Goal: Task Accomplishment & Management: Complete application form

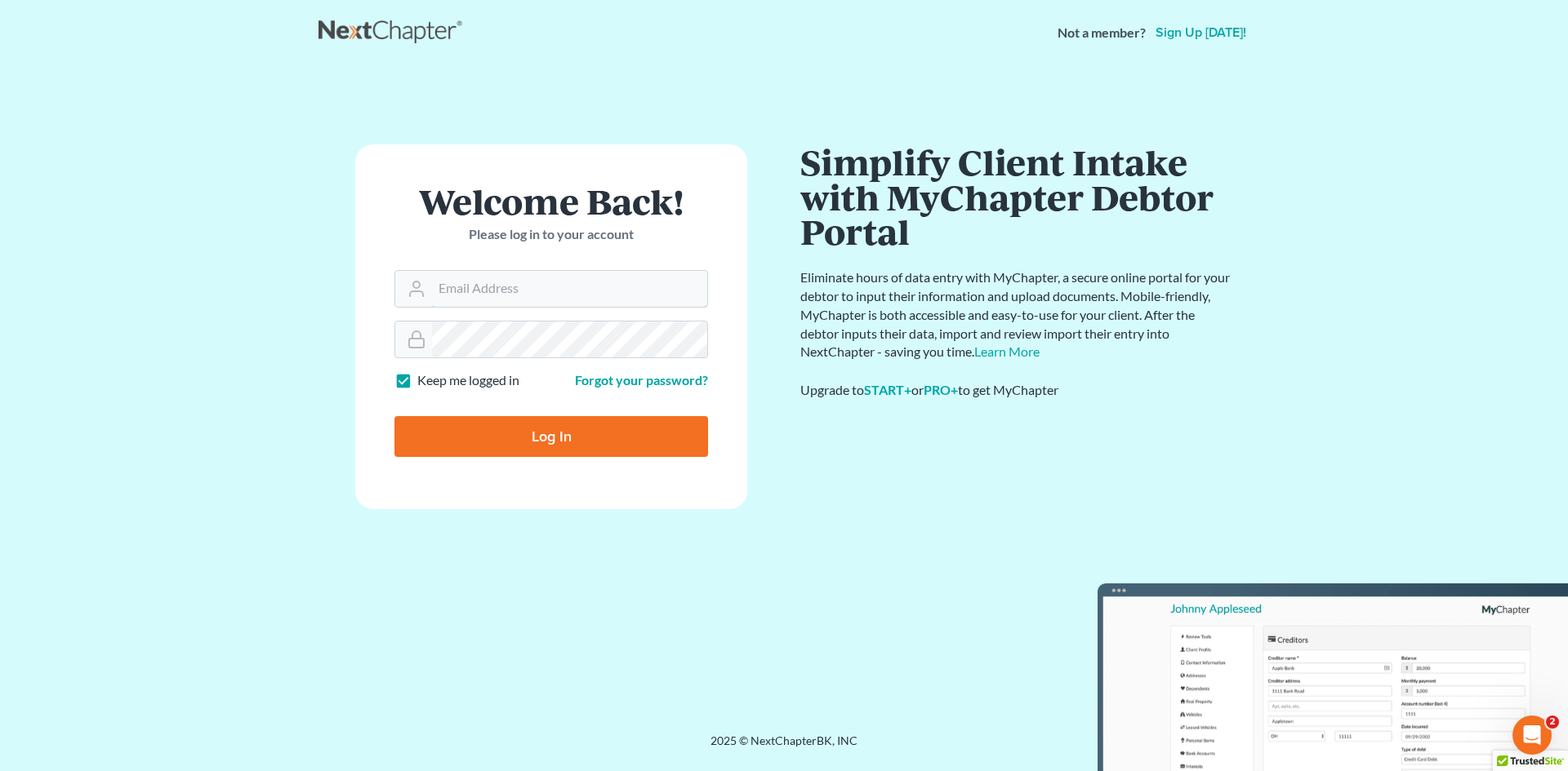
type input "[EMAIL_ADDRESS][DOMAIN_NAME]"
click at [588, 437] on input "Log In" at bounding box center [551, 436] width 313 height 41
type input "Thinking..."
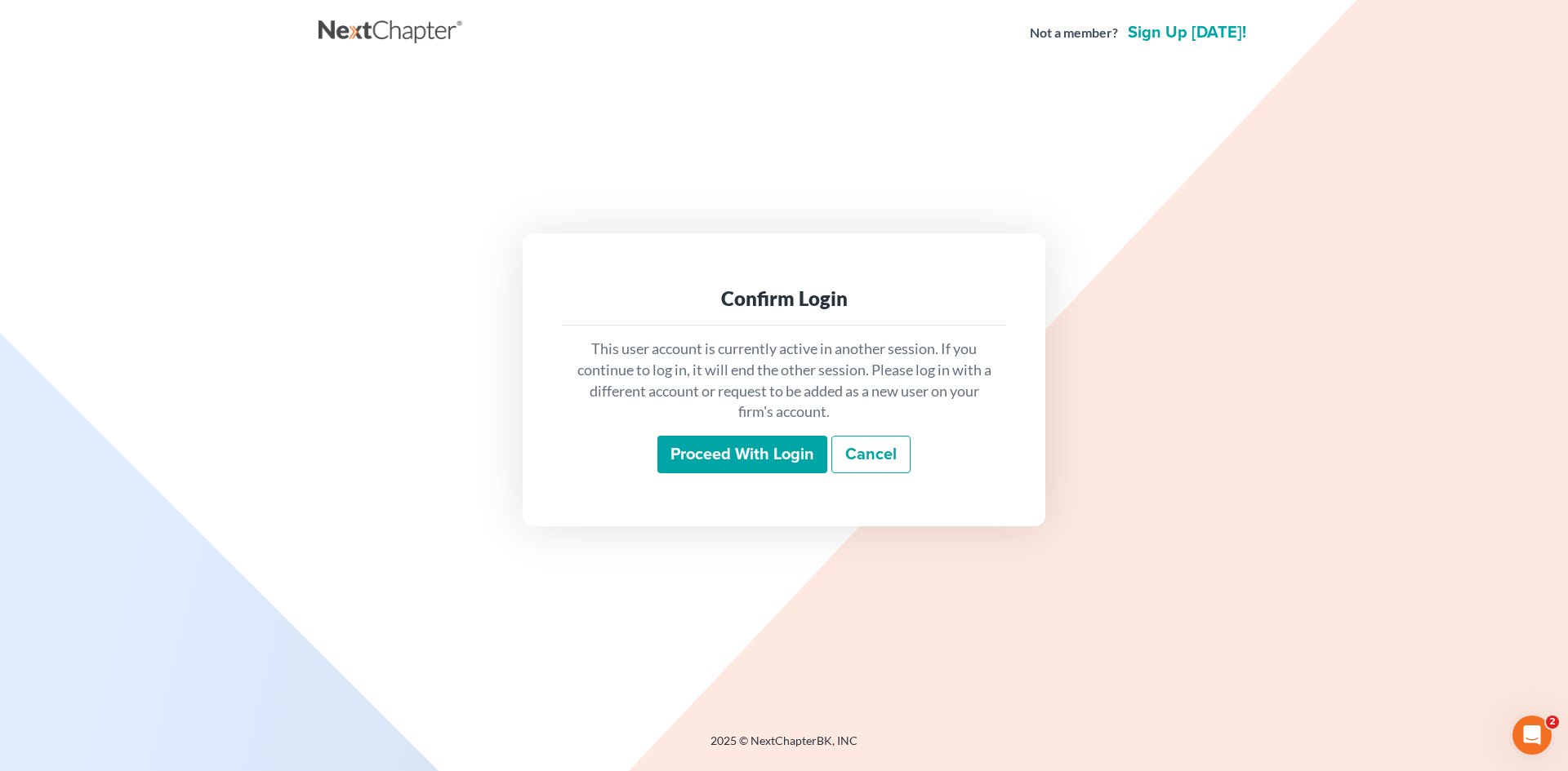
click at [733, 456] on input "Proceed with login" at bounding box center [742, 454] width 170 height 38
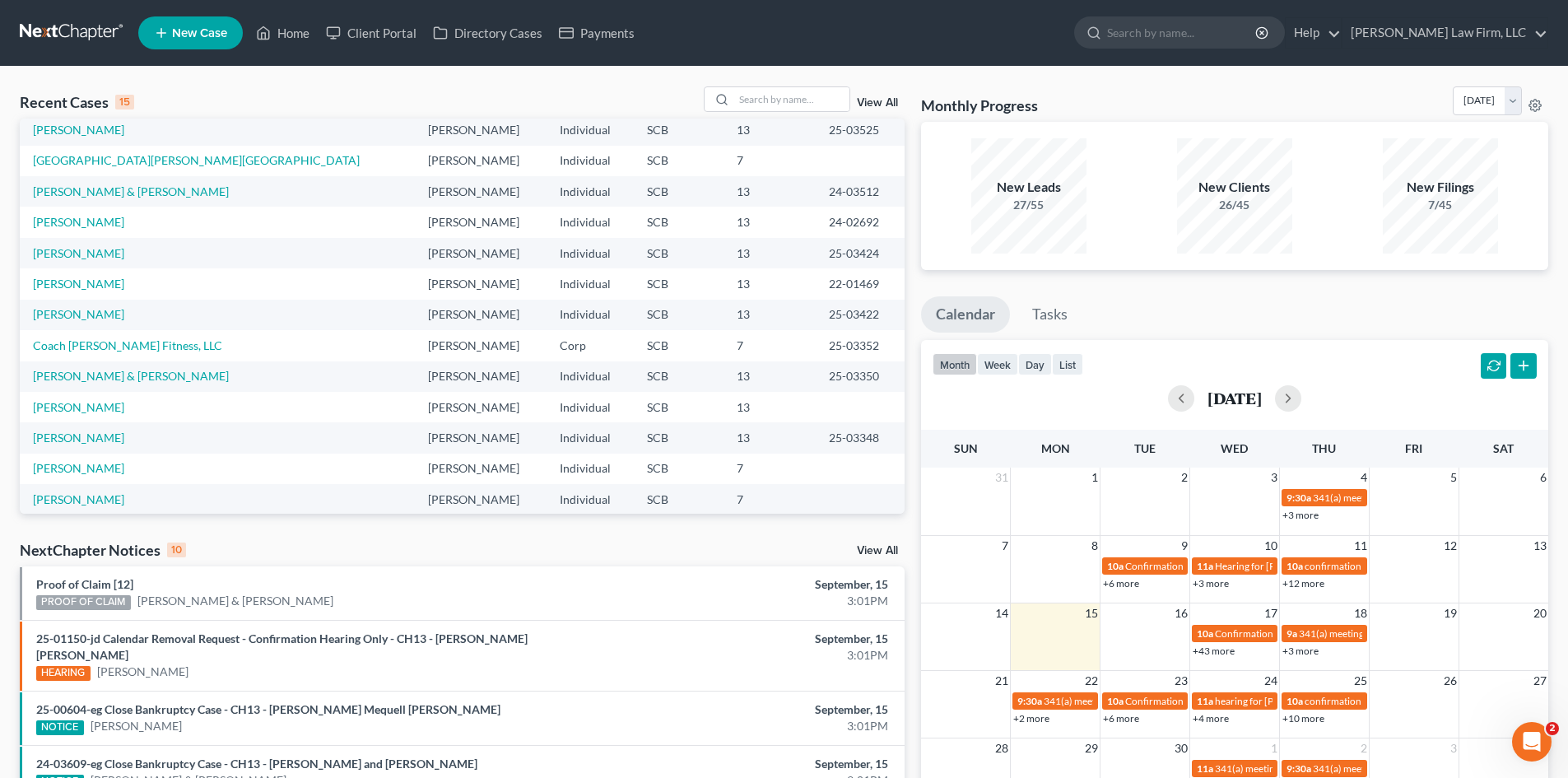
scroll to position [113, 0]
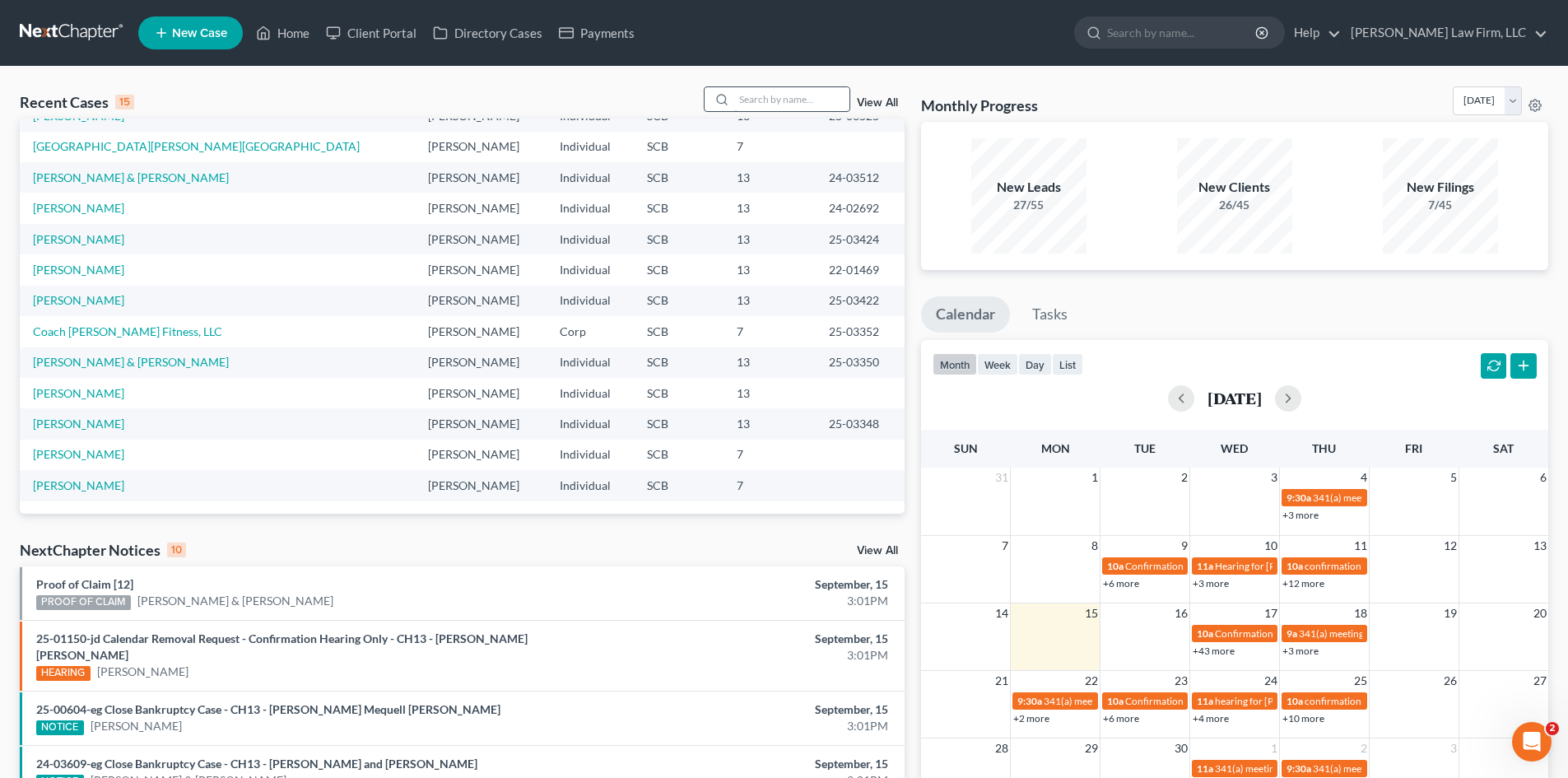
click at [754, 103] on input "search" at bounding box center [792, 98] width 115 height 23
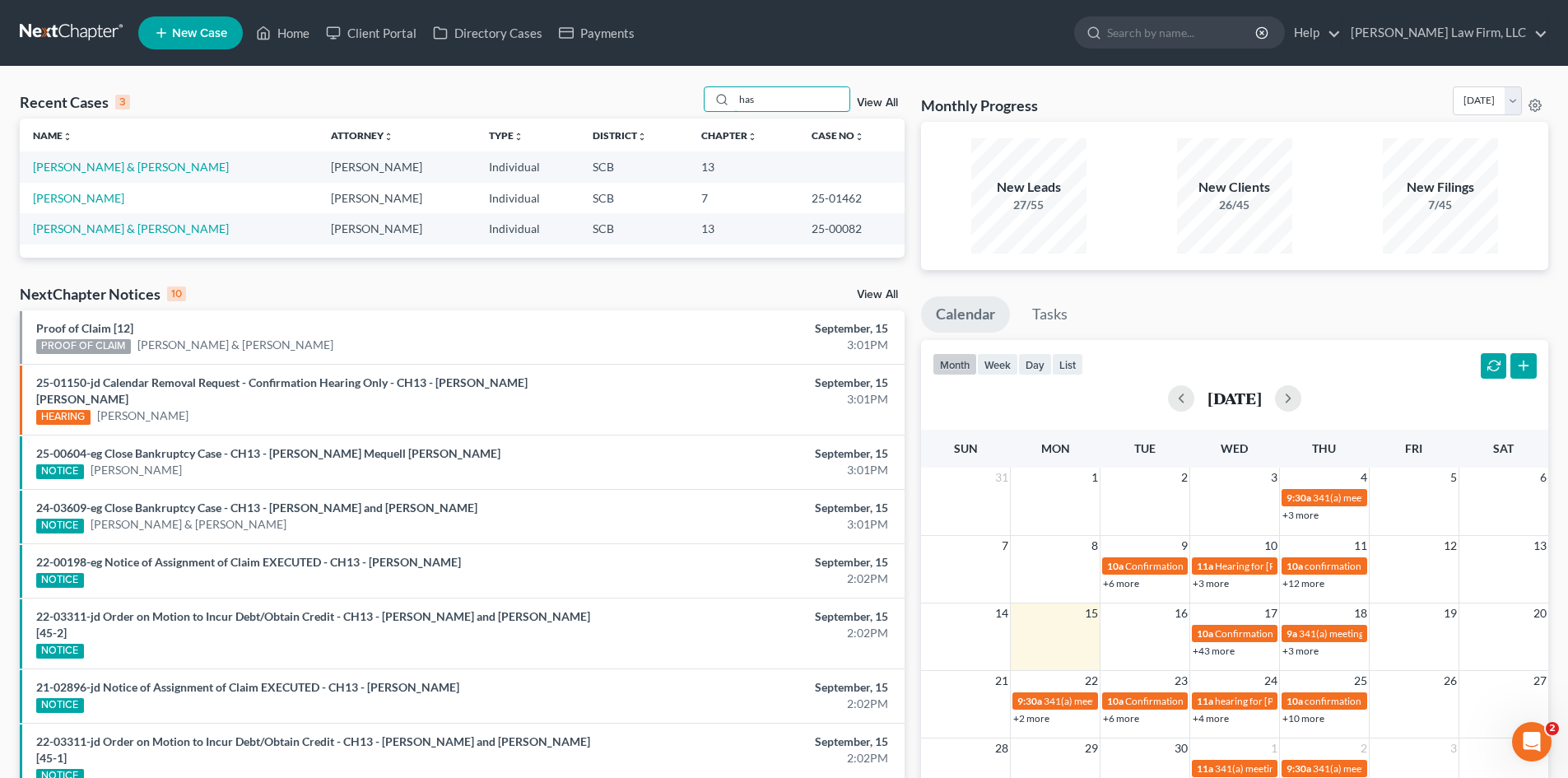
scroll to position [0, 0]
type input "has"
click at [107, 171] on link "Hastrich, Donald & Noel" at bounding box center [131, 167] width 196 height 14
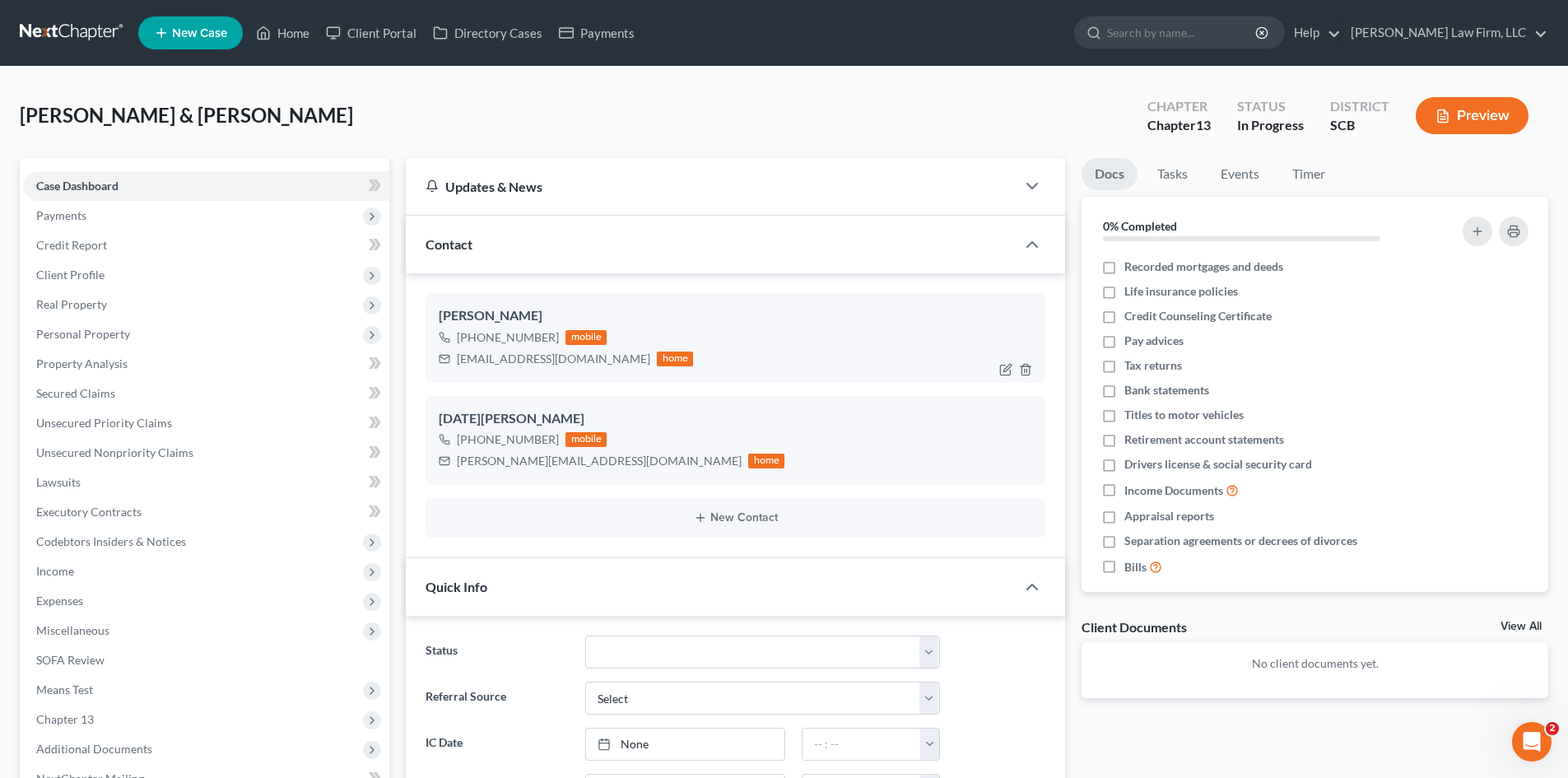
select select "0"
click at [78, 333] on span "Personal Property" at bounding box center [84, 334] width 94 height 14
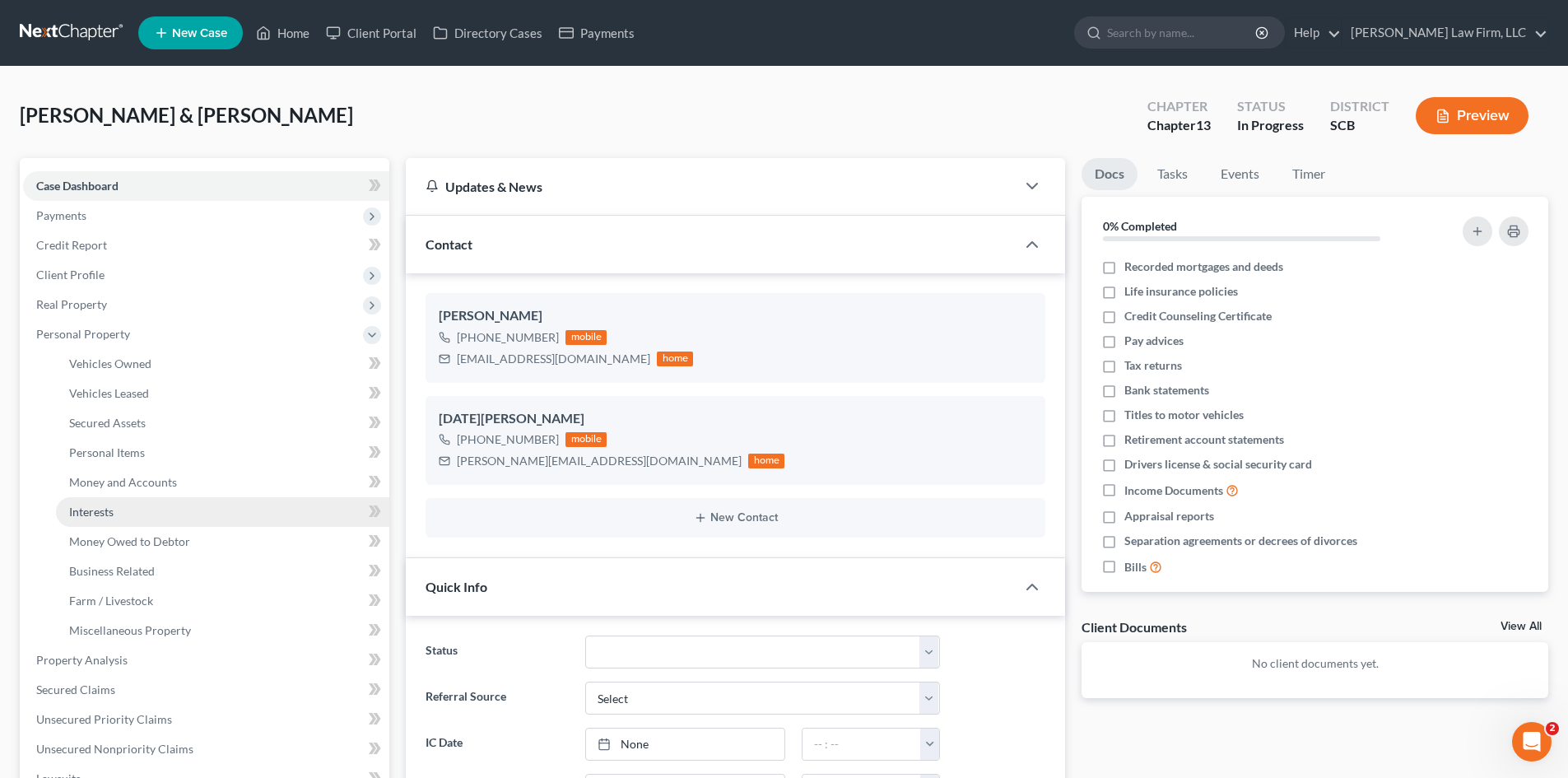
click at [102, 506] on span "Interests" at bounding box center [90, 512] width 44 height 14
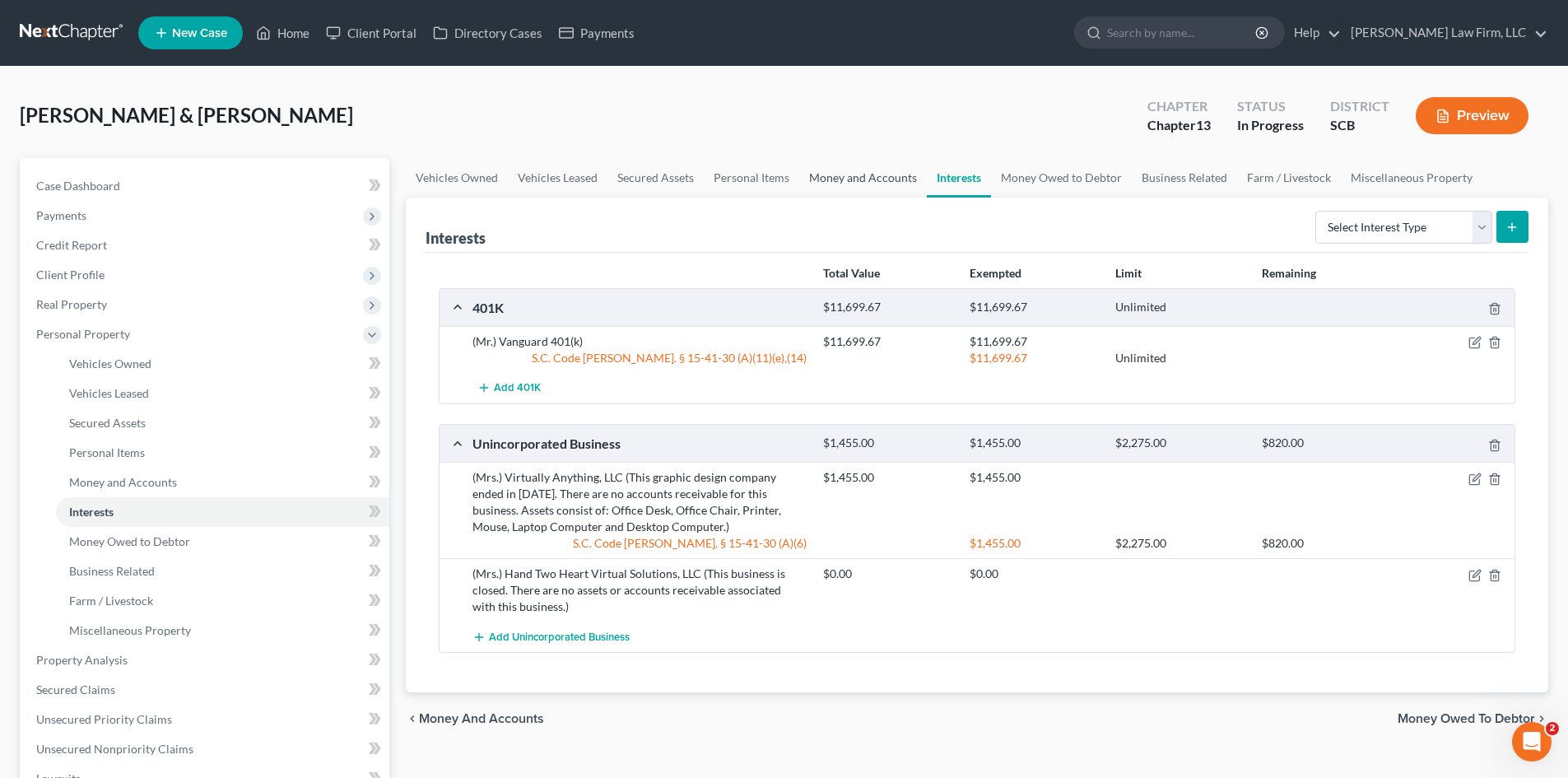
click at [811, 176] on link "Money and Accounts" at bounding box center [863, 178] width 128 height 39
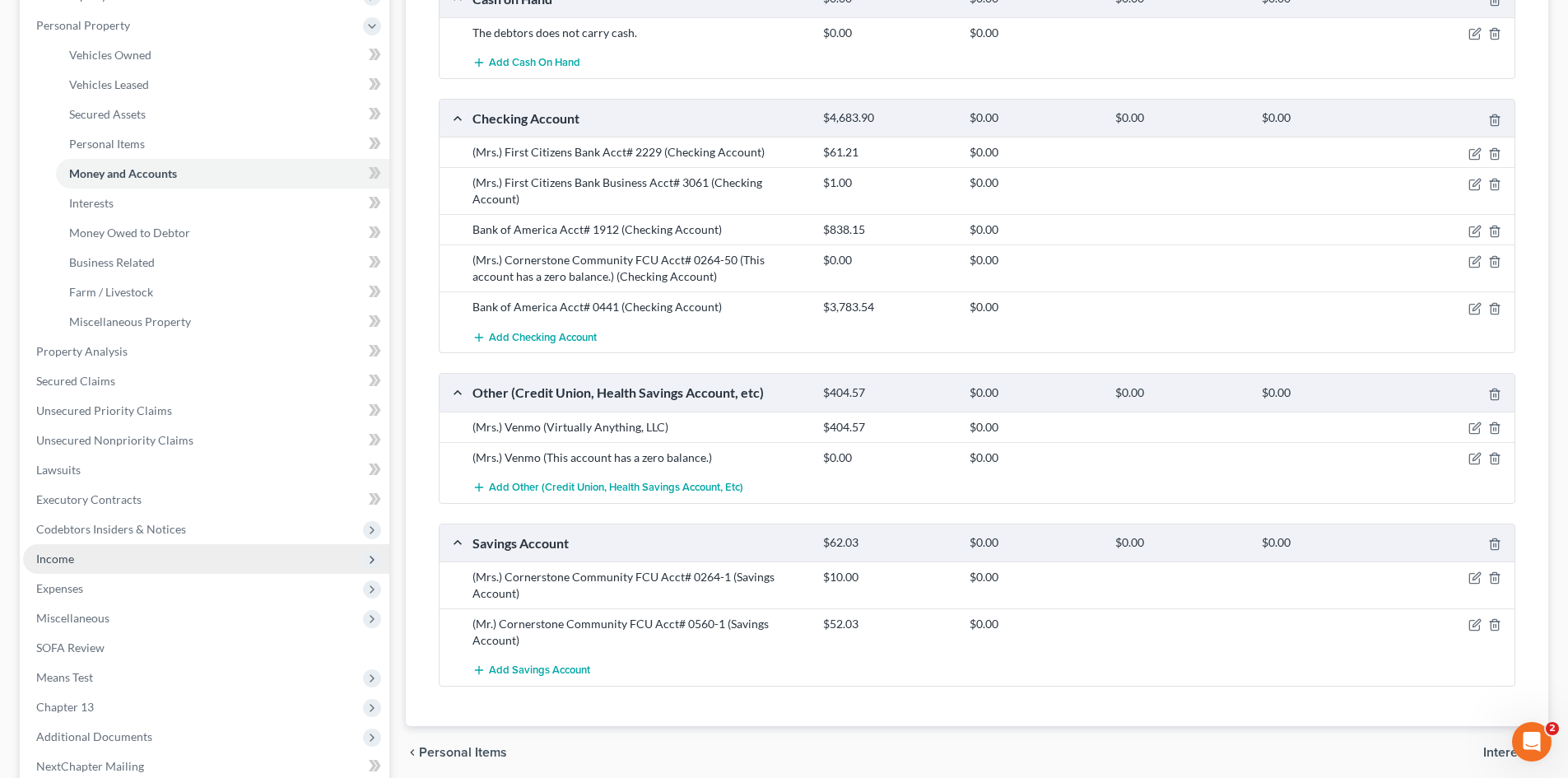
scroll to position [329, 0]
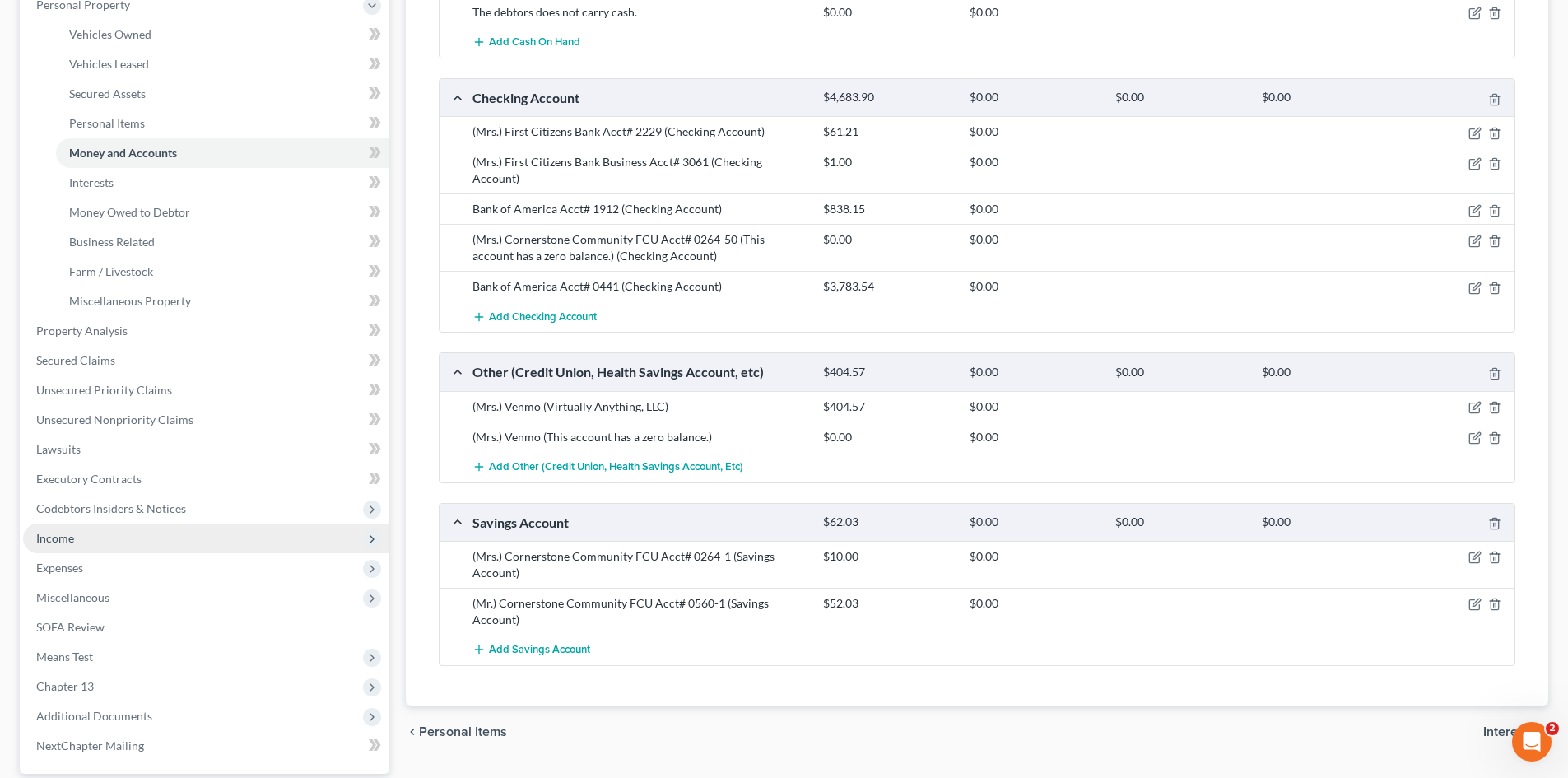
click at [61, 547] on span "Income" at bounding box center [205, 539] width 366 height 30
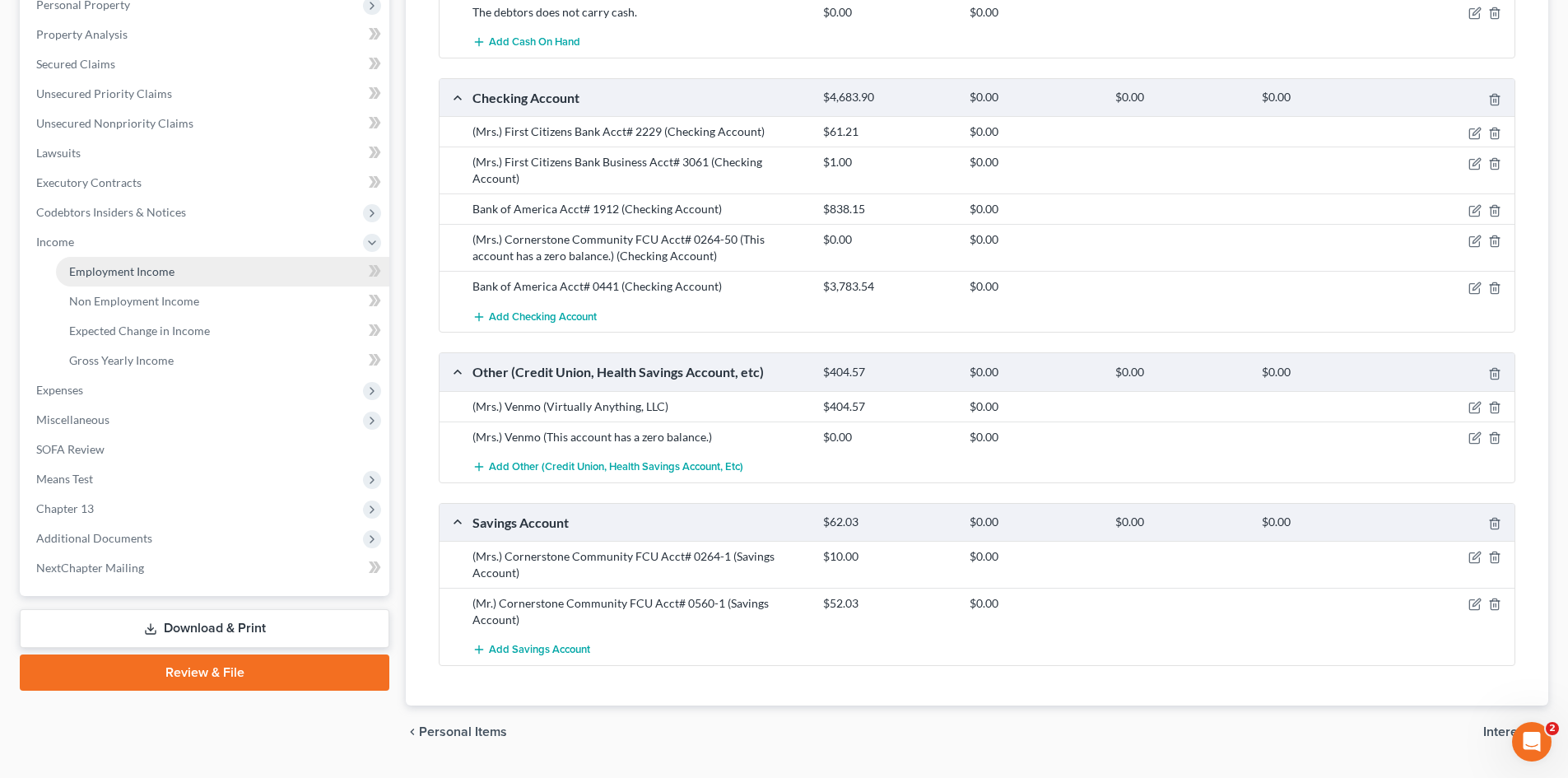
click at [110, 267] on span "Employment Income" at bounding box center [121, 272] width 105 height 14
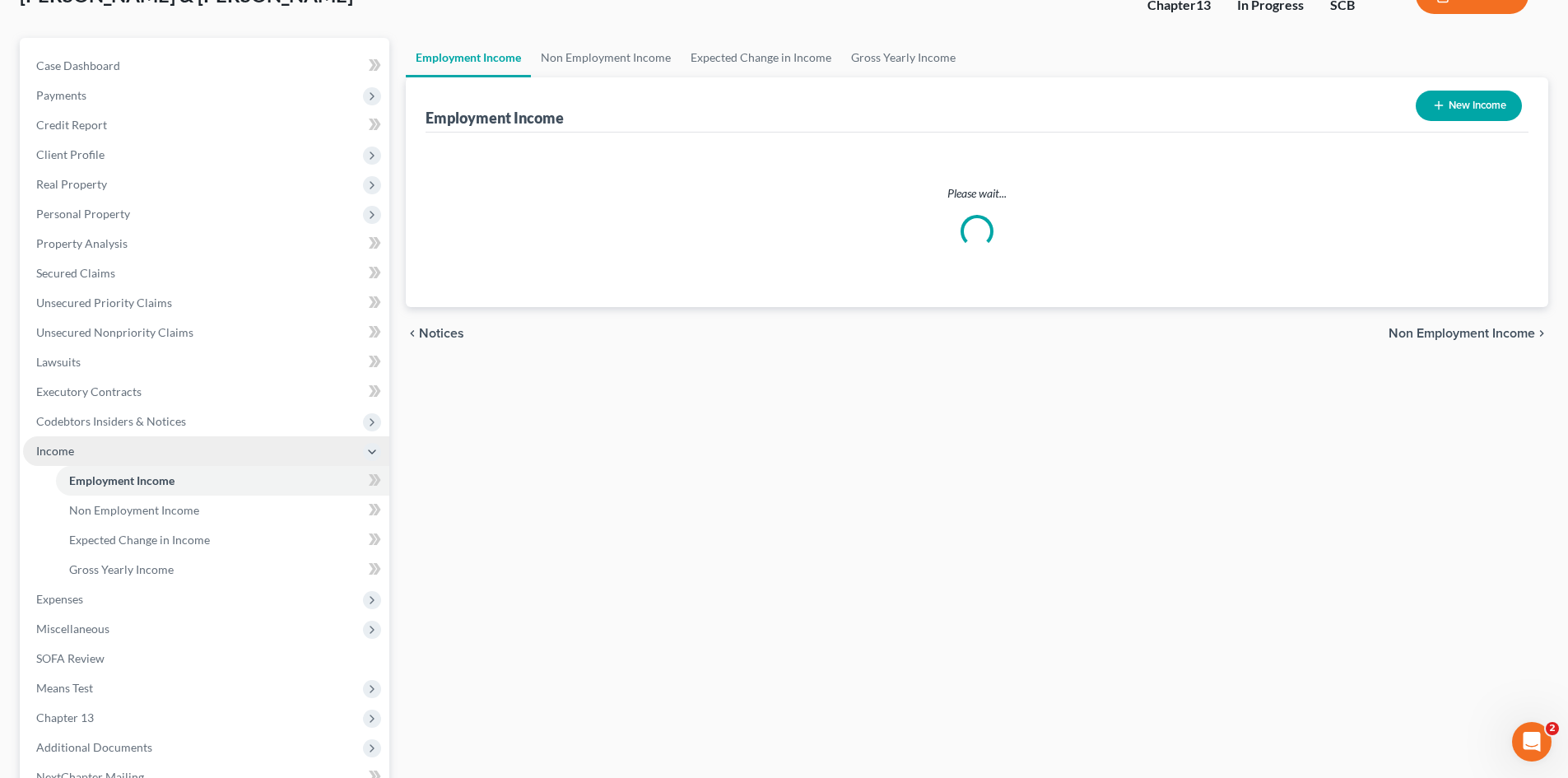
scroll to position [21, 0]
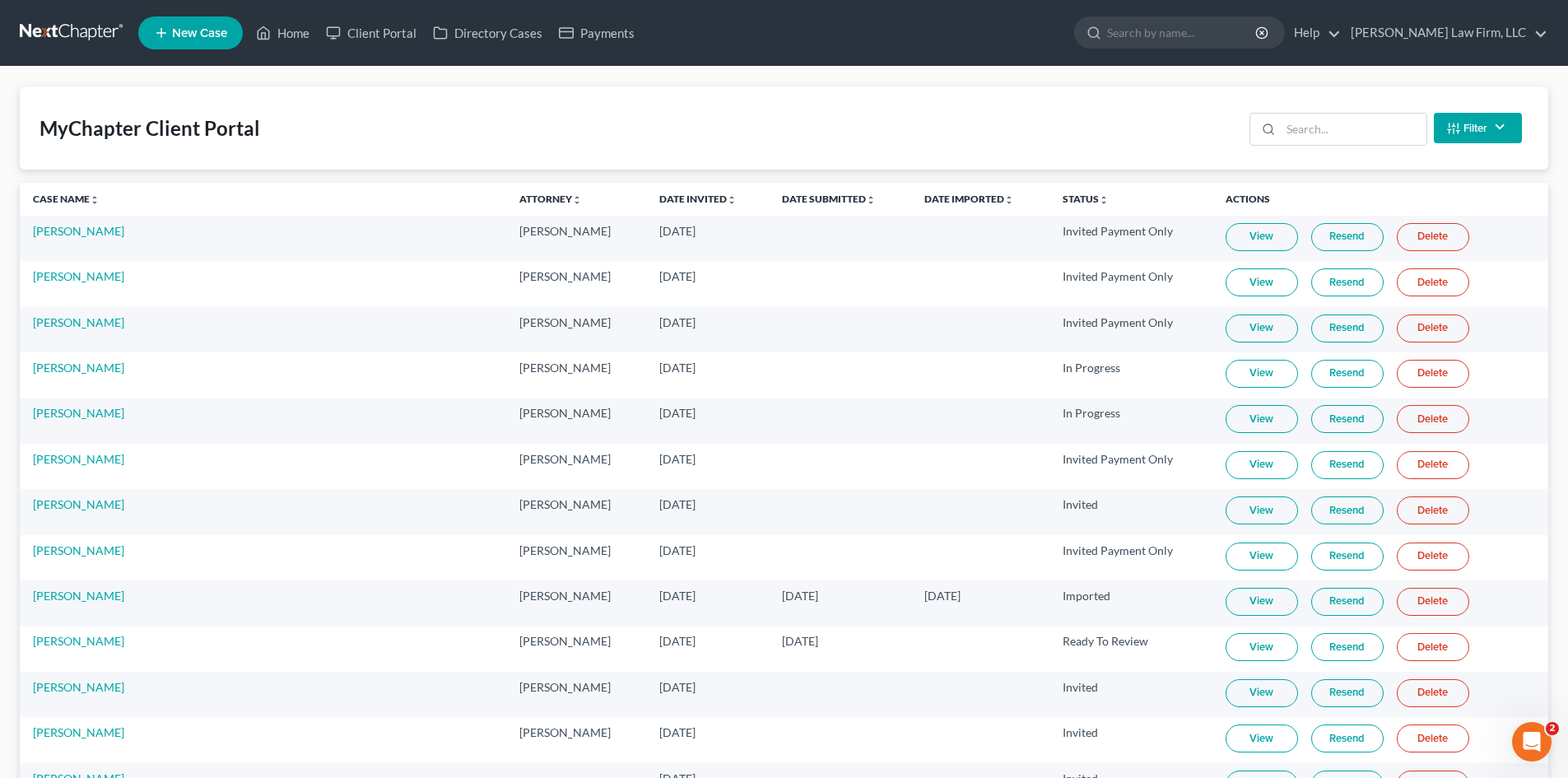
click at [1376, 147] on div "Filter Status Filter... Invited With Payment Invited Without Payment Invited Pa…" at bounding box center [1386, 128] width 285 height 44
click at [1366, 131] on input "search" at bounding box center [1353, 130] width 145 height 31
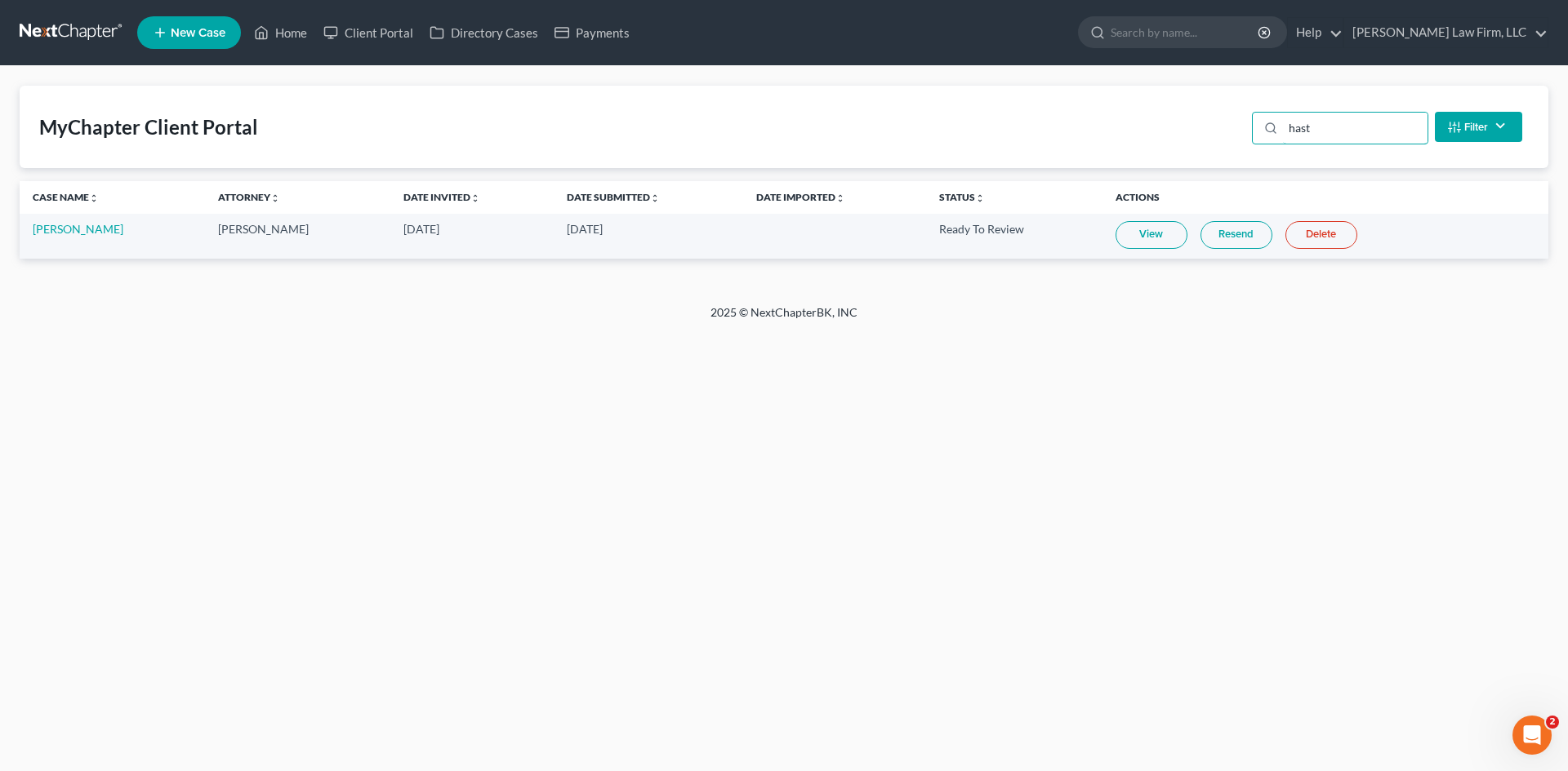
type input "hast"
click at [1161, 241] on link "View" at bounding box center [1150, 235] width 72 height 28
click at [1218, 240] on link "Resend" at bounding box center [1236, 235] width 72 height 28
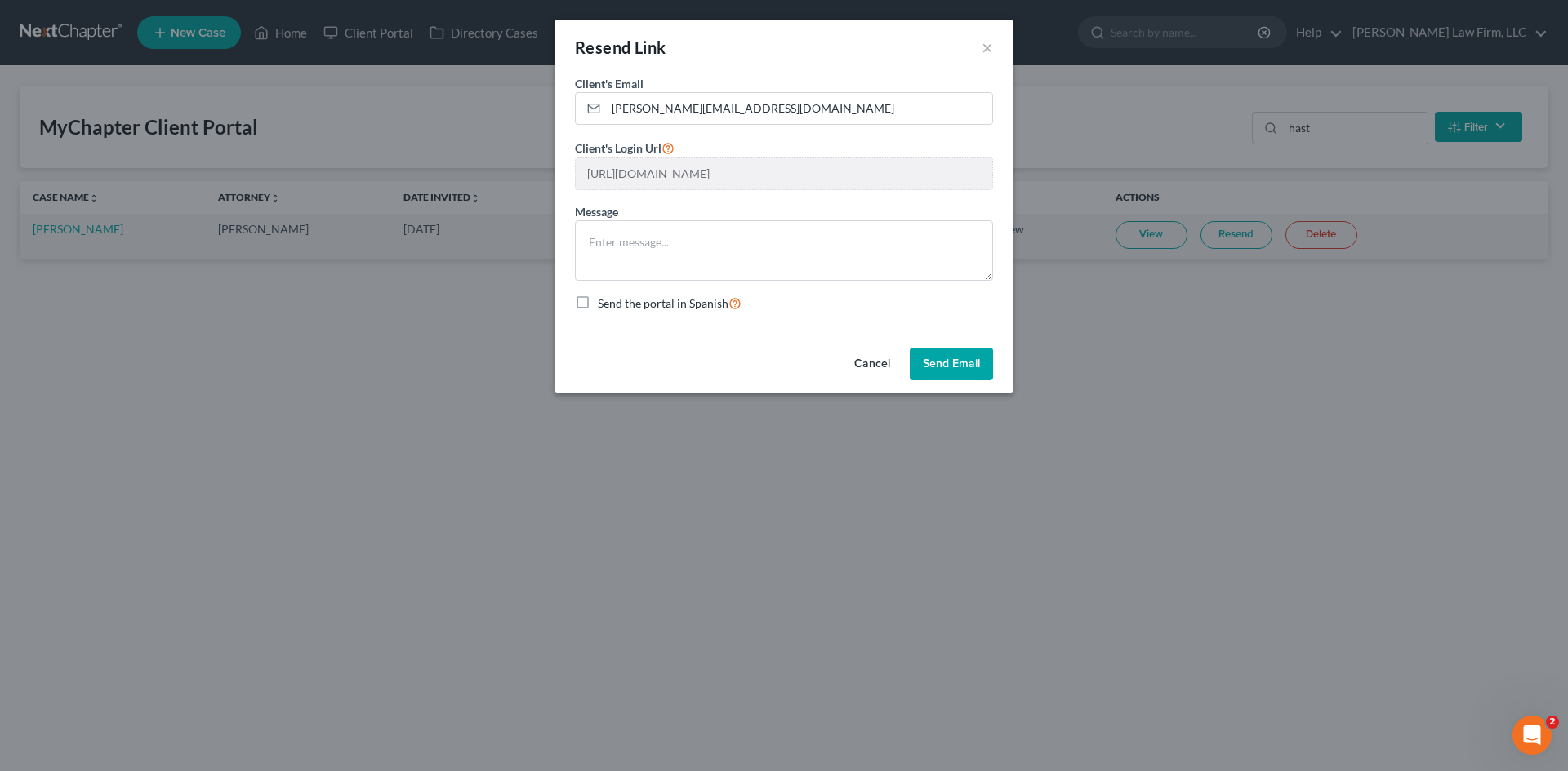
click at [933, 367] on button "Send Email" at bounding box center [951, 364] width 84 height 33
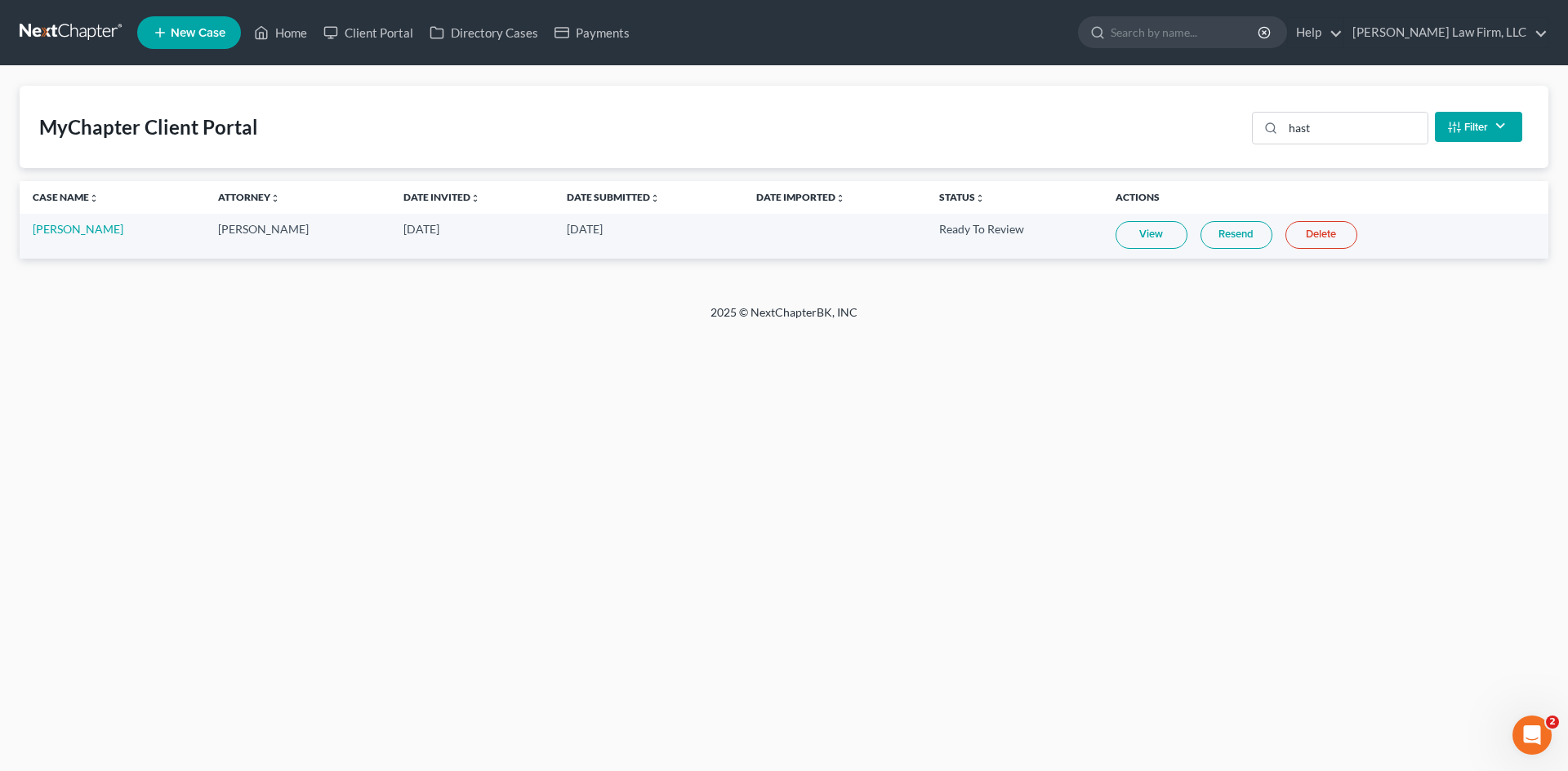
click at [1125, 232] on link "View" at bounding box center [1150, 235] width 72 height 28
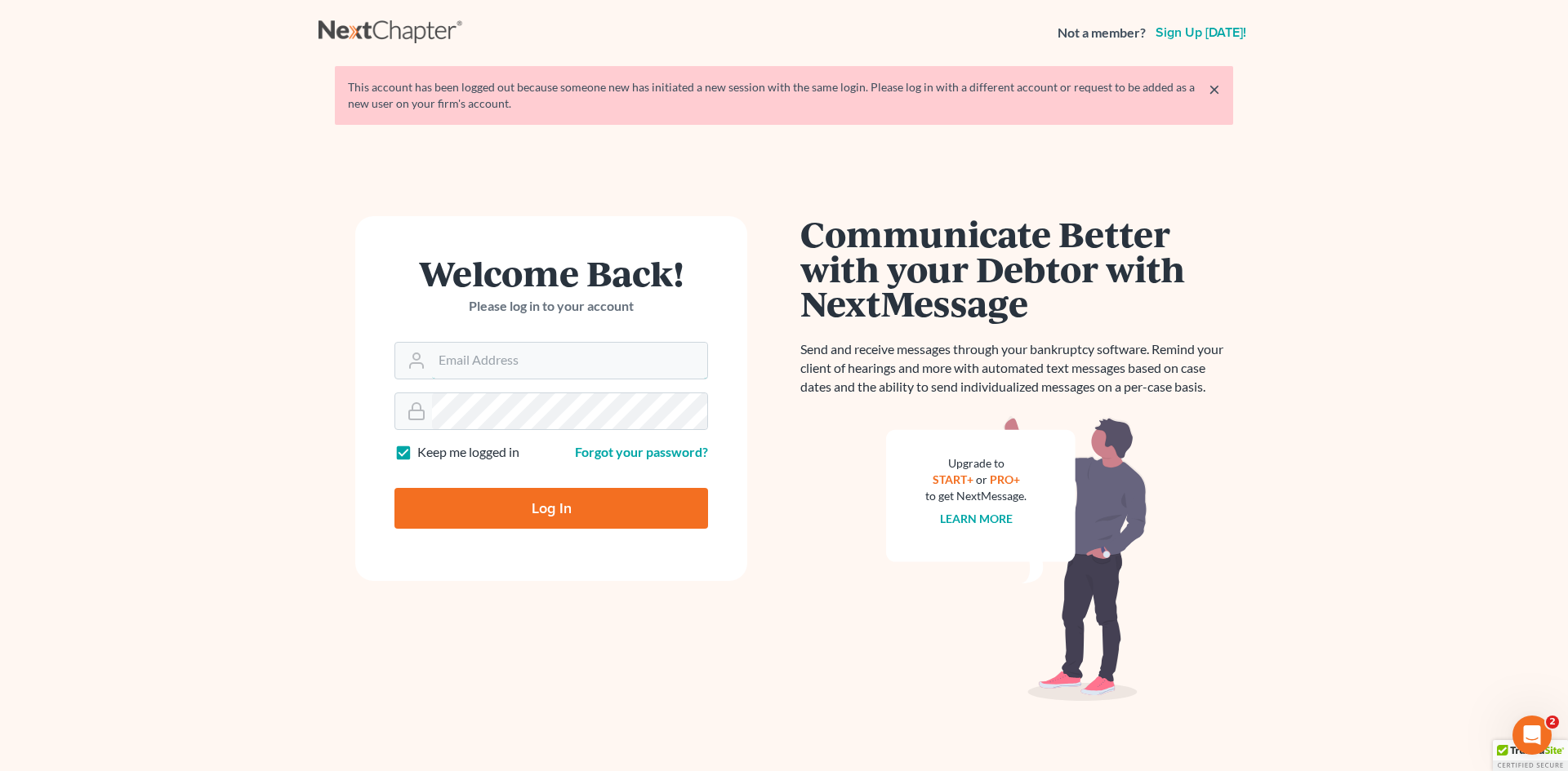
type input "[EMAIL_ADDRESS][DOMAIN_NAME]"
click at [533, 491] on input "Log In" at bounding box center [551, 508] width 313 height 41
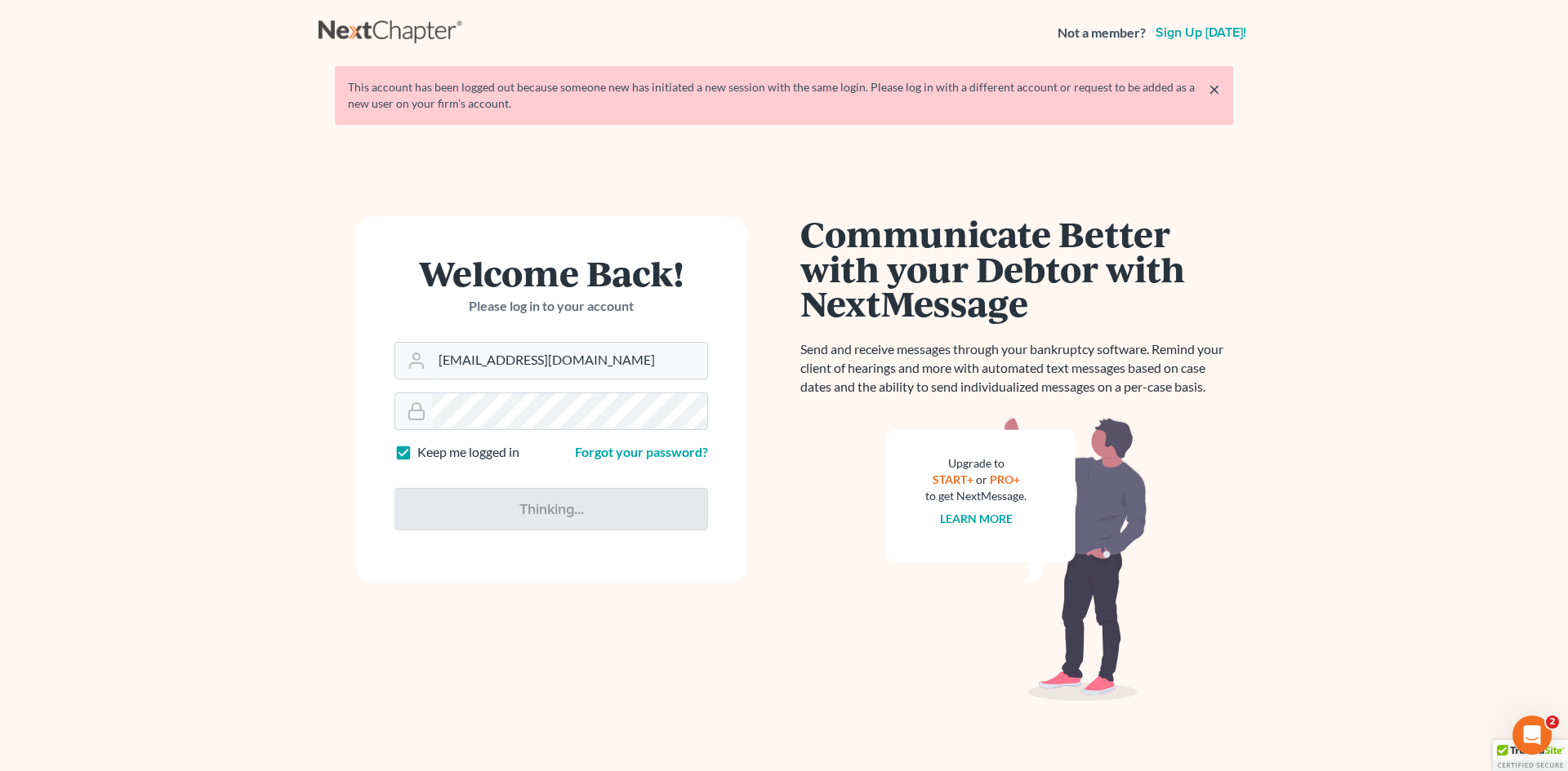
type input "Thinking..."
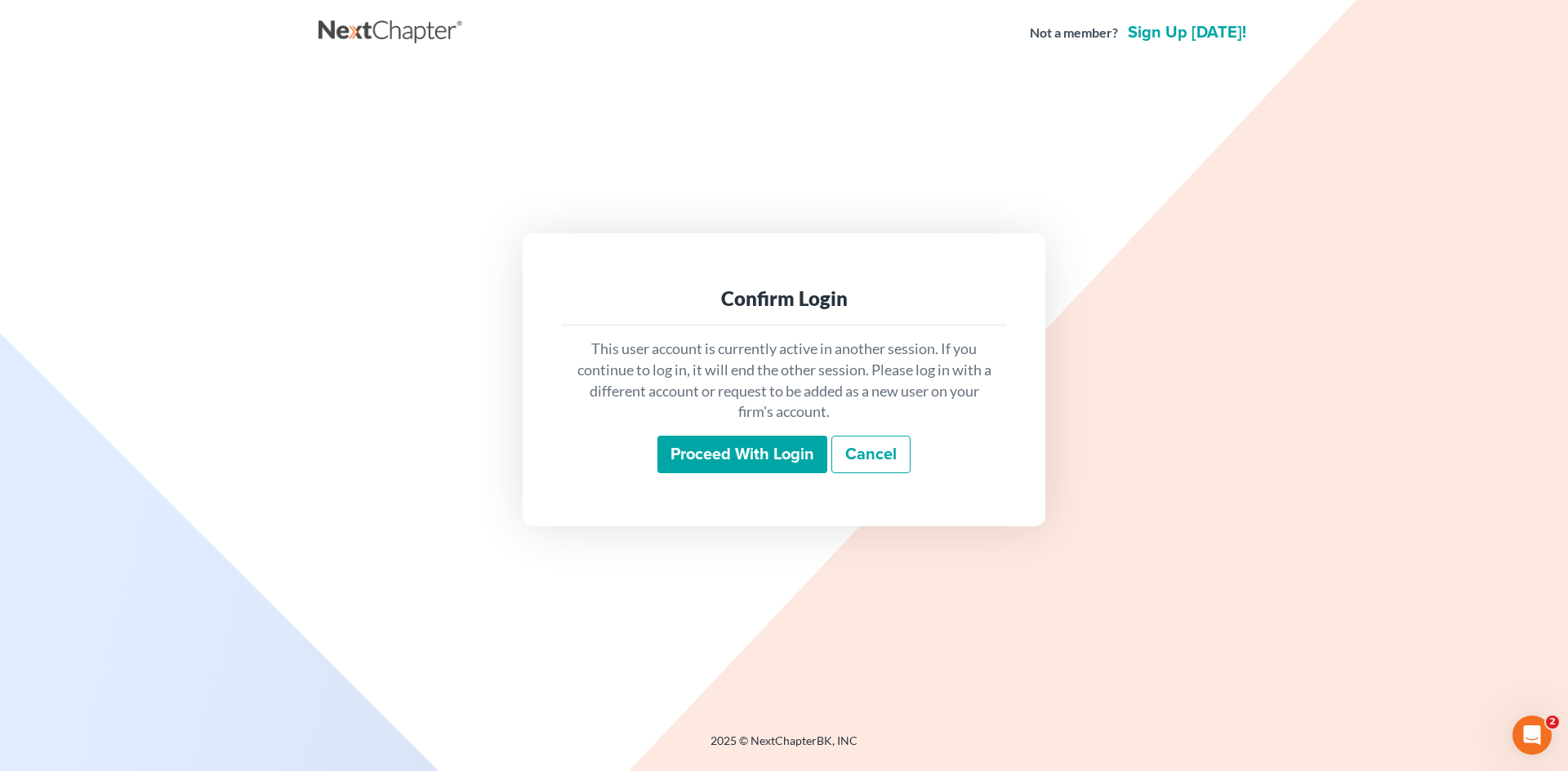
click at [742, 462] on input "Proceed with login" at bounding box center [742, 454] width 170 height 38
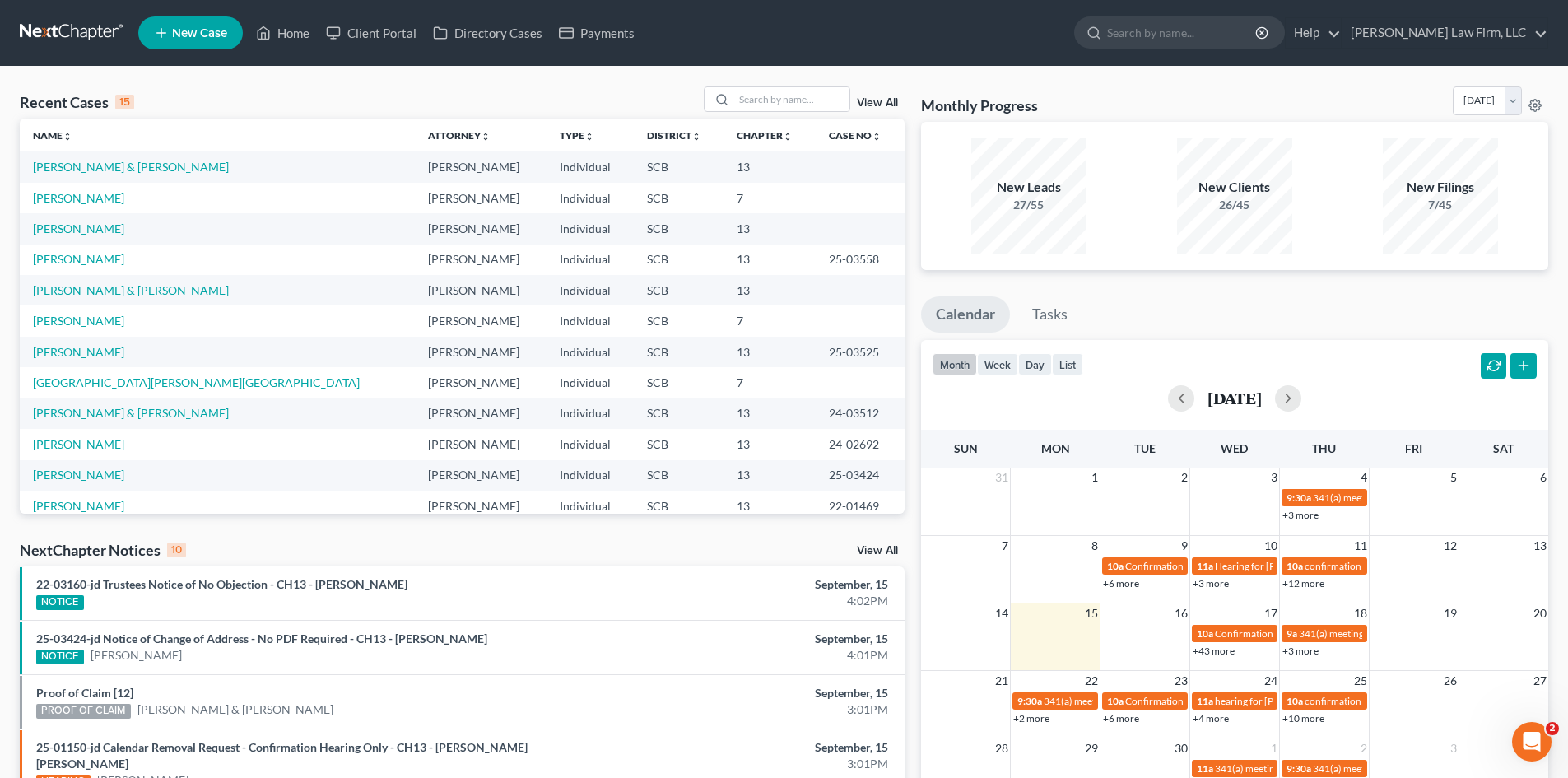
click at [110, 287] on link "[PERSON_NAME] & [PERSON_NAME]" at bounding box center [131, 290] width 196 height 14
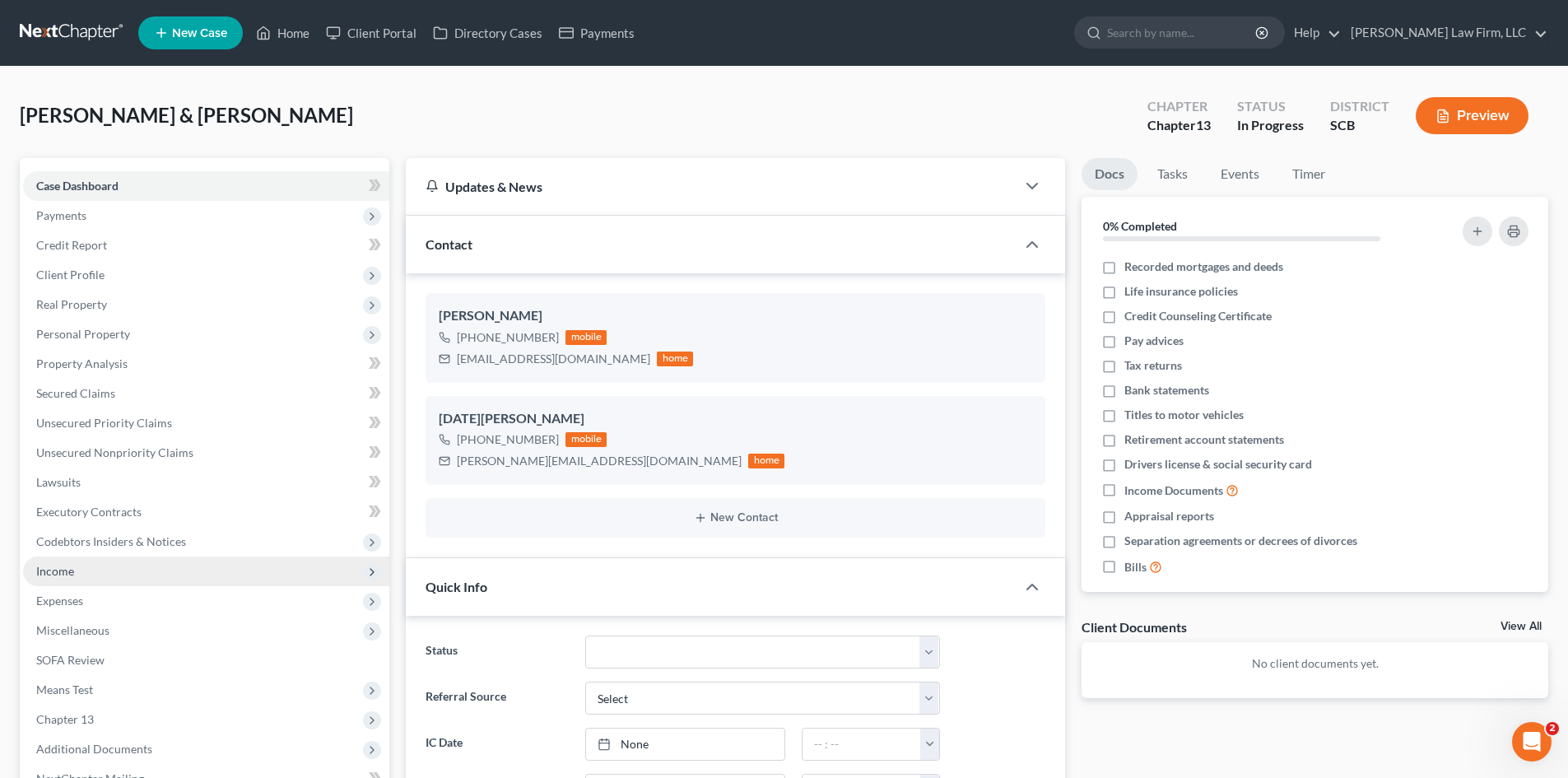
select select "0"
click at [60, 572] on span "Income" at bounding box center [56, 571] width 38 height 14
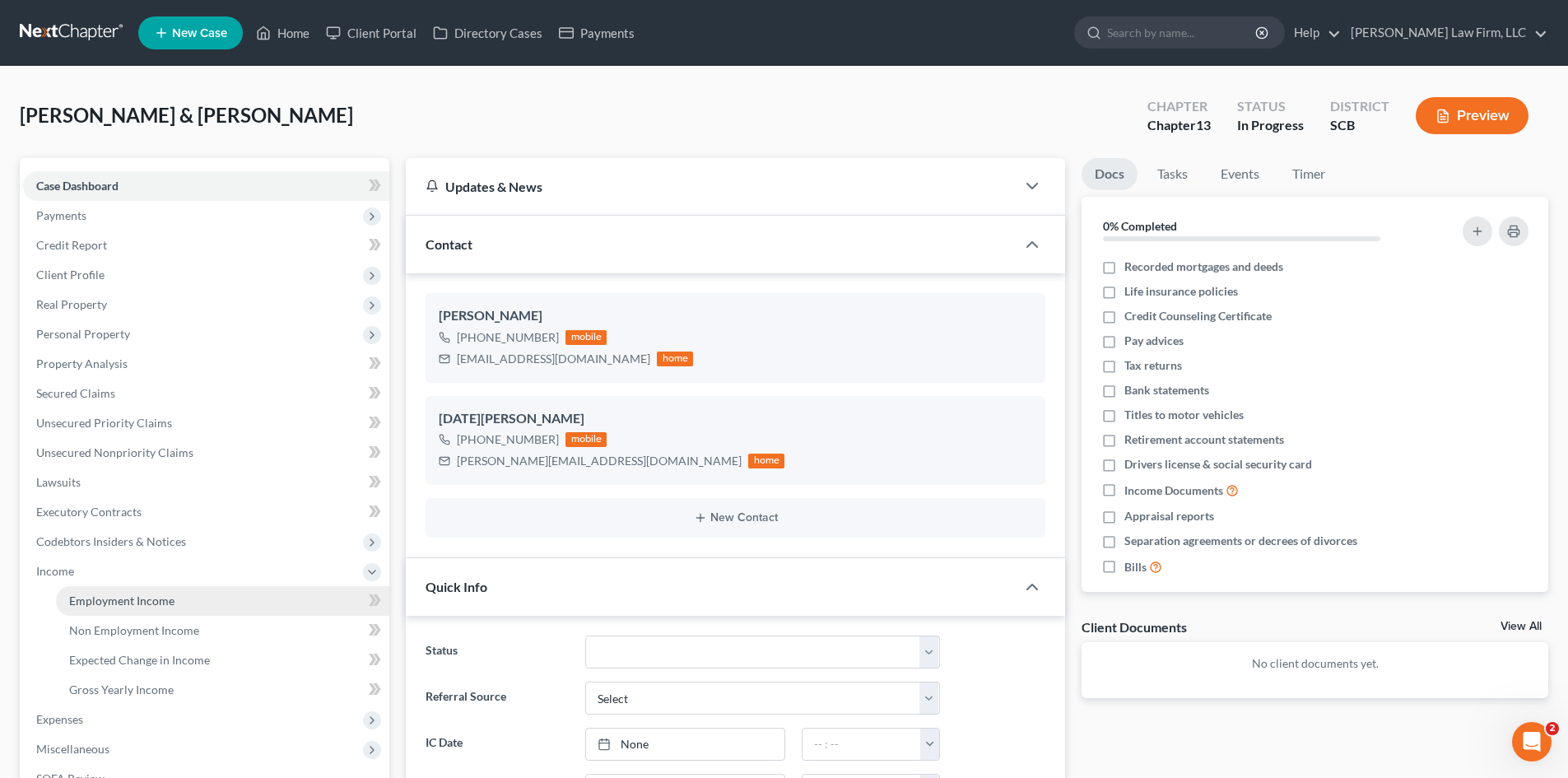
click at [138, 597] on span "Employment Income" at bounding box center [121, 600] width 105 height 14
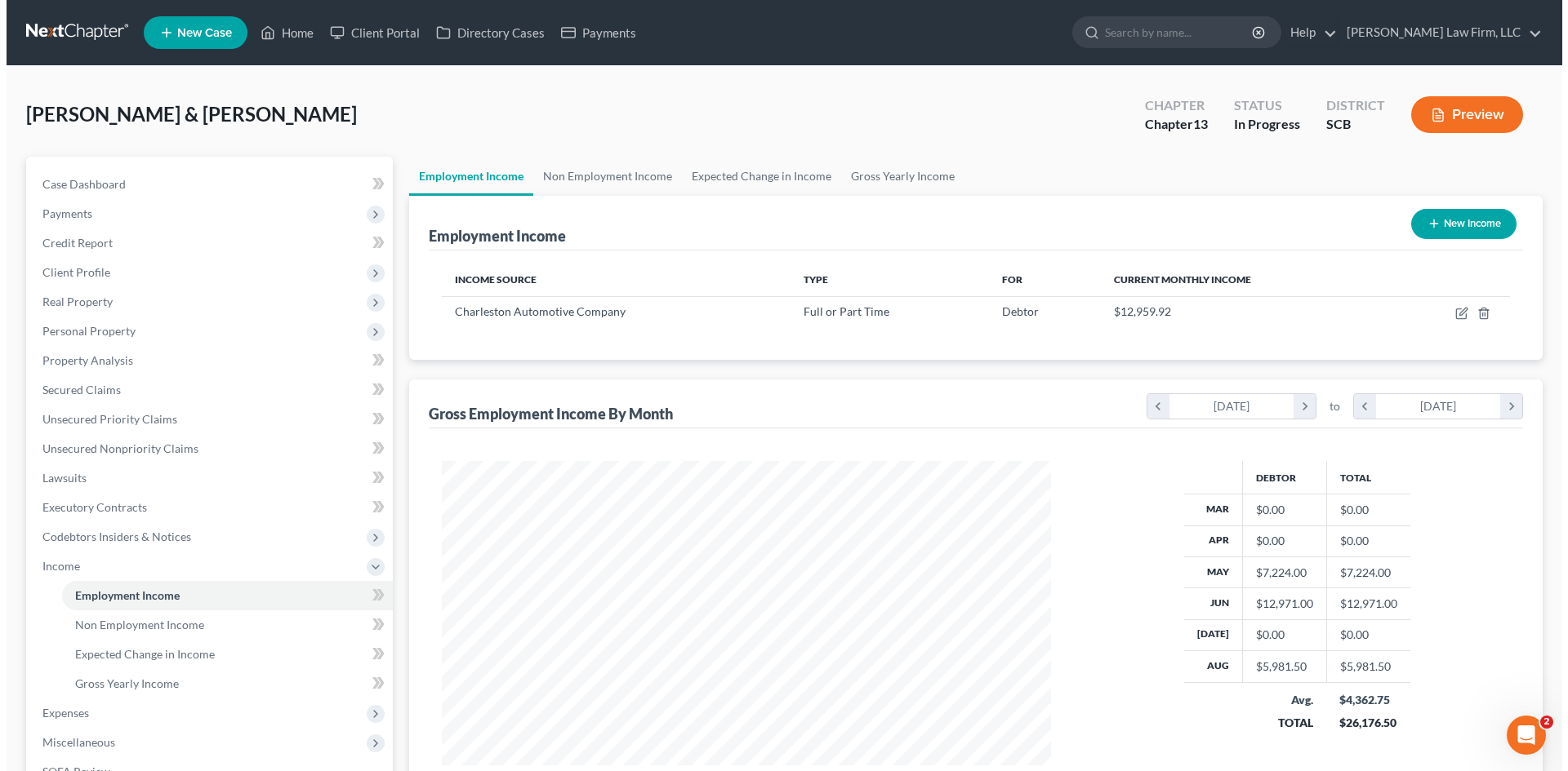
scroll to position [304, 642]
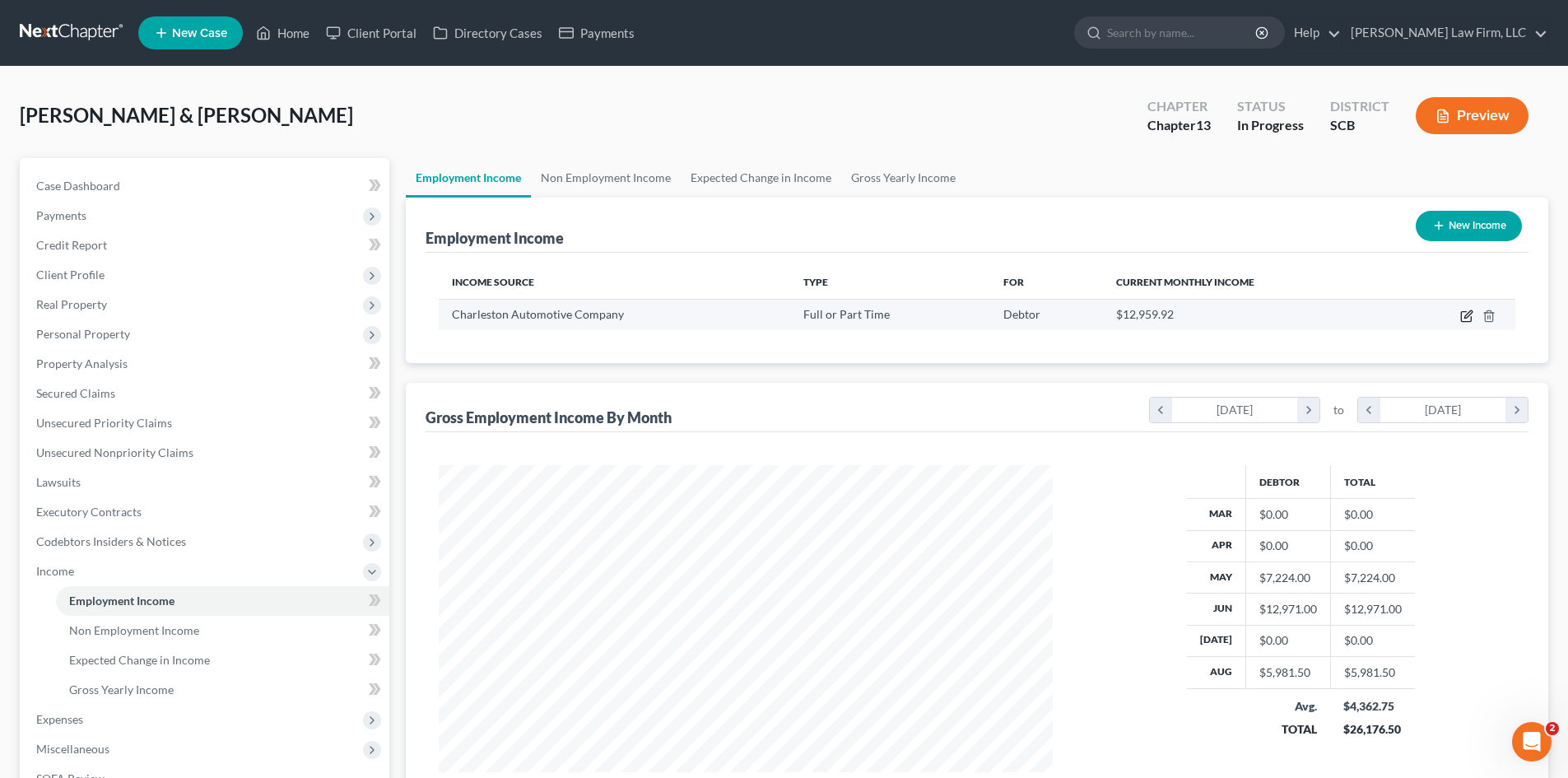
click at [1463, 315] on icon "button" at bounding box center [1467, 316] width 13 height 13
select select "0"
select select "28"
select select "2"
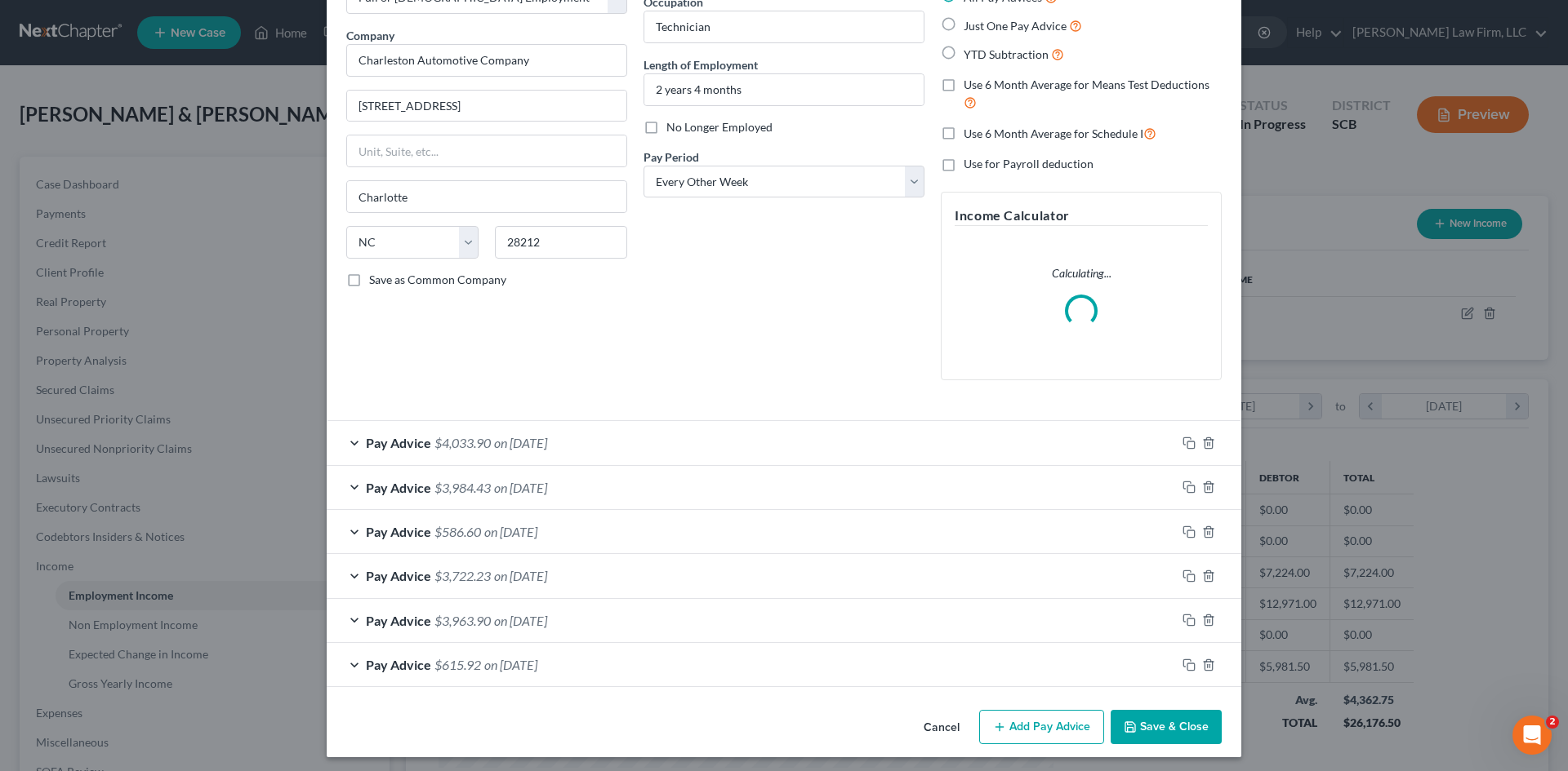
scroll to position [116, 0]
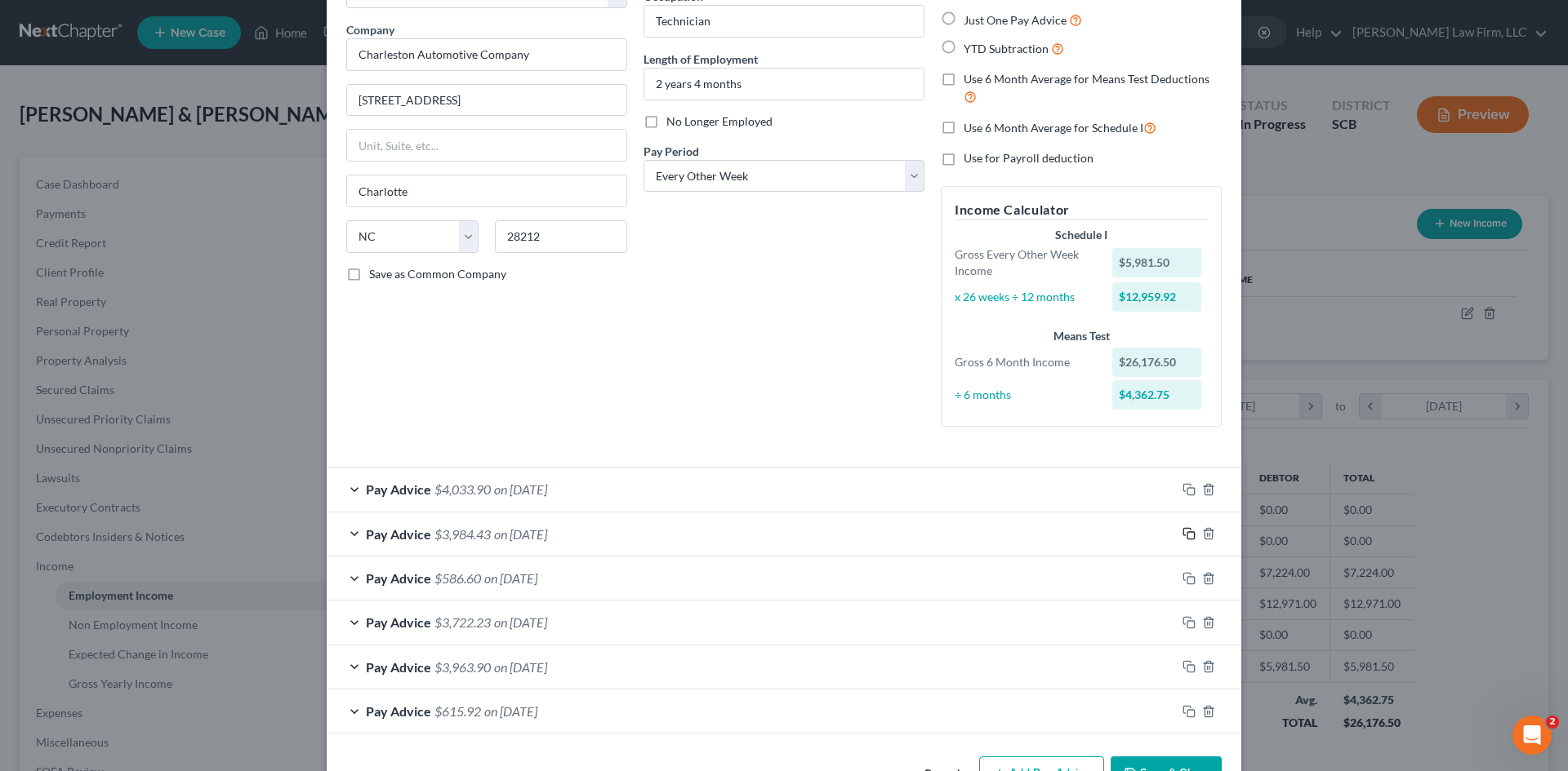
click at [1182, 531] on icon "button" at bounding box center [1188, 533] width 13 height 13
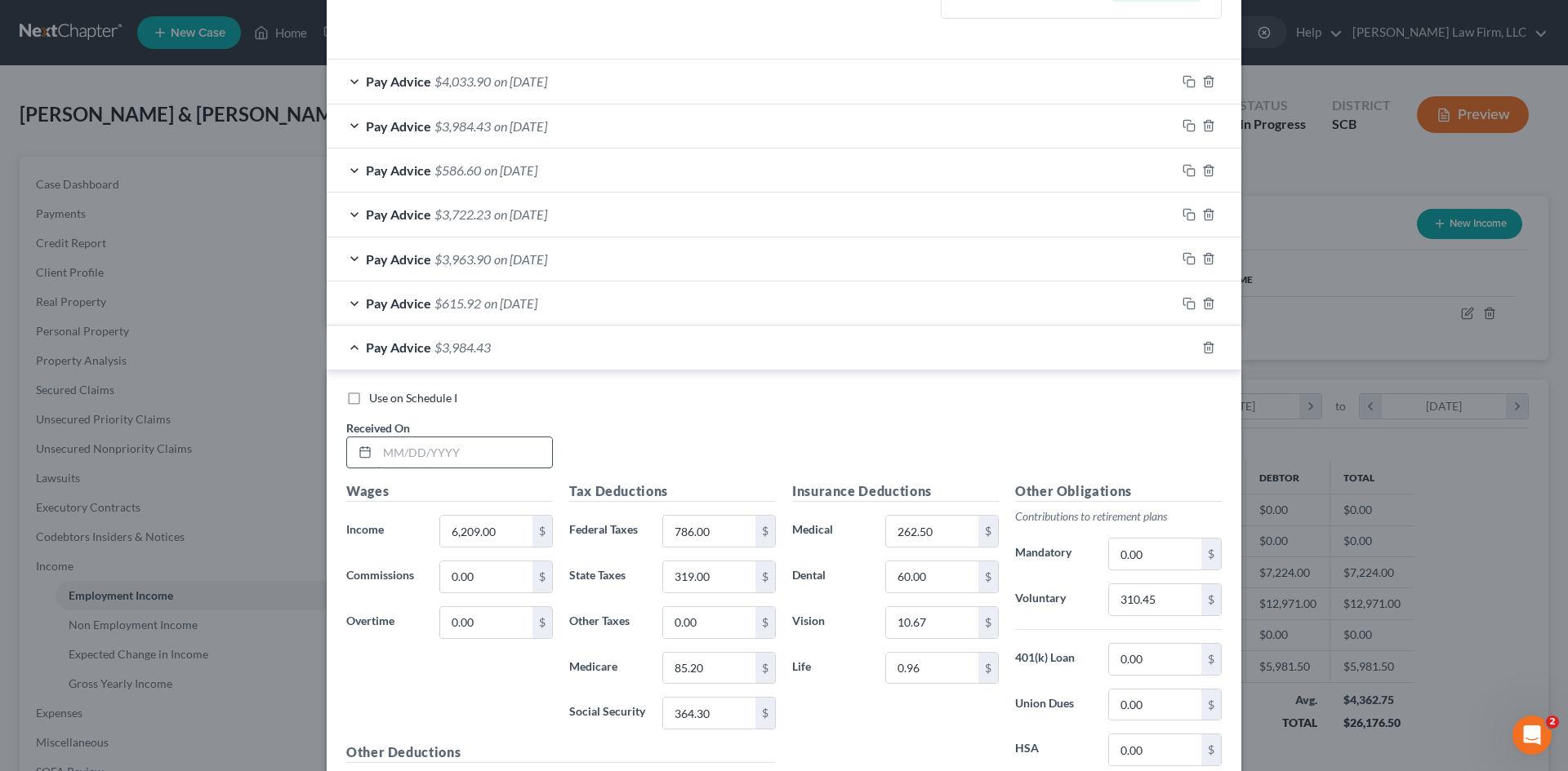
click at [467, 463] on input "text" at bounding box center [464, 453] width 174 height 31
type input "7/3/2025"
type input "5,824"
type input "698.22"
type input "296.32"
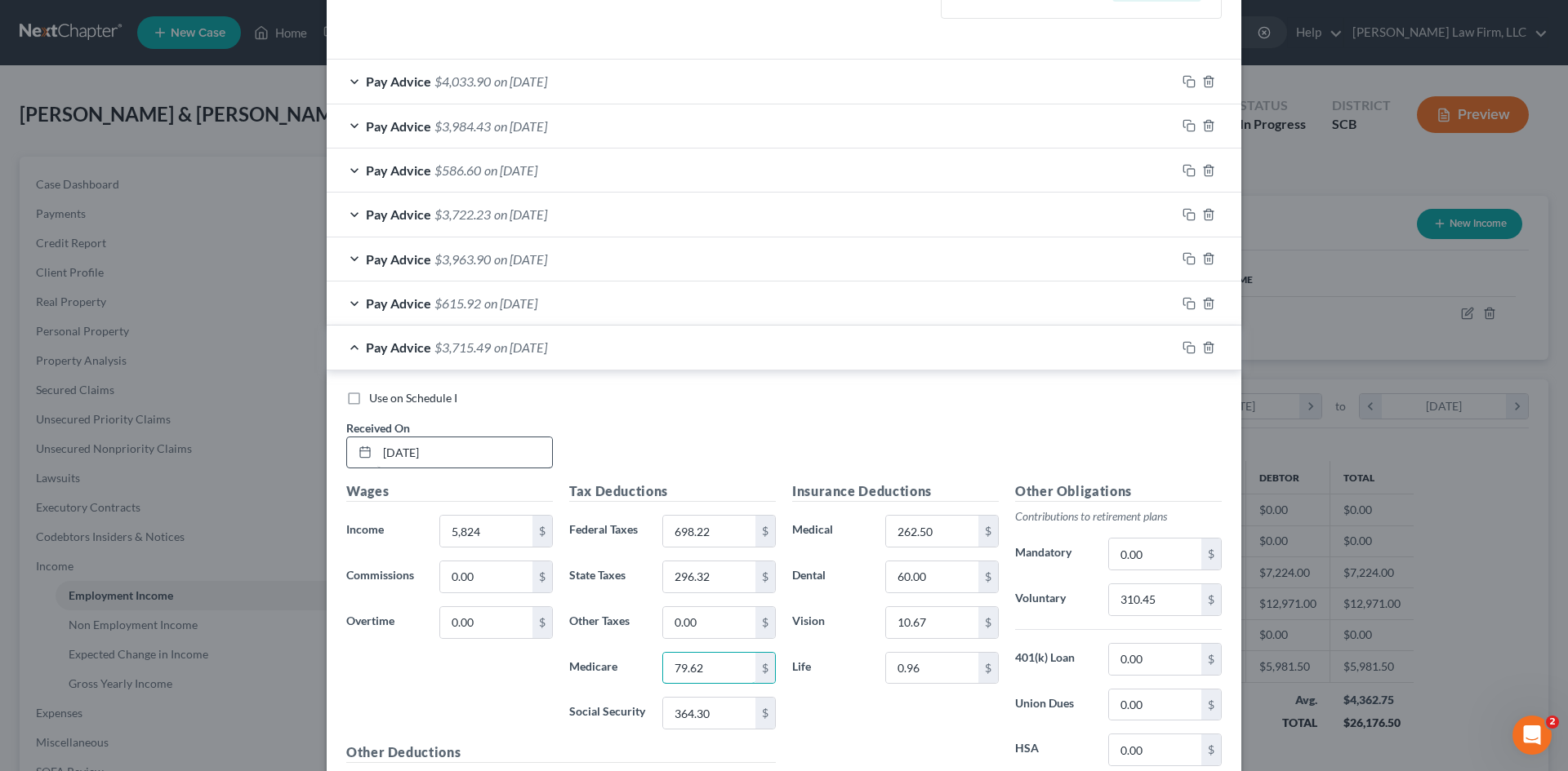
type input "79.62"
type input "340.44"
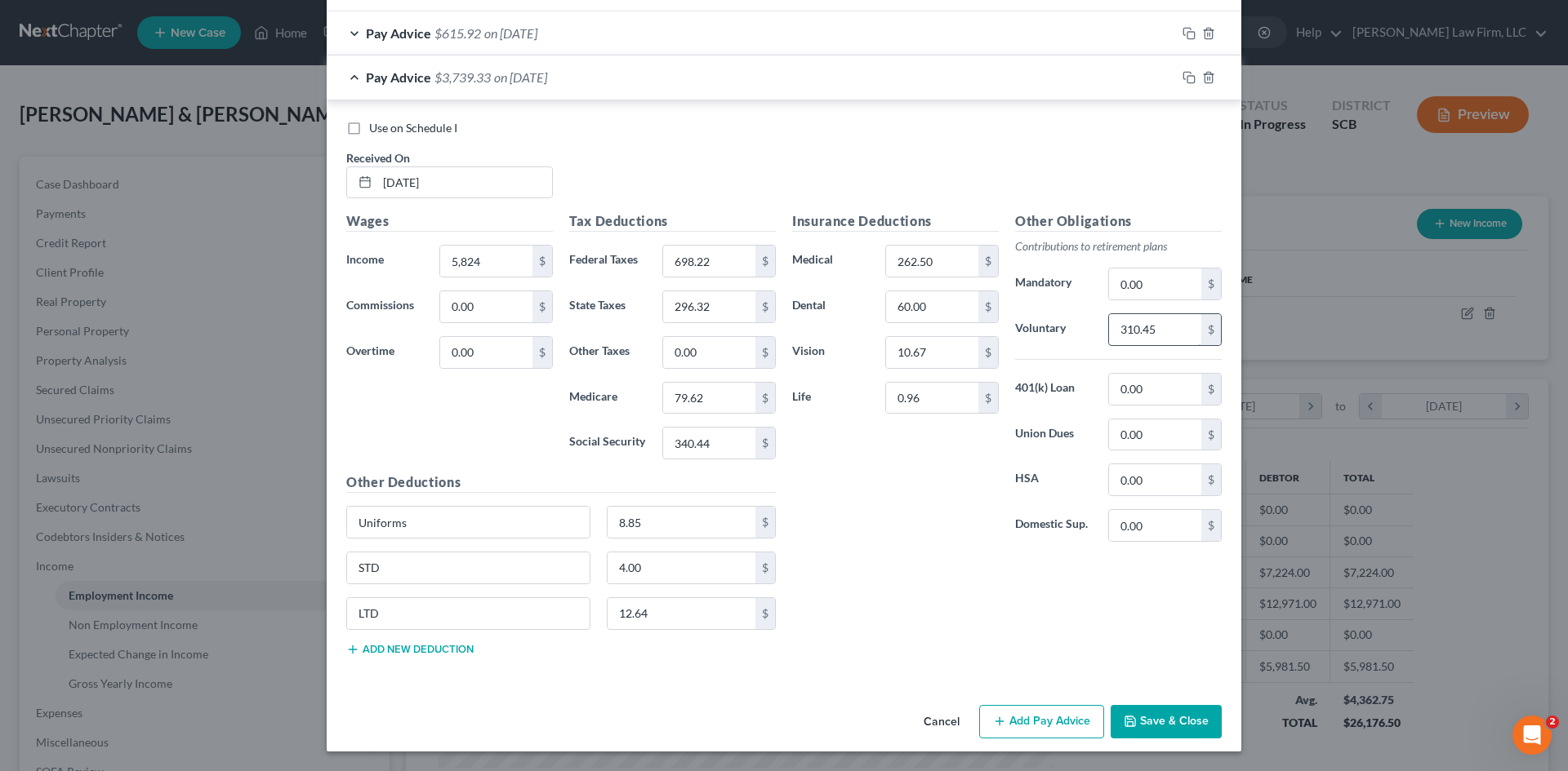
click at [1166, 327] on input "310.45" at bounding box center [1155, 329] width 92 height 31
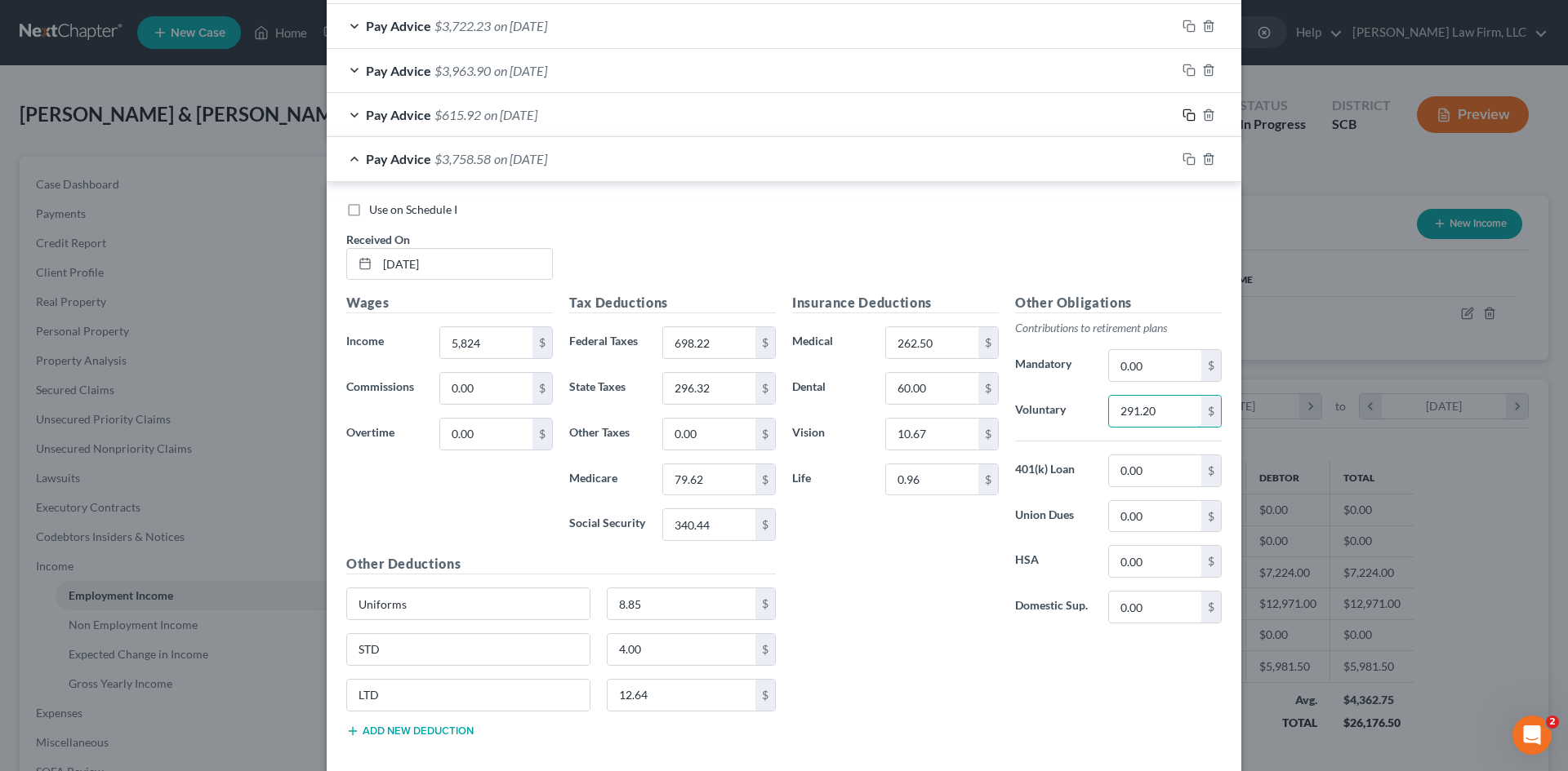
type input "291.20"
click at [1182, 112] on icon "button" at bounding box center [1188, 115] width 13 height 13
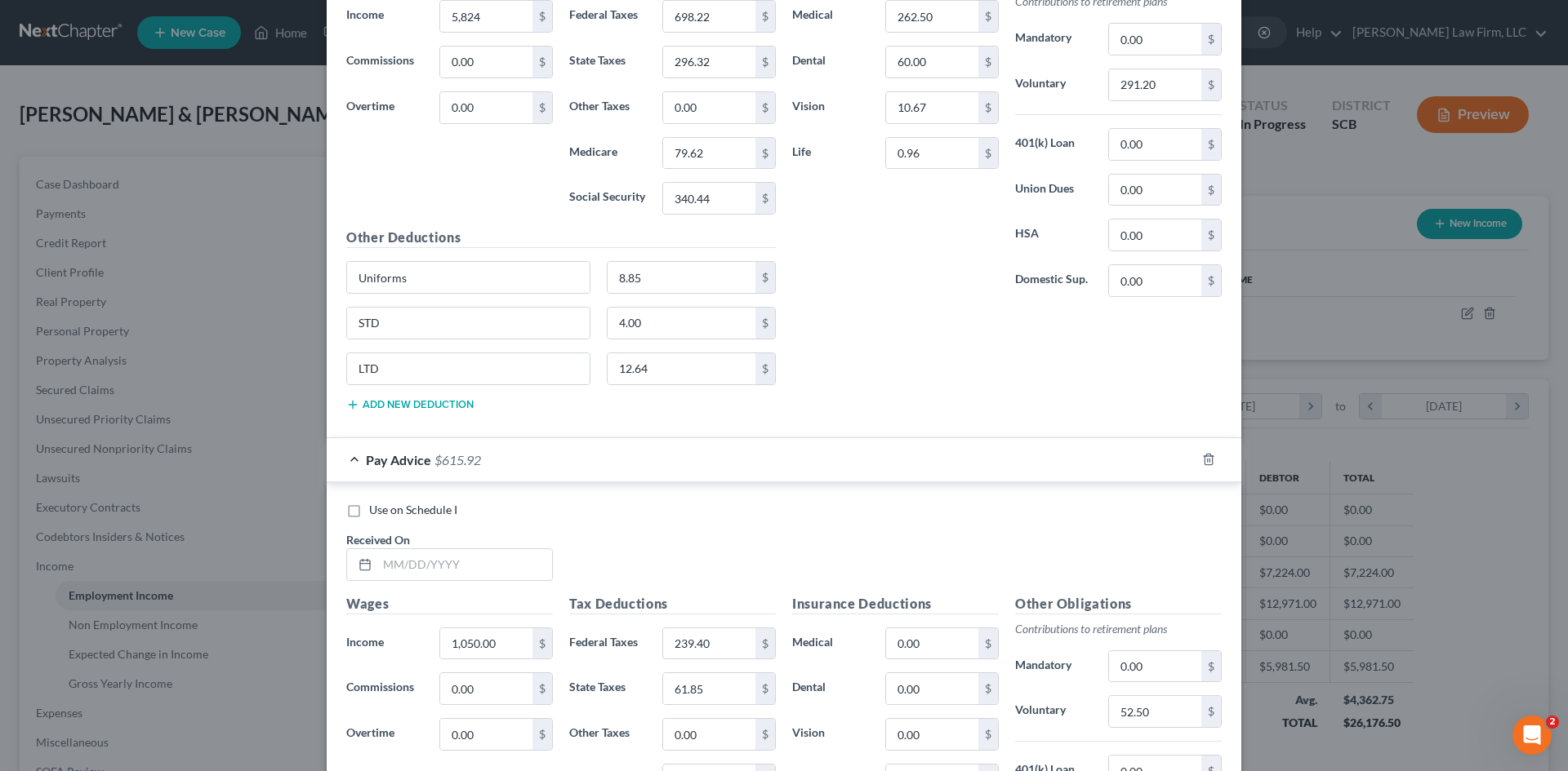
scroll to position [1284, 0]
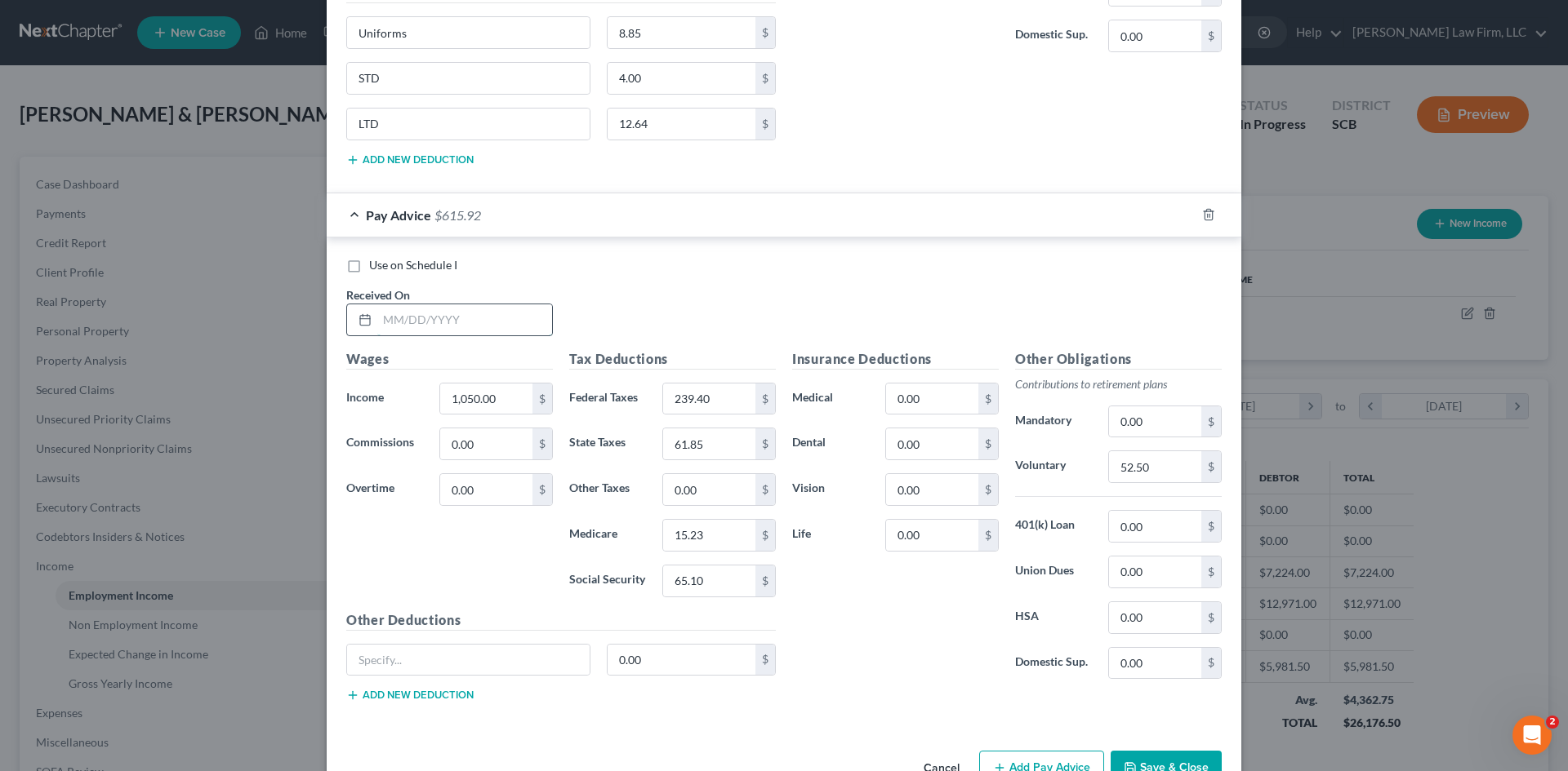
click at [478, 329] on input "text" at bounding box center [464, 320] width 174 height 31
type input "7/9/25"
type input "700"
type input "159.60"
type input "41.23"
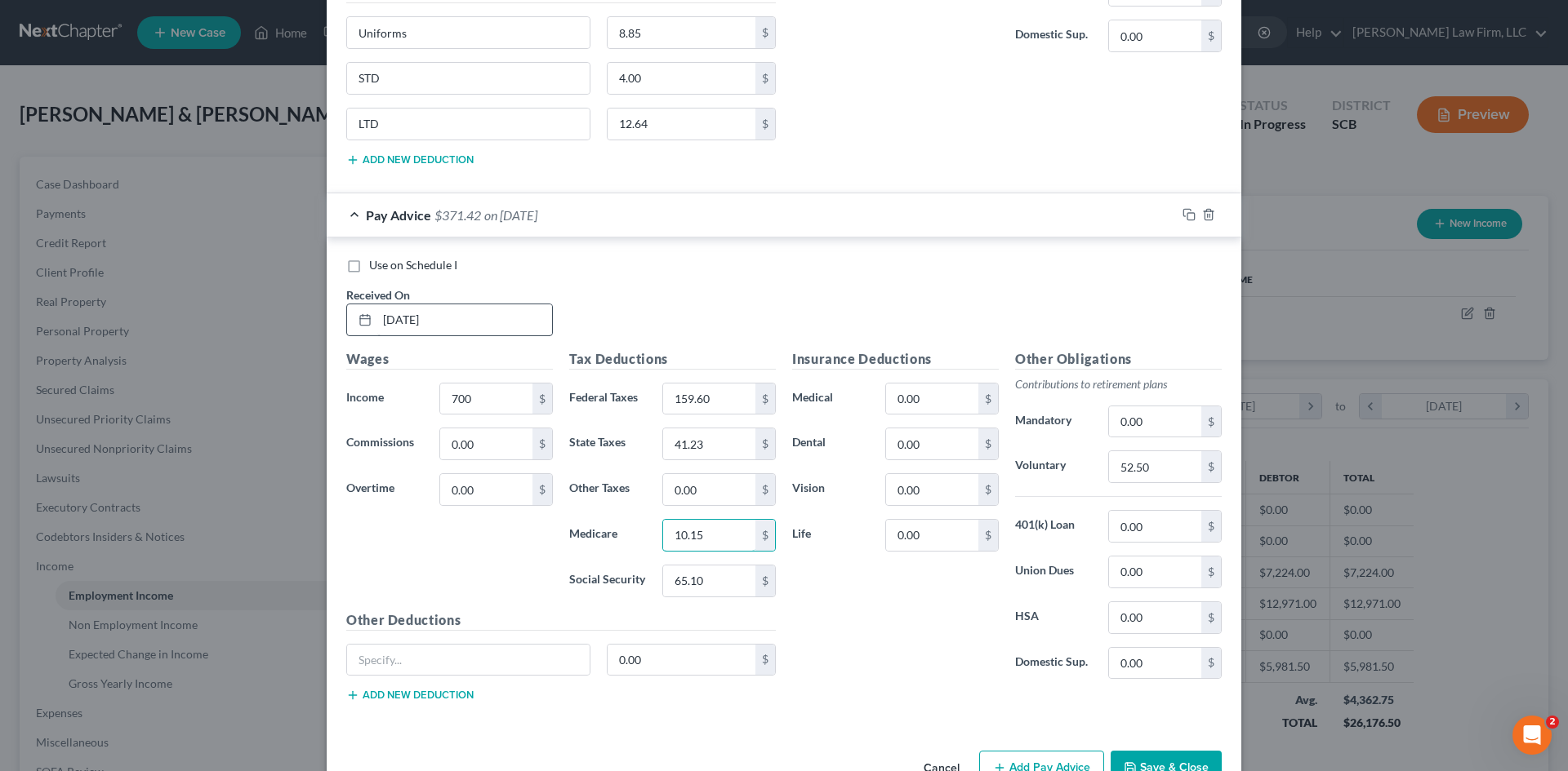
type input "10.15"
type input "43.40"
click at [1150, 462] on input "52.50" at bounding box center [1155, 467] width 92 height 31
type input "35"
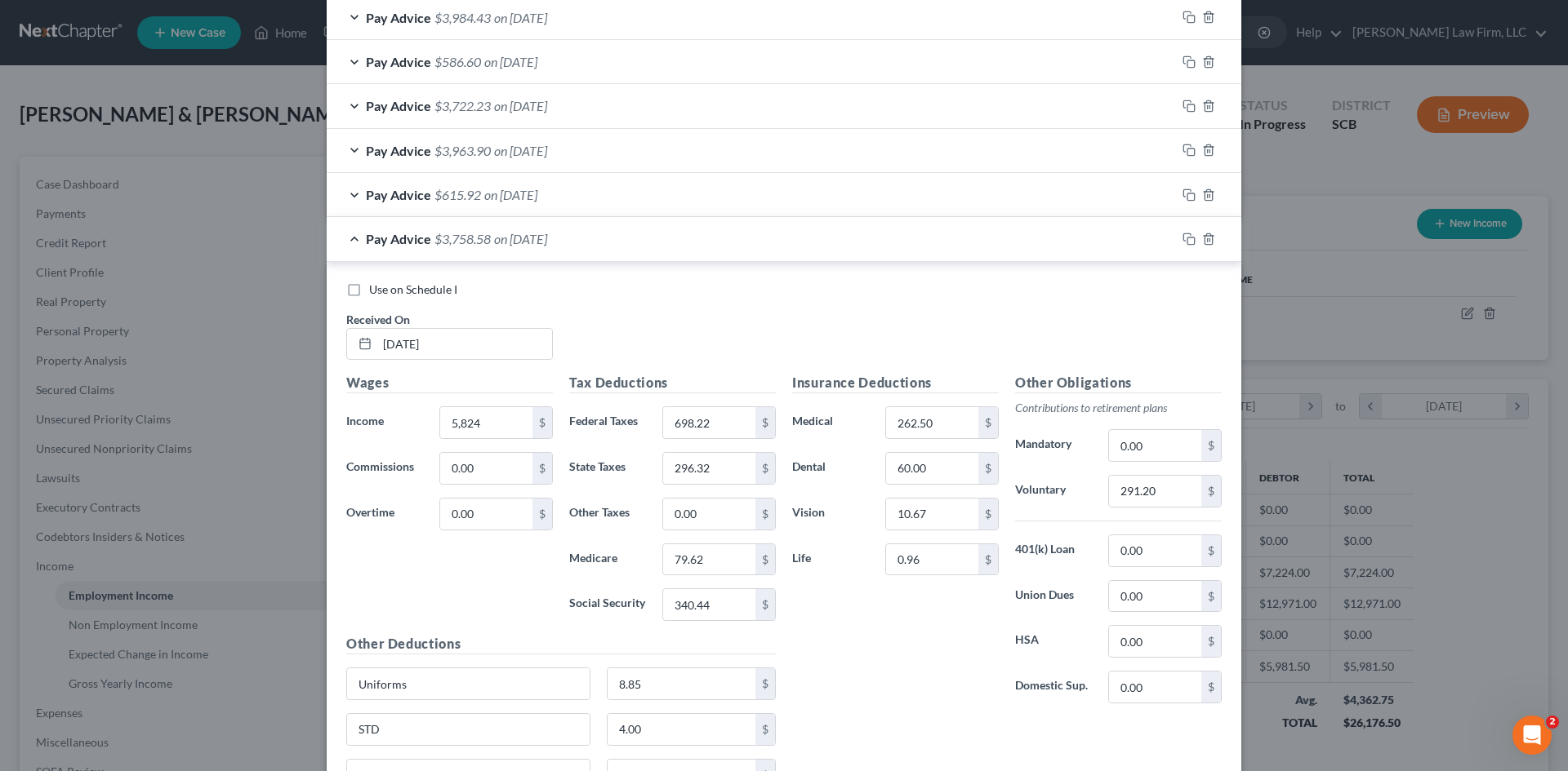
scroll to position [631, 0]
click at [1187, 241] on icon "button" at bounding box center [1188, 241] width 13 height 13
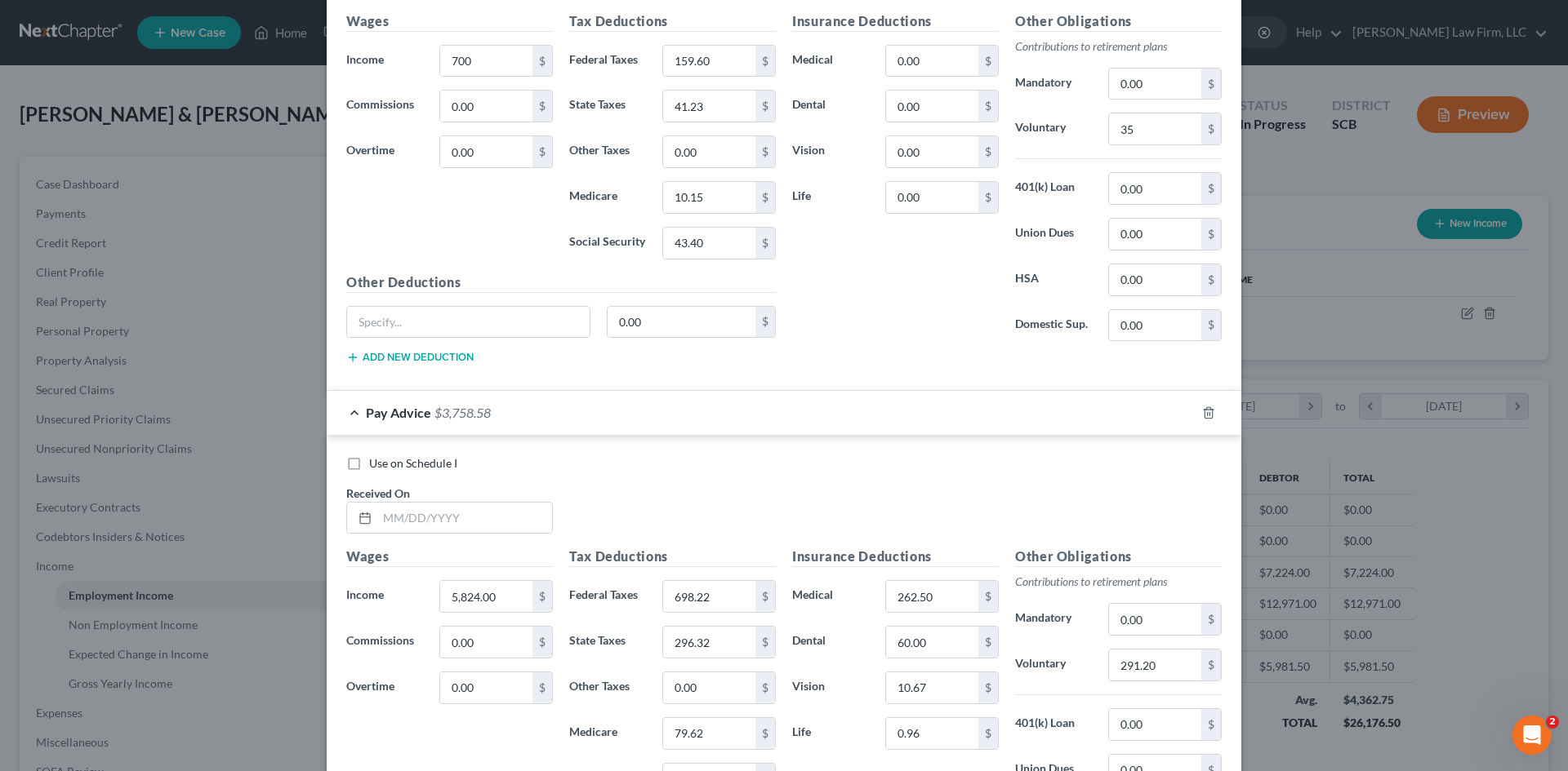
scroll to position [1284, 0]
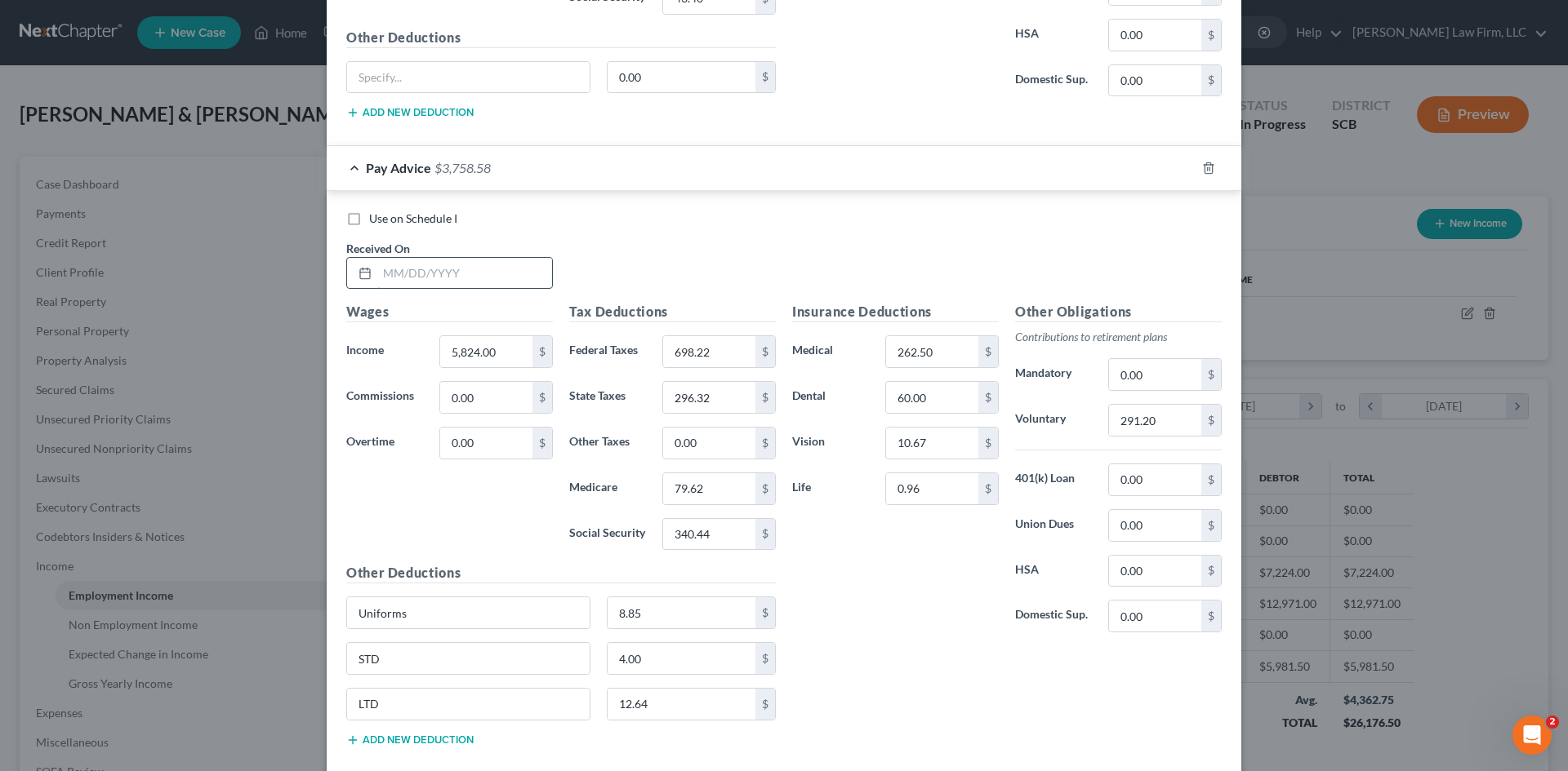
drag, startPoint x: 404, startPoint y: 268, endPoint x: 423, endPoint y: 260, distance: 20.6
click at [405, 268] on input "text" at bounding box center [464, 273] width 174 height 31
type input "7/18/2025"
type input "6,044.50"
type input "733.99"
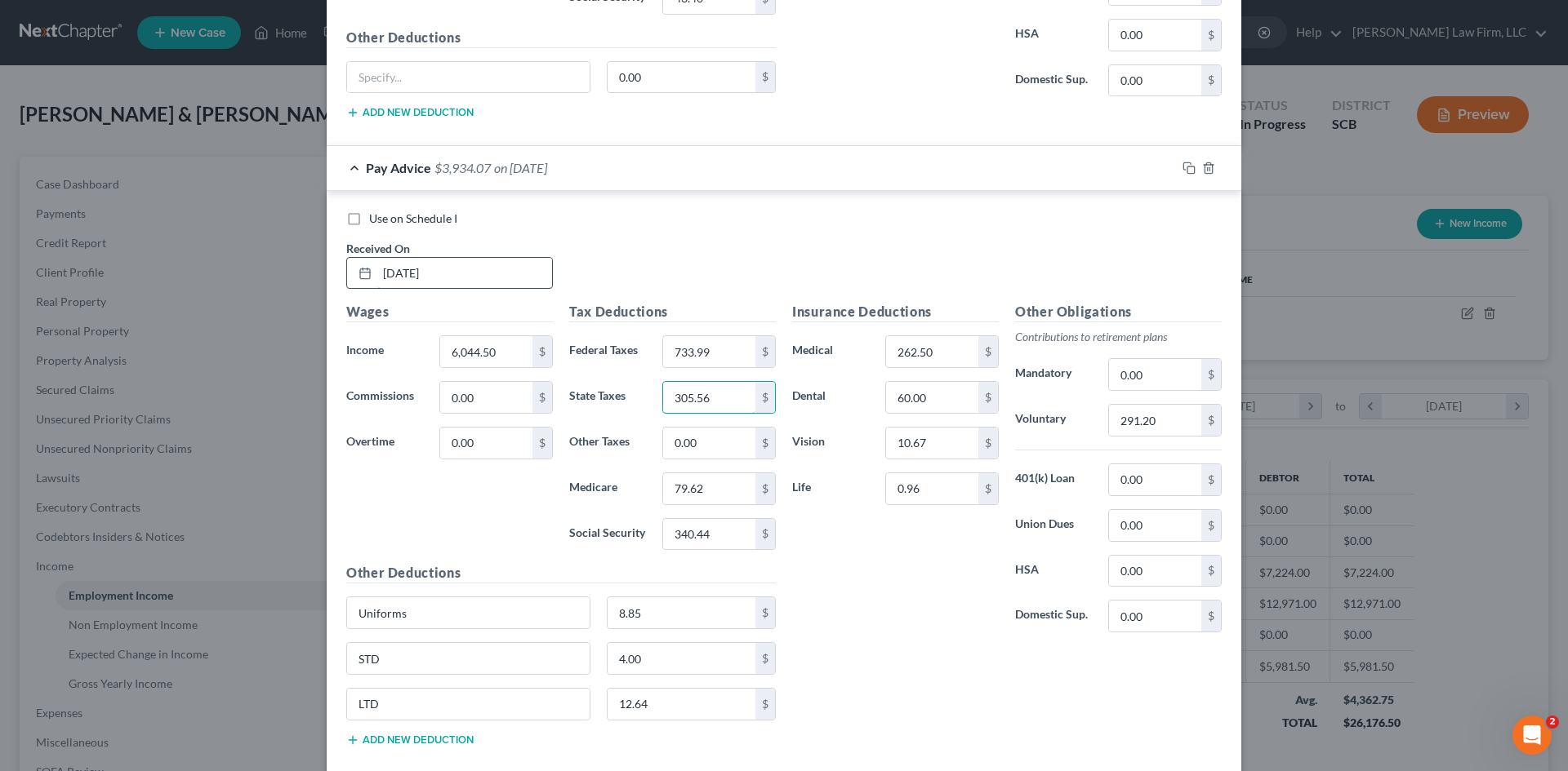
type input "305.56"
type input "82.81"
type input "354.10"
click at [1183, 413] on input "291.20" at bounding box center [1155, 420] width 92 height 31
type input "362.67"
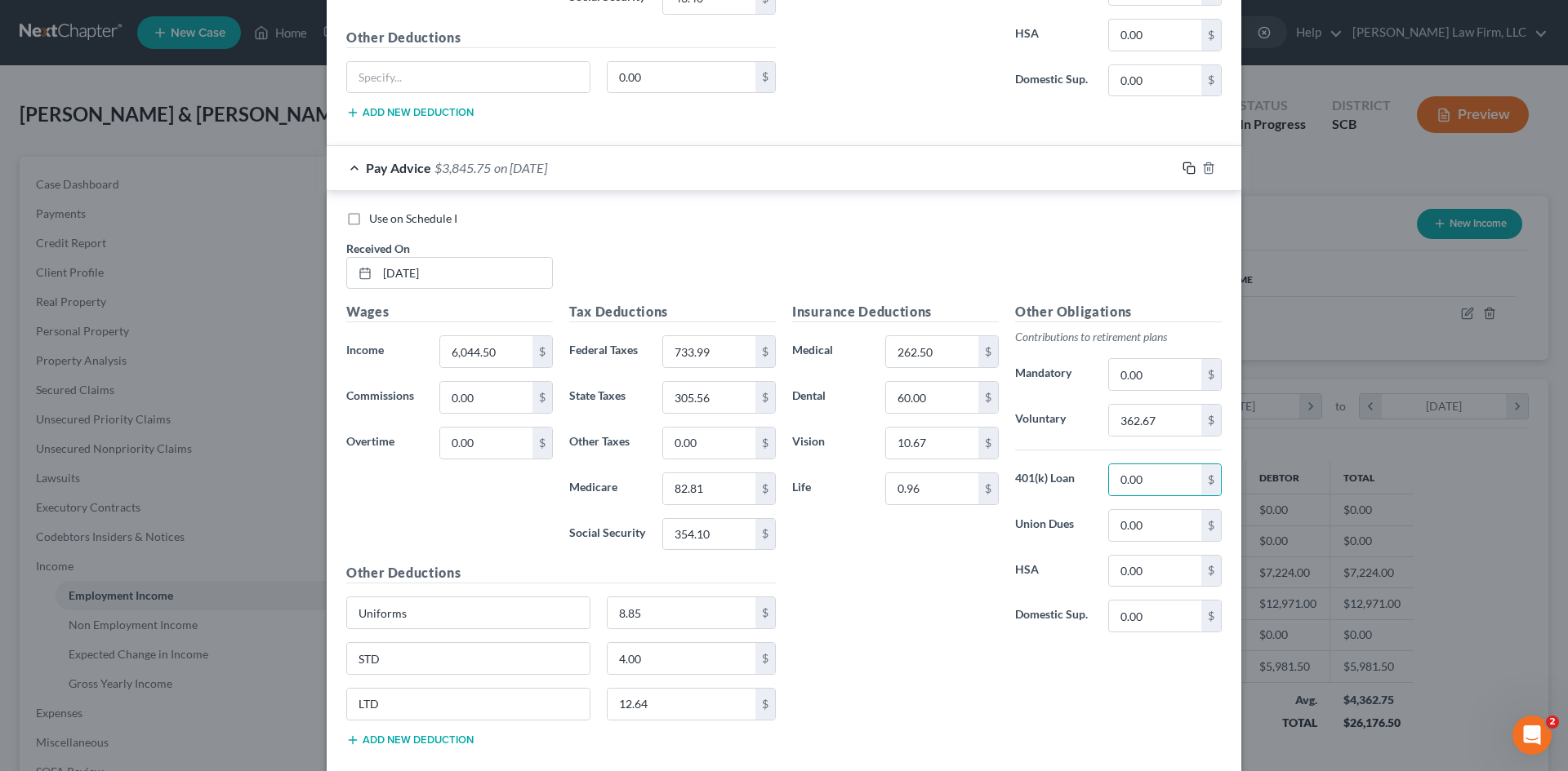
click at [1182, 167] on icon "button" at bounding box center [1188, 167] width 13 height 13
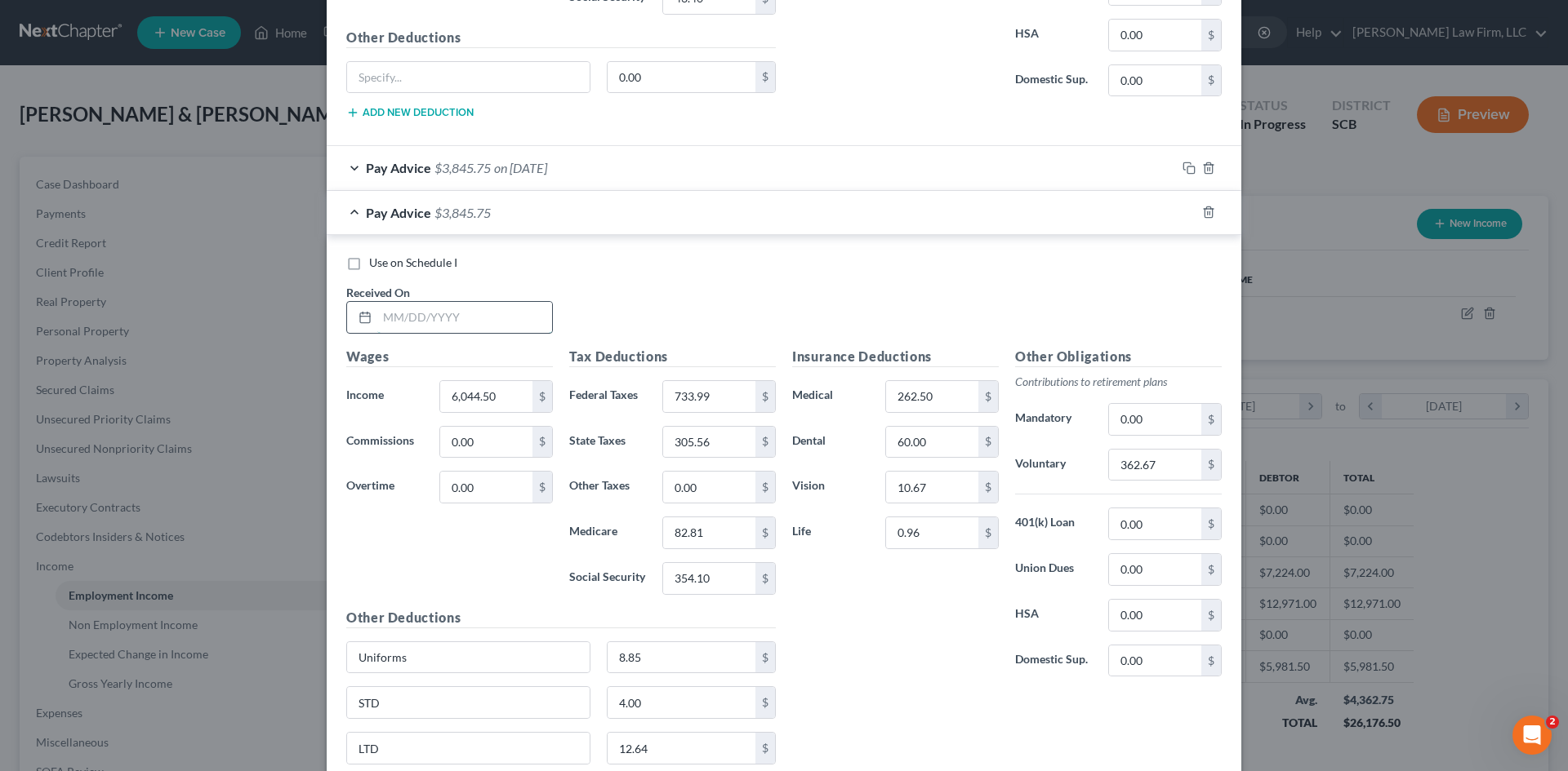
click at [478, 308] on input "text" at bounding box center [464, 317] width 174 height 31
type input "8/1/2025"
type input "6,173.65"
type input "763.12"
type input "313.09"
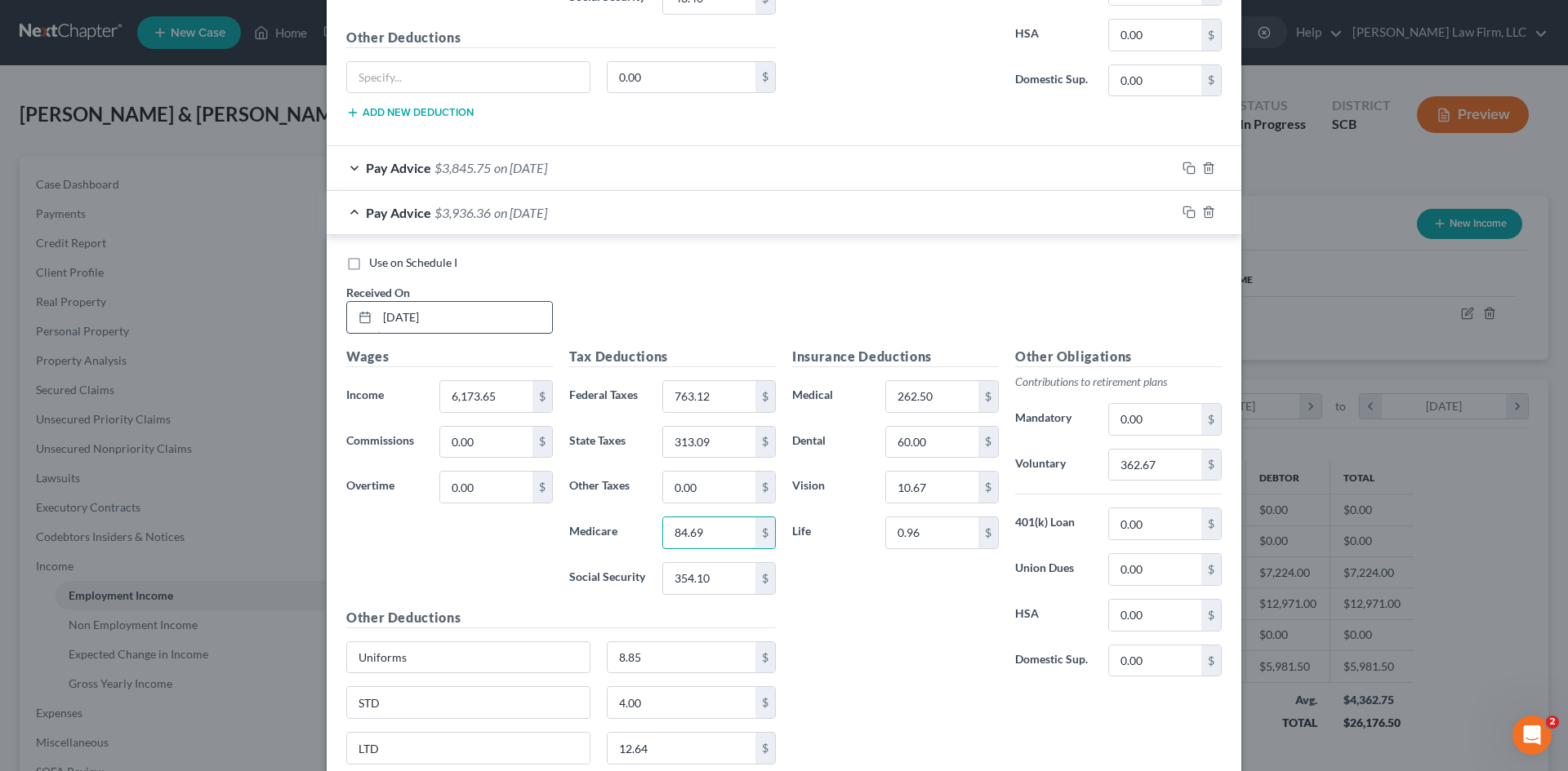
type input "84.69"
type input "362.11"
click at [1145, 480] on input "362.67" at bounding box center [1155, 465] width 92 height 31
type input "370.42"
click at [913, 537] on input "0.96" at bounding box center [932, 533] width 92 height 31
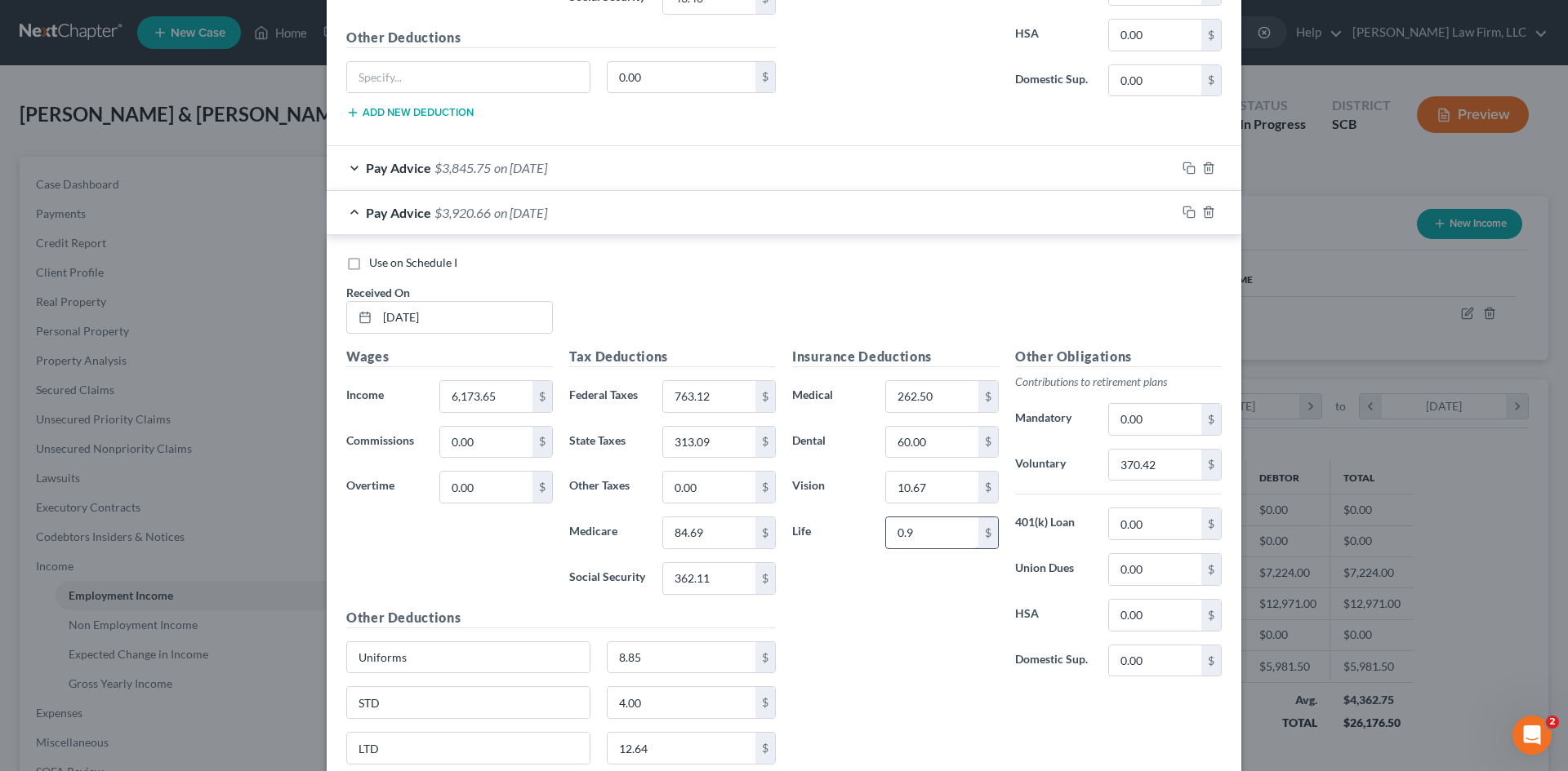
type input "0.96"
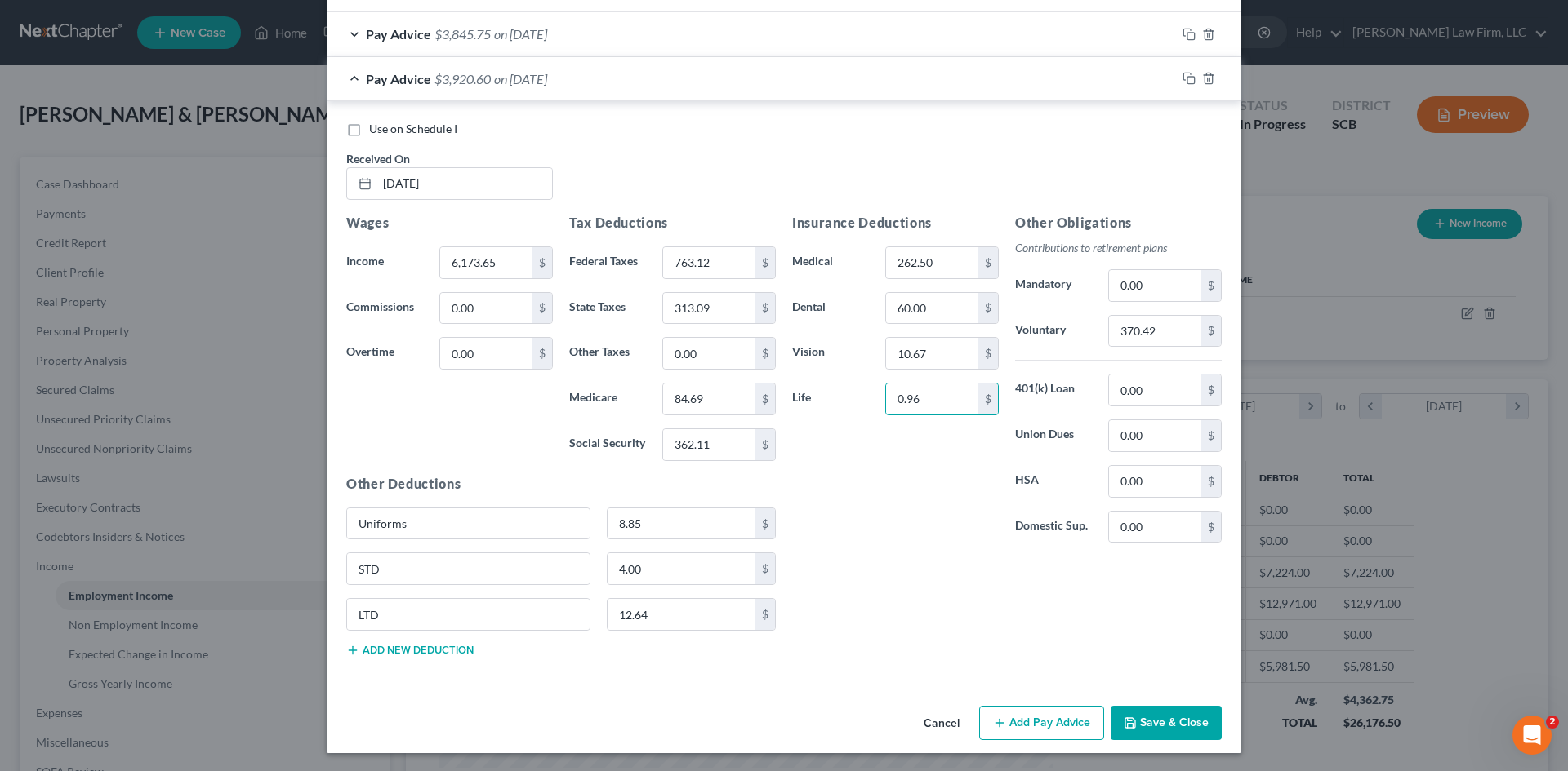
scroll to position [1420, 0]
click at [426, 645] on button "Add new deduction" at bounding box center [410, 649] width 128 height 13
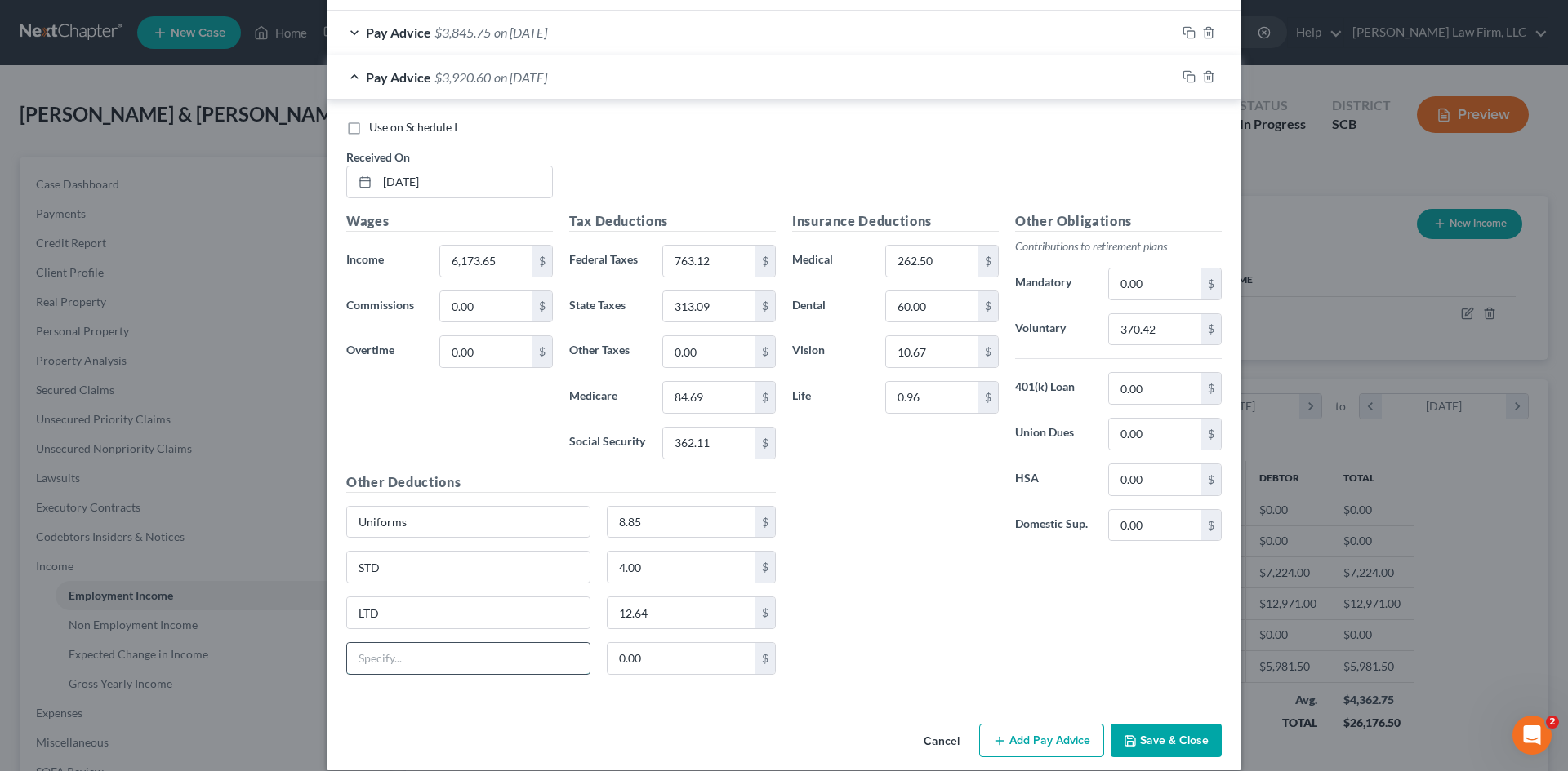
click at [423, 653] on input "text" at bounding box center [468, 659] width 242 height 31
type input "AR Loan"
type input "1.29"
click at [1182, 80] on icon "button" at bounding box center [1188, 76] width 13 height 13
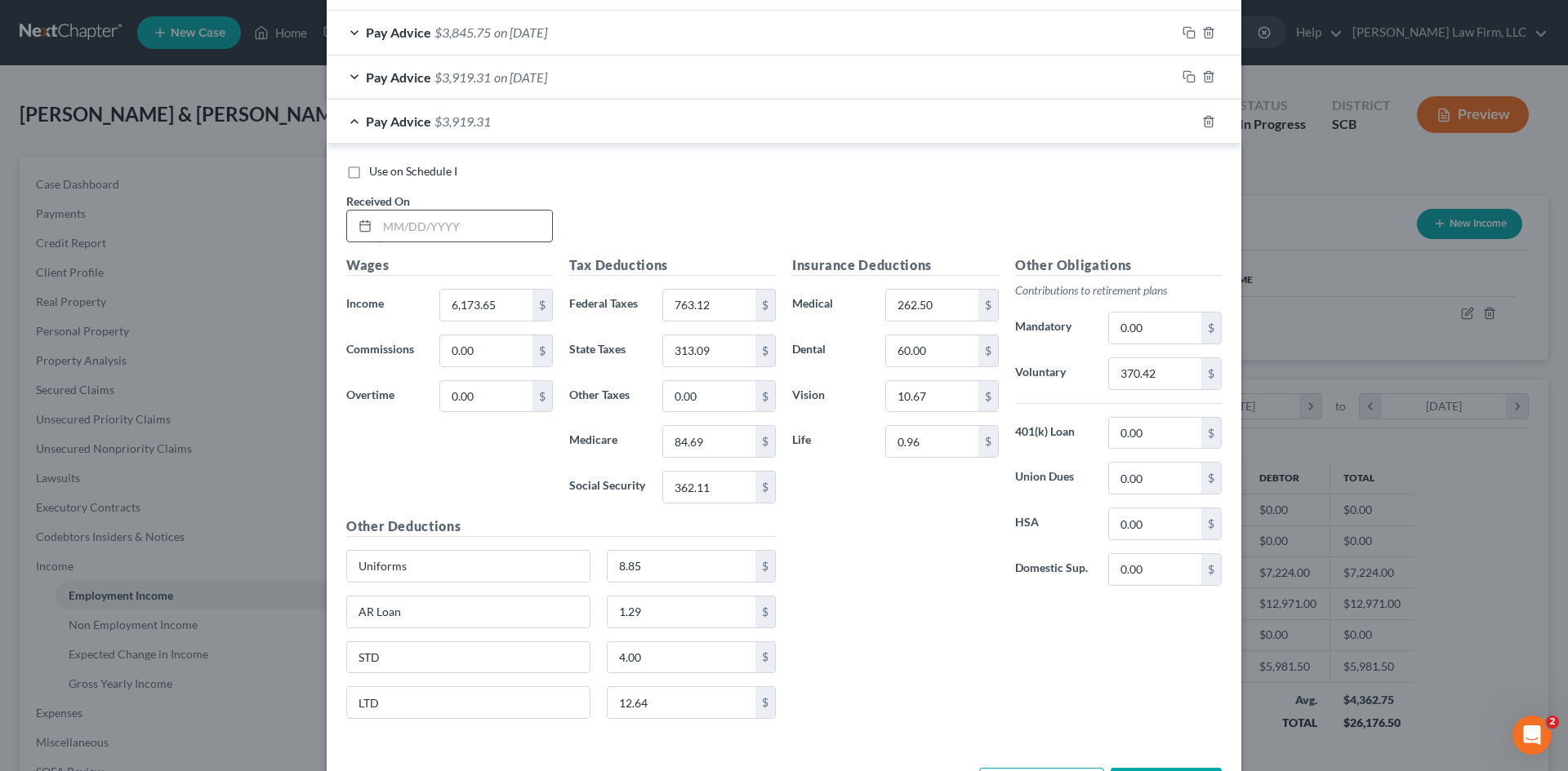
click at [519, 219] on input "text" at bounding box center [464, 226] width 174 height 31
type input "8/8/25"
click at [514, 317] on input "6,173.65" at bounding box center [486, 305] width 92 height 31
type input "1,275"
click at [730, 310] on input "763.12" at bounding box center [708, 305] width 92 height 31
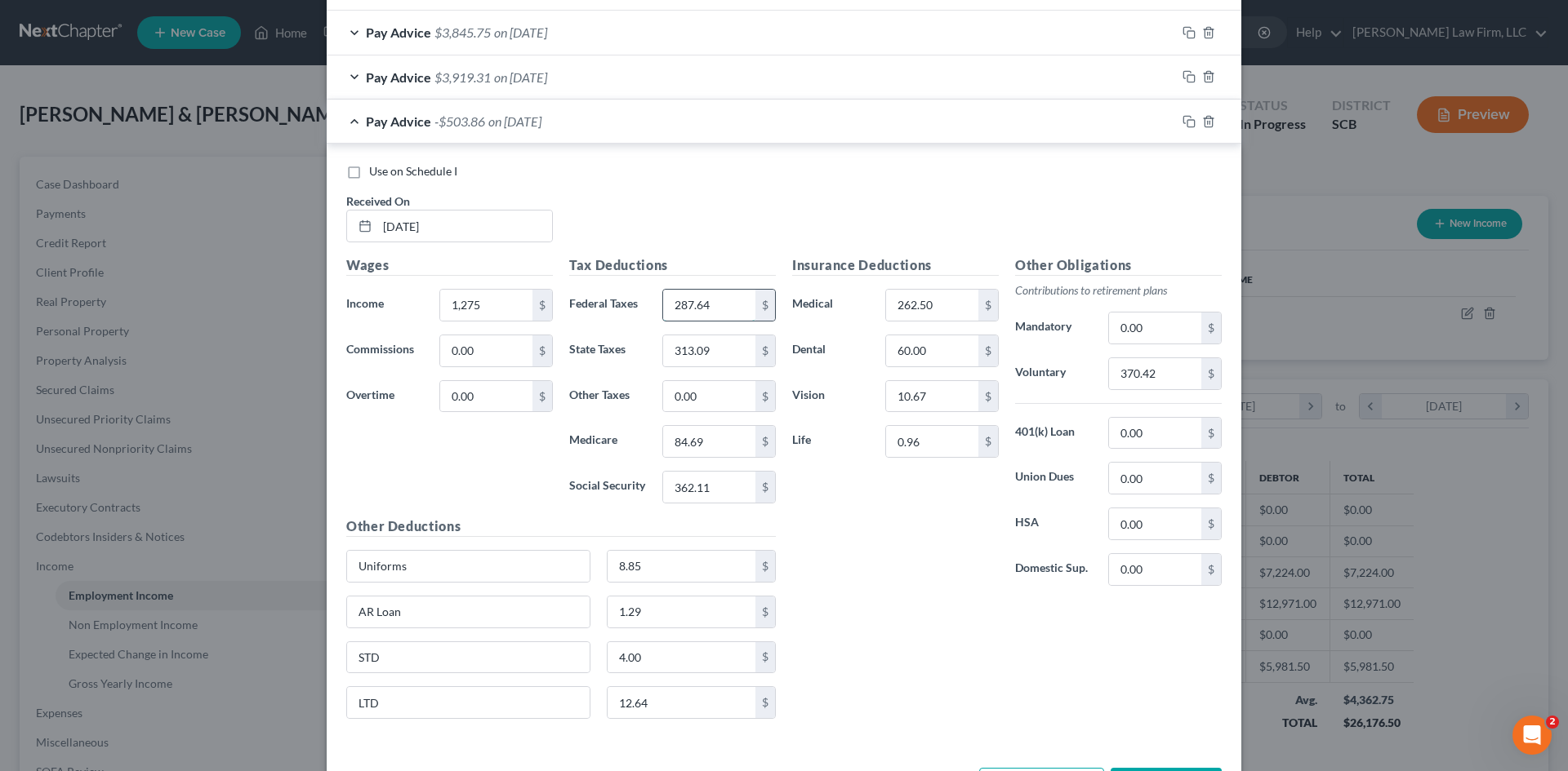
type input "287.64"
type input "74.31"
type input "18.49"
type input "79.05"
click at [1142, 372] on input "370.42" at bounding box center [1155, 373] width 92 height 31
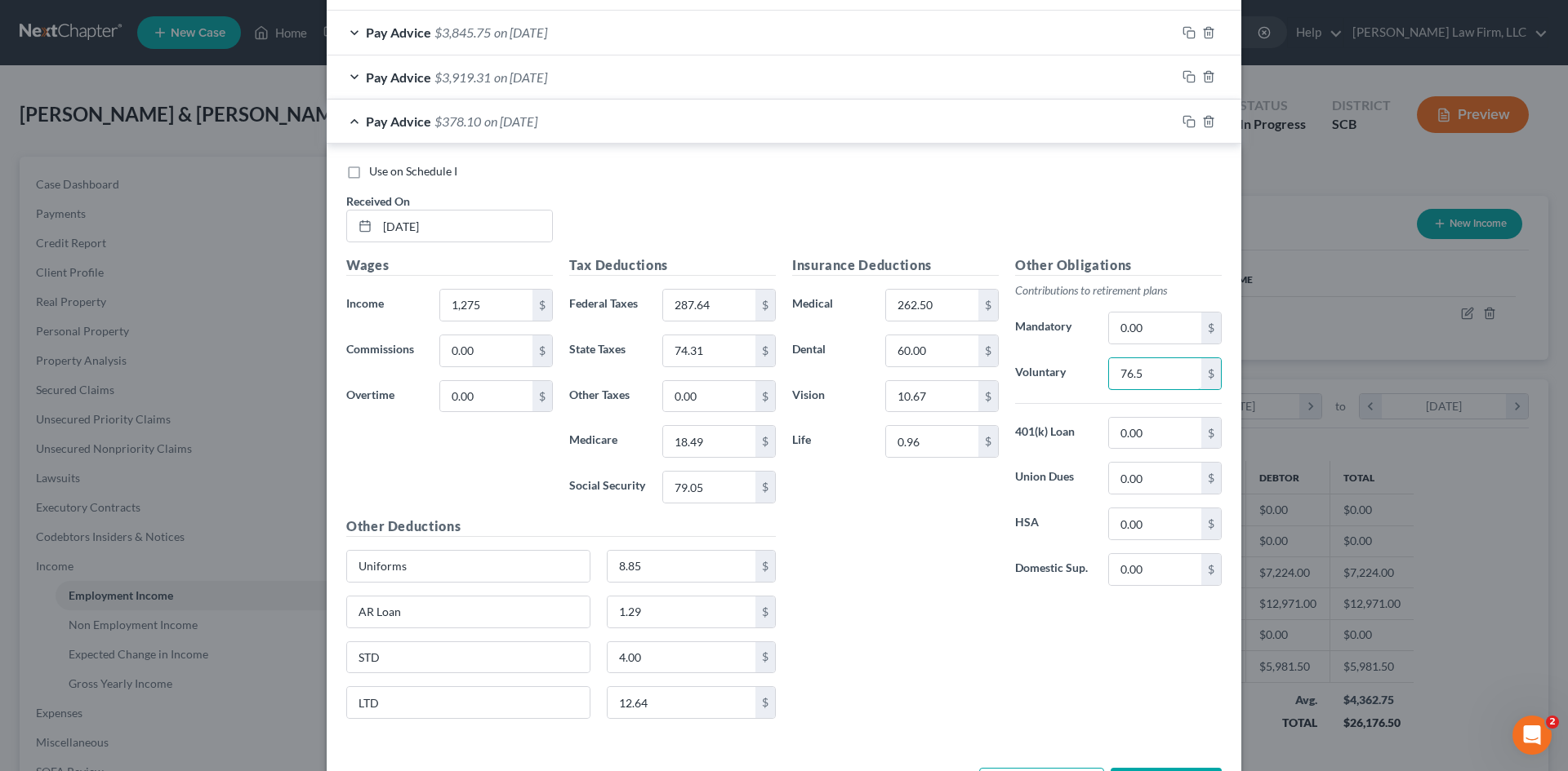
type input "76.5"
click at [941, 300] on input "262.50" at bounding box center [932, 305] width 92 height 31
click at [922, 292] on input "262.50" at bounding box center [932, 305] width 92 height 31
click at [672, 561] on input "8.85" at bounding box center [682, 567] width 148 height 31
click at [1187, 80] on rect "button" at bounding box center [1191, 78] width 8 height 8
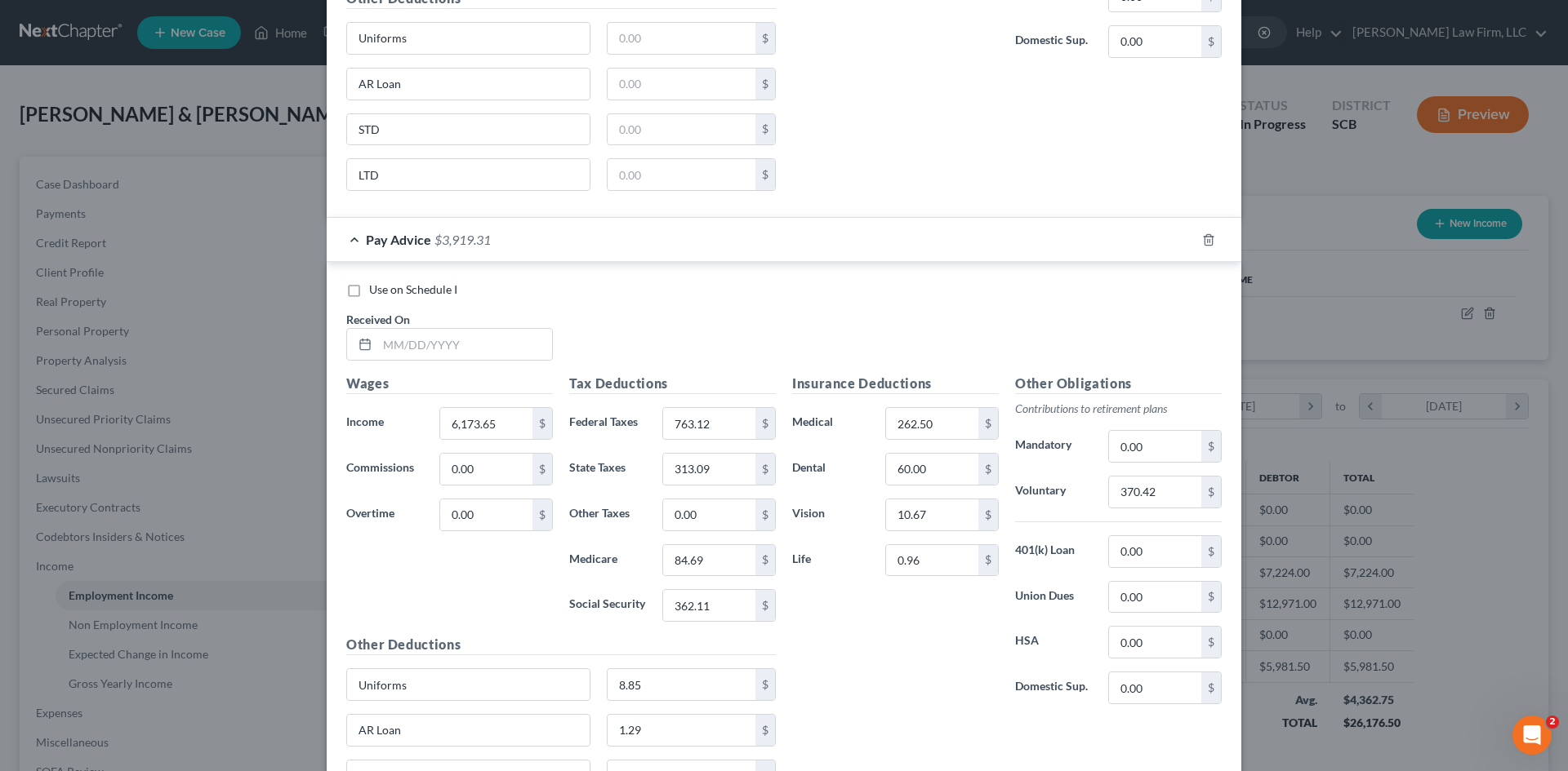
scroll to position [2072, 0]
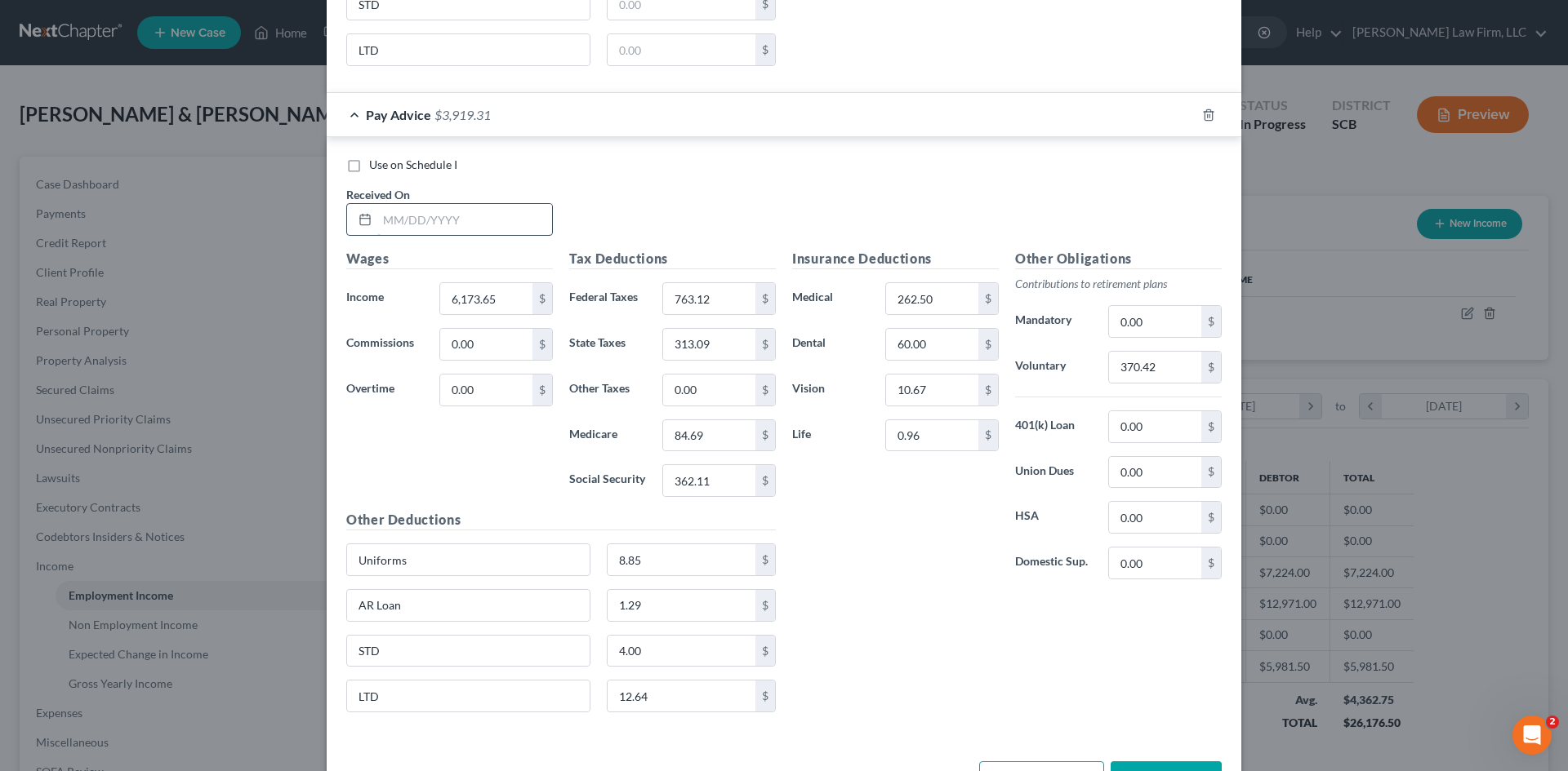
click at [473, 229] on input "text" at bounding box center [464, 220] width 174 height 31
type input "8/15/2025"
type input "7,472.50"
type input "1,056.14"
type input "388.79"
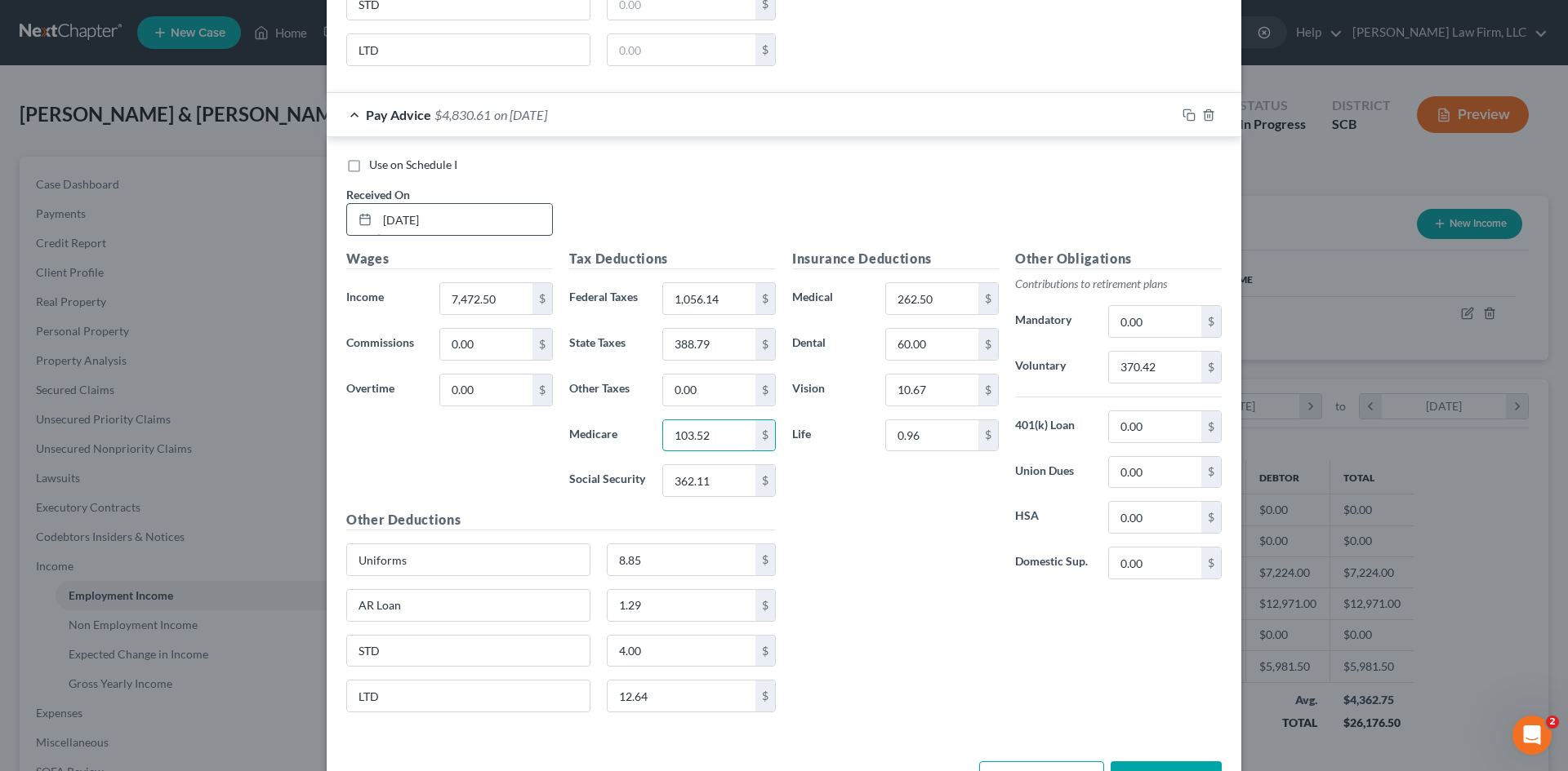
type input "103.52"
type input "442.64"
click at [1155, 367] on input "370.42" at bounding box center [1155, 367] width 92 height 31
type input "448.35"
click at [657, 611] on input "1.29" at bounding box center [682, 605] width 148 height 31
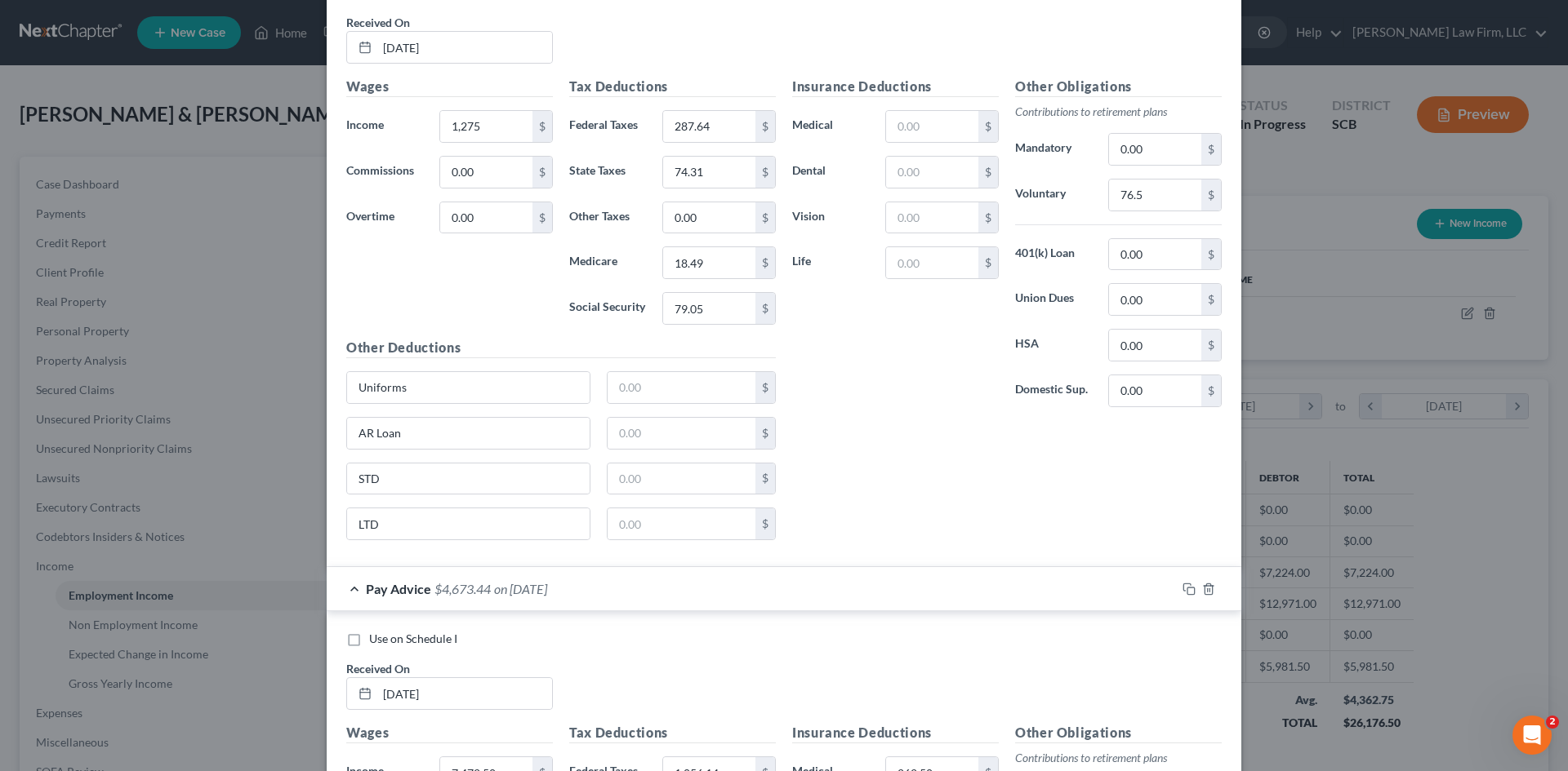
scroll to position [1501, 0]
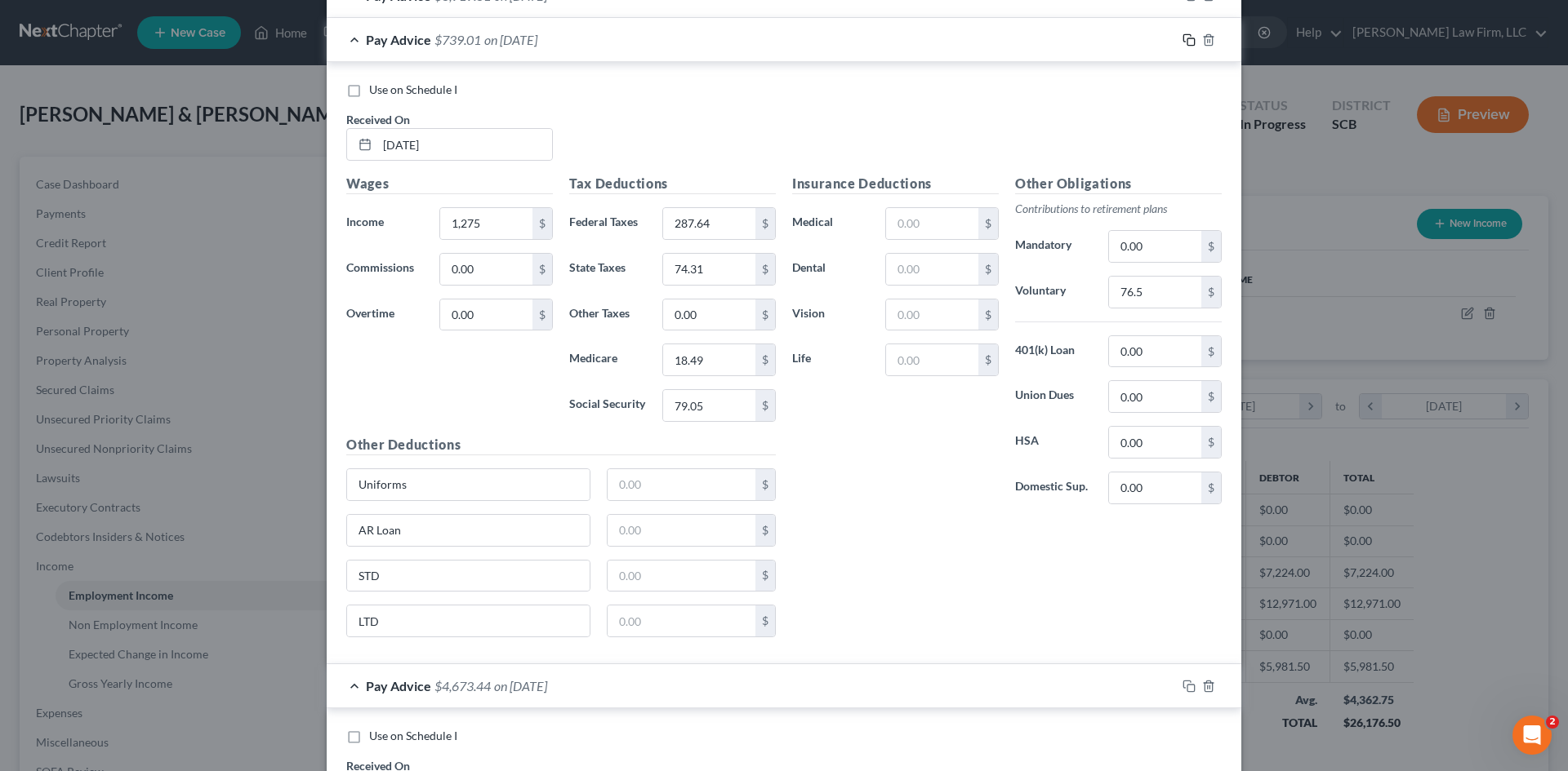
click at [1184, 41] on icon "button" at bounding box center [1188, 40] width 13 height 13
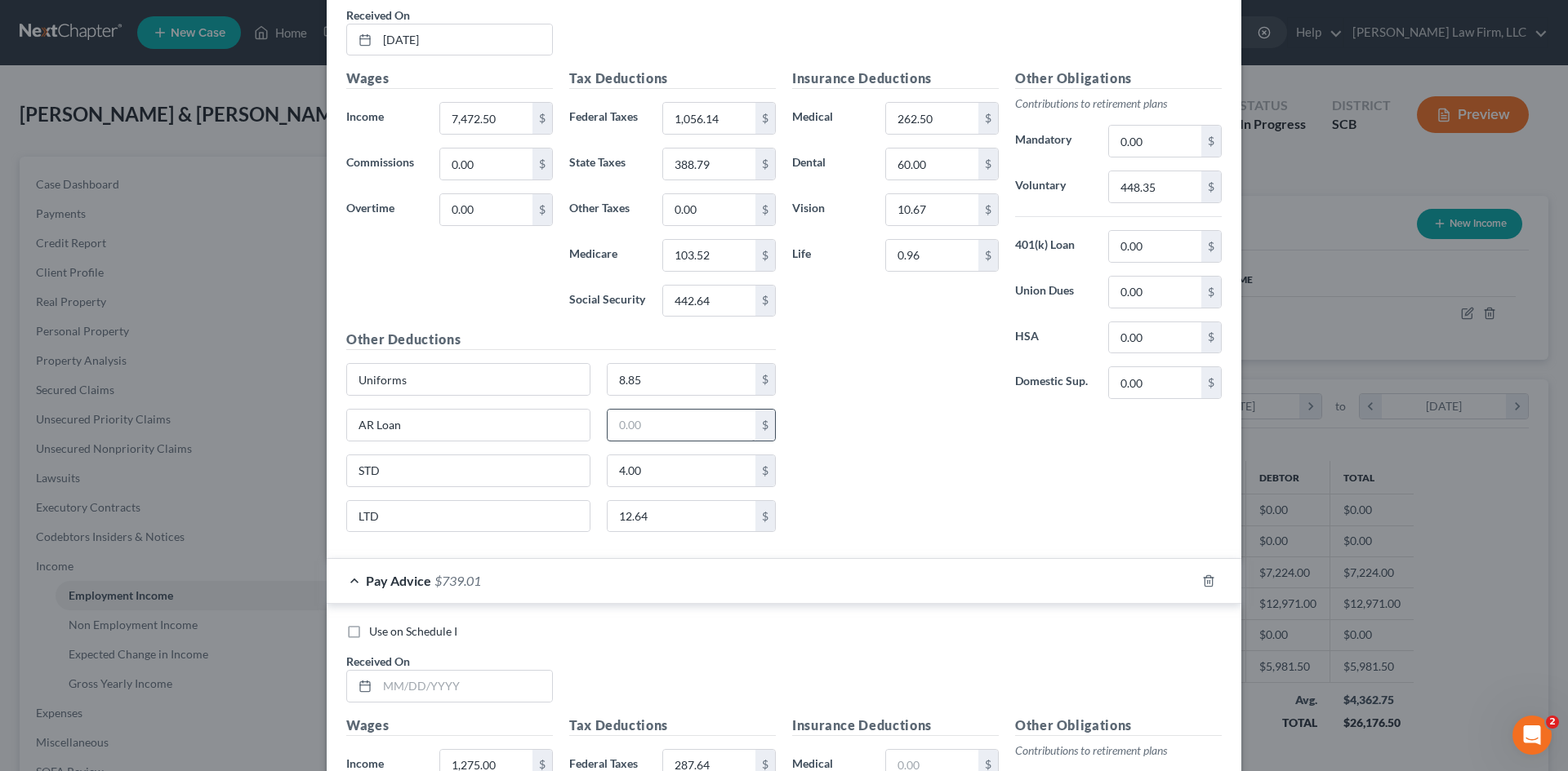
scroll to position [1827, 0]
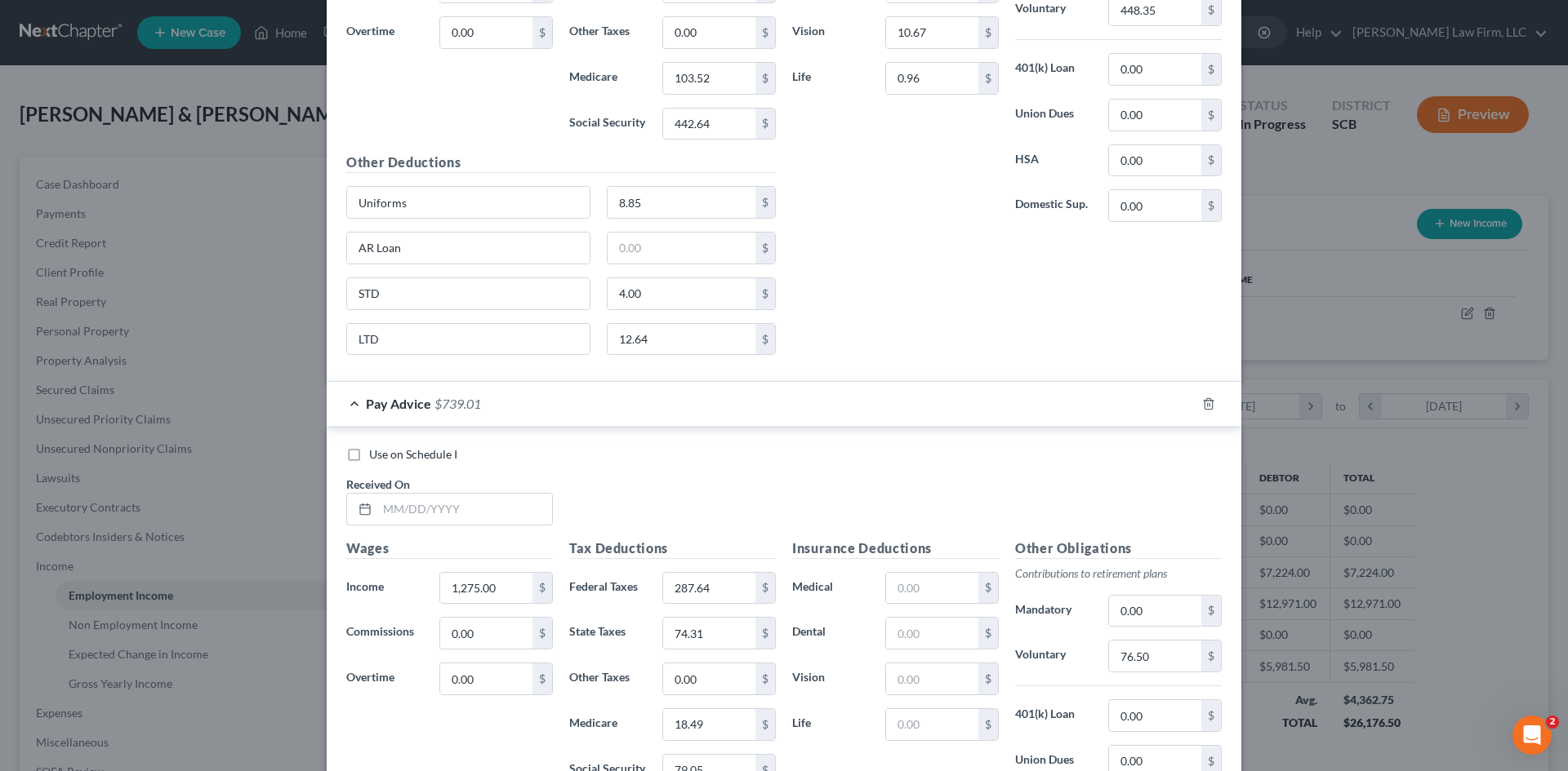
click at [478, 492] on div "Received On *" at bounding box center [450, 501] width 223 height 50
click at [476, 498] on input "text" at bounding box center [464, 509] width 174 height 31
type input "3/10/2025"
type input "850"
type input "193.80"
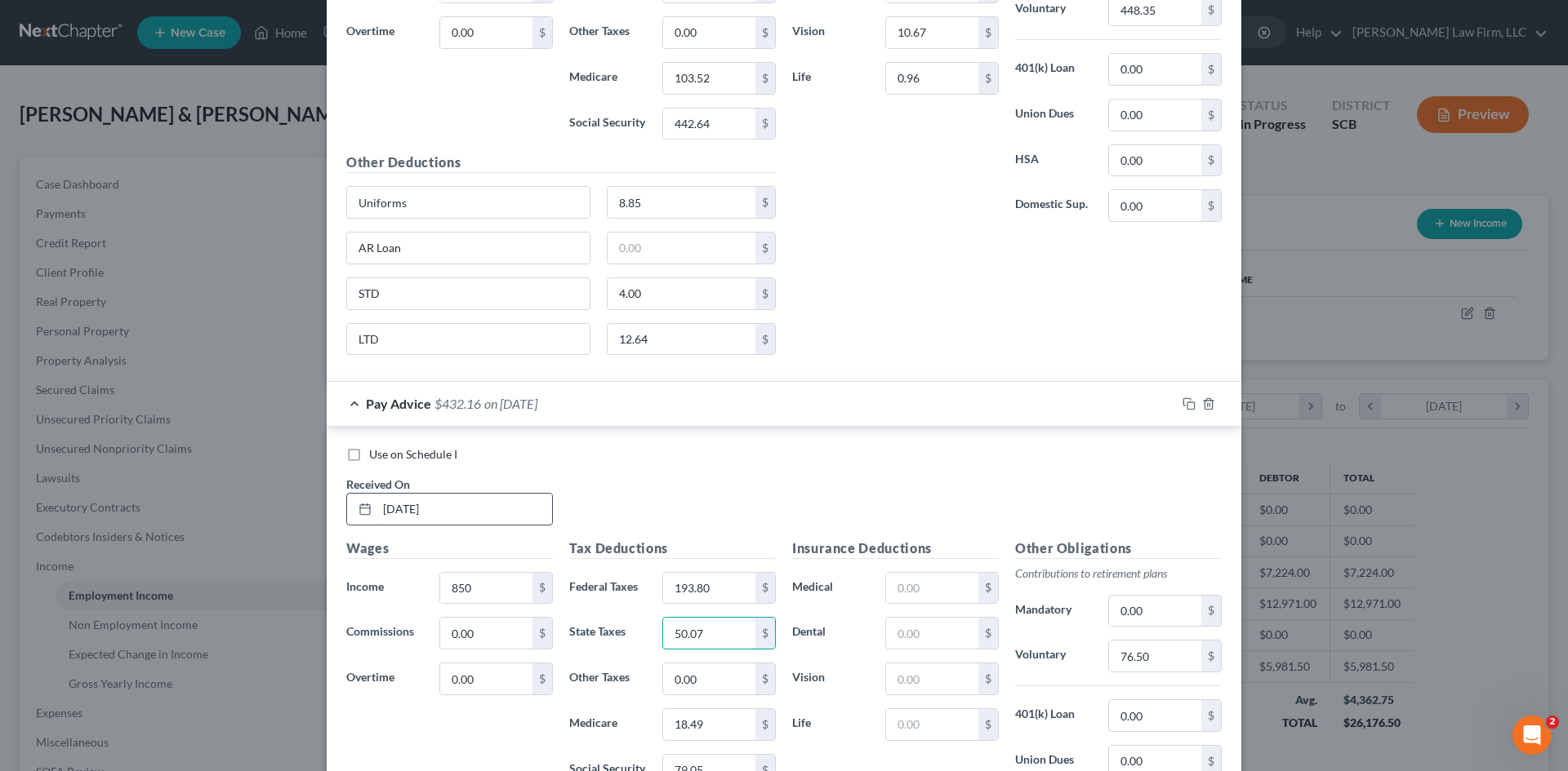
type input "50.07"
type input "52.70"
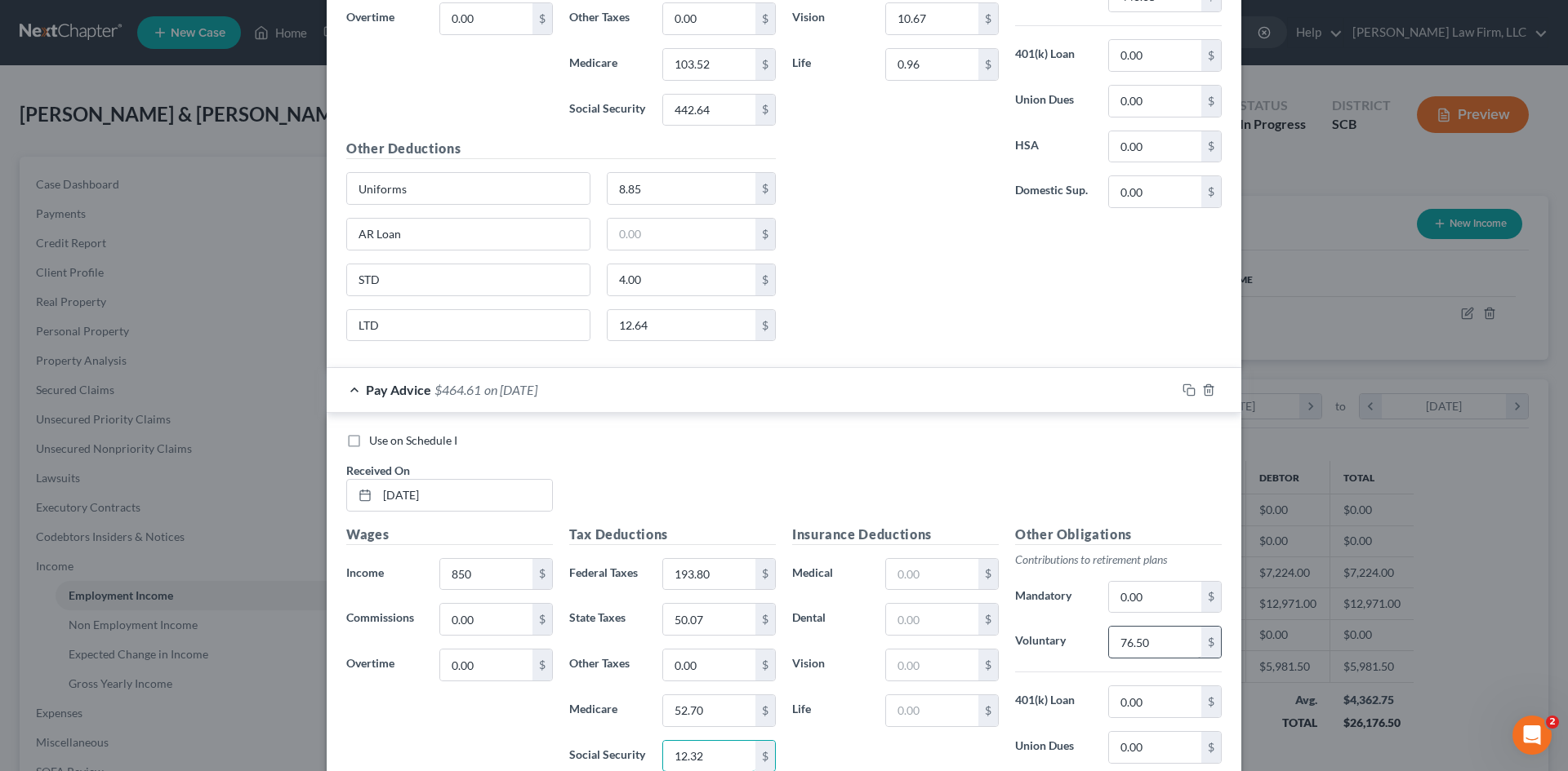
type input "12.32"
click at [1174, 649] on input "76.50" at bounding box center [1155, 642] width 92 height 31
type input "42.50"
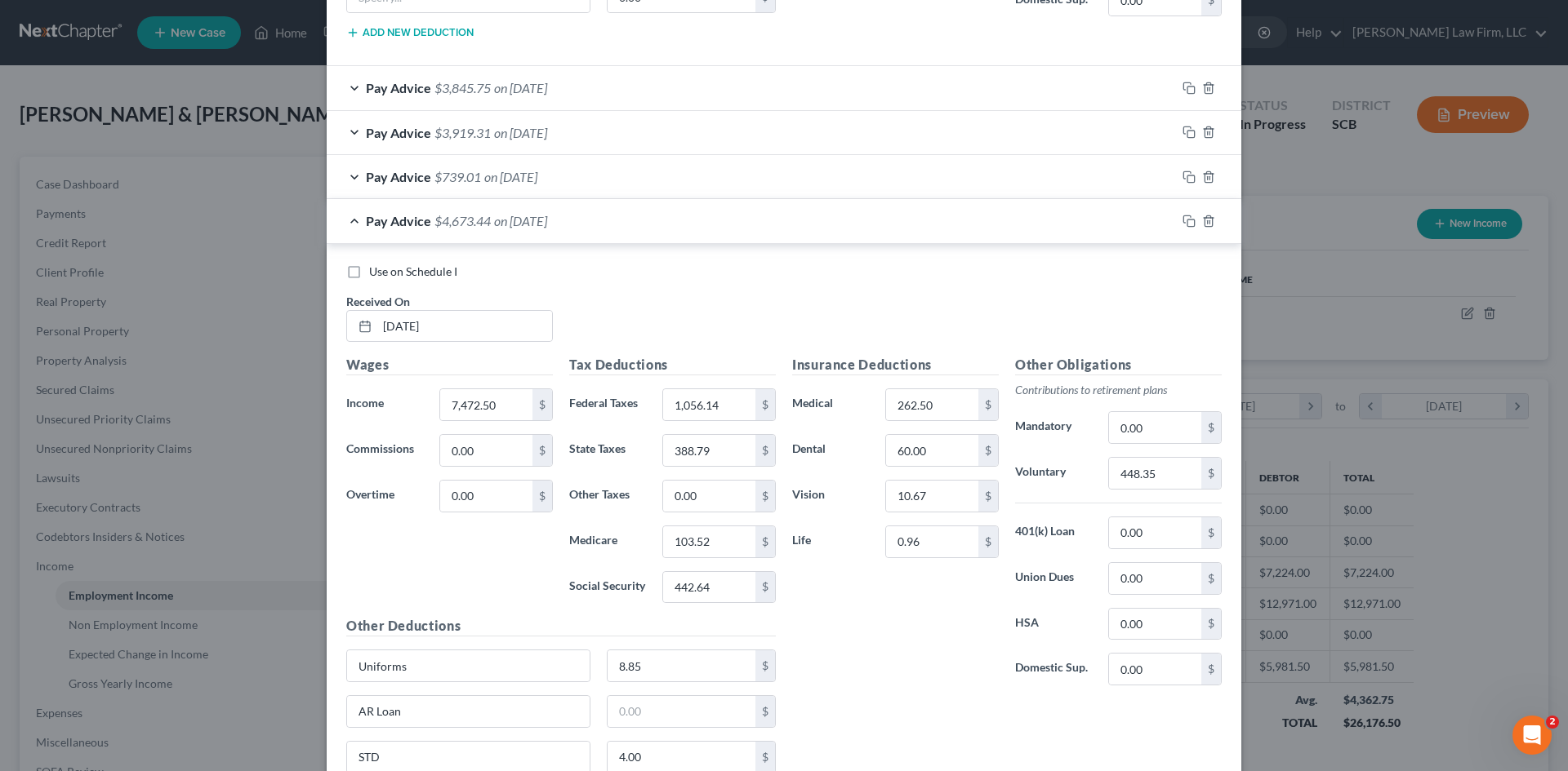
scroll to position [1270, 0]
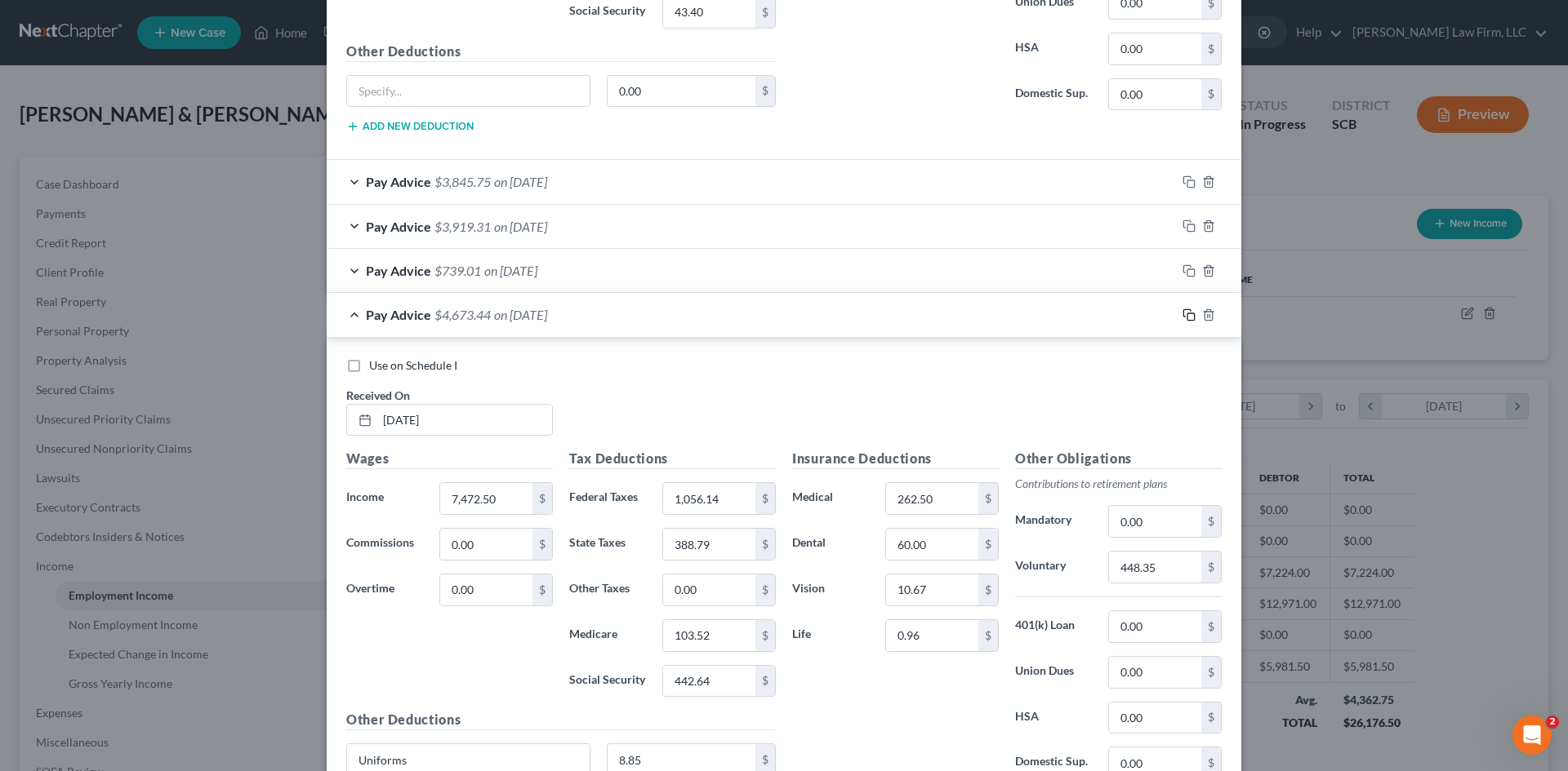
click at [1182, 316] on icon "button" at bounding box center [1188, 315] width 13 height 13
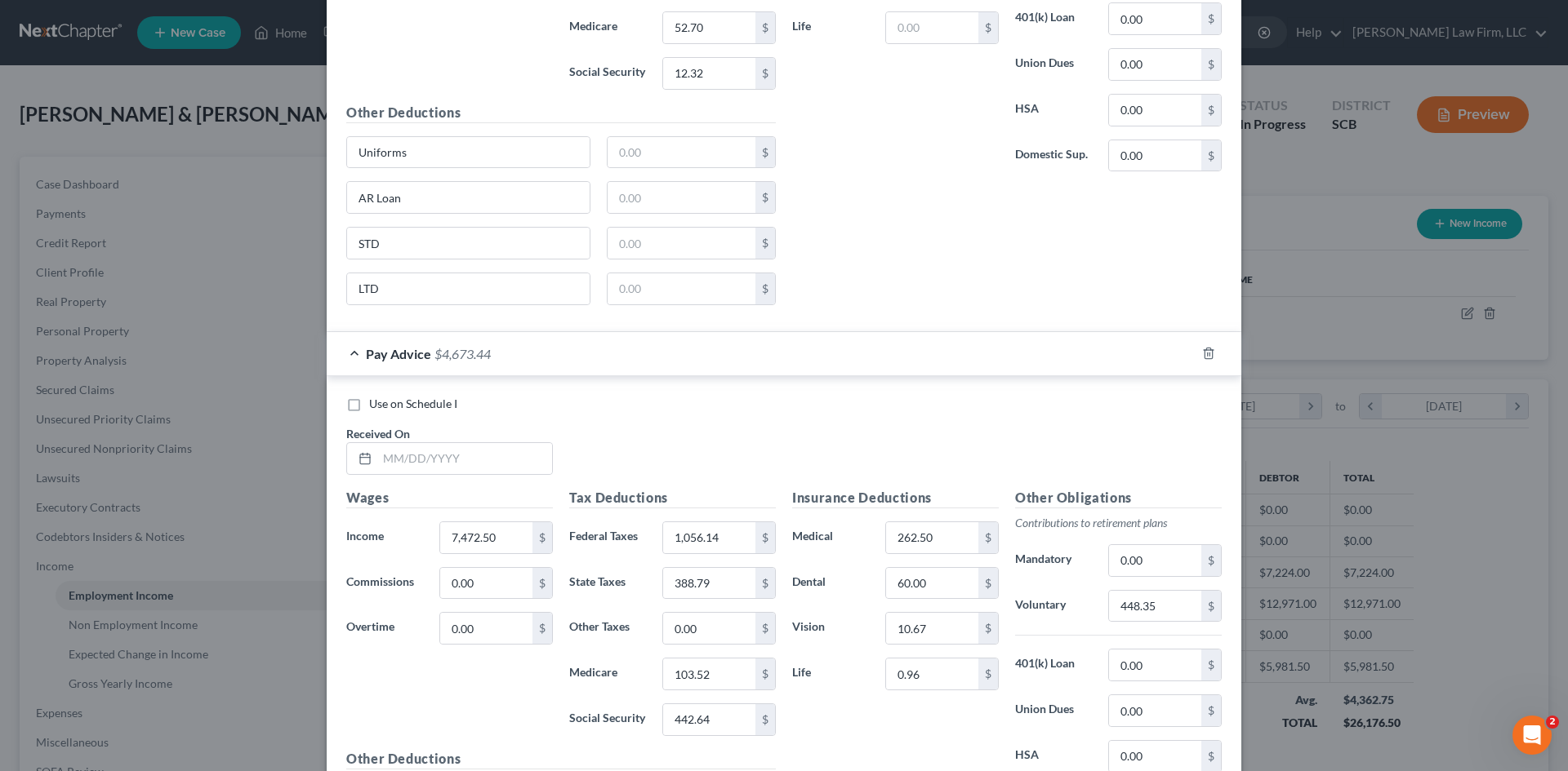
scroll to position [1923, 0]
click at [490, 455] on input "text" at bounding box center [464, 458] width 174 height 31
type input "3/14/25"
type input "5,379.50"
type input "598.13"
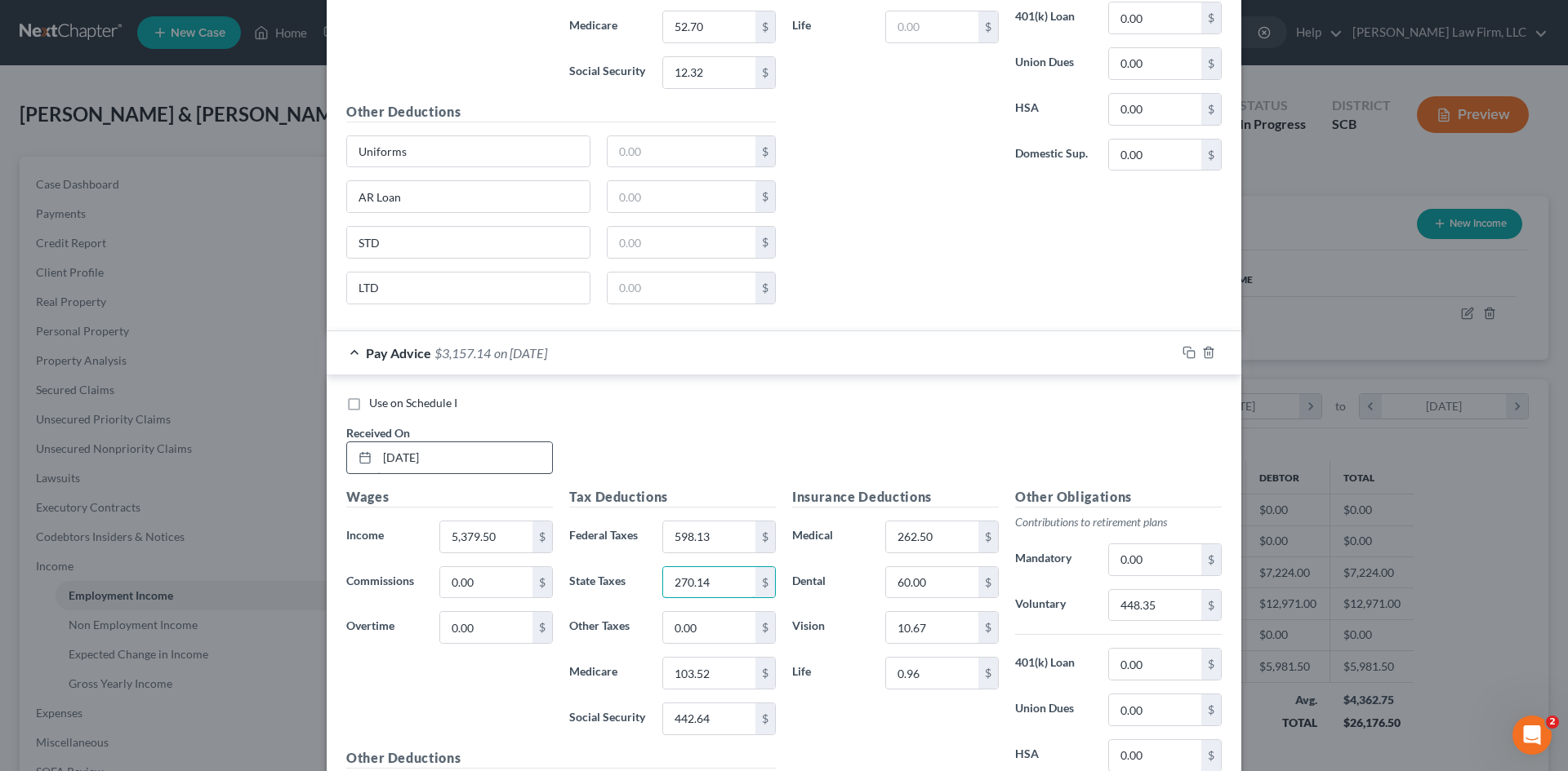
type input "270.14"
type input "73.18"
type input "312.87"
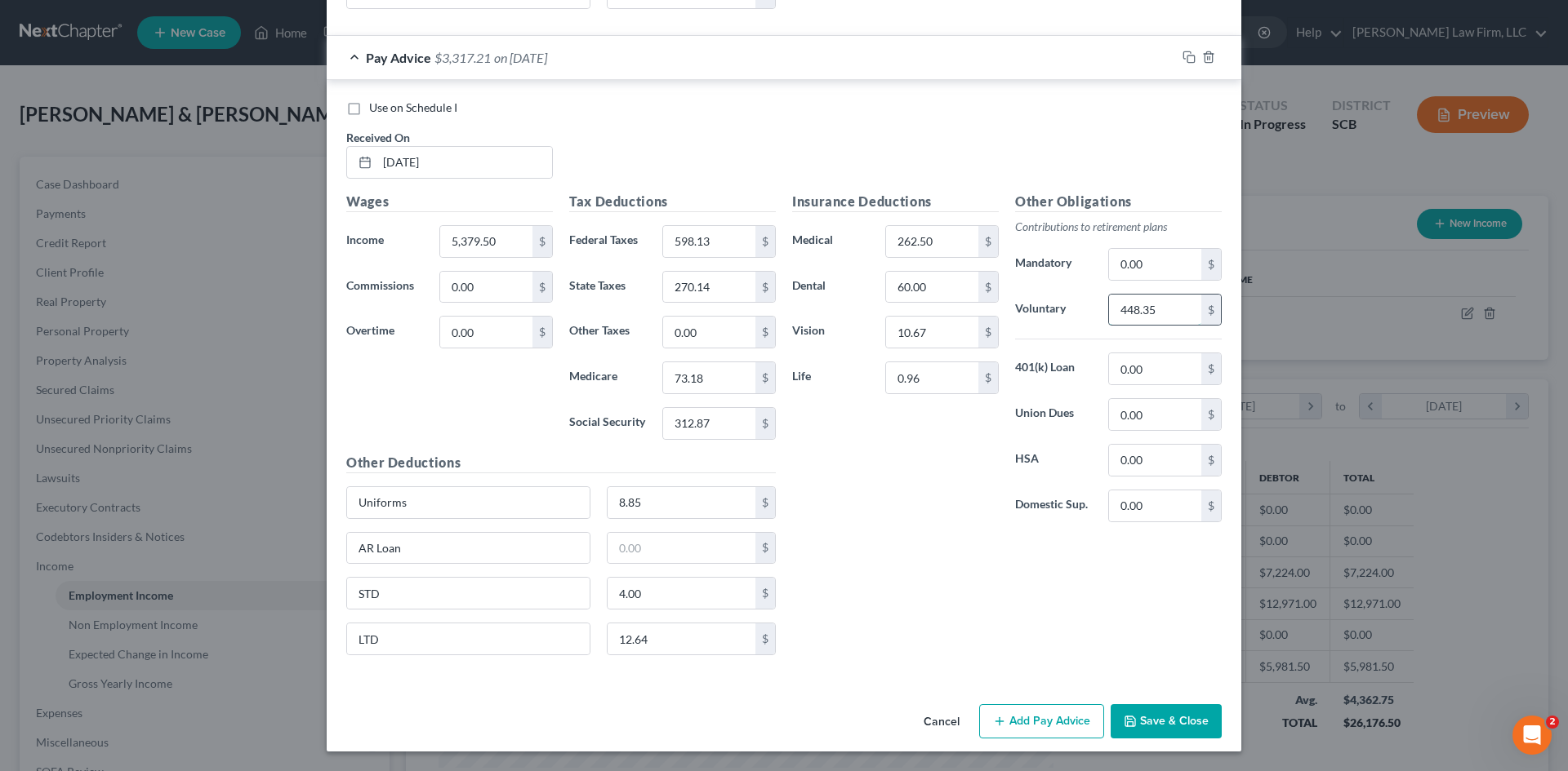
click at [1125, 305] on input "448.35" at bounding box center [1155, 310] width 92 height 31
type input "268.98"
click at [1182, 53] on icon "button" at bounding box center [1188, 57] width 13 height 13
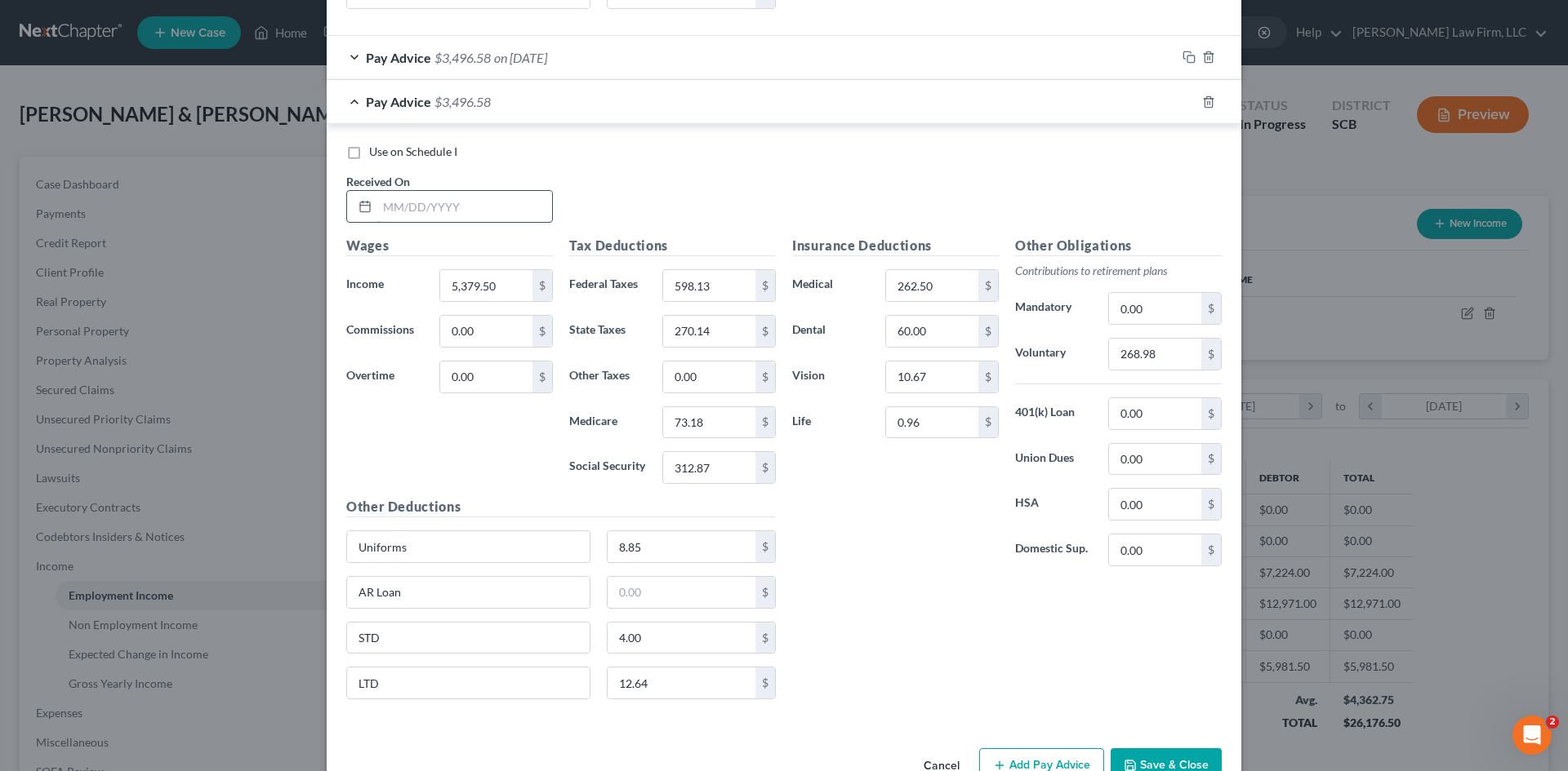
click at [463, 209] on input "text" at bounding box center [464, 206] width 174 height 31
type input "3/28/2025"
type input "6,489"
type input "849.84"
type input "335.49"
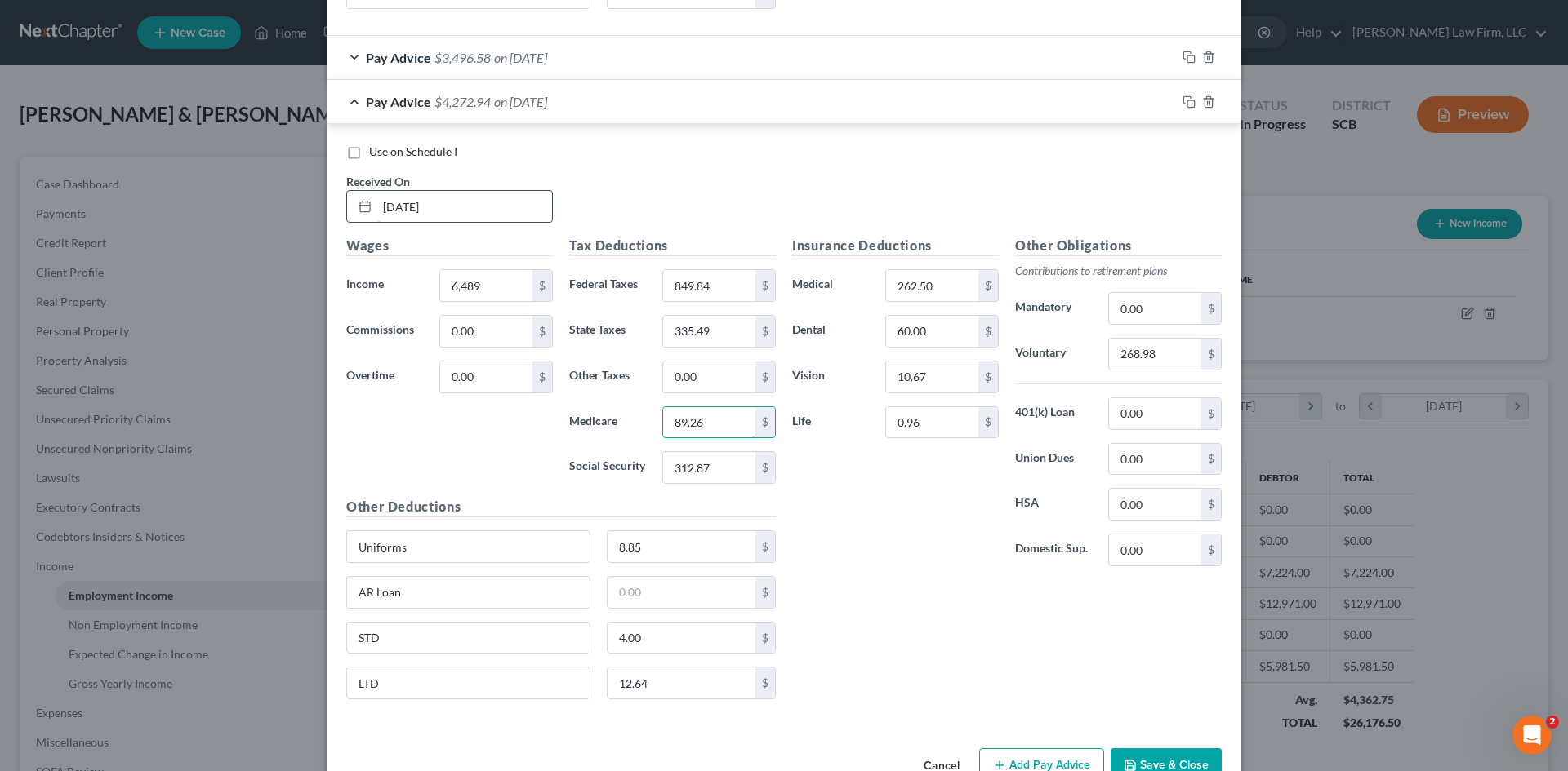
type input "89.26"
type input "381.66"
click at [1145, 352] on input "268.98" at bounding box center [1155, 354] width 92 height 31
type input "324.45"
click at [383, 588] on input "AR Loan" at bounding box center [468, 592] width 242 height 31
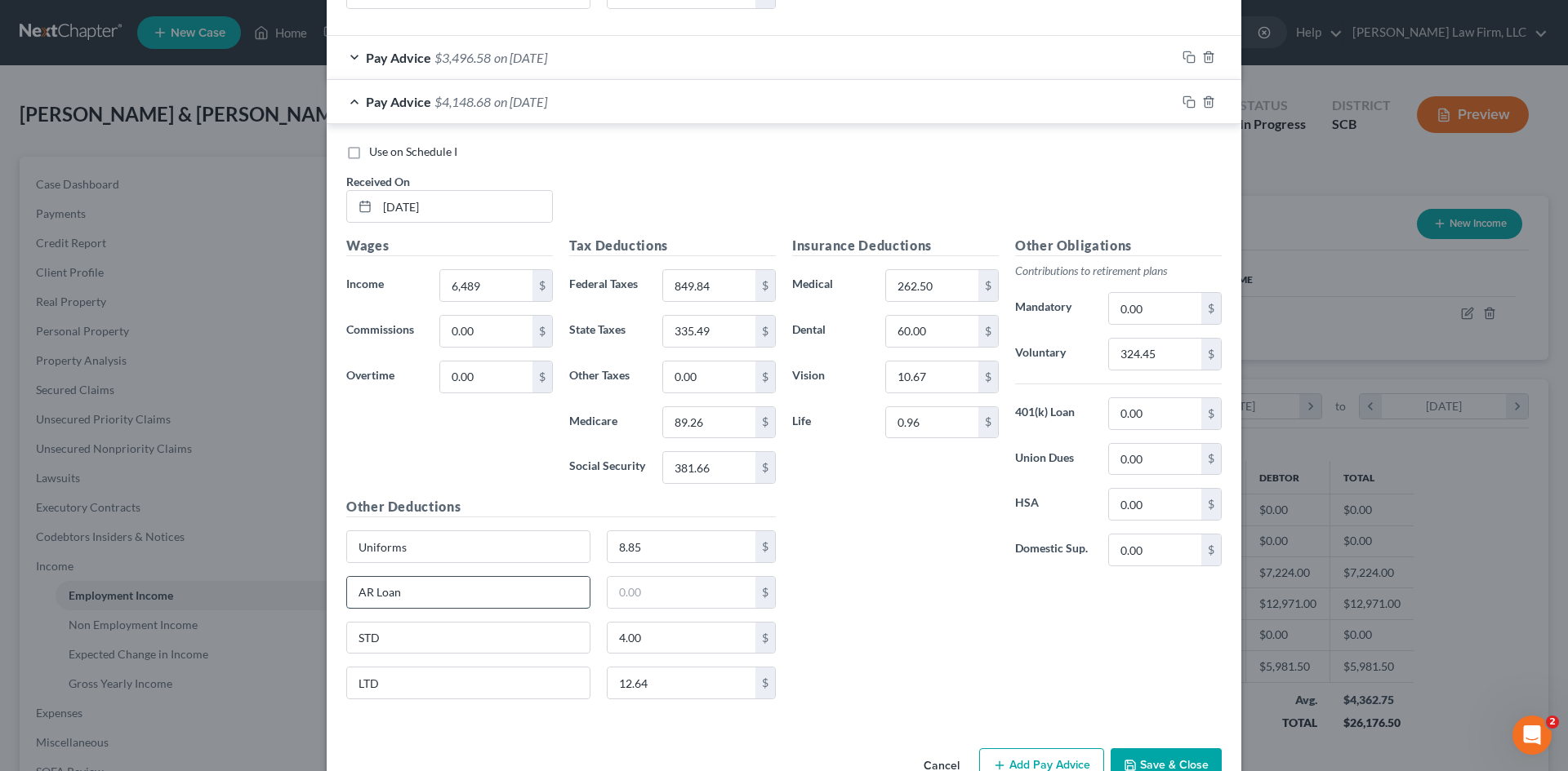
drag, startPoint x: 398, startPoint y: 591, endPoint x: 342, endPoint y: 581, distance: 56.9
click at [347, 581] on input "AR Loan" at bounding box center [468, 592] width 242 height 31
type input "Meal Drive"
type input "15"
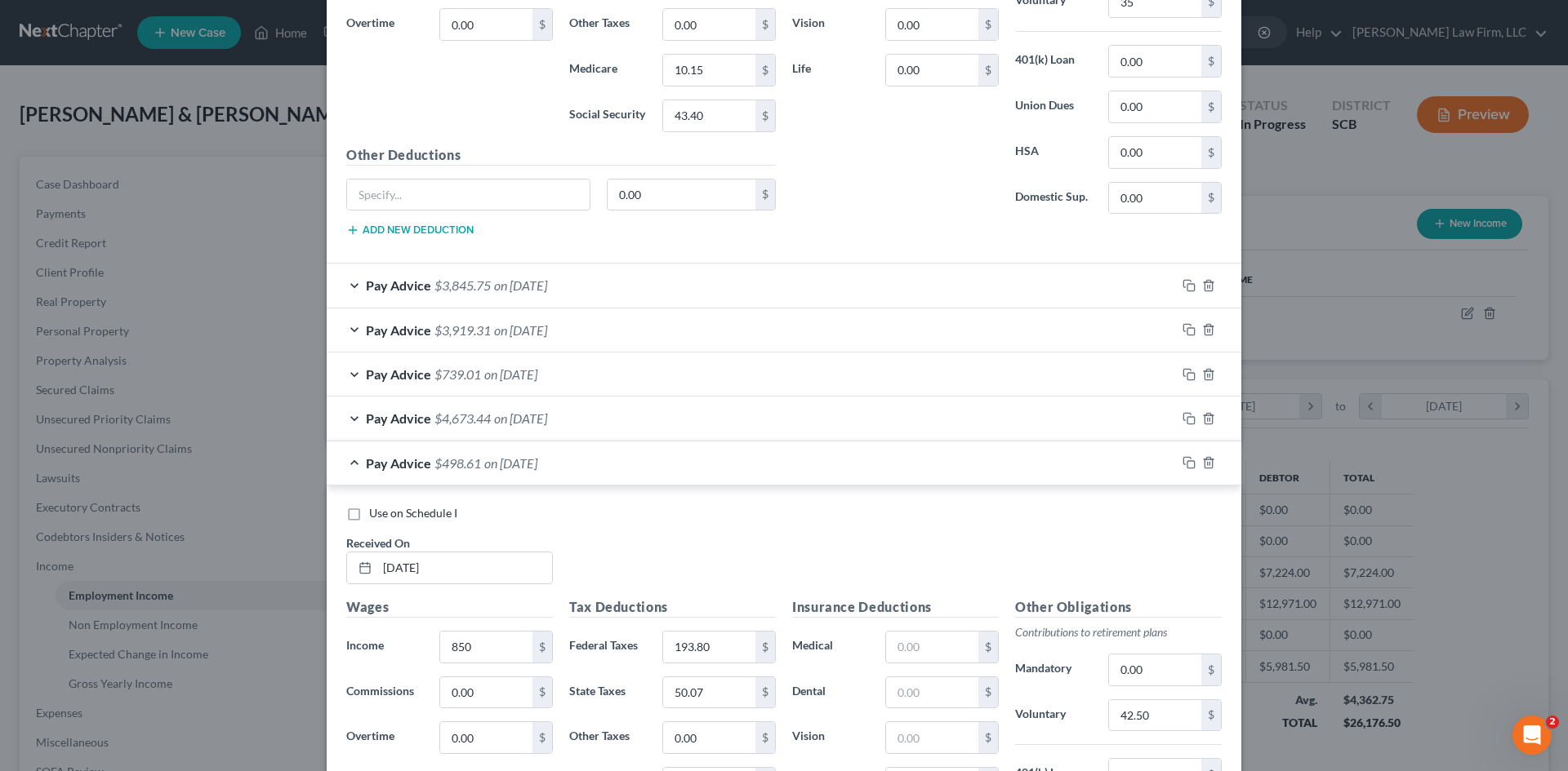
scroll to position [1158, 0]
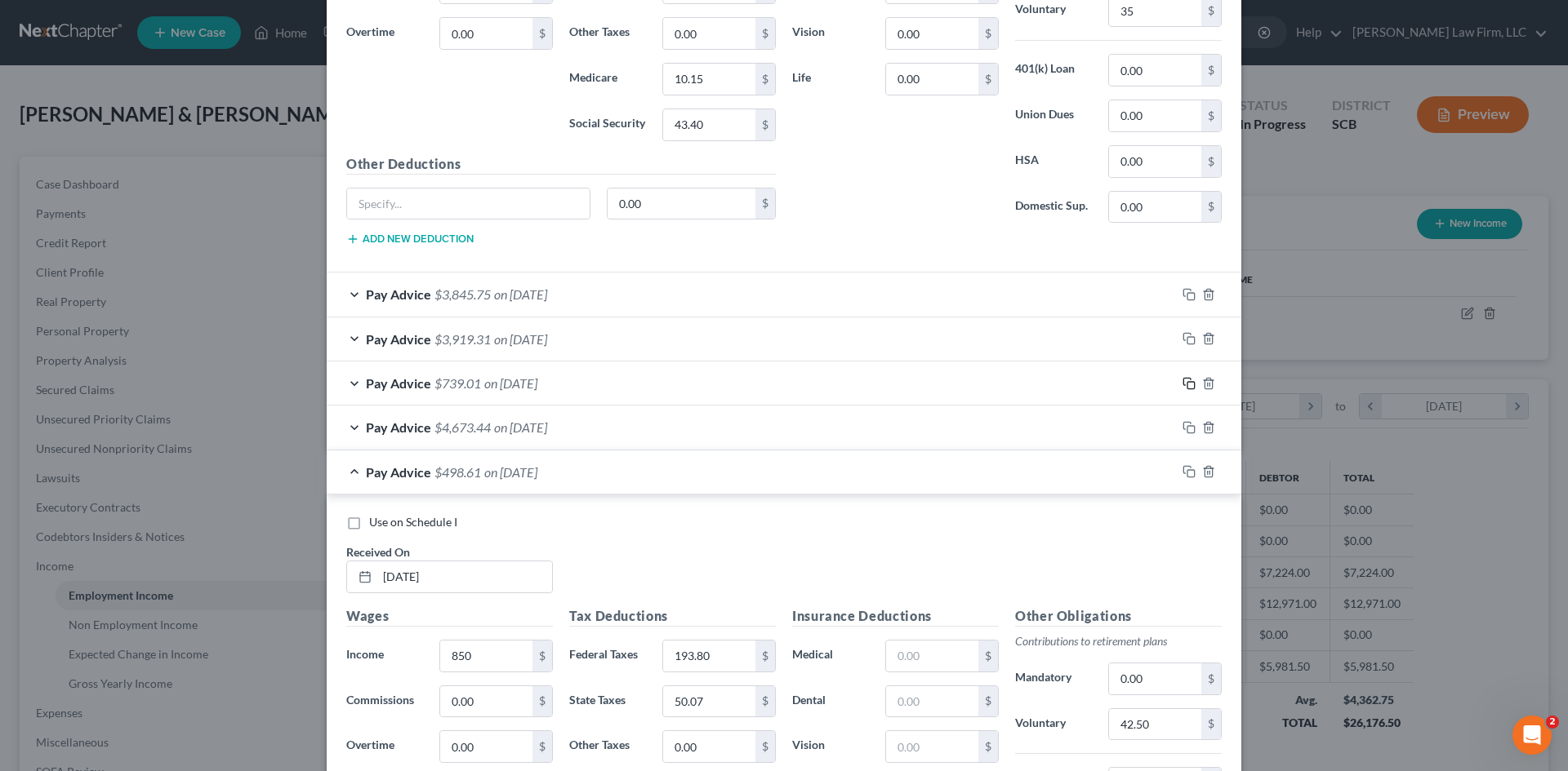
click at [1184, 386] on icon "button" at bounding box center [1188, 383] width 13 height 13
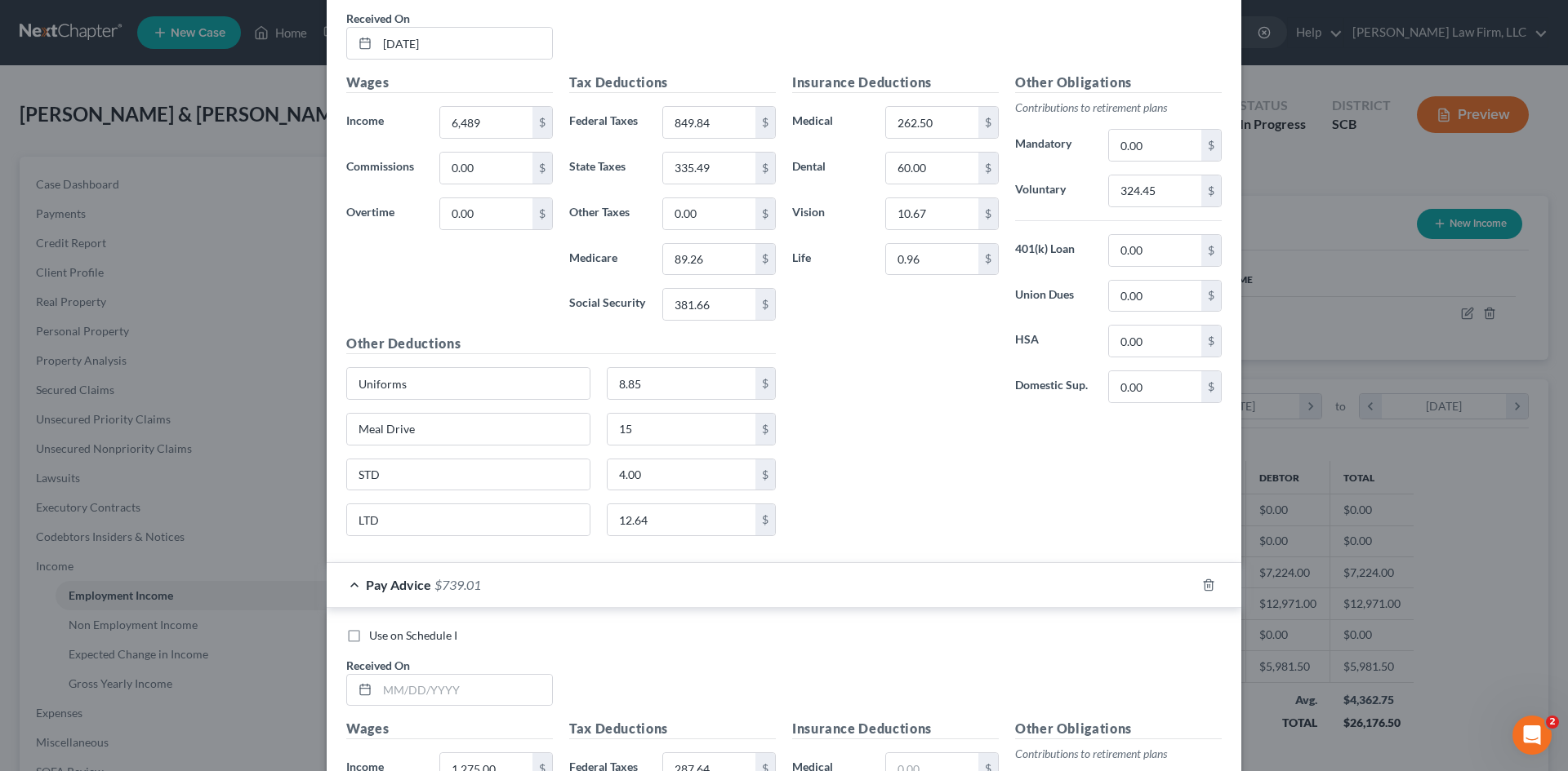
scroll to position [2627, 0]
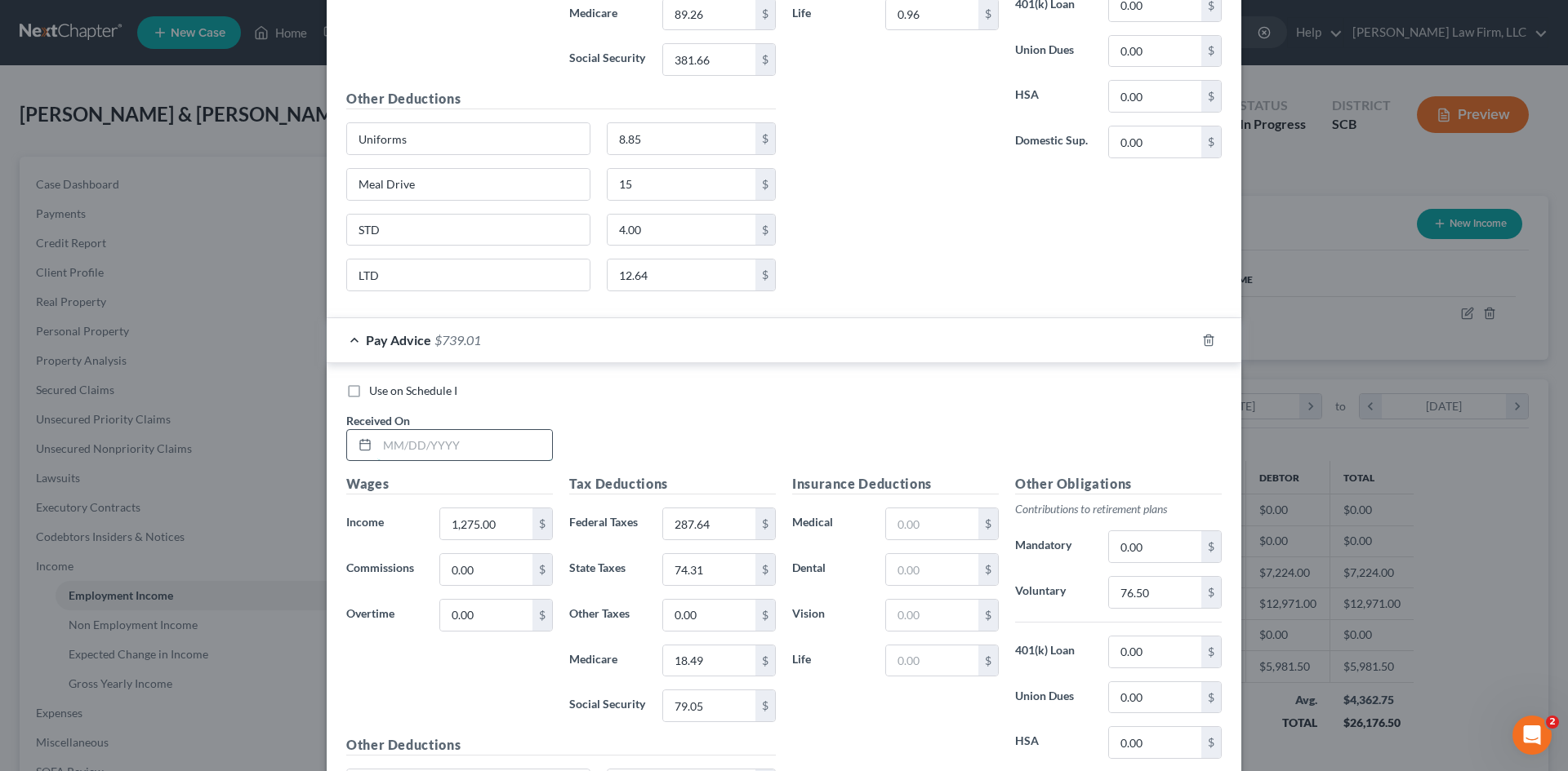
click at [477, 439] on input "text" at bounding box center [464, 446] width 174 height 31
type input "4/9/2025"
type input "775"
type input "176.70"
type input "45.65"
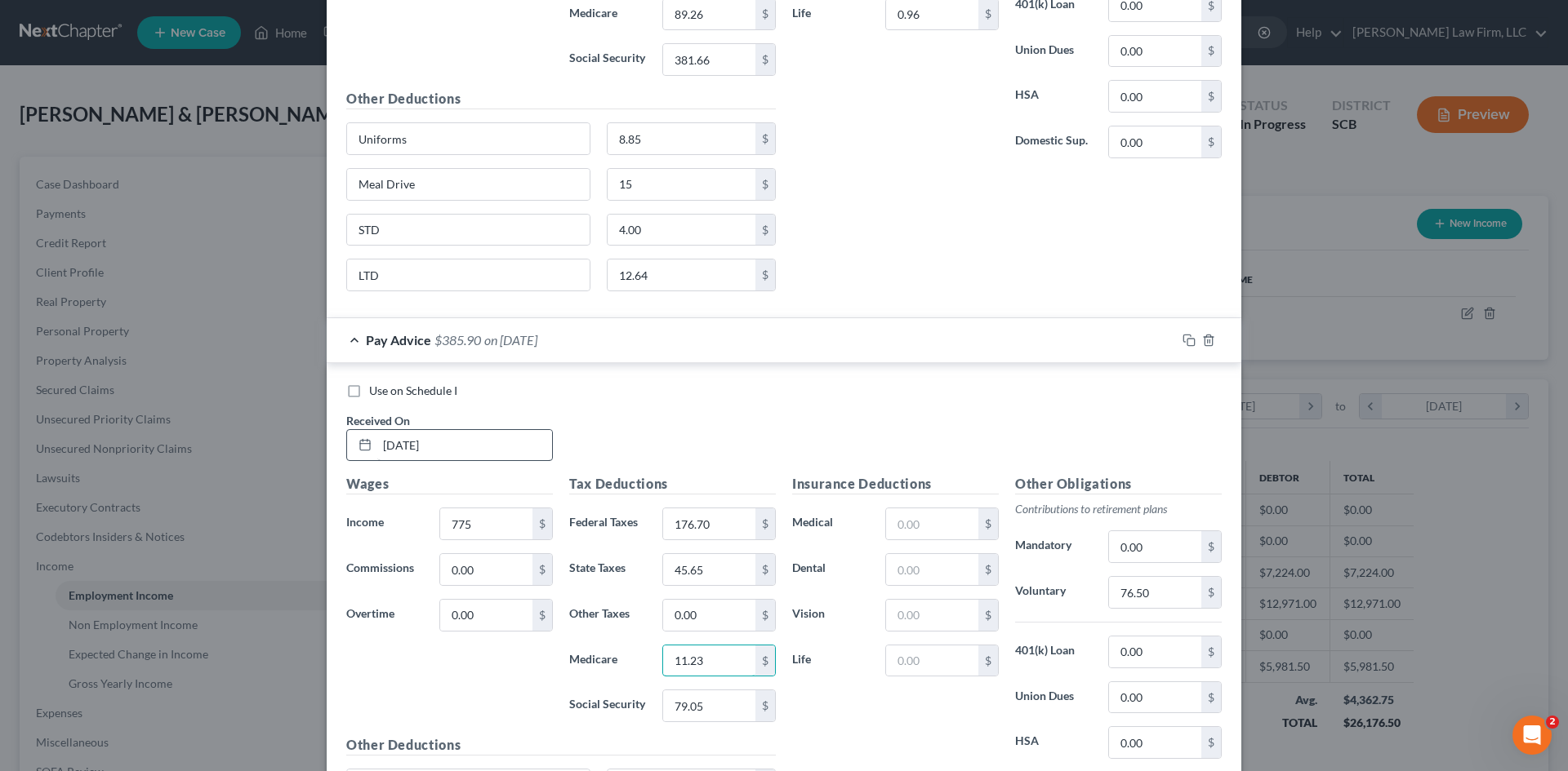
type input "11.23"
type input "48.05"
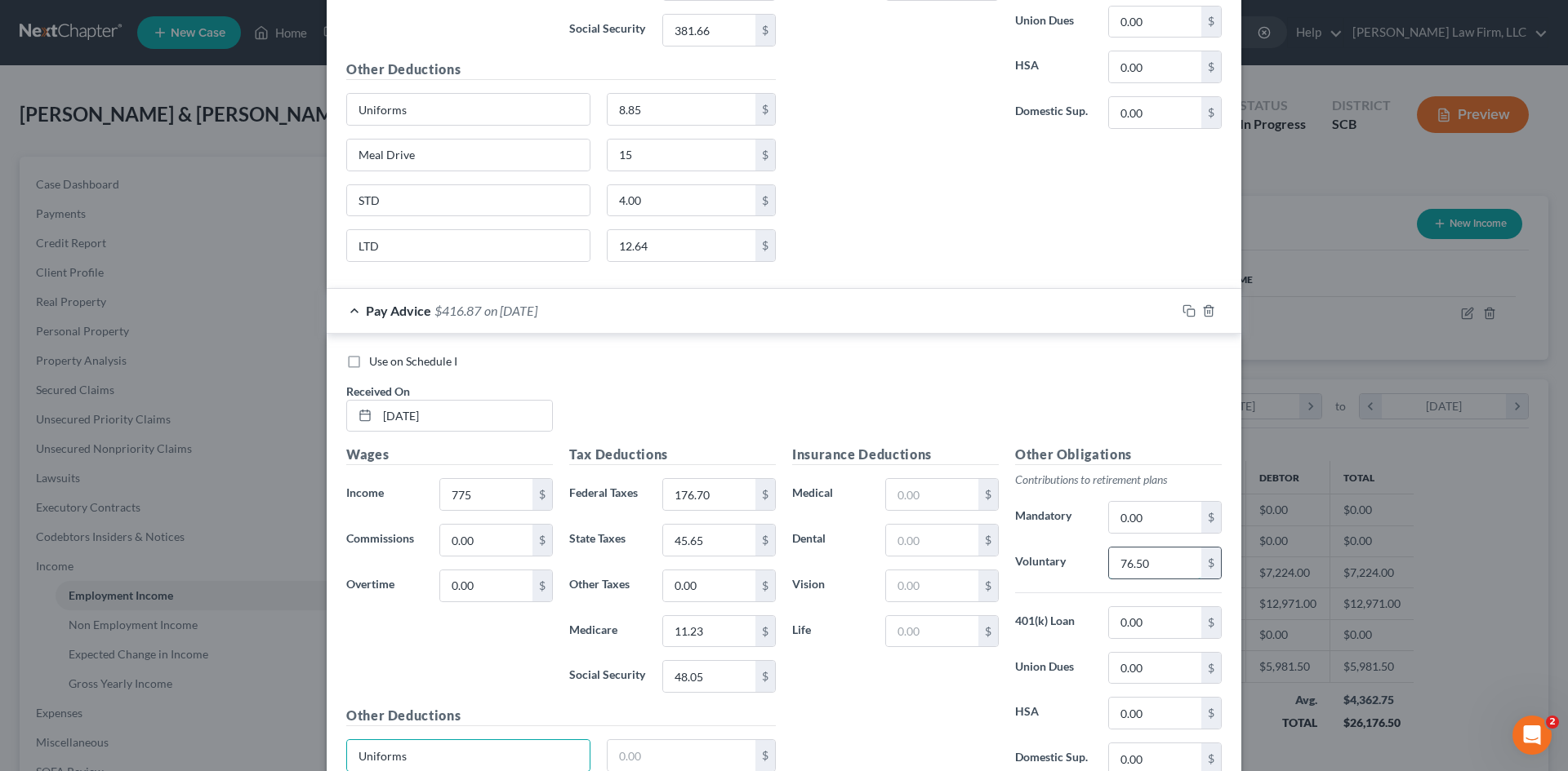
click at [1188, 575] on input "76.50" at bounding box center [1155, 563] width 92 height 31
type input "38.75"
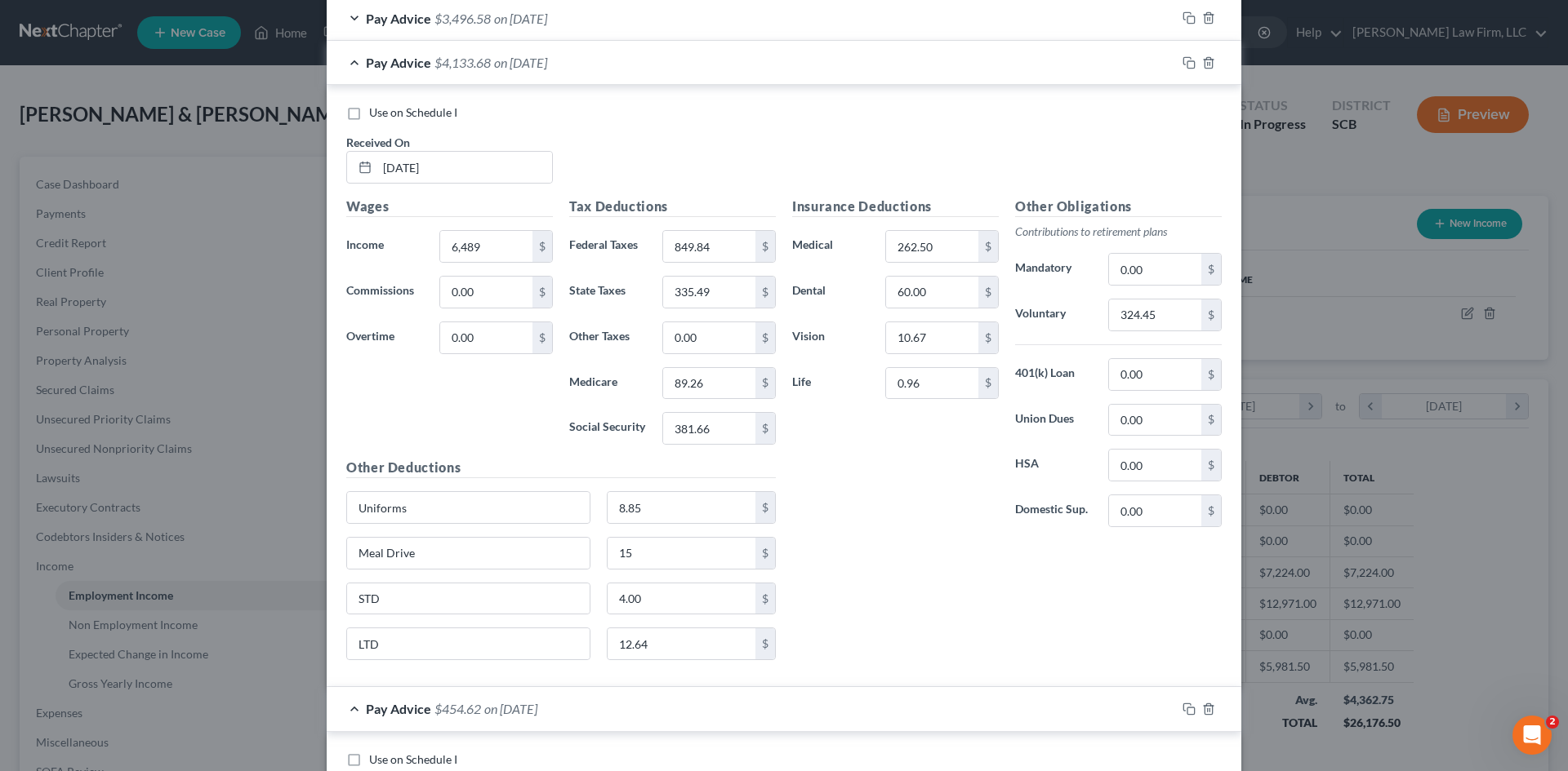
scroll to position [2248, 0]
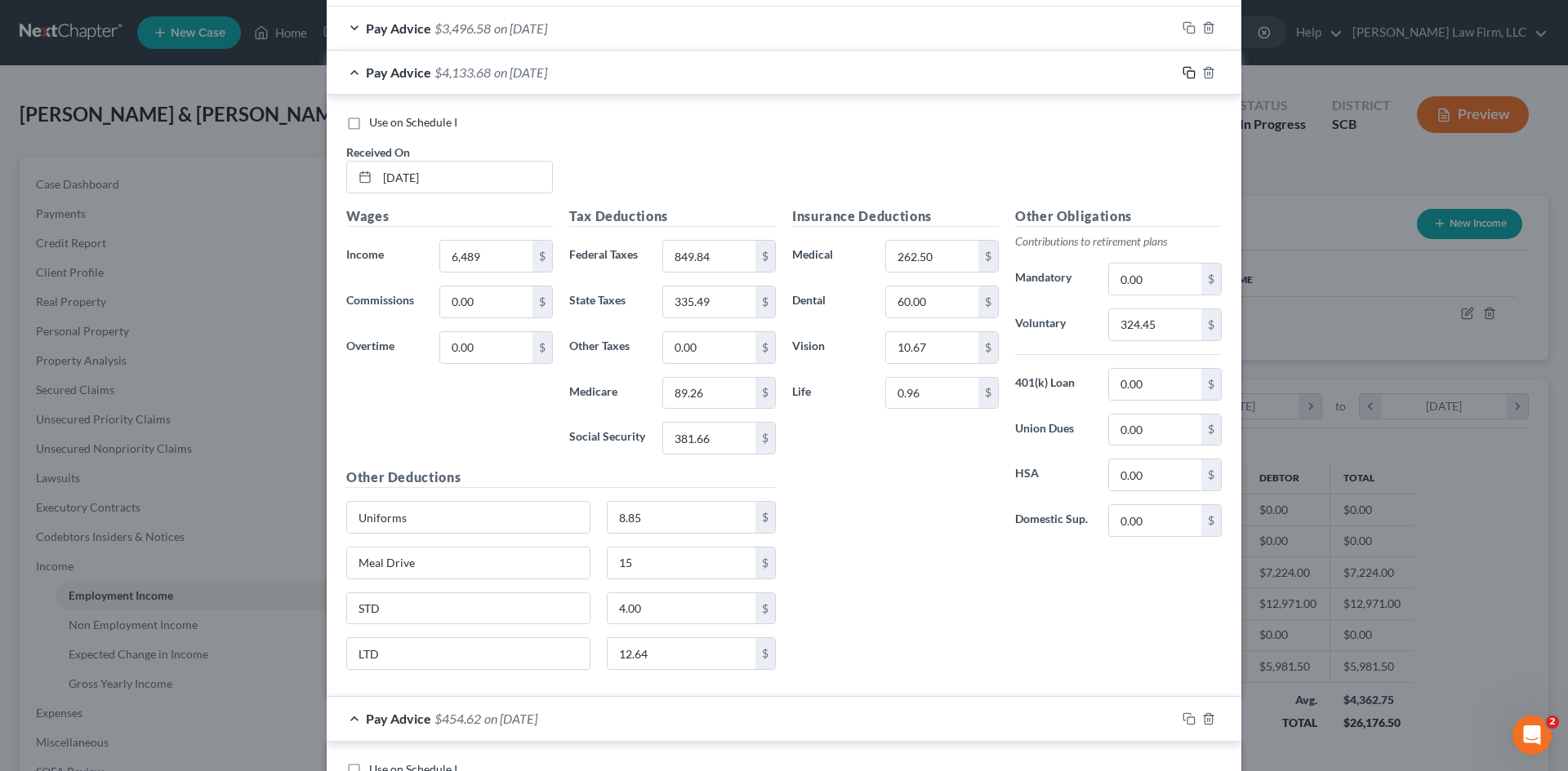
click at [1187, 75] on rect "button" at bounding box center [1191, 74] width 8 height 8
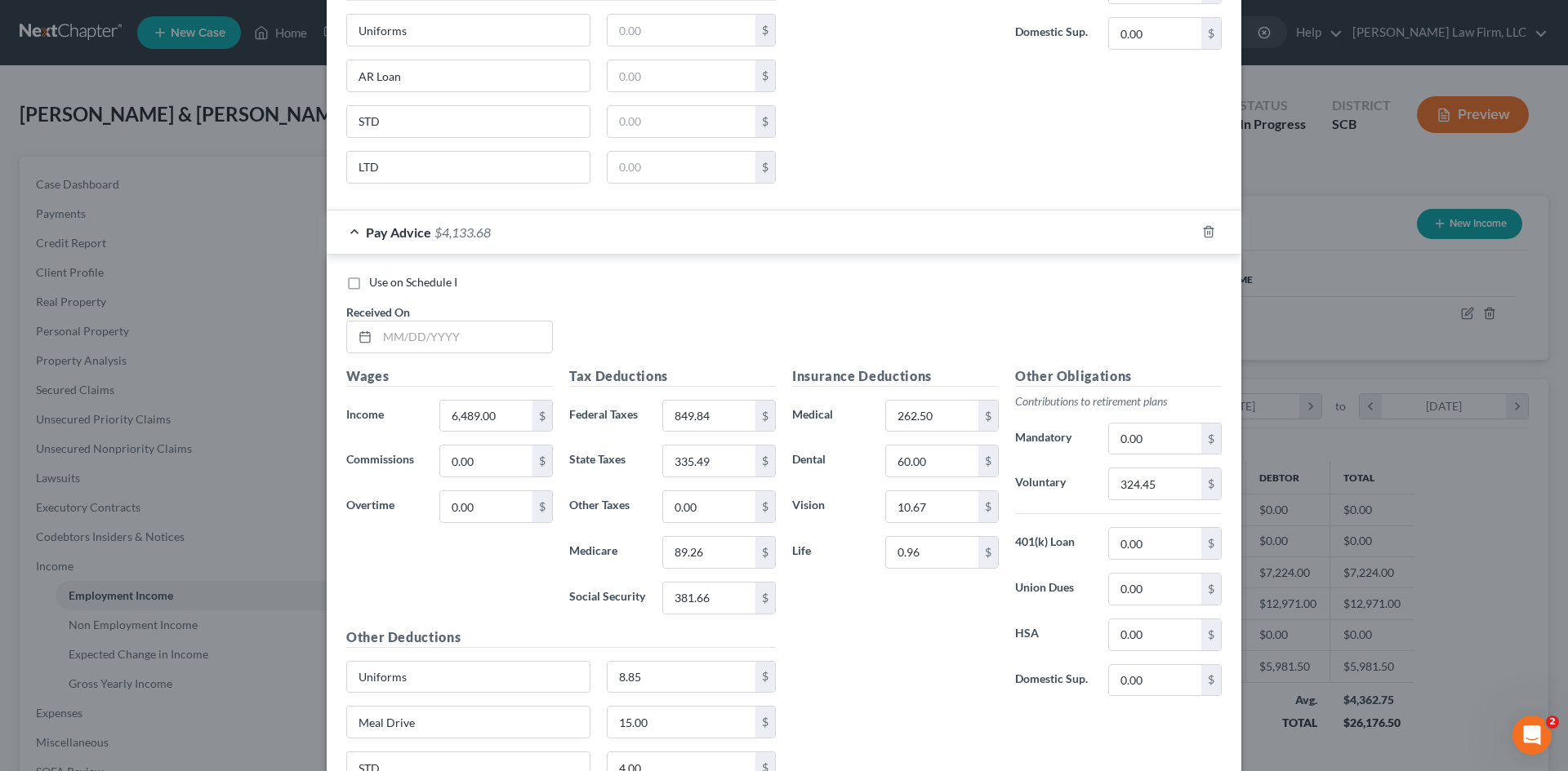
scroll to position [2901, 0]
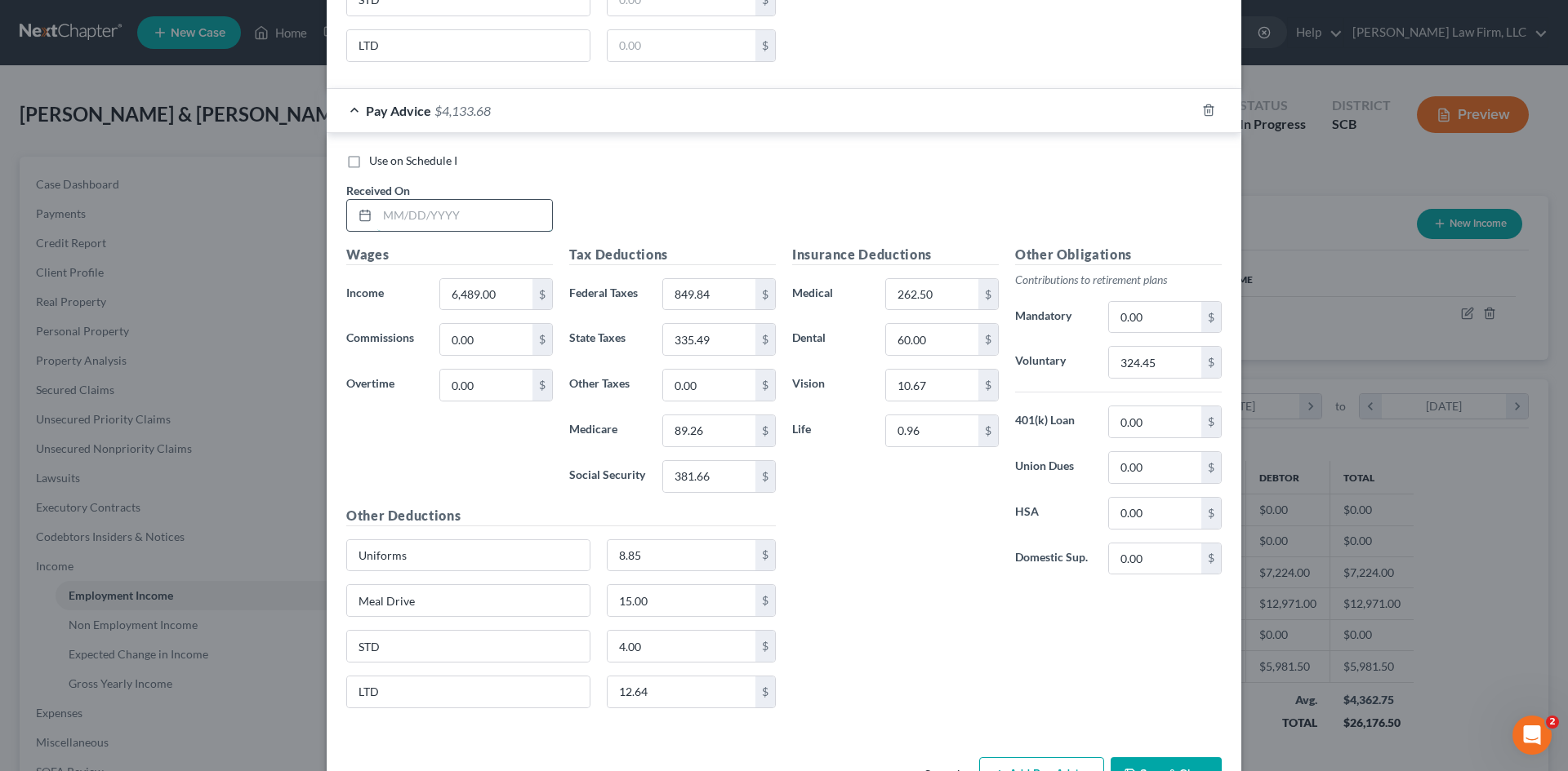
click at [496, 204] on input "text" at bounding box center [464, 216] width 174 height 31
type input "4/11/2025"
type input "5,666.50"
type input "662.31"
type input "287.05"
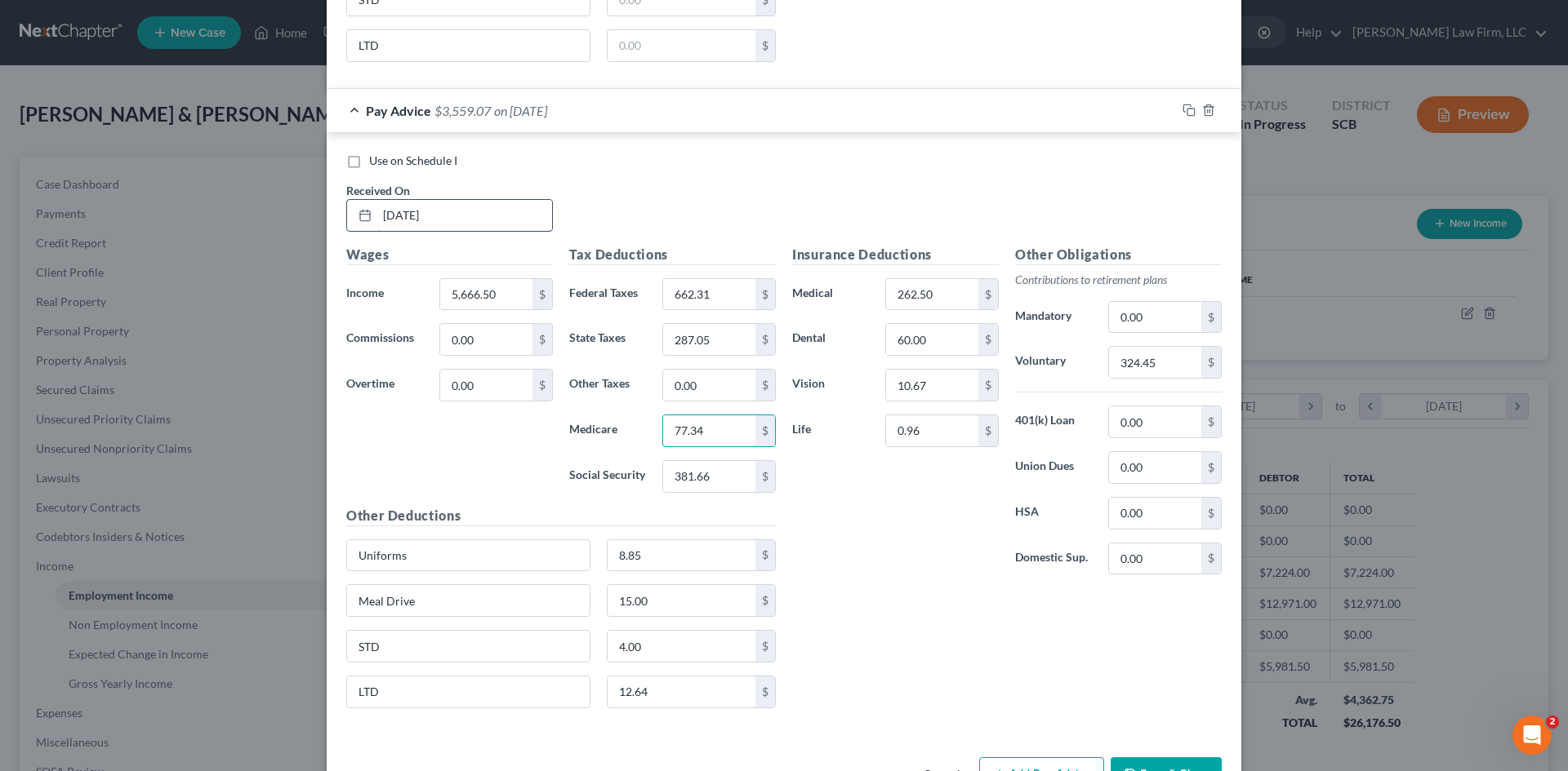
type input "77.34"
type input "330.67"
click at [1145, 357] on input "324.45" at bounding box center [1155, 362] width 92 height 31
type input "283.33"
click at [655, 615] on input "15.00" at bounding box center [682, 600] width 148 height 31
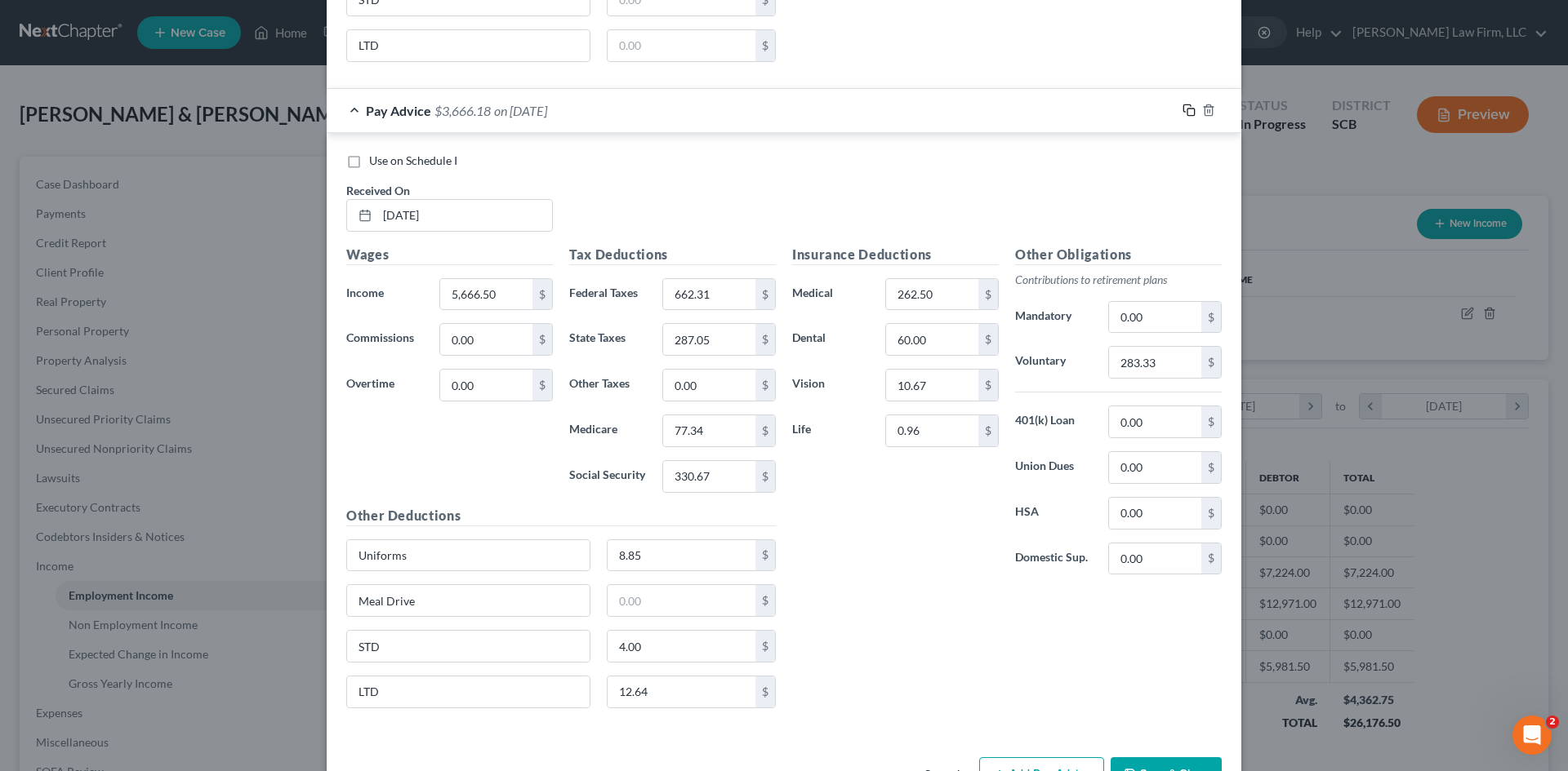
click at [1183, 113] on icon "button" at bounding box center [1188, 110] width 13 height 13
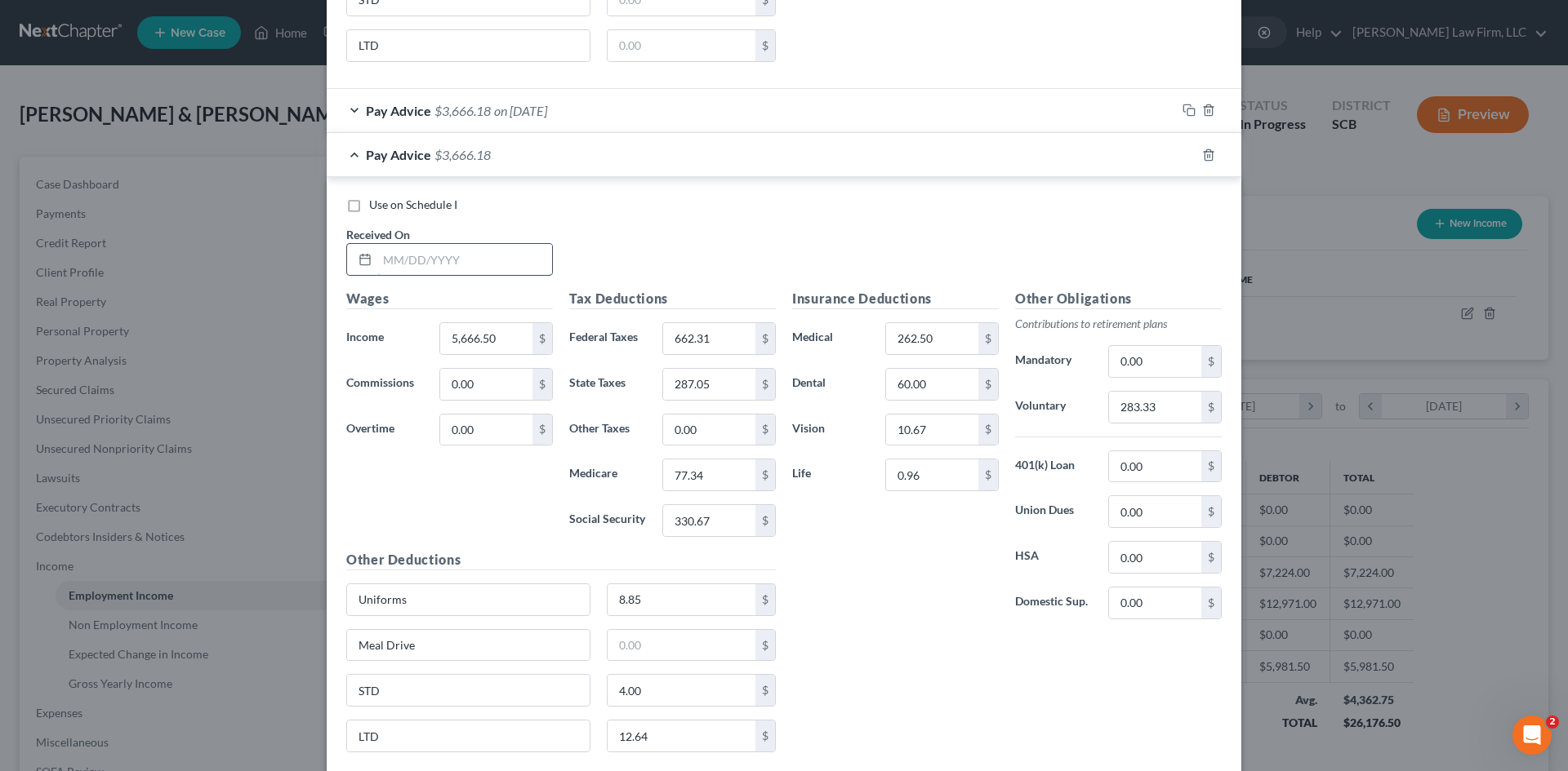
click at [465, 265] on input "text" at bounding box center [464, 260] width 174 height 31
type input "4/25/25"
type input "6,359.50"
type input "820.31"
type input "327.87"
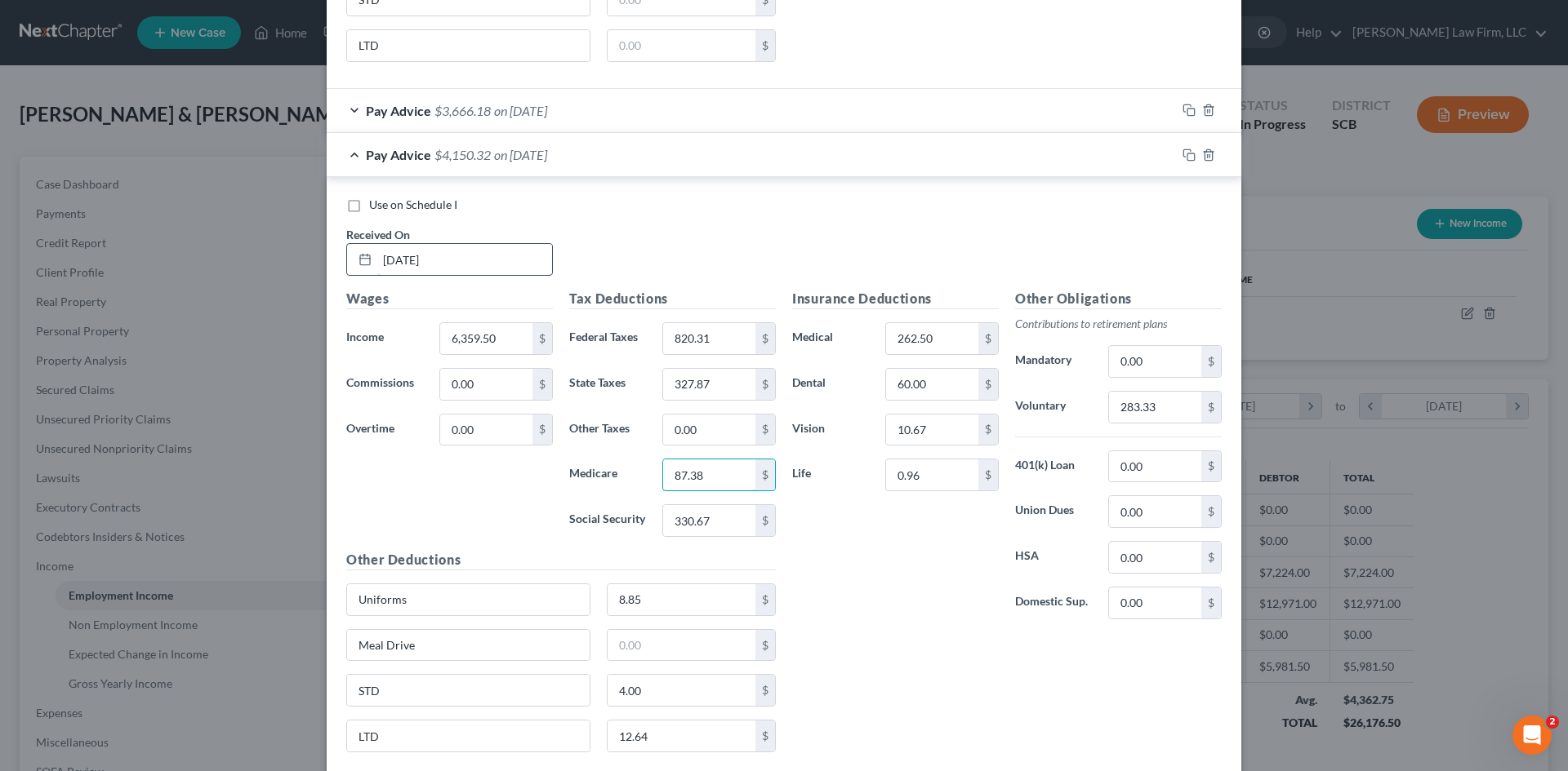
type input "87.38"
type input "373.63"
click at [1153, 410] on input "283.33" at bounding box center [1155, 407] width 92 height 31
type input "317.98"
click at [1182, 158] on icon "button" at bounding box center [1188, 154] width 13 height 13
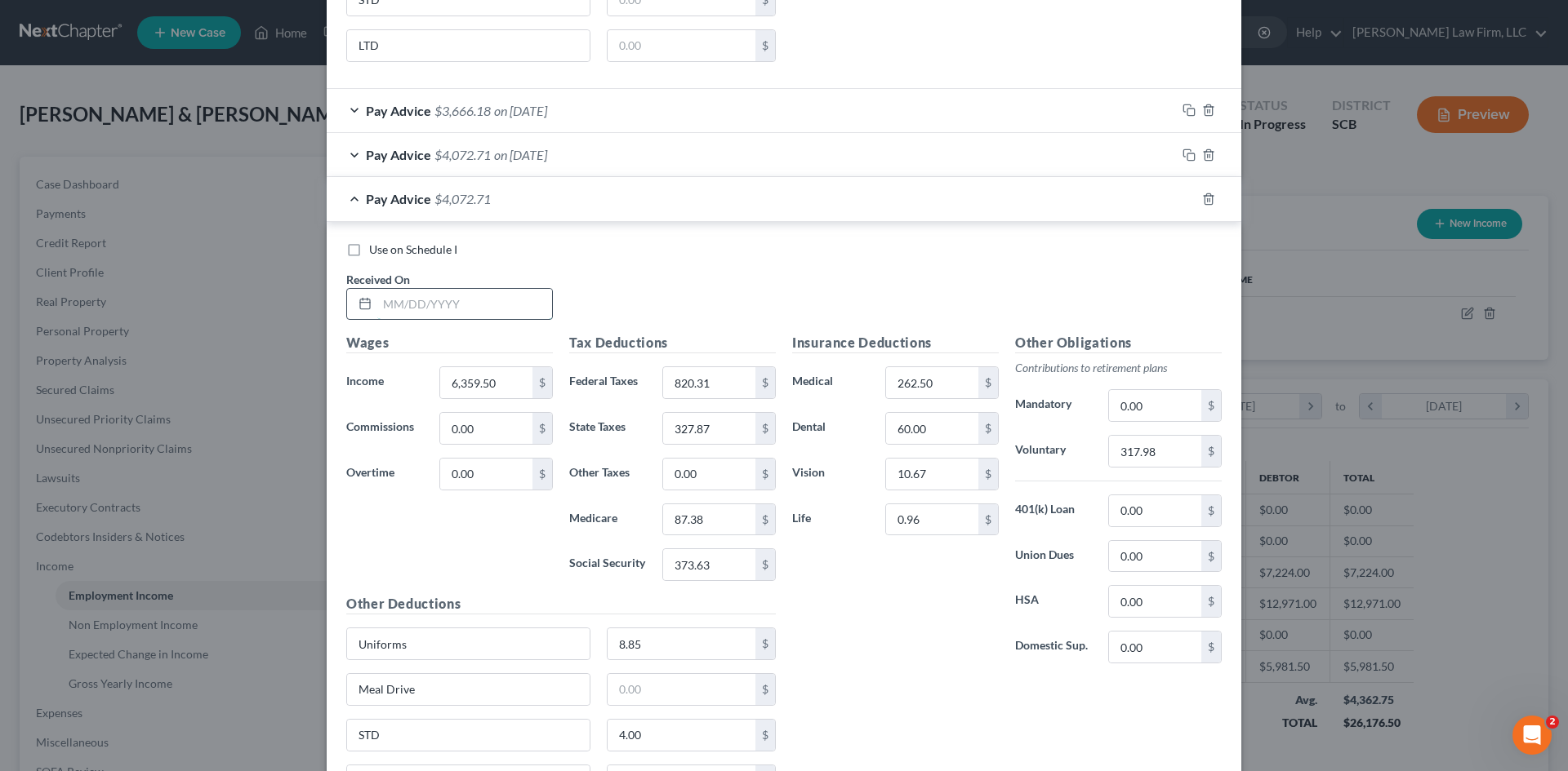
click at [417, 303] on input "text" at bounding box center [464, 304] width 174 height 31
type input "5/9/25"
type input "6,174"
type input "778.02"
type input "316.94"
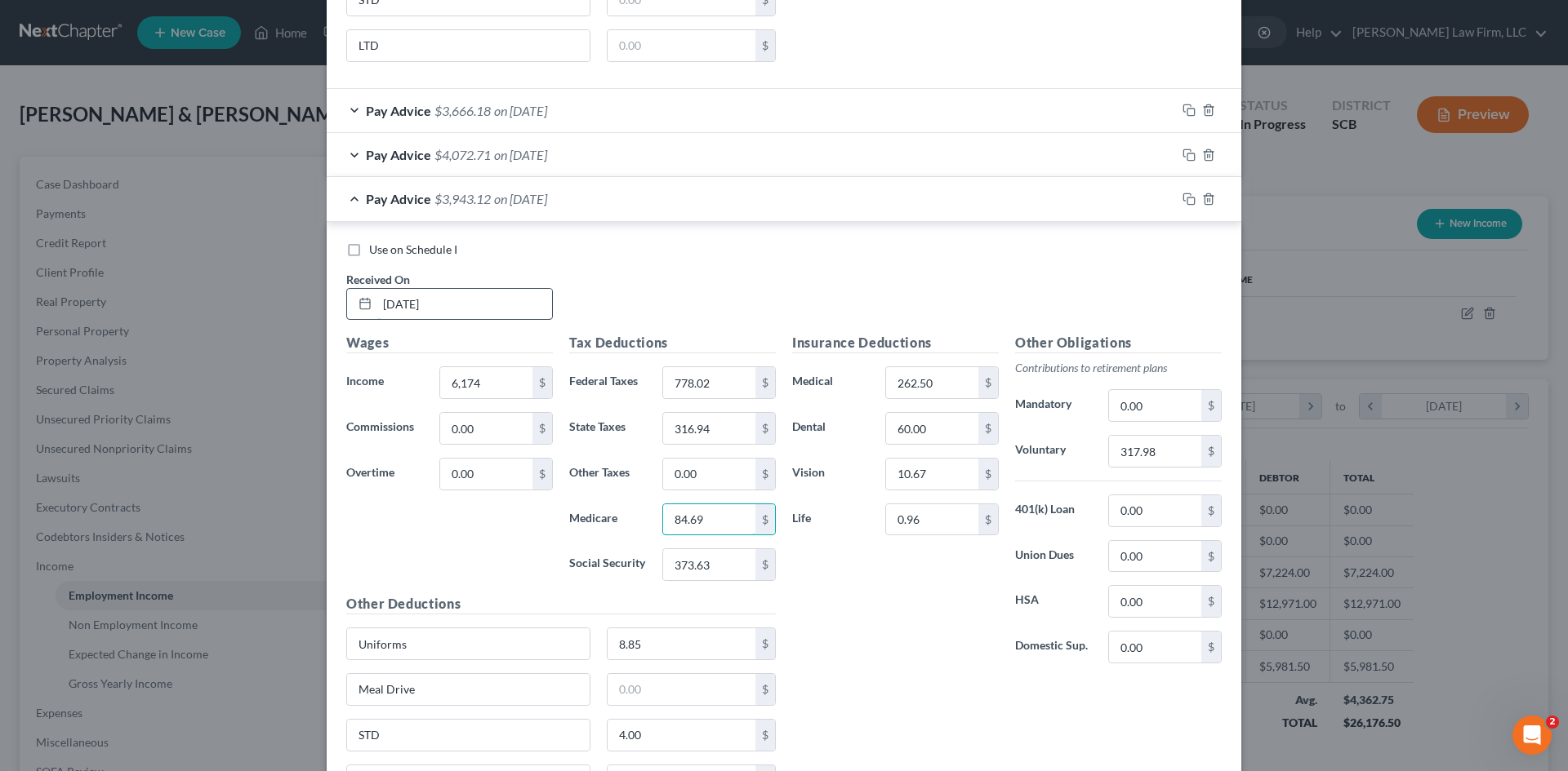
type input "84.69"
type input "362.13"
click at [1172, 448] on input "317.98" at bounding box center [1155, 451] width 92 height 31
type input "308.70"
click at [1187, 200] on icon "button" at bounding box center [1188, 198] width 13 height 13
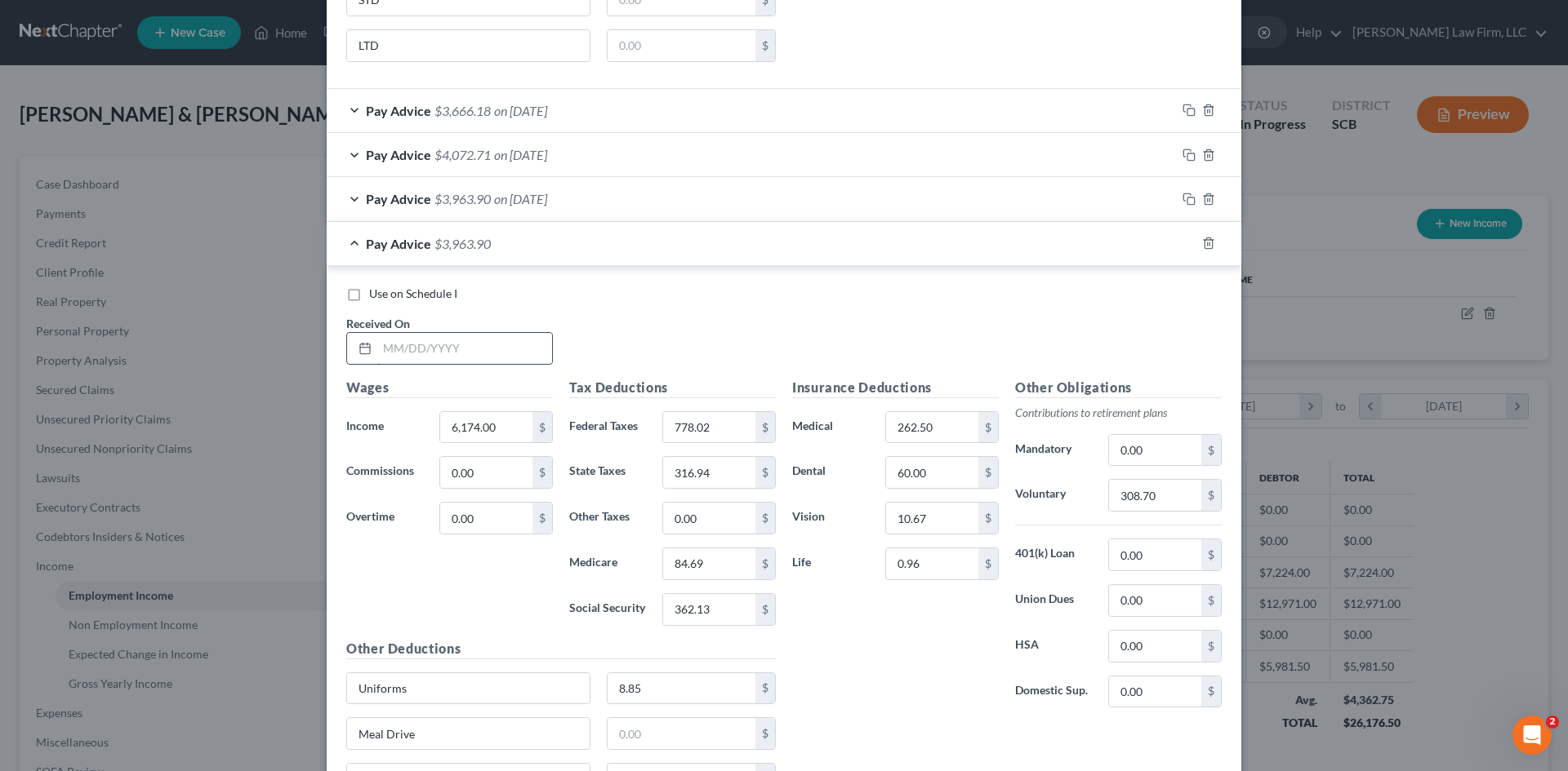
click at [517, 349] on input "text" at bounding box center [464, 348] width 174 height 31
type input "5/23/25"
type input "5,169.50"
type input "554.24"
type input "257.77"
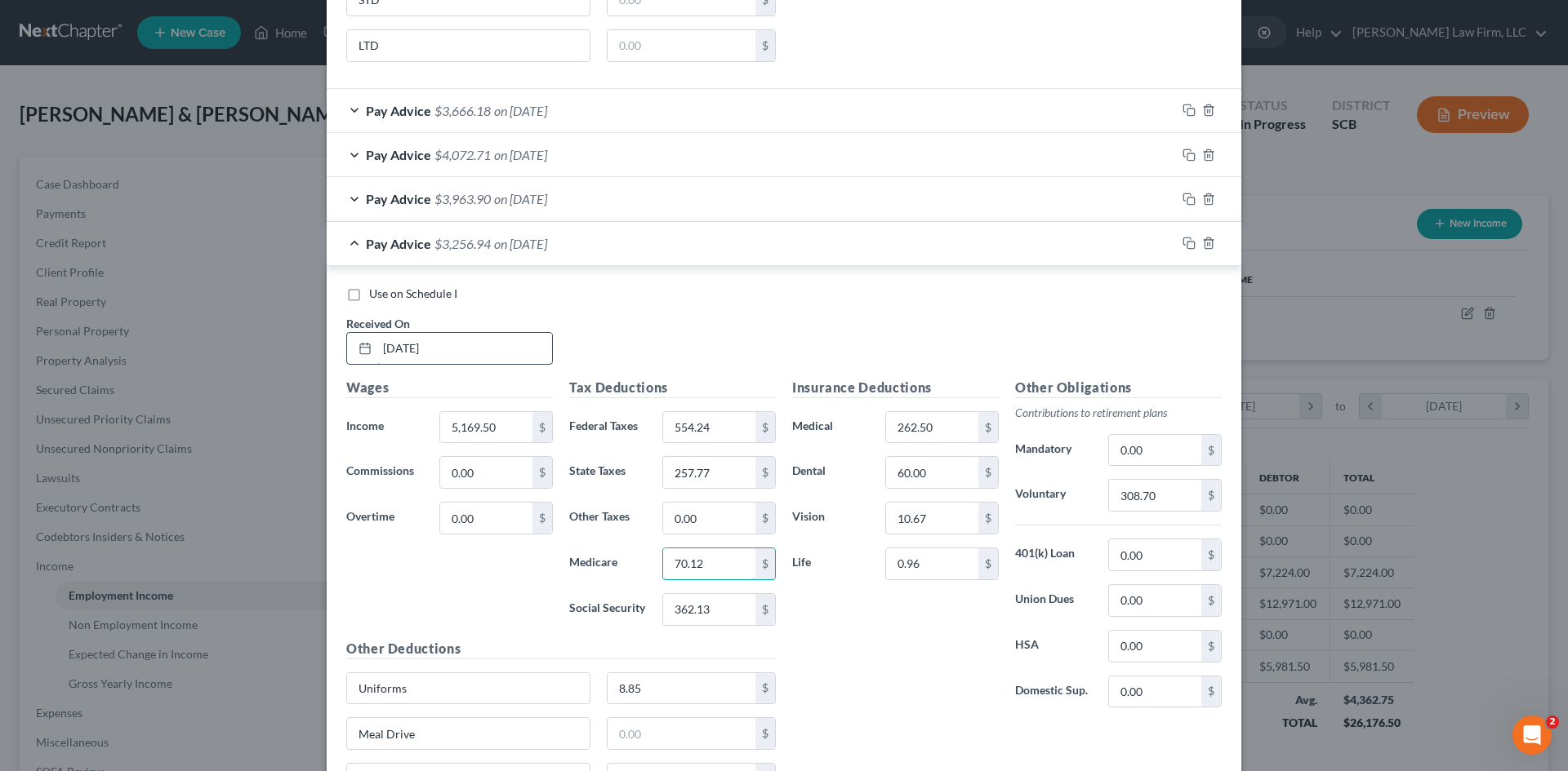
type input "70.12"
type input "299.86"
click at [1152, 508] on input "308.70" at bounding box center [1155, 495] width 92 height 31
type input "258.48"
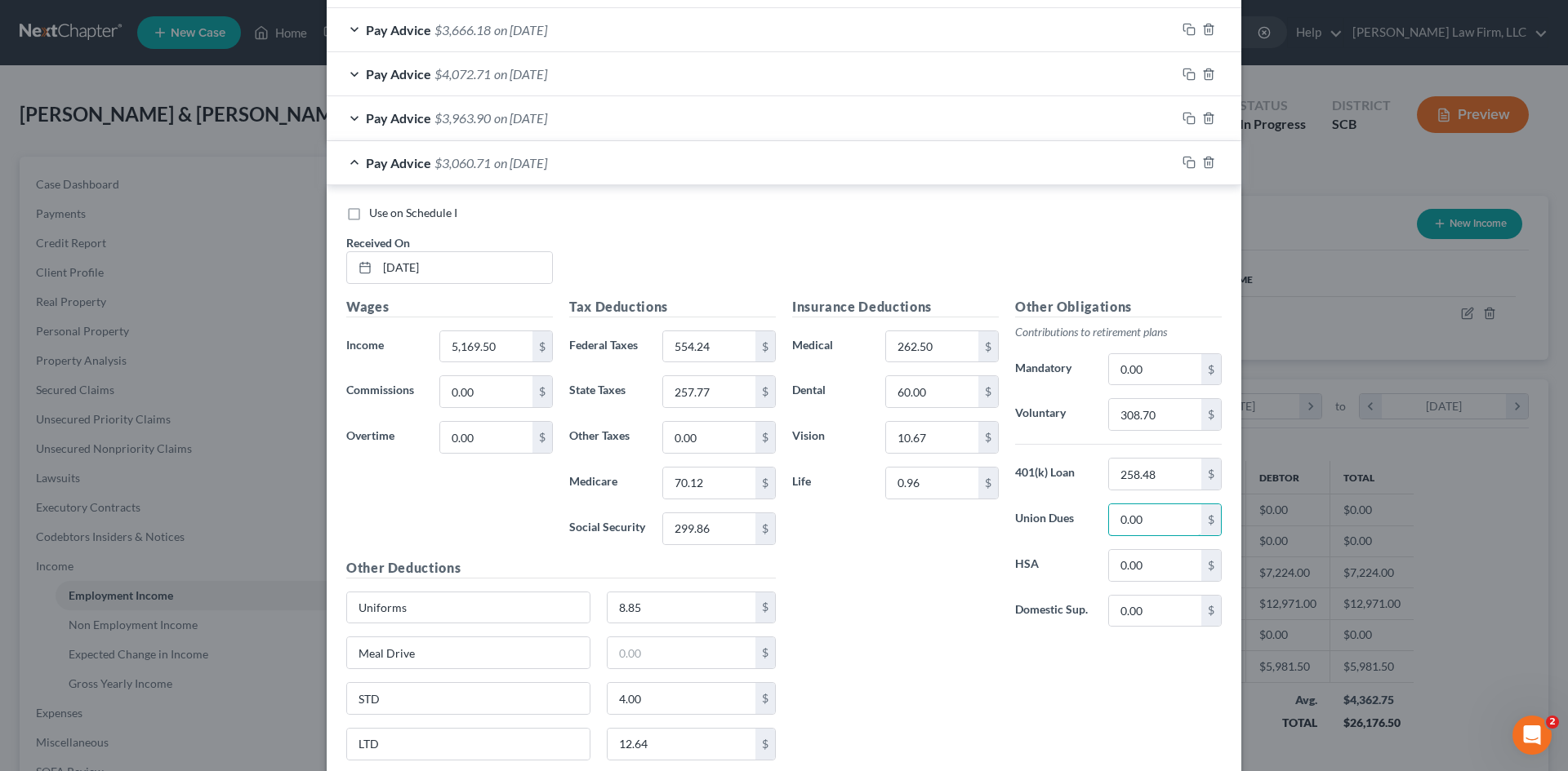
scroll to position [2982, 0]
click at [1158, 474] on input "258.48" at bounding box center [1155, 473] width 92 height 31
click at [1154, 424] on input "308.70" at bounding box center [1155, 414] width 92 height 31
paste input "258.48"
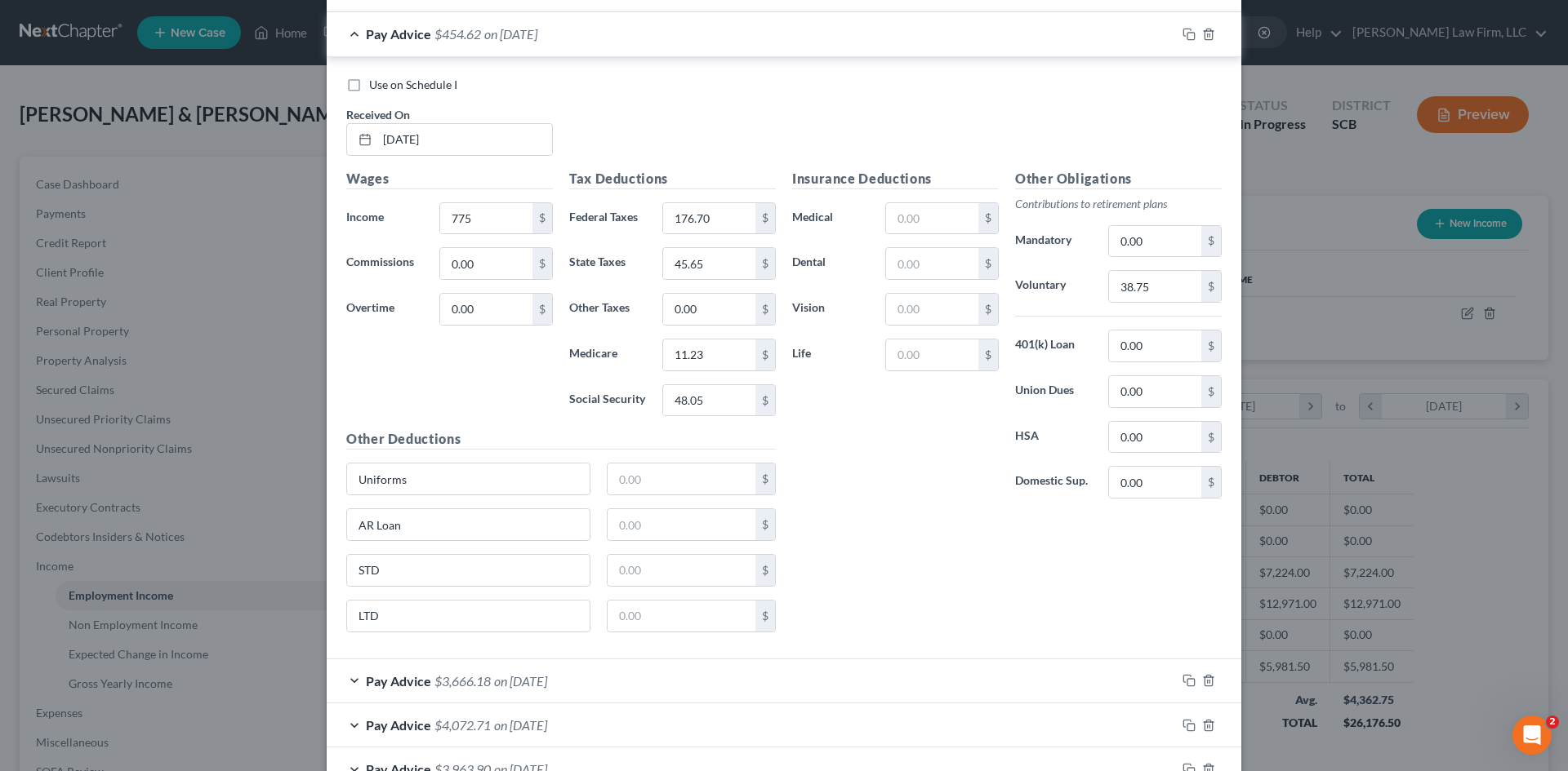
scroll to position [2329, 0]
type input "258.48"
click at [1187, 36] on icon "button" at bounding box center [1188, 34] width 13 height 13
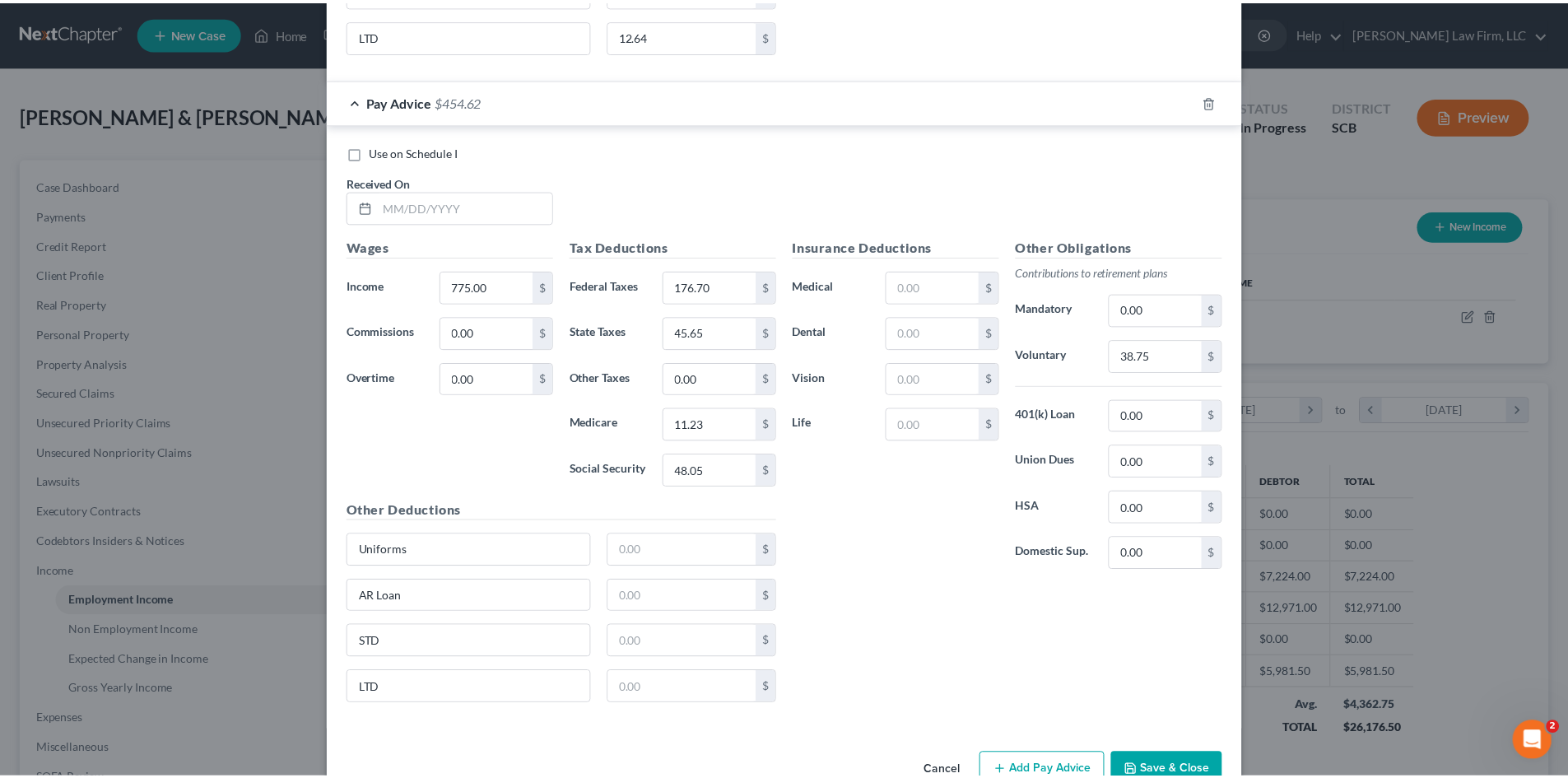
scroll to position [3160, 0]
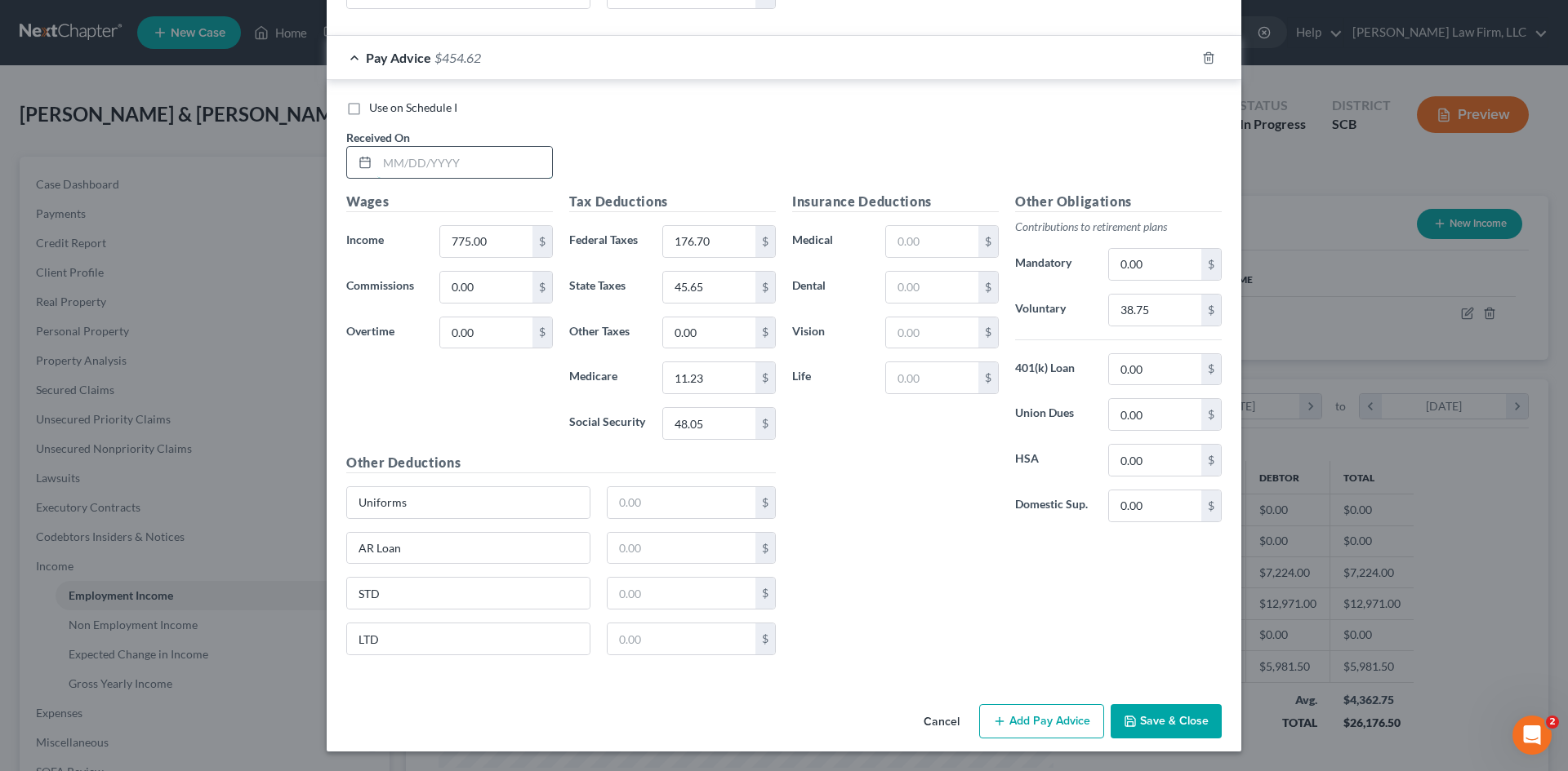
click at [470, 168] on input "text" at bounding box center [464, 162] width 174 height 31
type input "6/1/2025"
type input "1,000"
type input "228"
type input "58.90"
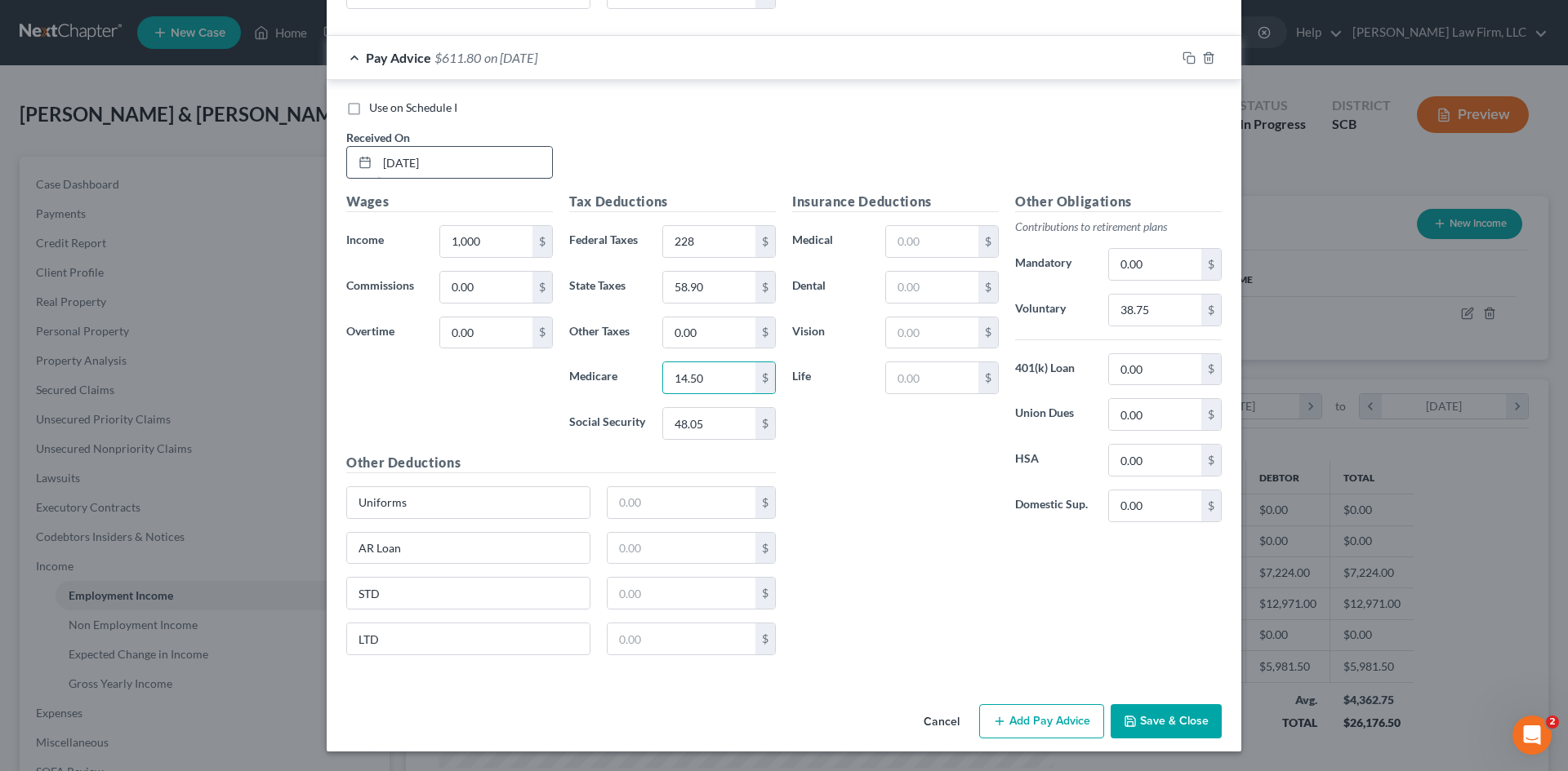
type input "14.50"
type input "62"
click at [1173, 306] on input "38.75" at bounding box center [1155, 310] width 92 height 31
type input "50"
click at [1150, 731] on button "Save & Close" at bounding box center [1166, 722] width 111 height 34
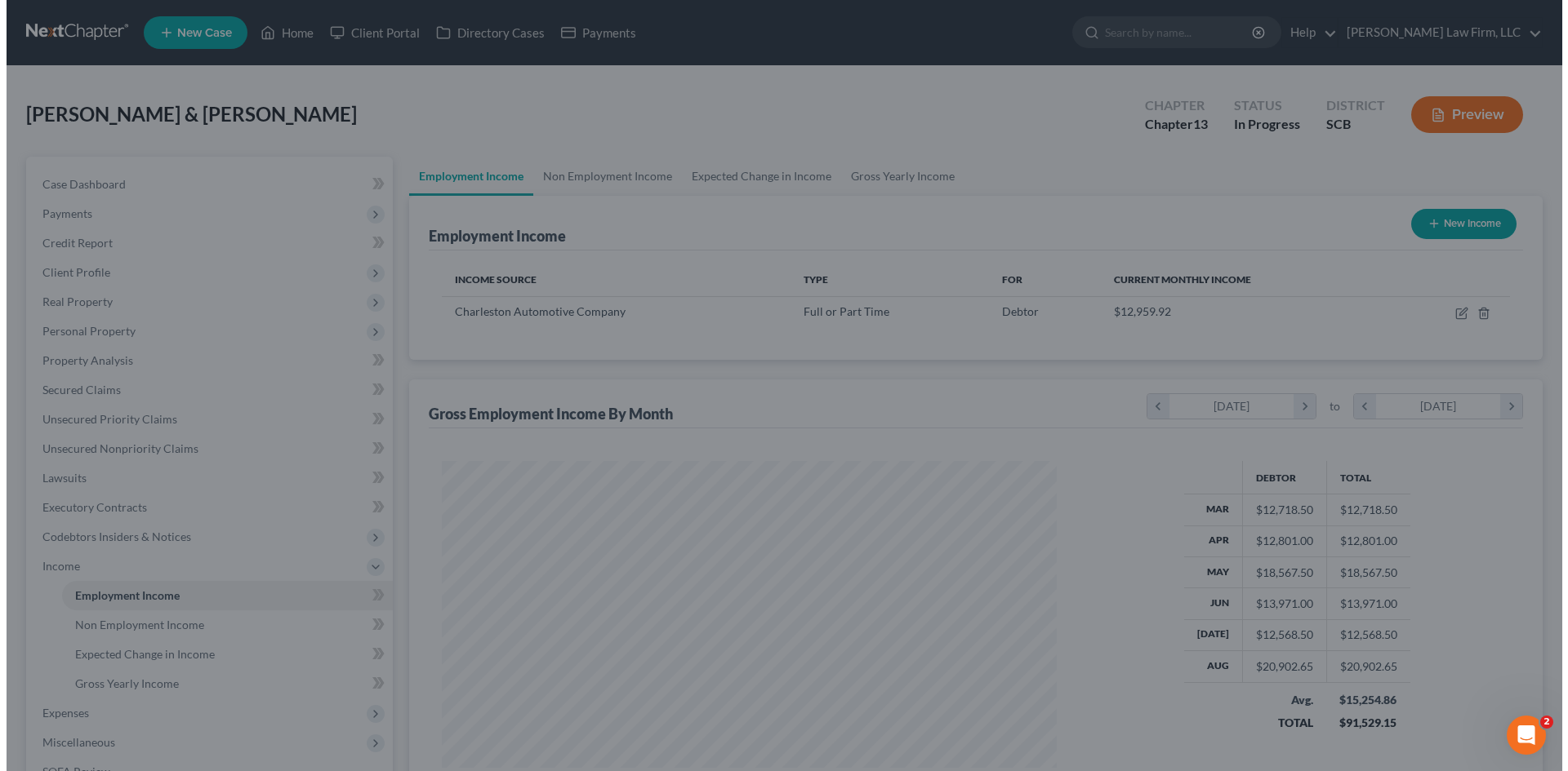
scroll to position [815698, 815876]
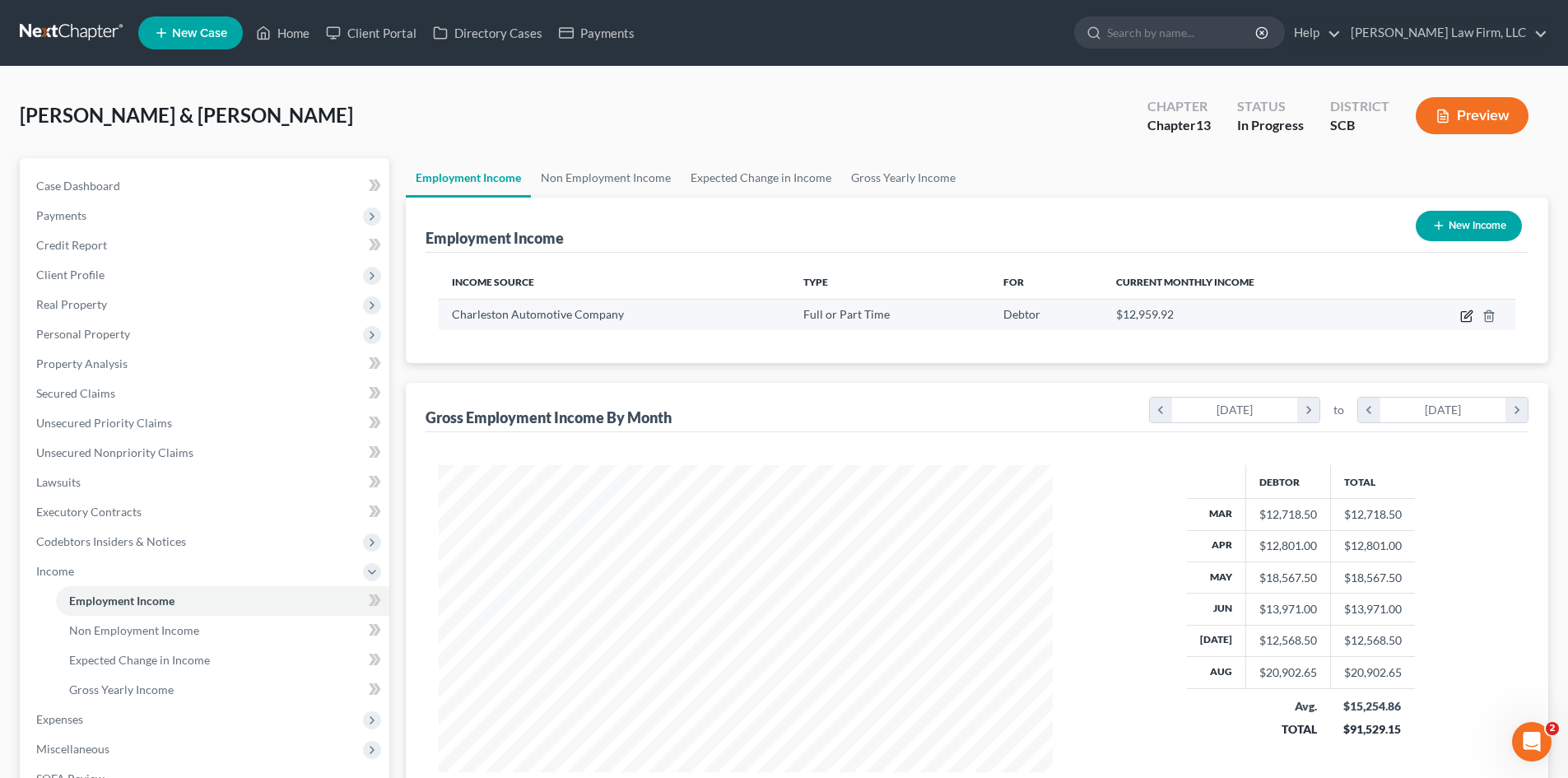
click at [1461, 319] on icon "button" at bounding box center [1465, 317] width 10 height 10
select select "0"
select select "28"
select select "2"
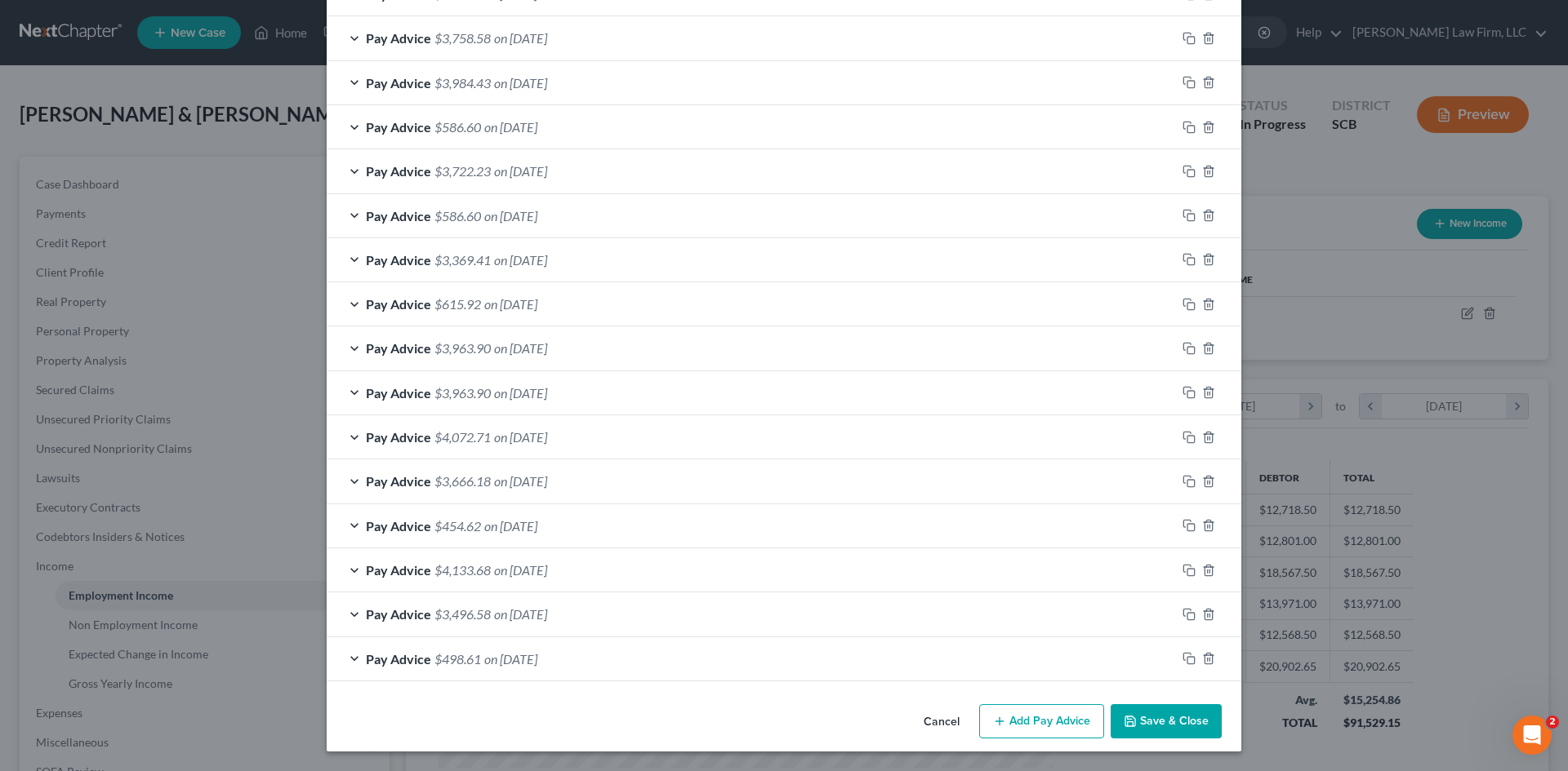
scroll to position [752, 0]
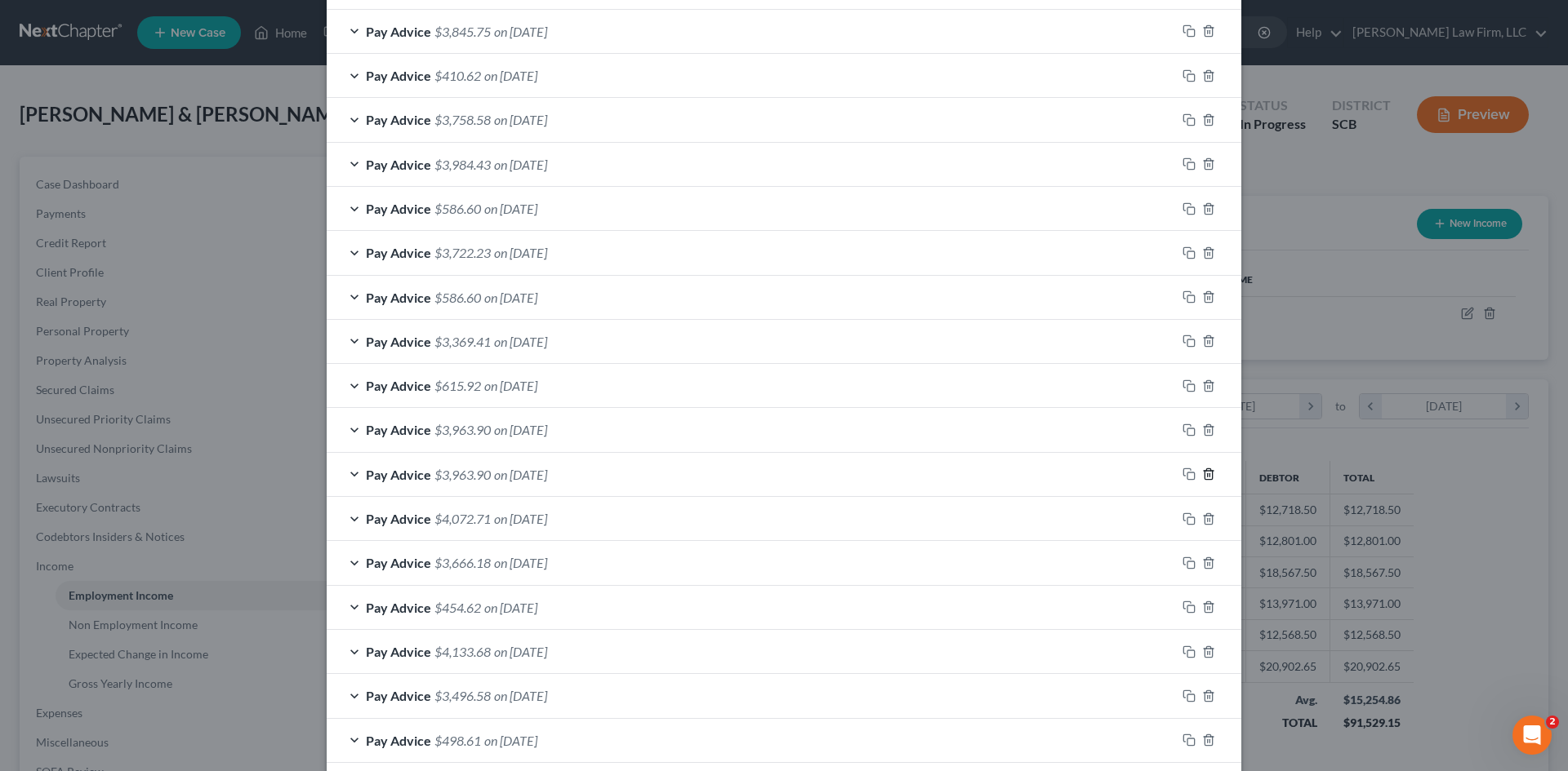
click at [1207, 480] on icon "button" at bounding box center [1208, 473] width 13 height 13
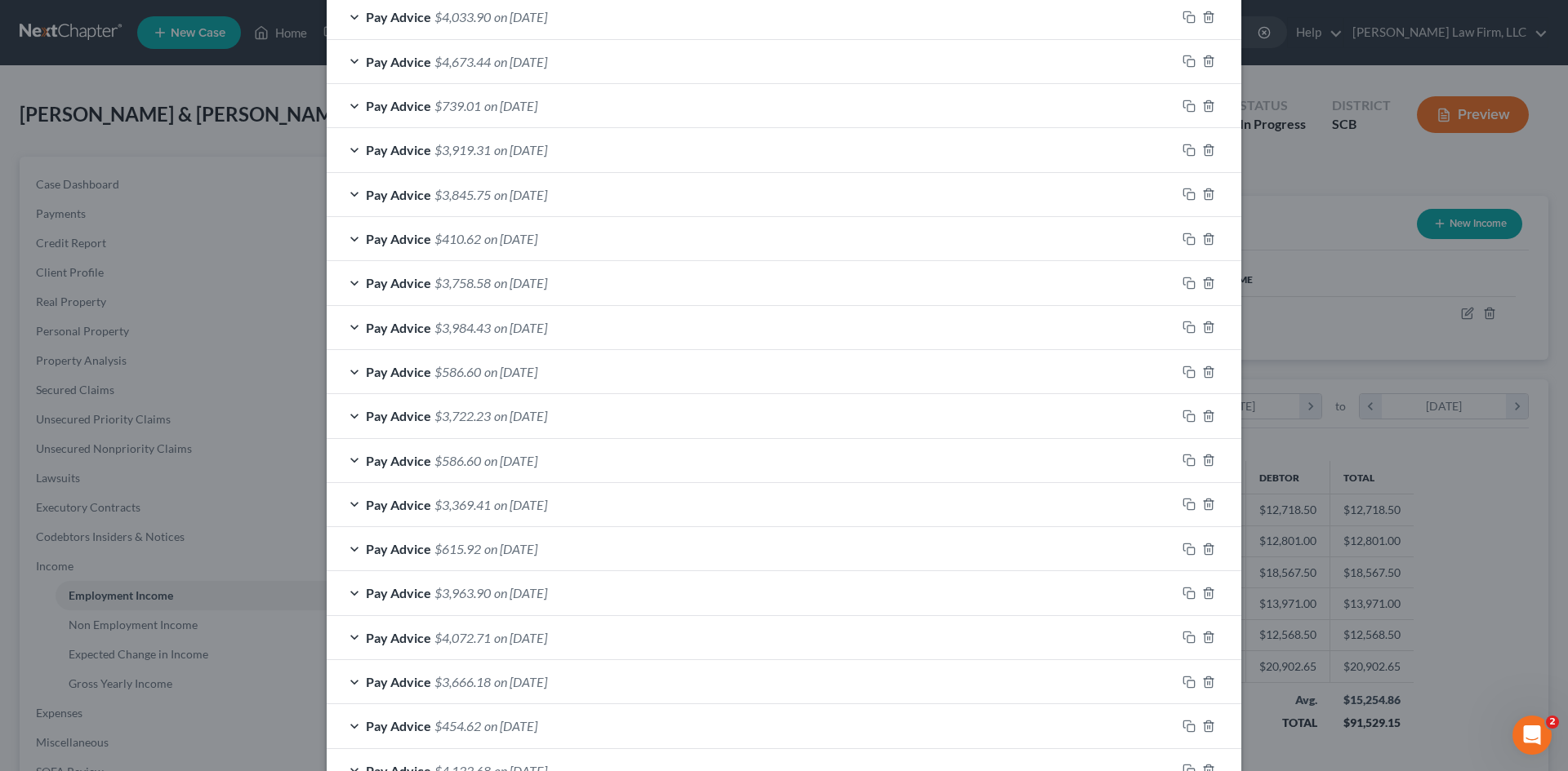
click at [504, 461] on span "on 06/01/2025" at bounding box center [511, 461] width 54 height 16
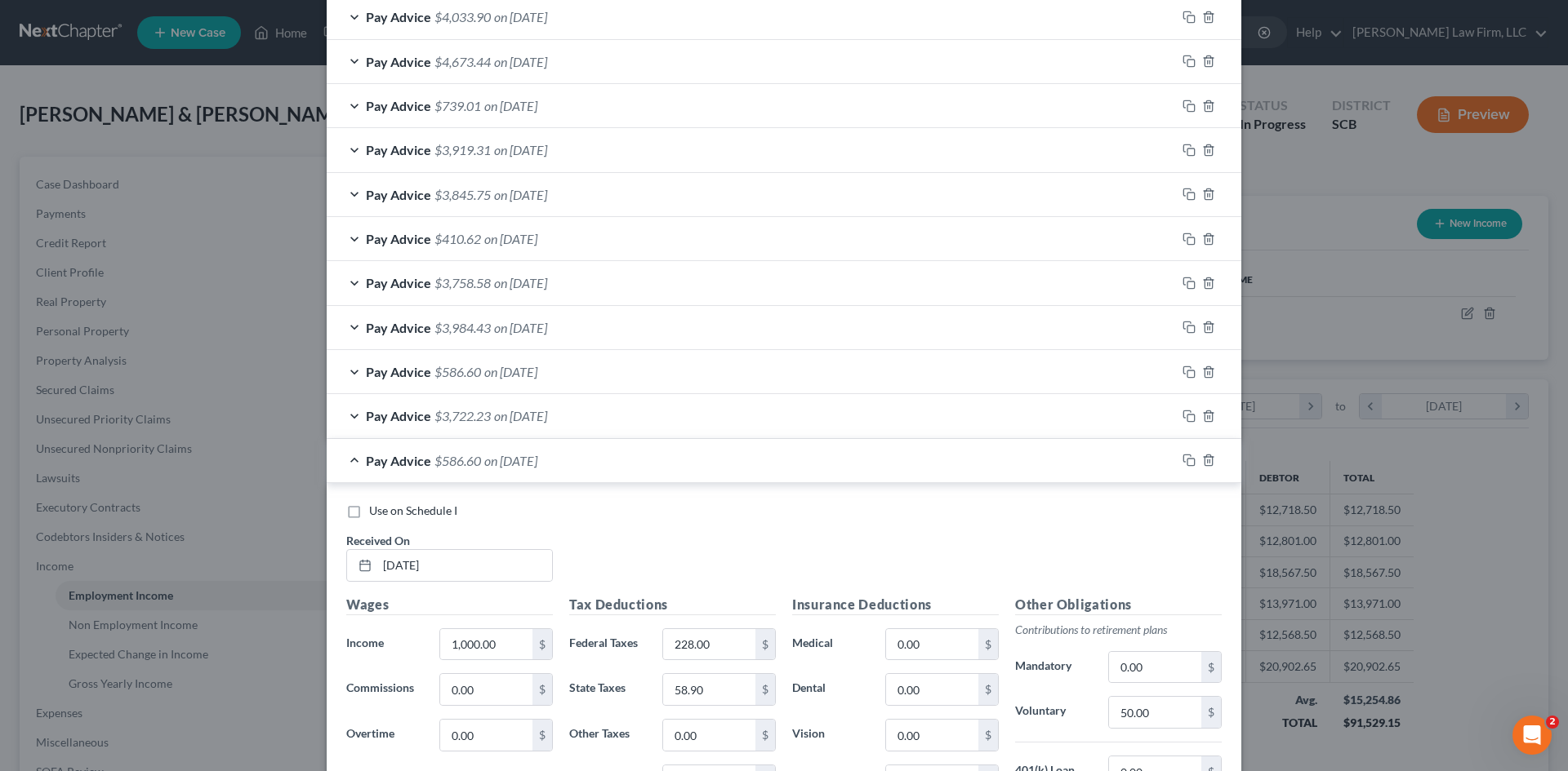
click at [504, 461] on span "on 06/01/2025" at bounding box center [511, 461] width 54 height 16
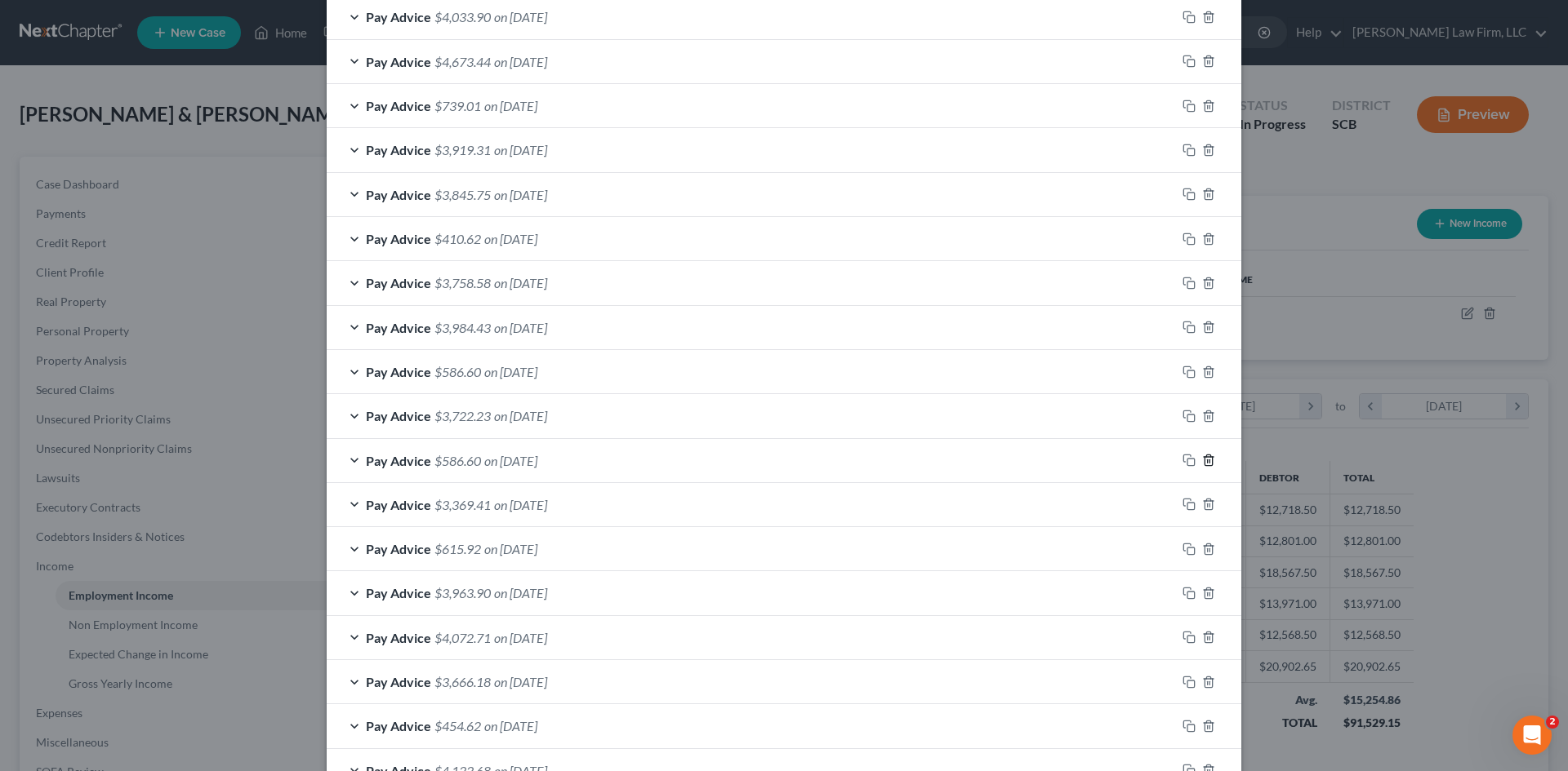
click at [1205, 460] on icon "button" at bounding box center [1208, 460] width 13 height 13
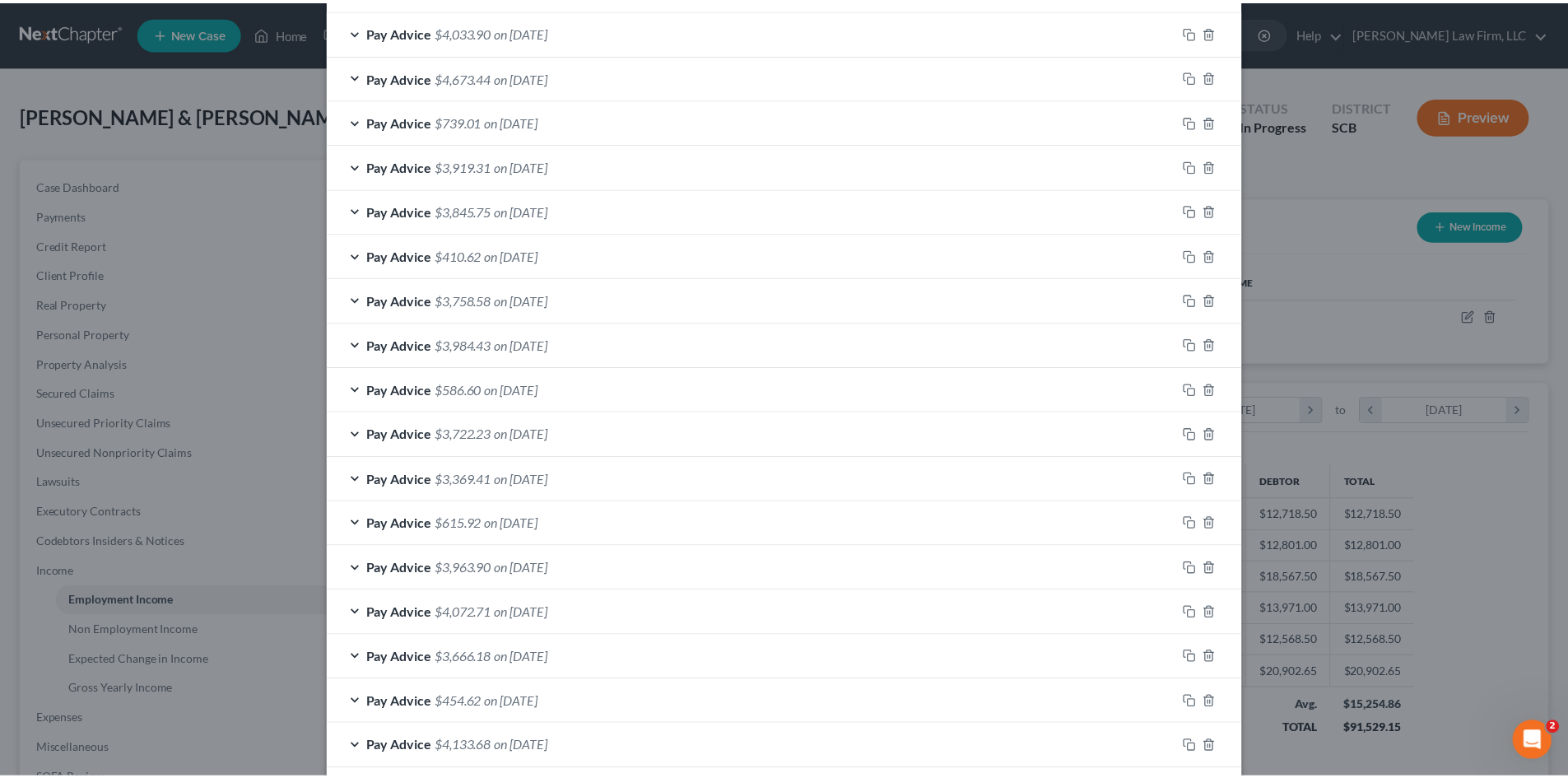
scroll to position [752, 0]
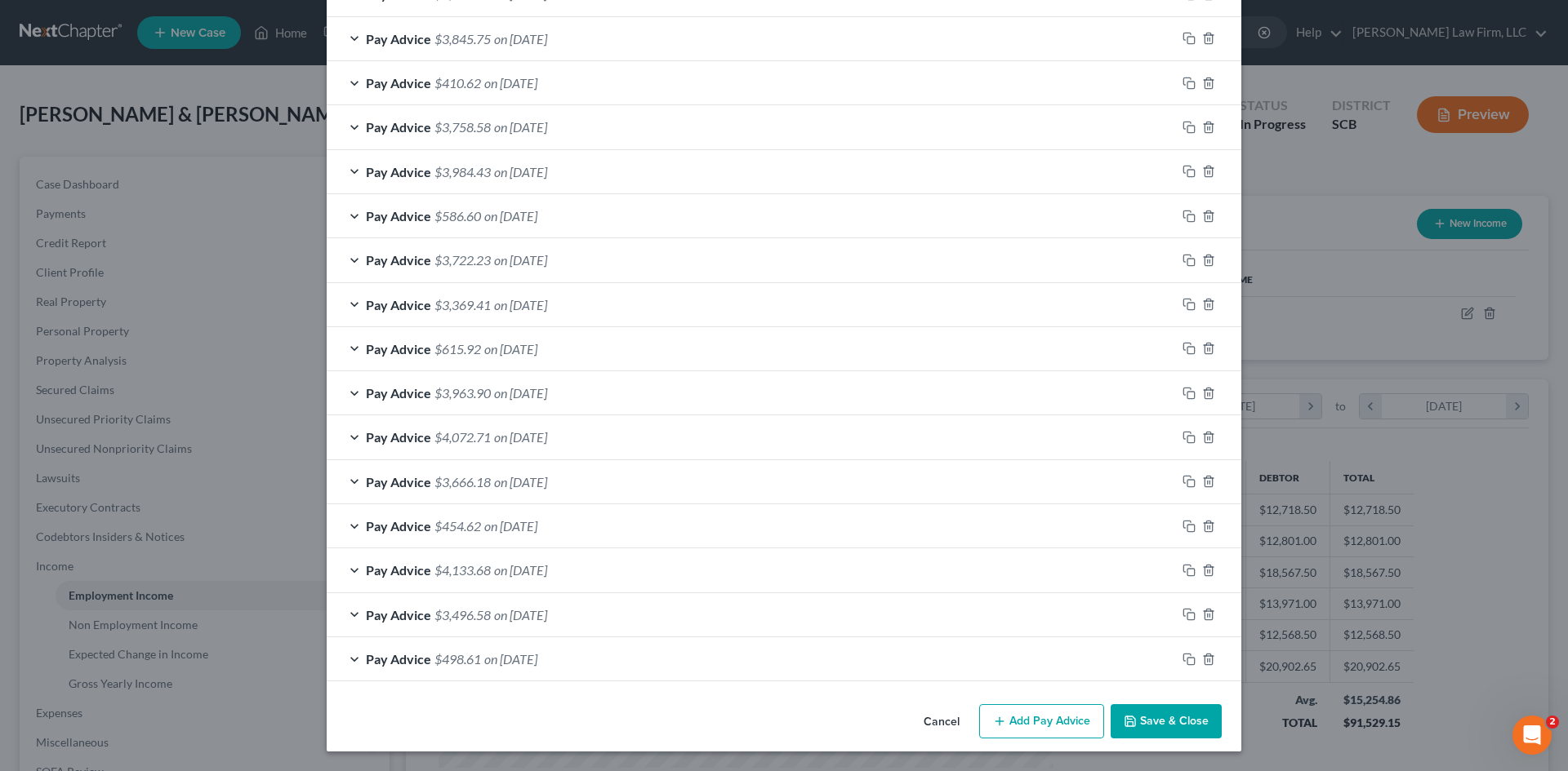
click at [1159, 711] on button "Save & Close" at bounding box center [1166, 722] width 111 height 34
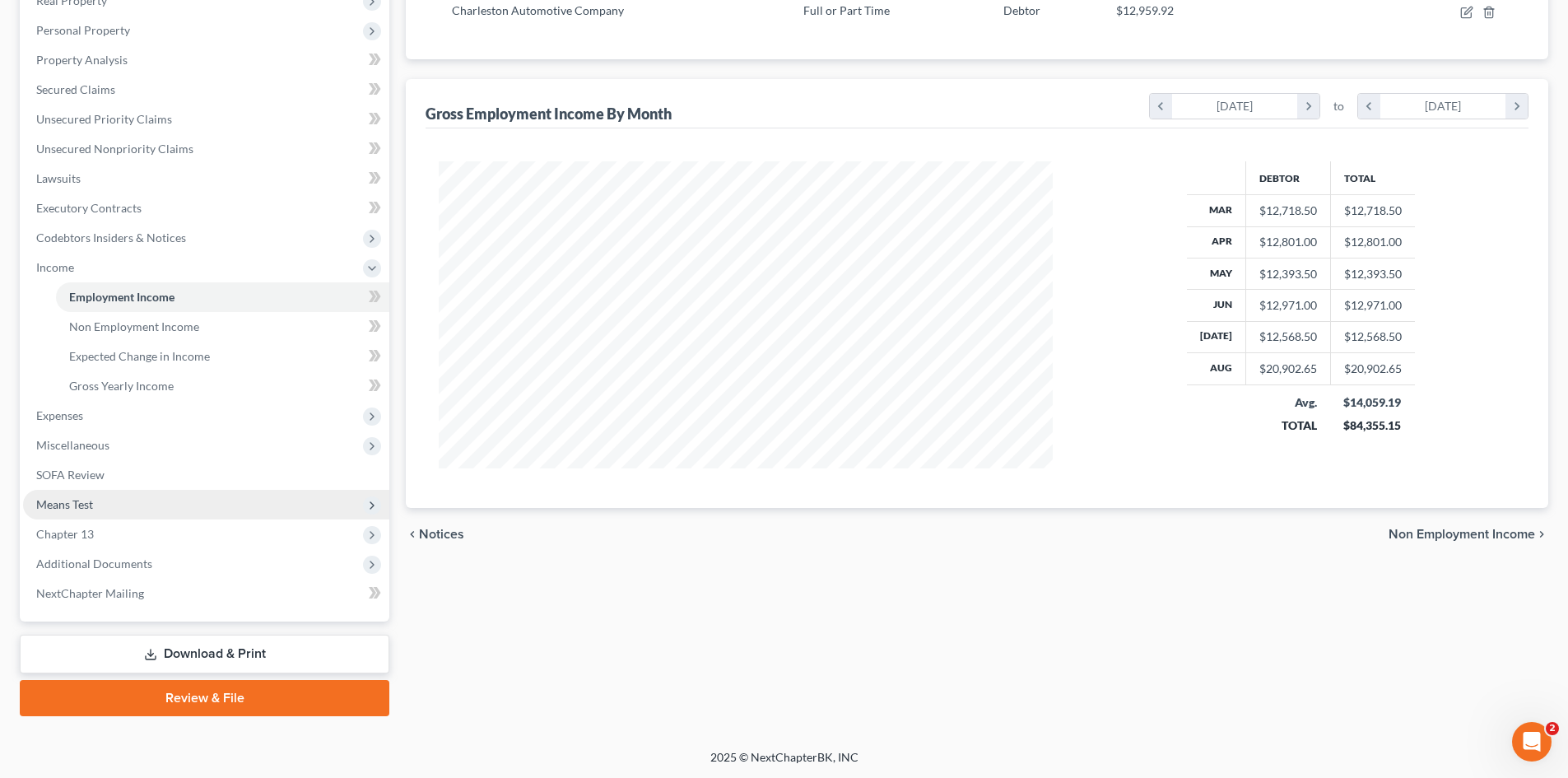
scroll to position [305, 0]
click at [57, 497] on span "Means Test" at bounding box center [64, 504] width 57 height 14
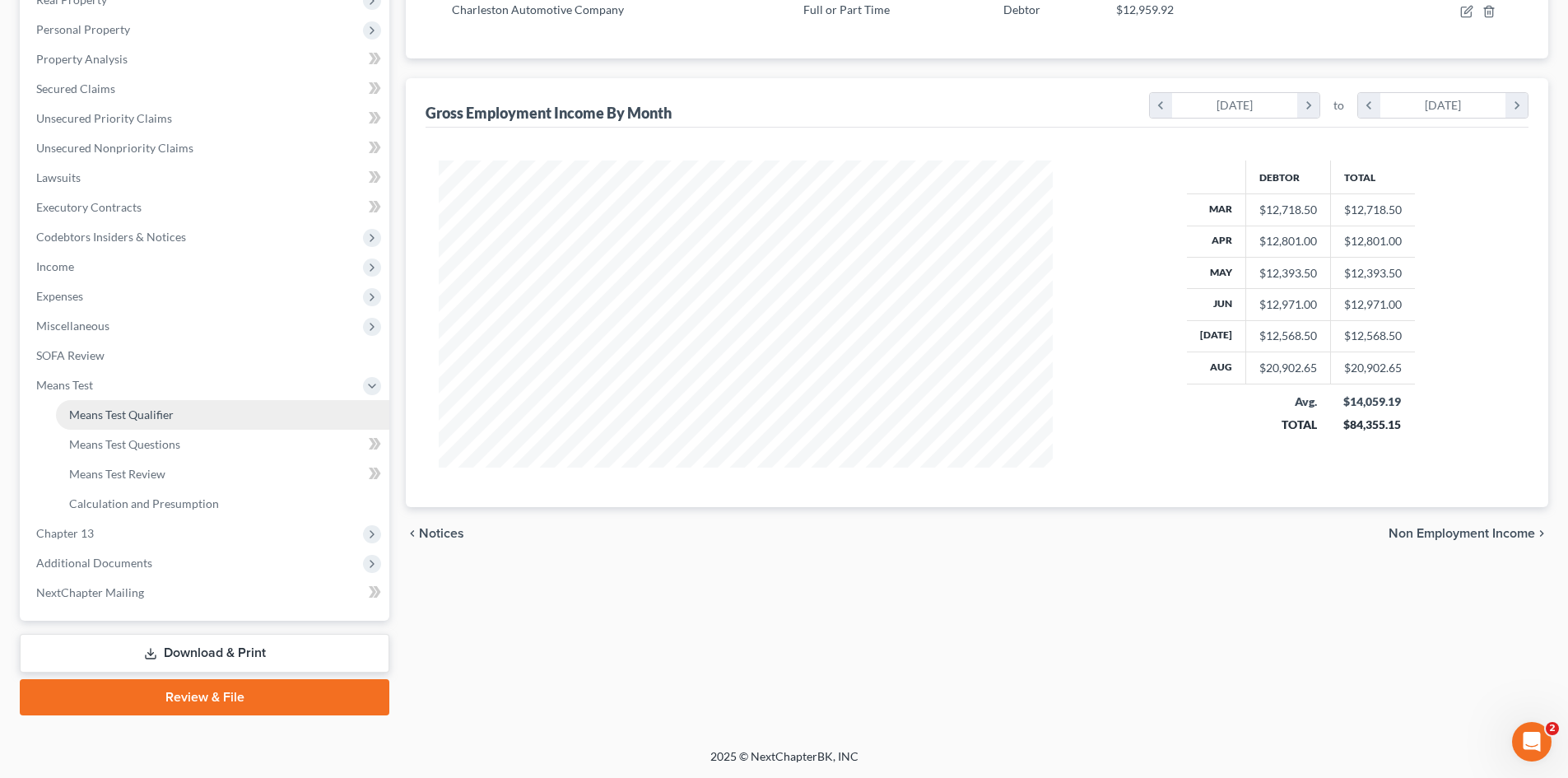
click at [77, 418] on span "Means Test Qualifier" at bounding box center [121, 414] width 104 height 14
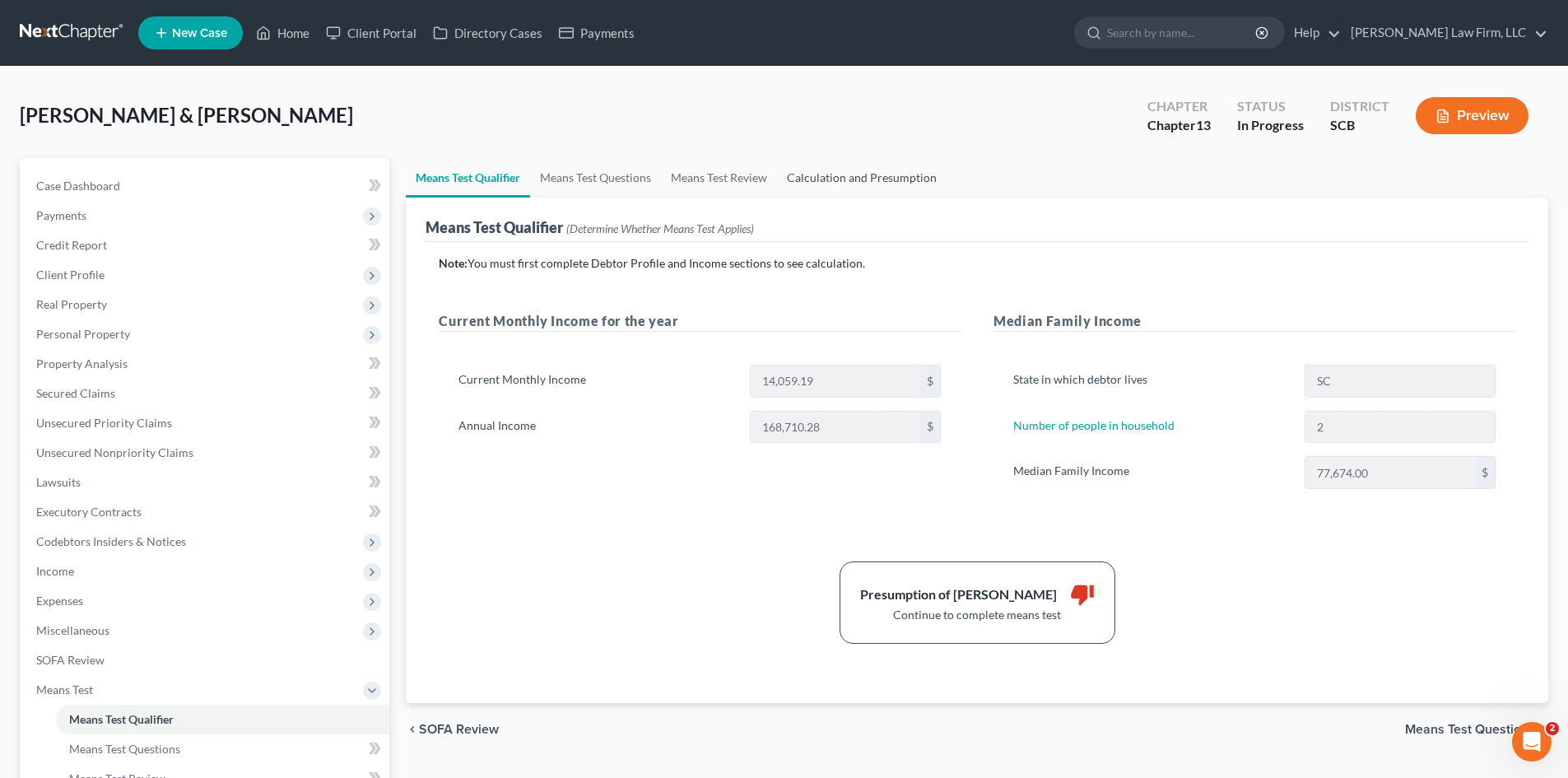
click at [860, 184] on link "Calculation and Presumption" at bounding box center [861, 178] width 170 height 39
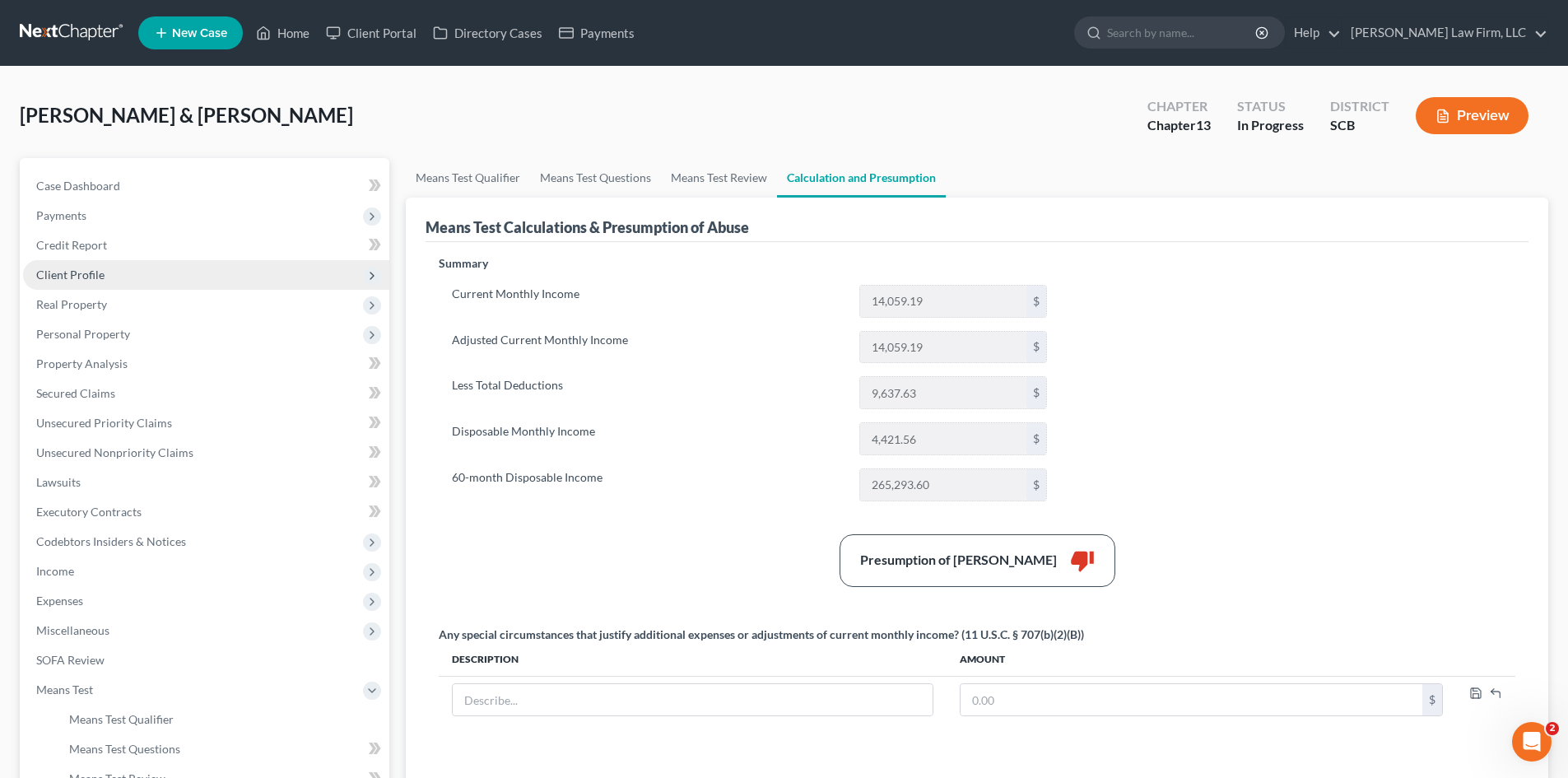
click at [92, 284] on span "Client Profile" at bounding box center [205, 275] width 366 height 30
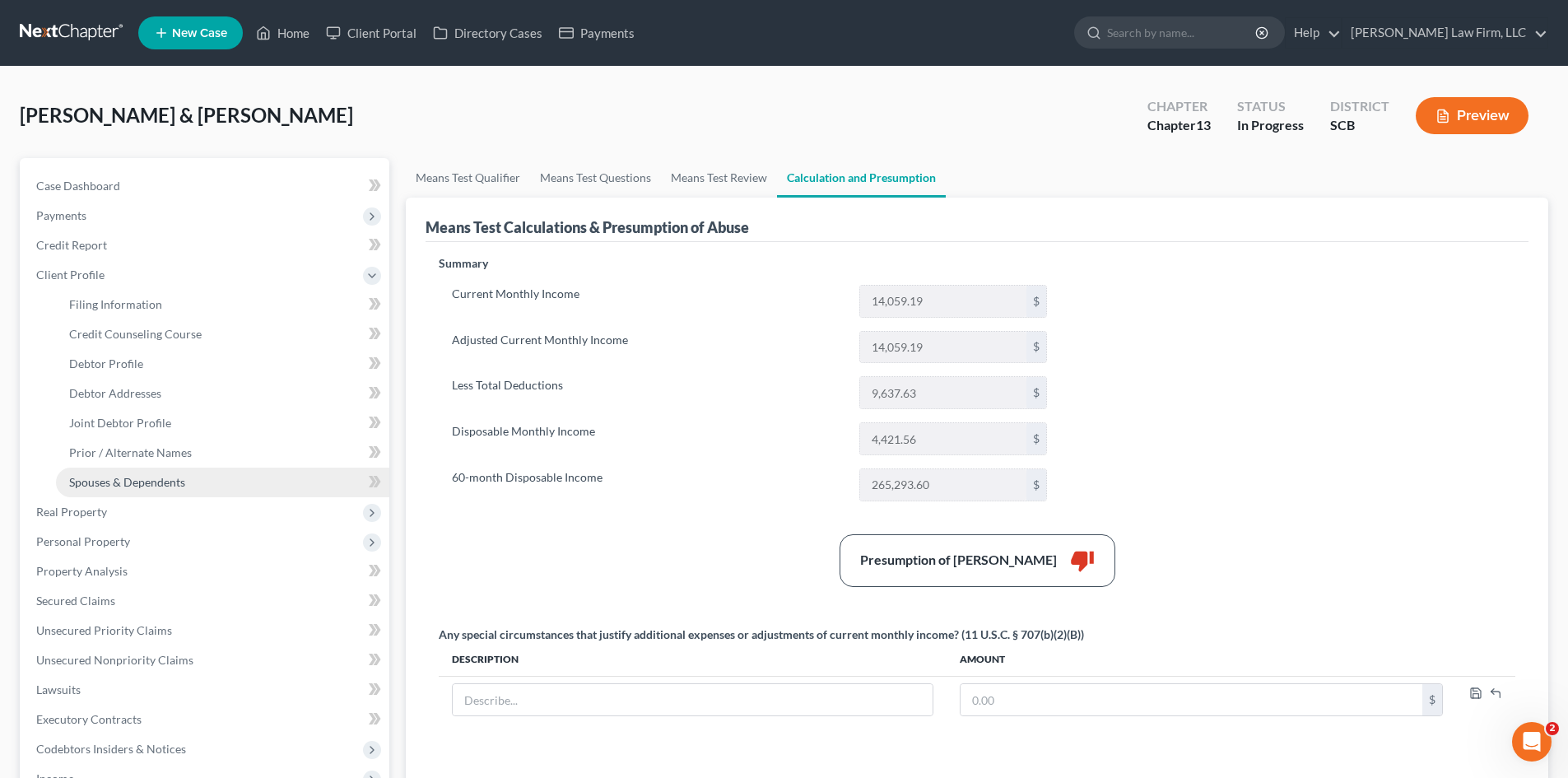
click at [131, 479] on span "Spouses & Dependents" at bounding box center [126, 482] width 116 height 14
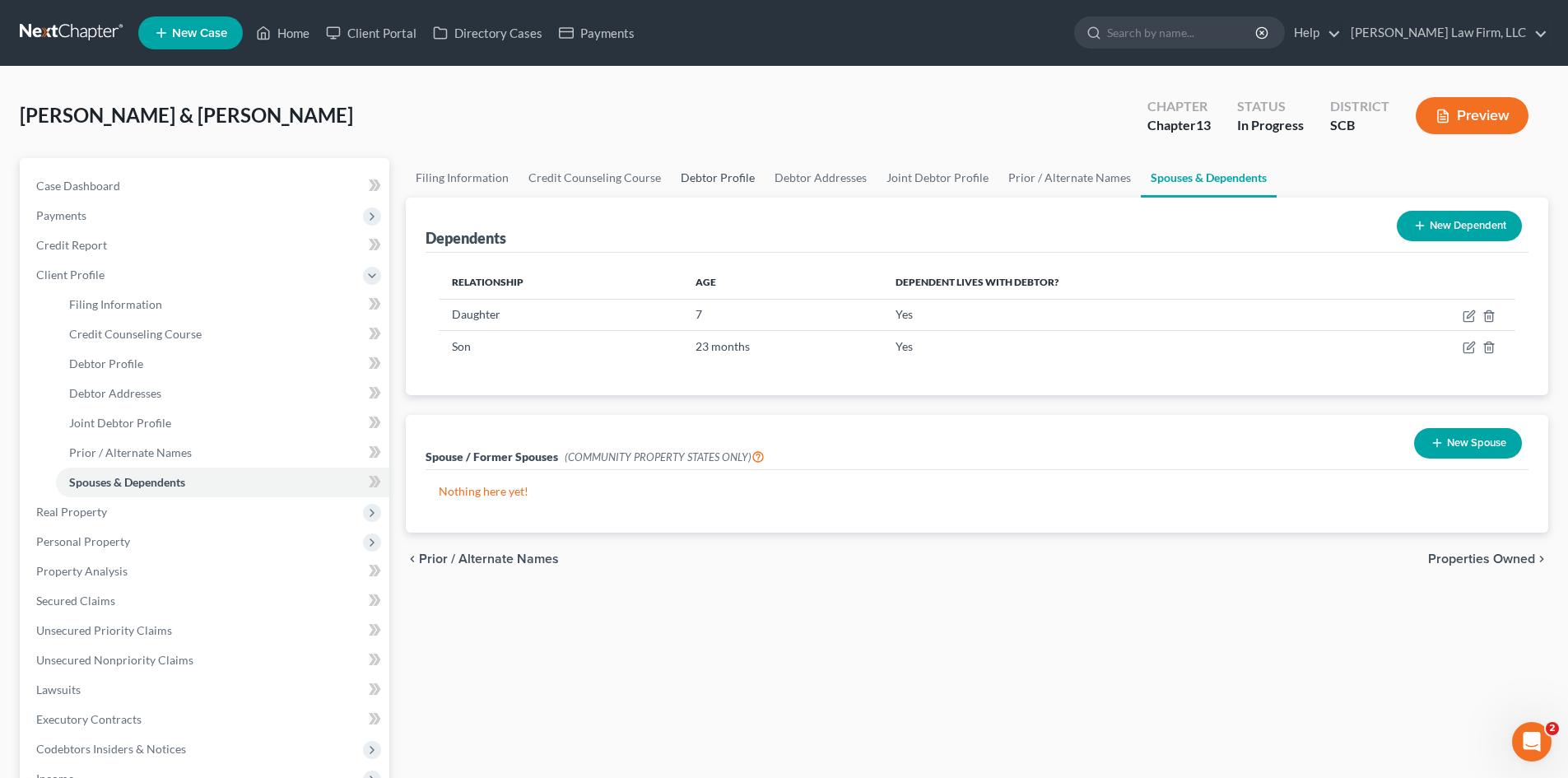
click at [720, 174] on link "Debtor Profile" at bounding box center [718, 178] width 94 height 39
select select "1"
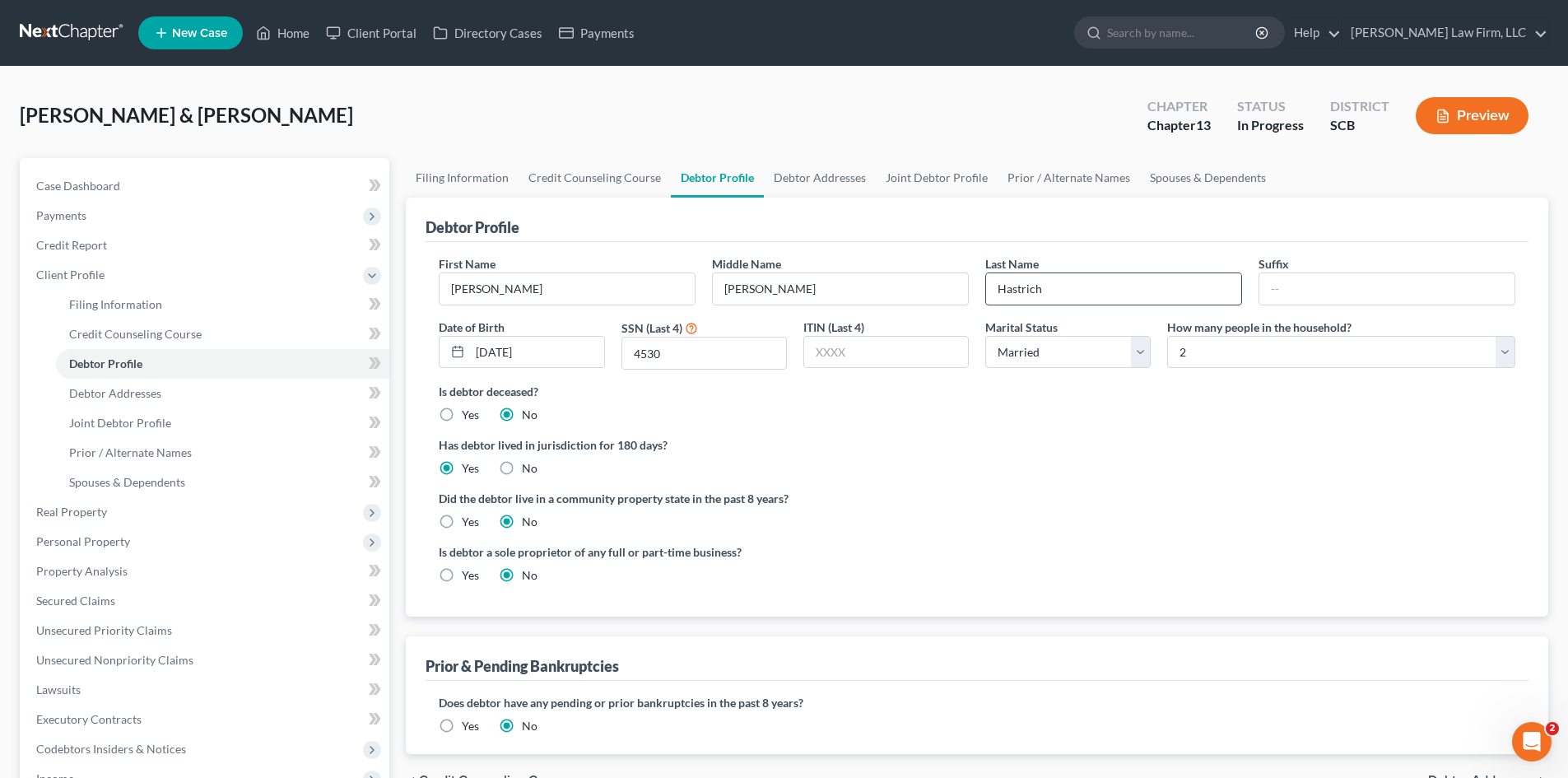
radio input "true"
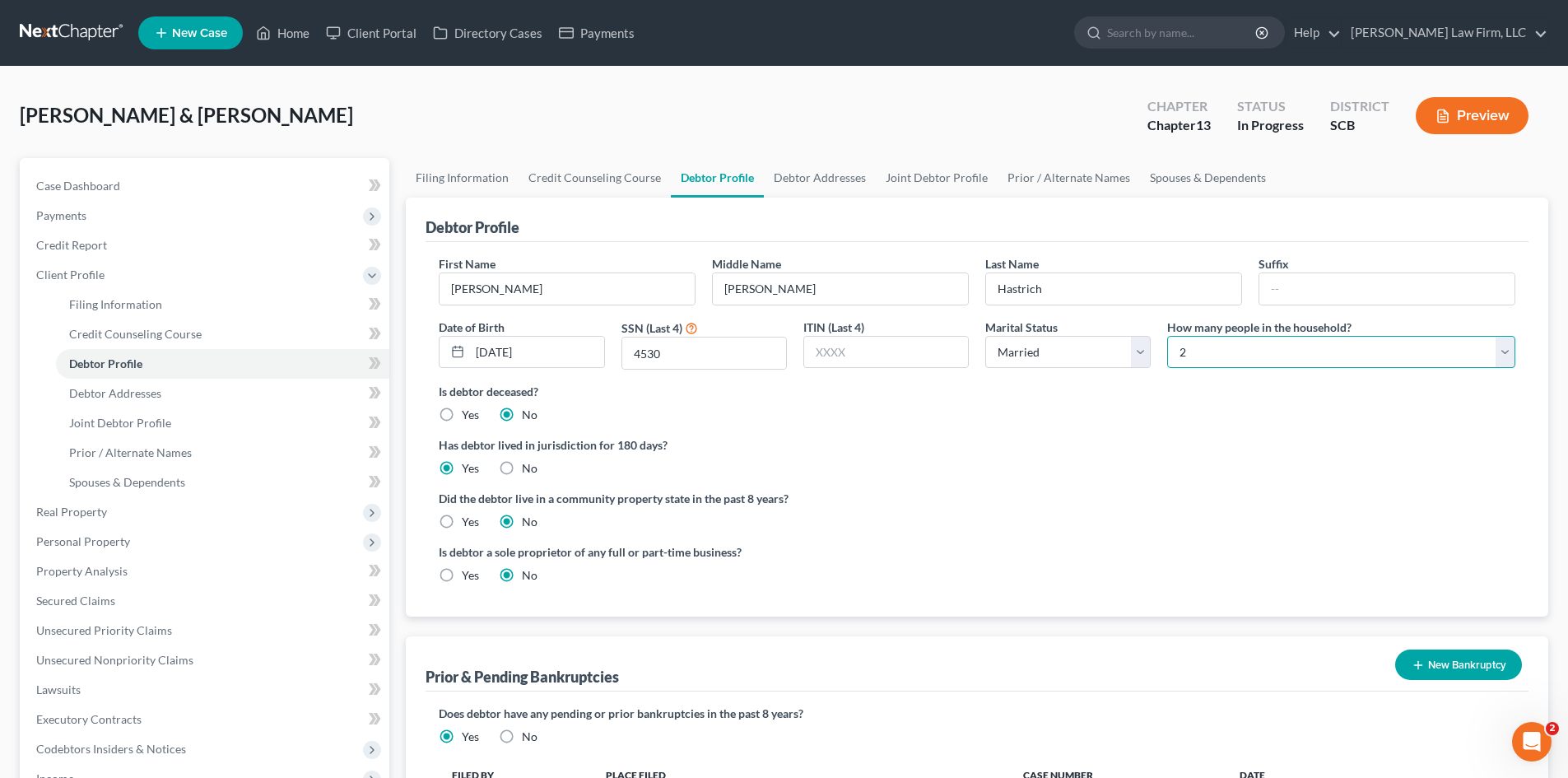
click at [1374, 356] on select "Select 1 2 3 4 5 6 7 8 9 10 11 12 13 14 15 16 17 18 19 20" at bounding box center [1342, 352] width 348 height 33
select select "3"
click at [1168, 336] on select "Select 1 2 3 4 5 6 7 8 9 10 11 12 13 14 15 16 17 18 19 20" at bounding box center [1342, 352] width 348 height 33
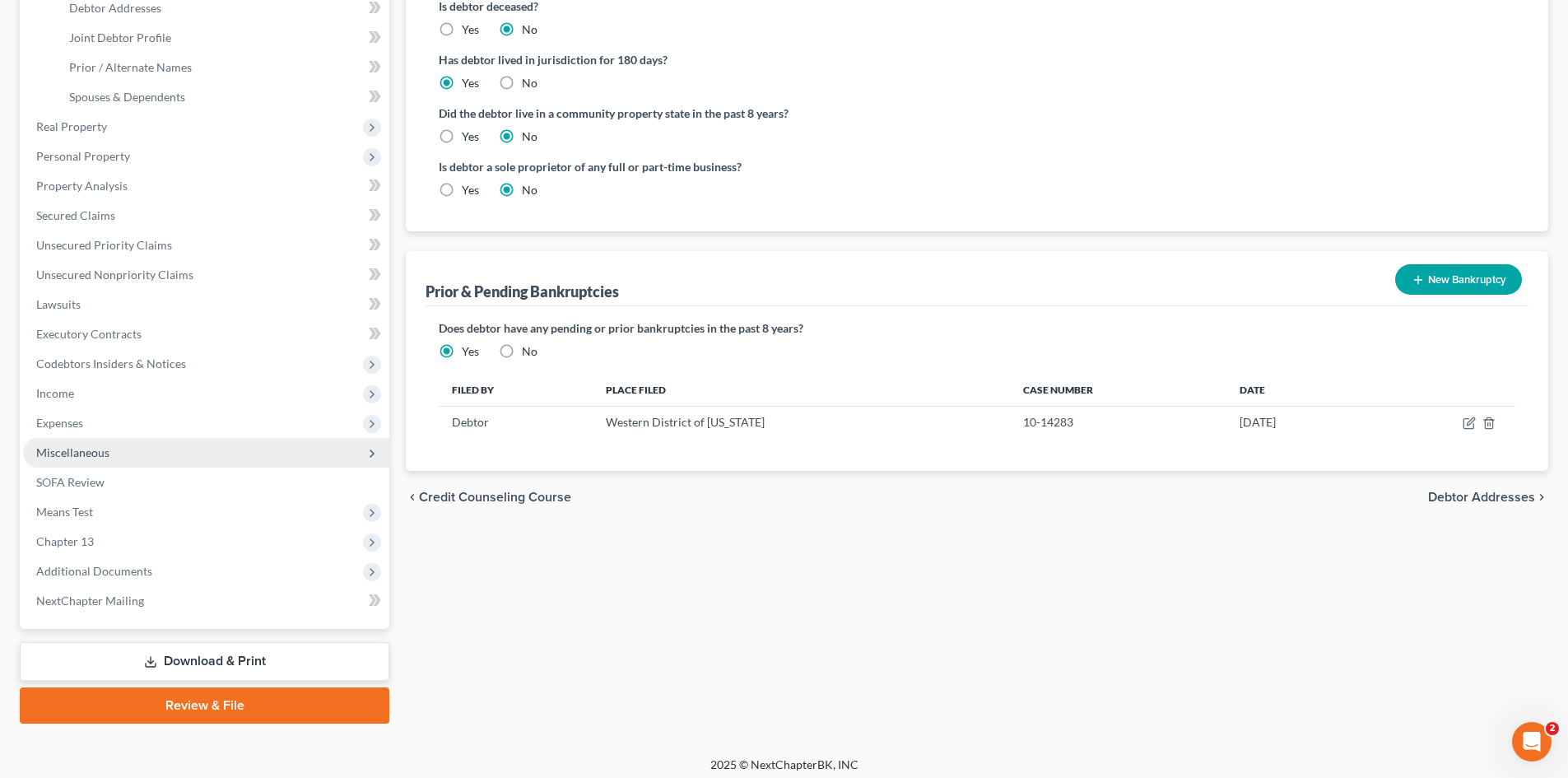
scroll to position [393, 0]
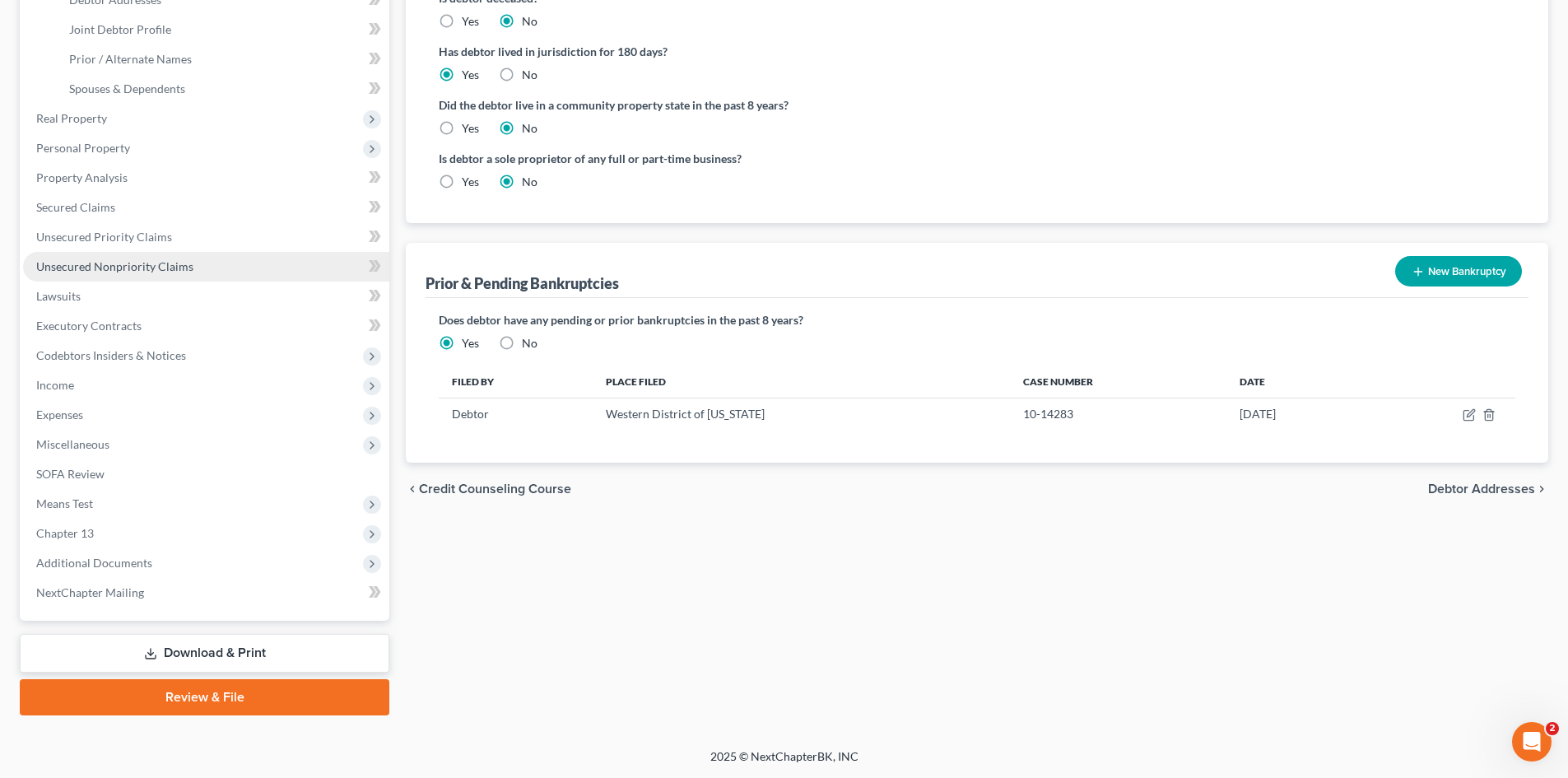
click at [139, 271] on span "Unsecured Nonpriority Claims" at bounding box center [115, 266] width 157 height 14
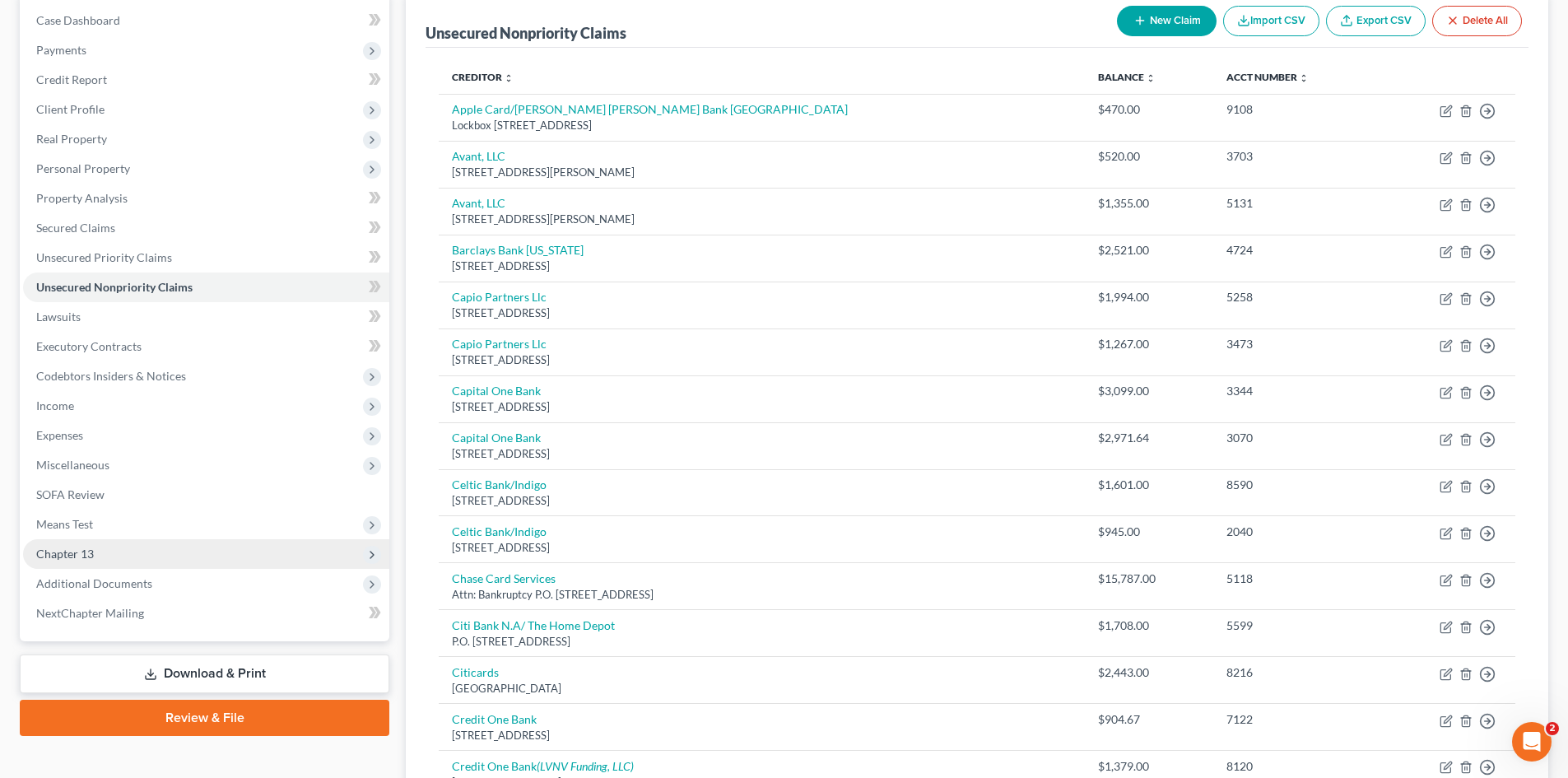
scroll to position [247, 0]
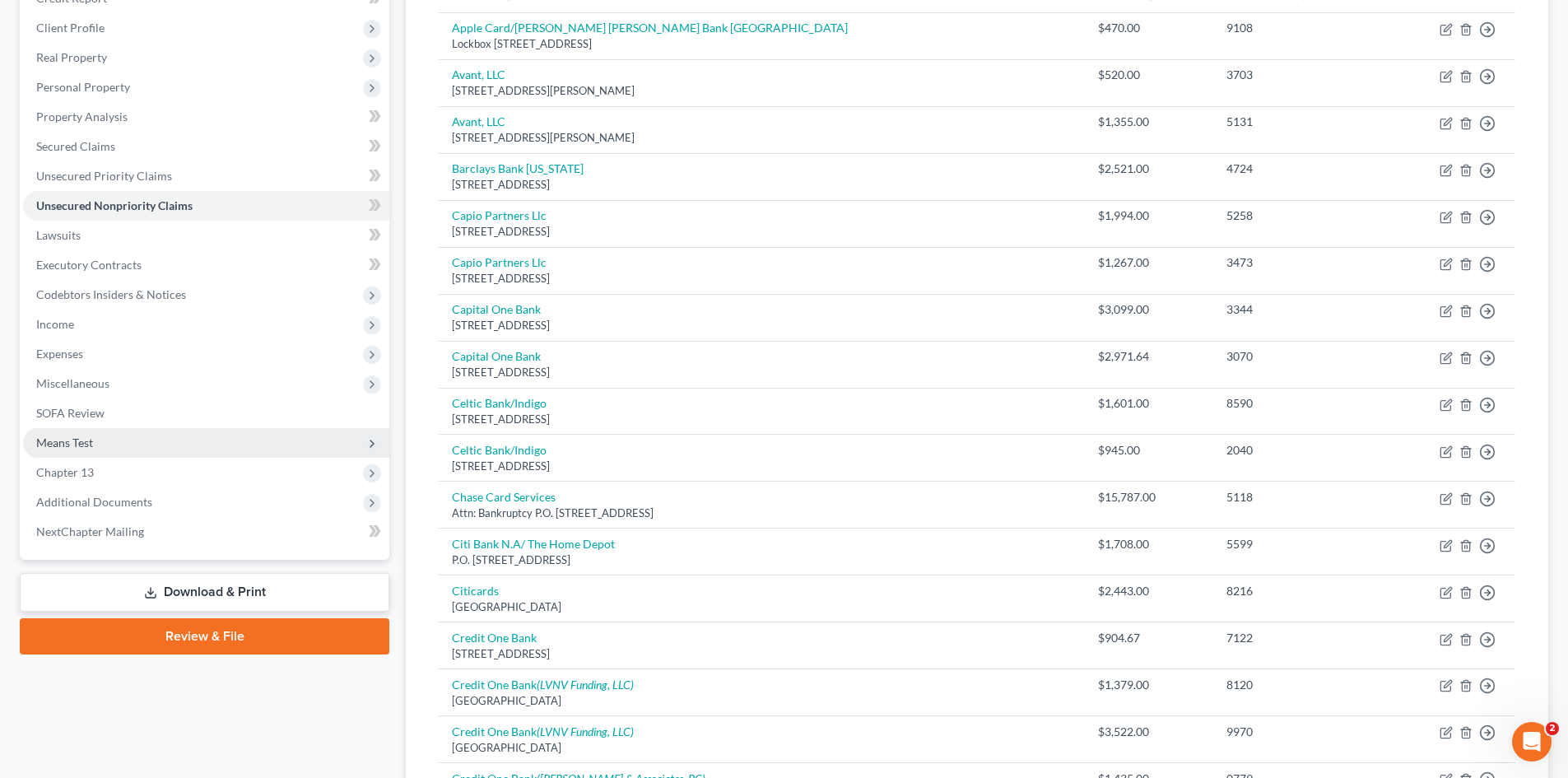
click at [50, 447] on span "Means Test" at bounding box center [64, 443] width 57 height 14
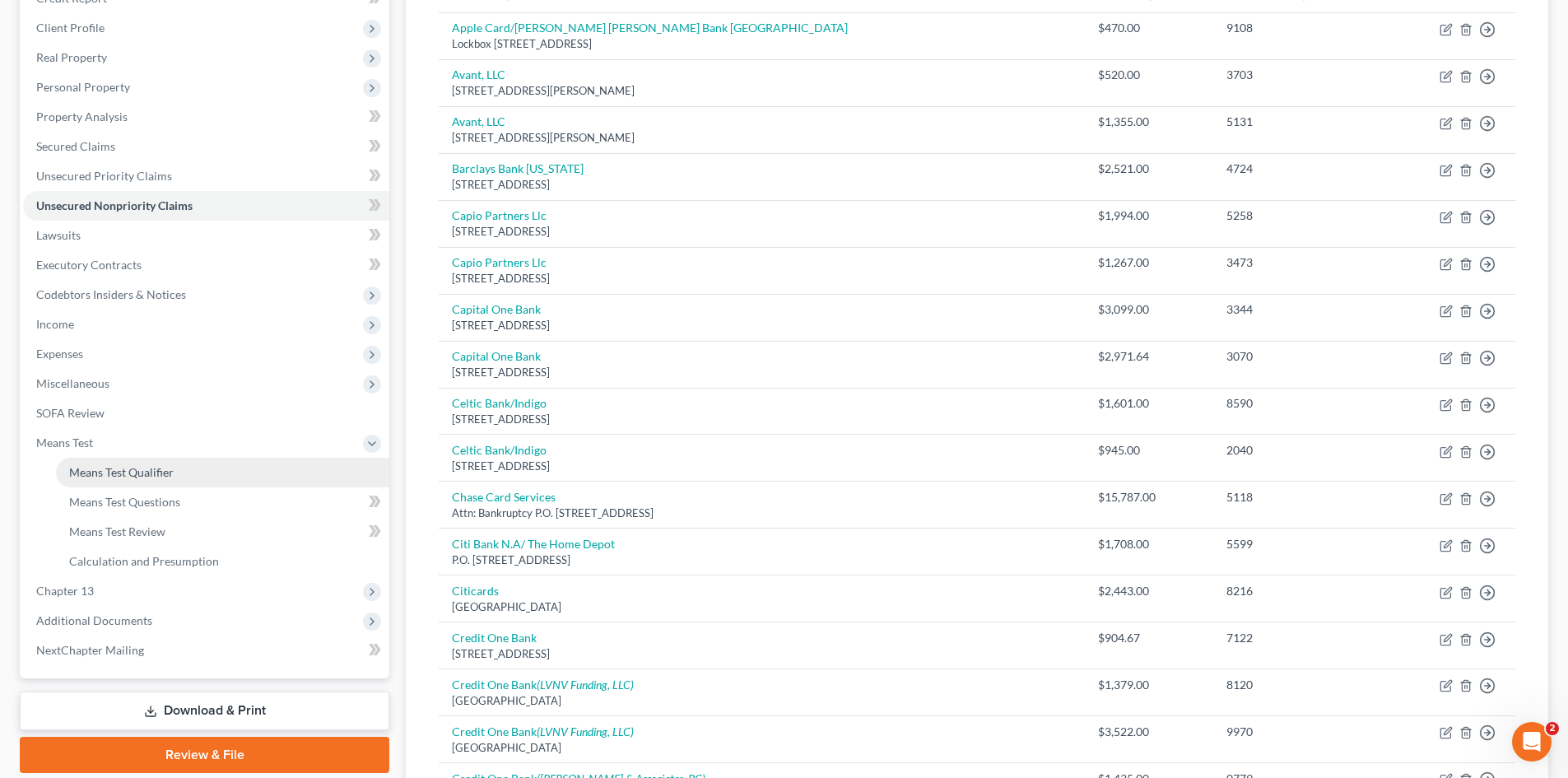
click at [81, 466] on span "Means Test Qualifier" at bounding box center [121, 473] width 104 height 14
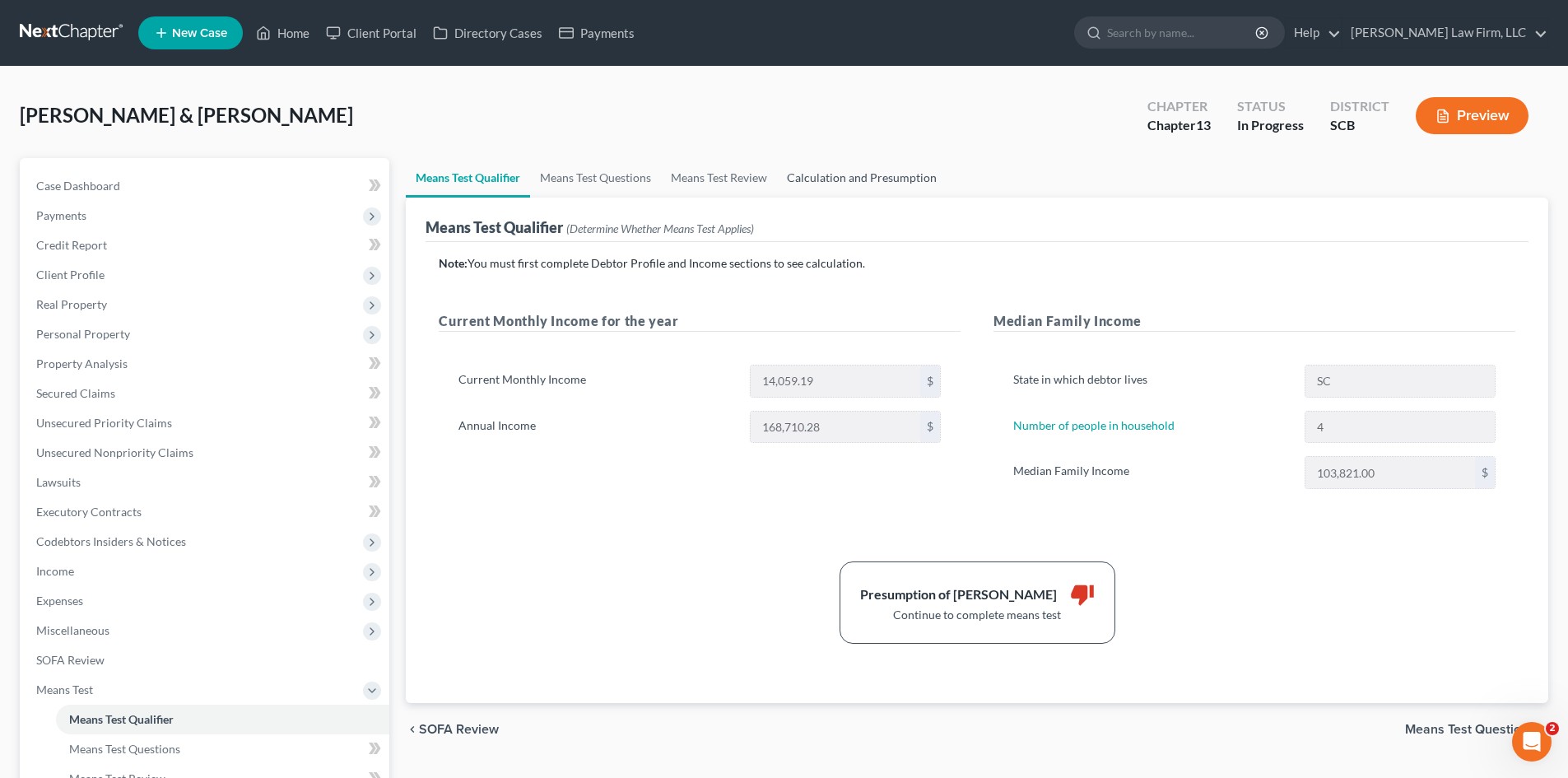
click at [878, 179] on link "Calculation and Presumption" at bounding box center [861, 178] width 170 height 39
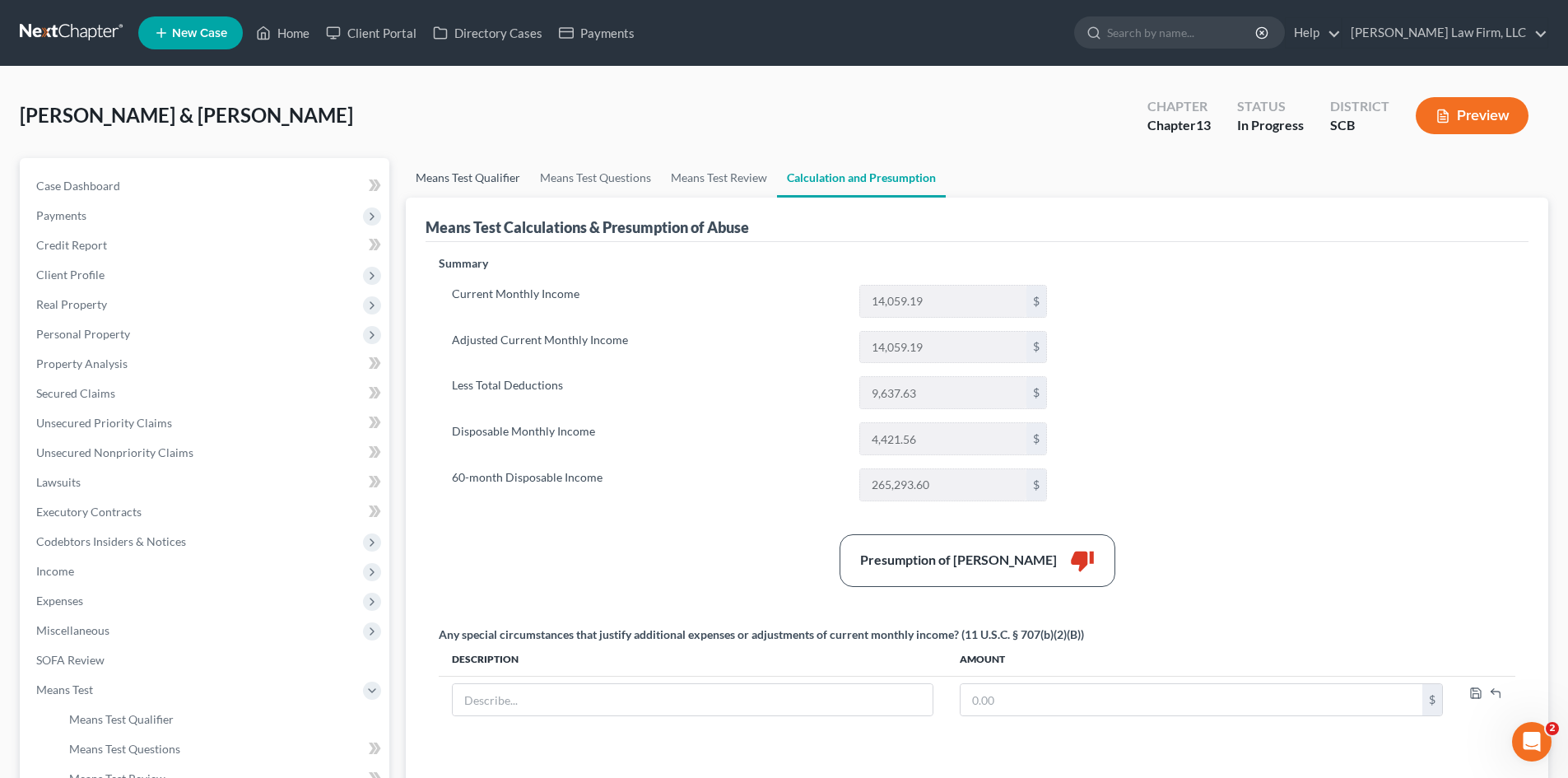
click at [434, 181] on link "Means Test Qualifier" at bounding box center [467, 178] width 124 height 39
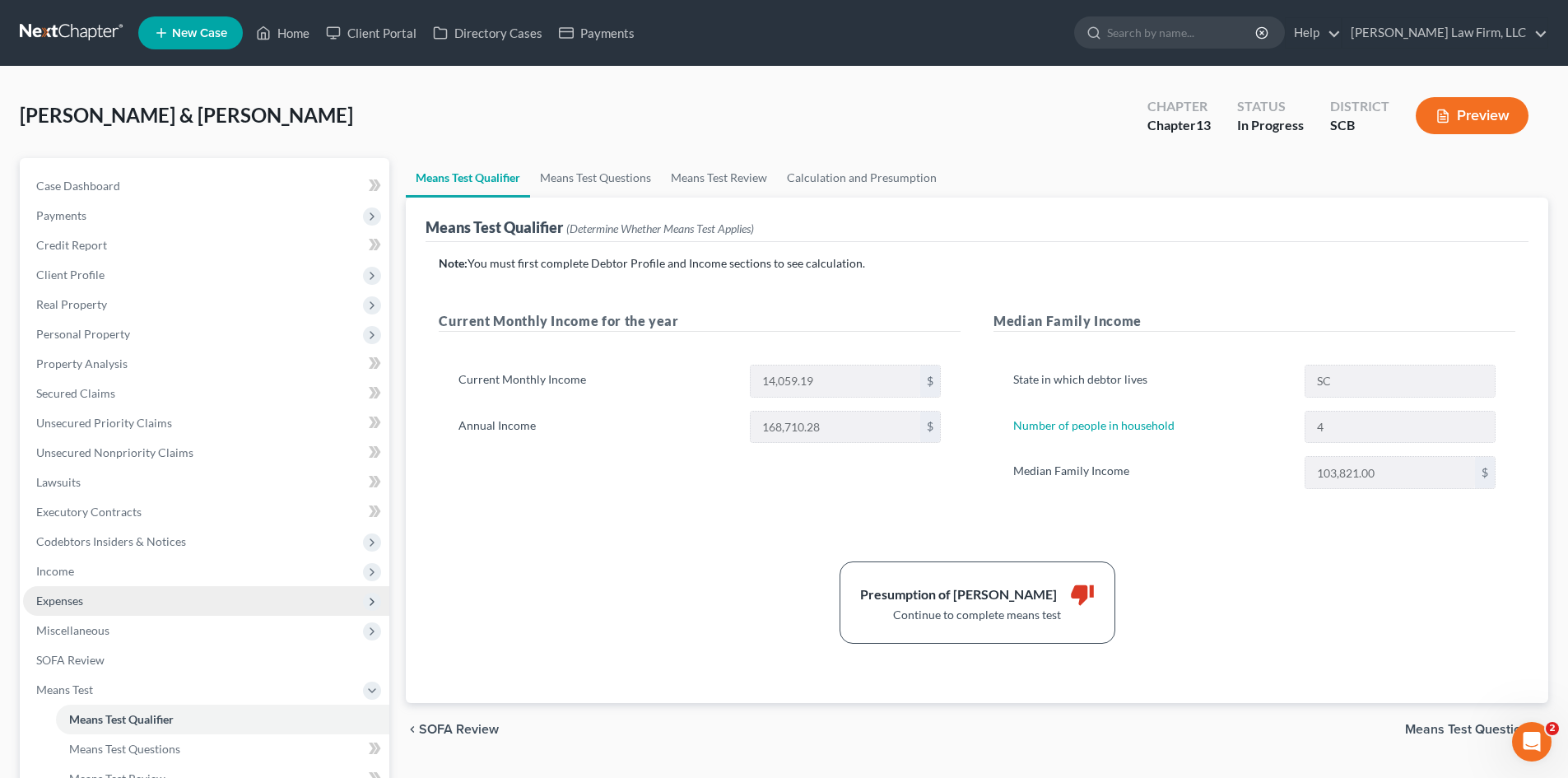
click at [63, 597] on span "Expenses" at bounding box center [60, 600] width 47 height 14
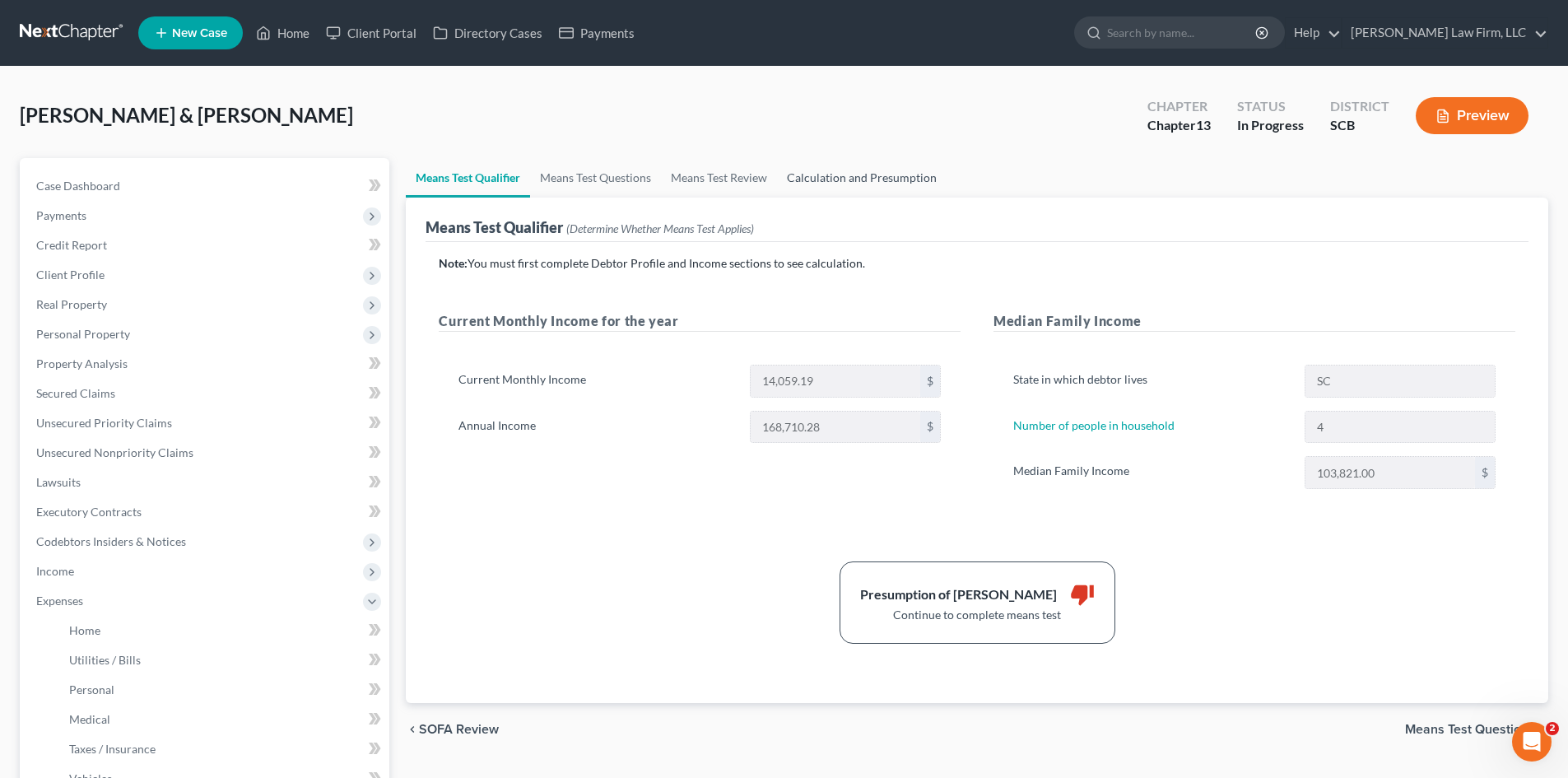
click at [834, 164] on link "Calculation and Presumption" at bounding box center [861, 178] width 170 height 39
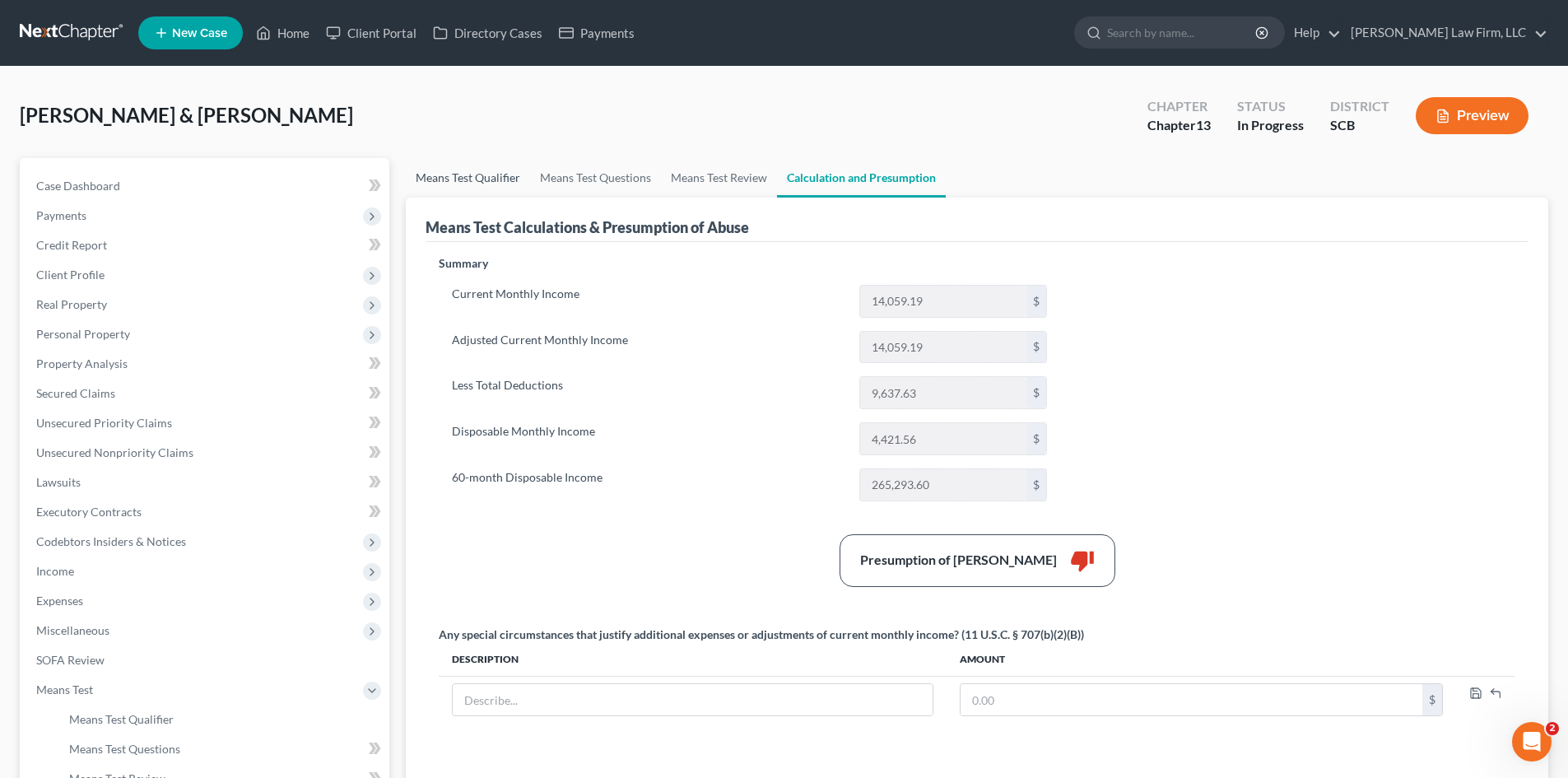
click at [463, 171] on link "Means Test Qualifier" at bounding box center [467, 178] width 124 height 39
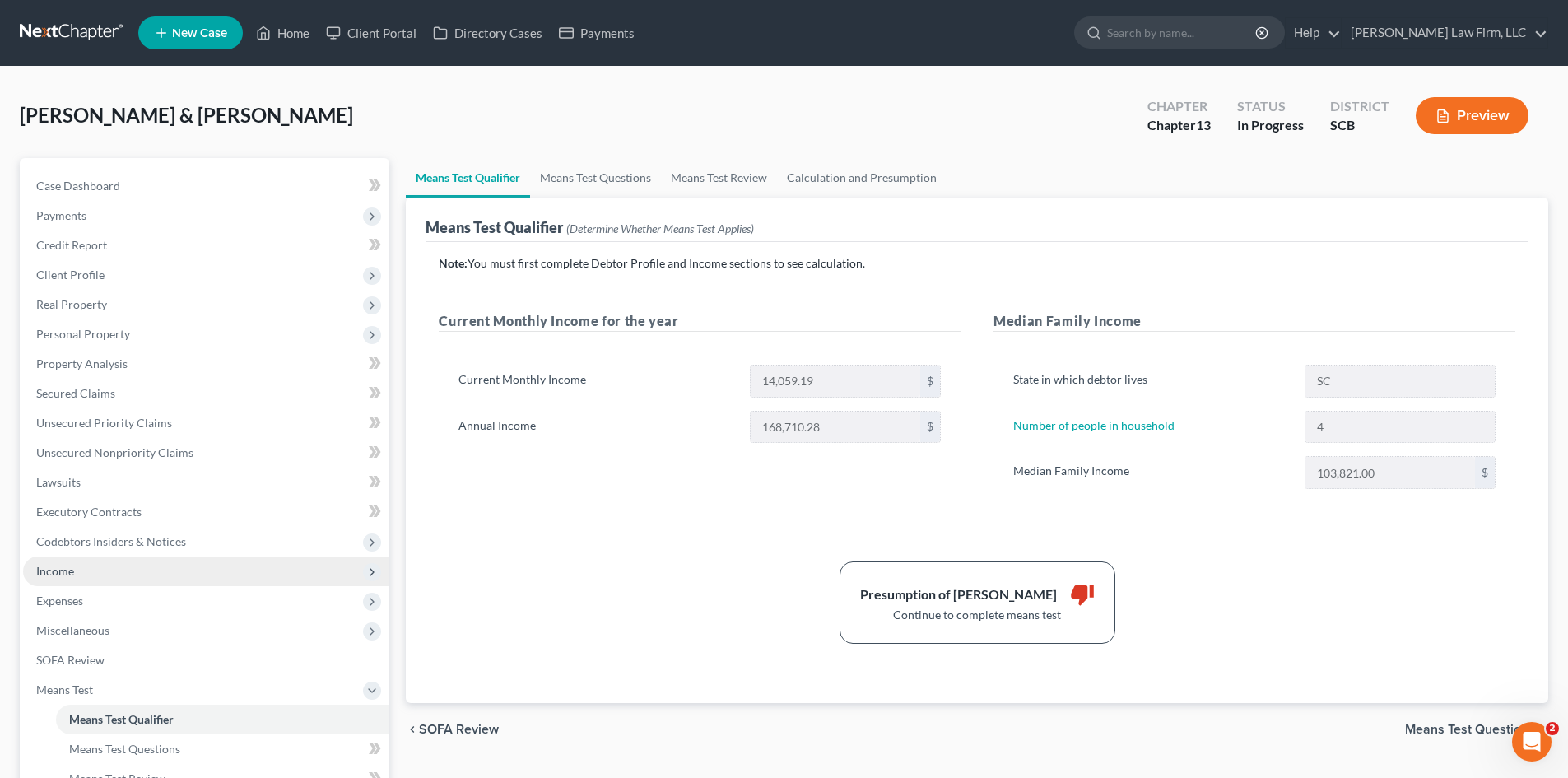
click at [46, 569] on span "Income" at bounding box center [56, 571] width 38 height 14
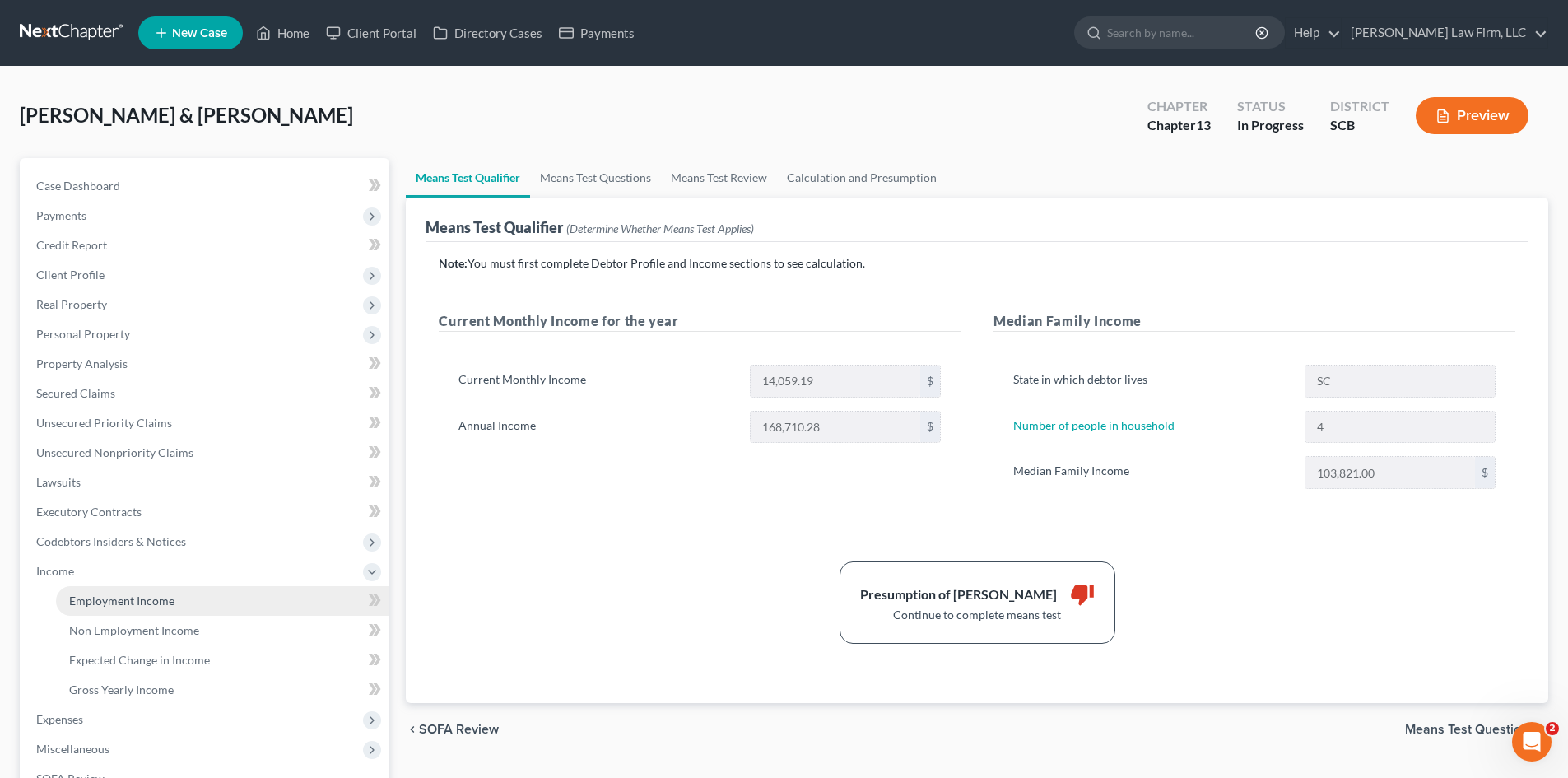
click at [85, 594] on span "Employment Income" at bounding box center [121, 600] width 105 height 14
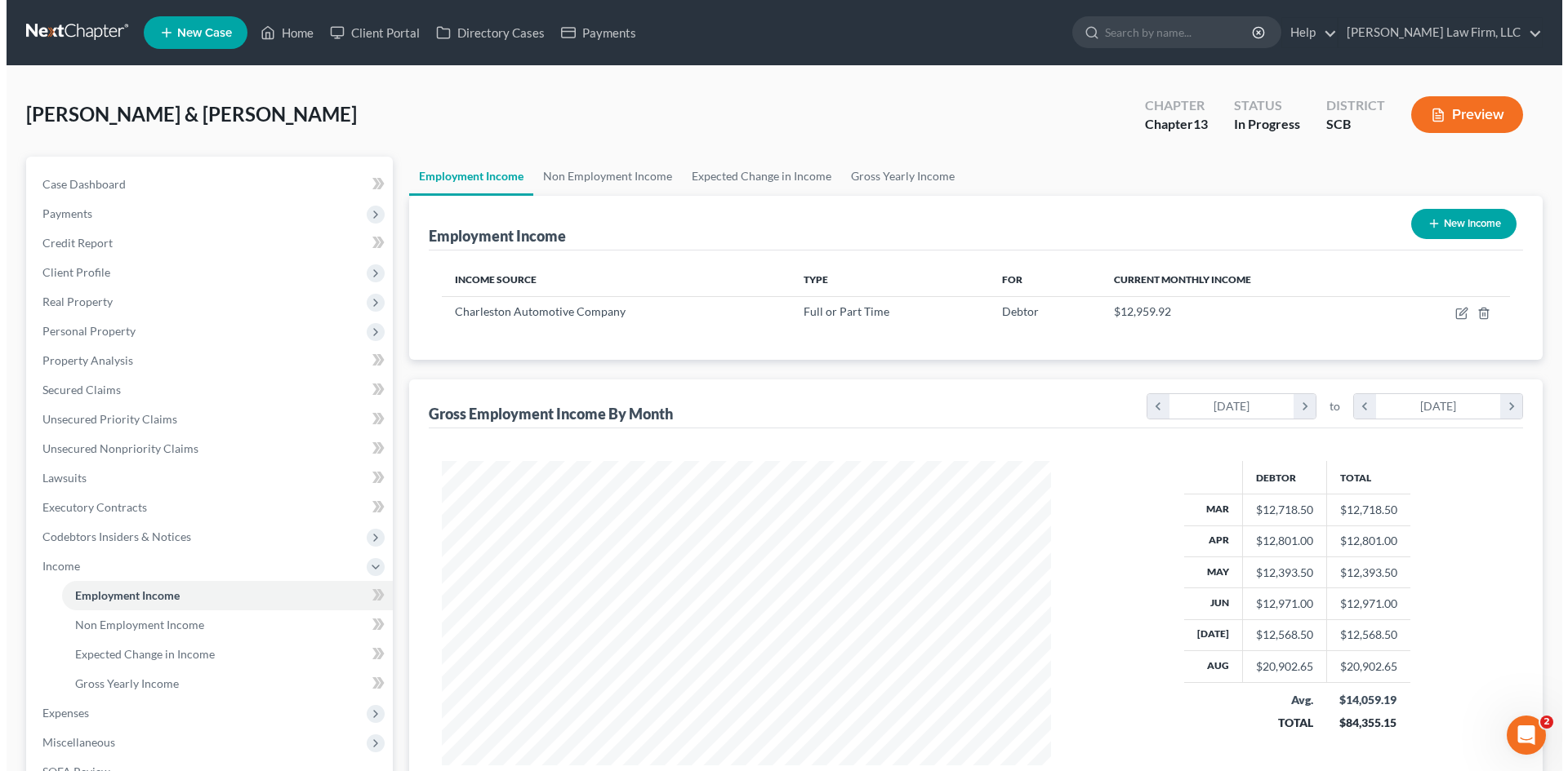
scroll to position [304, 642]
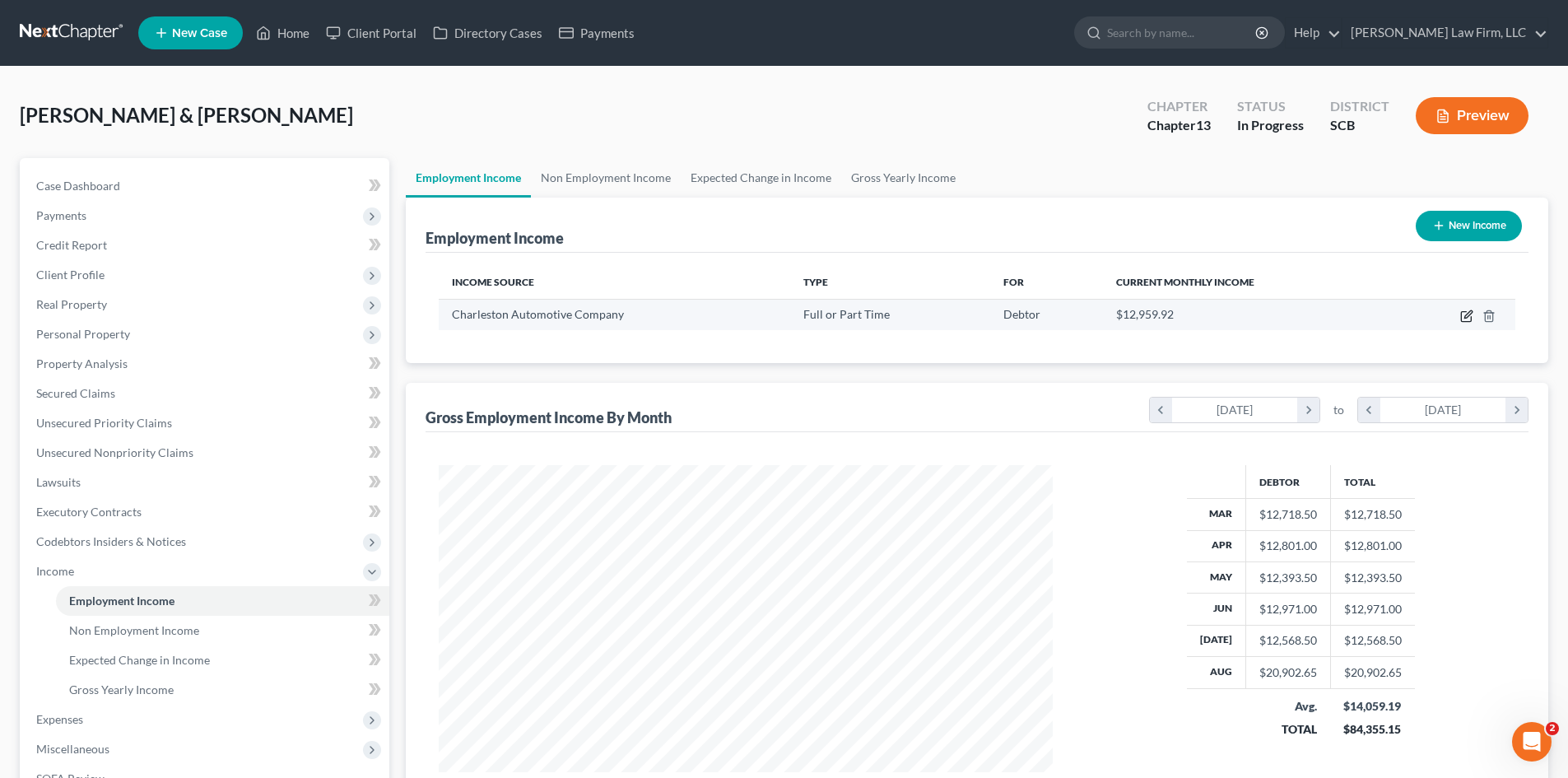
click at [1466, 319] on icon "button" at bounding box center [1467, 316] width 13 height 13
select select "0"
select select "28"
select select "2"
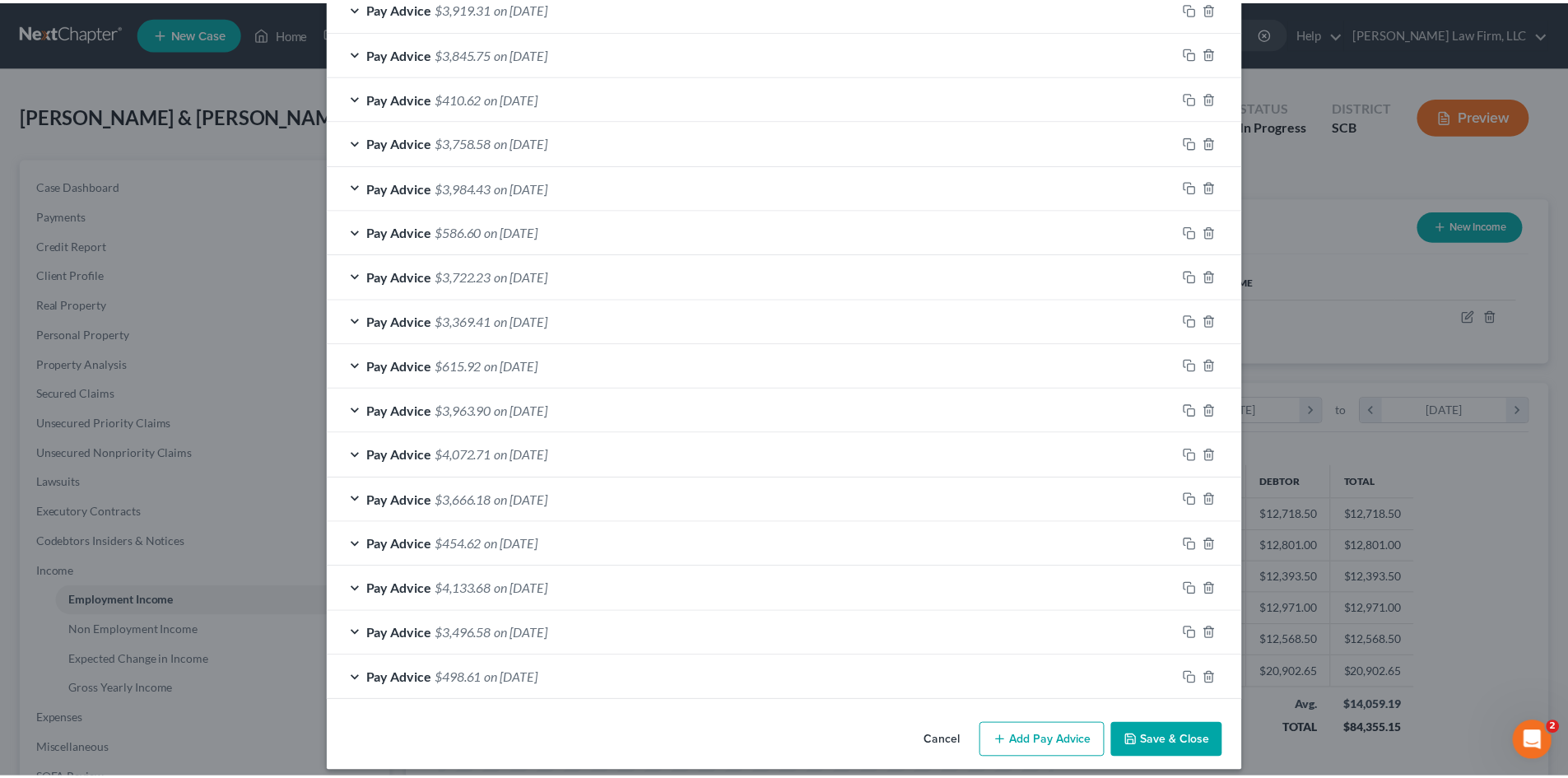
scroll to position [699, 0]
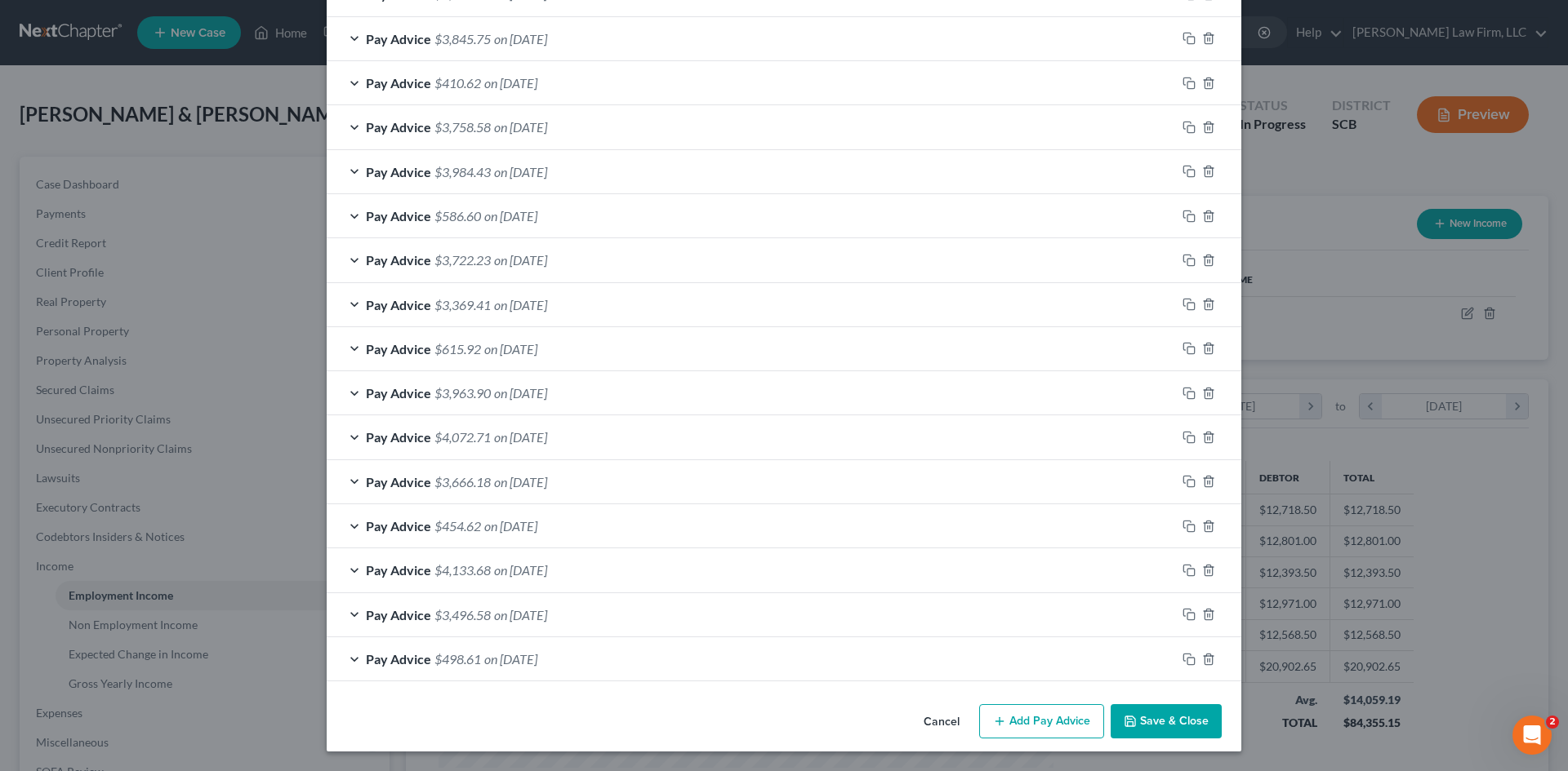
click at [1151, 720] on button "Save & Close" at bounding box center [1166, 722] width 111 height 34
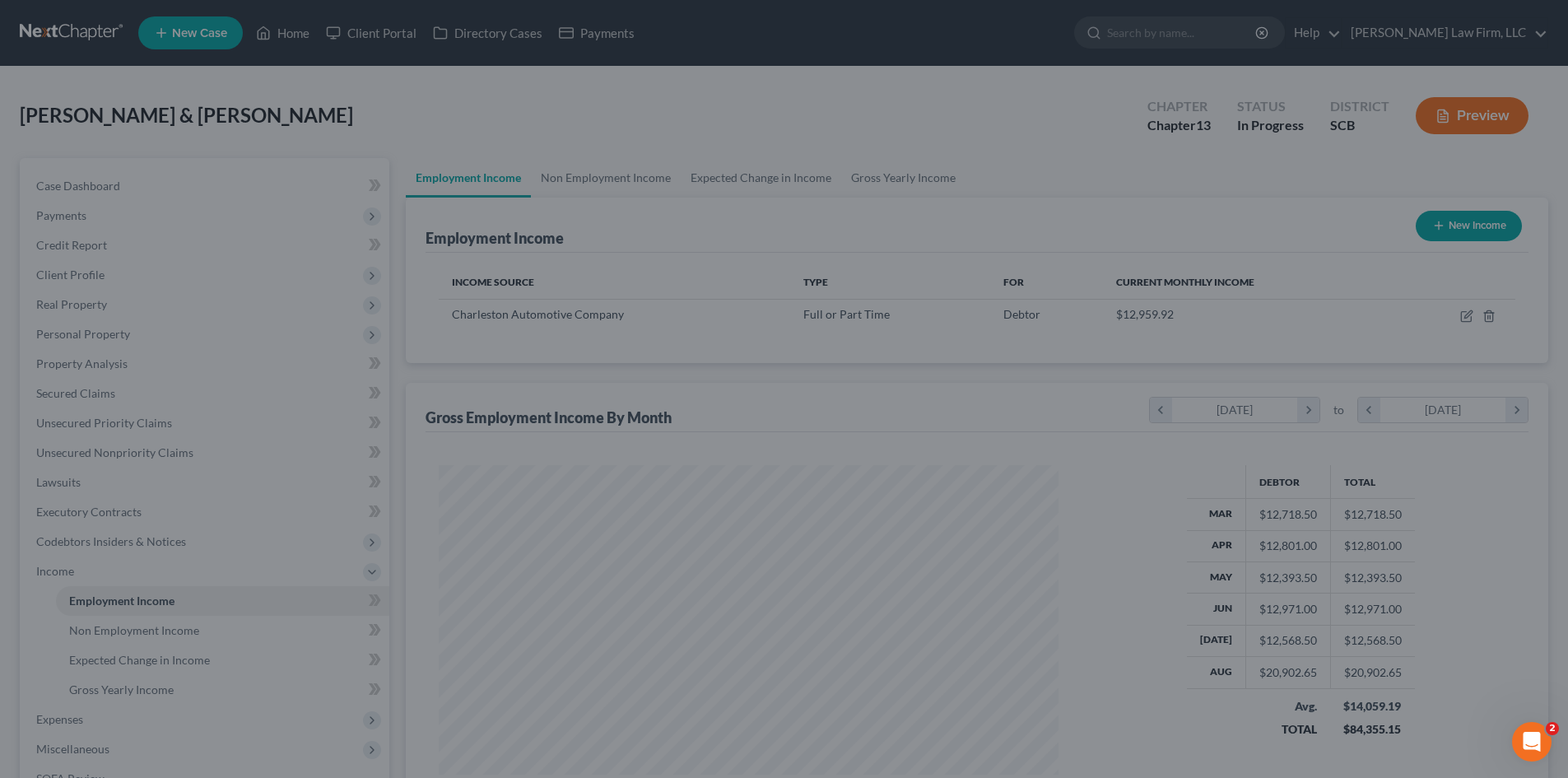
scroll to position [823104, 822667]
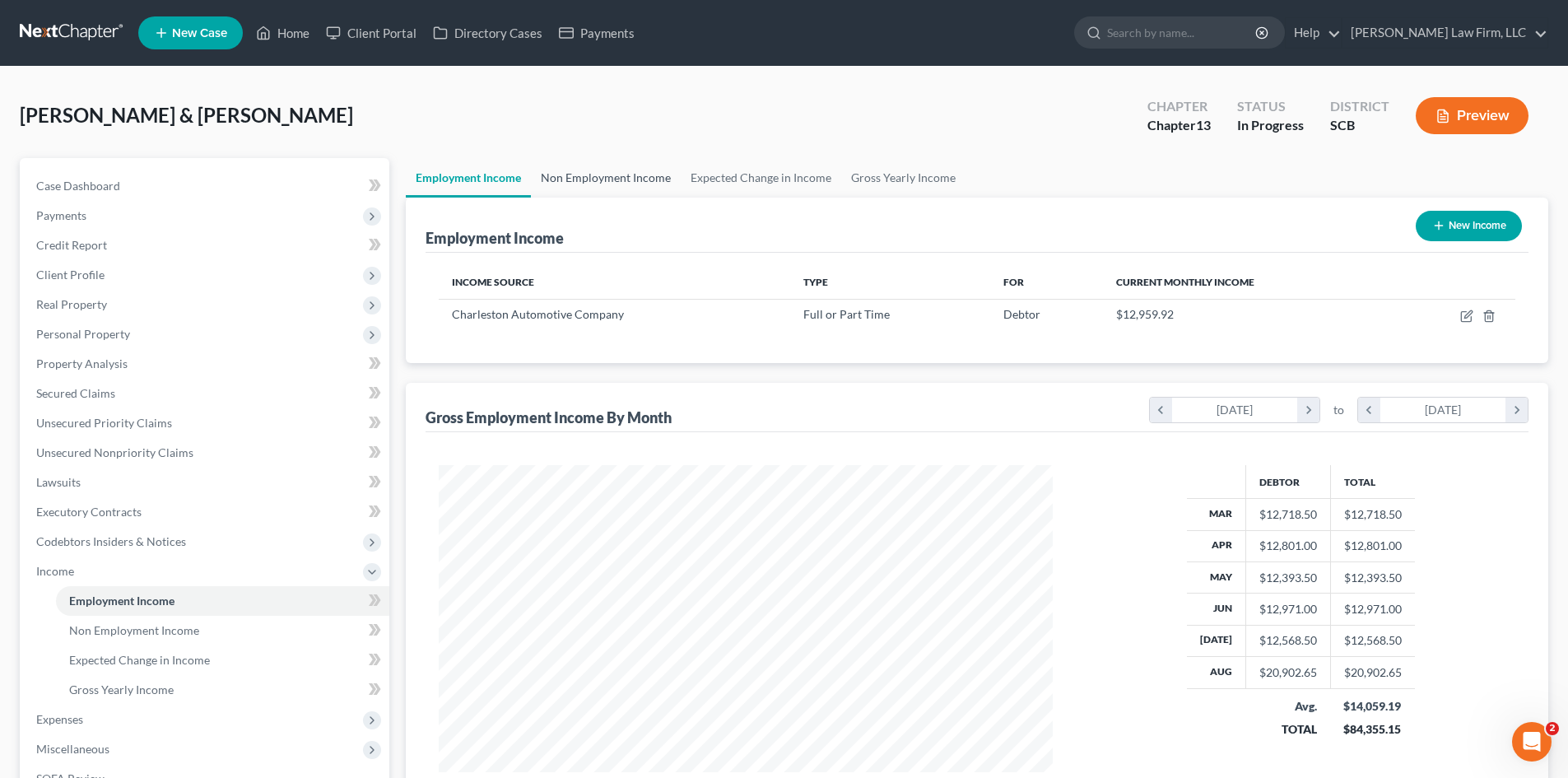
click at [599, 179] on link "Non Employment Income" at bounding box center [606, 178] width 150 height 39
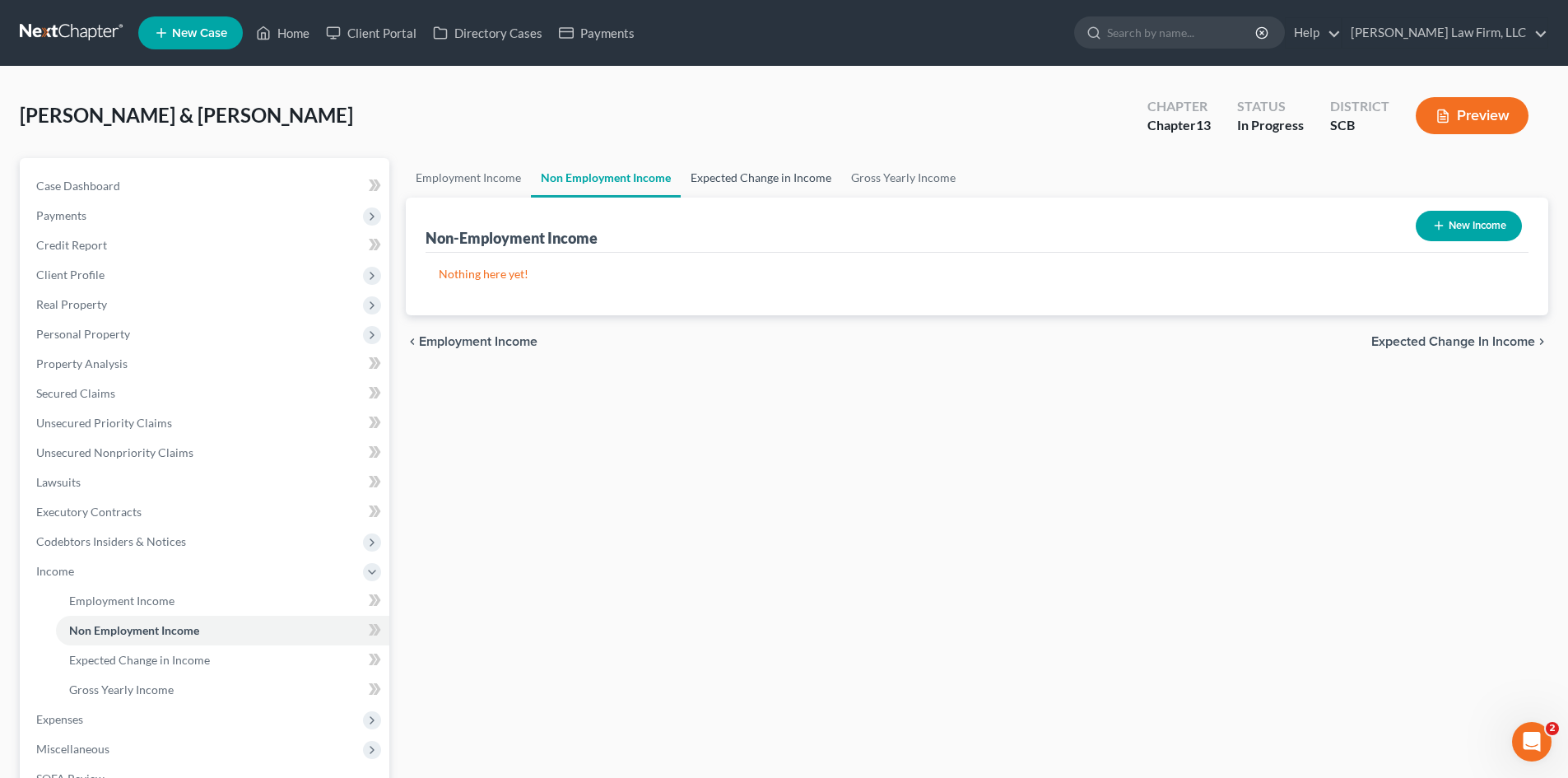
click at [730, 177] on link "Expected Change in Income" at bounding box center [761, 178] width 161 height 39
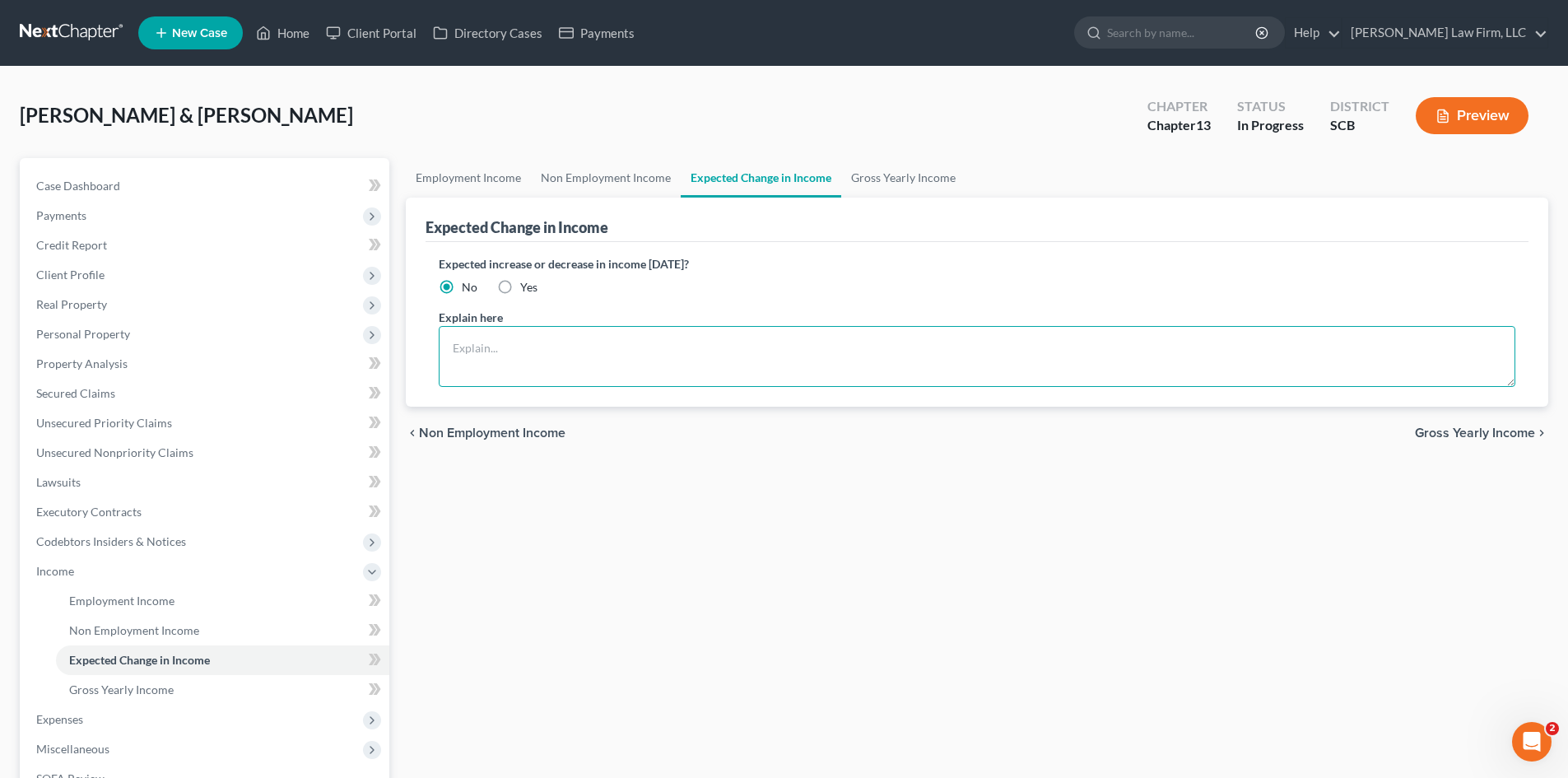
click at [585, 359] on textarea at bounding box center [977, 357] width 1077 height 61
type textarea "The debtors do not anticipate an increase or decrease in their income of 10% or…"
click at [870, 178] on link "Gross Yearly Income" at bounding box center [903, 178] width 124 height 39
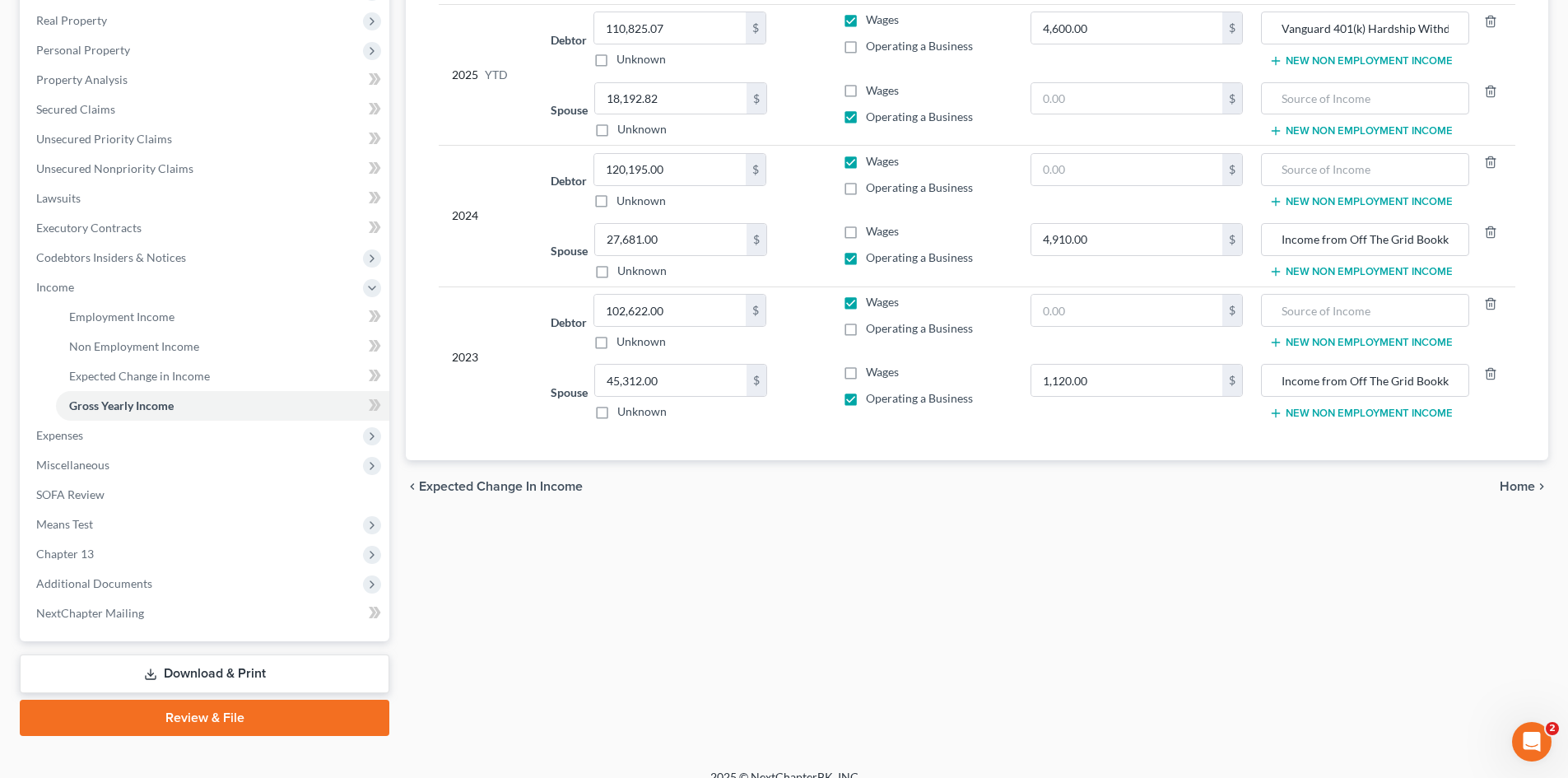
scroll to position [305, 0]
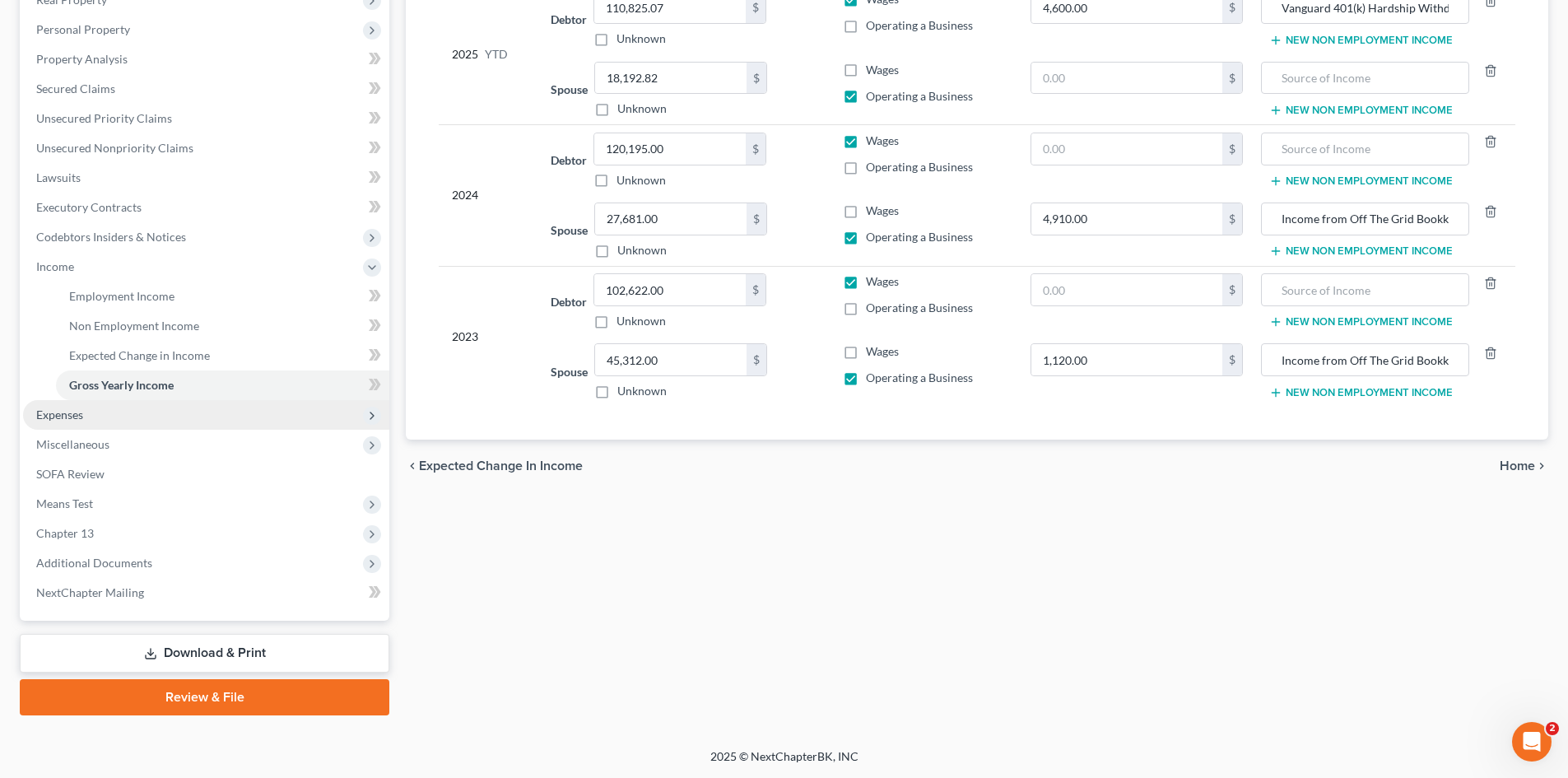
click at [62, 420] on span "Expenses" at bounding box center [60, 414] width 47 height 14
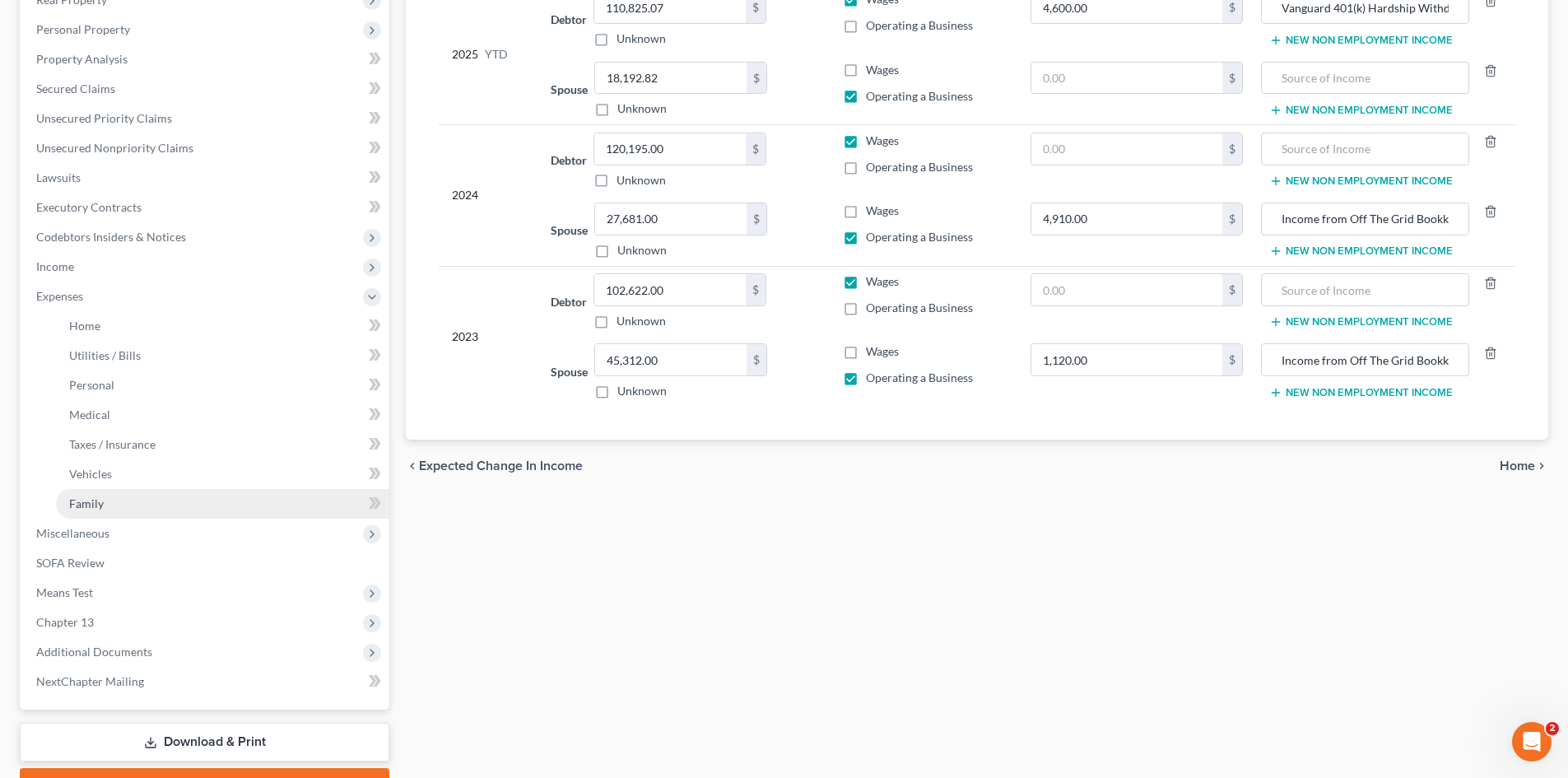
click at [104, 511] on link "Family" at bounding box center [222, 504] width 333 height 30
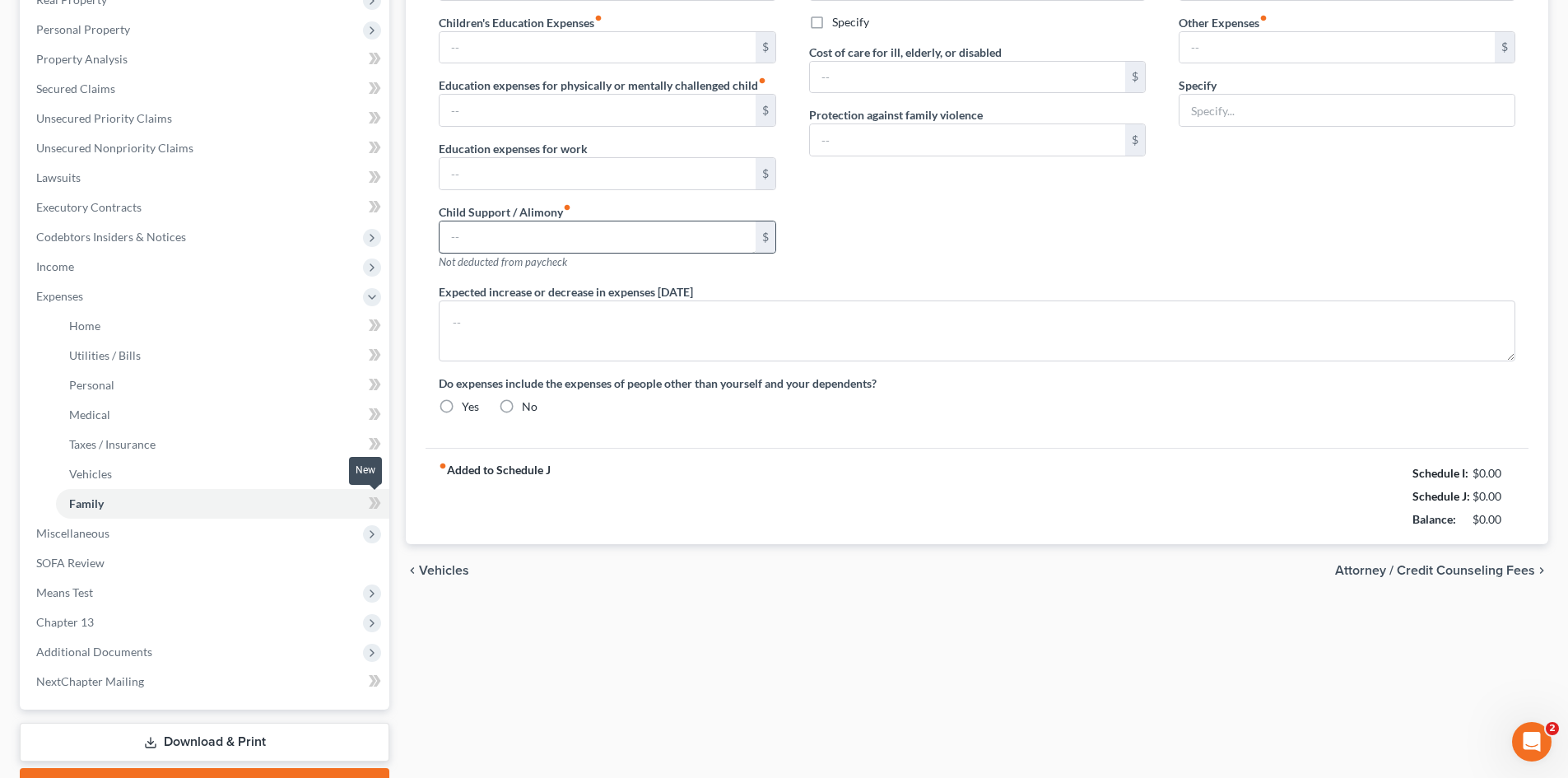
scroll to position [121, 0]
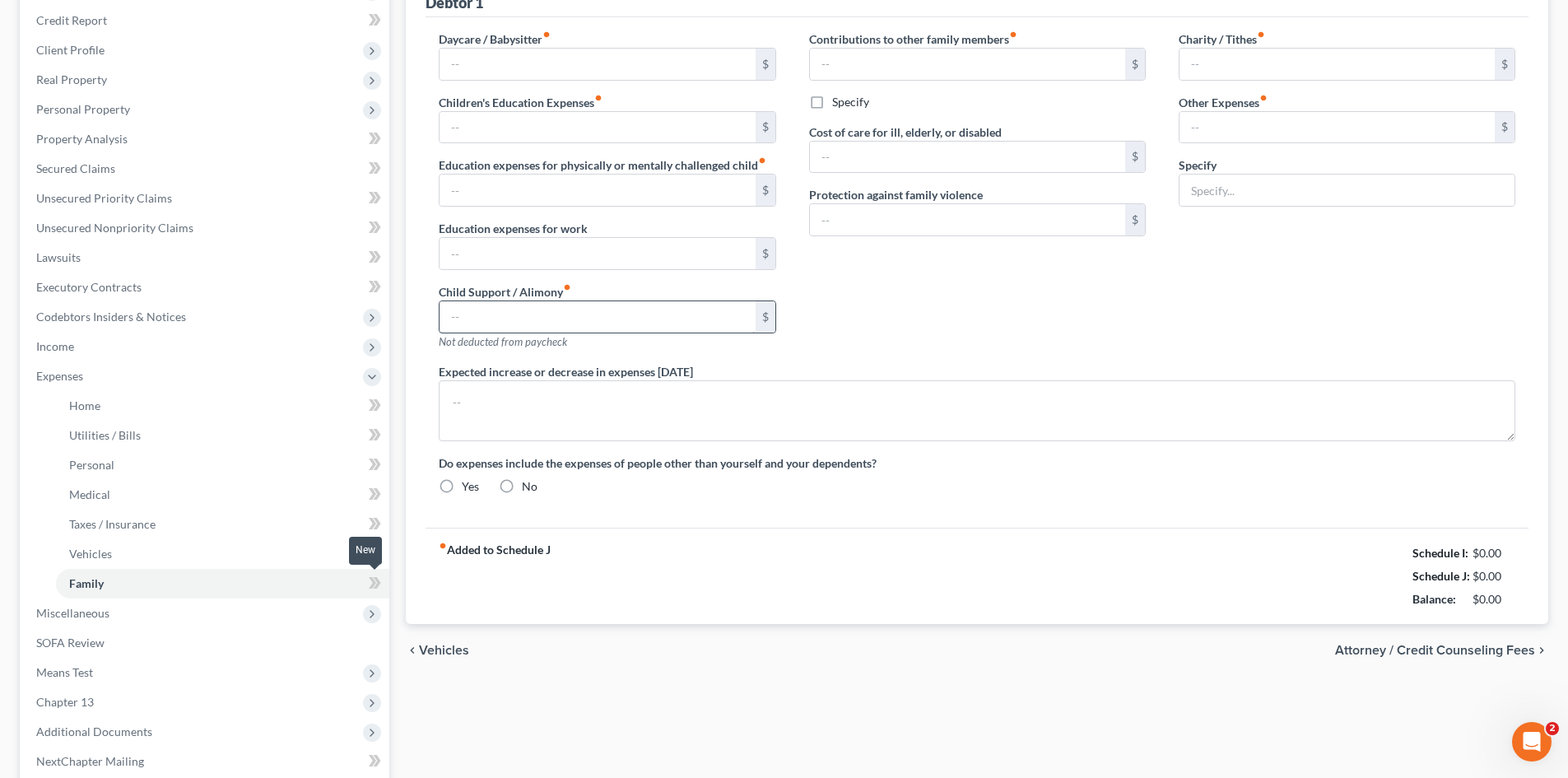
type input "0.00"
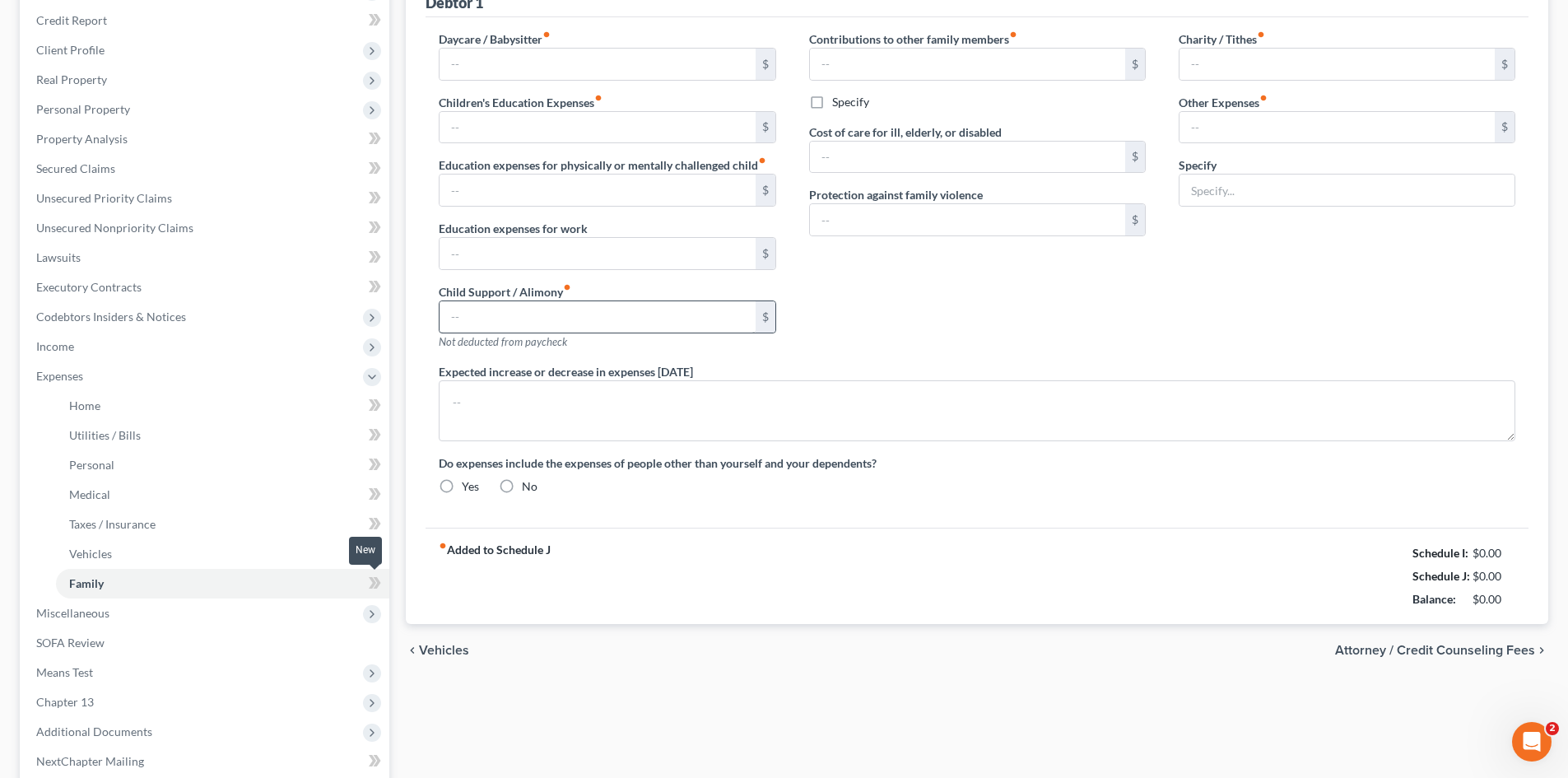
type input "0.00"
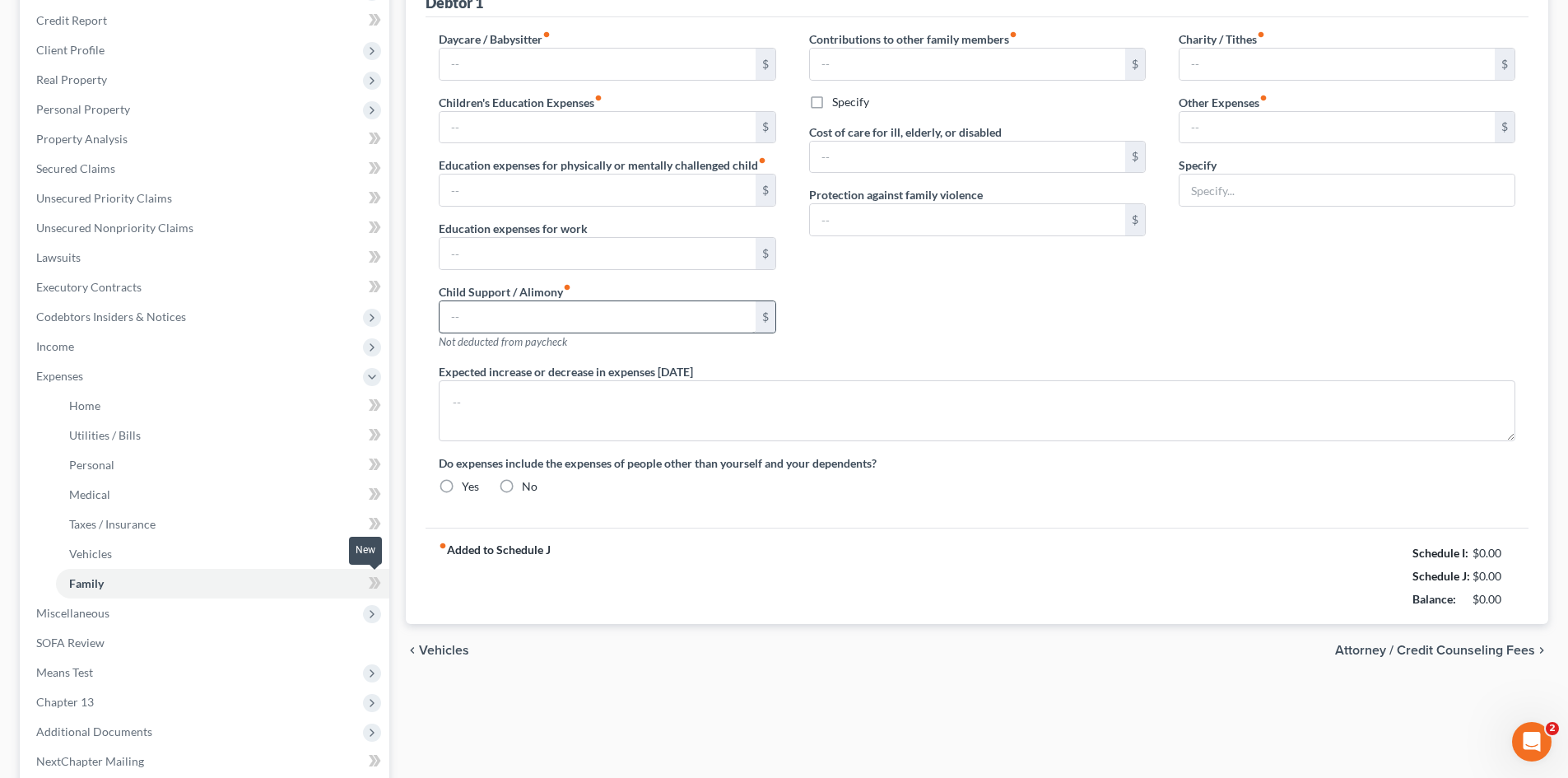
type textarea "The debtors do not anticipate an increase or decrease in their expenditures of …"
radio input "true"
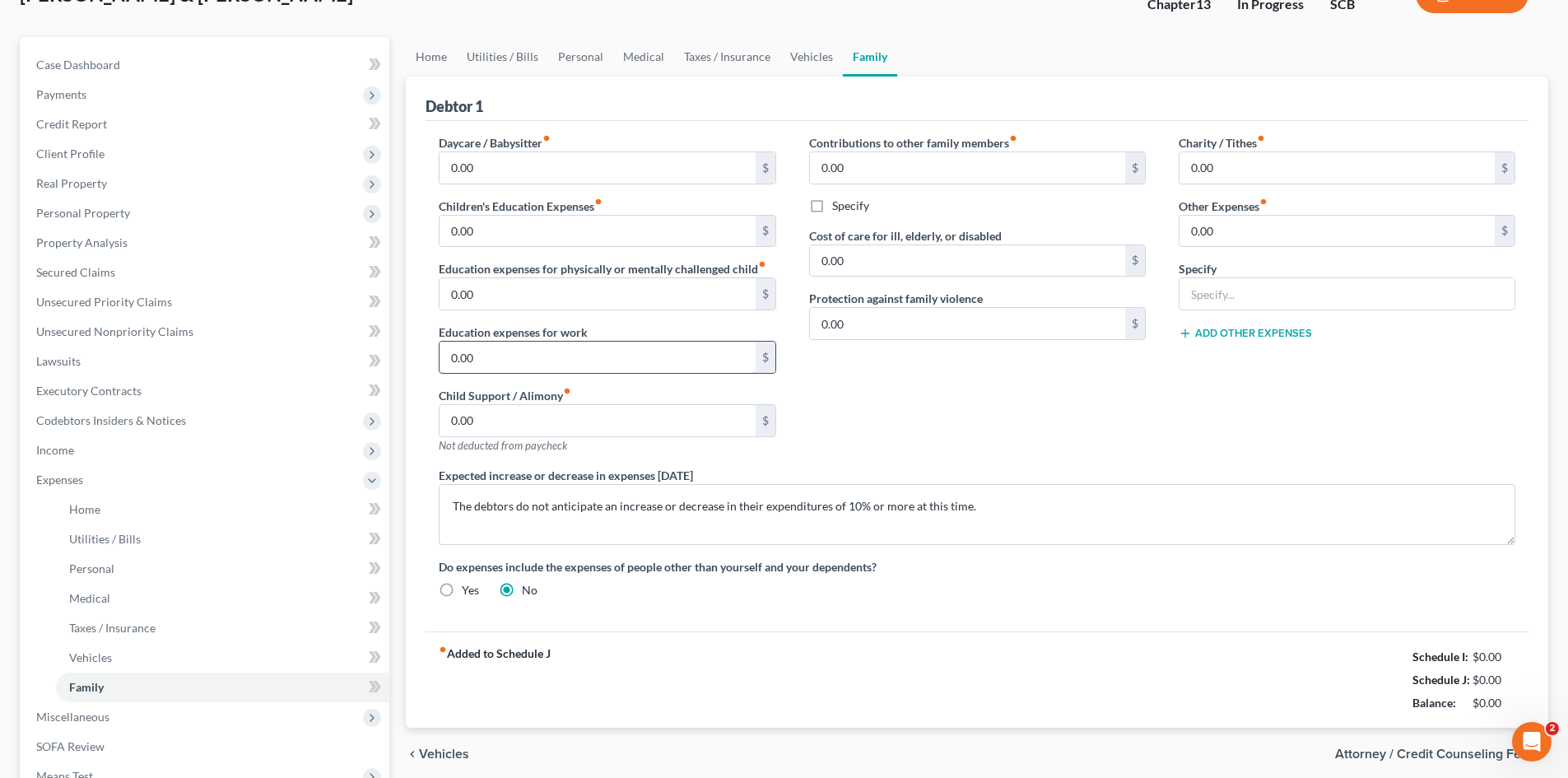
scroll to position [0, 0]
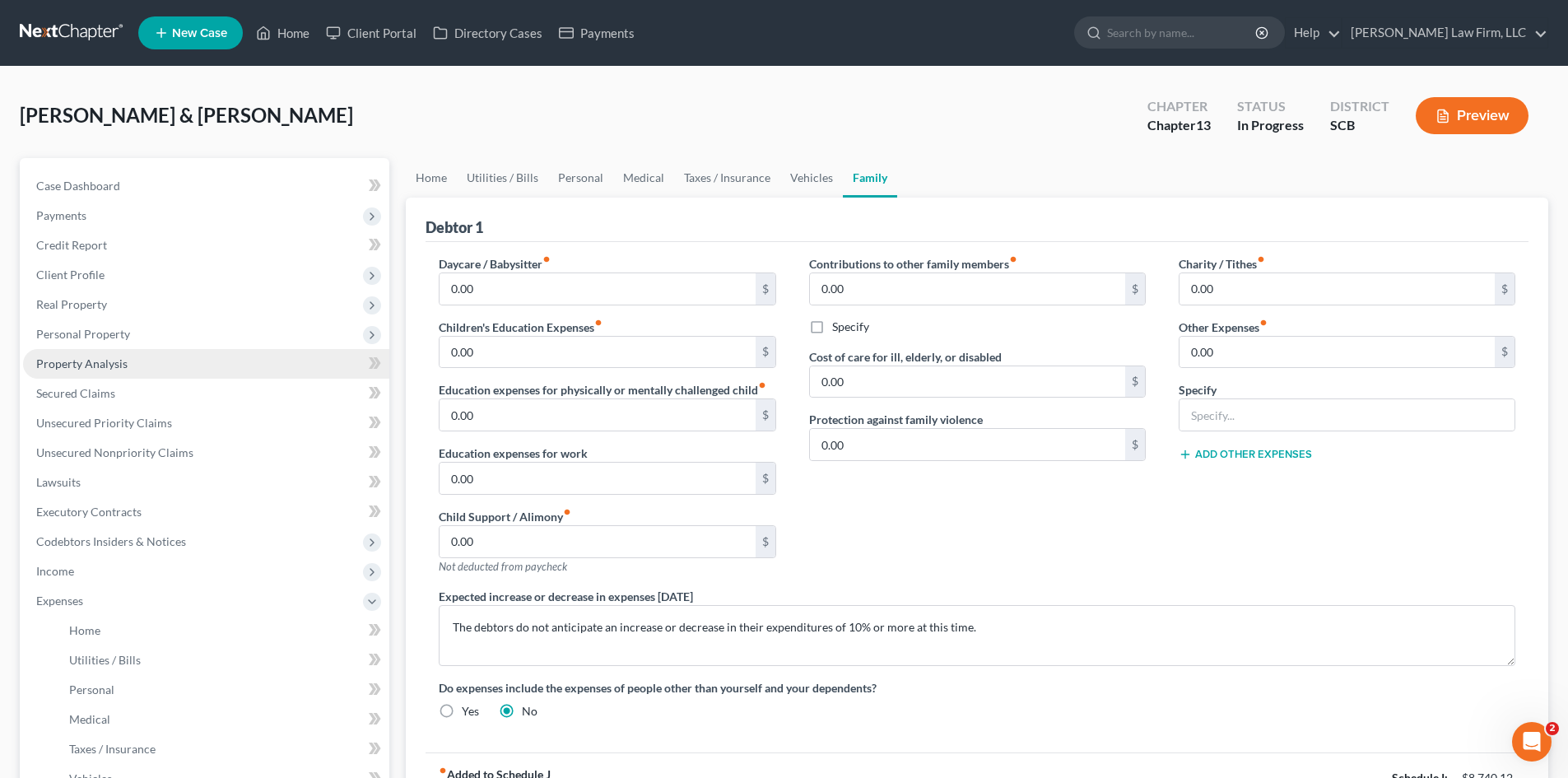
click at [65, 354] on link "Property Analysis" at bounding box center [205, 364] width 366 height 30
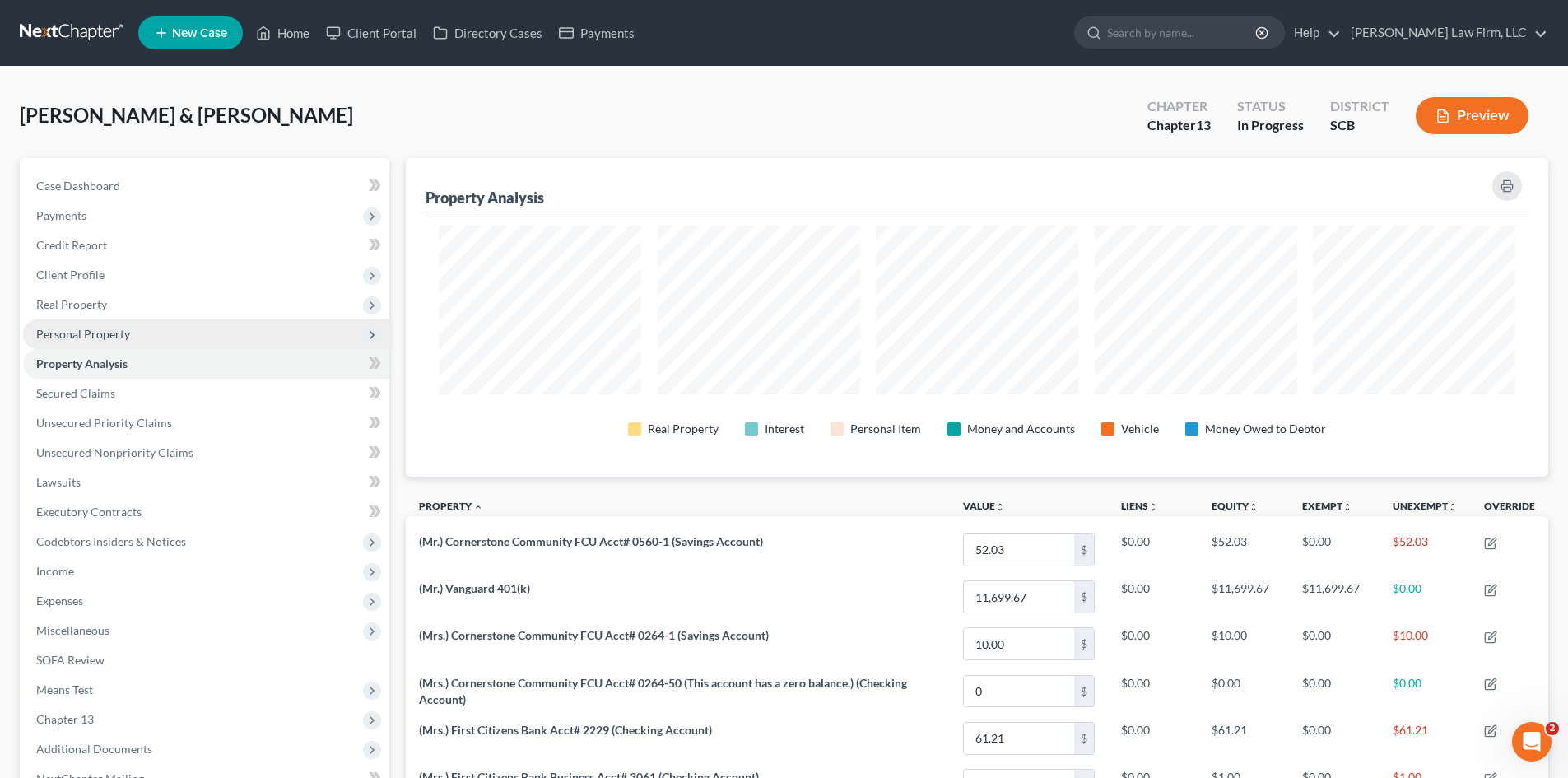
scroll to position [319, 1142]
click at [64, 335] on span "Personal Property" at bounding box center [84, 334] width 94 height 14
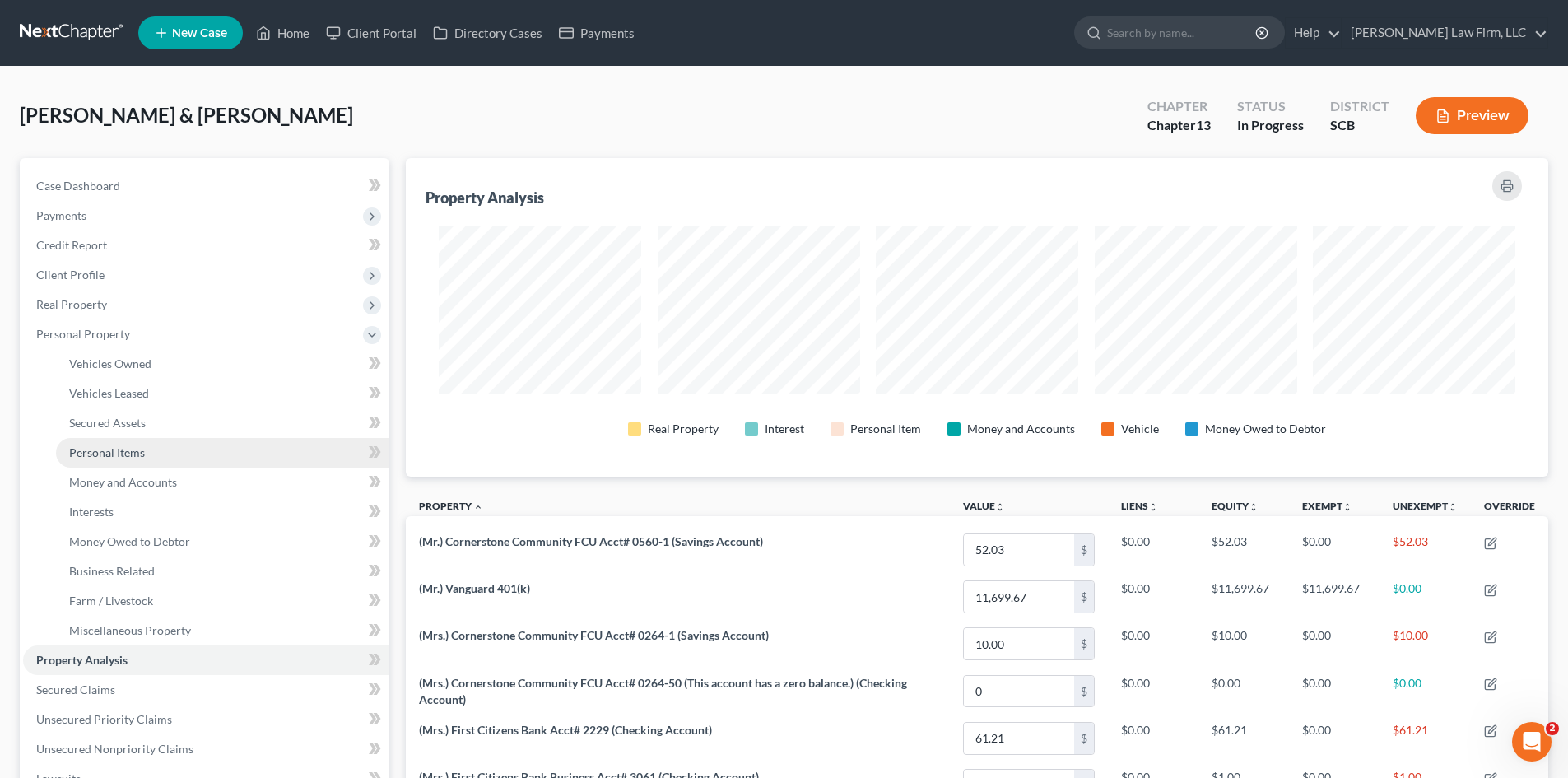
click at [120, 455] on span "Personal Items" at bounding box center [106, 453] width 76 height 14
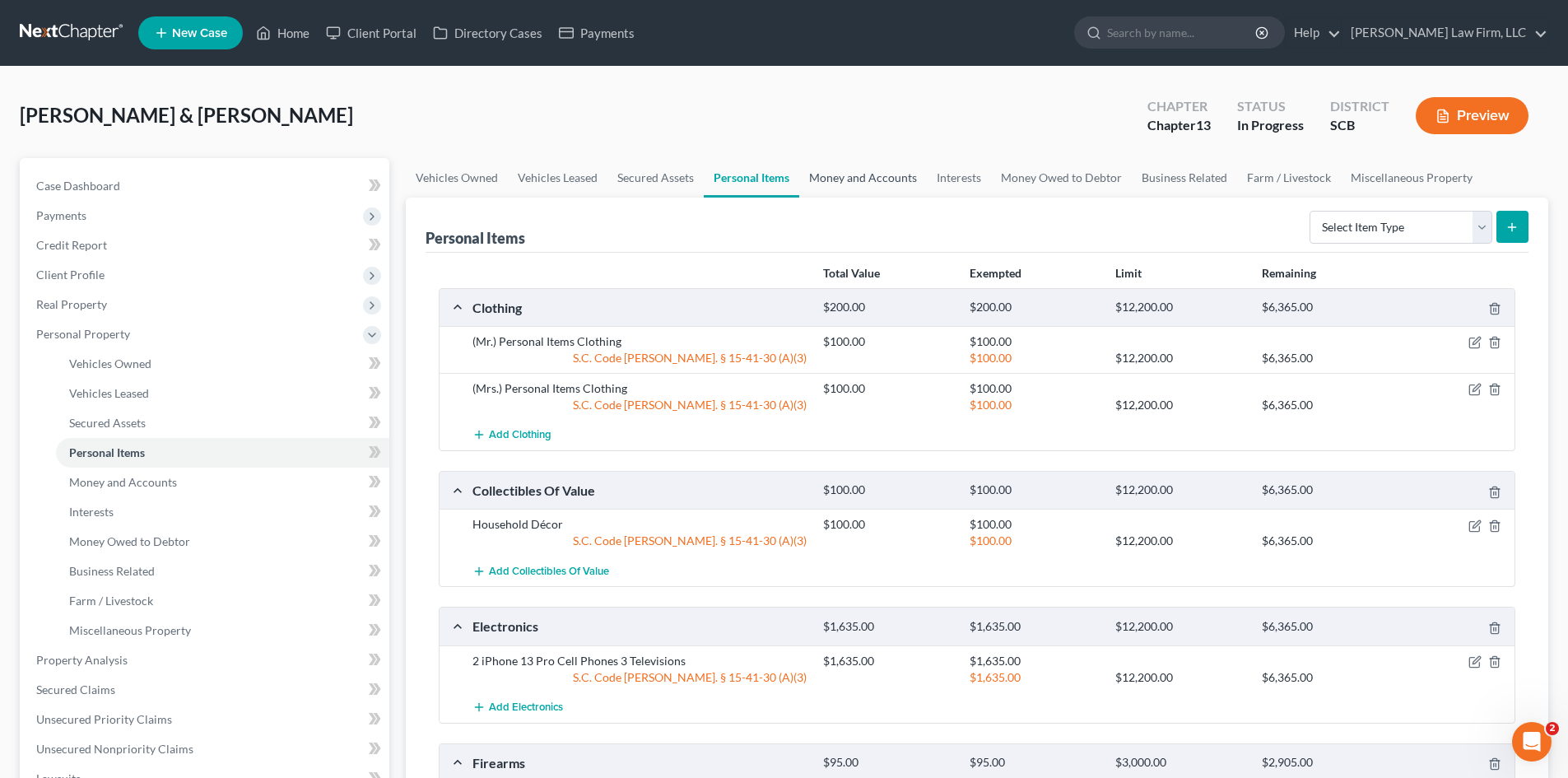
click at [868, 175] on link "Money and Accounts" at bounding box center [863, 178] width 128 height 39
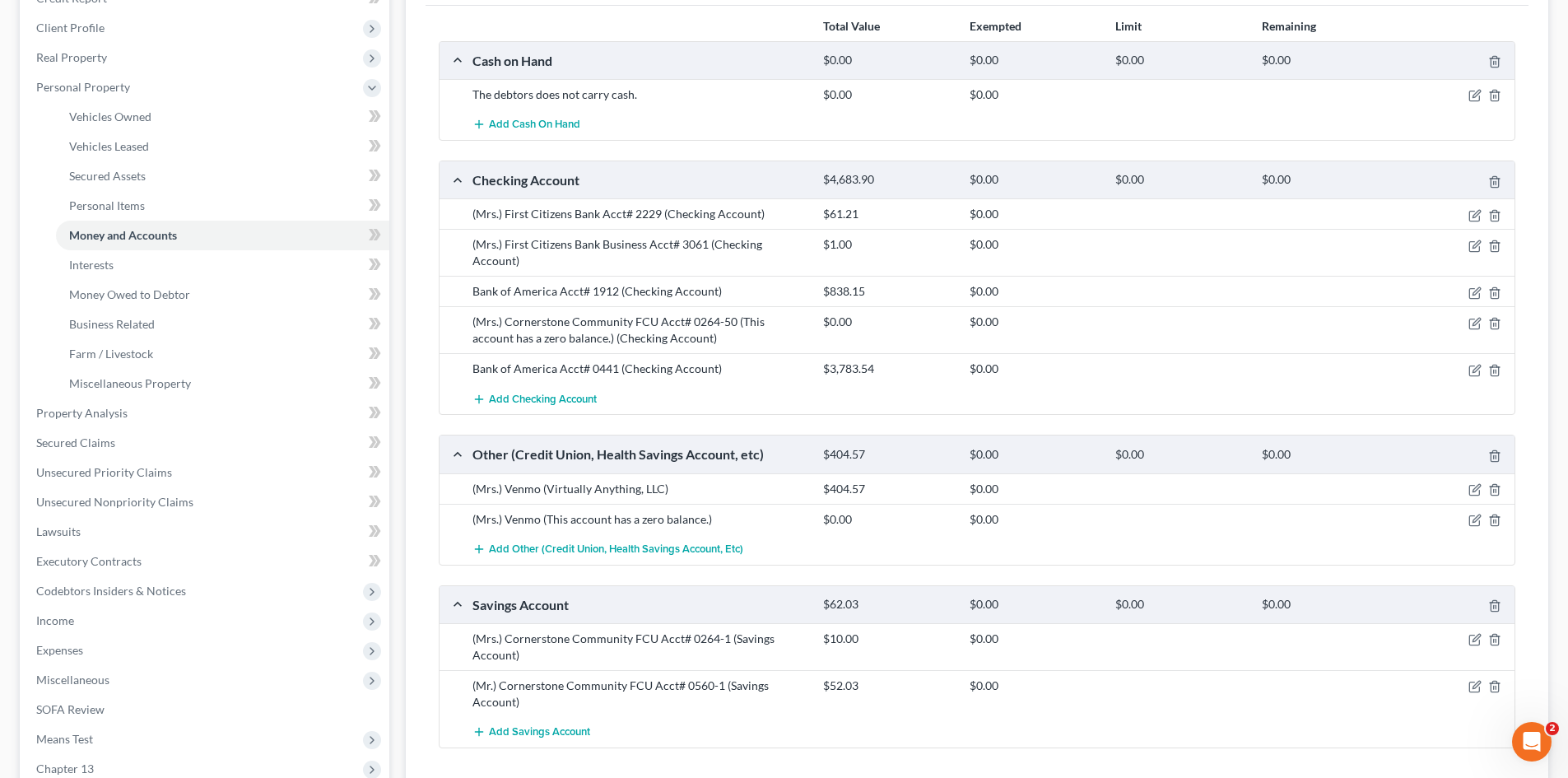
scroll to position [329, 0]
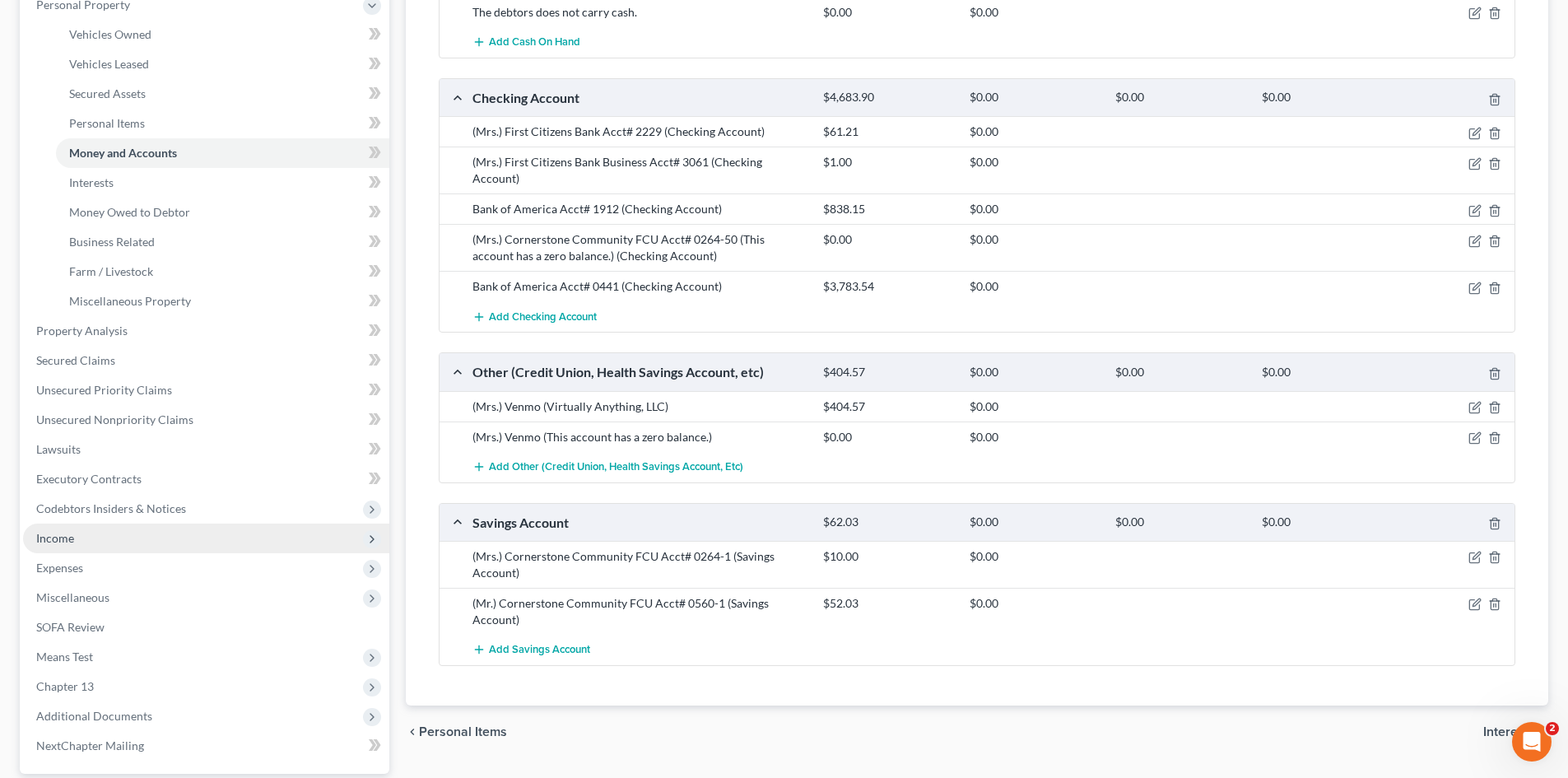
click at [69, 532] on span "Income" at bounding box center [56, 538] width 38 height 14
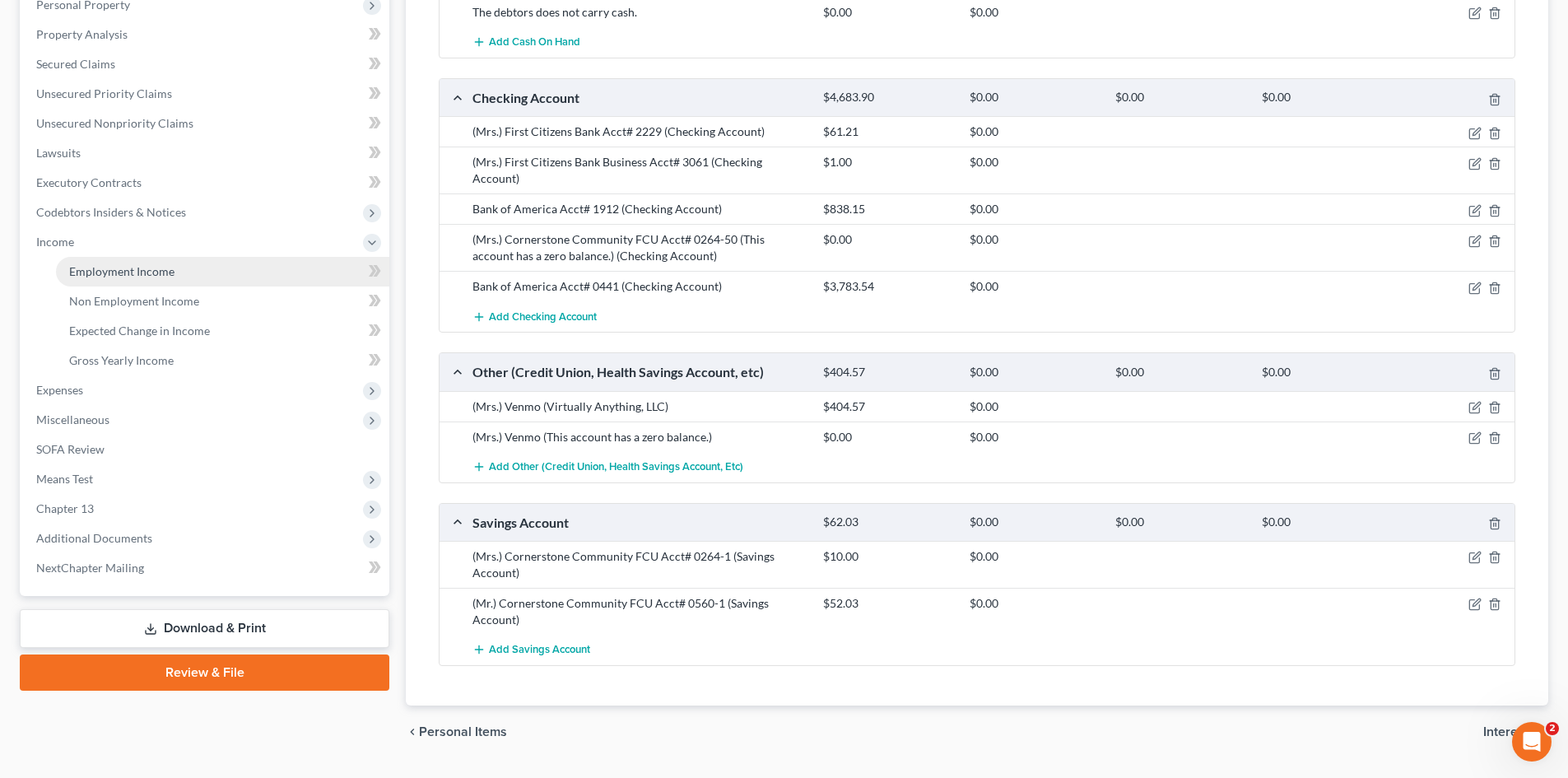
click at [103, 273] on span "Employment Income" at bounding box center [121, 272] width 105 height 14
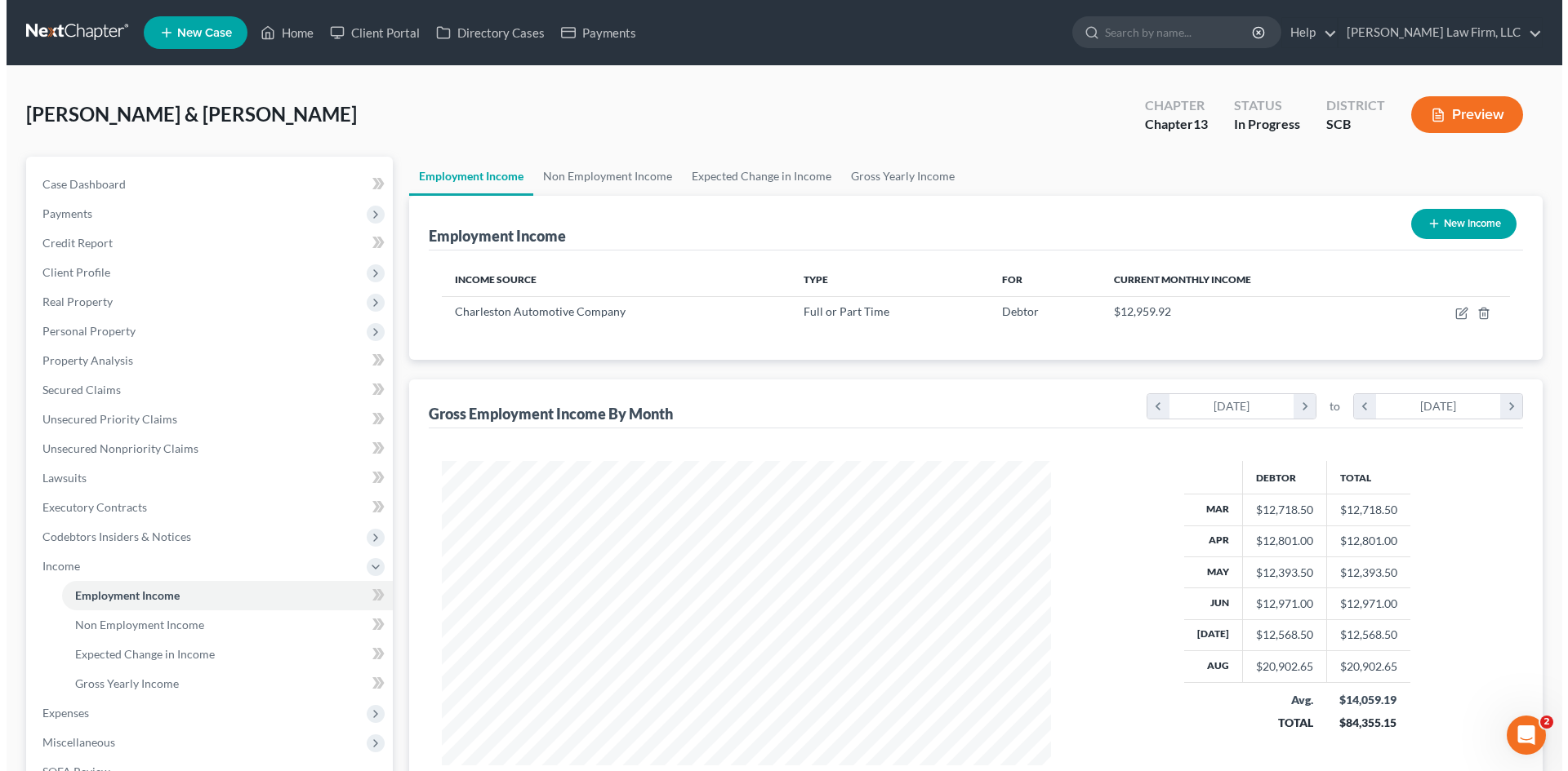
scroll to position [304, 642]
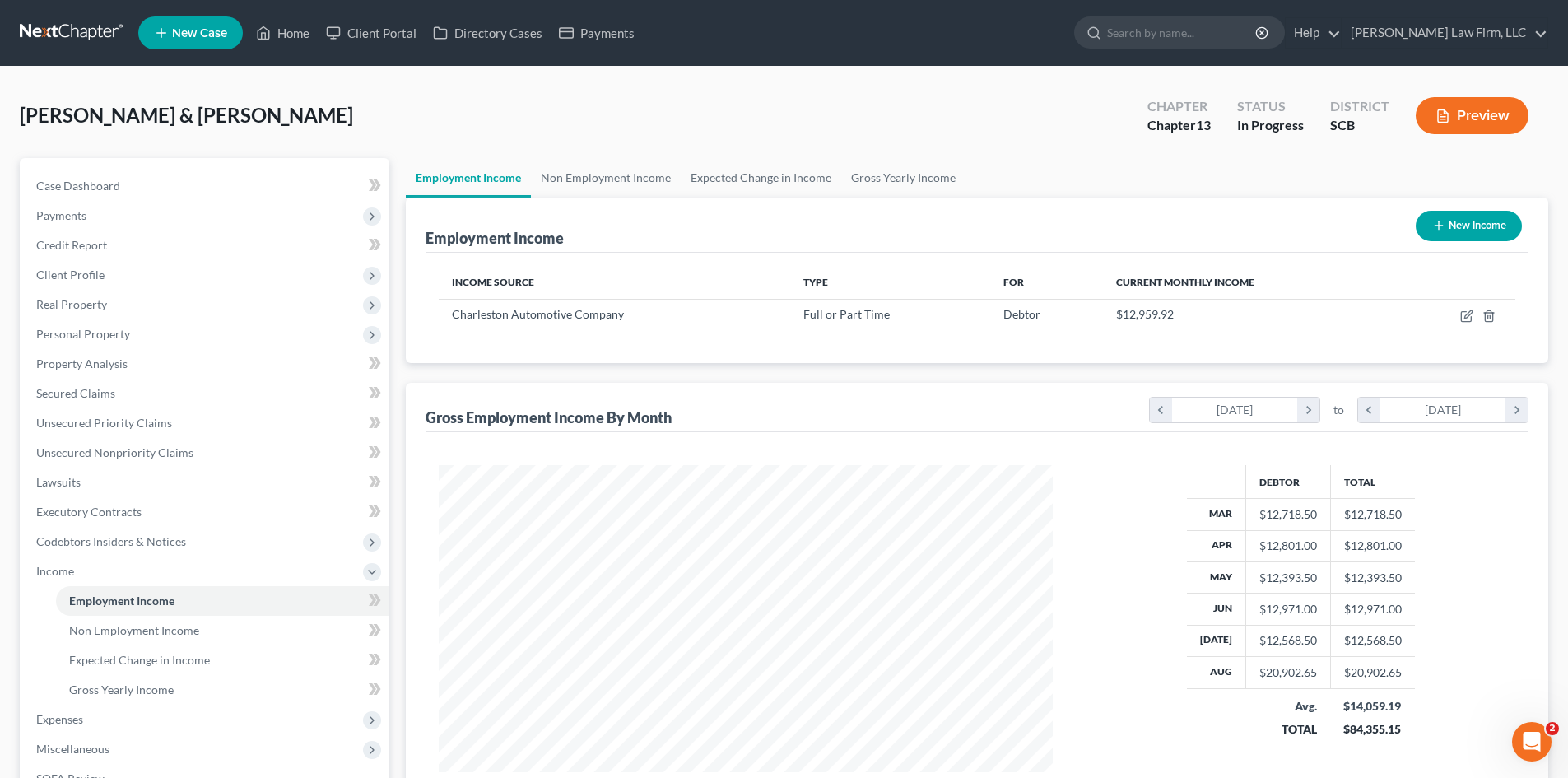
click at [1487, 226] on button "New Income" at bounding box center [1469, 225] width 106 height 30
select select "0"
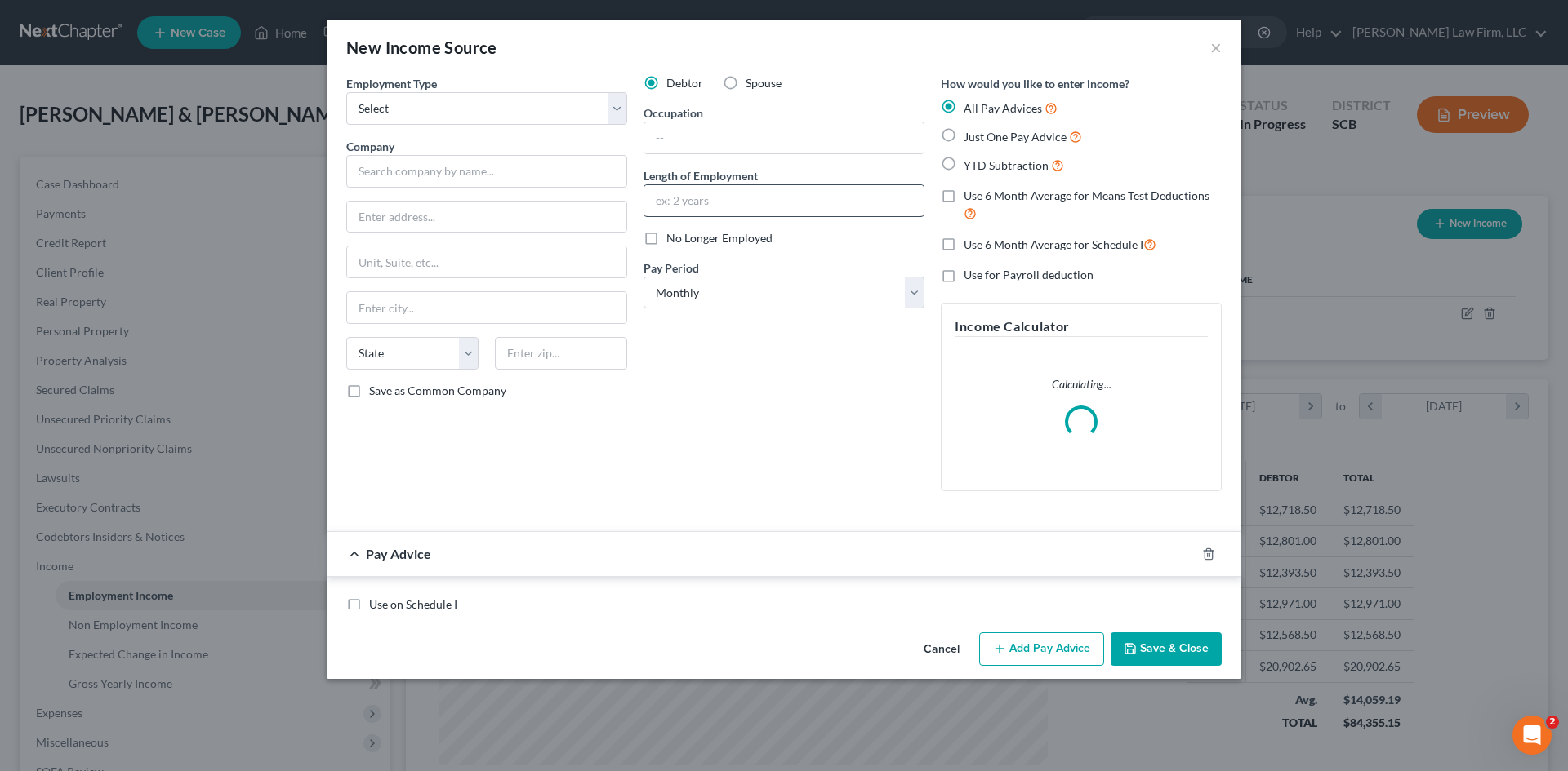
scroll to position [307, 647]
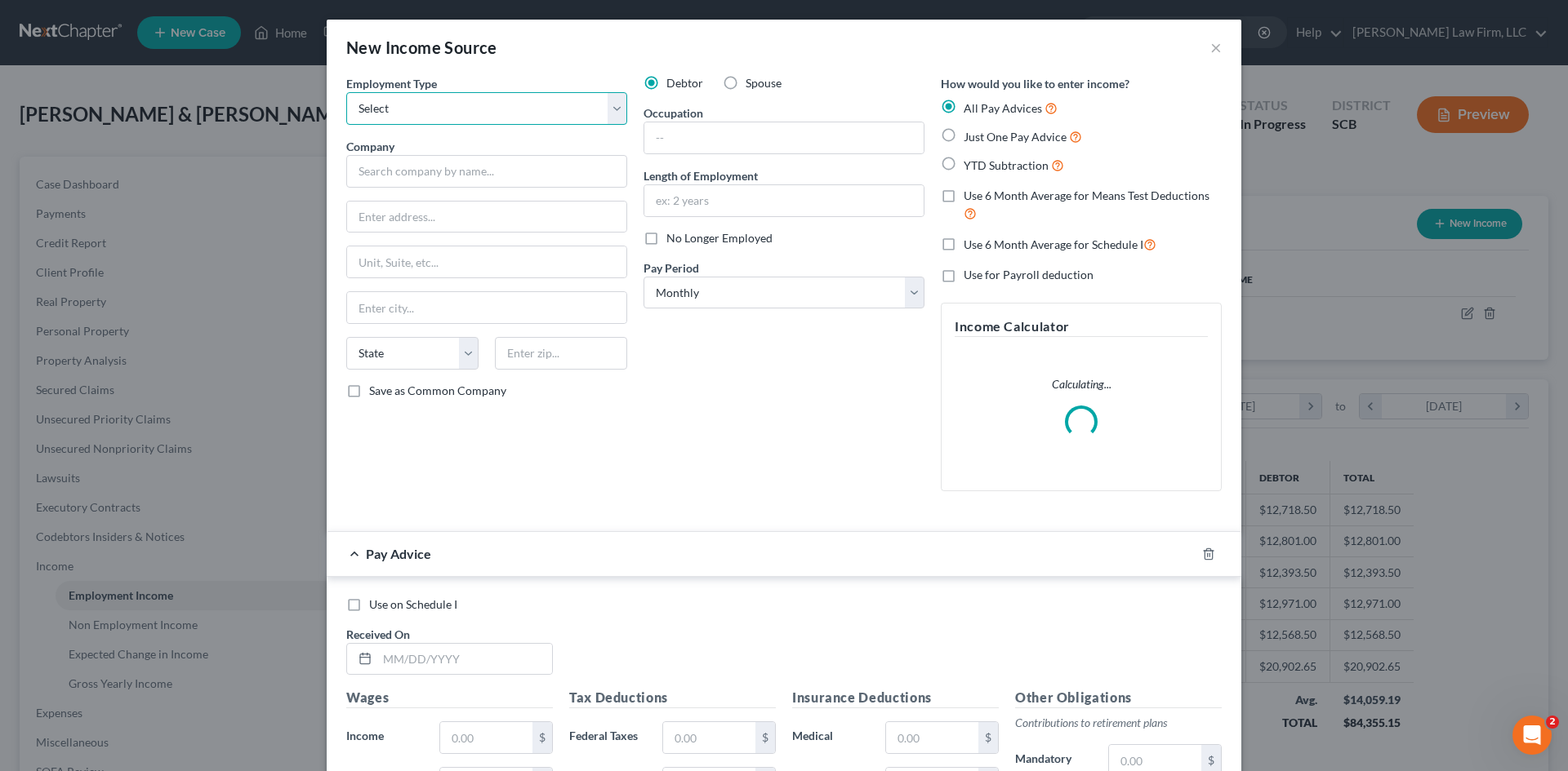
drag, startPoint x: 431, startPoint y: 113, endPoint x: 429, endPoint y: 123, distance: 10.2
click at [431, 113] on select "Select Full or Part Time Employment Self Employment" at bounding box center [486, 109] width 280 height 33
select select "1"
click at [346, 92] on select "Select Full or Part Time Employment Self Employment" at bounding box center [486, 109] width 280 height 33
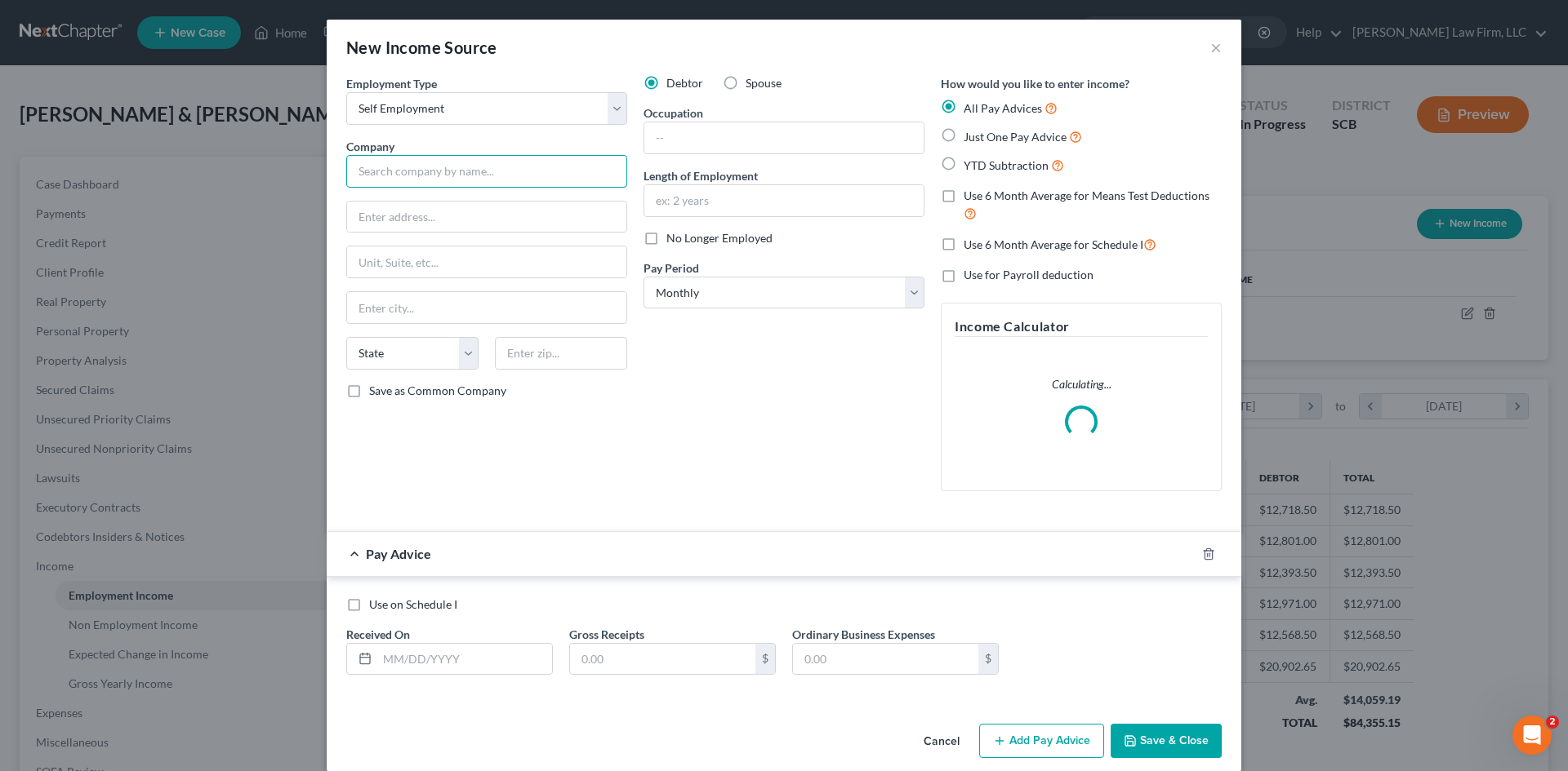
click at [414, 175] on input "text" at bounding box center [486, 172] width 280 height 33
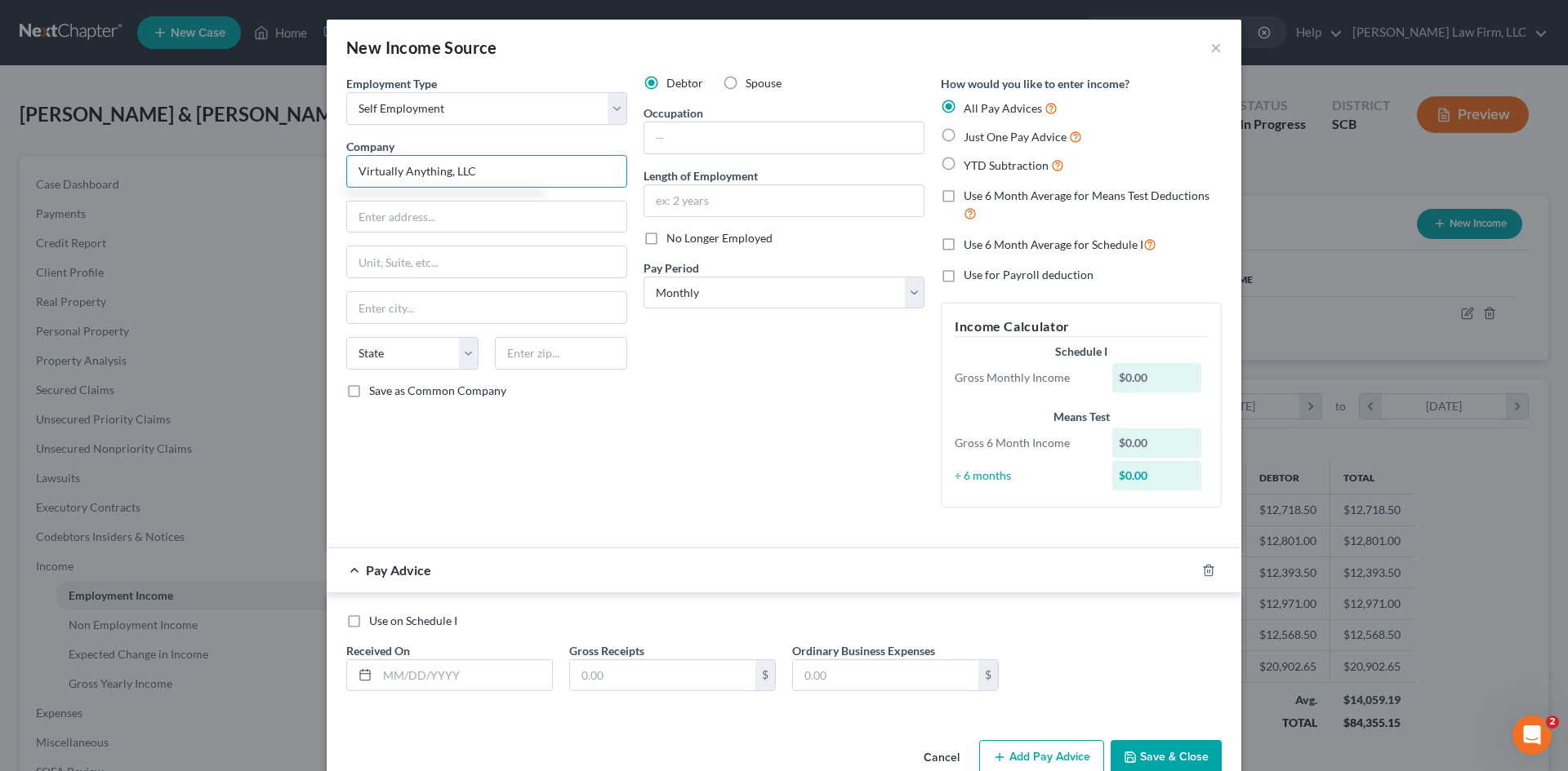
type input "Virtually Anything, LLC"
type input "[STREET_ADDRESS]"
type input "29470"
type input "Ravenel"
select select "42"
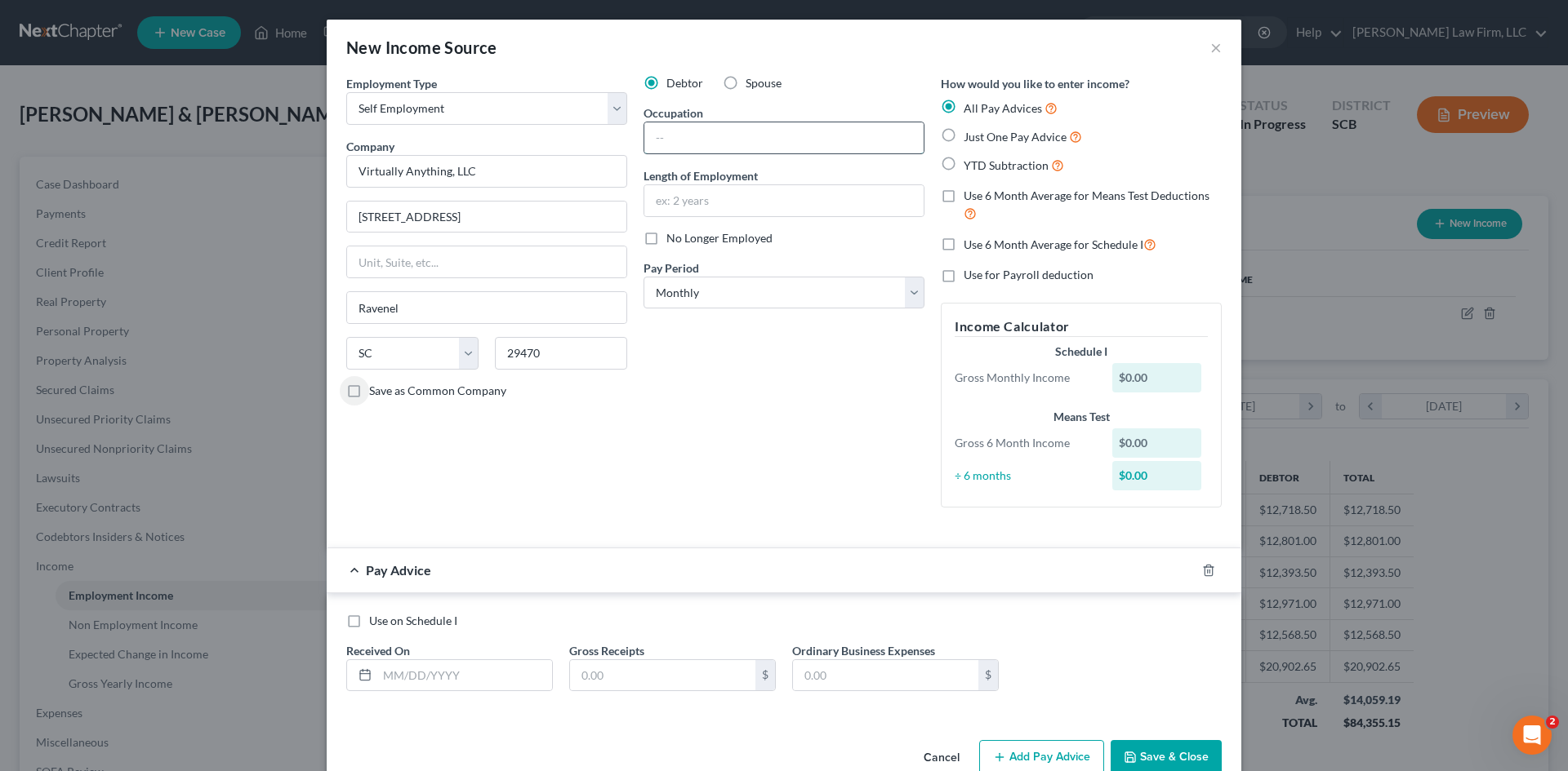
click at [711, 139] on input "text" at bounding box center [784, 138] width 280 height 31
type input "Self Employed Graphic Design"
type input "2 years"
click at [509, 680] on input "text" at bounding box center [464, 675] width 174 height 31
type input "04/30/2025"
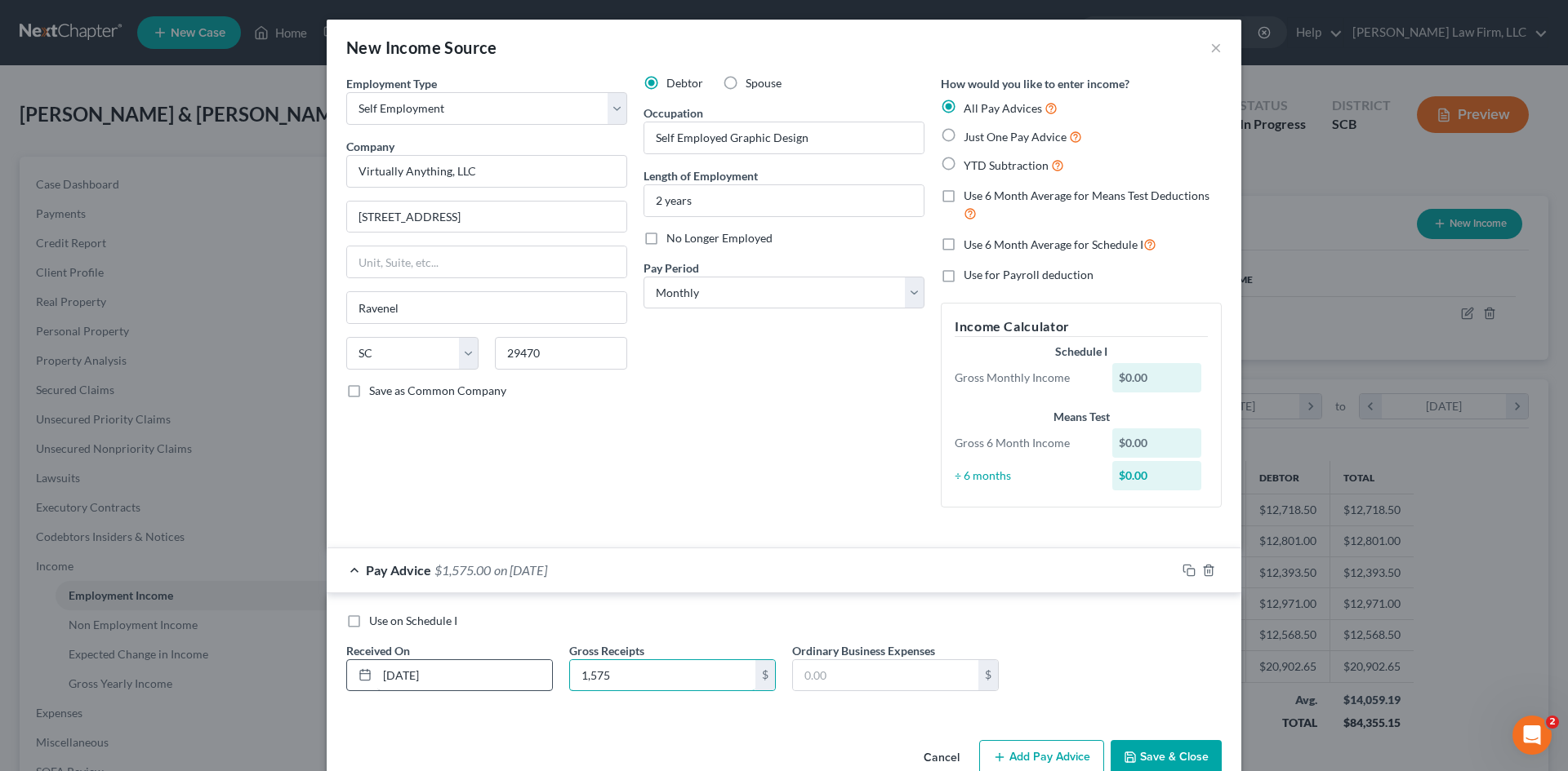
type input "1,575"
click at [853, 672] on input "1,802.16" at bounding box center [885, 675] width 186 height 31
drag, startPoint x: 860, startPoint y: 671, endPoint x: 757, endPoint y: 674, distance: 103.0
click at [757, 674] on div "Use on Schedule I Received On * 04/30/2025 Gross Receipts 1,575 $ Ordinary Busi…" at bounding box center [784, 659] width 891 height 92
type input "227.16"
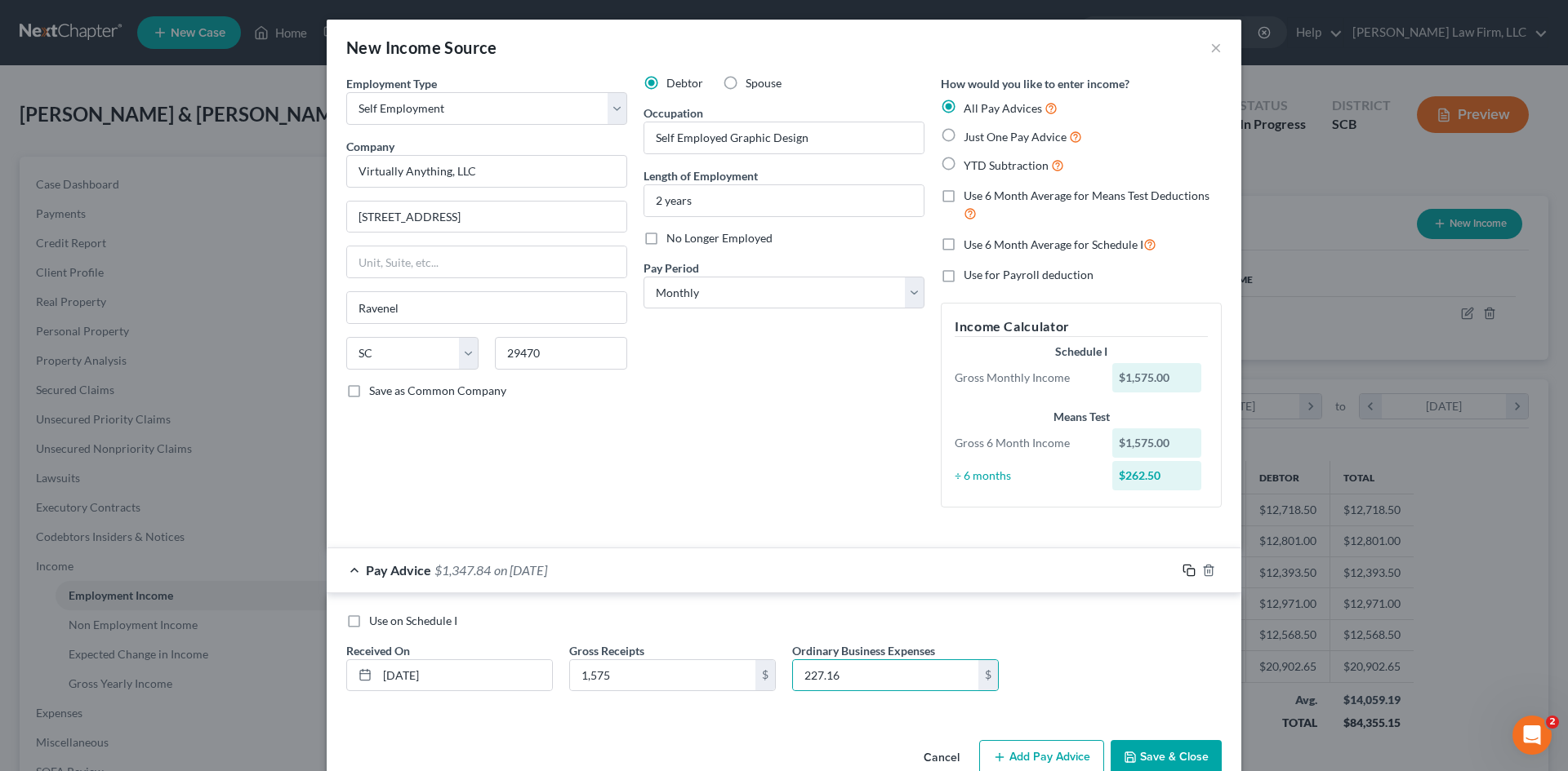
click at [1182, 569] on icon "button" at bounding box center [1188, 570] width 13 height 13
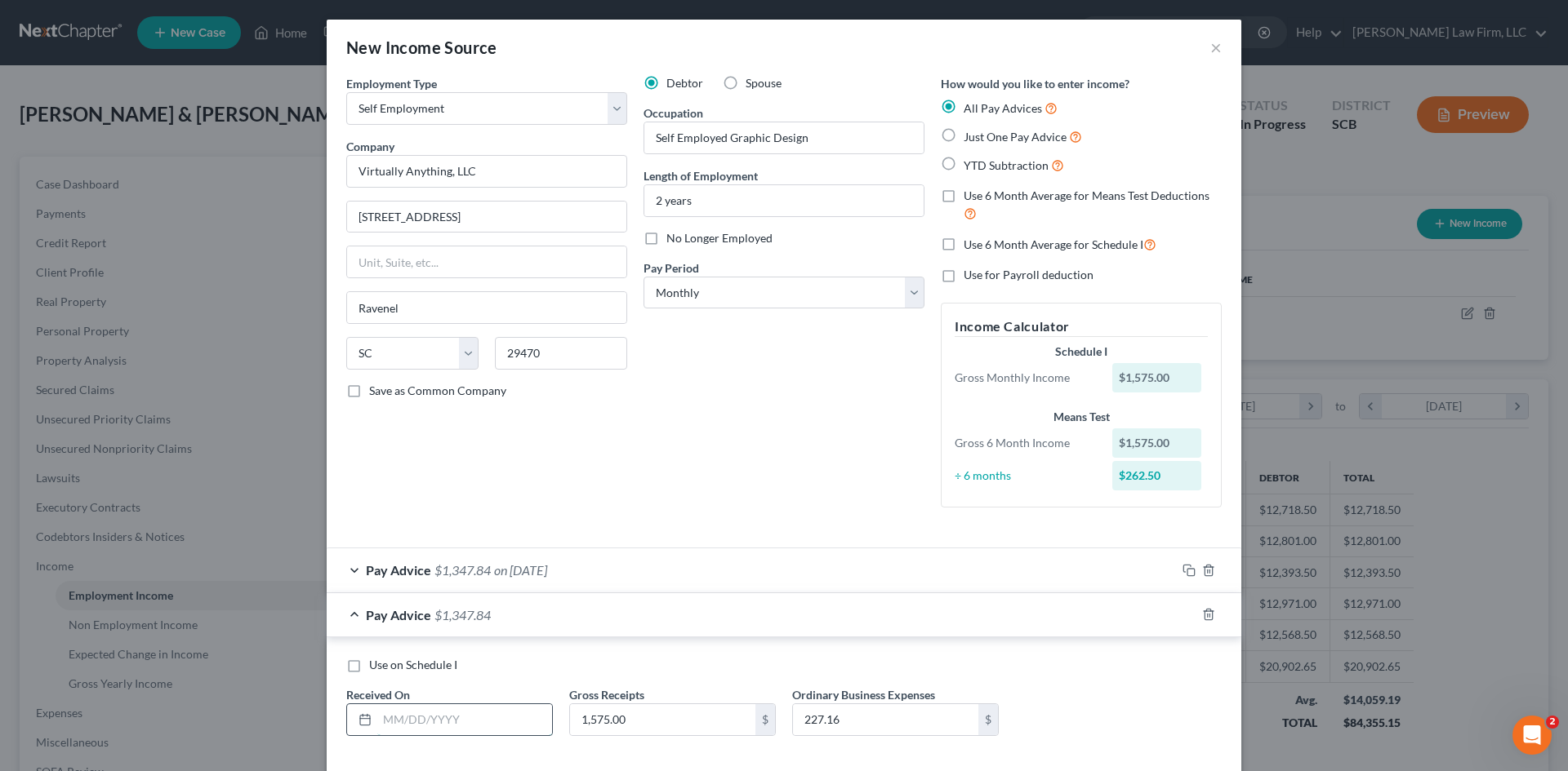
click at [469, 716] on input "text" at bounding box center [464, 720] width 174 height 31
type input "8/31/25"
type input "787.50"
click at [904, 717] on input "227.16" at bounding box center [885, 720] width 186 height 31
drag, startPoint x: 904, startPoint y: 717, endPoint x: 692, endPoint y: 709, distance: 212.2
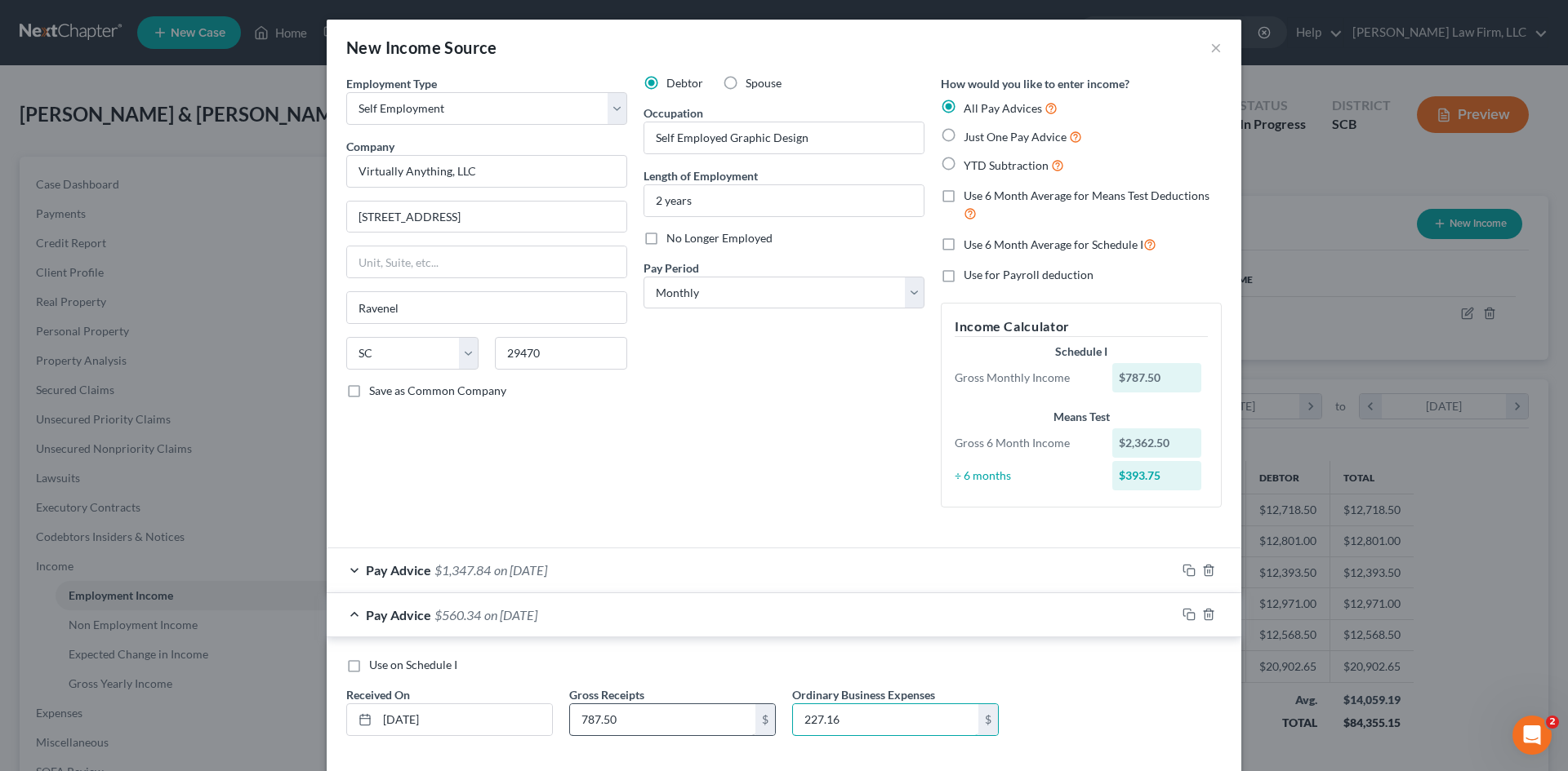
click at [692, 710] on div "Use on Schedule I Received On * 8/31/25 Gross Receipts 787.50 $ Ordinary Busine…" at bounding box center [784, 703] width 891 height 92
type input "207.41"
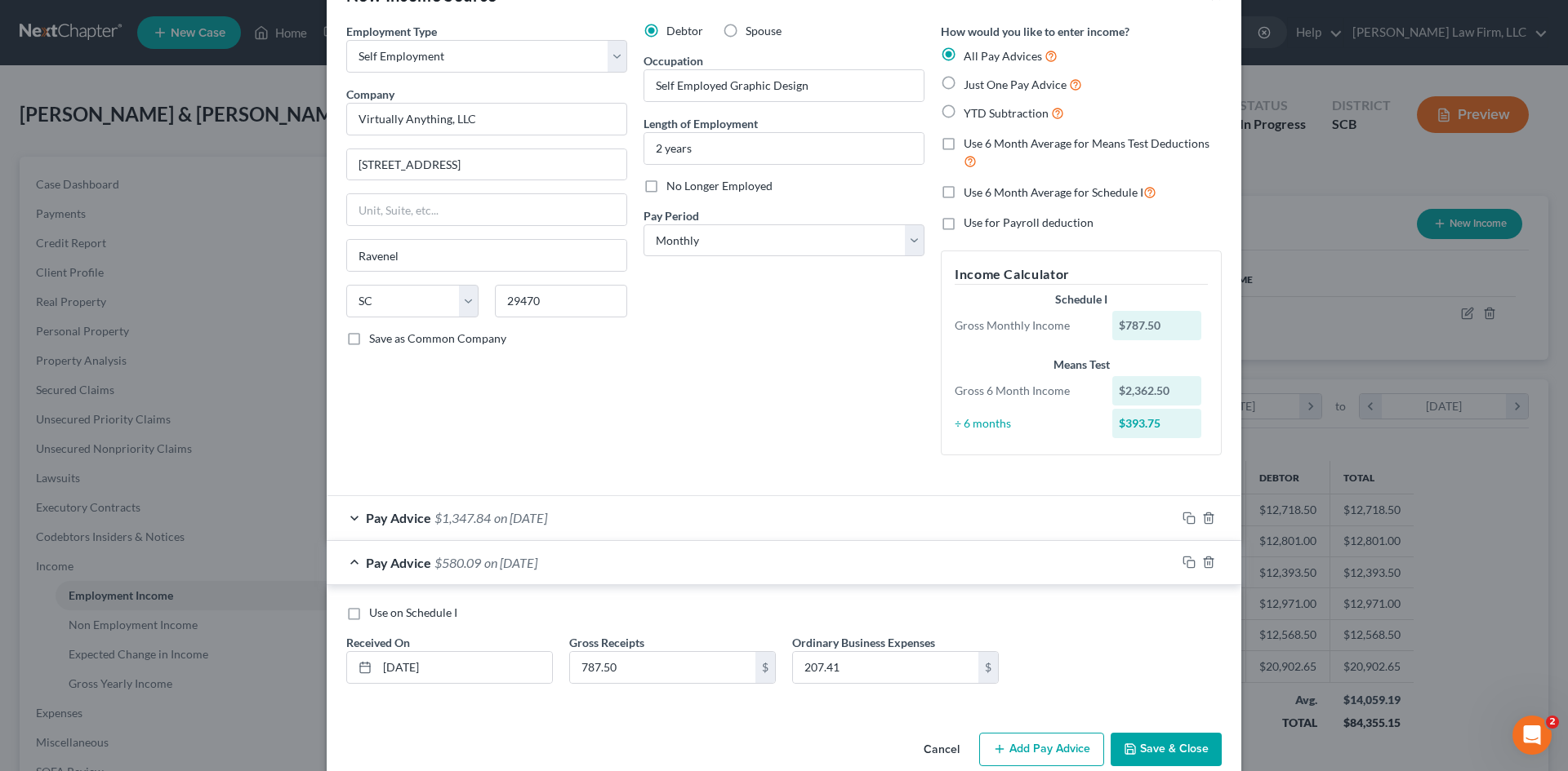
scroll to position [80, 0]
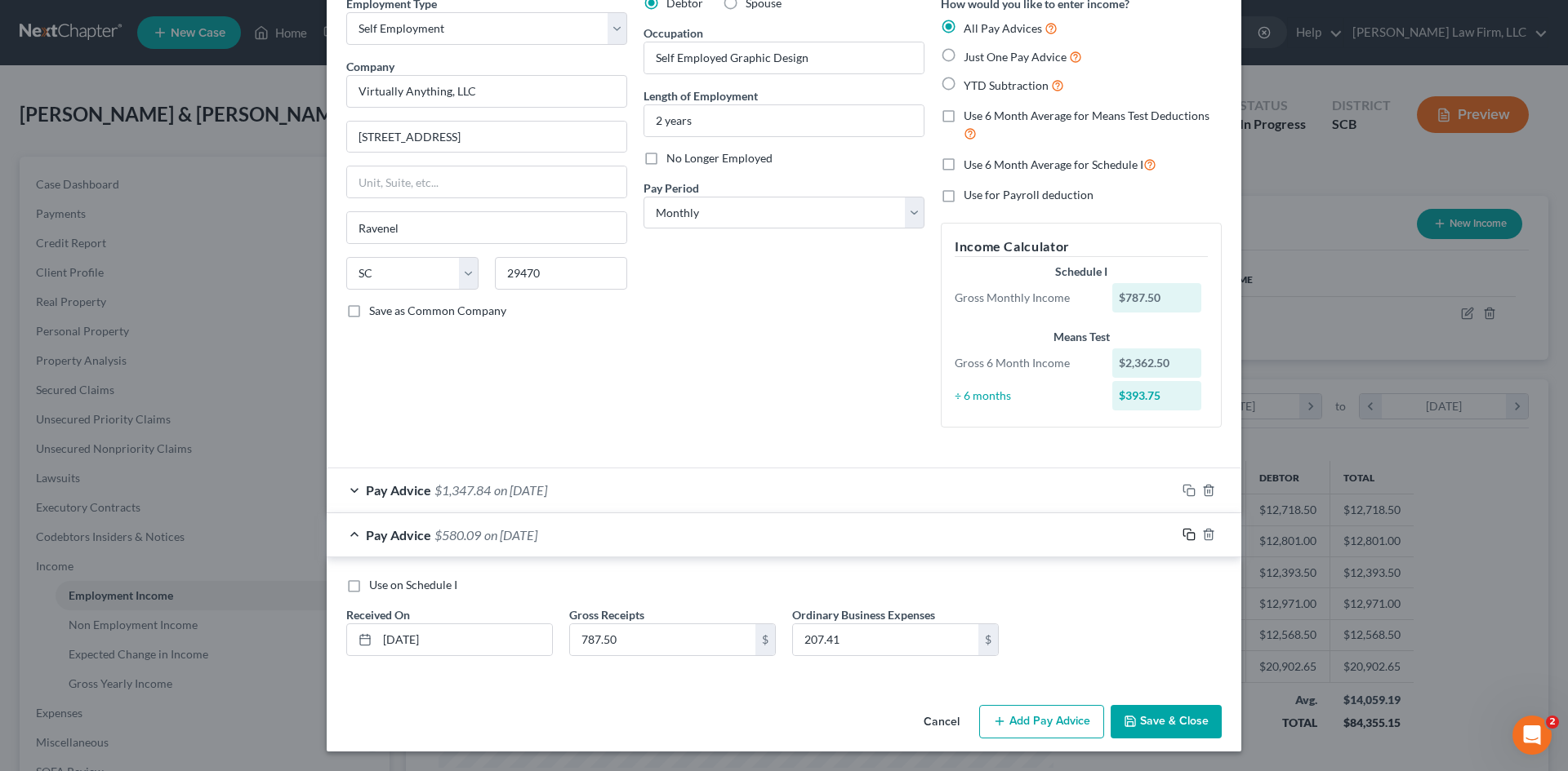
click at [1182, 536] on icon "button" at bounding box center [1188, 534] width 13 height 13
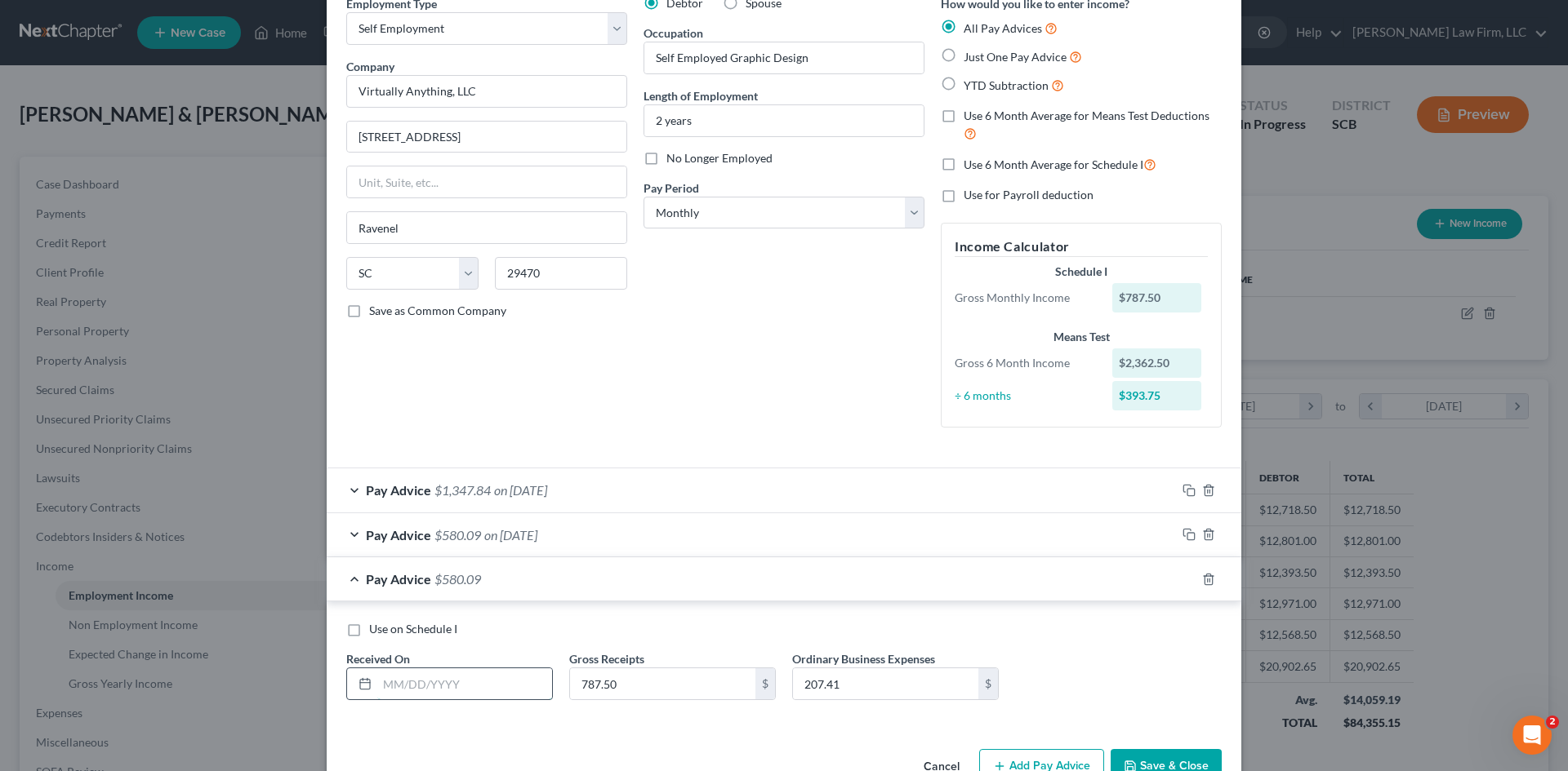
click at [415, 680] on input "text" at bounding box center [464, 684] width 174 height 31
type input "07/31/2025"
type input "3,981.98"
click at [930, 681] on input "207.41" at bounding box center [885, 684] width 186 height 31
drag, startPoint x: 930, startPoint y: 681, endPoint x: 792, endPoint y: 680, distance: 138.0
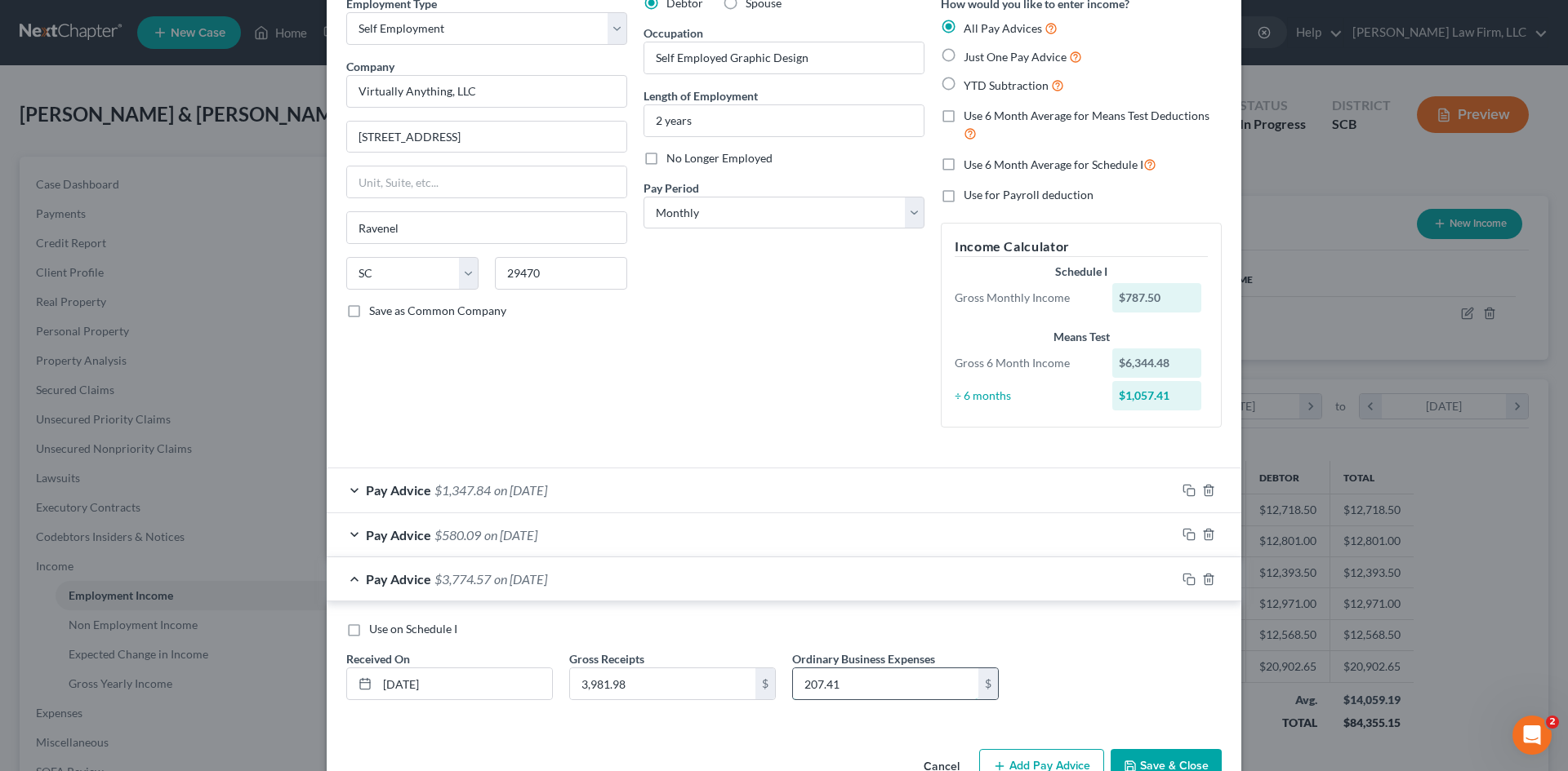
click at [793, 680] on input "207.41" at bounding box center [885, 684] width 186 height 31
paste input "63.69"
type input "263.69"
click at [1183, 581] on icon "button" at bounding box center [1188, 579] width 13 height 13
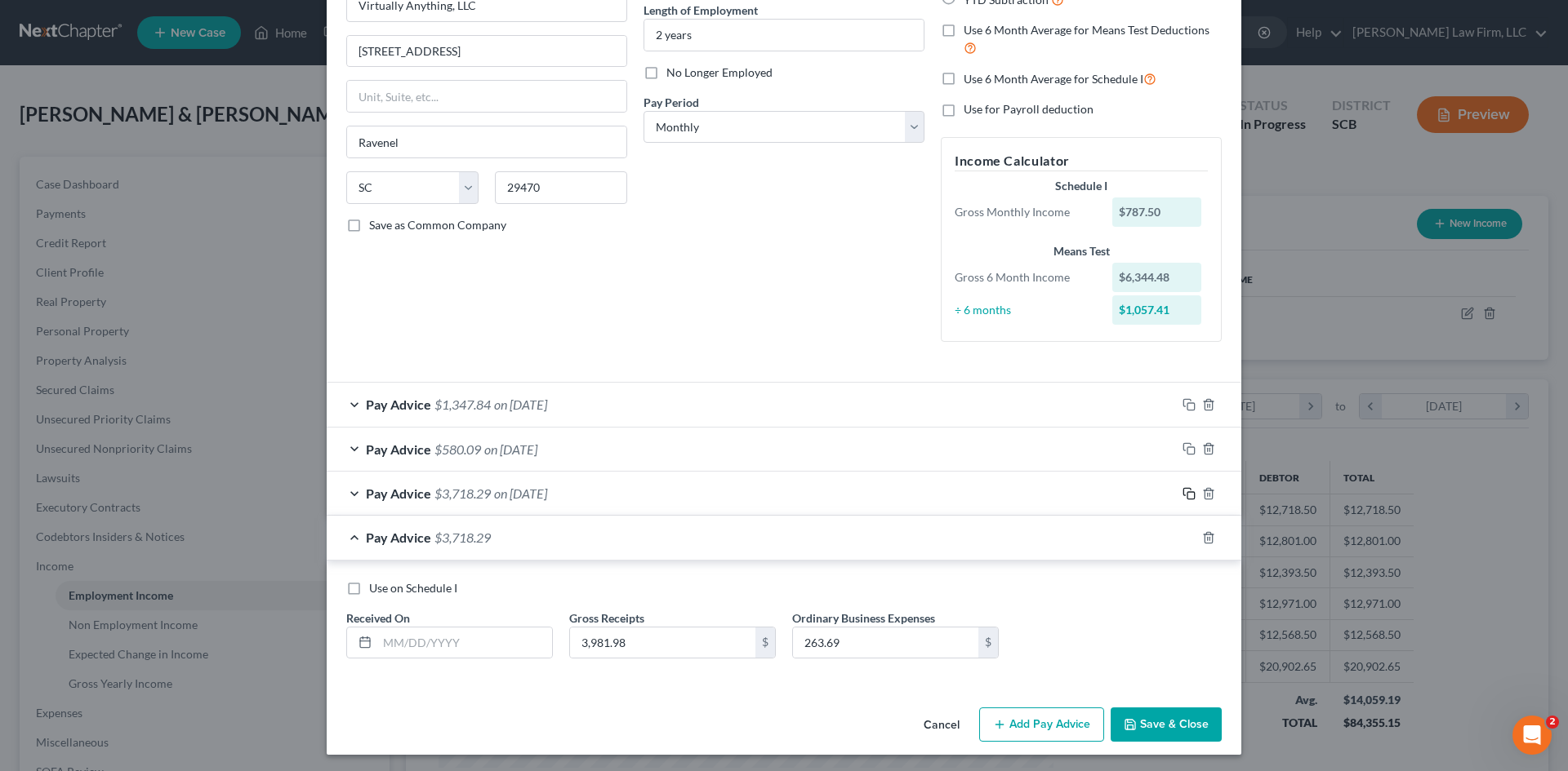
scroll to position [169, 0]
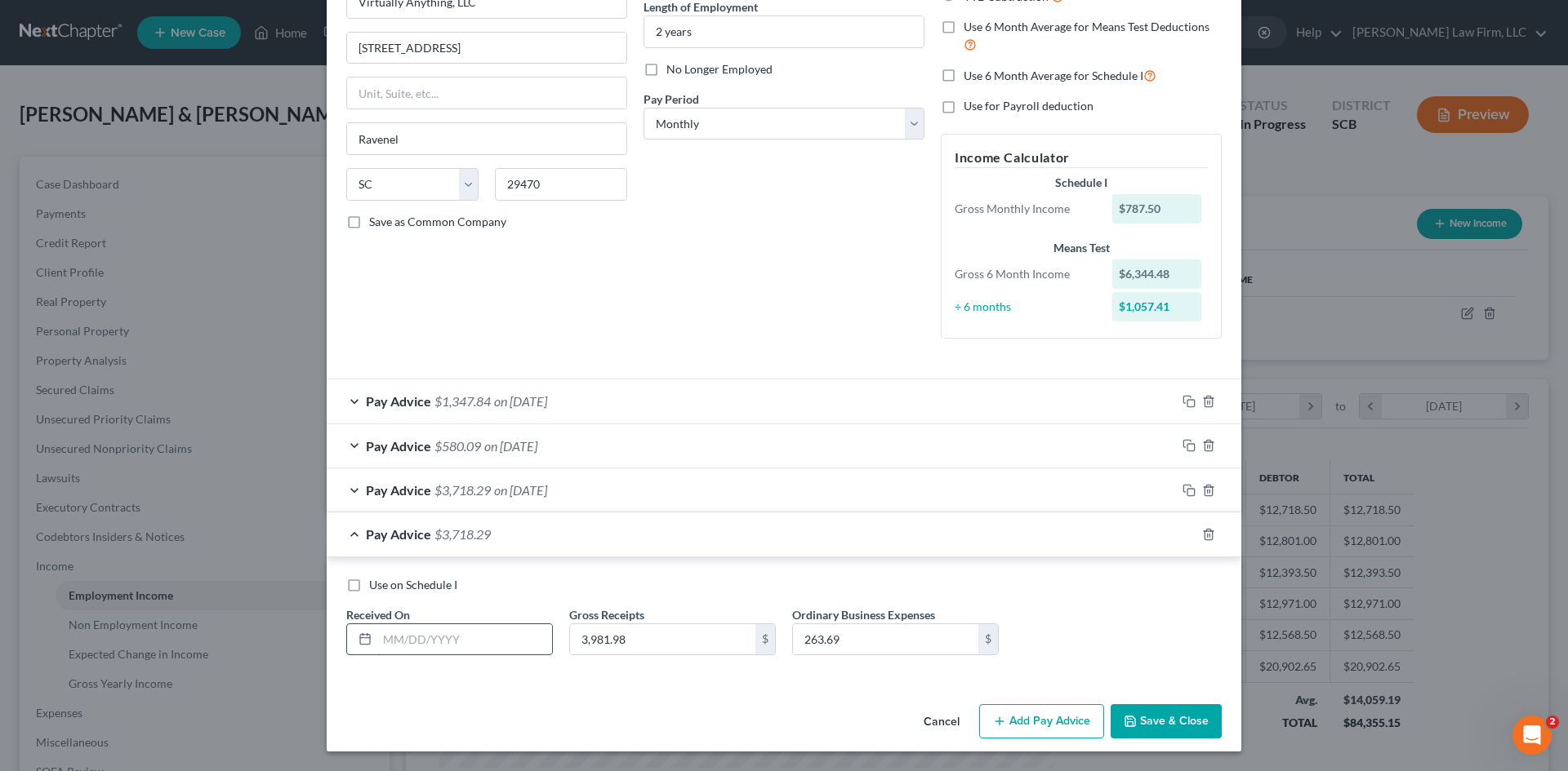
click at [470, 632] on input "text" at bounding box center [464, 640] width 174 height 31
type input "6/30/2025"
type input "1,894.34"
click at [863, 638] on input "263.69" at bounding box center [885, 640] width 186 height 31
paste input "55.34"
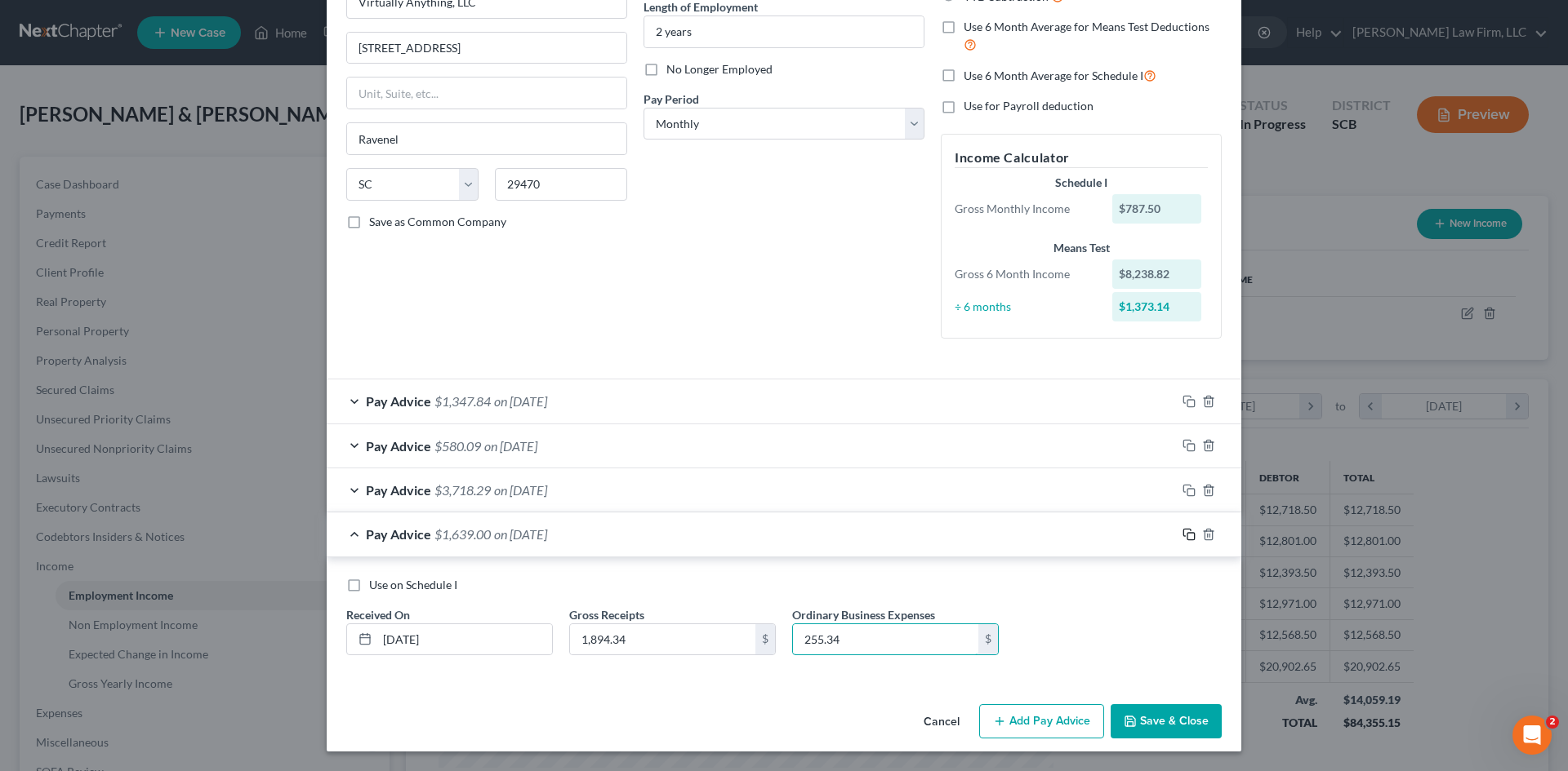
type input "255.34"
click at [1187, 533] on rect "button" at bounding box center [1191, 536] width 8 height 8
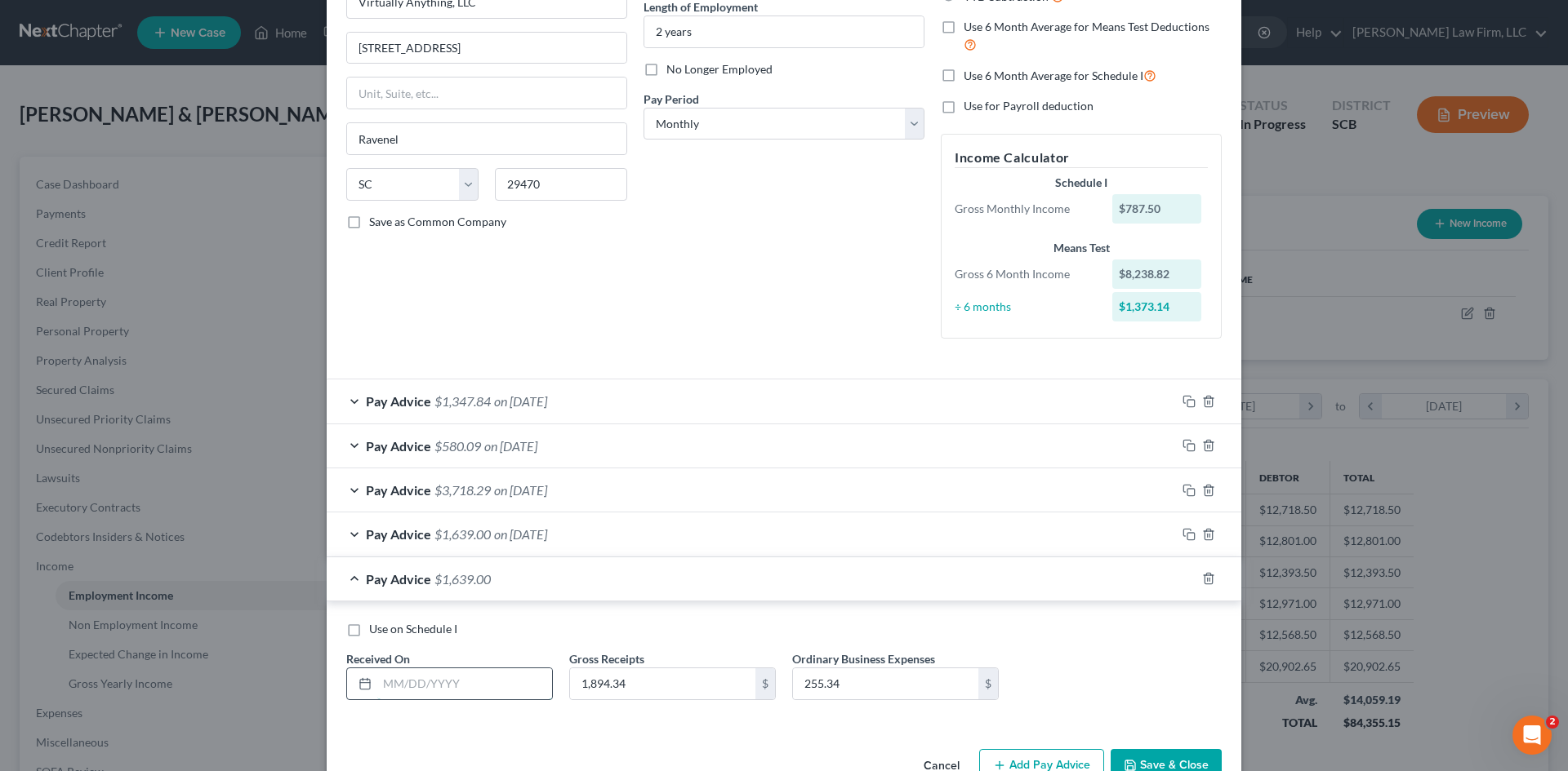
drag, startPoint x: 456, startPoint y: 674, endPoint x: 465, endPoint y: 674, distance: 9.0
click at [461, 676] on input "text" at bounding box center [464, 684] width 174 height 31
type input "3/31/2025"
type input "2,981.89"
click at [838, 681] on input "255.34" at bounding box center [885, 684] width 186 height 31
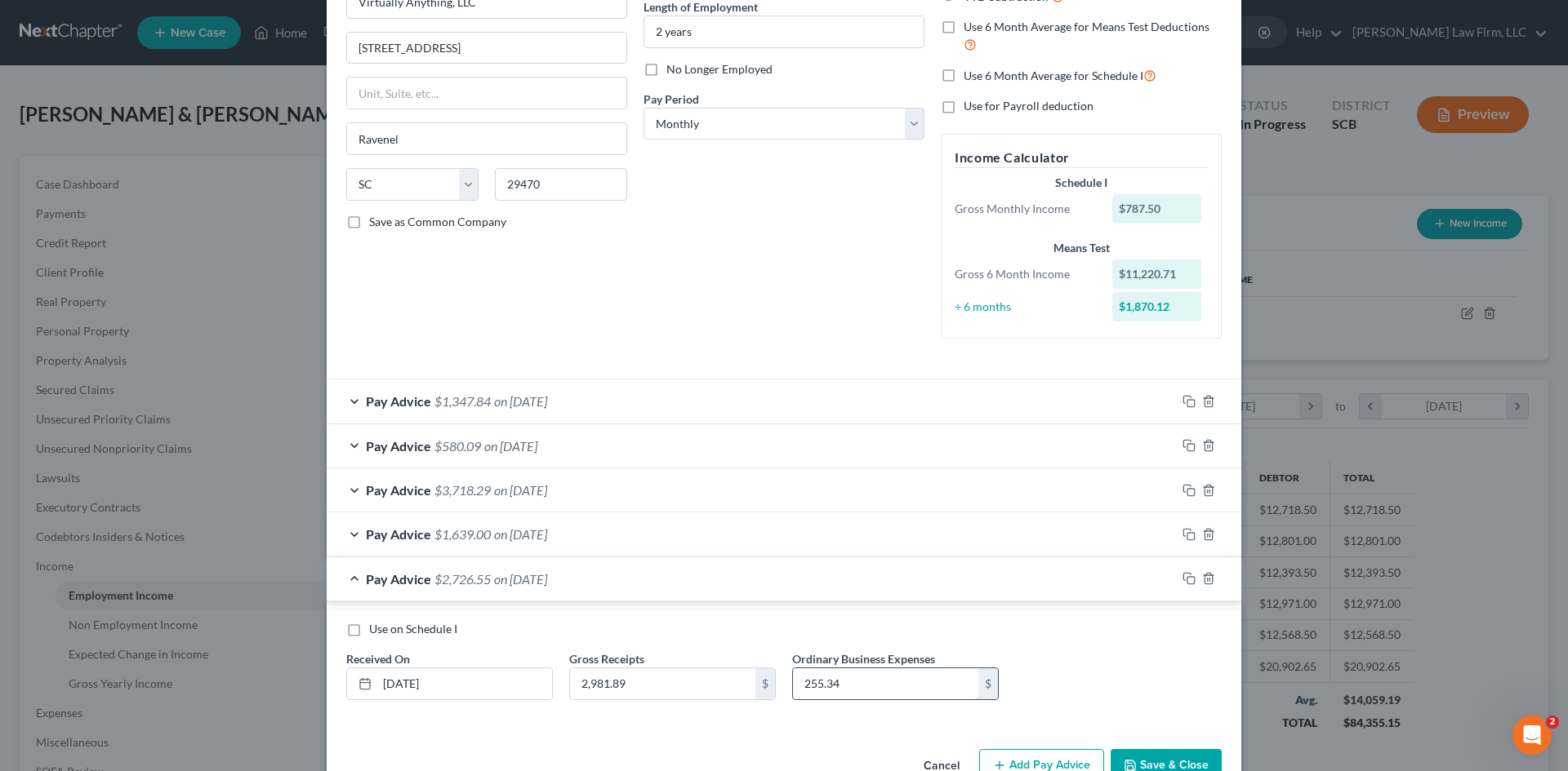
click at [850, 689] on input "255.34" at bounding box center [885, 684] width 186 height 31
drag, startPoint x: 850, startPoint y: 689, endPoint x: 761, endPoint y: 683, distance: 89.2
click at [761, 683] on div "Use on Schedule I Received On * 3/31/2025 Gross Receipts 2,981.89 $ Ordinary Bu…" at bounding box center [784, 667] width 891 height 92
paste input "05.16"
type input "205.16"
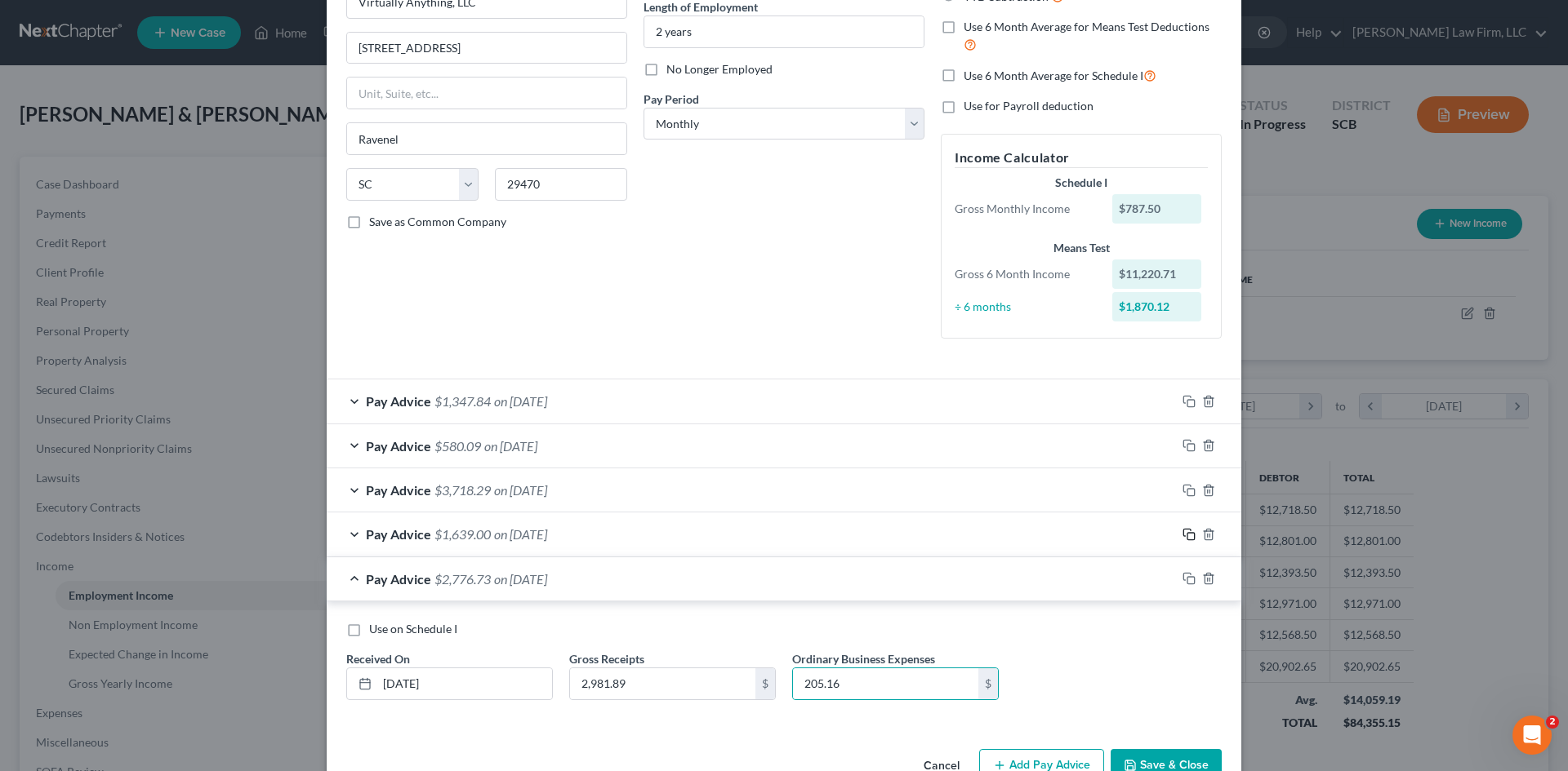
click at [1182, 535] on icon "button" at bounding box center [1188, 534] width 13 height 13
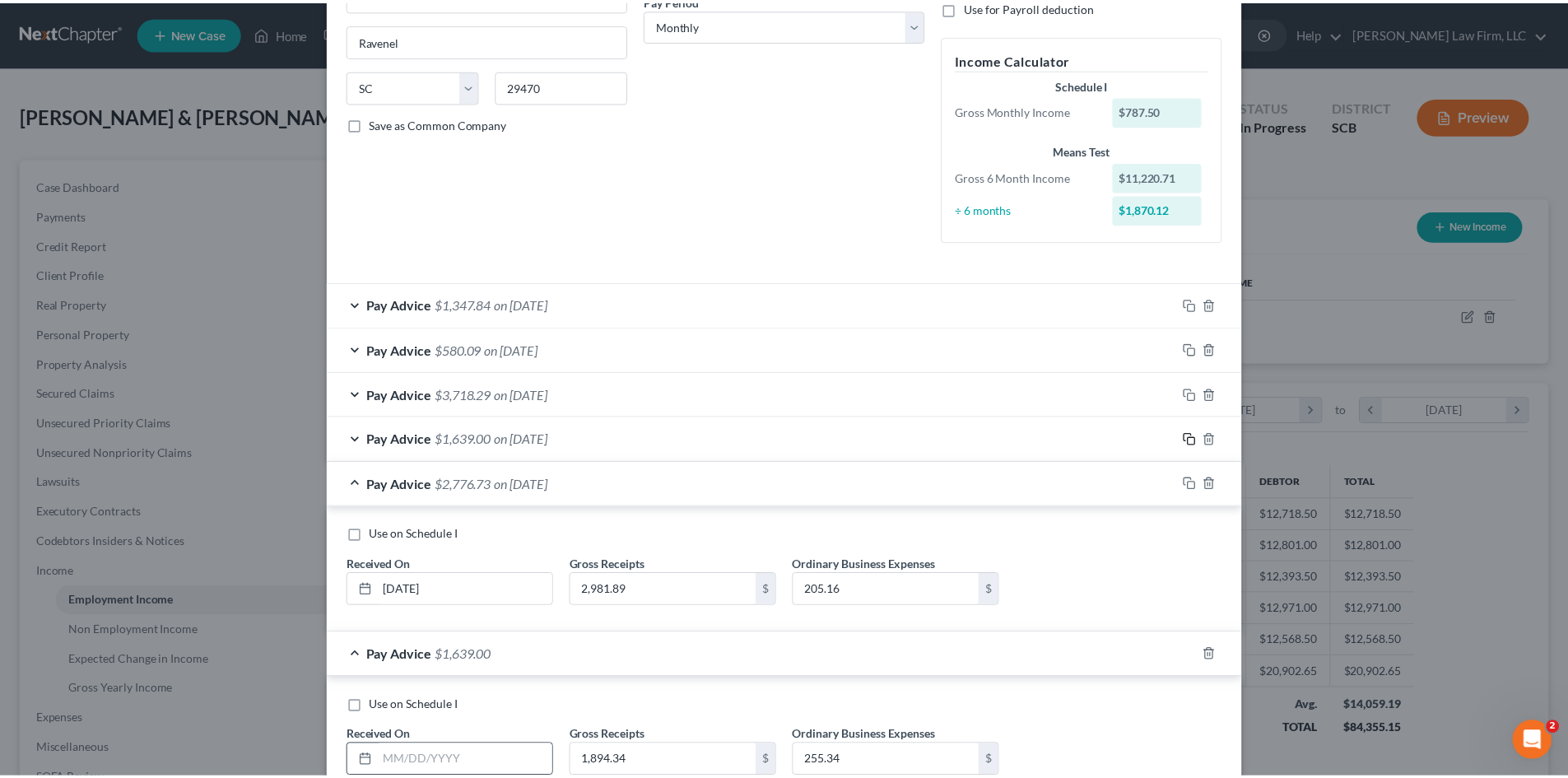
scroll to position [386, 0]
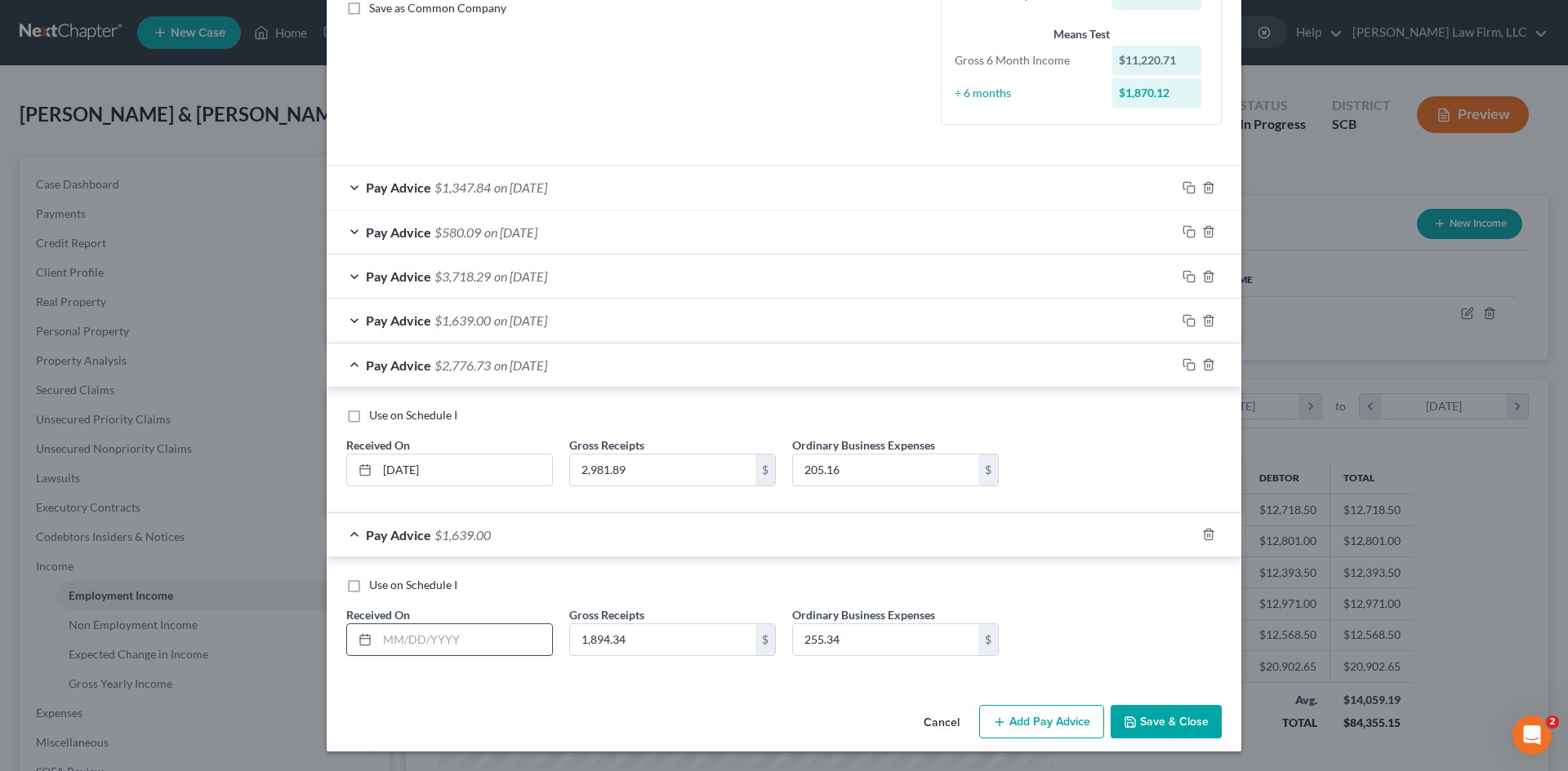
click at [473, 641] on input "text" at bounding box center [464, 640] width 174 height 31
type input "05/31/2025"
type input "3,220.24"
click at [891, 629] on input "255.34" at bounding box center [885, 640] width 186 height 31
drag, startPoint x: 891, startPoint y: 629, endPoint x: 787, endPoint y: 645, distance: 105.2
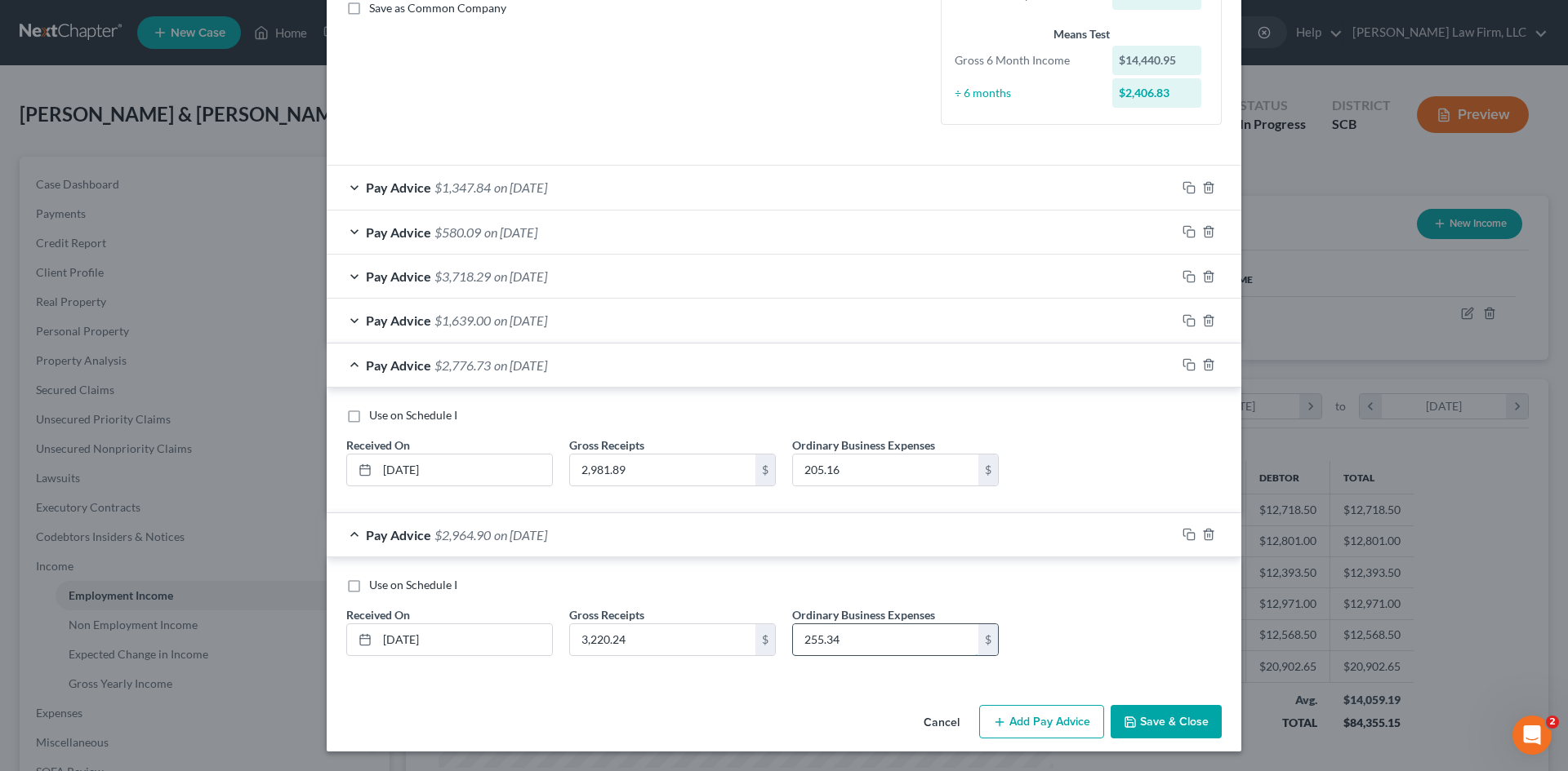
click at [793, 645] on input "255.34" at bounding box center [885, 640] width 186 height 31
paste input "29.55"
type input "229.55"
click at [1187, 730] on button "Save & Close" at bounding box center [1166, 723] width 111 height 34
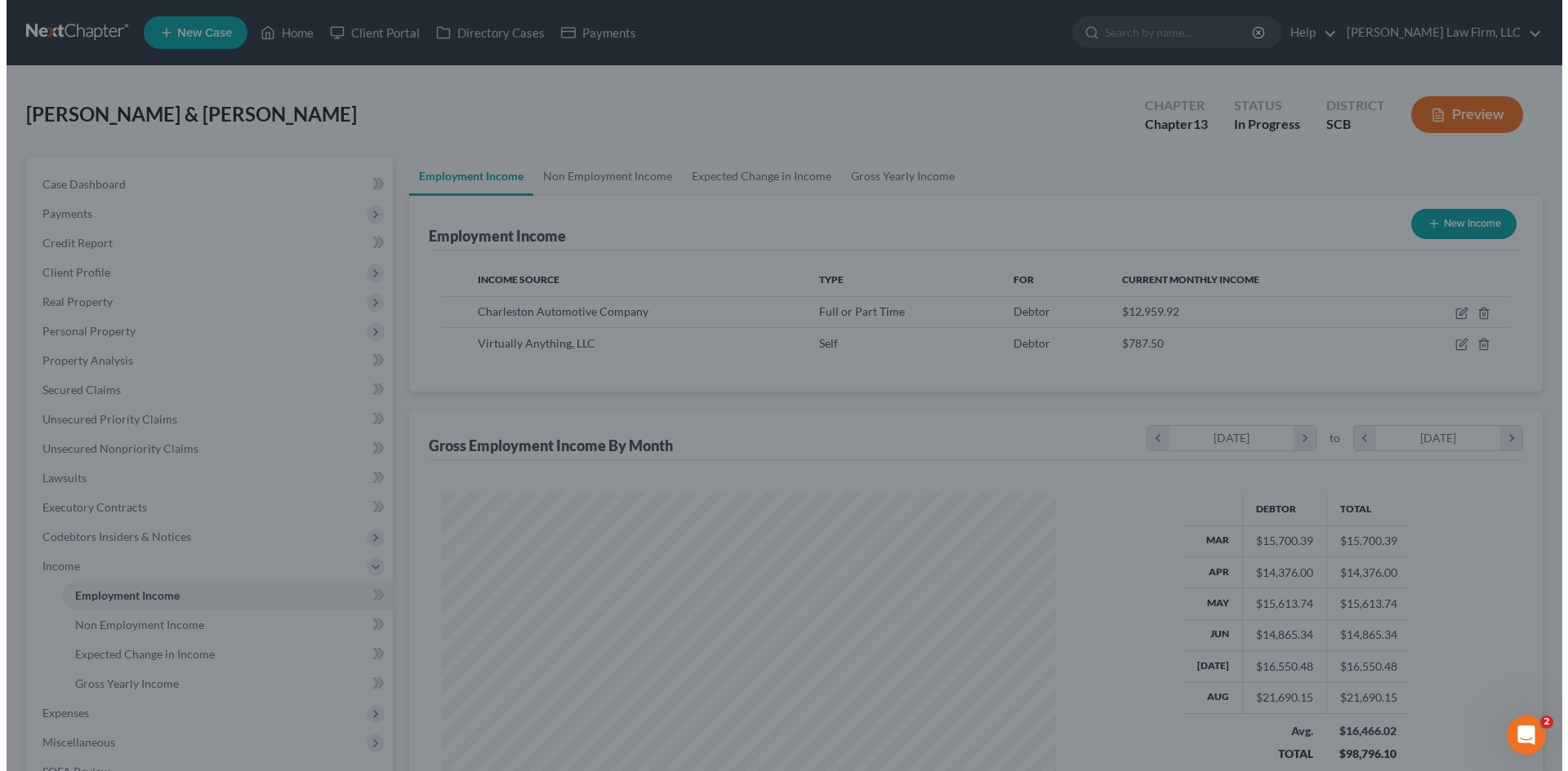
scroll to position [815698, 815876]
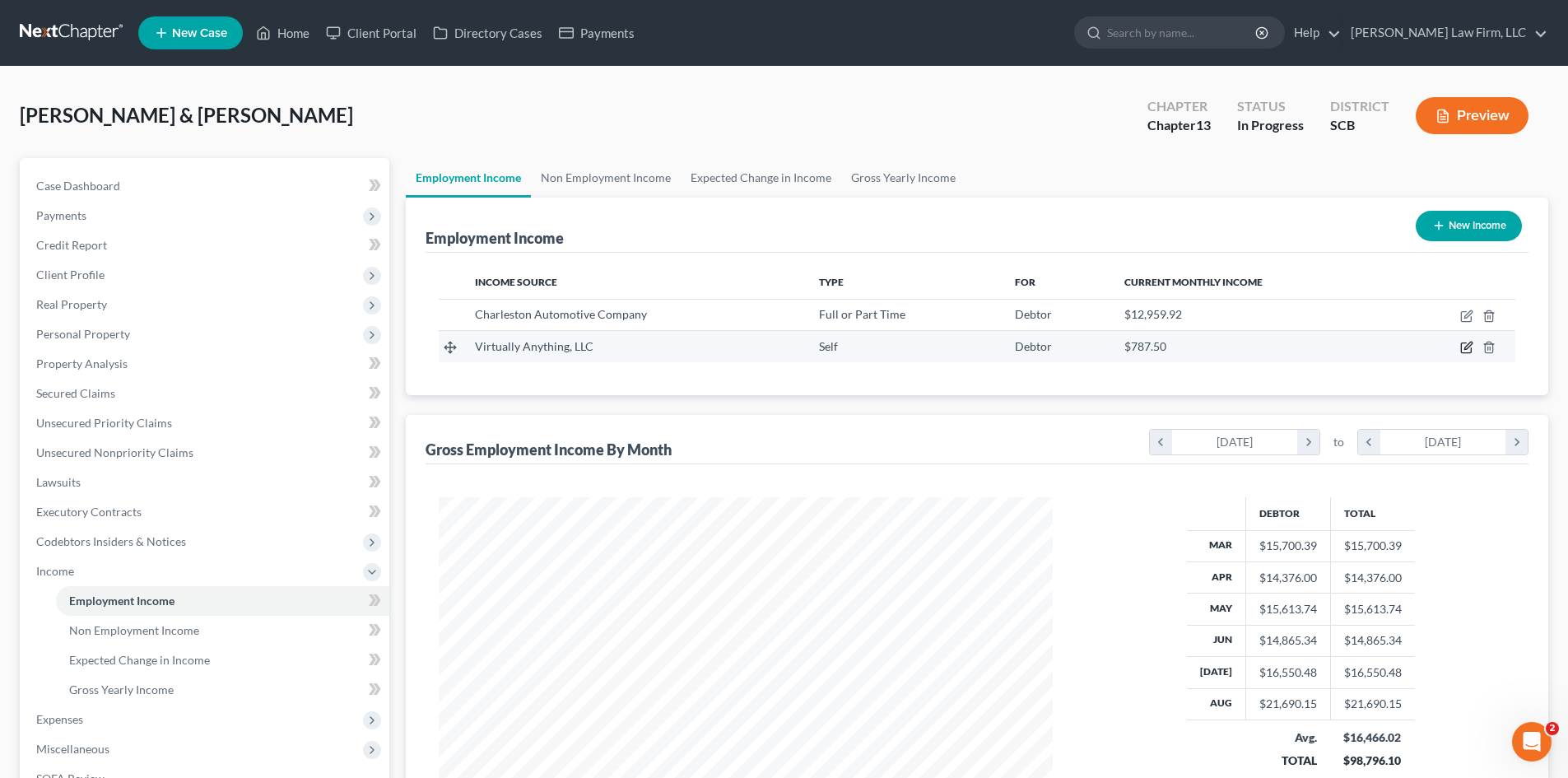
click at [1464, 352] on icon "button" at bounding box center [1467, 347] width 13 height 13
select select "1"
select select "42"
select select "0"
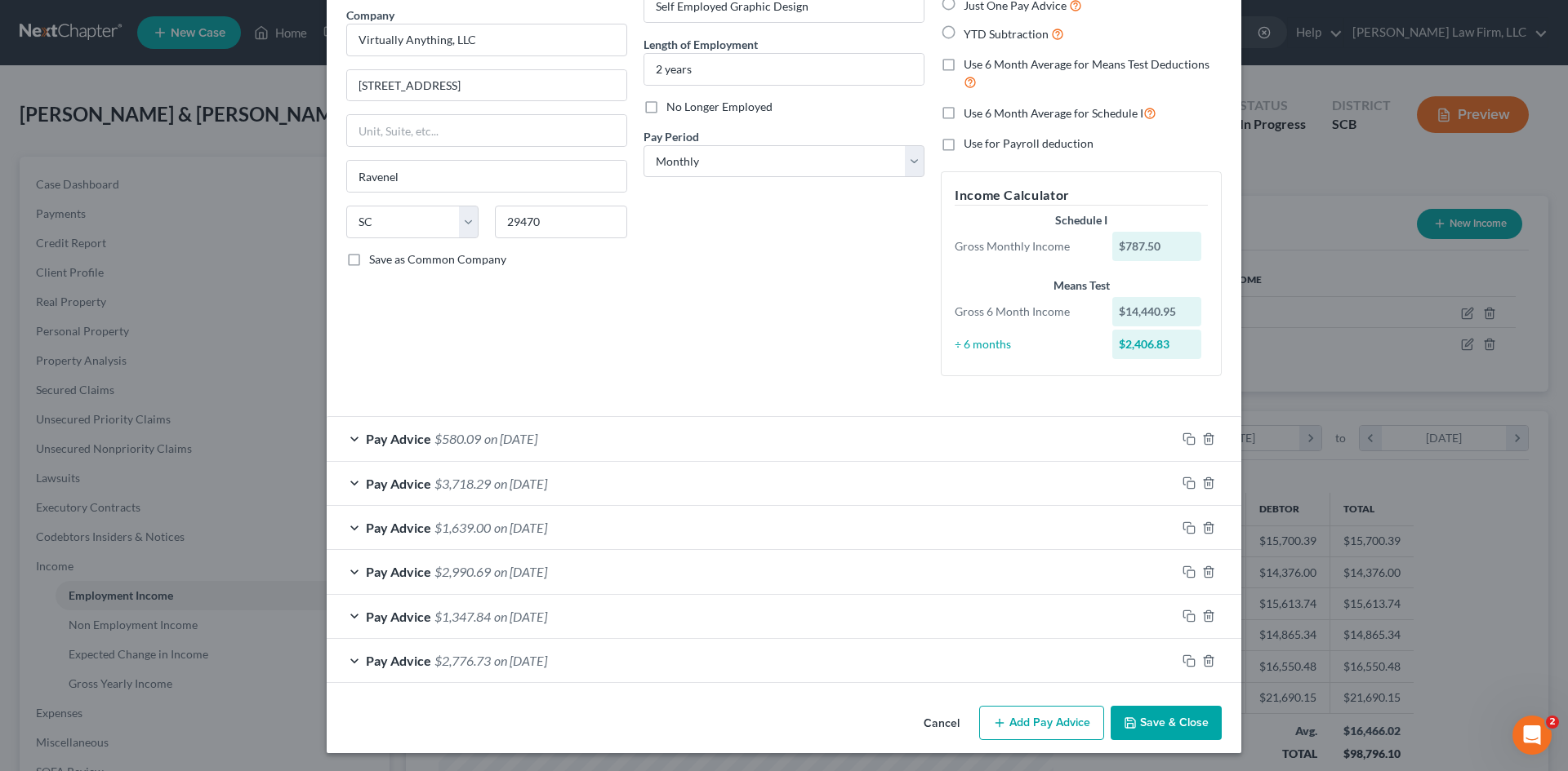
scroll to position [133, 0]
click at [1047, 734] on button "Add Pay Advice" at bounding box center [1041, 722] width 125 height 34
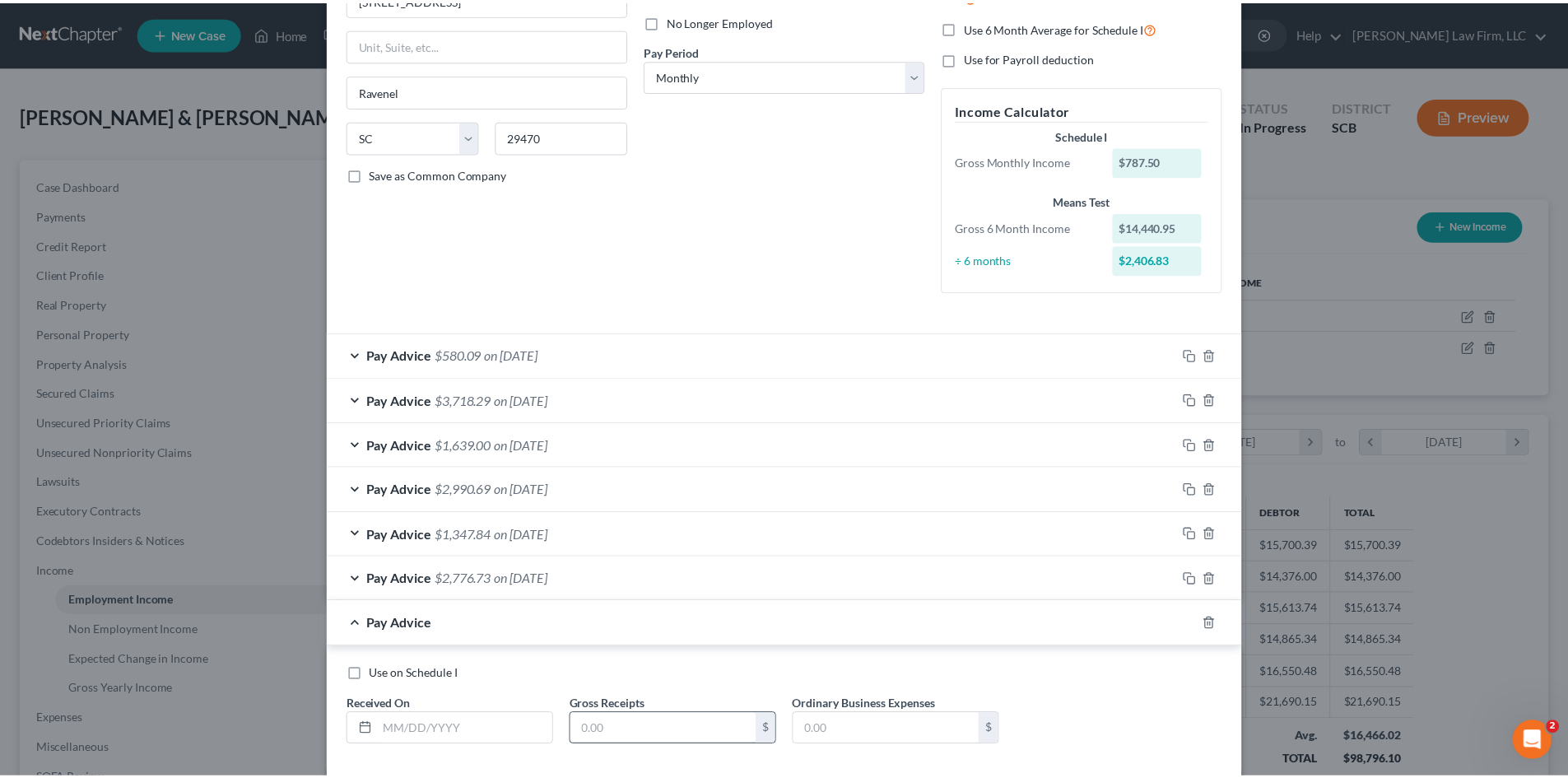
scroll to position [305, 0]
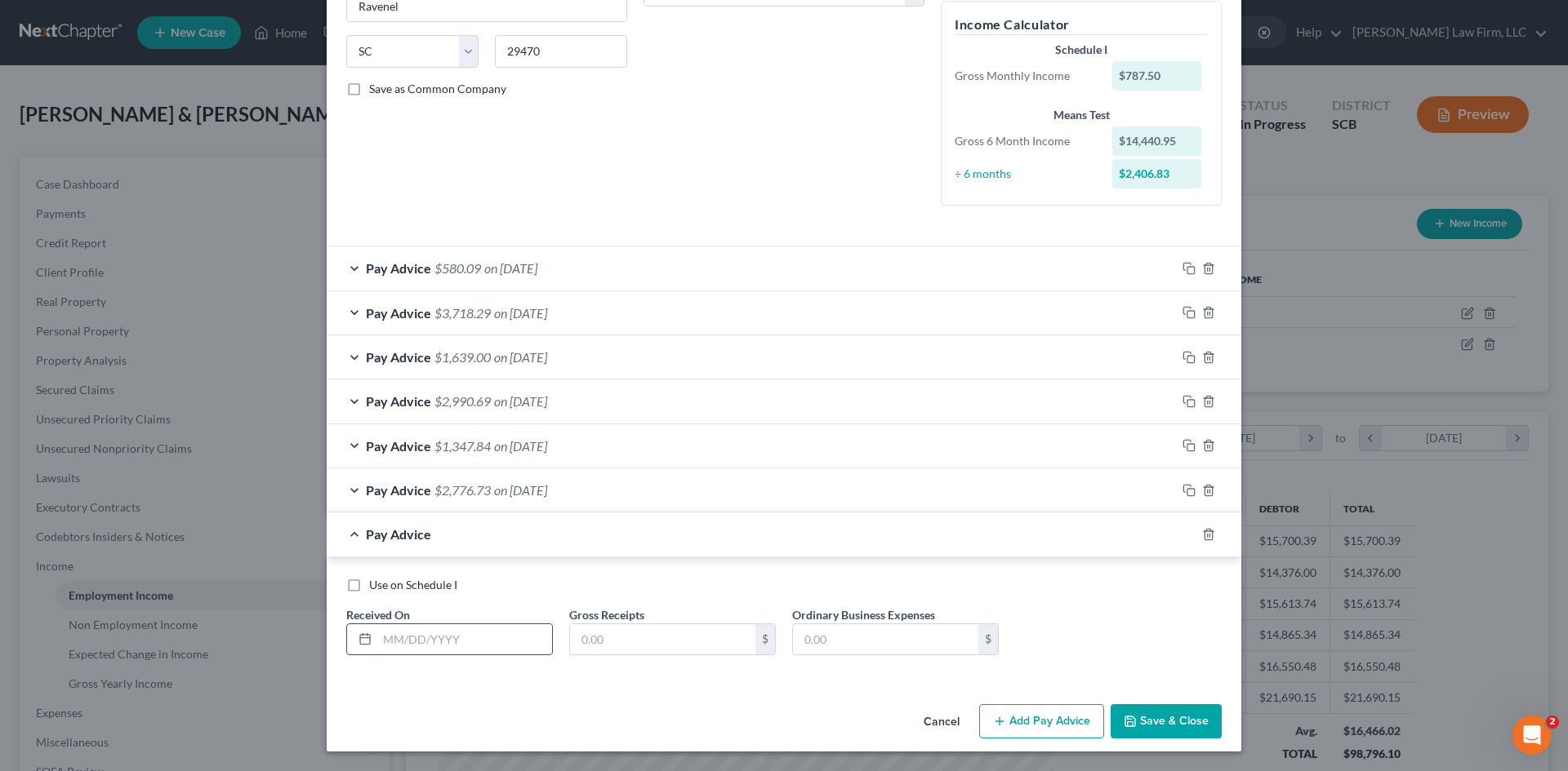
click at [499, 642] on input "text" at bounding box center [464, 640] width 174 height 31
type input "9/30/2025"
type input "00."
type input "0.0"
click at [369, 589] on span "Use on Schedule I" at bounding box center [413, 585] width 88 height 14
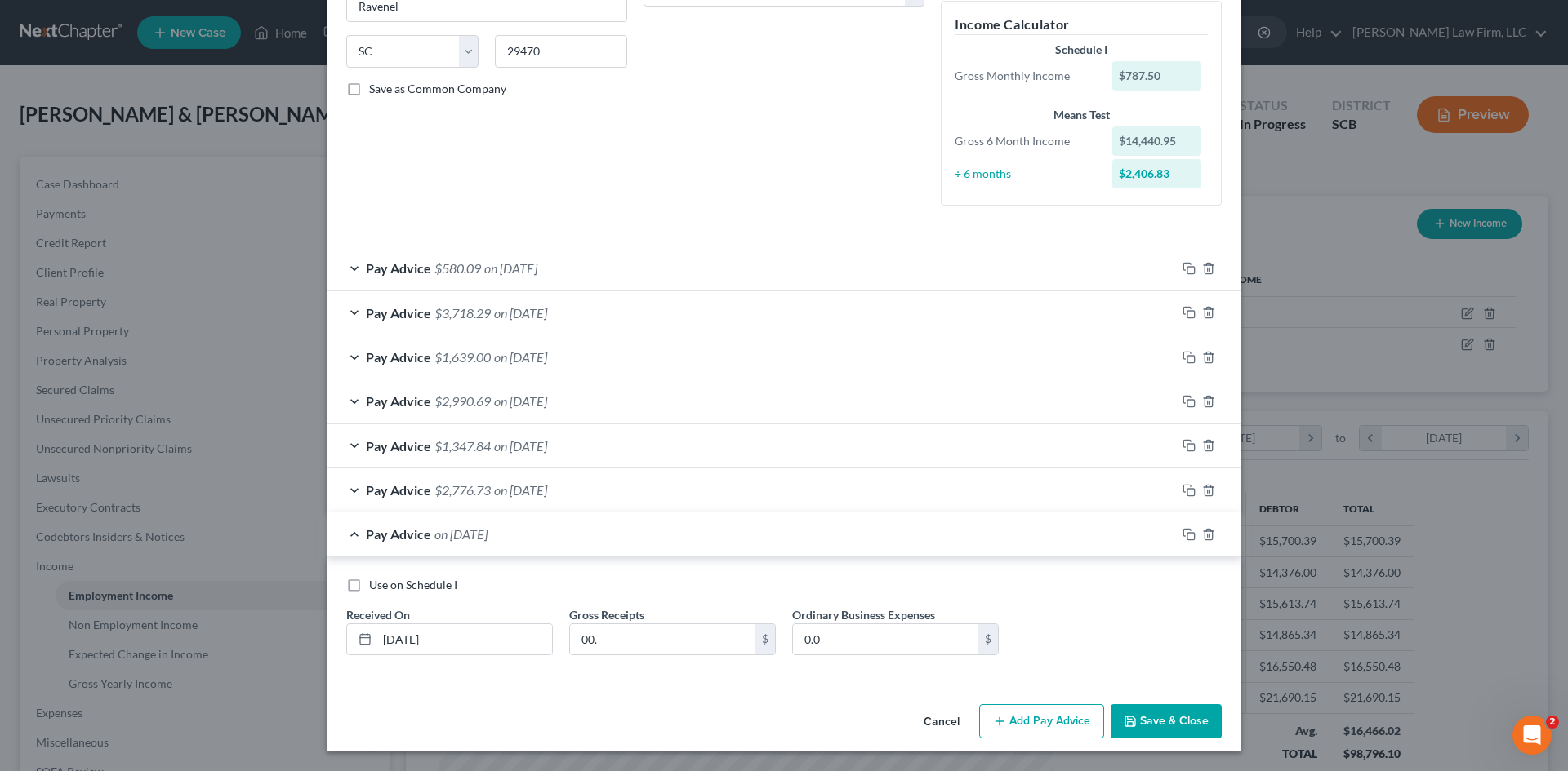
click at [375, 587] on input "Use on Schedule I" at bounding box center [381, 582] width 10 height 10
checkbox input "true"
click at [1187, 725] on button "Save & Close" at bounding box center [1166, 722] width 111 height 34
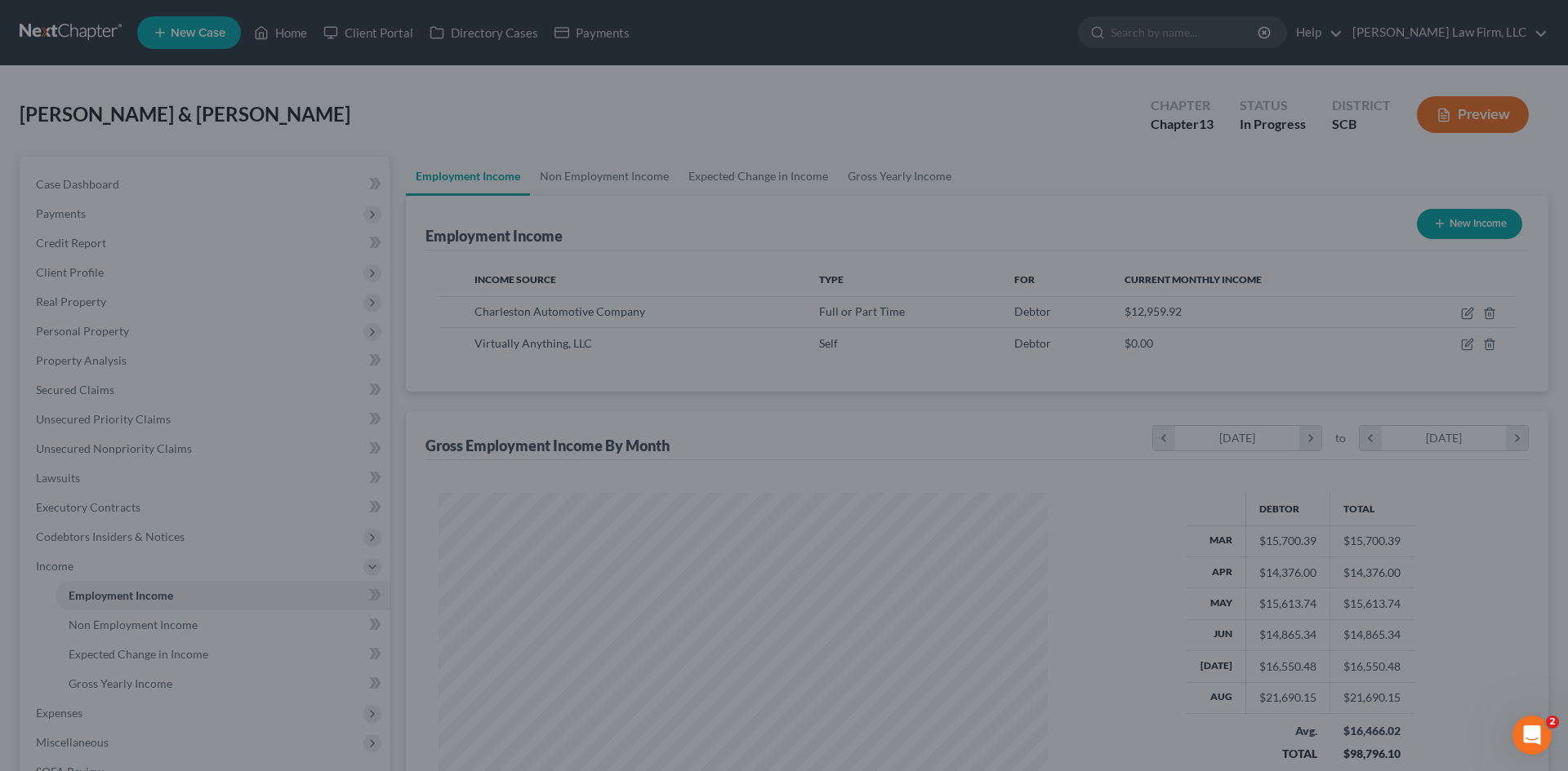
scroll to position [815698, 815876]
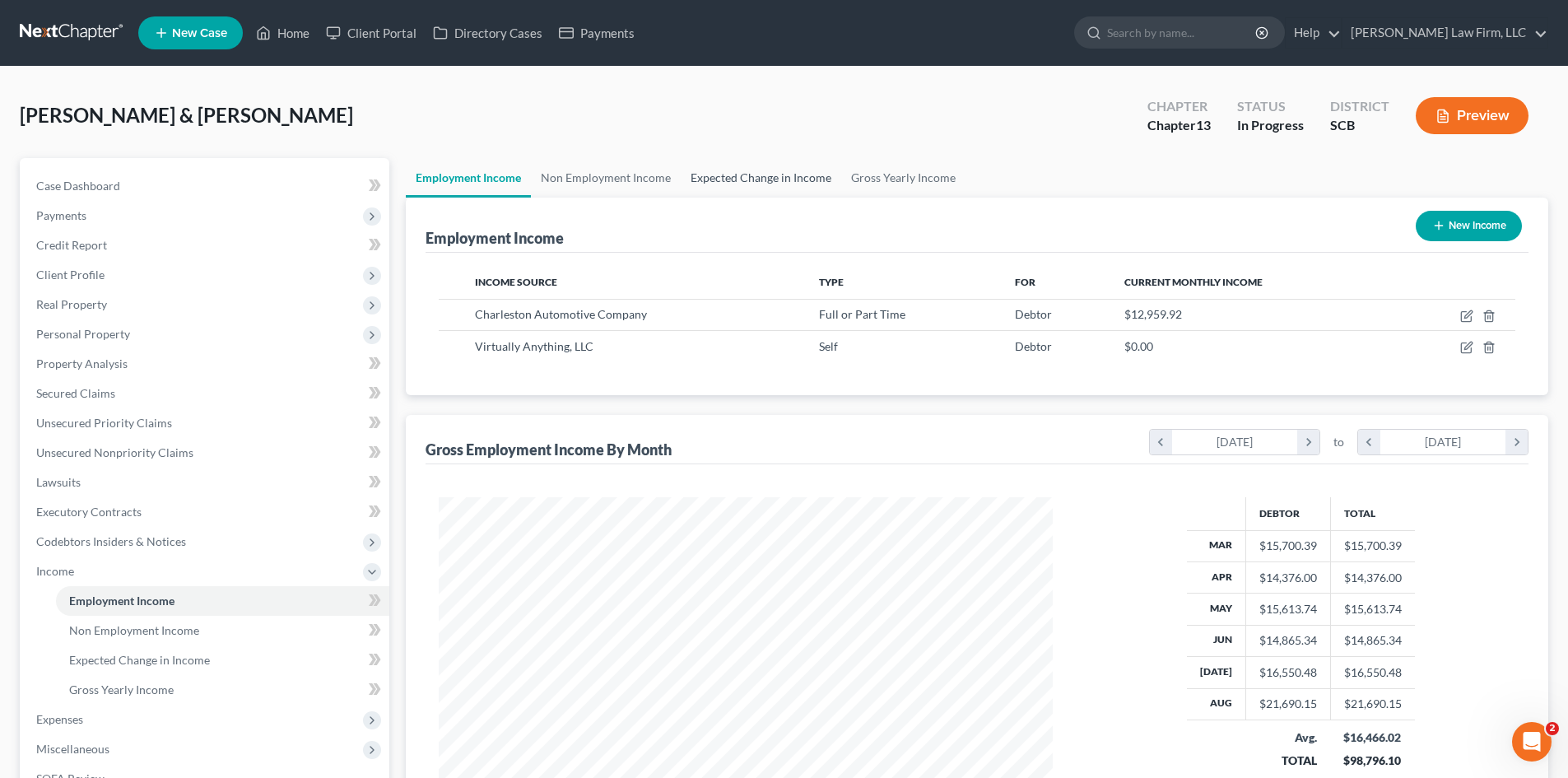
click at [789, 177] on link "Expected Change in Income" at bounding box center [761, 178] width 161 height 39
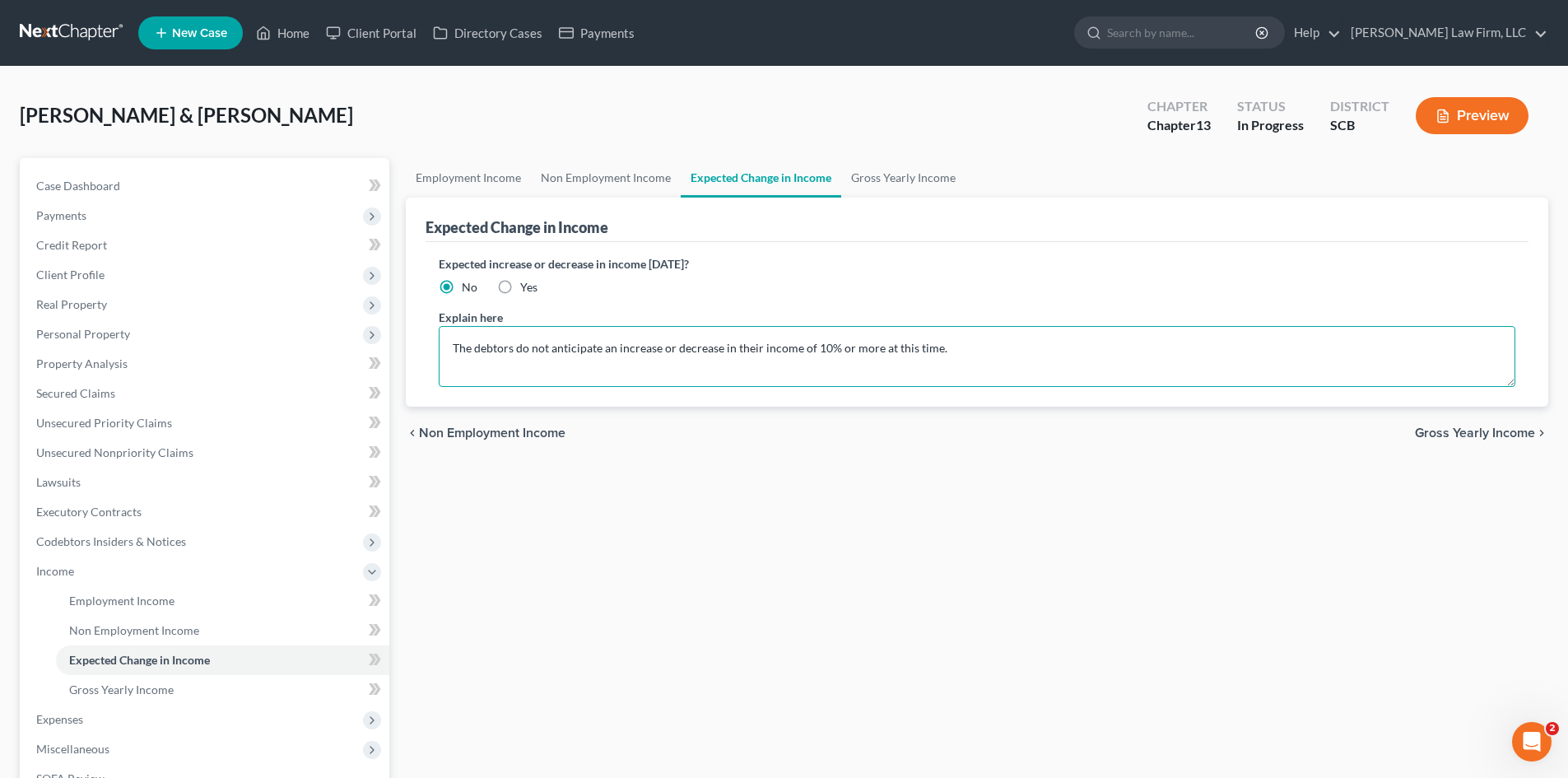
click at [449, 345] on textarea "The debtors do not anticipate an increase or decrease in their income of 10% or…" at bounding box center [977, 357] width 1077 height 61
click at [895, 352] on textarea "Mrs. Hastrich has stopped operating her graphic design business in order to foc…" at bounding box center [977, 357] width 1077 height 61
drag, startPoint x: 493, startPoint y: 352, endPoint x: 827, endPoint y: 513, distance: 370.8
click at [825, 514] on div "Employment Income Non Employment Income Expected Change in Income Gross Yearly …" at bounding box center [977, 589] width 1159 height 862
click at [1135, 351] on textarea "Mrs. Hastrich has stopped operating her graphic design business in order to foc…" at bounding box center [977, 357] width 1077 height 61
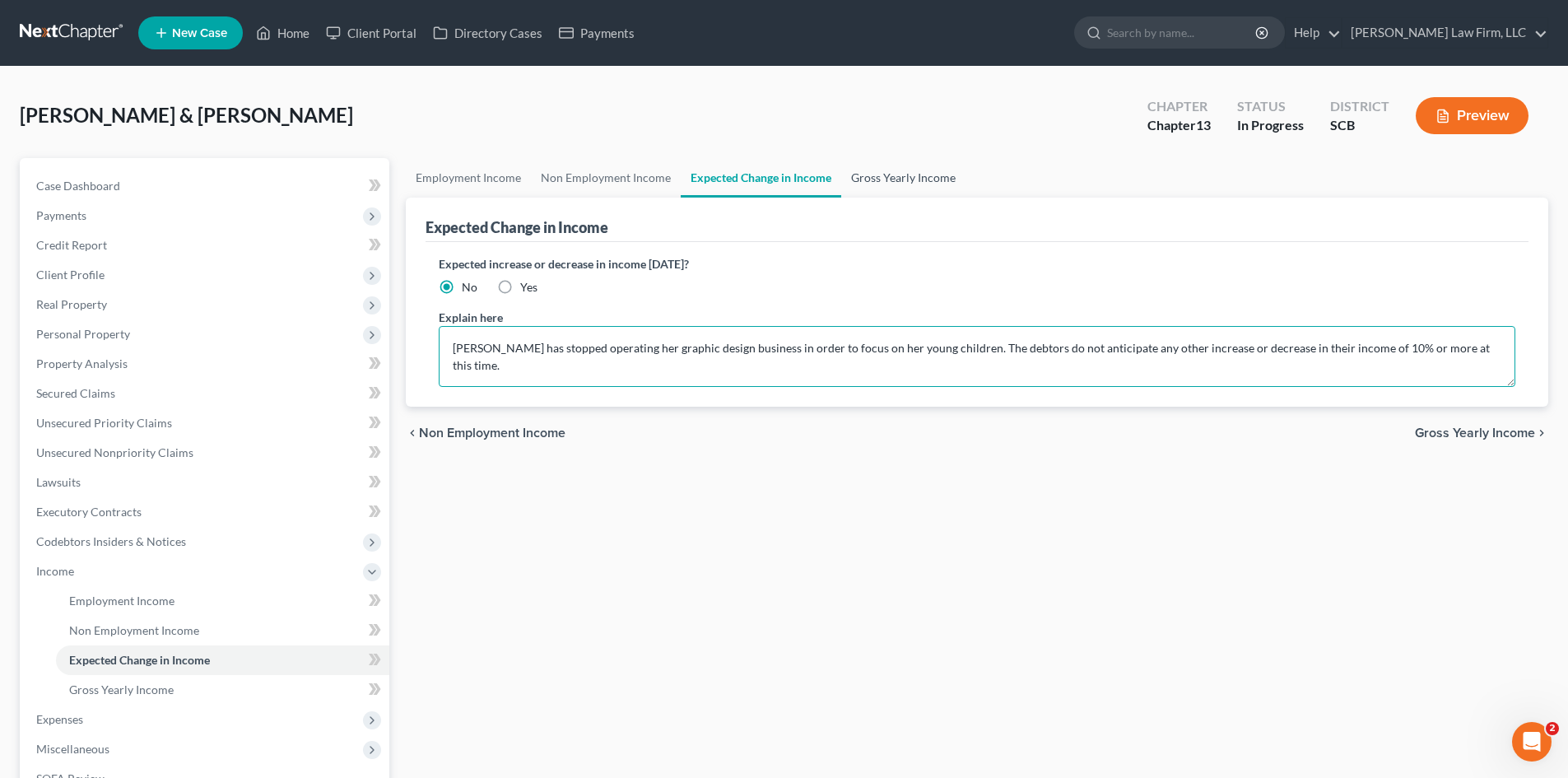
type textarea "[PERSON_NAME] has stopped operating her graphic design business in order to foc…"
click at [942, 178] on link "Gross Yearly Income" at bounding box center [903, 178] width 124 height 39
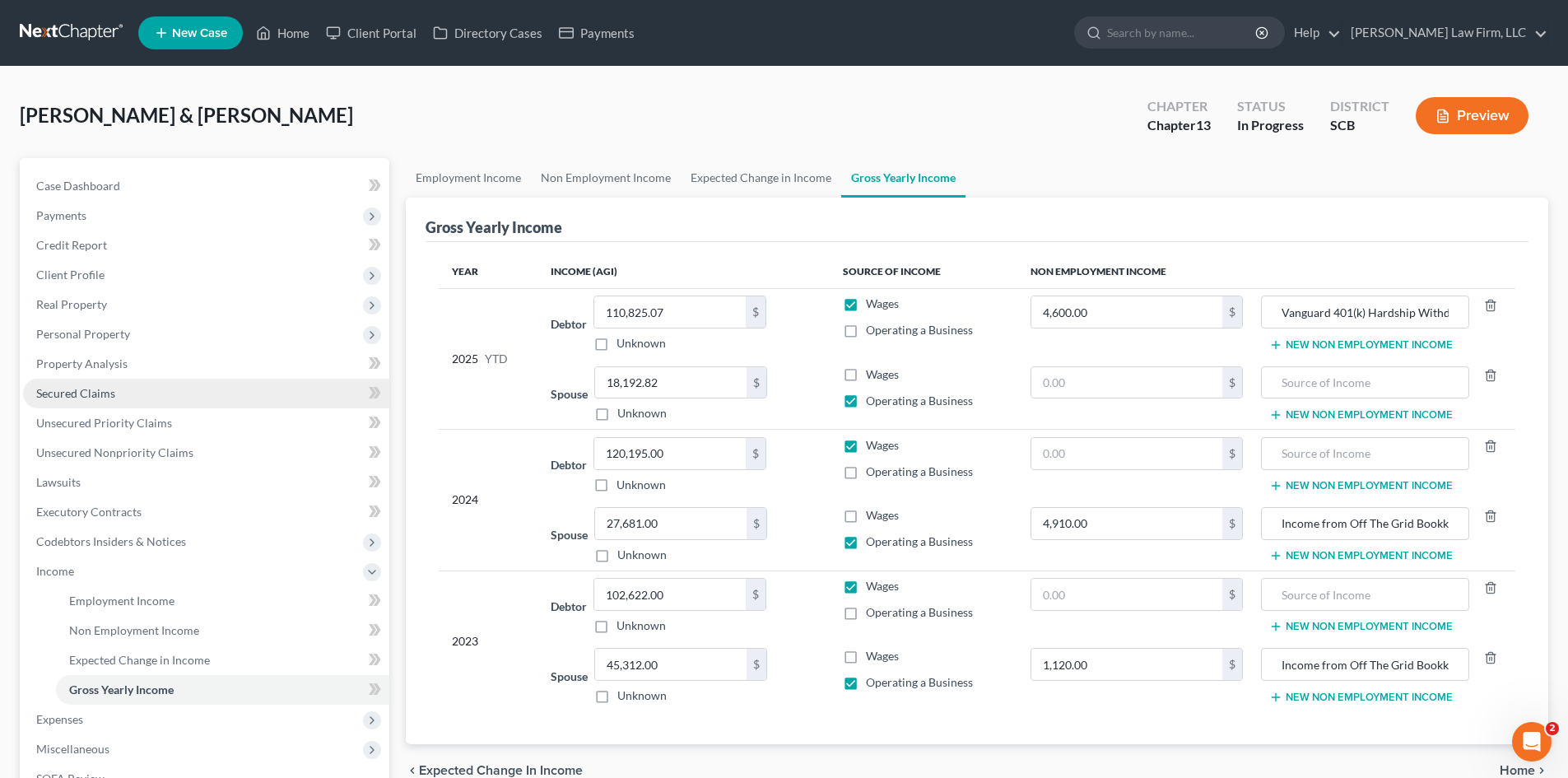
click at [117, 396] on link "Secured Claims" at bounding box center [205, 393] width 366 height 30
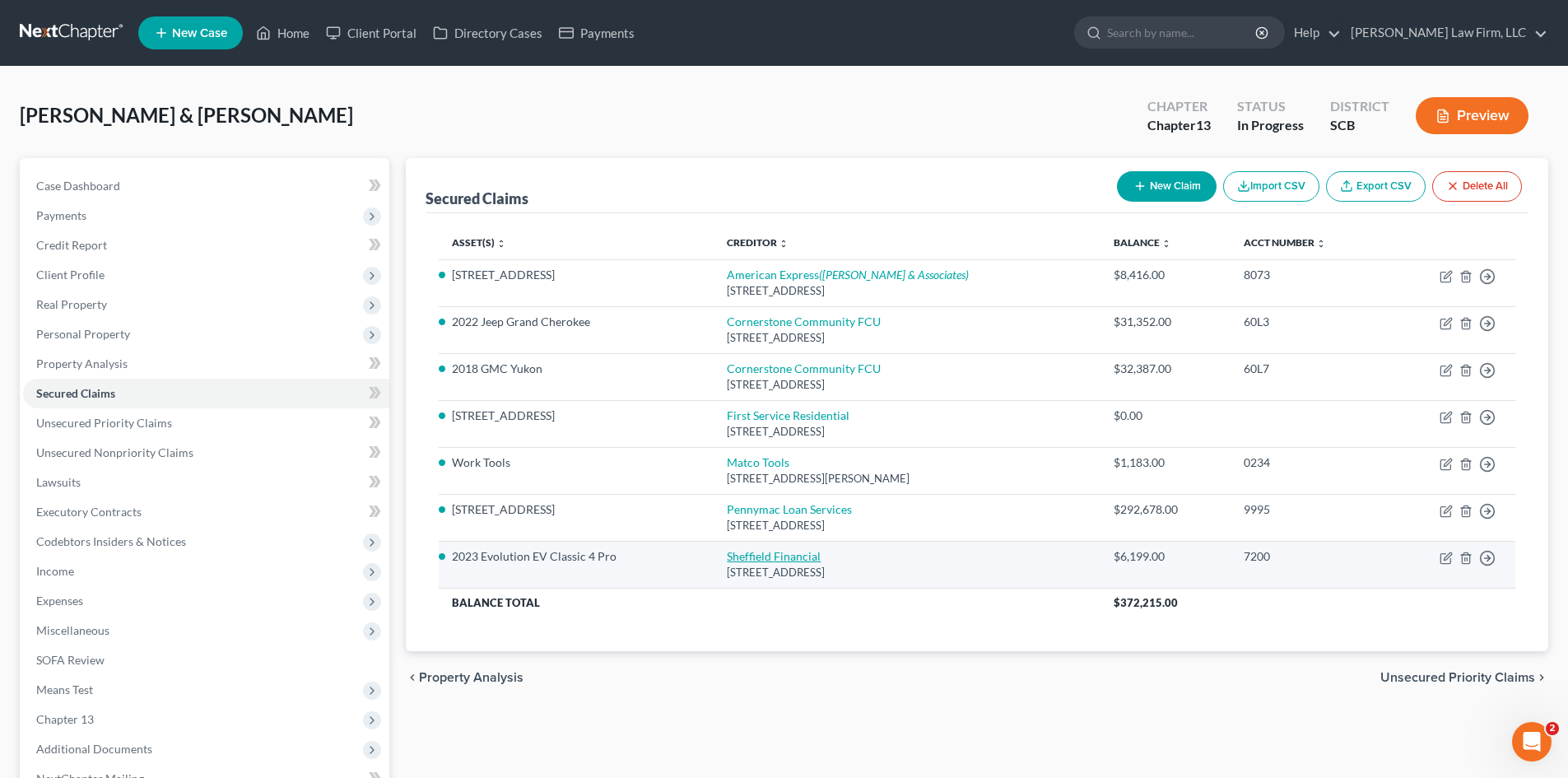
click at [789, 552] on link "Sheffield Financial" at bounding box center [774, 556] width 94 height 14
select select "28"
select select "4"
select select "2"
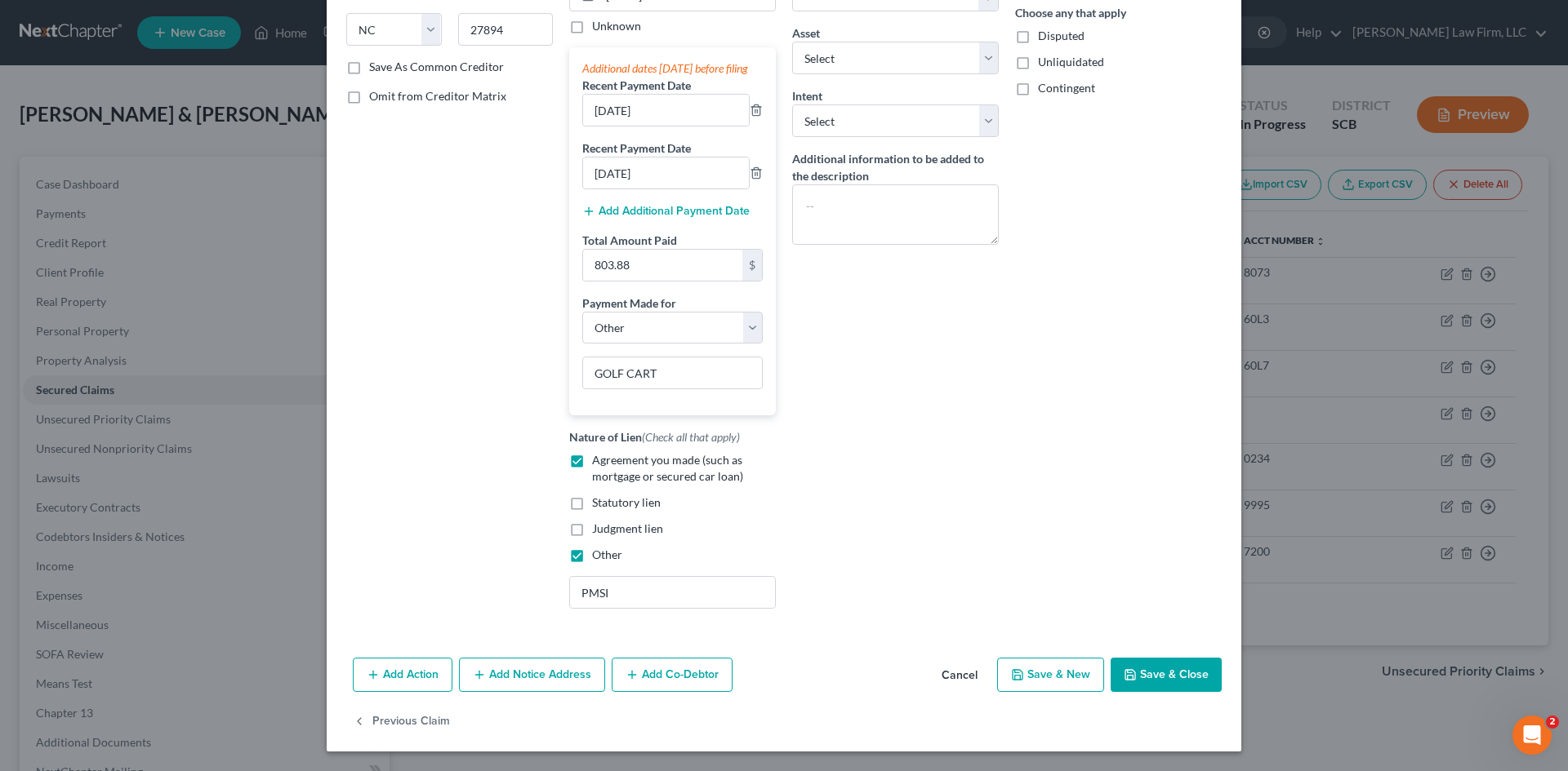
scroll to position [278, 0]
click at [1137, 680] on button "Save & Close" at bounding box center [1166, 675] width 111 height 34
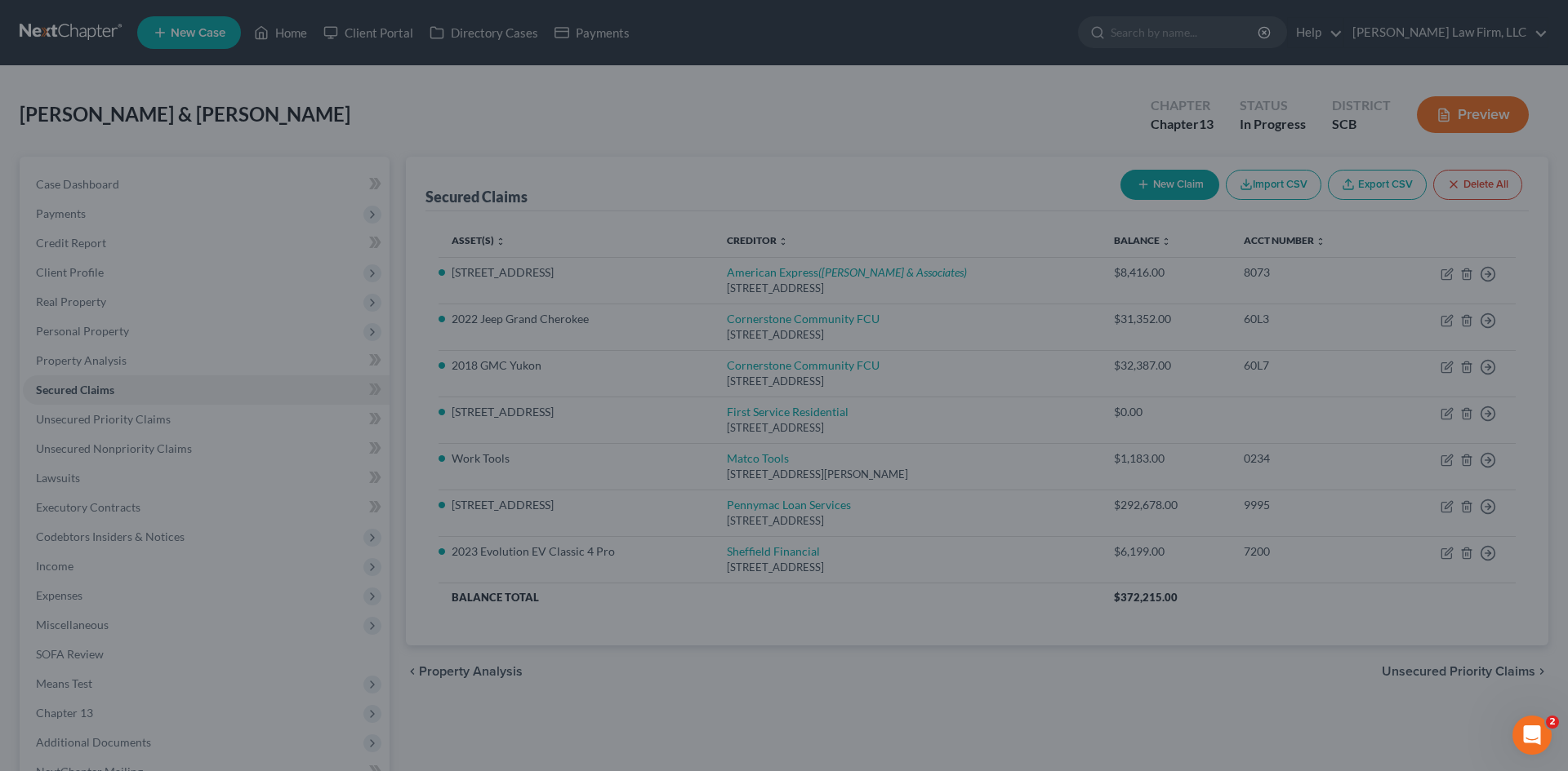
select select "17"
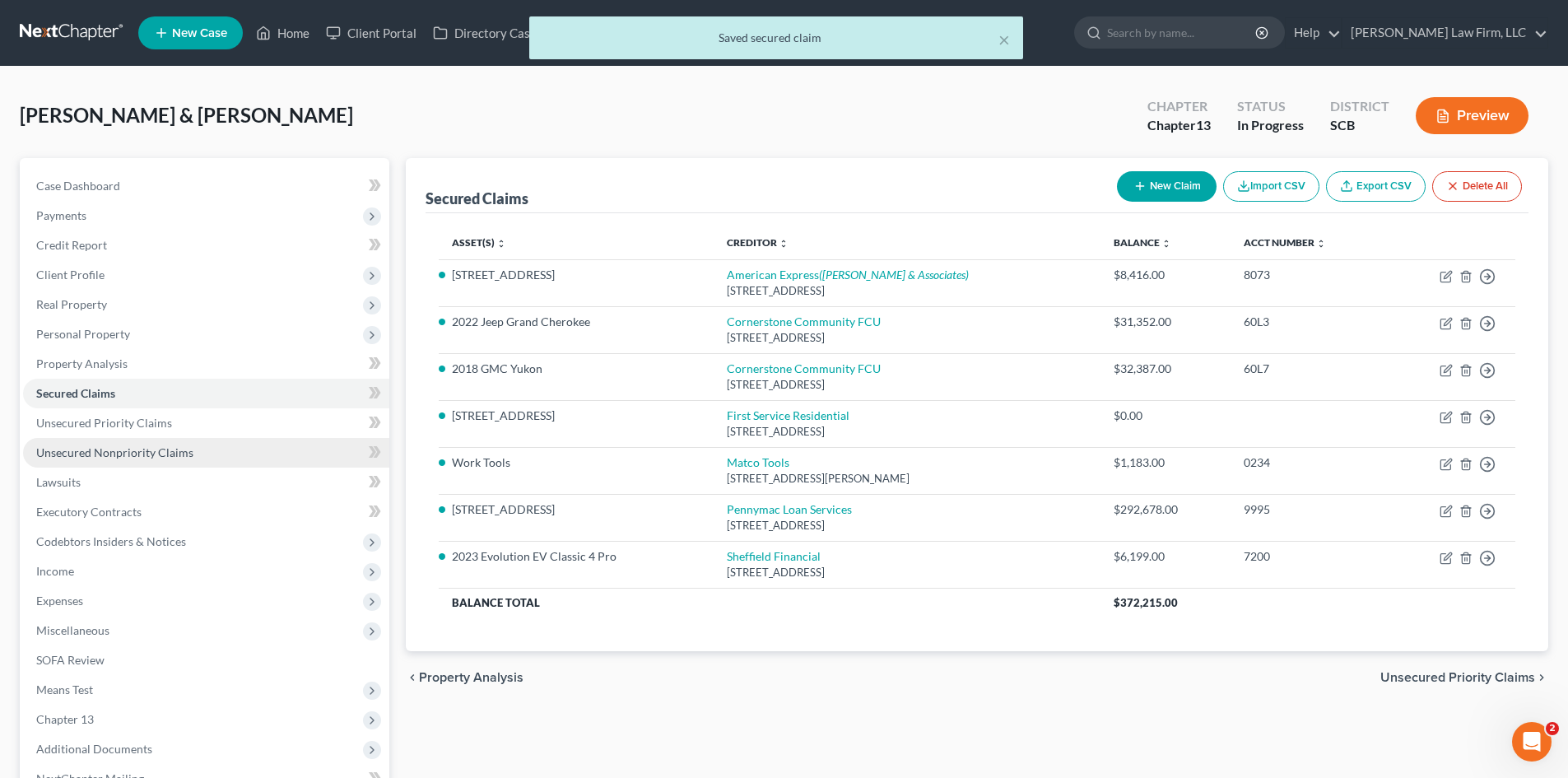
click at [82, 455] on span "Unsecured Nonpriority Claims" at bounding box center [115, 453] width 157 height 14
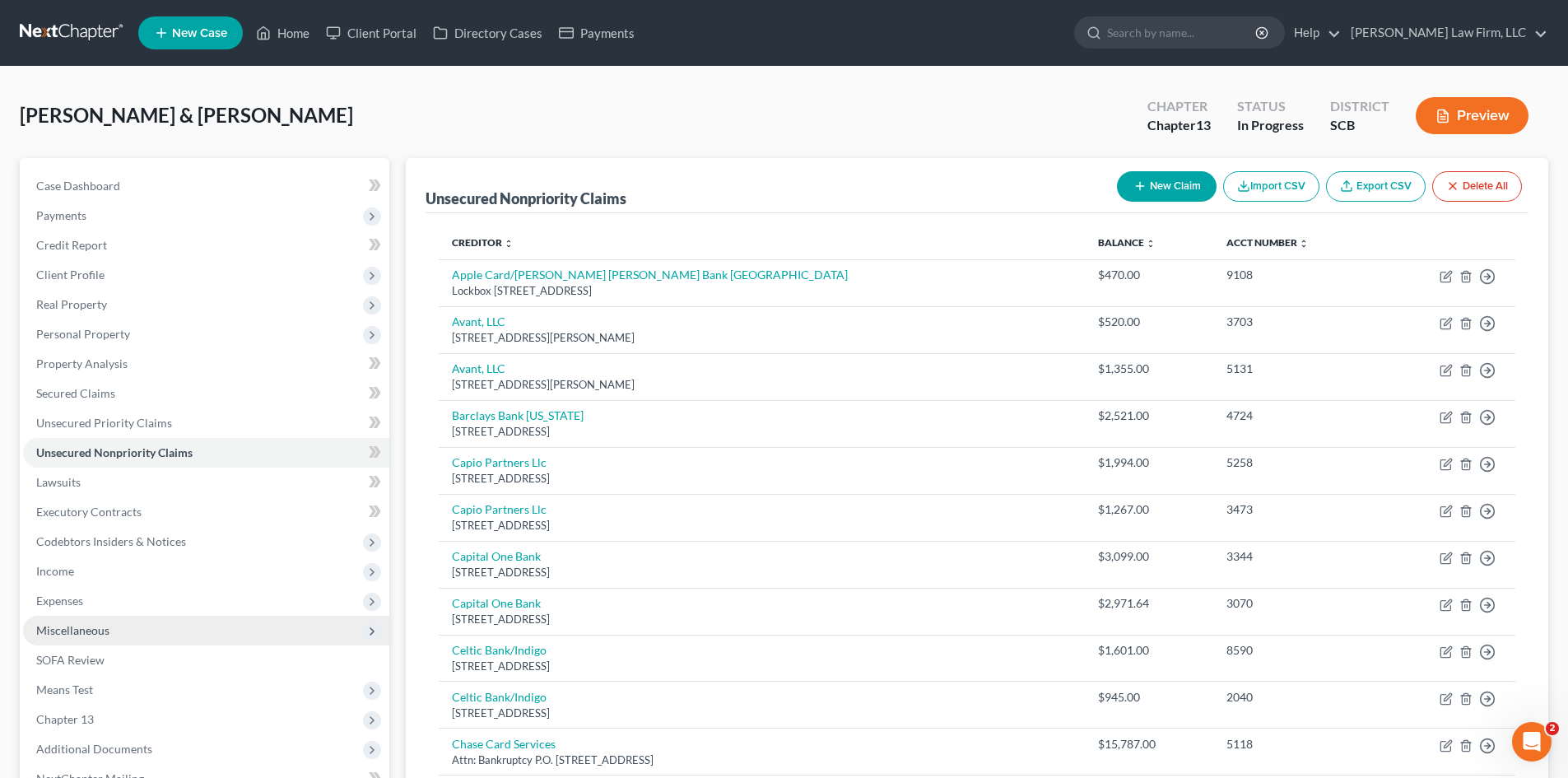
click at [77, 620] on span "Miscellaneous" at bounding box center [205, 631] width 366 height 30
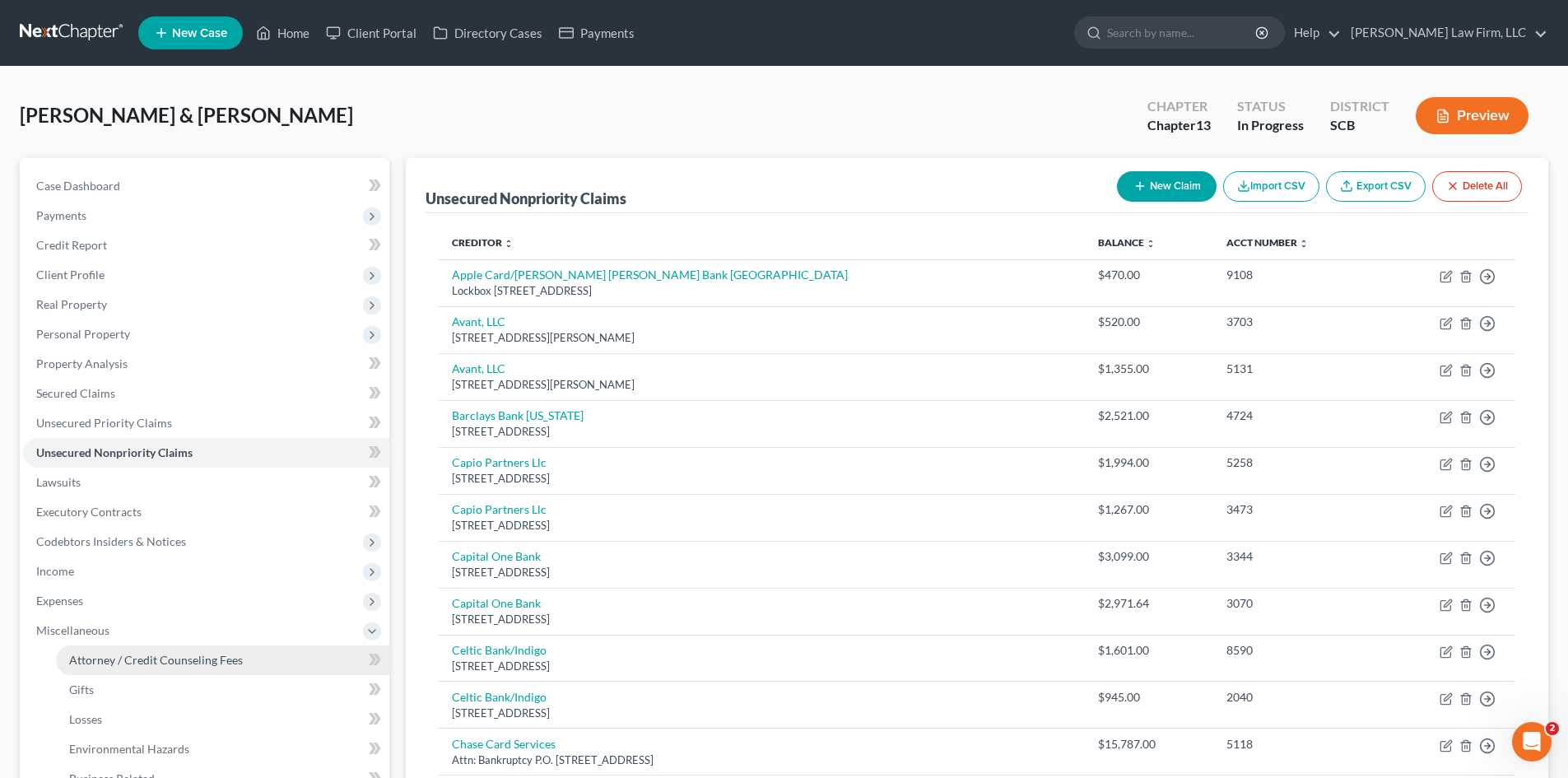
click at [120, 658] on span "Attorney / Credit Counseling Fees" at bounding box center [156, 660] width 174 height 14
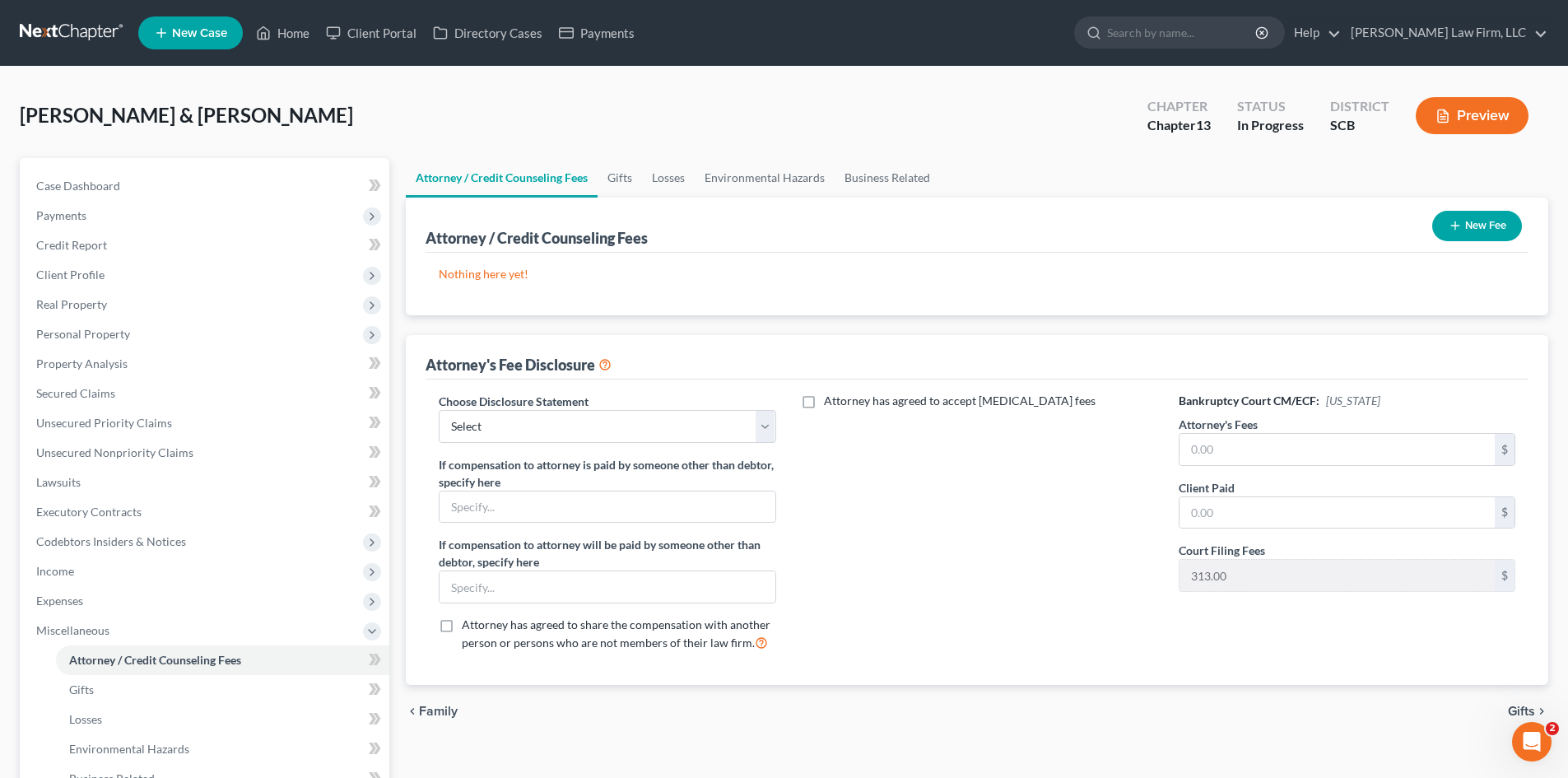
click at [1487, 218] on button "New Fee" at bounding box center [1477, 225] width 90 height 30
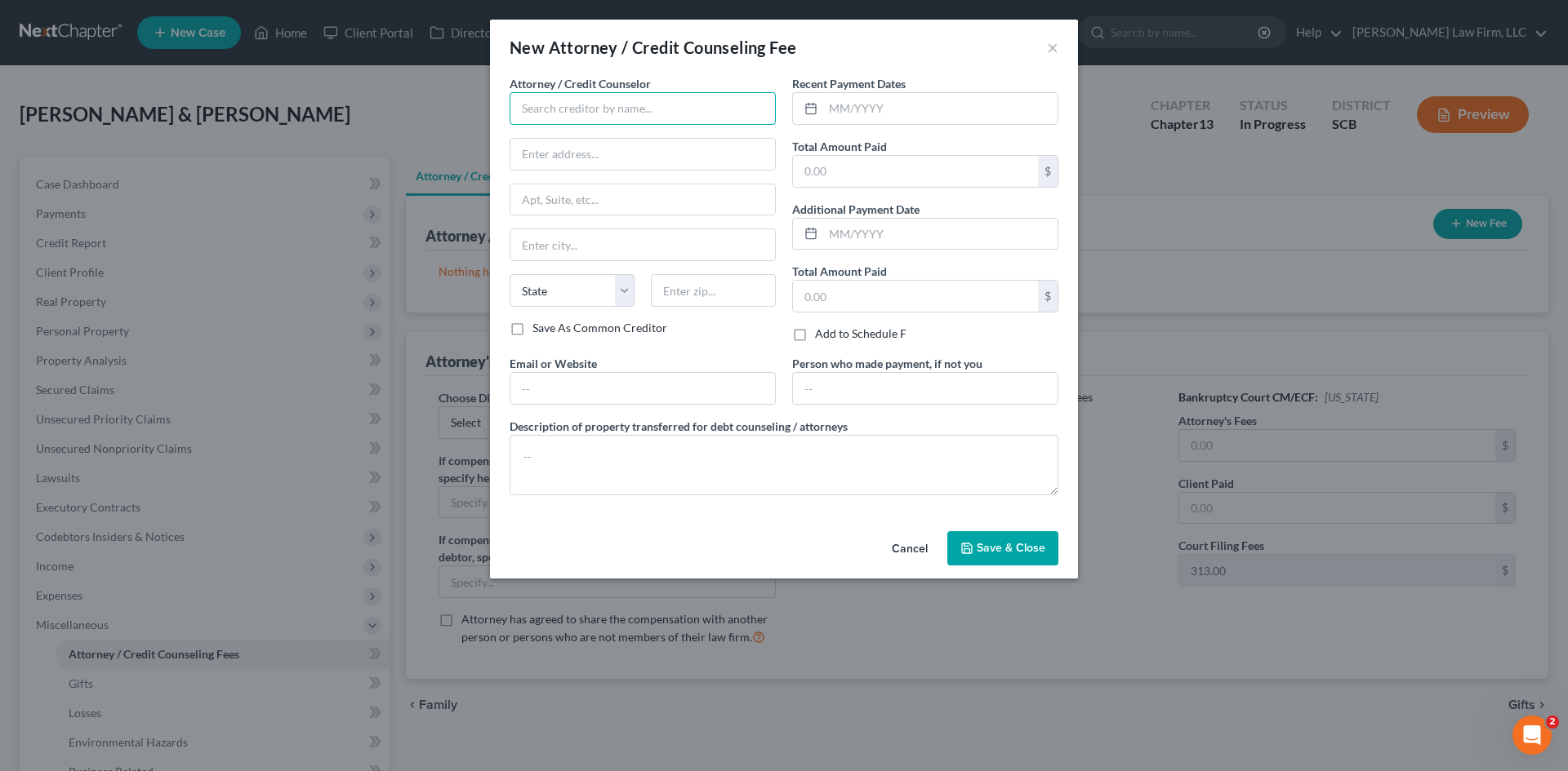
click at [566, 117] on input "text" at bounding box center [642, 109] width 266 height 33
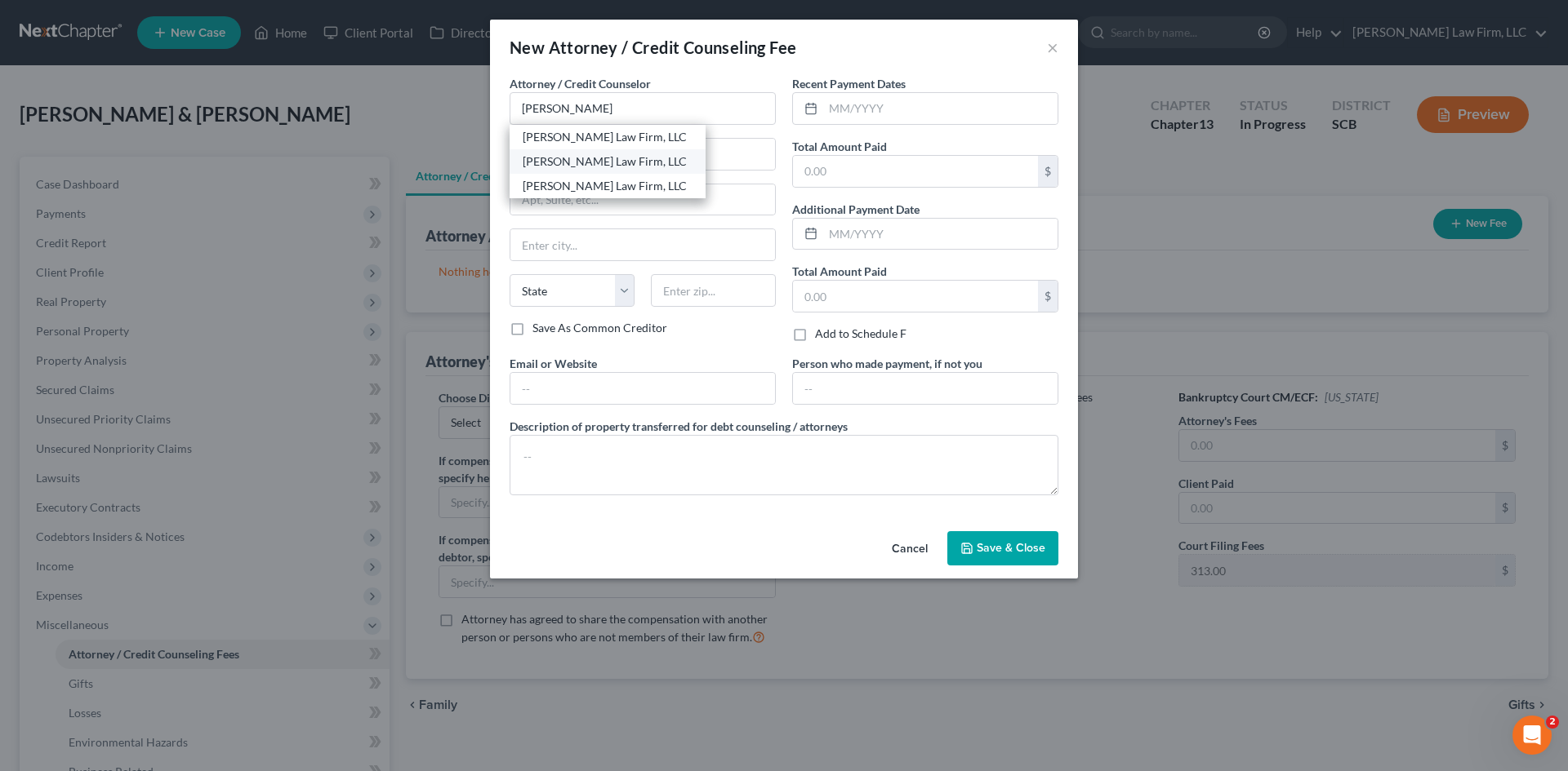
click at [562, 172] on div "[PERSON_NAME] Law Firm, LLC" at bounding box center [607, 161] width 196 height 24
type input "[PERSON_NAME] Law Firm, LLC"
type input "4000 Faber Place Drive"
type input "Suite 120"
type input "North Charleston"
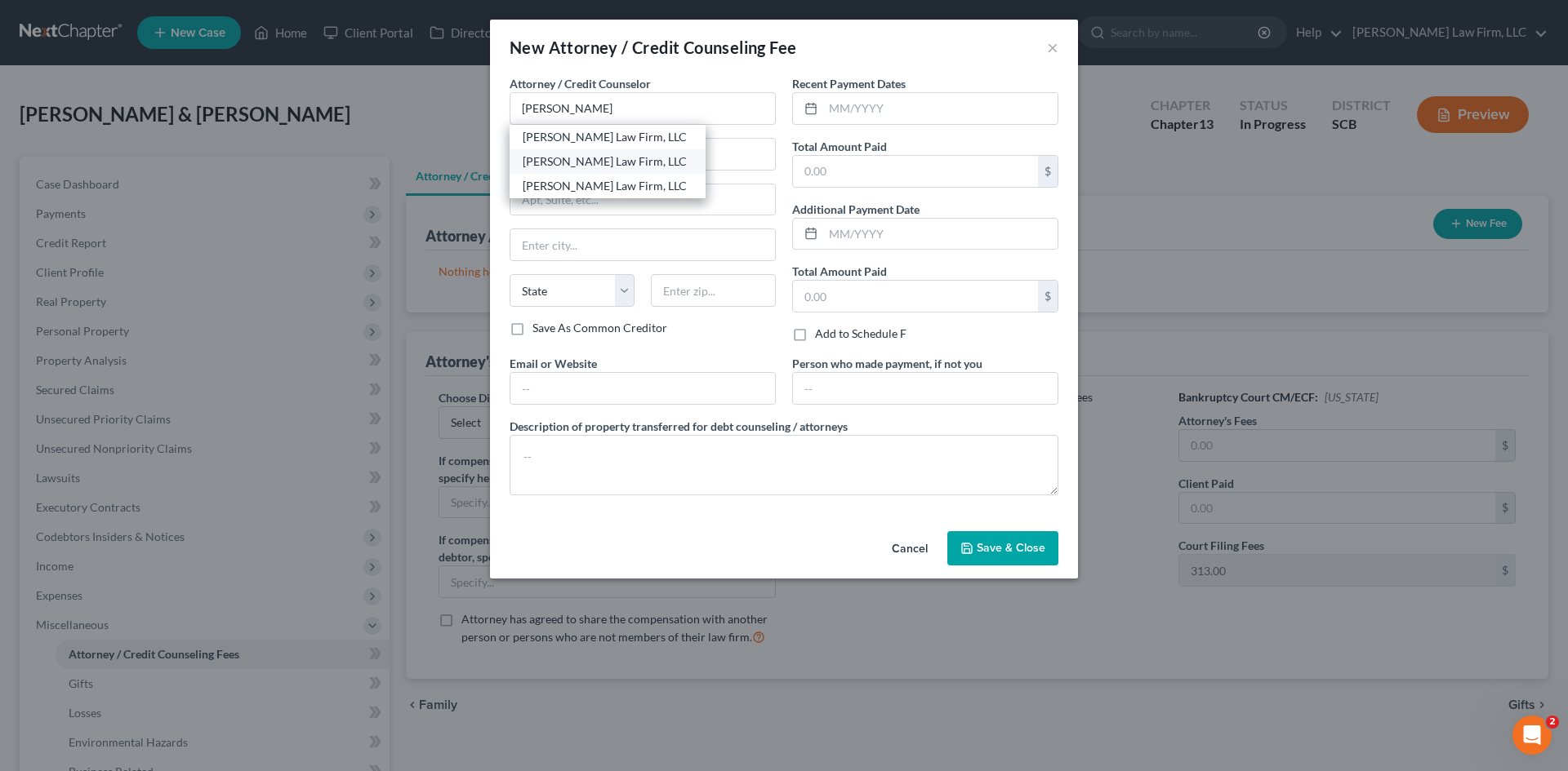
select select "42"
type input "29405"
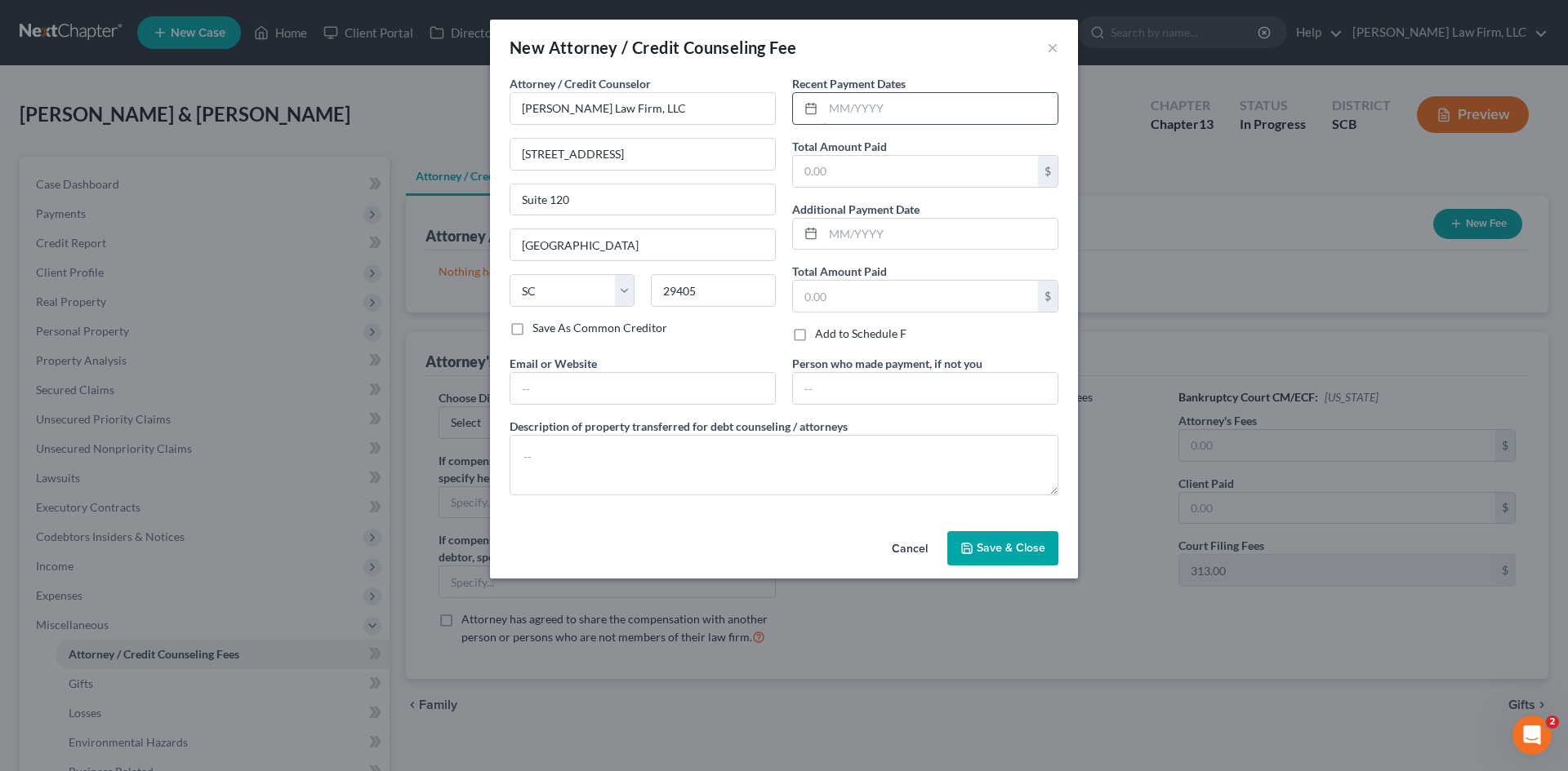
click at [948, 104] on input "text" at bounding box center [941, 109] width 235 height 31
type input "09/2025"
click at [1004, 185] on input "text" at bounding box center [916, 172] width 245 height 31
type input "1,500"
click at [640, 454] on textarea at bounding box center [784, 465] width 549 height 60
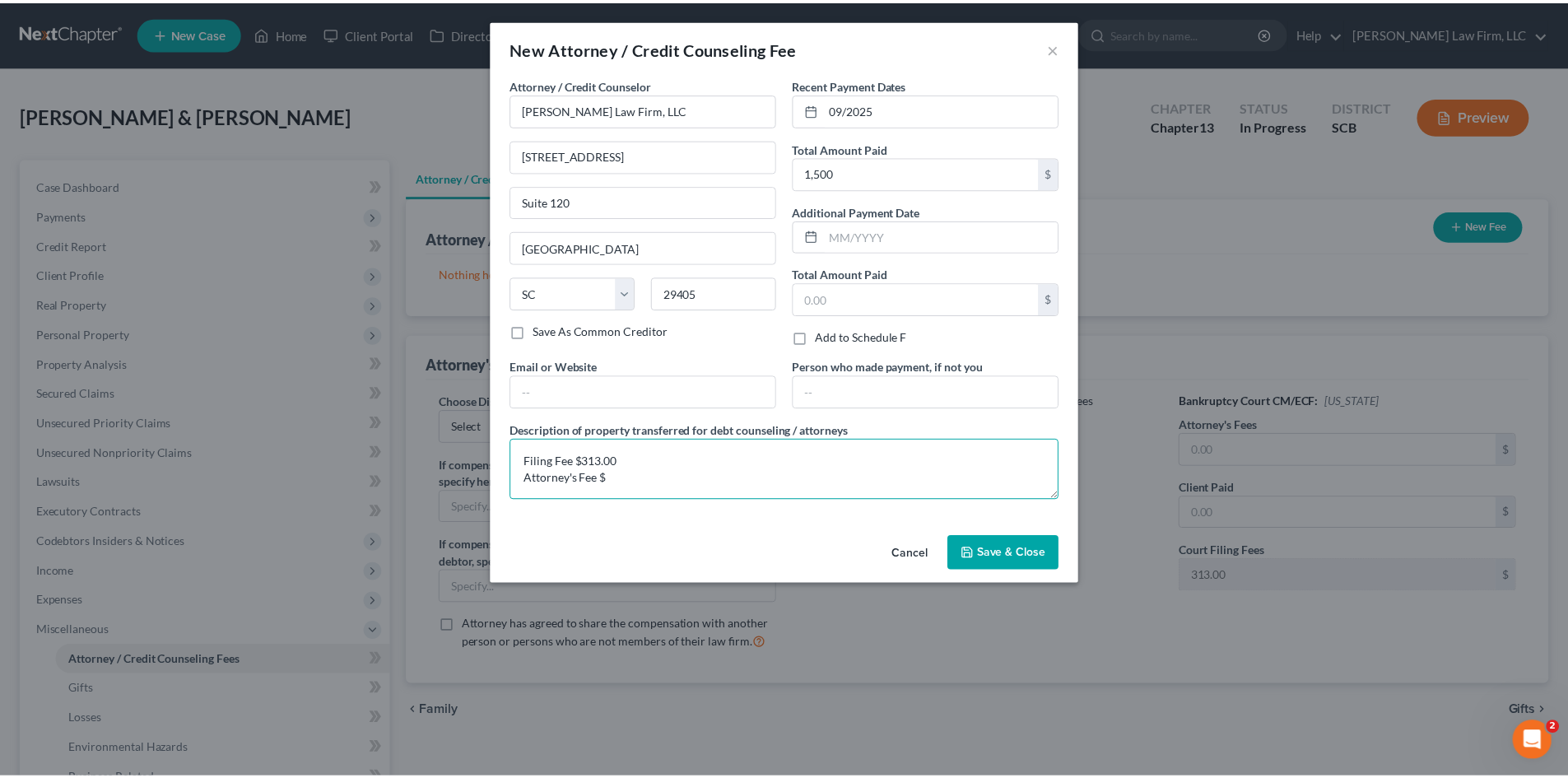
scroll to position [3, 0]
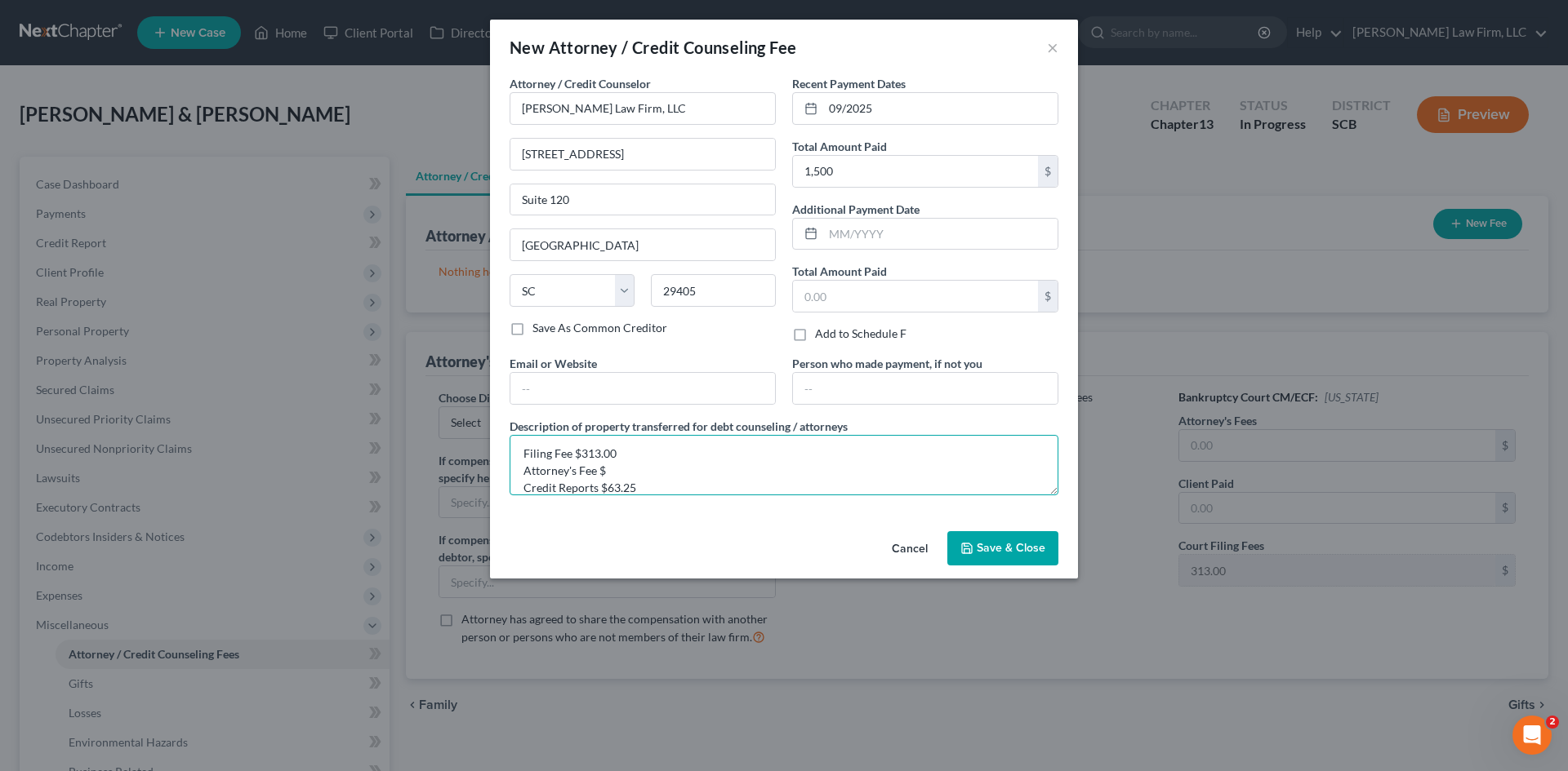
click at [723, 448] on textarea "Filing Fee $313.00 Attorney's Fee $ Credit Reports $63.25" at bounding box center [784, 465] width 549 height 60
click at [687, 471] on textarea "Filing Fee $313.00 Attorney's Fee $ Credit Reports $63.25" at bounding box center [784, 465] width 549 height 60
paste textarea "1123.75"
click at [610, 468] on textarea "Filing Fee $313.00 Attorney's Fee $1123.75 Credit Reports $63.25" at bounding box center [784, 465] width 549 height 60
type textarea "Filing Fee $313.00 Attorney's Fee $1,123.75 Credit Reports $63.25"
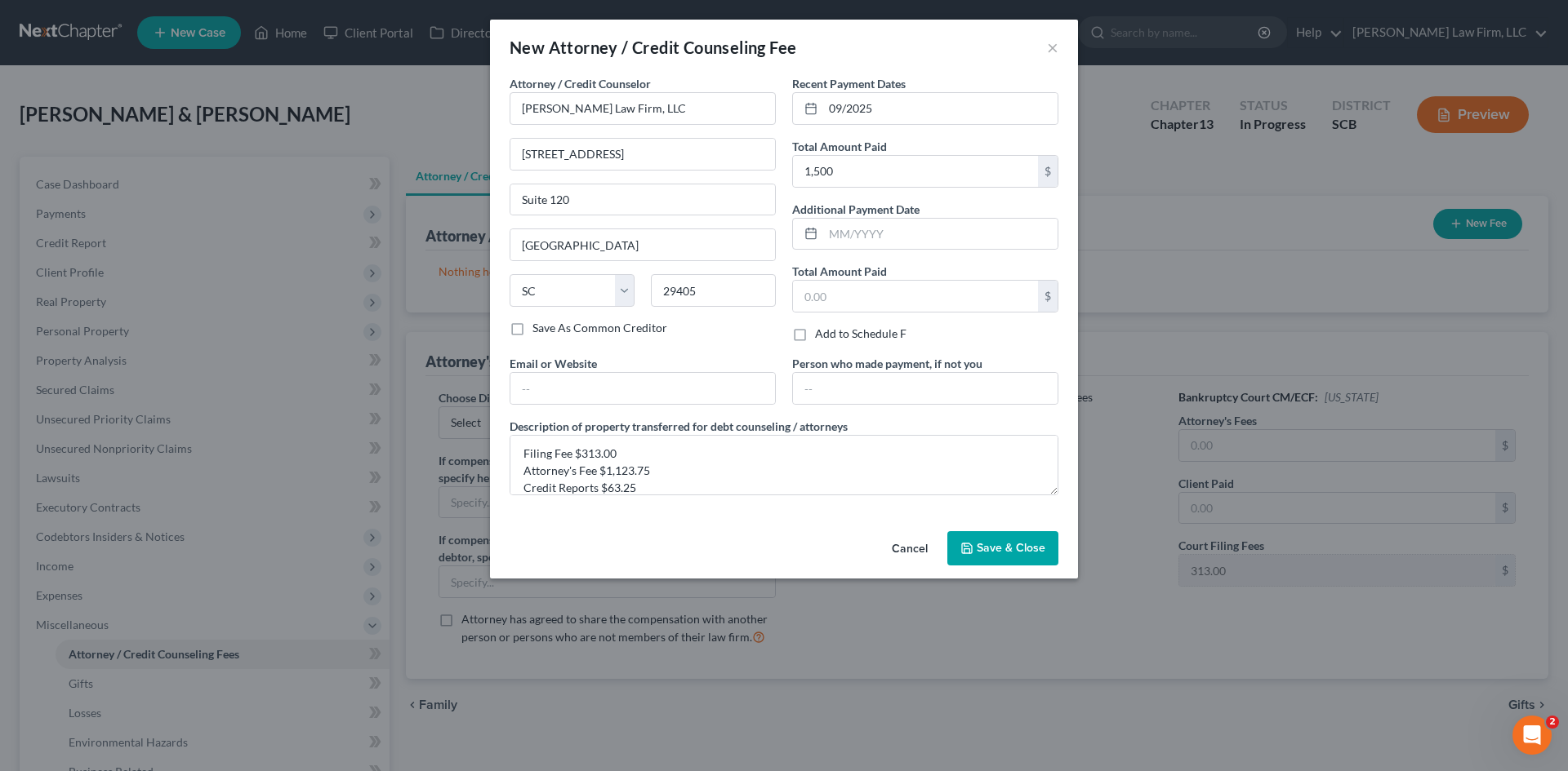
click at [1012, 542] on span "Save & Close" at bounding box center [1011, 548] width 68 height 14
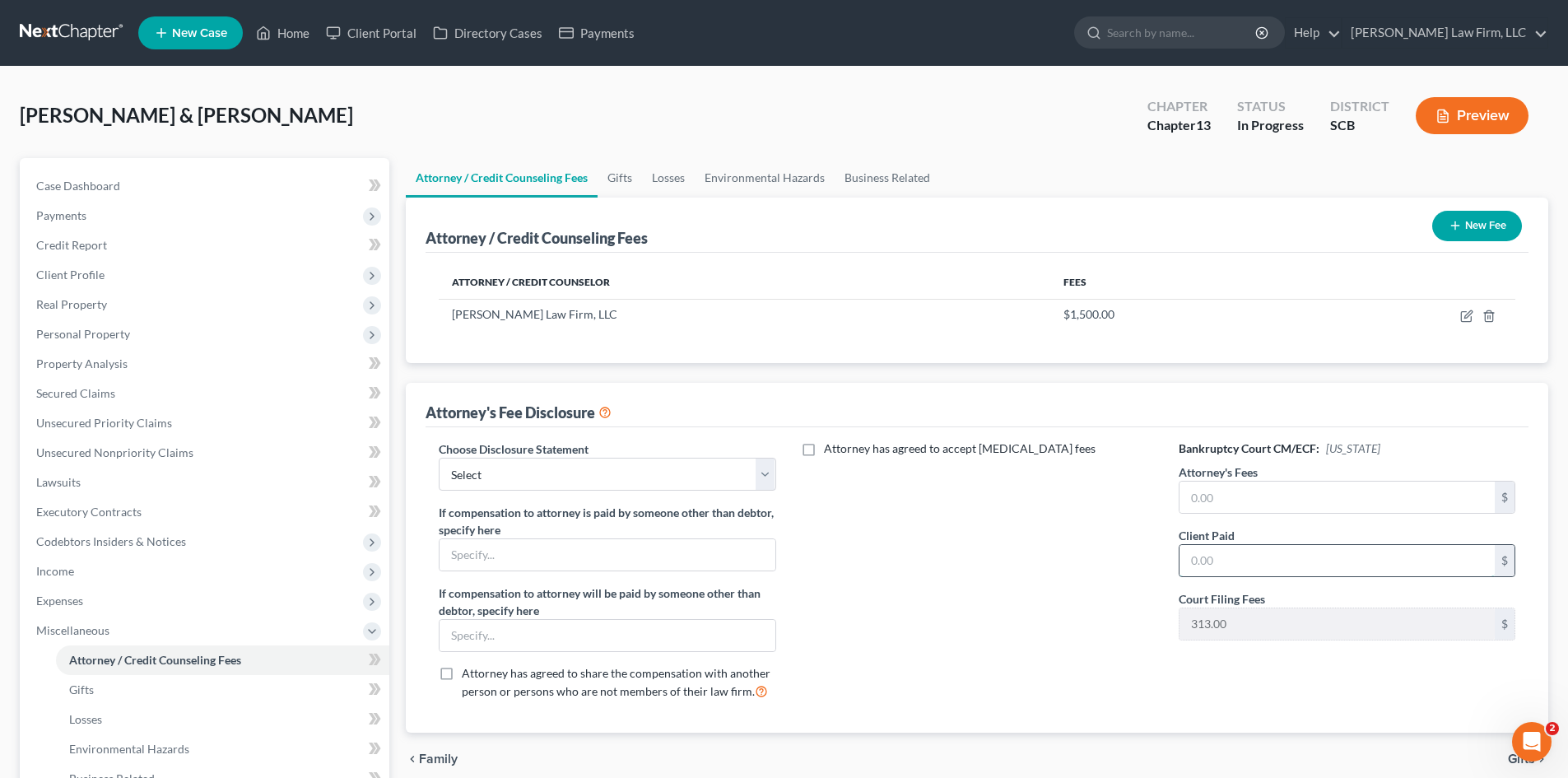
click at [1217, 558] on input "text" at bounding box center [1337, 560] width 315 height 31
paste input "1123.75"
type input "1,123.75"
click at [1237, 497] on input "text" at bounding box center [1337, 498] width 315 height 31
type input "0"
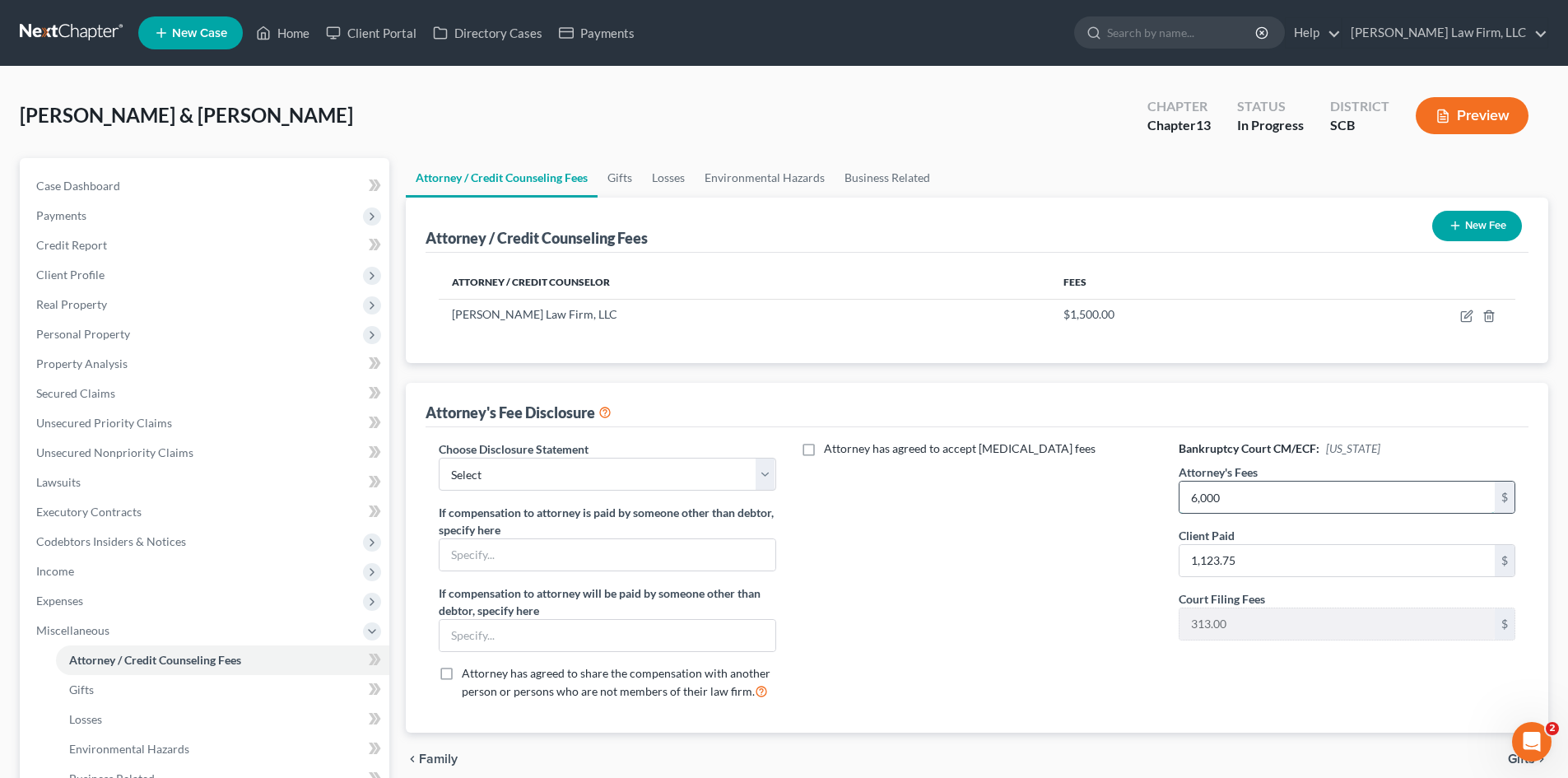
type input "6,000"
drag, startPoint x: 637, startPoint y: 452, endPoint x: 641, endPoint y: 463, distance: 11.7
click at [637, 453] on div "Choose Disclosure Statement Select Disclosure of Compensation of Attorney for D…" at bounding box center [606, 466] width 337 height 50
click at [647, 471] on select "Select Disclosure of Compensation of Attorney for Debtor(S)" at bounding box center [606, 474] width 337 height 33
select select "0"
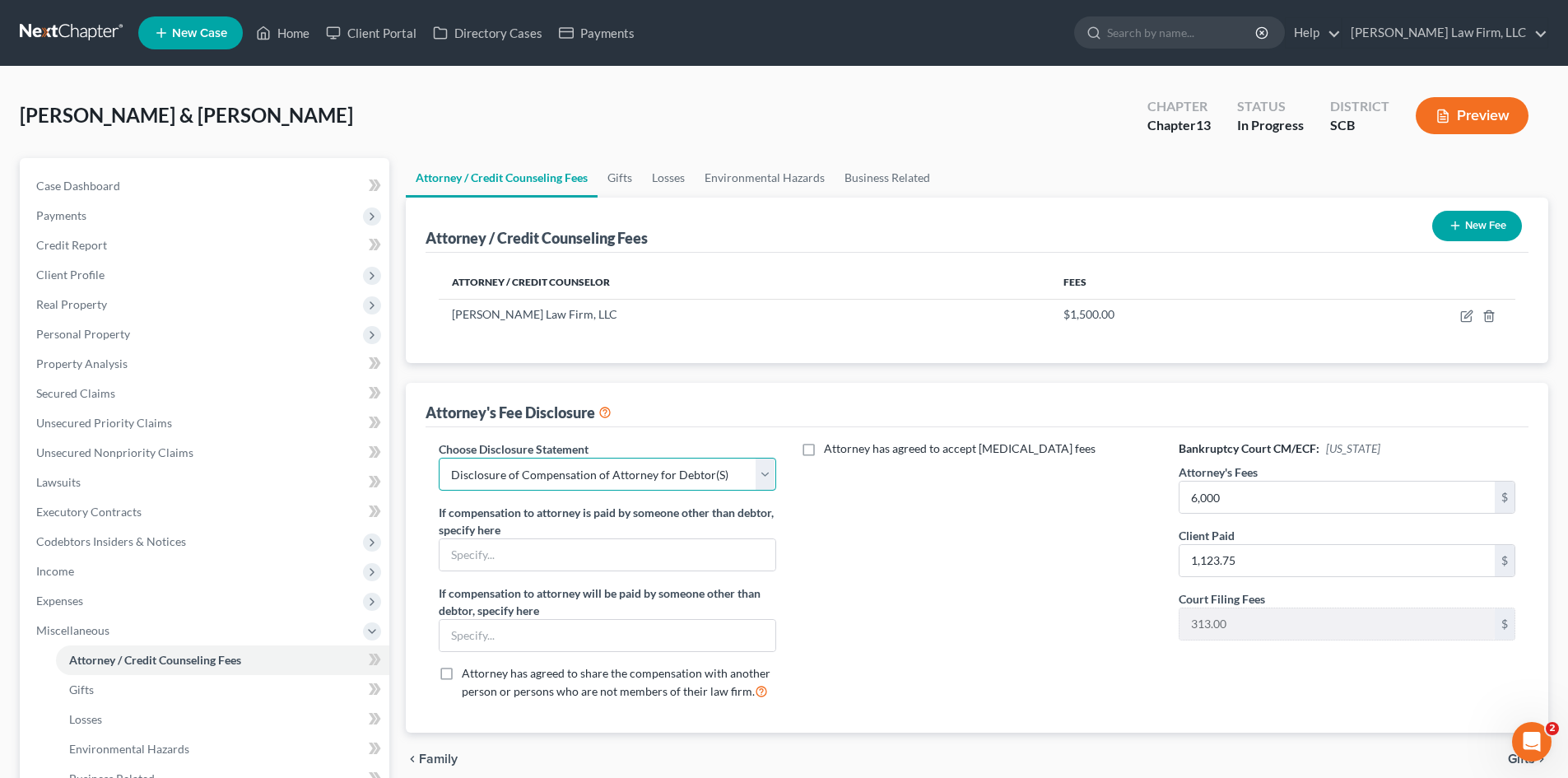
click at [439, 458] on select "Select Disclosure of Compensation of Attorney for Debtor(S)" at bounding box center [606, 474] width 337 height 33
click at [1449, 228] on icon "button" at bounding box center [1455, 225] width 13 height 13
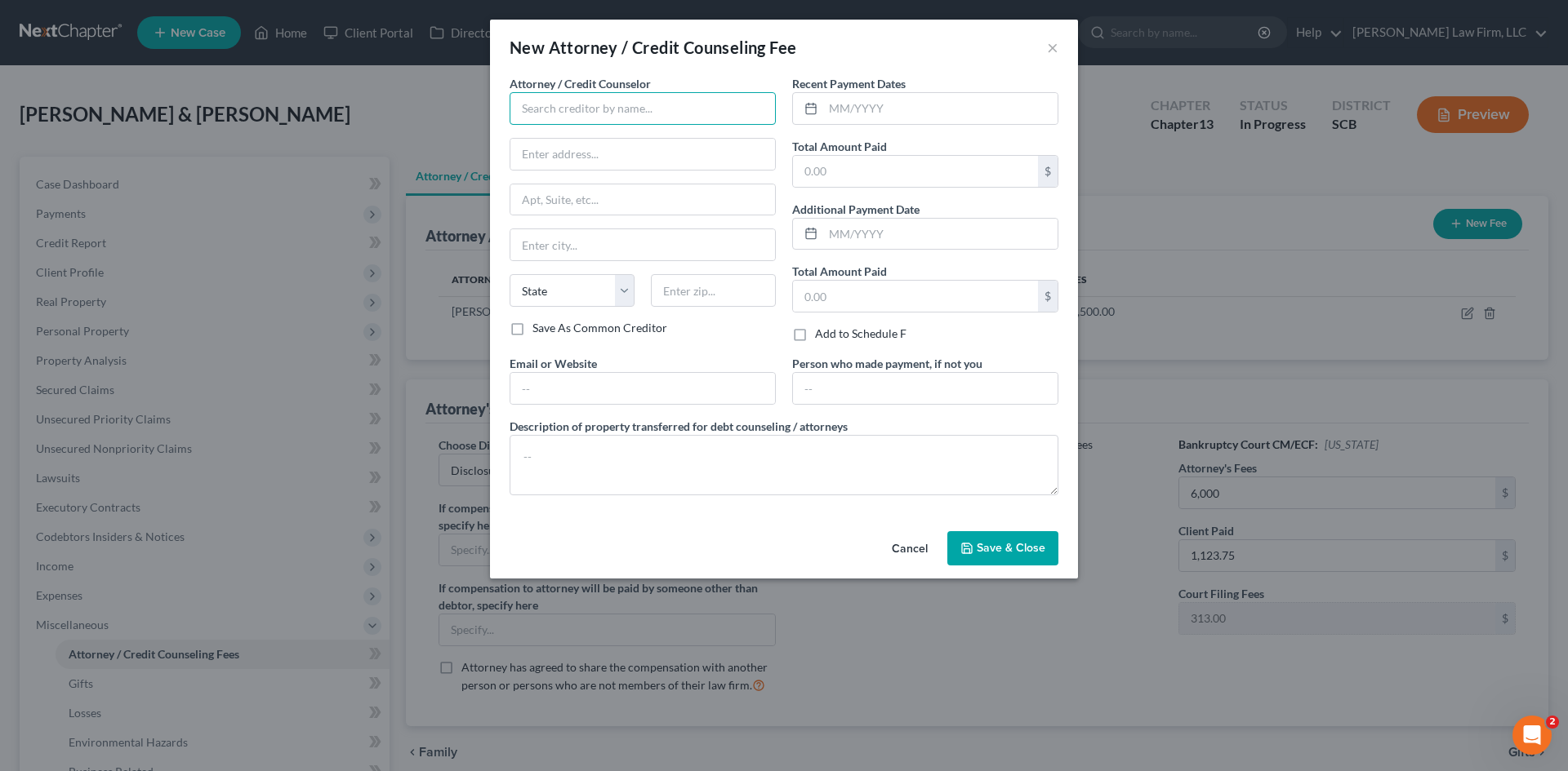
click at [614, 115] on input "text" at bounding box center [642, 109] width 266 height 33
click at [591, 138] on div "MoneySharp Credit Counseling" at bounding box center [608, 136] width 170 height 16
type input "MoneySharp Credit Counseling"
type input "1916 N. Fairfield Avenue"
type input "Chicago"
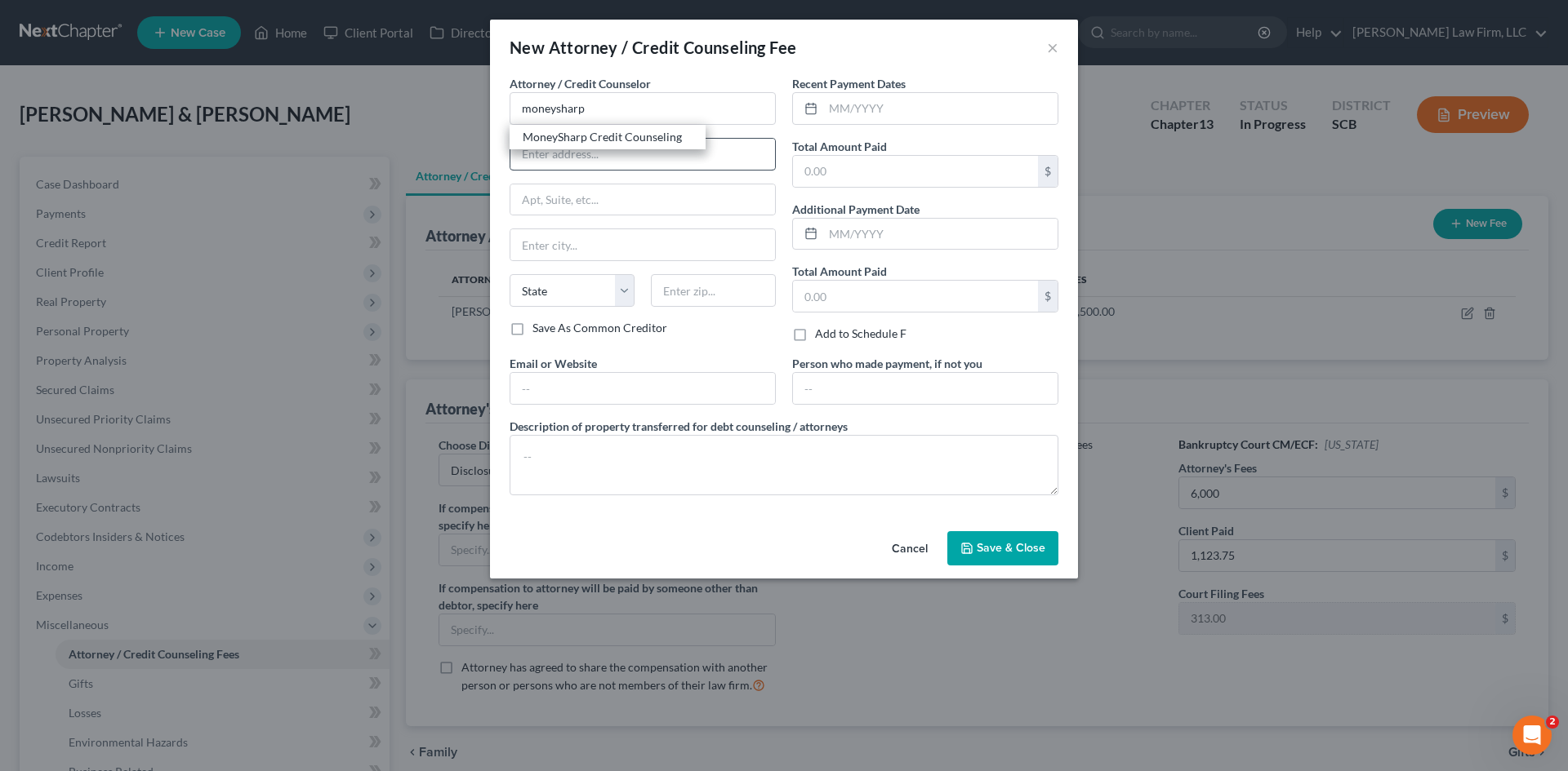
select select "14"
type input "60647"
click at [861, 122] on input "text" at bounding box center [941, 109] width 235 height 31
drag, startPoint x: 885, startPoint y: 111, endPoint x: 753, endPoint y: 85, distance: 134.5
click at [759, 109] on div "Attorney / Credit Counselor * MoneySharp Credit Counseling 1916 N. Fairfield Av…" at bounding box center [784, 291] width 565 height 433
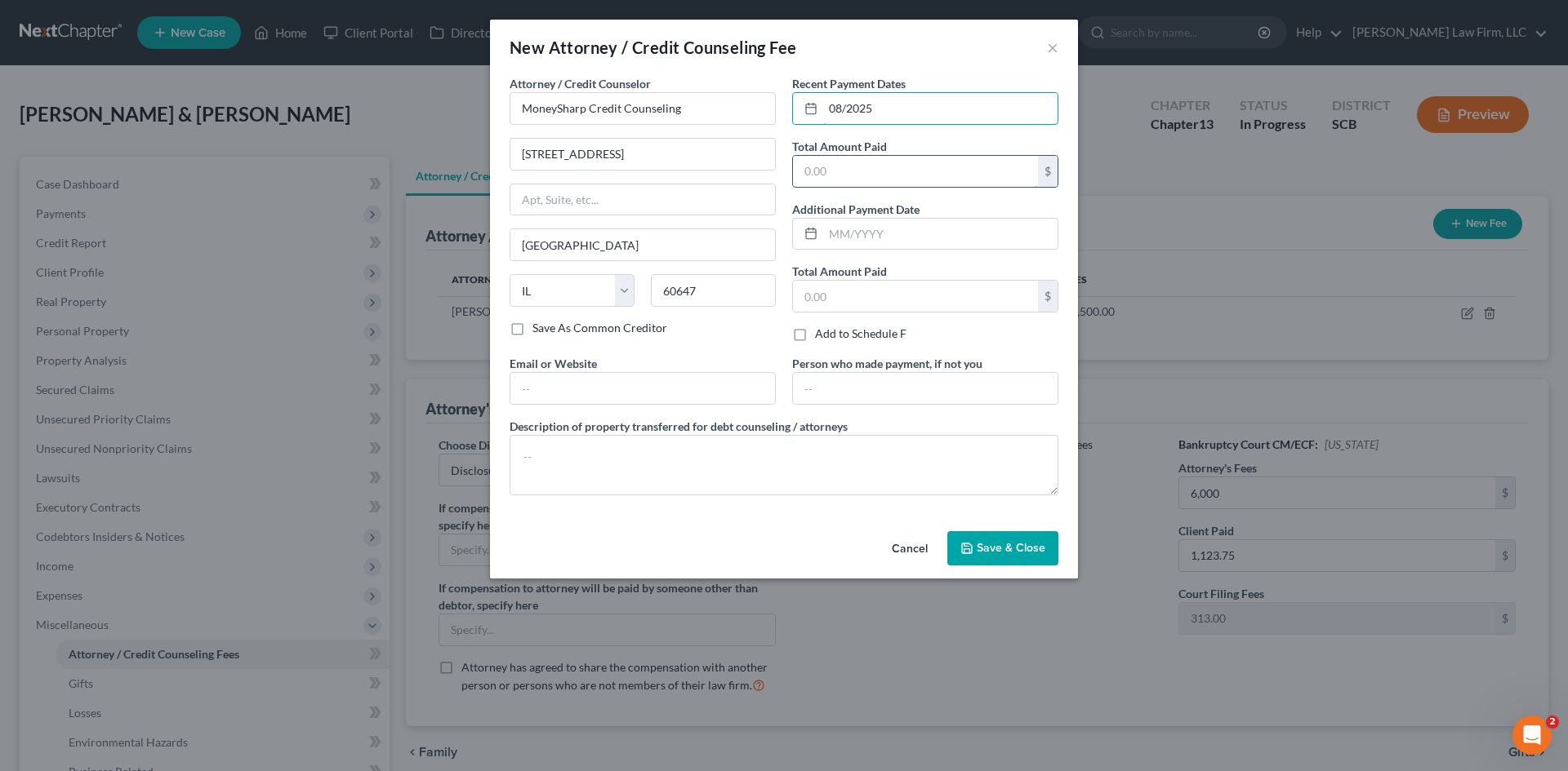
type input "08/2025"
click at [875, 177] on input "text" at bounding box center [916, 172] width 245 height 31
type input "12.00"
click at [881, 477] on textarea at bounding box center [784, 465] width 549 height 60
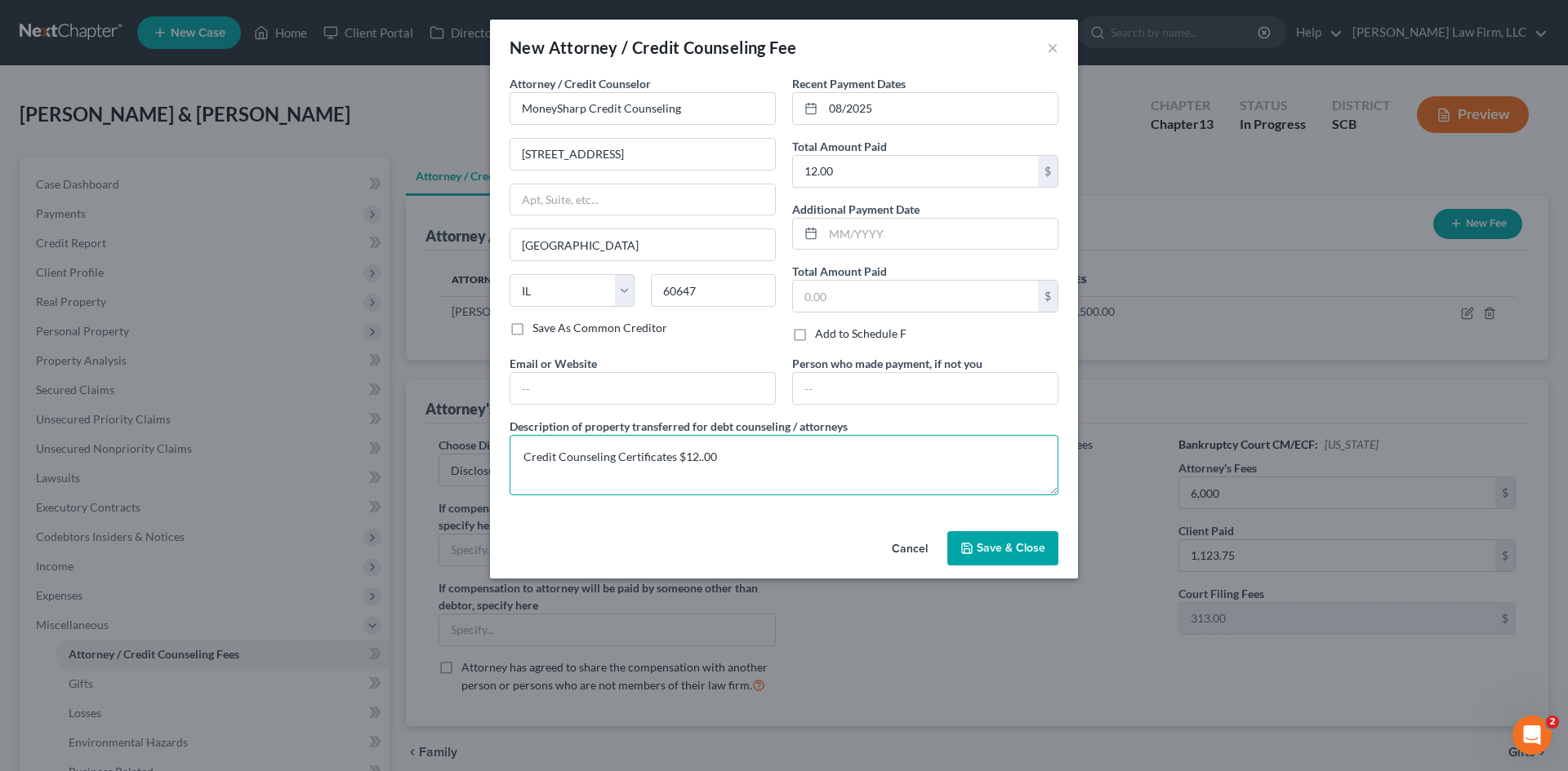
type textarea "Credit Counseling Certificates $12..00"
click at [1011, 543] on span "Save & Close" at bounding box center [1011, 548] width 68 height 14
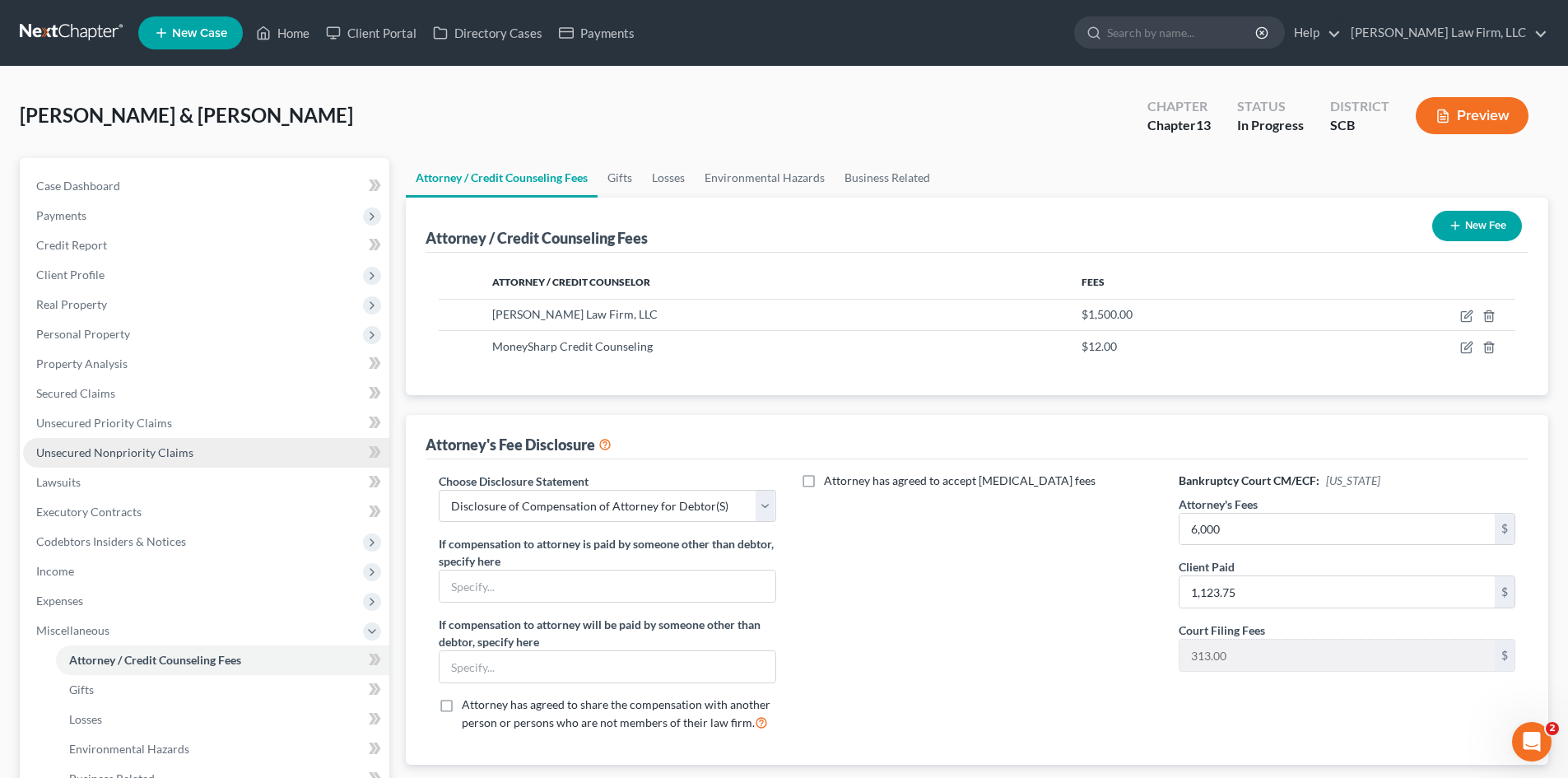
click at [165, 459] on span "Unsecured Nonpriority Claims" at bounding box center [115, 453] width 157 height 14
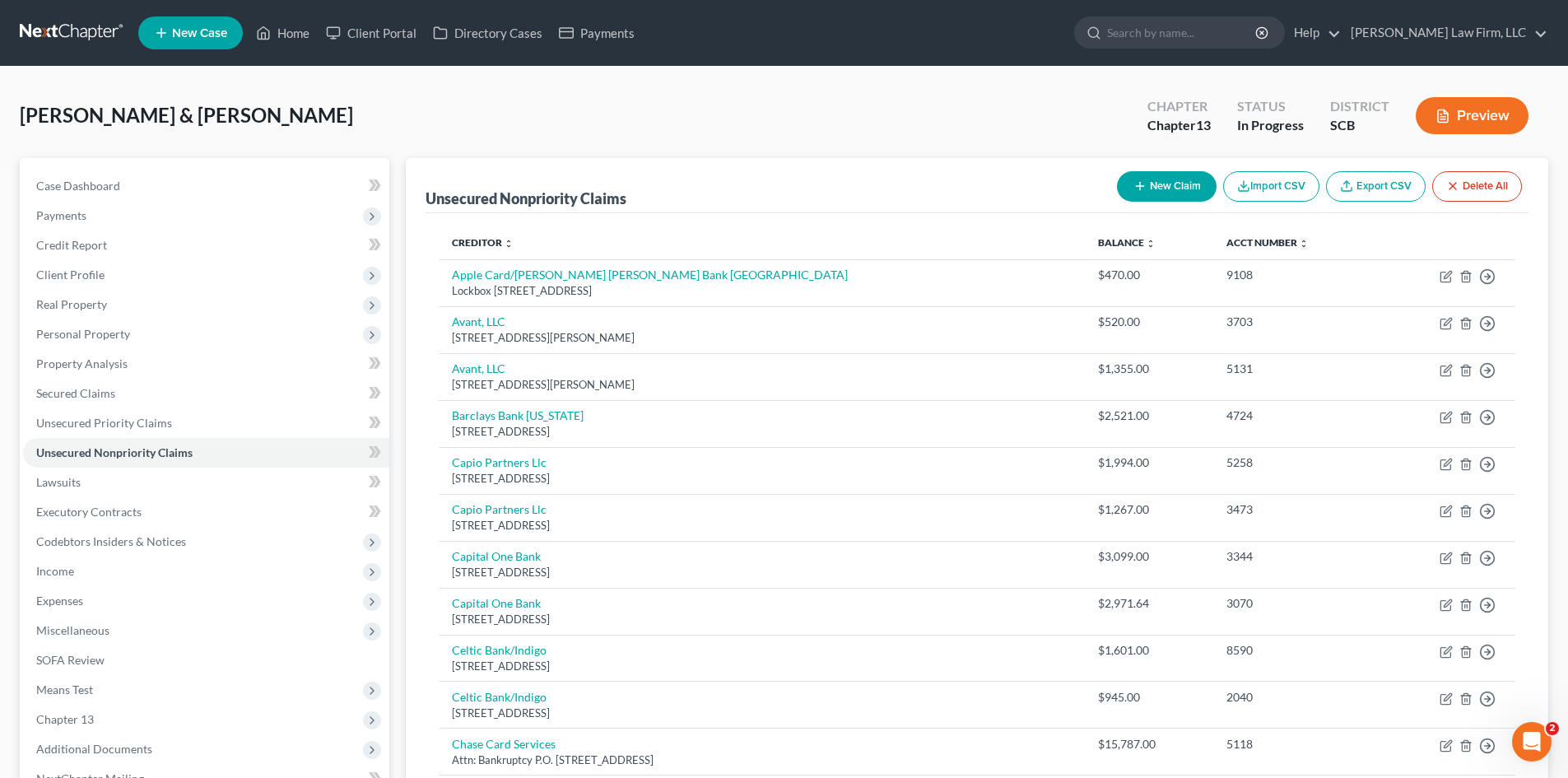
click at [1186, 195] on button "New Claim" at bounding box center [1167, 186] width 99 height 30
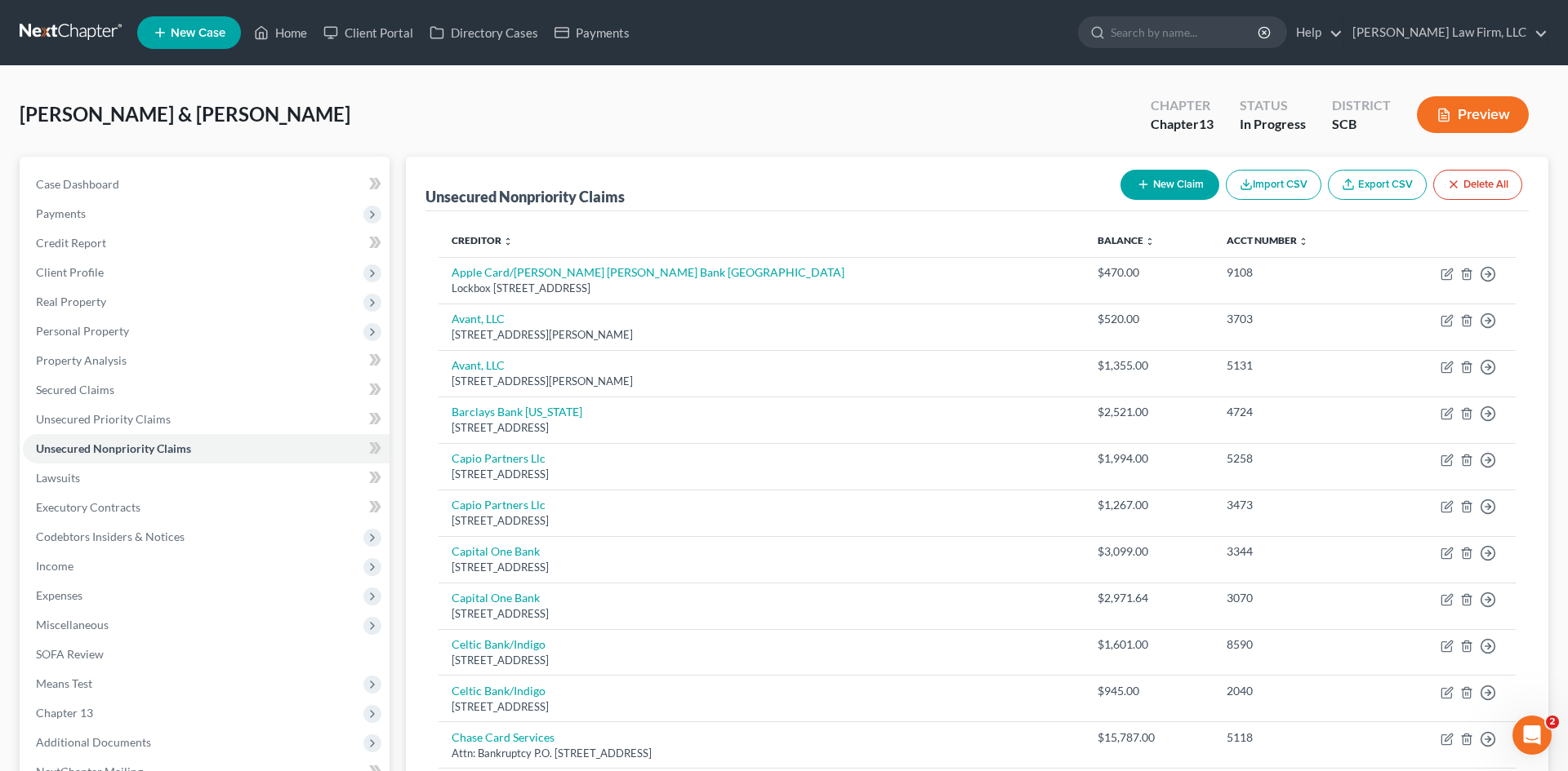
select select "2"
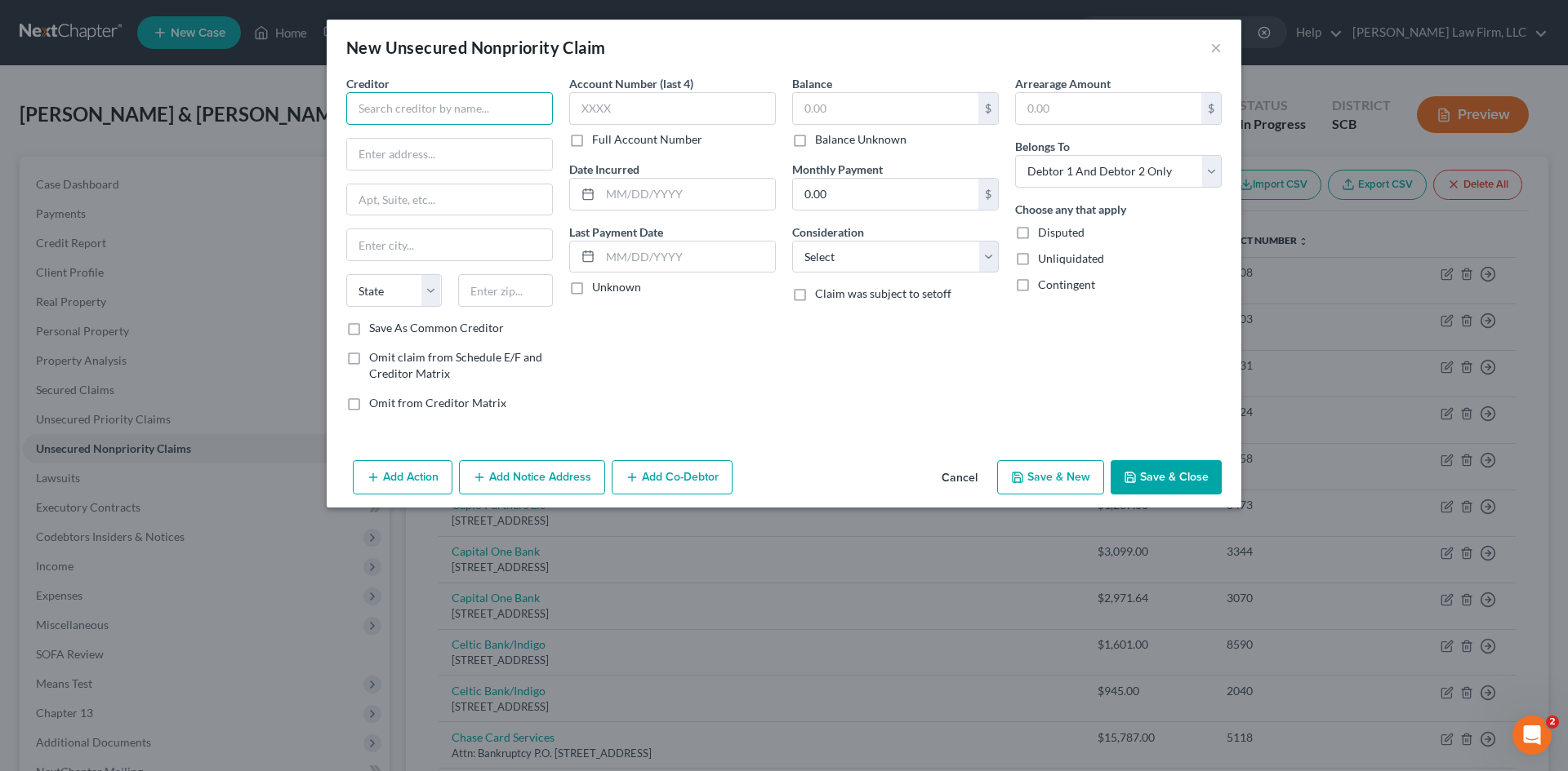
click at [542, 109] on input "text" at bounding box center [449, 109] width 206 height 33
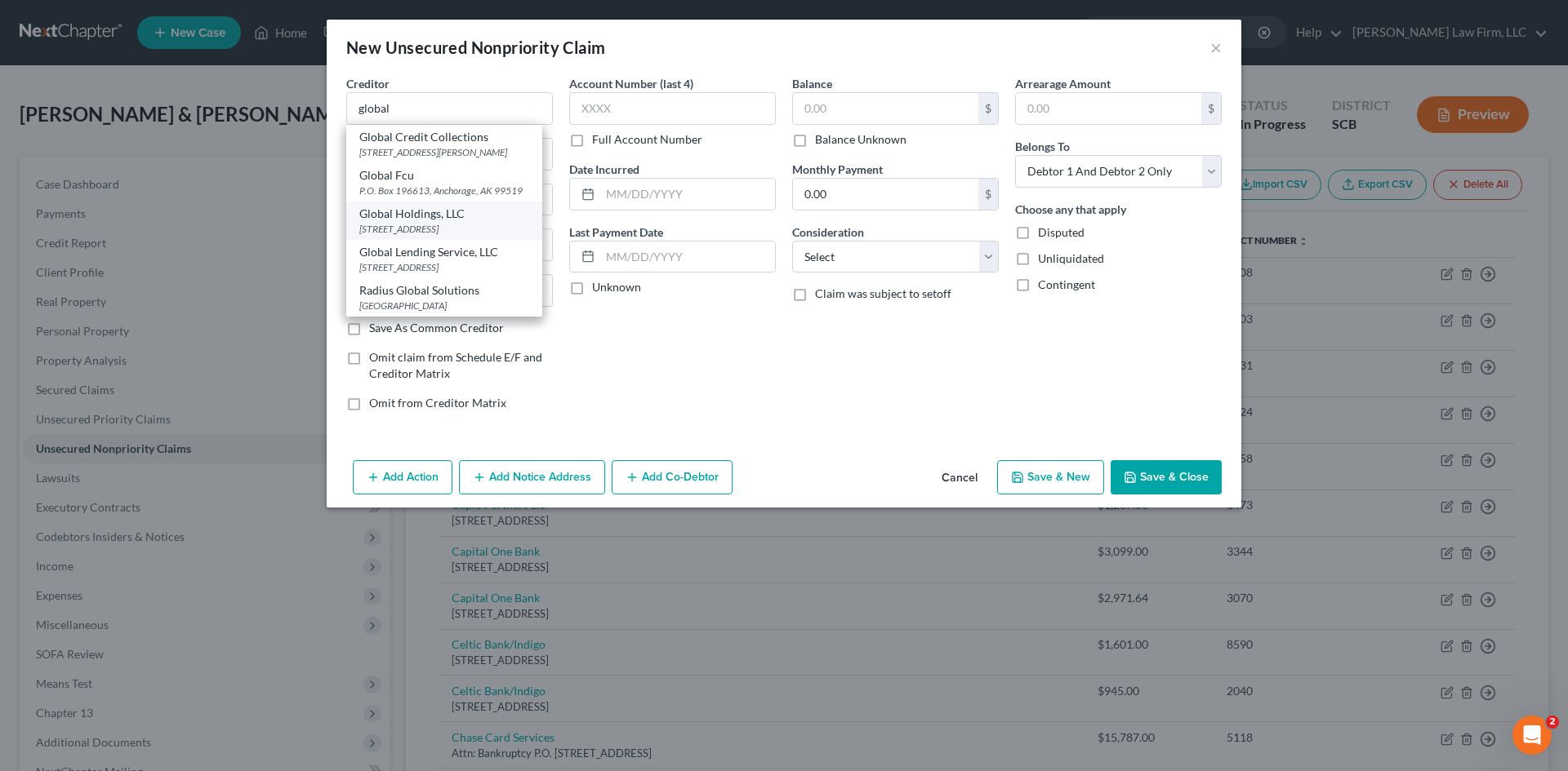
click at [452, 223] on div "4343 S 118th E Ave Suite 220, Tulsa, OK 74146" at bounding box center [444, 229] width 170 height 14
type input "Global Holdings, LLC"
type input "4343 S 118th E Ave"
type input "Suite 220"
type input "Tulsa"
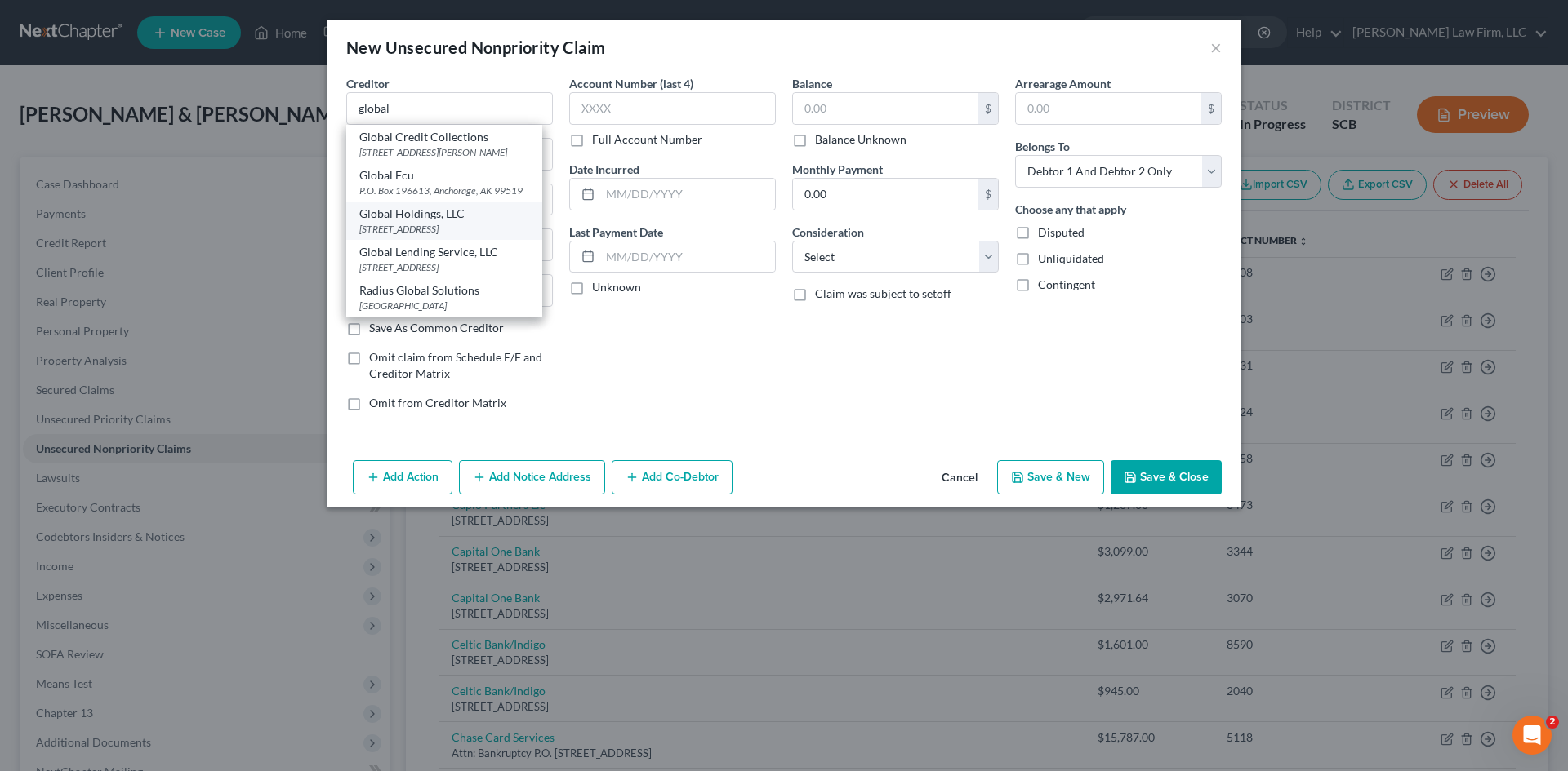
select select "37"
type input "74146"
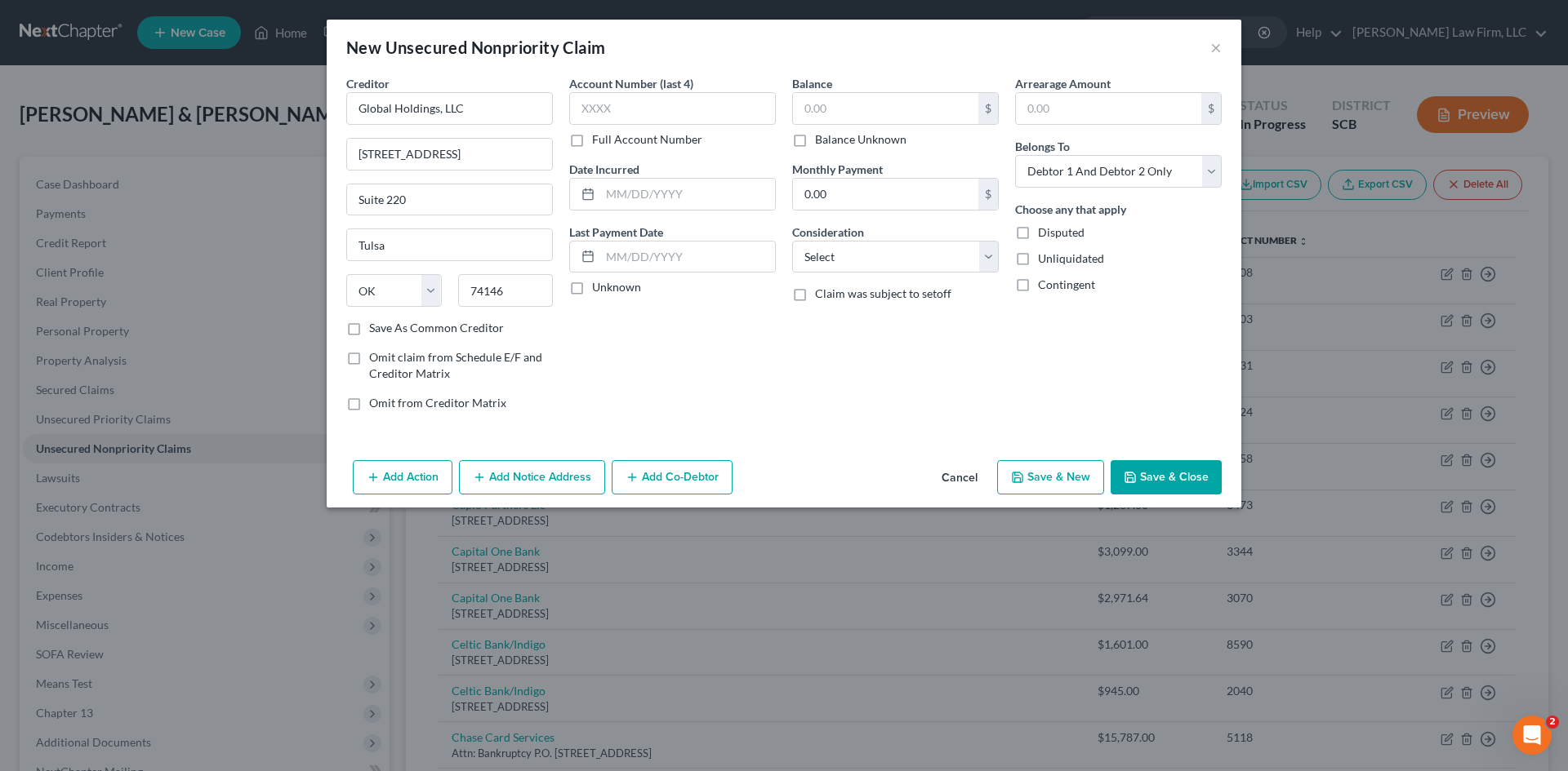
click at [369, 360] on label "Omit claim from Schedule E/F and Creditor Matrix" at bounding box center [461, 366] width 184 height 33
click at [375, 360] on input "Omit claim from Schedule E/F and Creditor Matrix" at bounding box center [381, 354] width 10 height 10
checkbox input "true"
click at [888, 257] on select "Select Cable / Satellite Services Collection Agency Credit Card Debt Debt Couns…" at bounding box center [895, 257] width 206 height 33
select select "16"
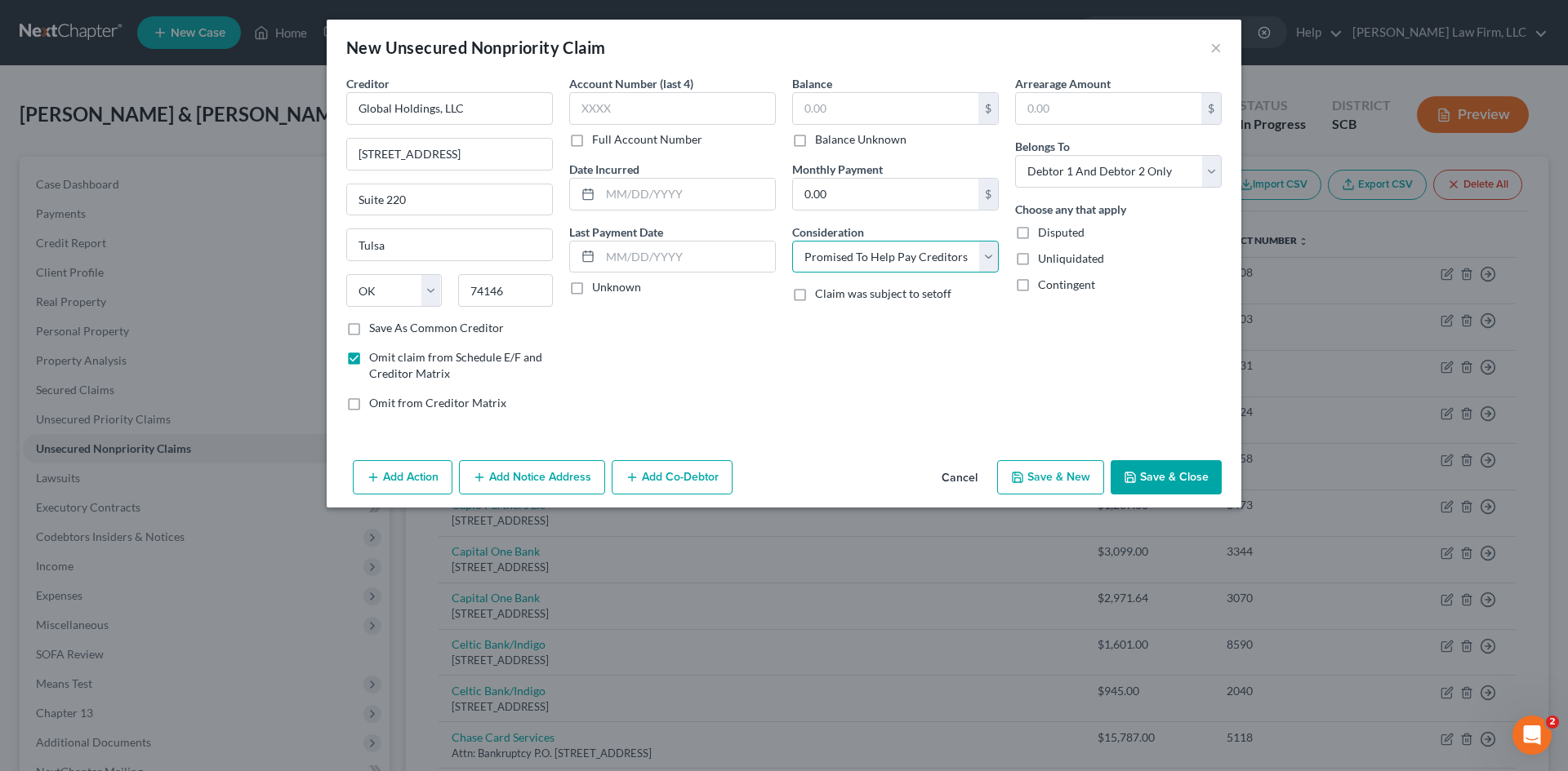
click at [792, 241] on select "Select Cable / Satellite Services Collection Agency Credit Card Debt Debt Couns…" at bounding box center [895, 257] width 206 height 33
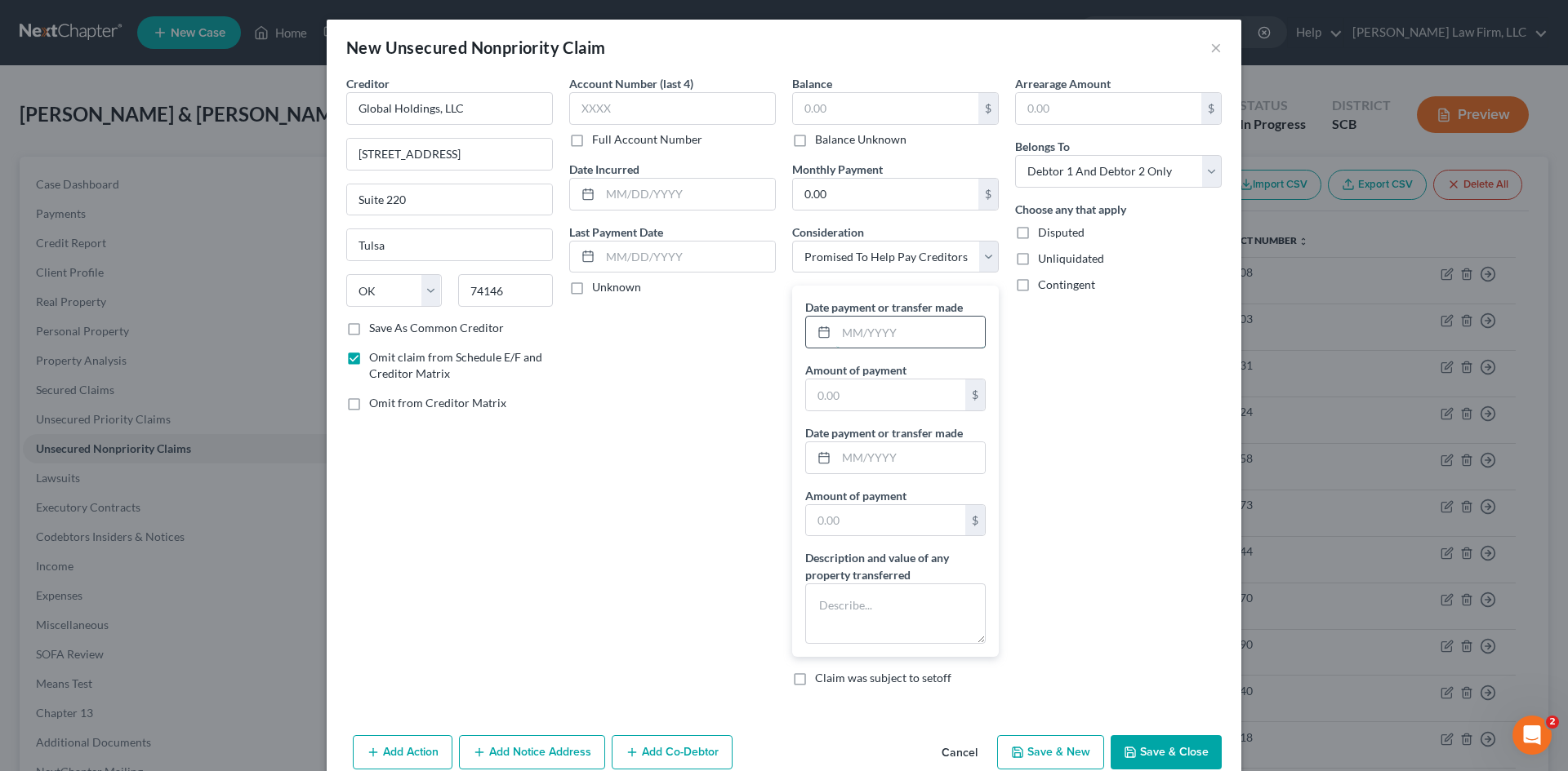
click at [909, 337] on input "text" at bounding box center [910, 332] width 148 height 31
type input "07/2025"
click at [934, 454] on input "text" at bounding box center [910, 458] width 148 height 31
type input "12/2024"
click at [894, 534] on input "text" at bounding box center [885, 521] width 160 height 31
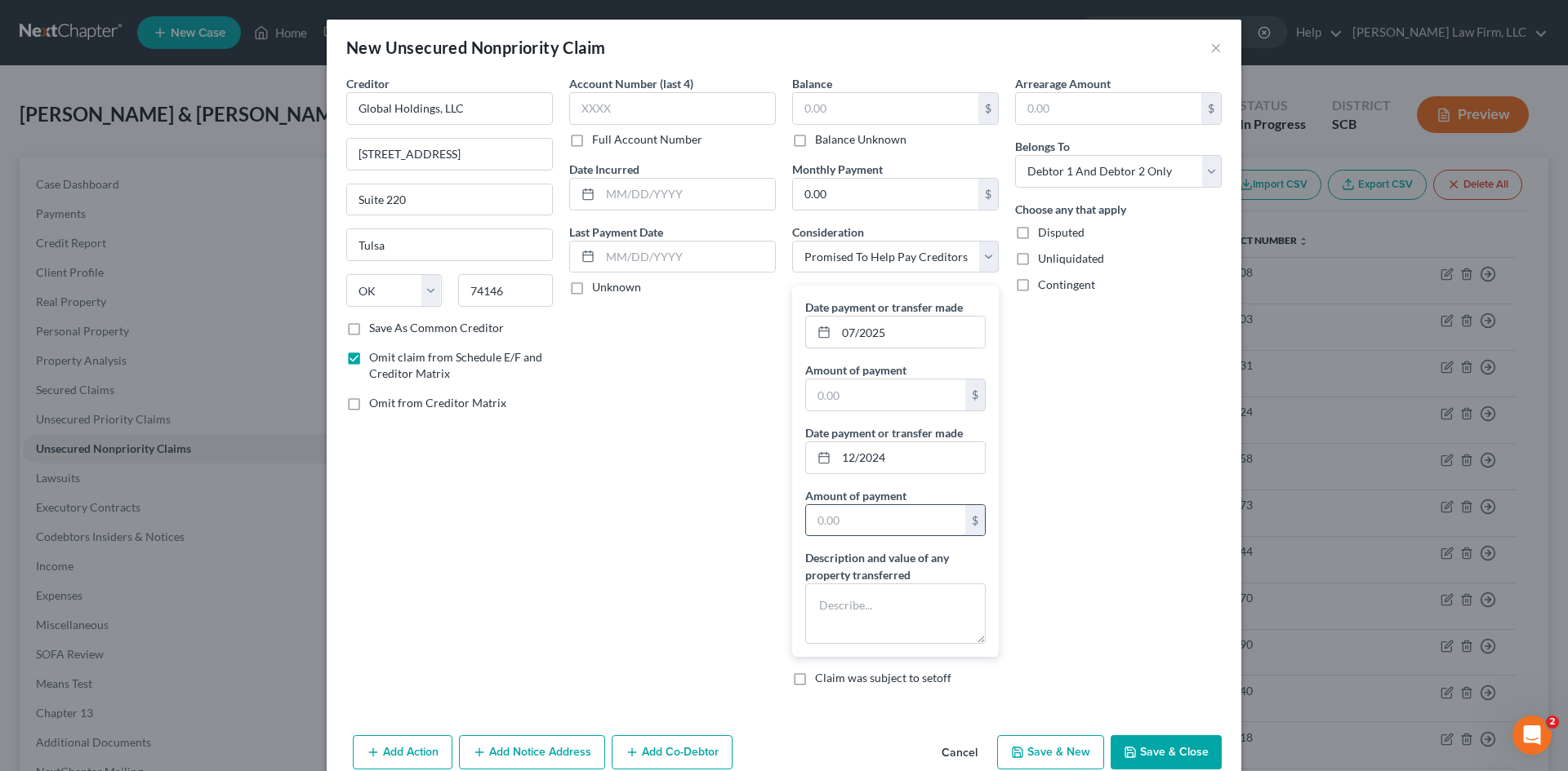
paste input "8973"
type input "8,973"
click at [921, 387] on input "text" at bounding box center [885, 395] width 160 height 31
paste input "6979"
type input "6,979"
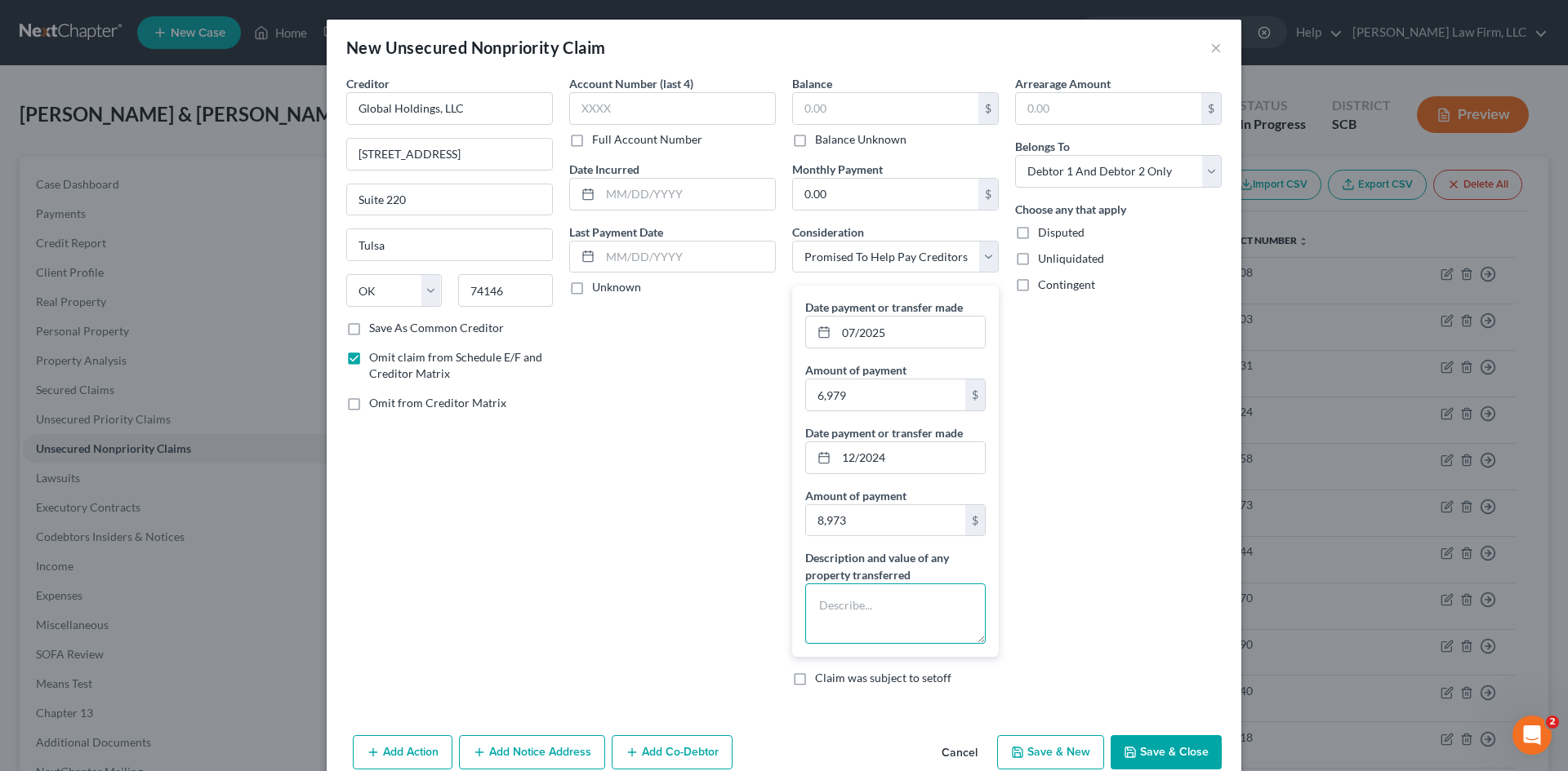
click at [891, 611] on textarea at bounding box center [895, 614] width 180 height 60
type textarea "Debt Consolidation payments of $498.50 Every Two Weeks."
click at [1158, 185] on select "Select Debtor 1 Only Debtor 2 Only Debtor 1 And Debtor 2 Only At Least One Of T…" at bounding box center [1118, 172] width 206 height 33
select select "0"
click at [1015, 155] on select "Select Debtor 1 Only Debtor 2 Only Debtor 1 And Debtor 2 Only At Least One Of T…" at bounding box center [1118, 172] width 206 height 33
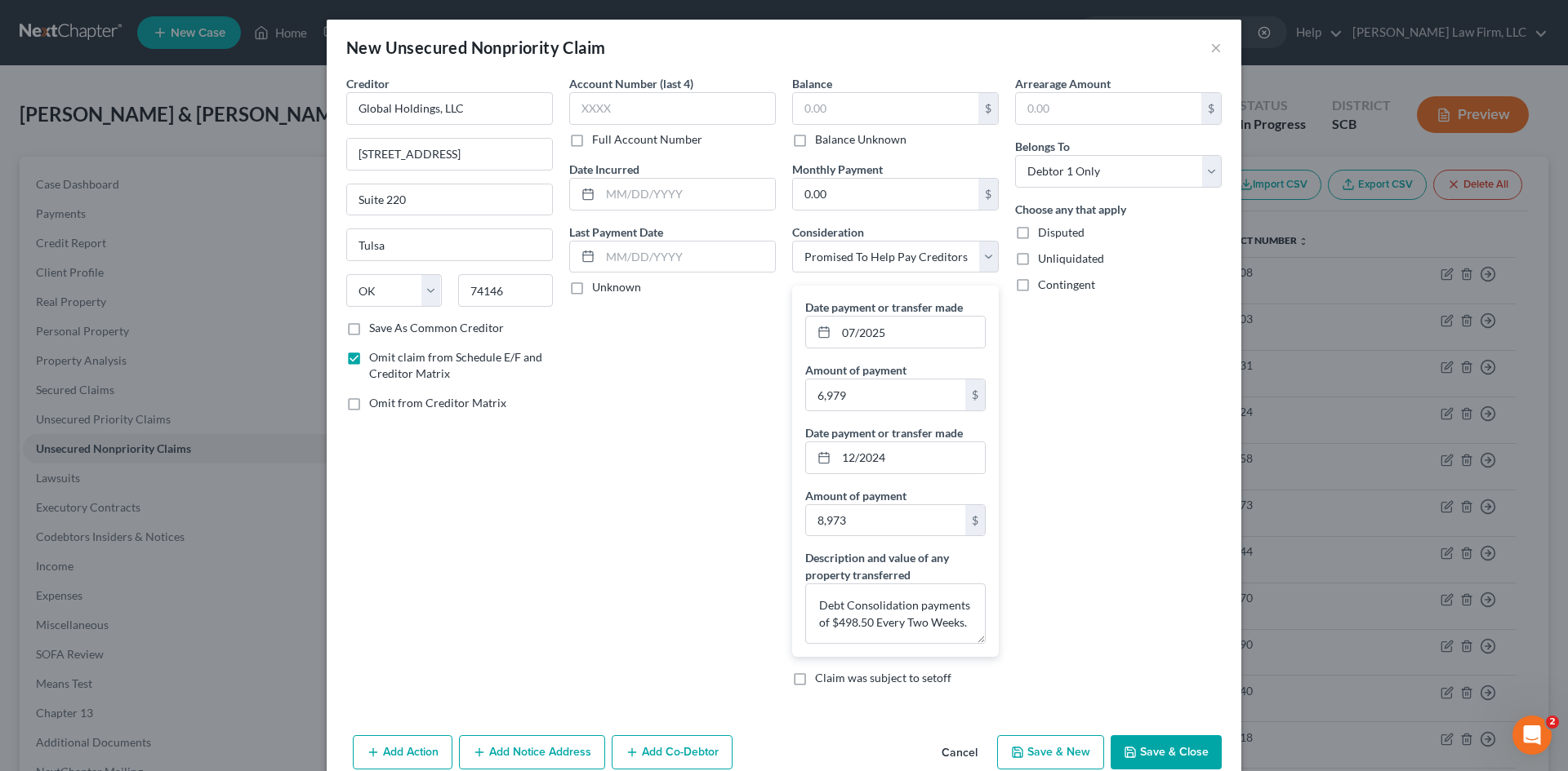
click at [1145, 749] on button "Save & Close" at bounding box center [1166, 753] width 111 height 34
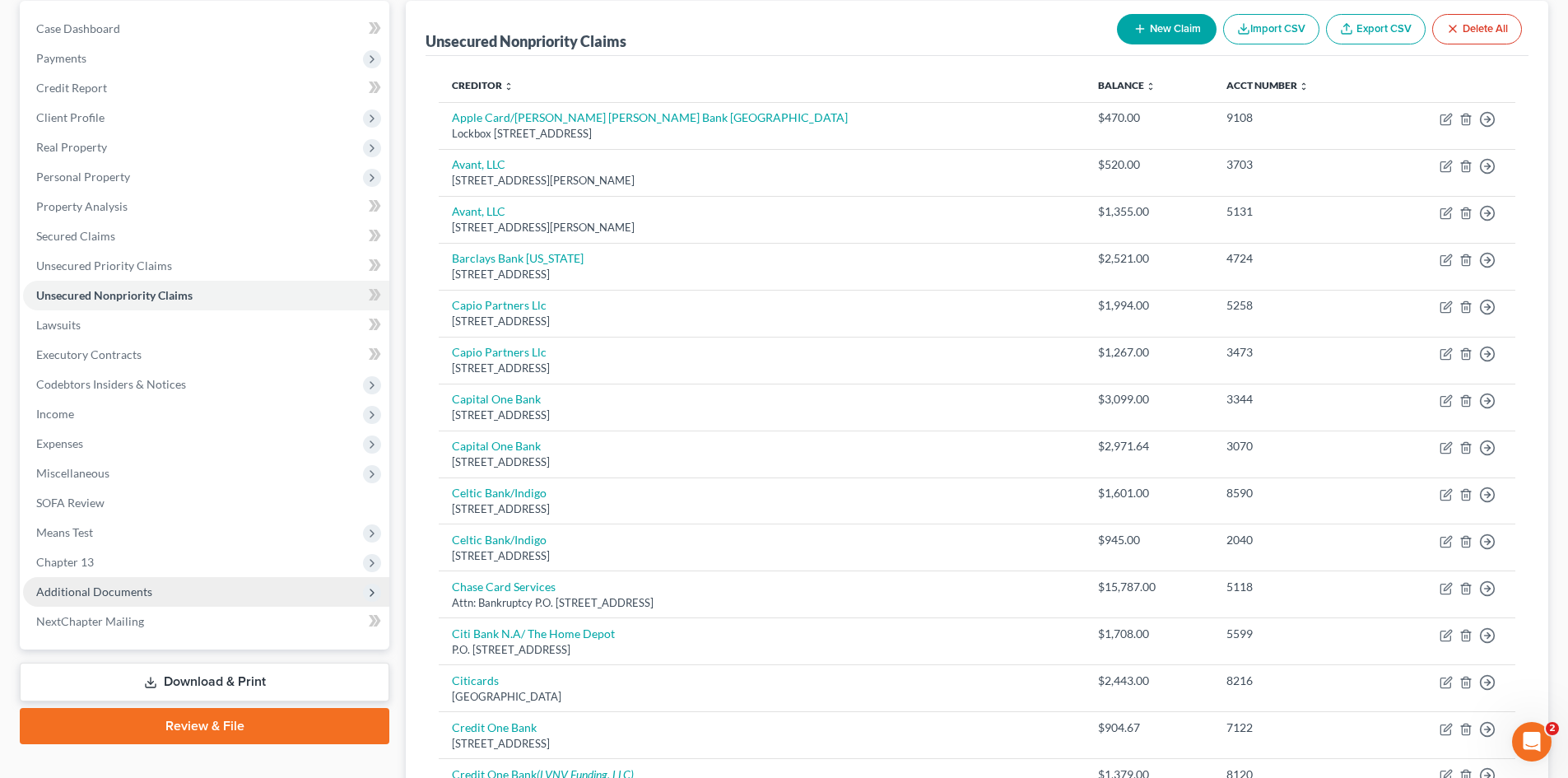
scroll to position [164, 0]
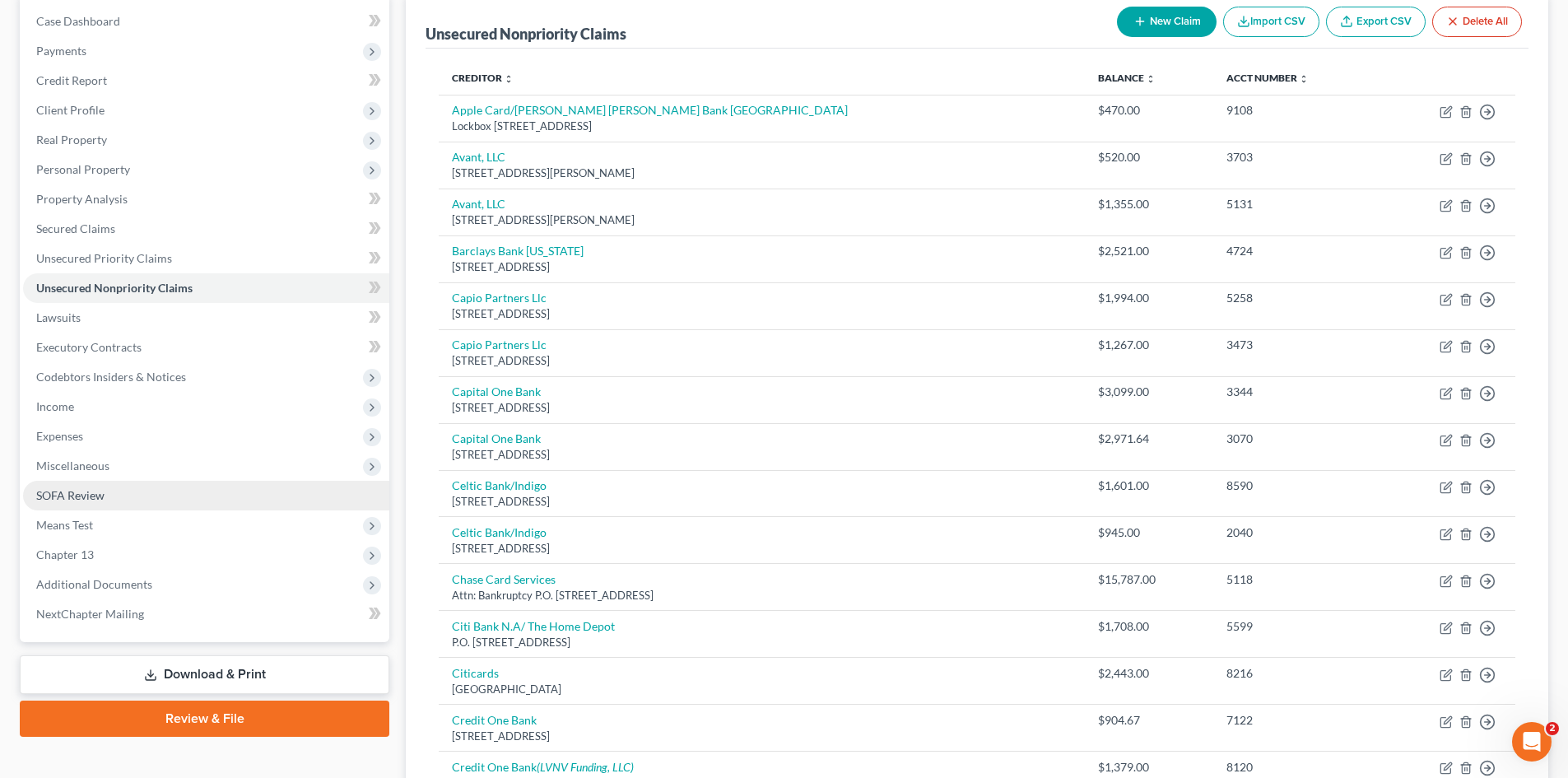
click at [103, 494] on span "SOFA Review" at bounding box center [70, 495] width 69 height 14
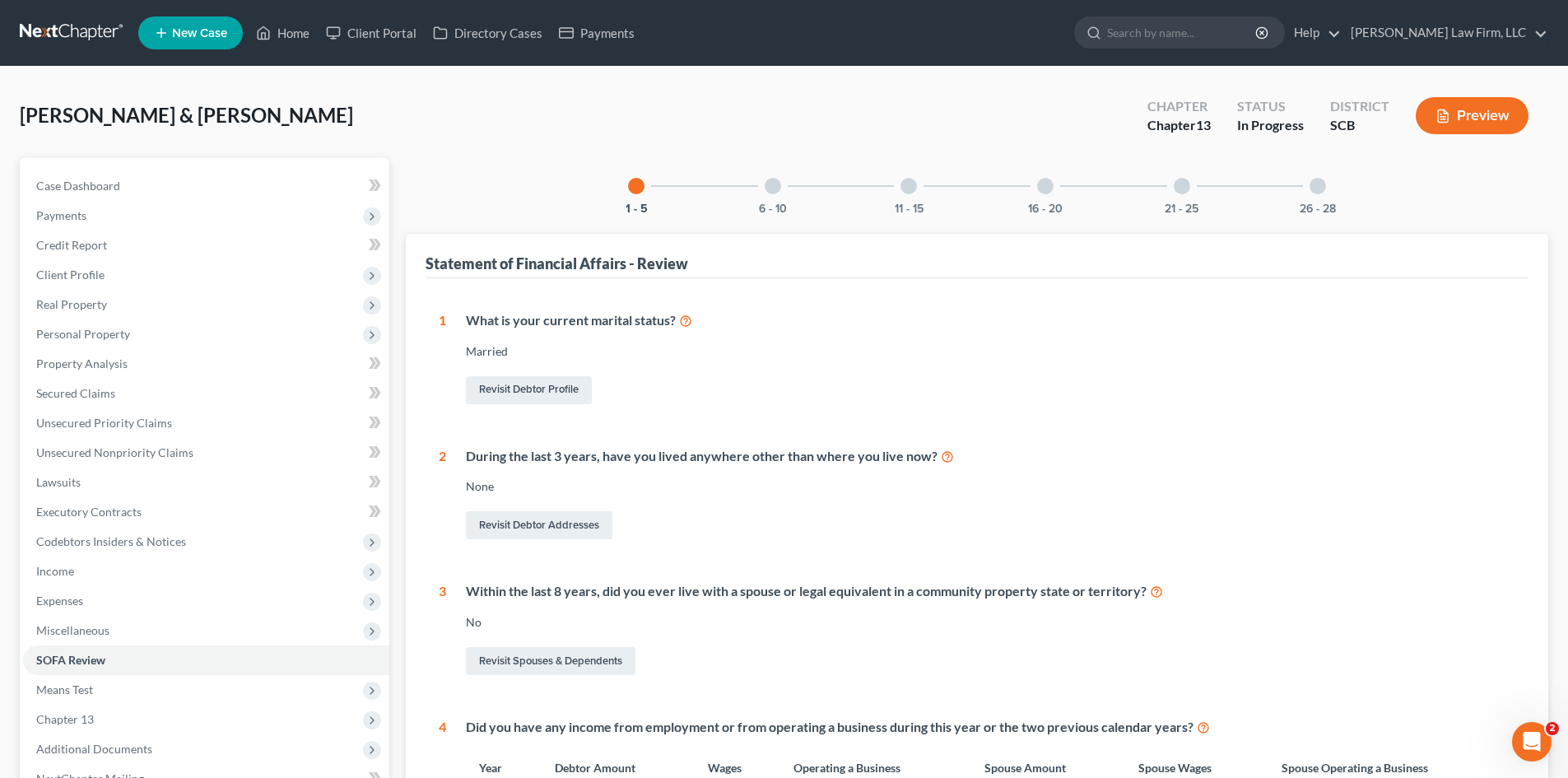
click at [1042, 193] on div at bounding box center [1045, 185] width 17 height 17
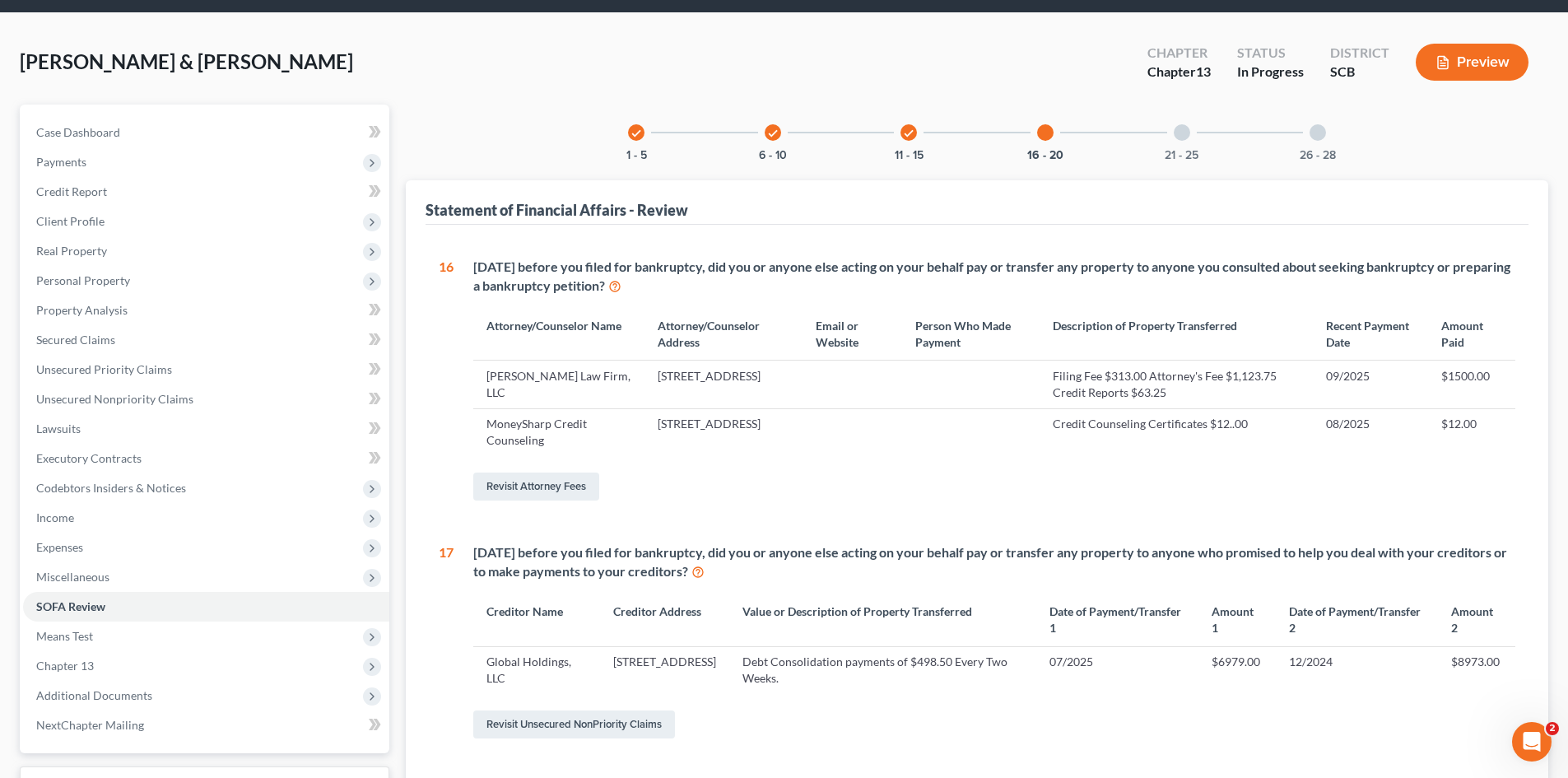
scroll to position [83, 0]
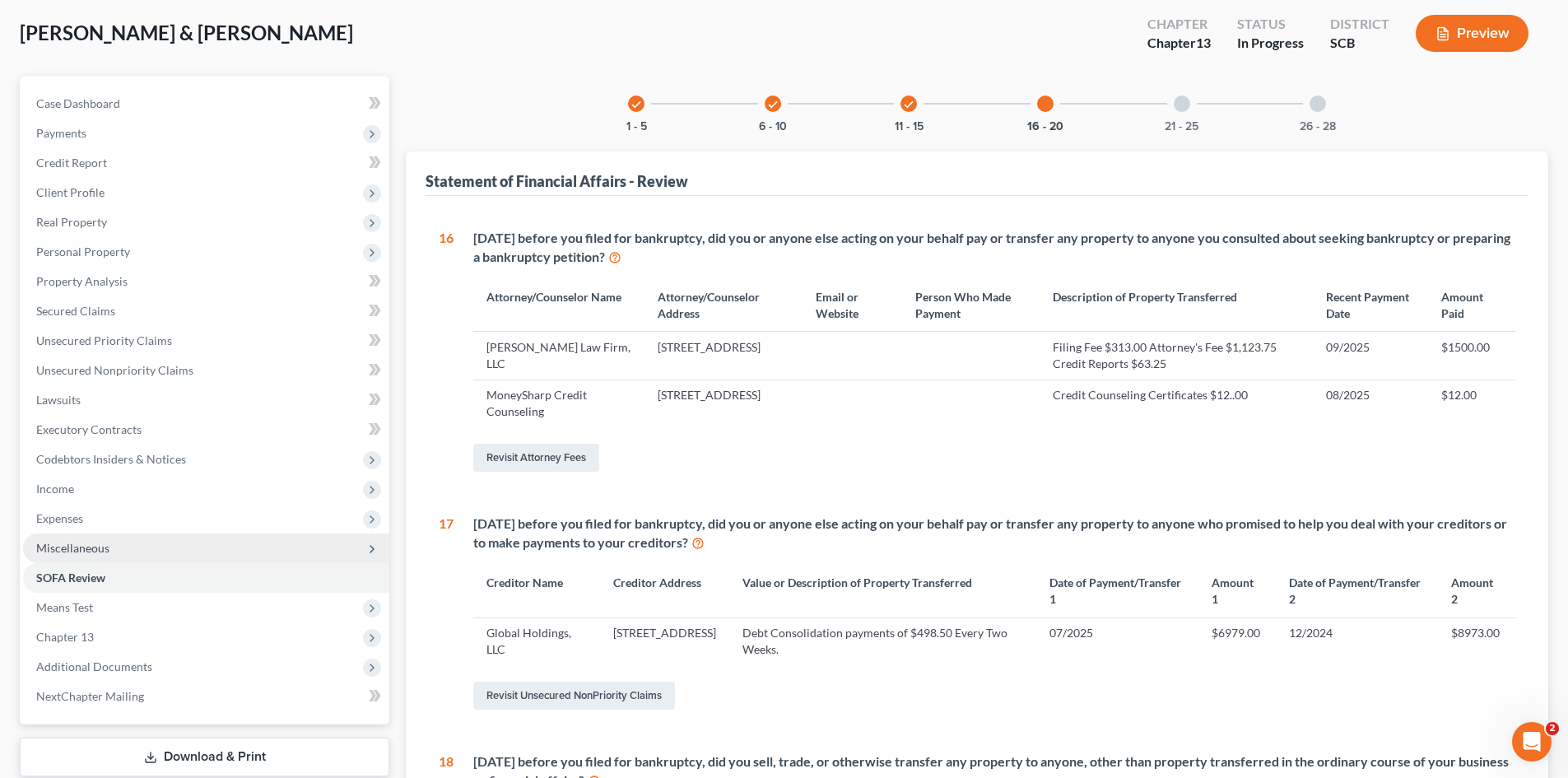
click at [82, 551] on span "Miscellaneous" at bounding box center [73, 548] width 73 height 14
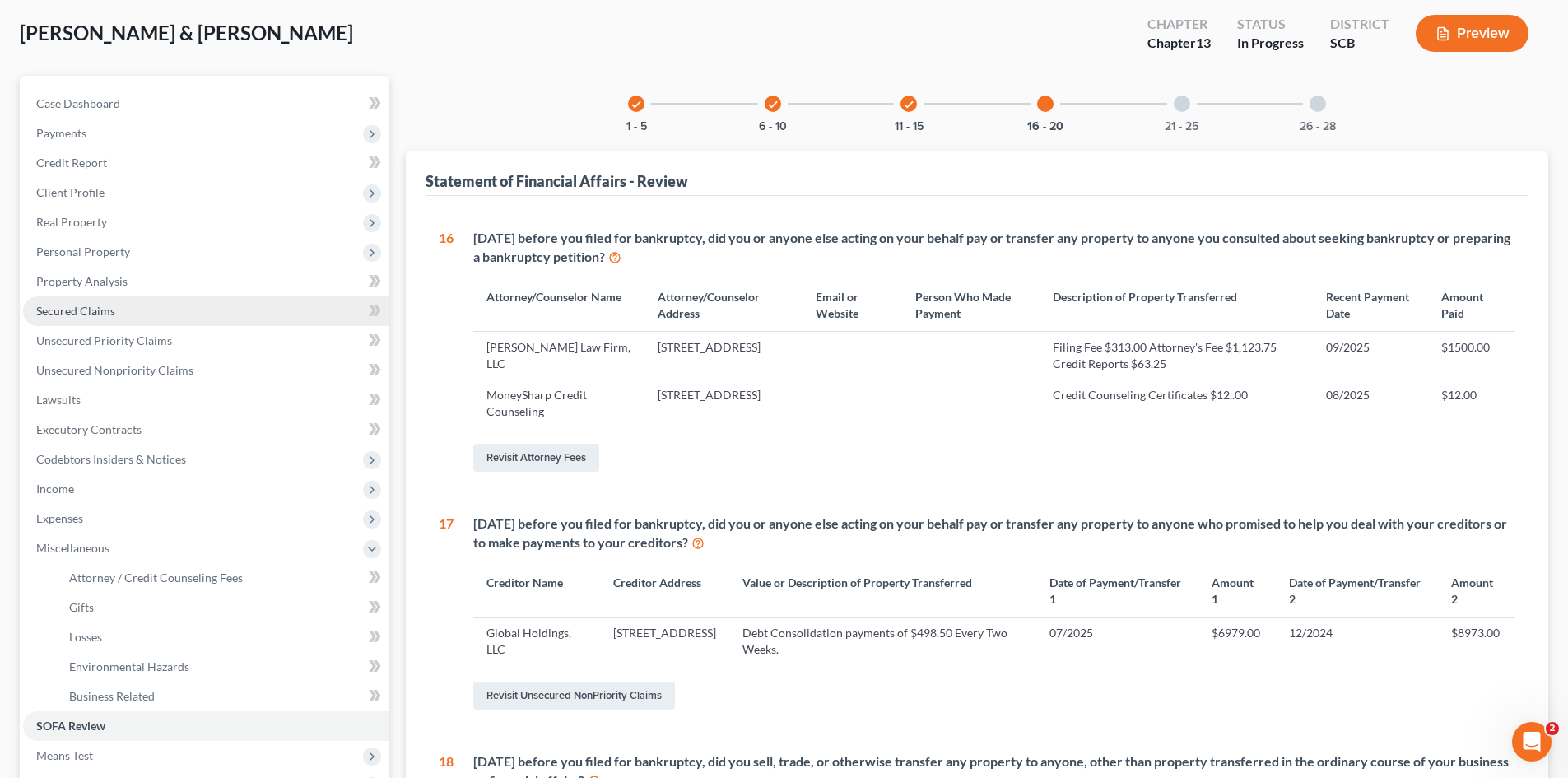
click at [101, 320] on link "Secured Claims" at bounding box center [205, 312] width 366 height 30
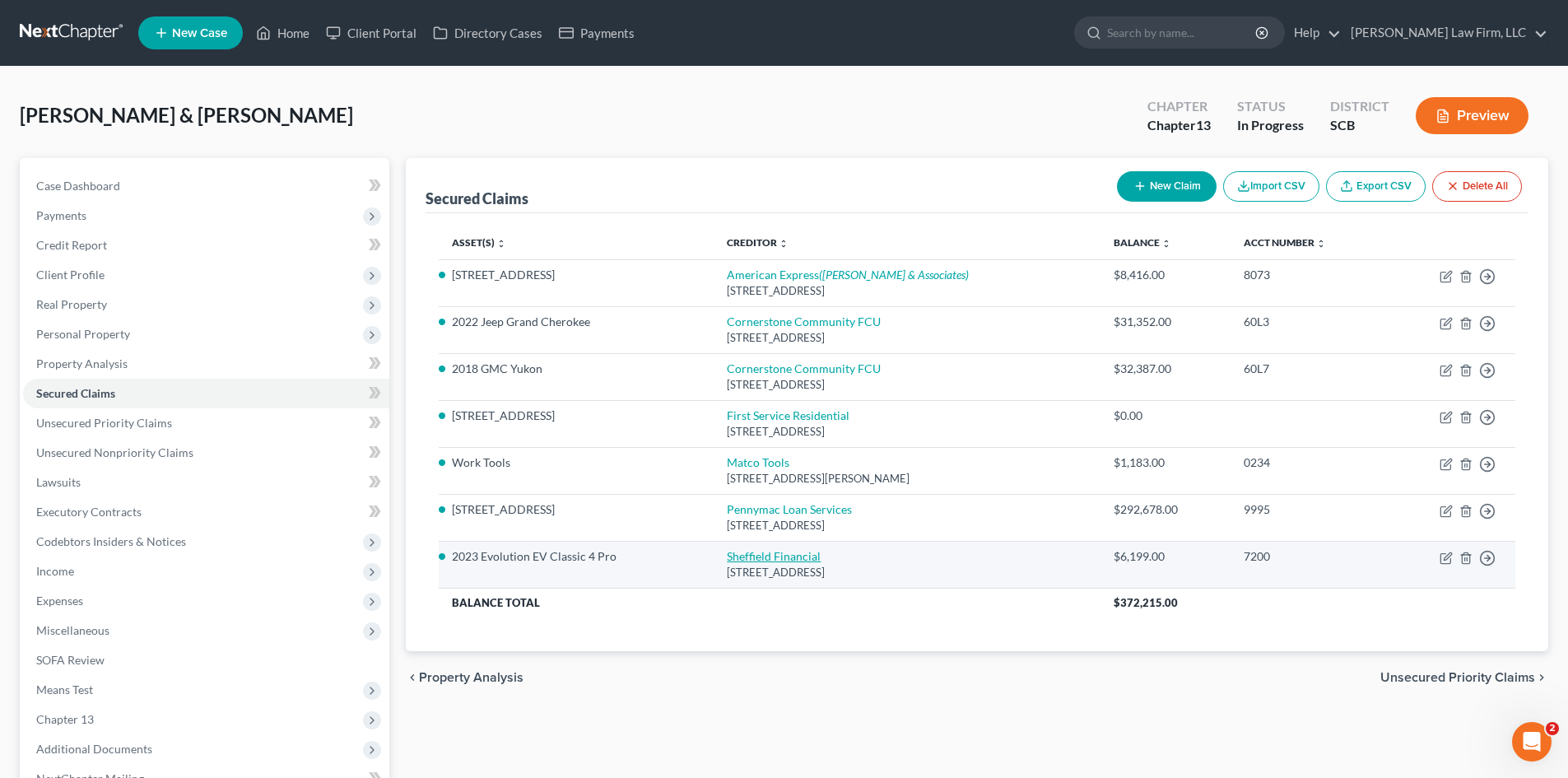
click at [773, 557] on link "Sheffield Financial" at bounding box center [774, 556] width 94 height 14
select select "28"
select select "4"
select select "2"
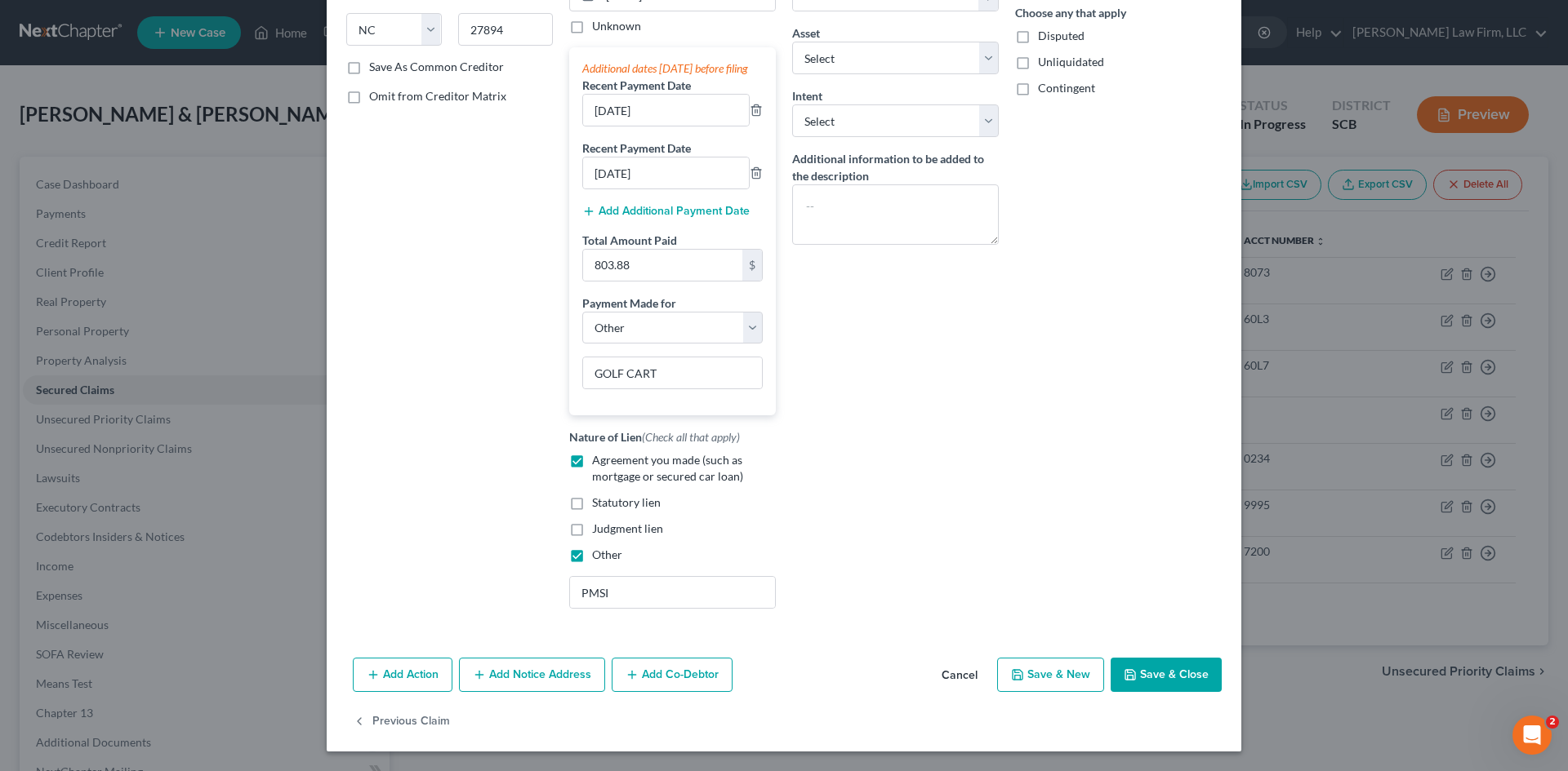
scroll to position [278, 0]
click at [1176, 665] on button "Save & Close" at bounding box center [1166, 675] width 111 height 34
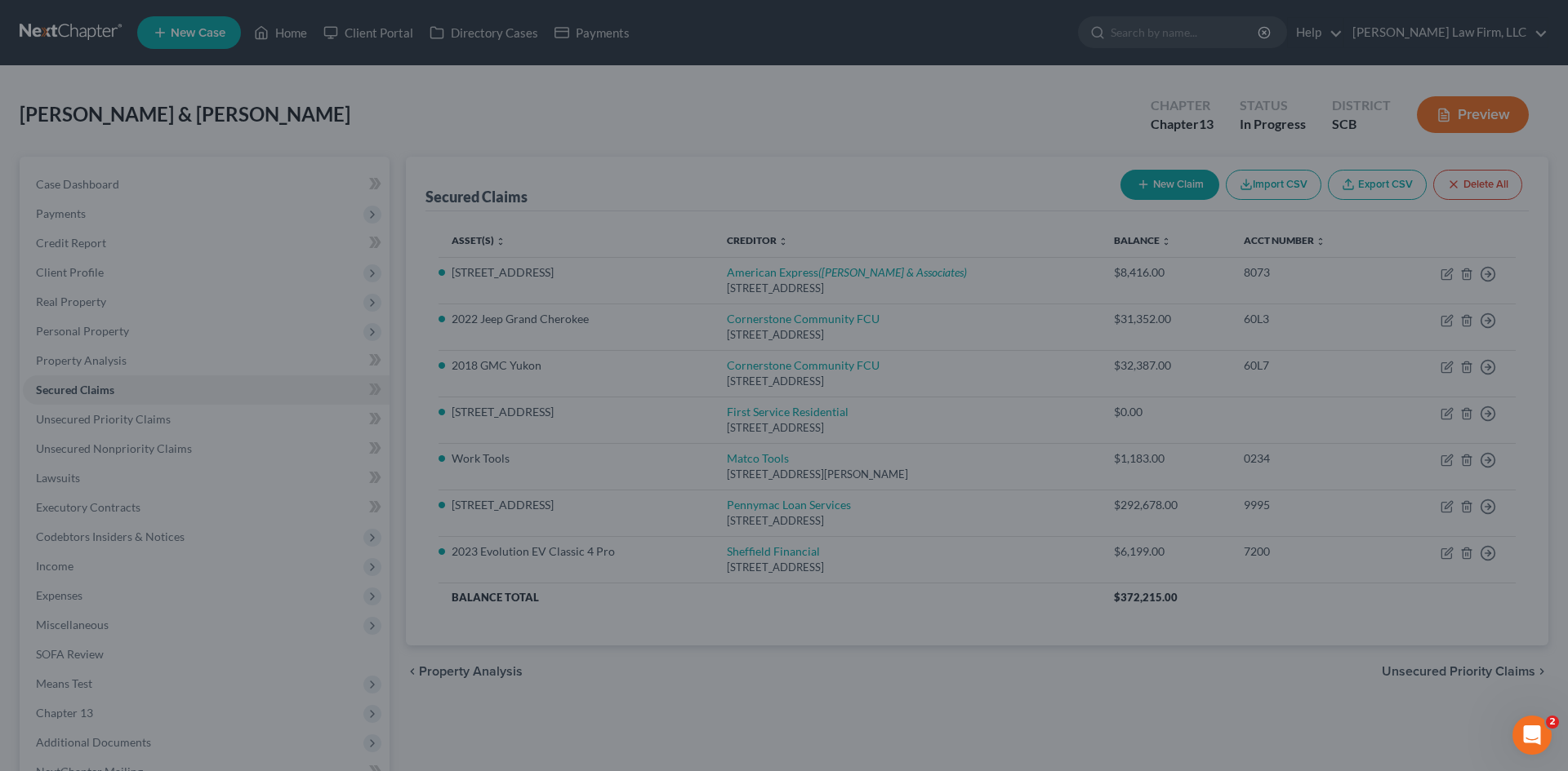
select select "17"
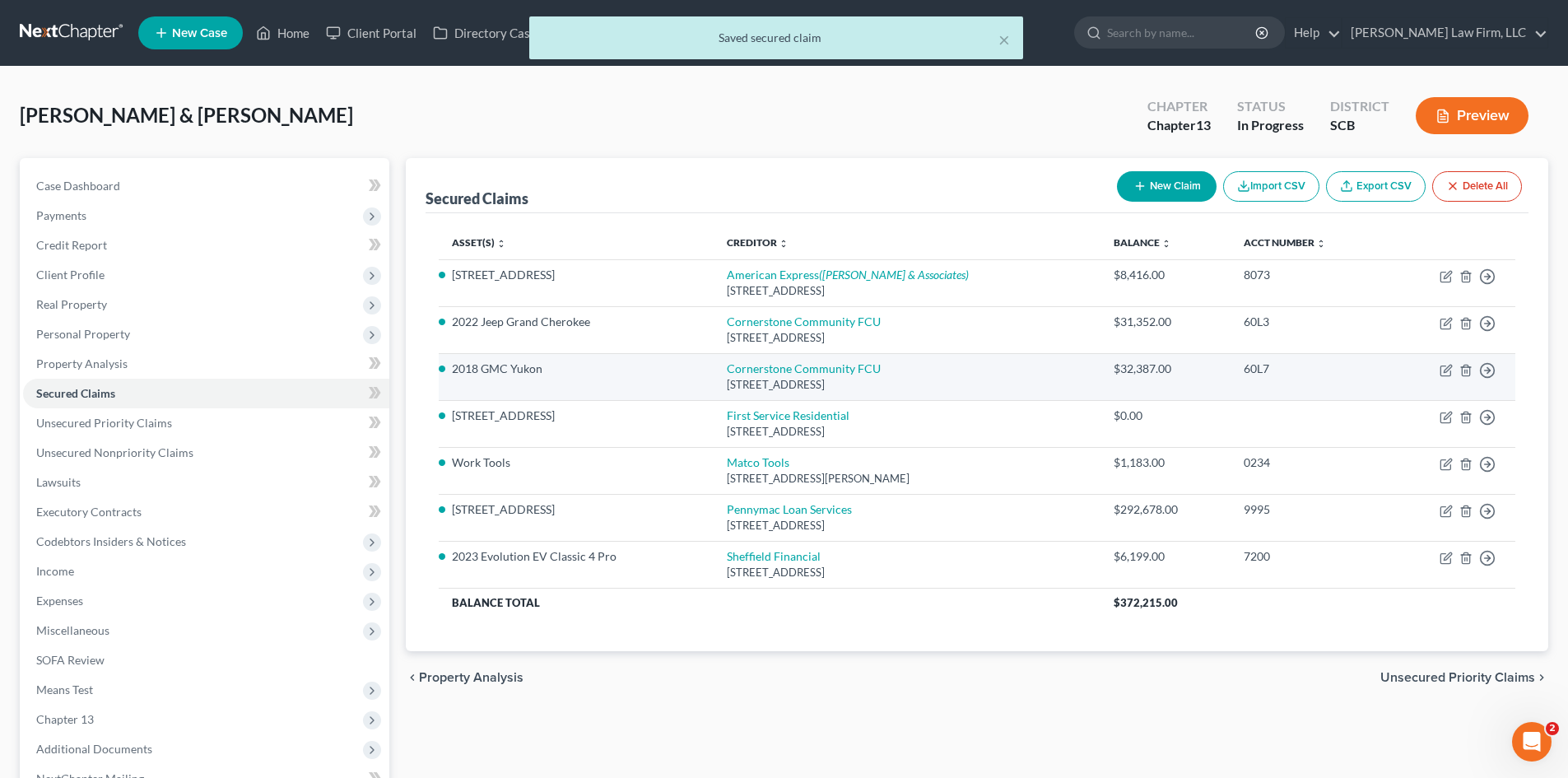
click at [765, 380] on div "[STREET_ADDRESS]" at bounding box center [907, 385] width 360 height 16
click at [767, 375] on link "Cornerstone Community FCU" at bounding box center [803, 368] width 154 height 14
select select "35"
select select "0"
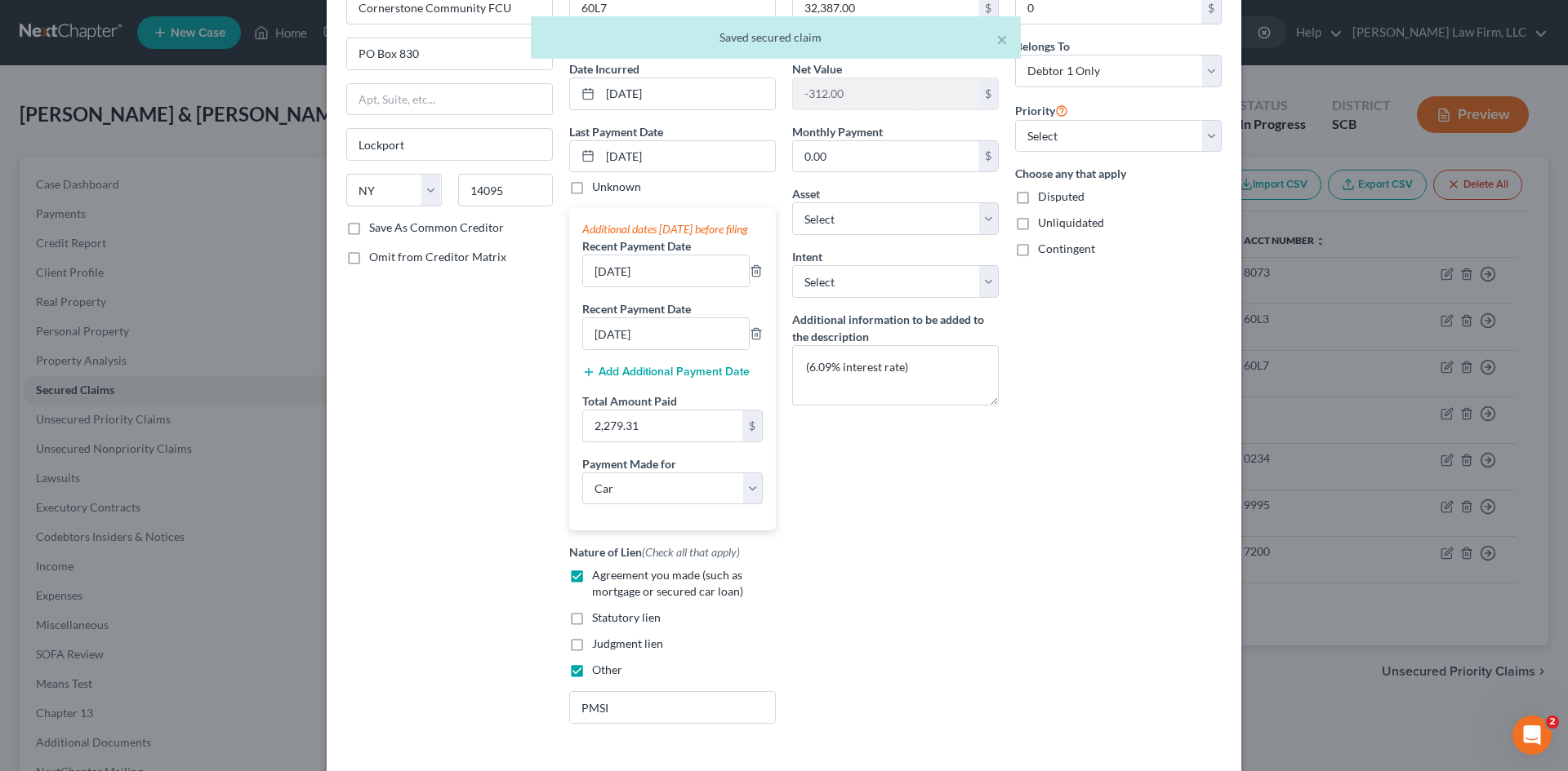
scroll to position [232, 0]
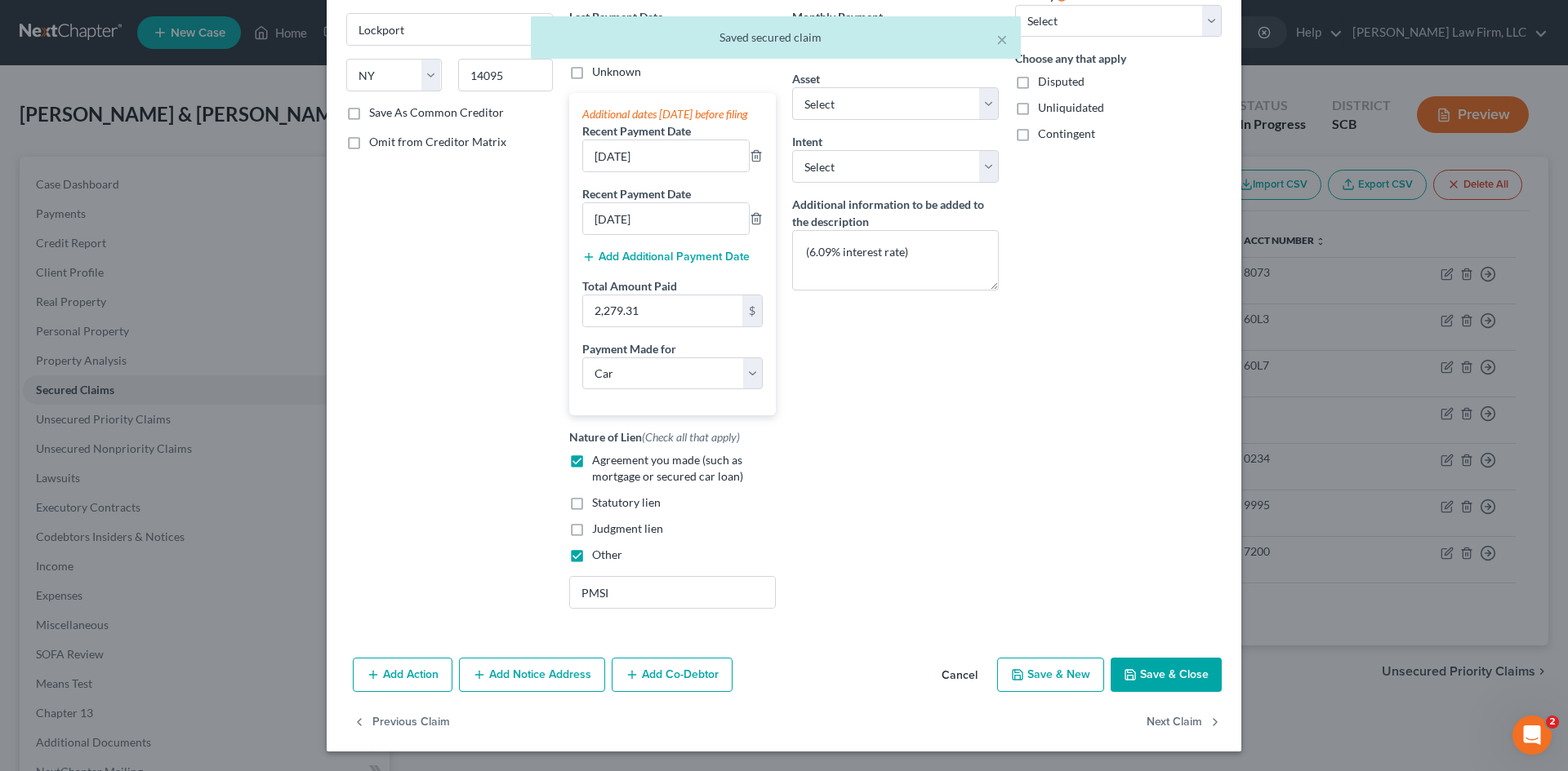
click at [1156, 679] on button "Save & Close" at bounding box center [1166, 675] width 111 height 34
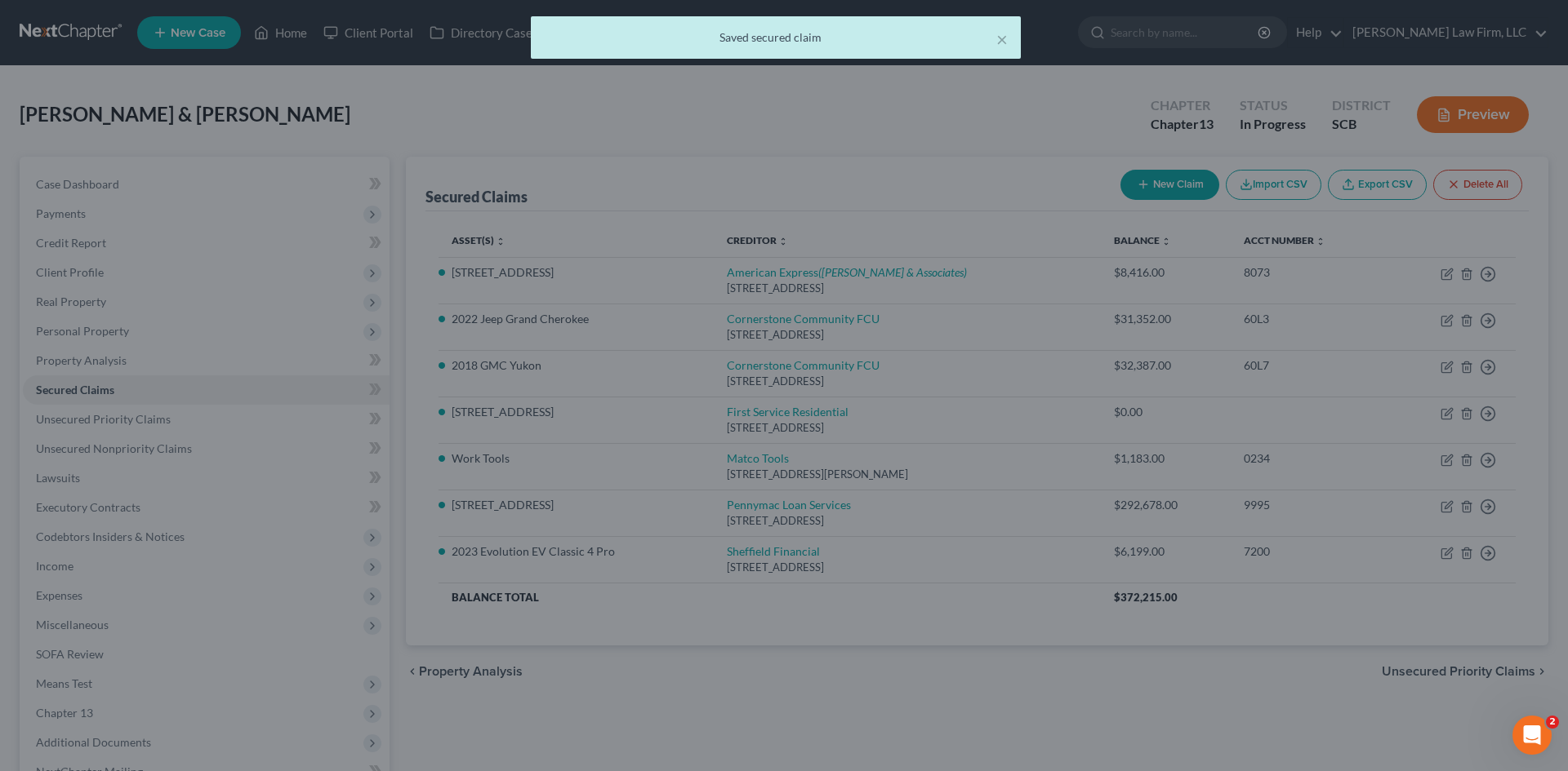
select select "12"
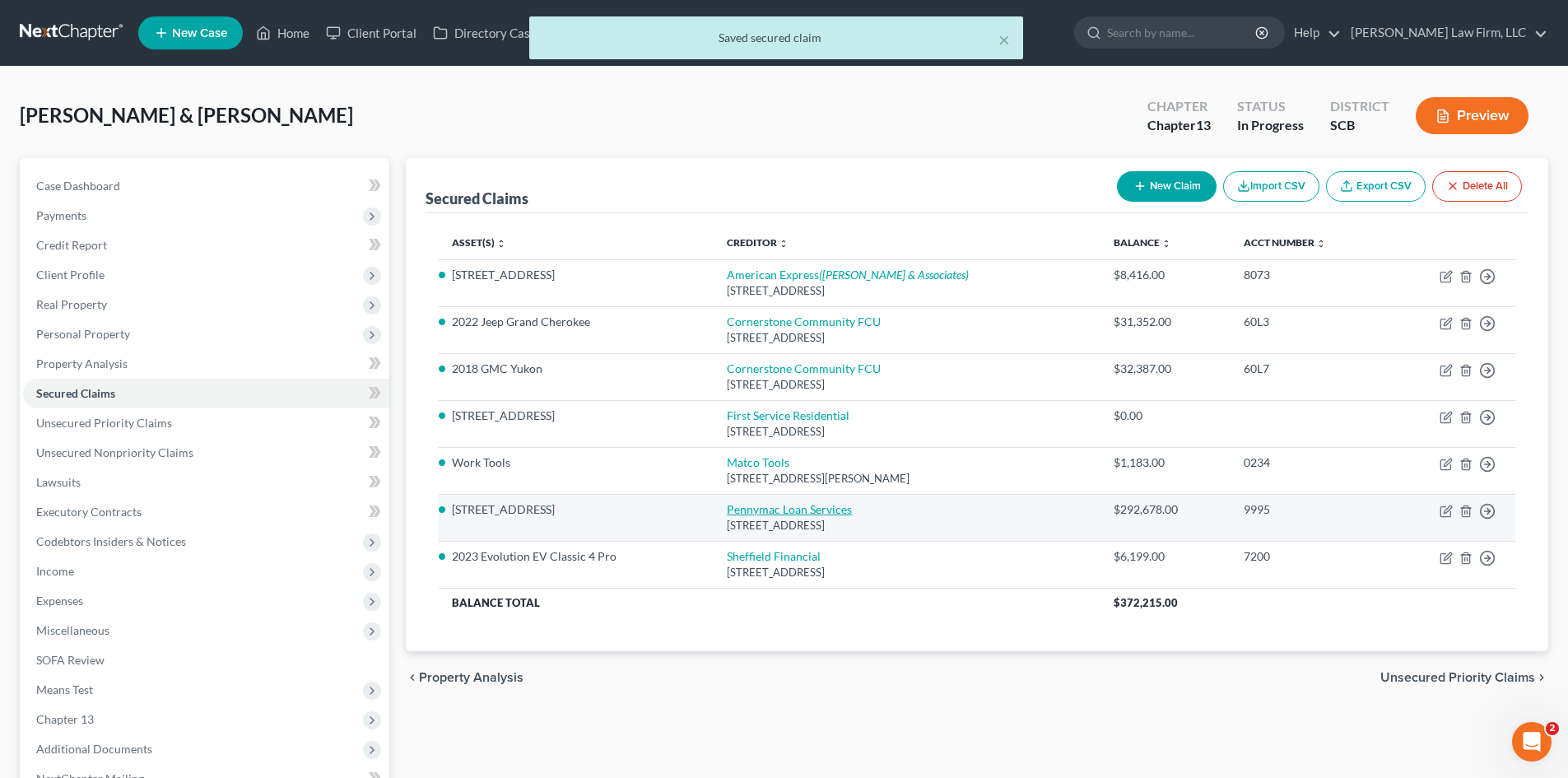
click at [781, 513] on link "Pennymac Loan Services" at bounding box center [789, 509] width 125 height 14
select select "4"
select select "3"
select select "2"
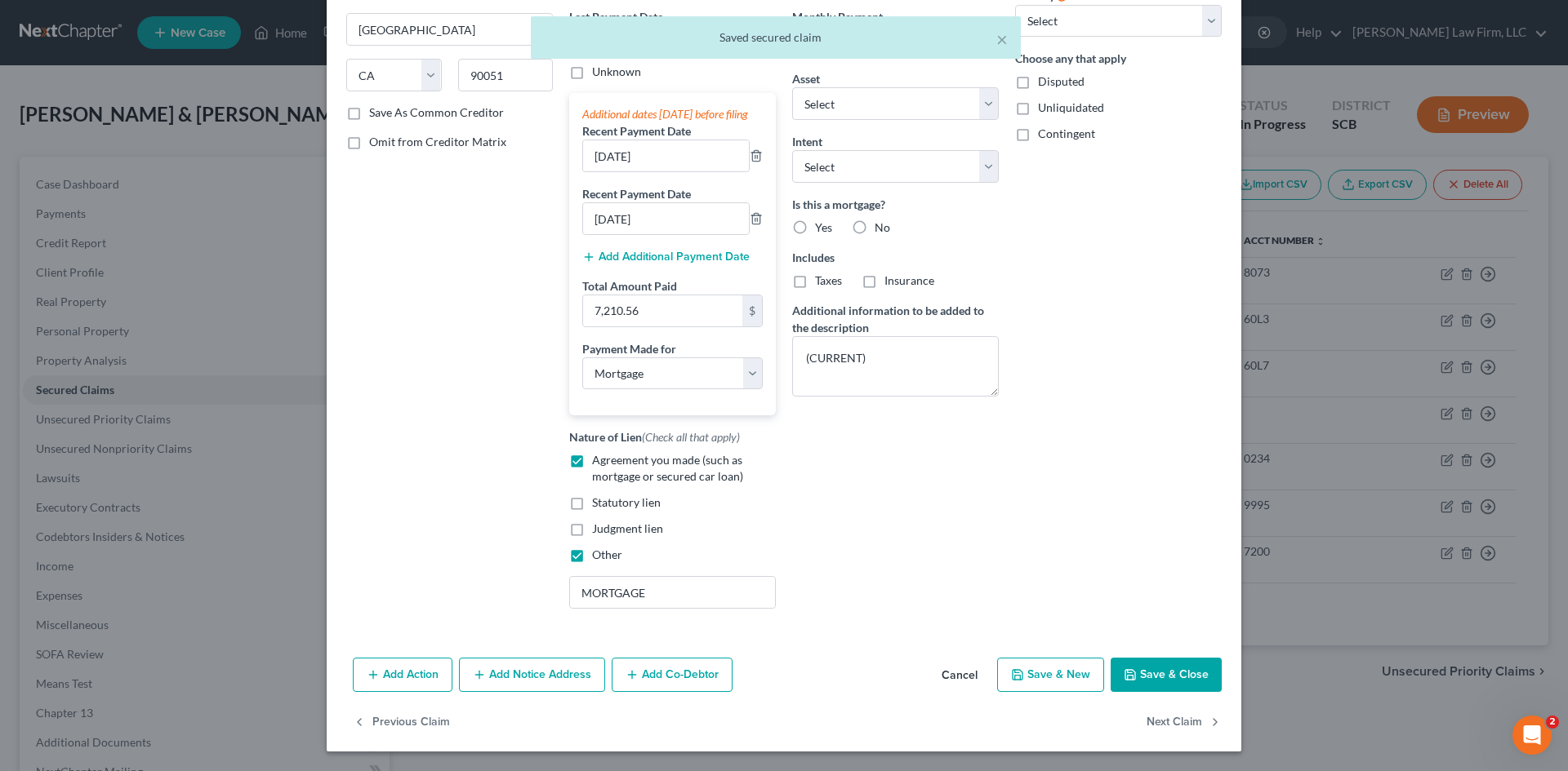
click at [1156, 666] on button "Save & Close" at bounding box center [1166, 675] width 111 height 34
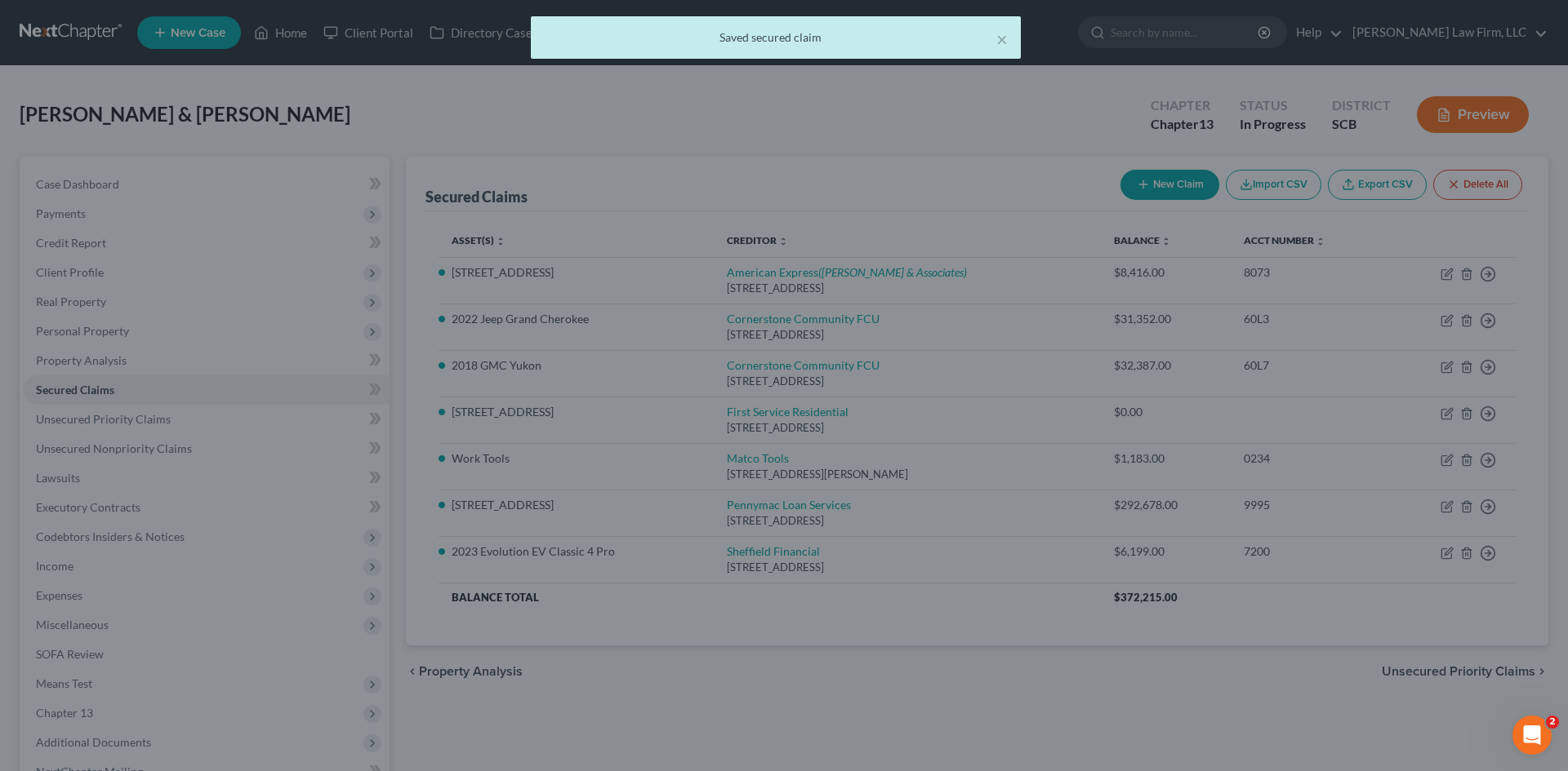
select select "2"
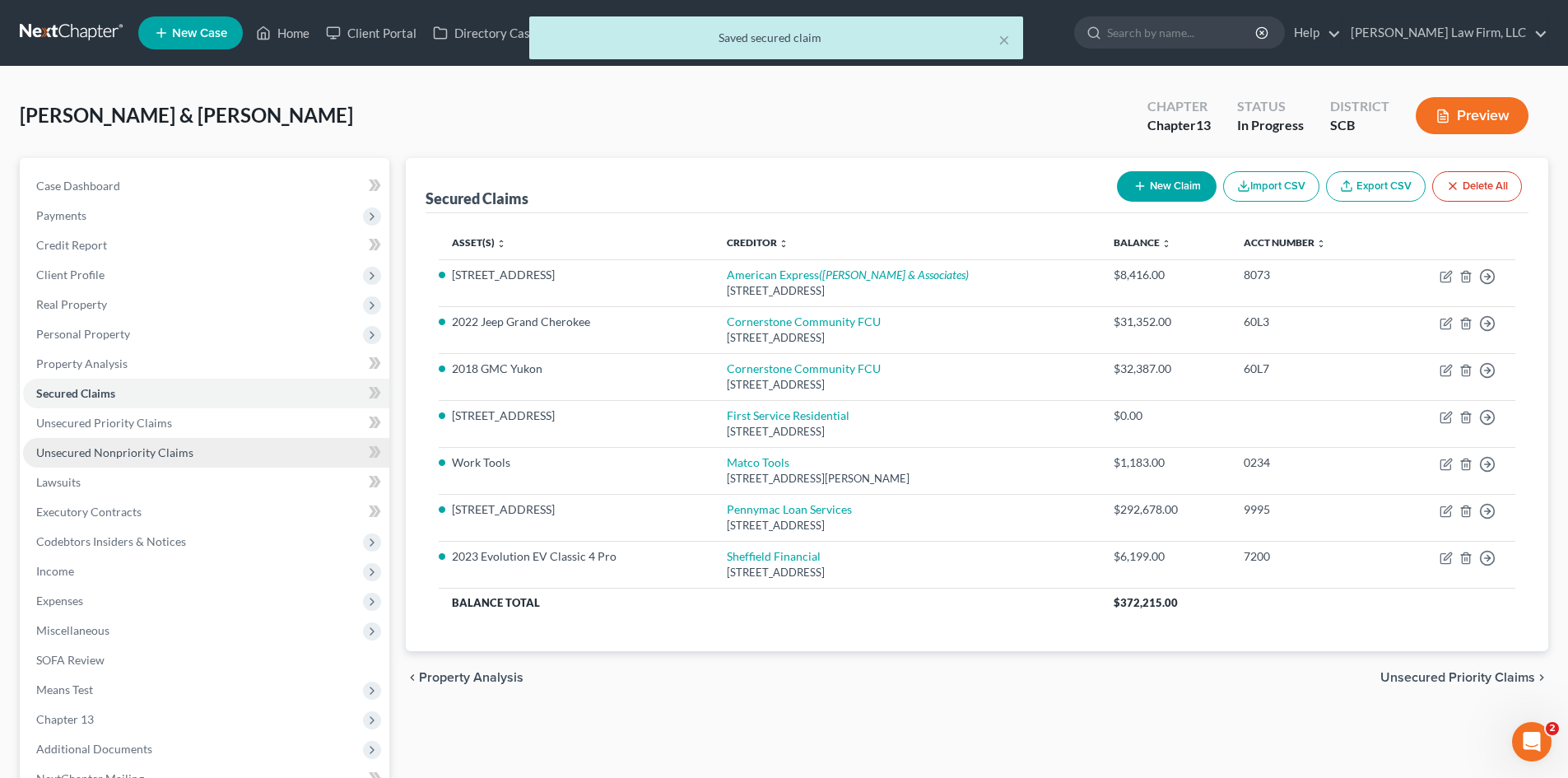
click at [137, 447] on span "Unsecured Nonpriority Claims" at bounding box center [115, 453] width 157 height 14
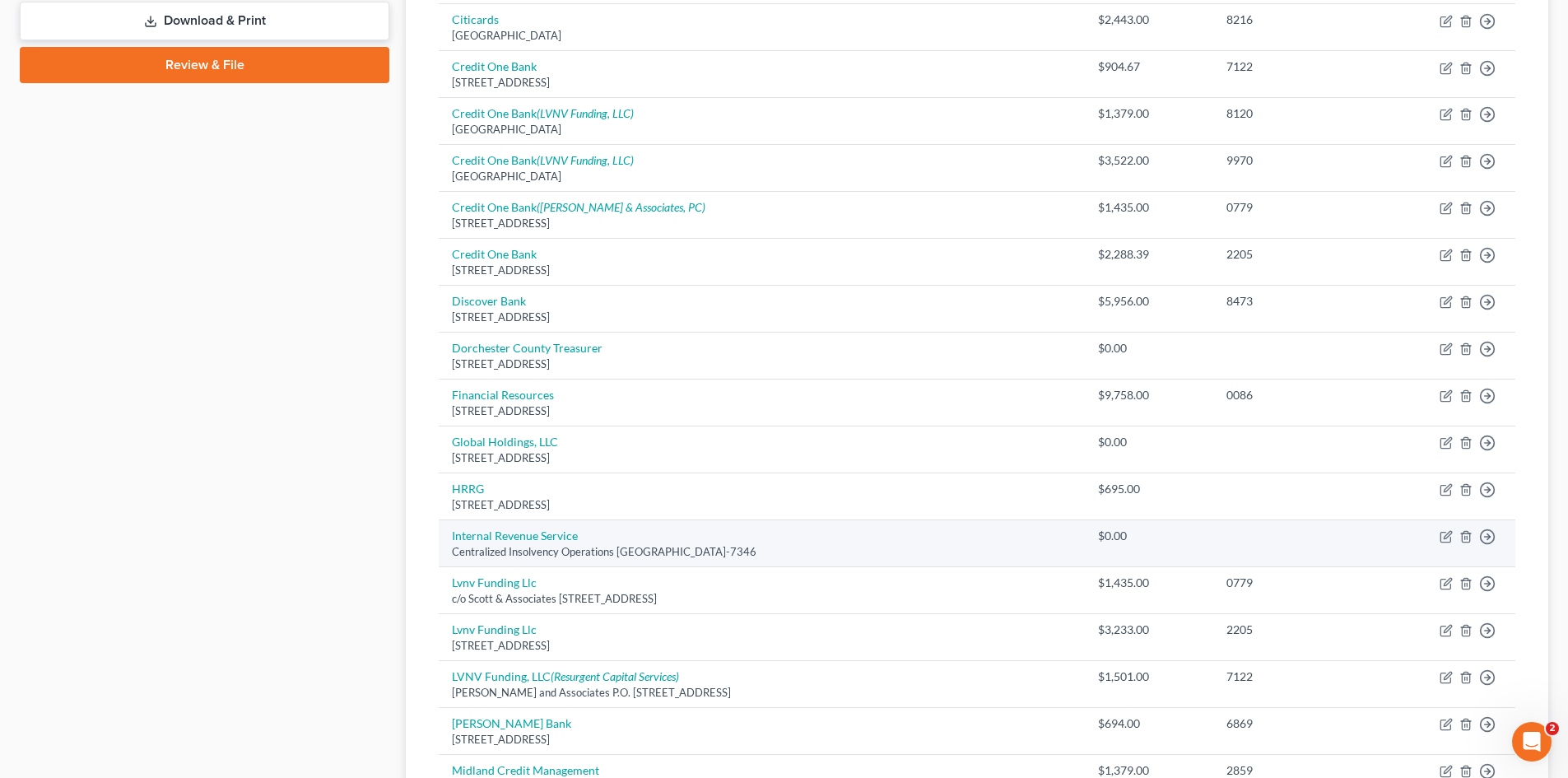
scroll to position [823, 0]
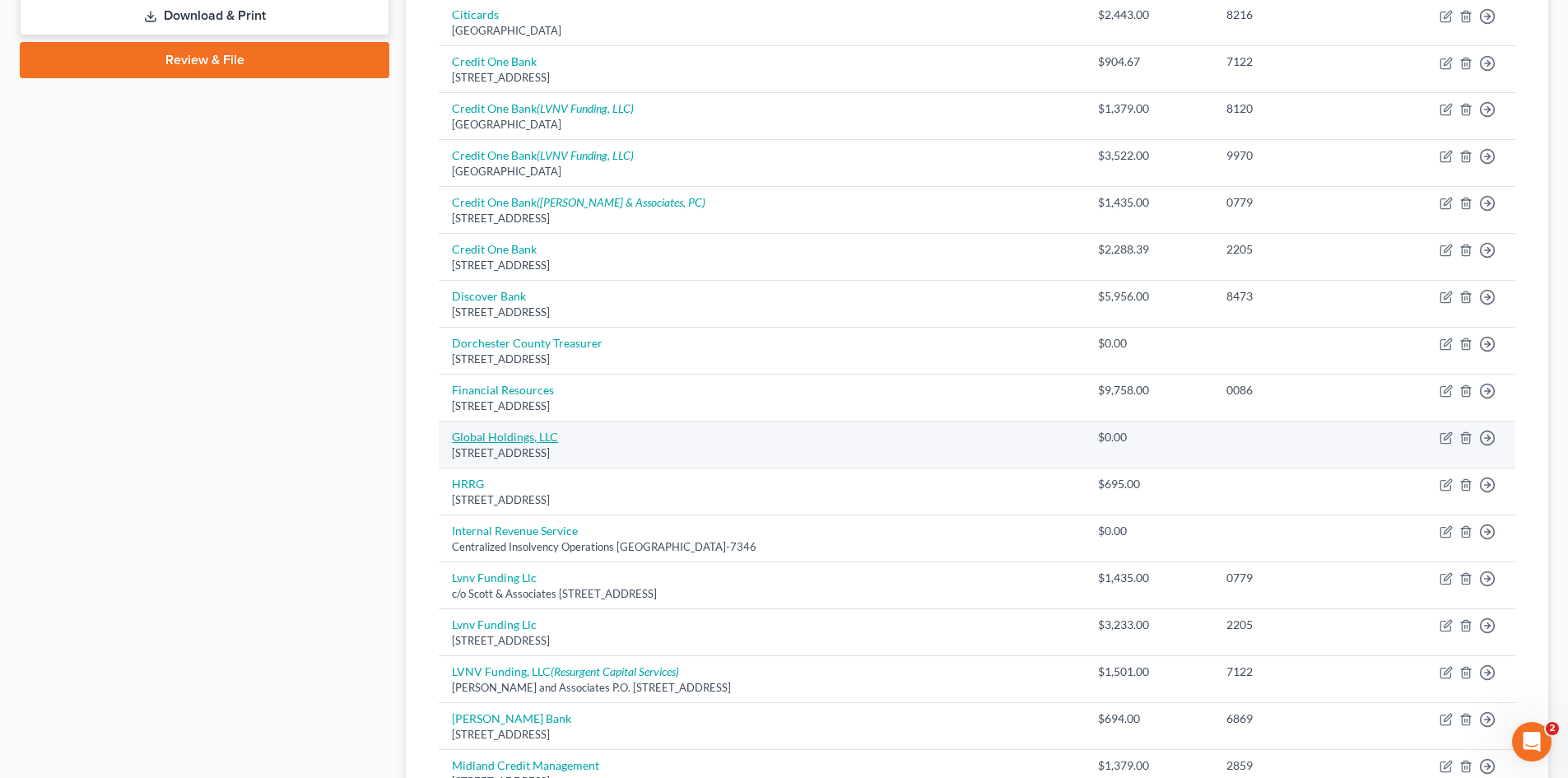
click at [500, 441] on link "Global Holdings, LLC" at bounding box center [505, 437] width 106 height 14
select select "37"
select select "16"
select select "0"
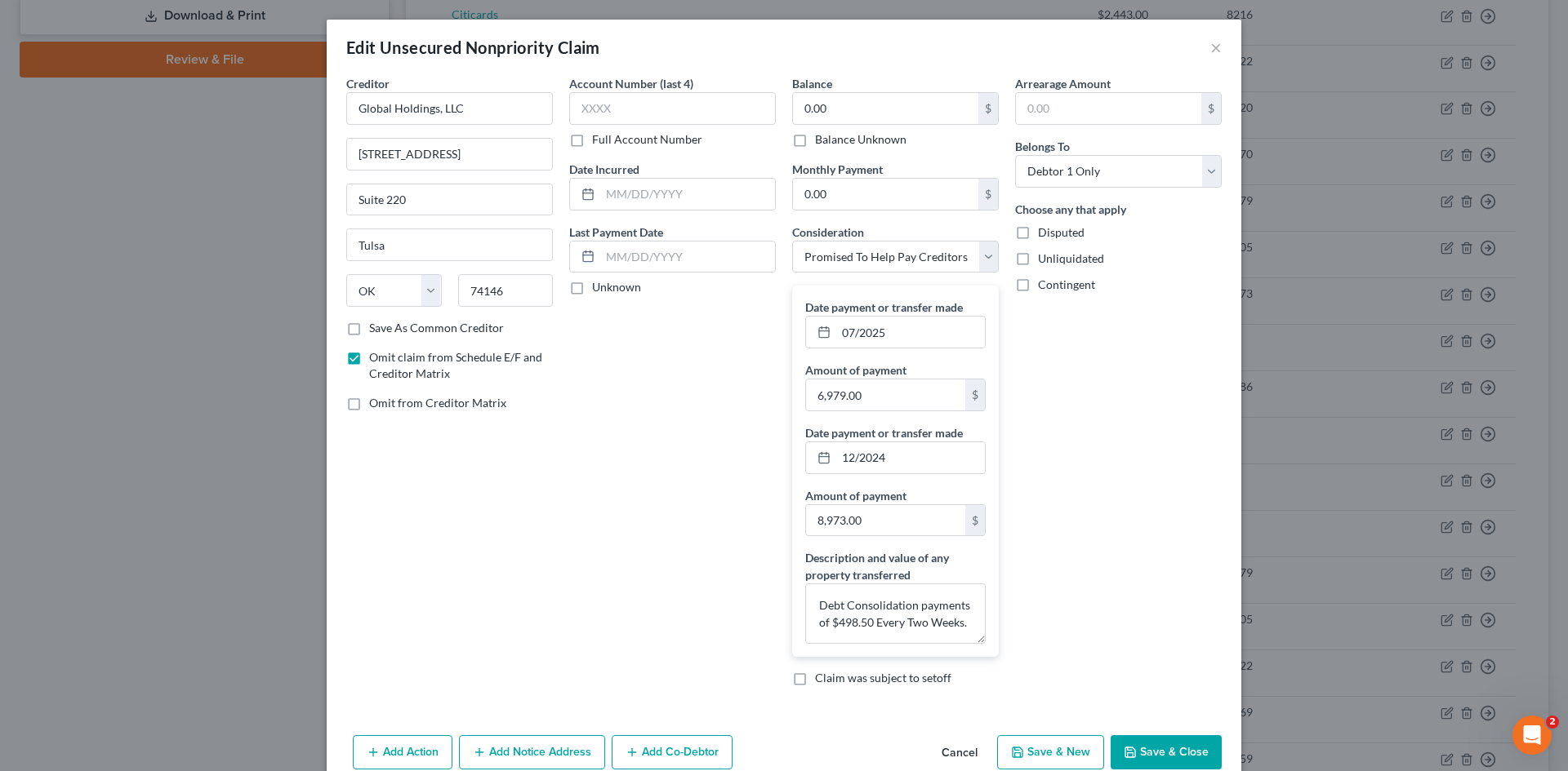
click at [1163, 745] on button "Save & Close" at bounding box center [1166, 753] width 111 height 34
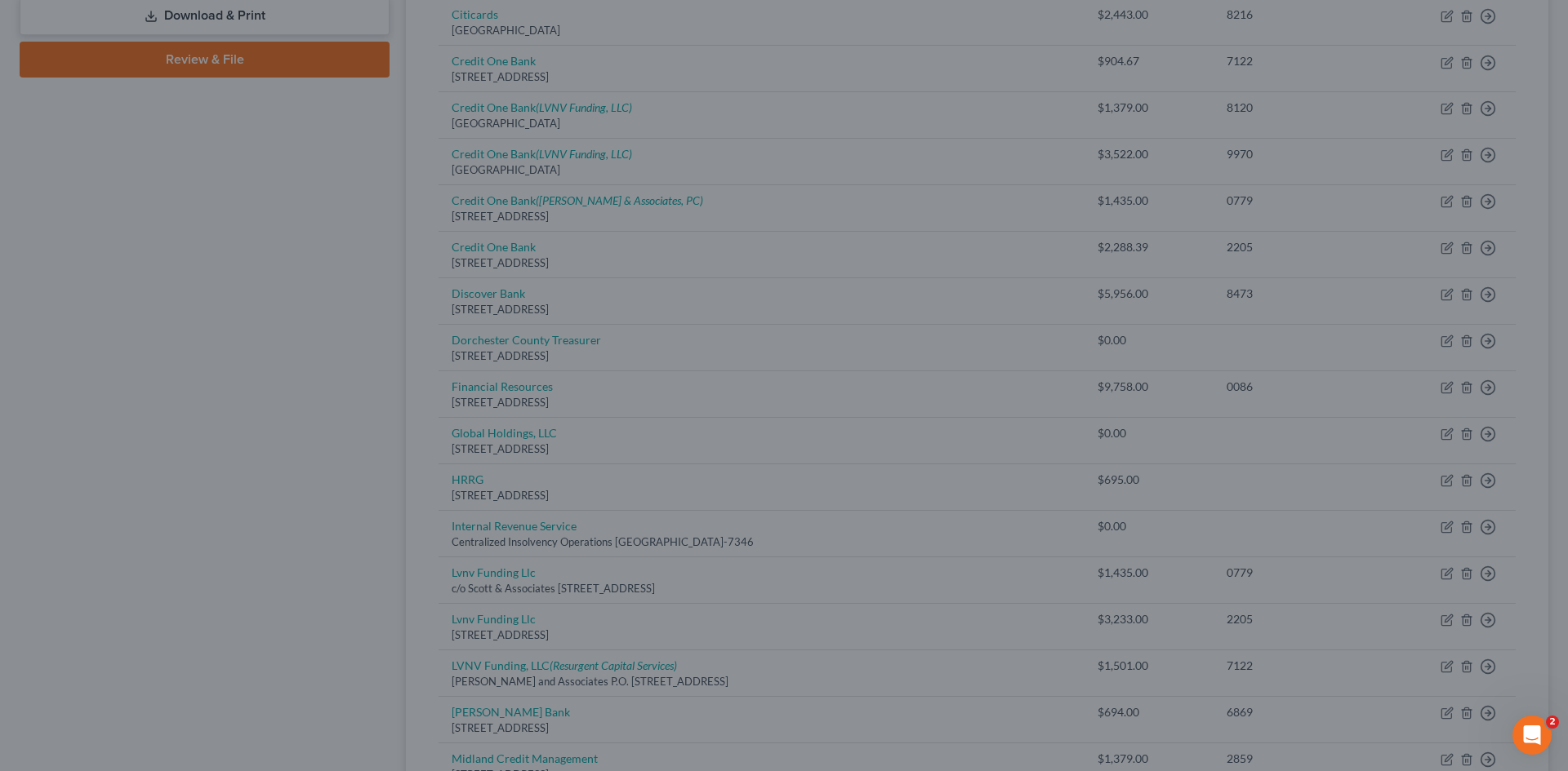
type input "0"
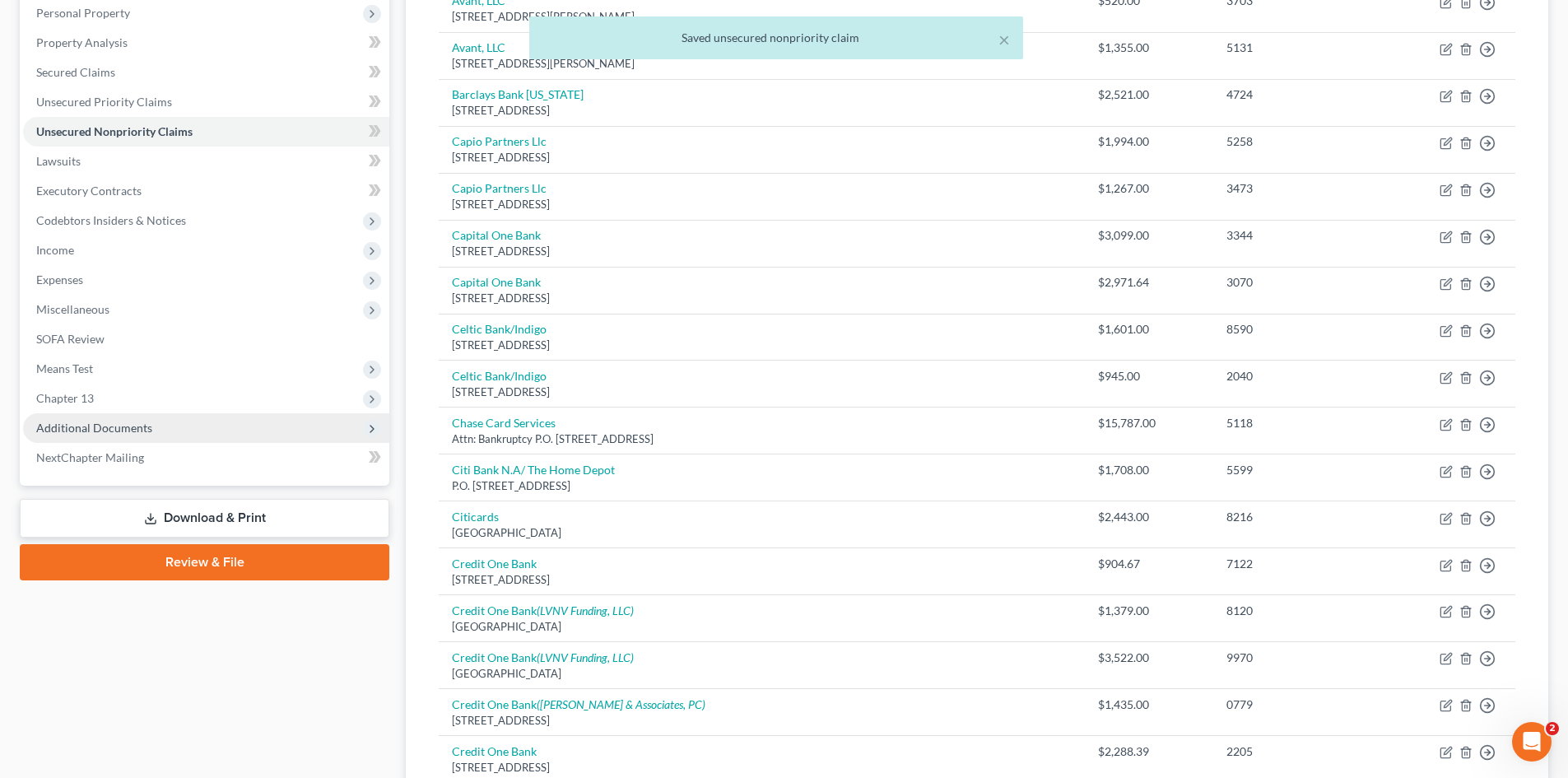
scroll to position [247, 0]
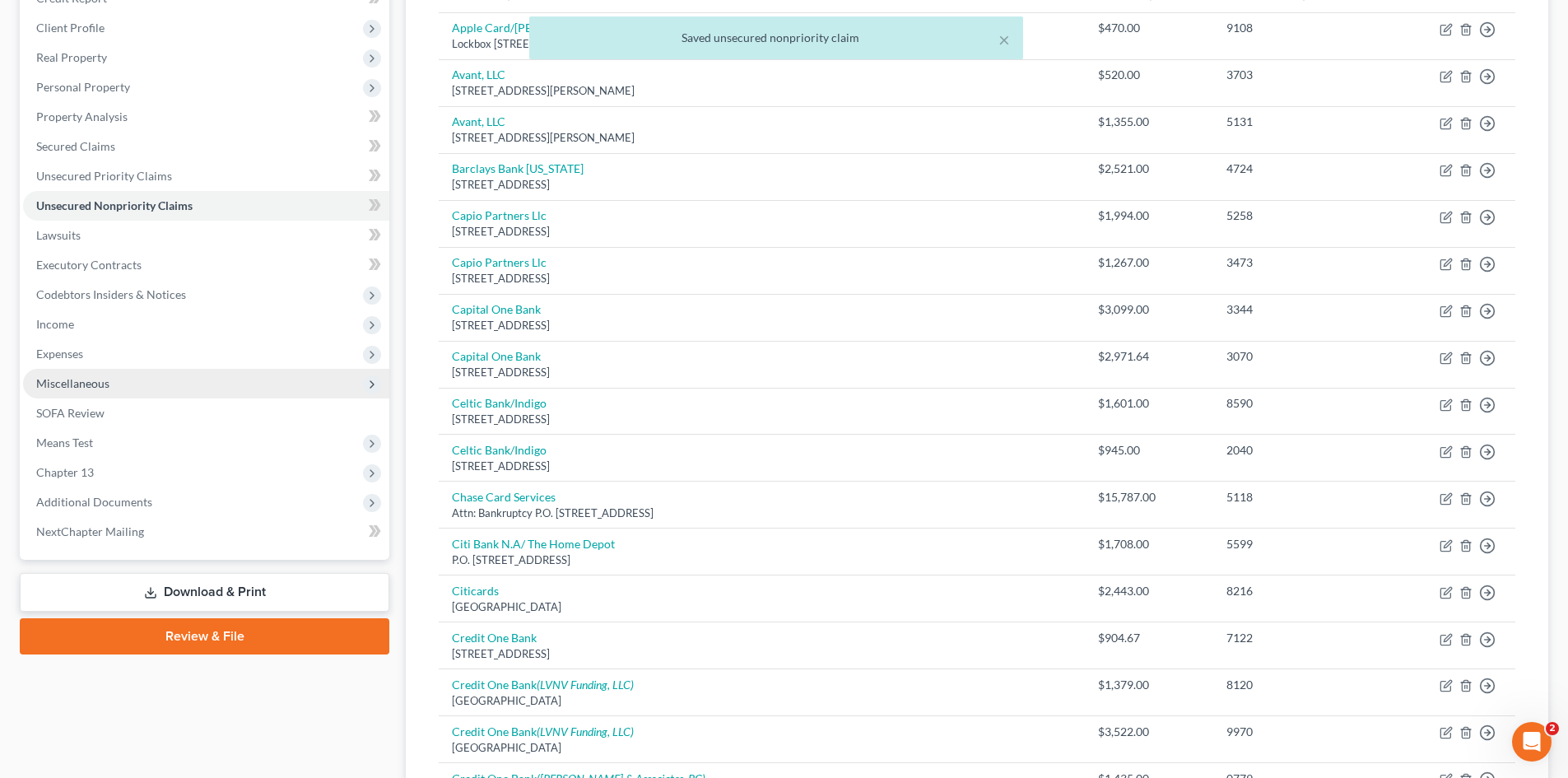
click at [84, 390] on span "Miscellaneous" at bounding box center [73, 383] width 73 height 14
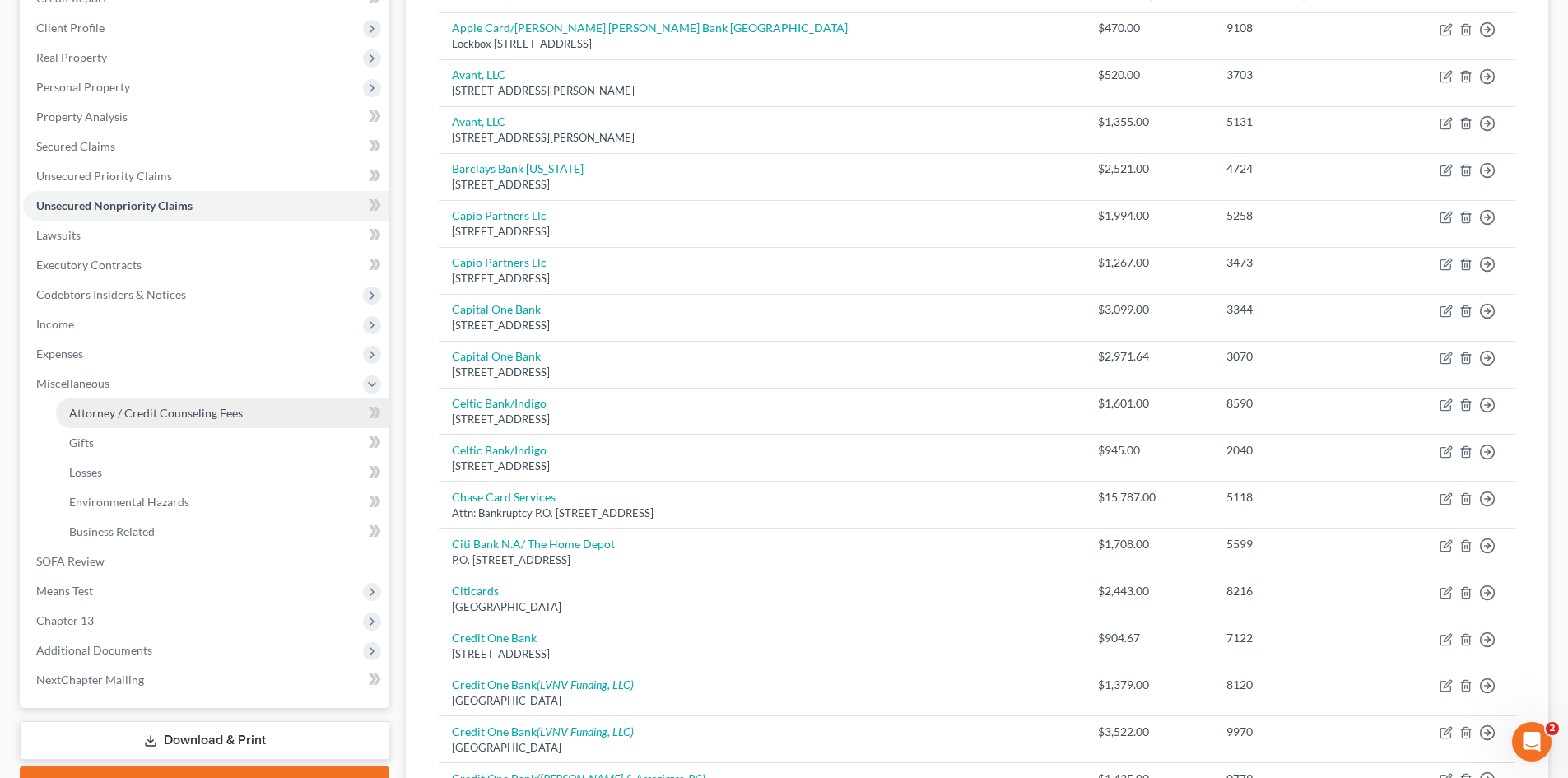
click at [104, 413] on span "Attorney / Credit Counseling Fees" at bounding box center [156, 412] width 174 height 14
select select "0"
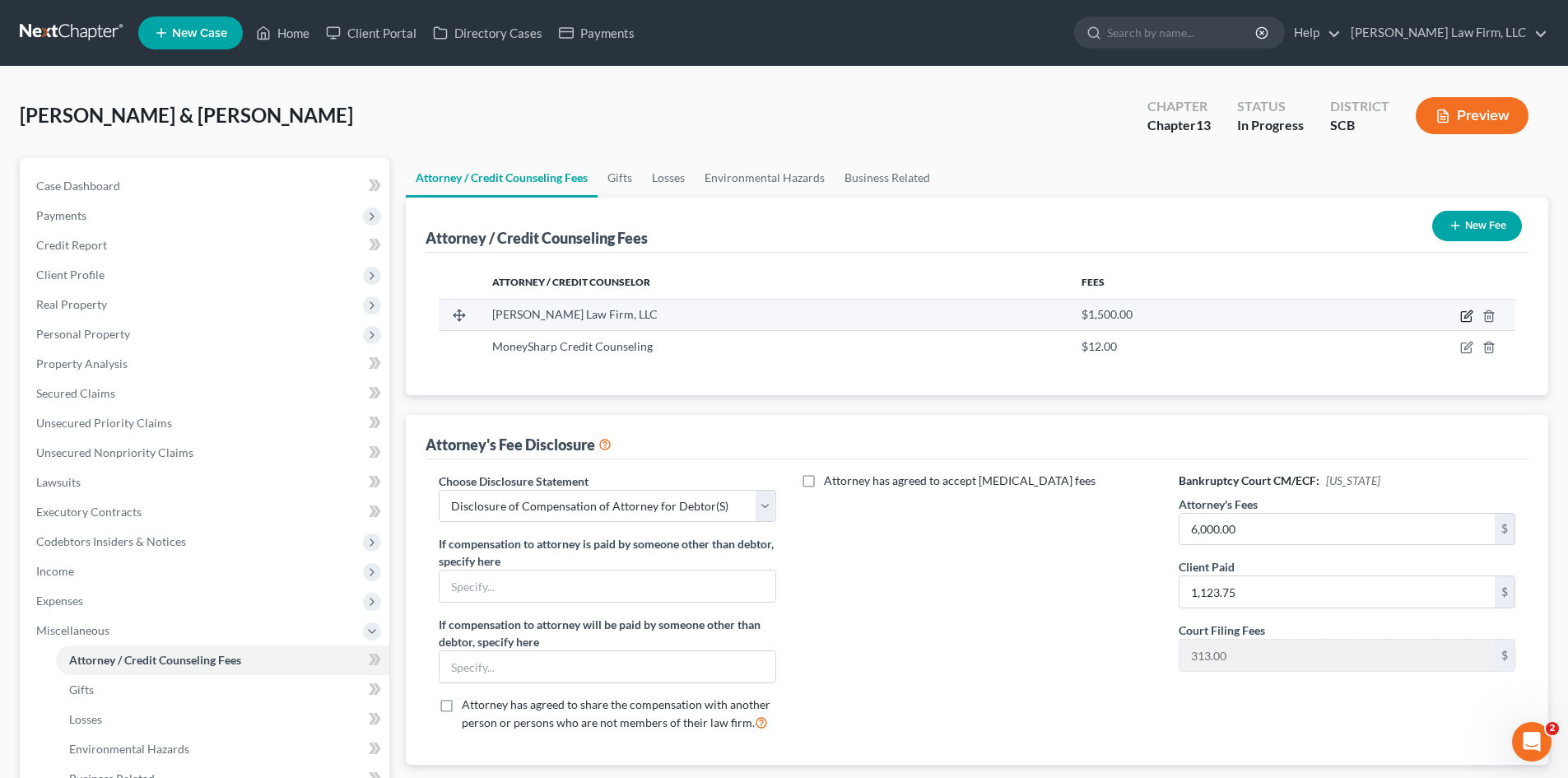
click at [1468, 319] on icon "button" at bounding box center [1467, 316] width 13 height 13
select select "42"
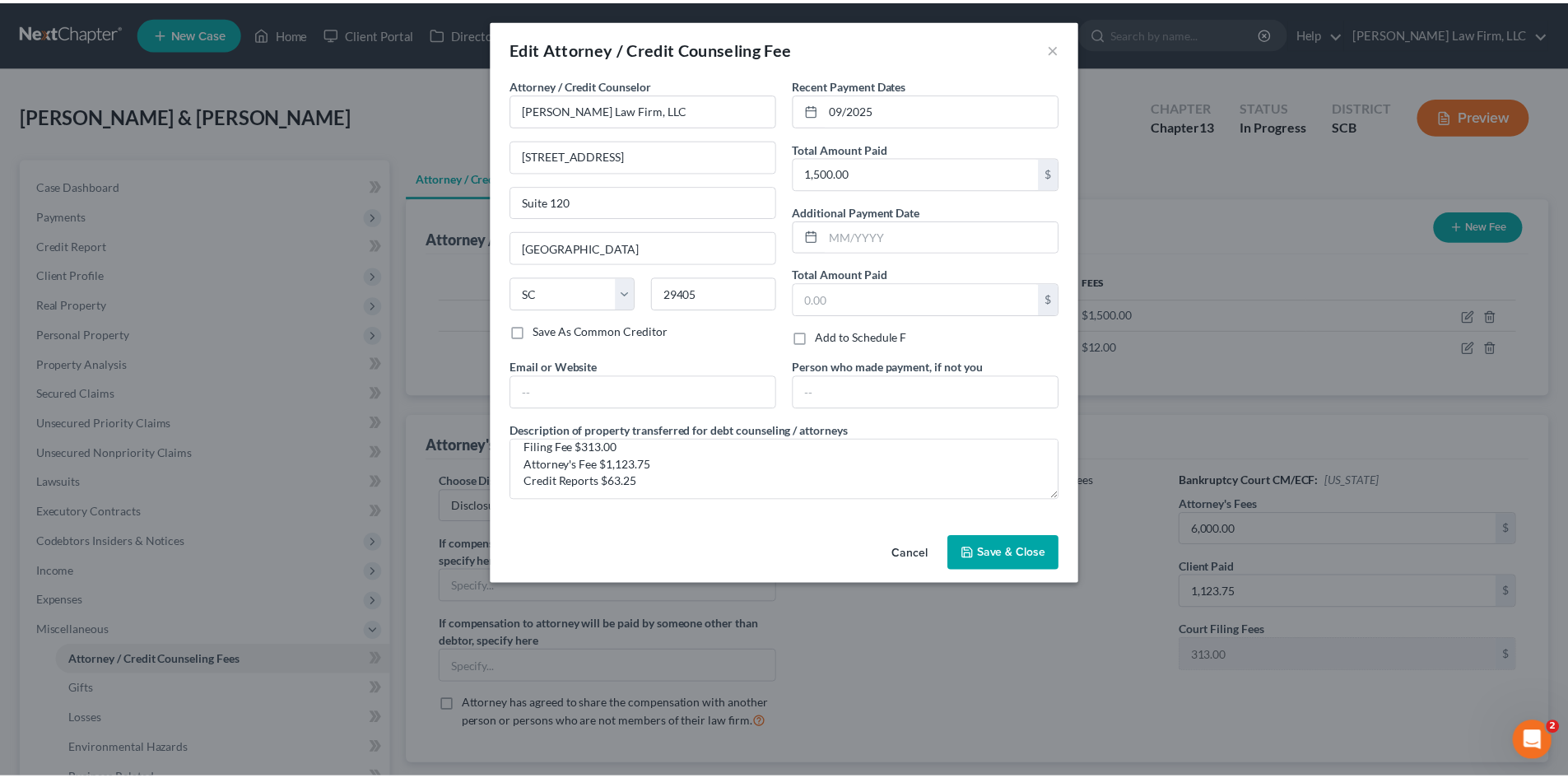
scroll to position [17, 0]
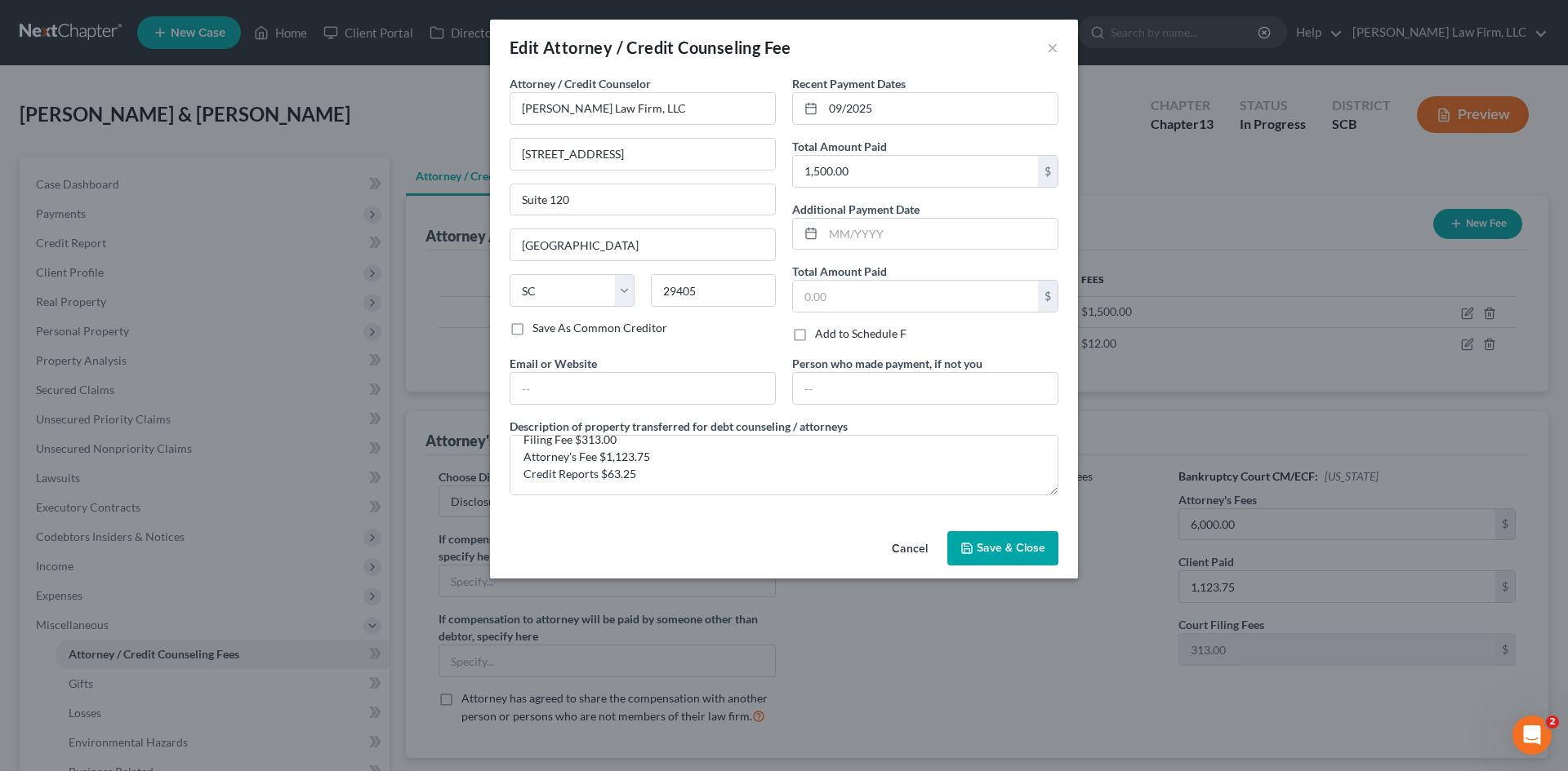
click at [991, 550] on span "Save & Close" at bounding box center [1011, 548] width 68 height 14
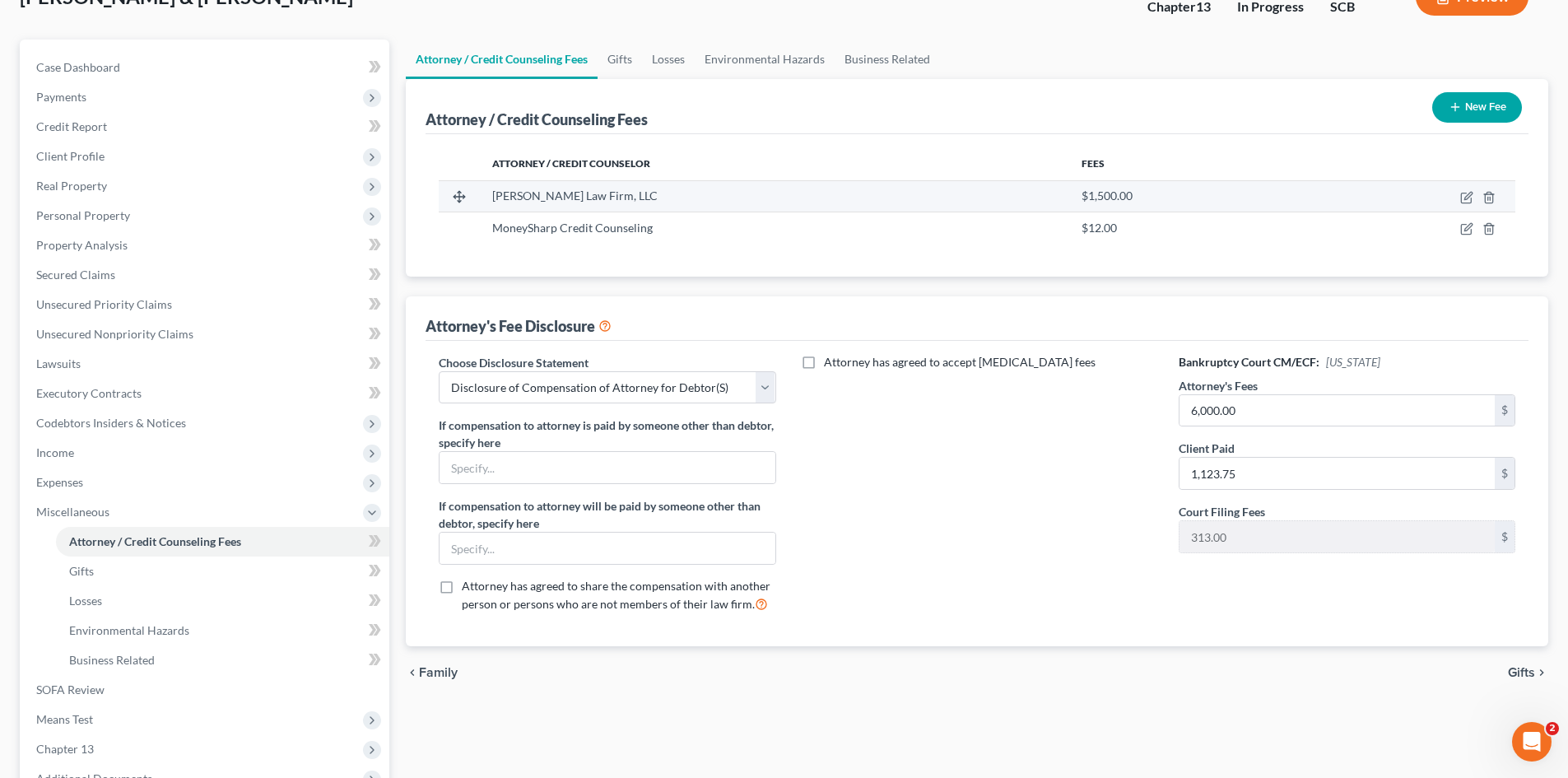
scroll to position [0, 0]
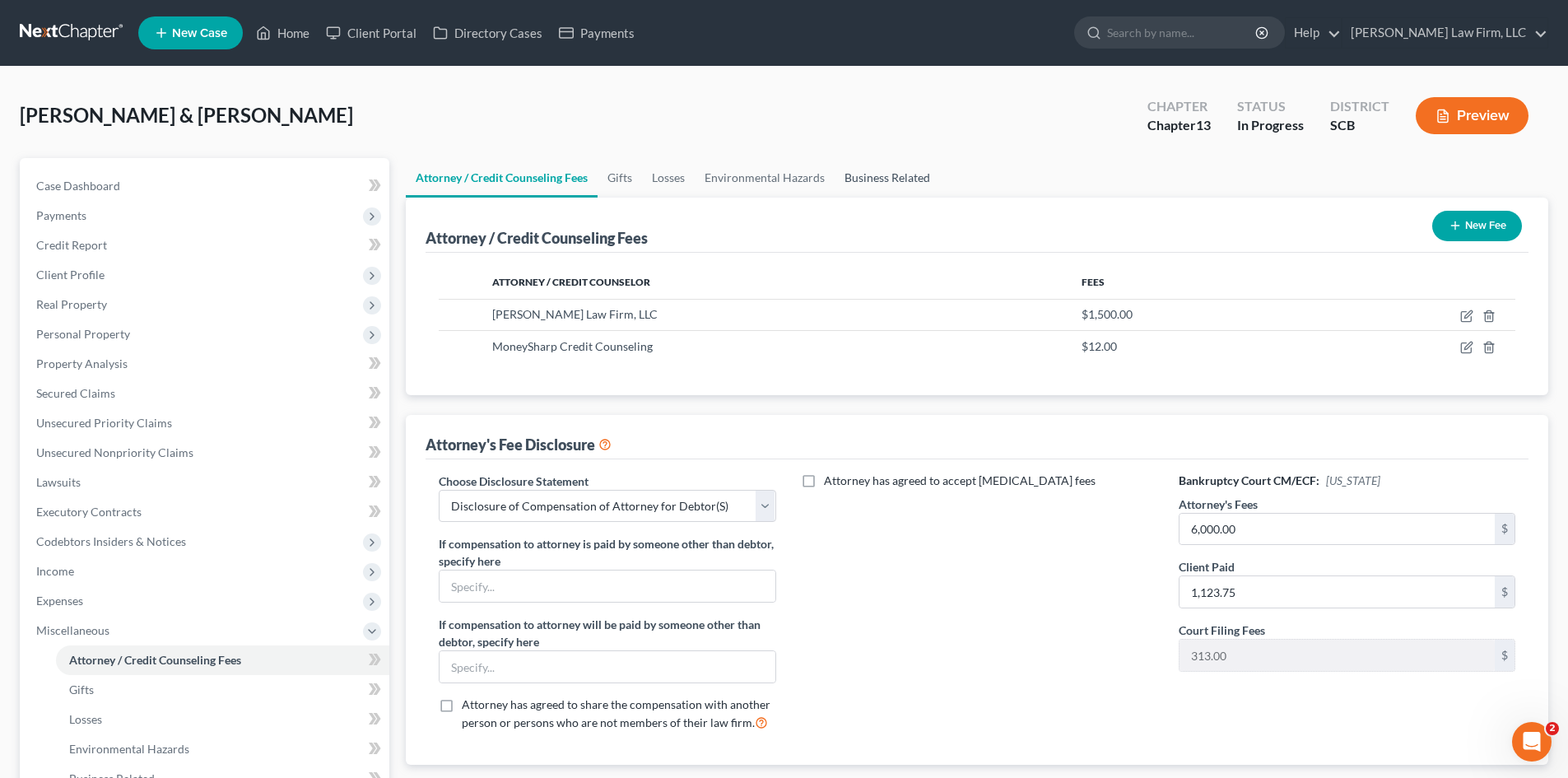
click at [873, 177] on link "Business Related" at bounding box center [887, 178] width 105 height 39
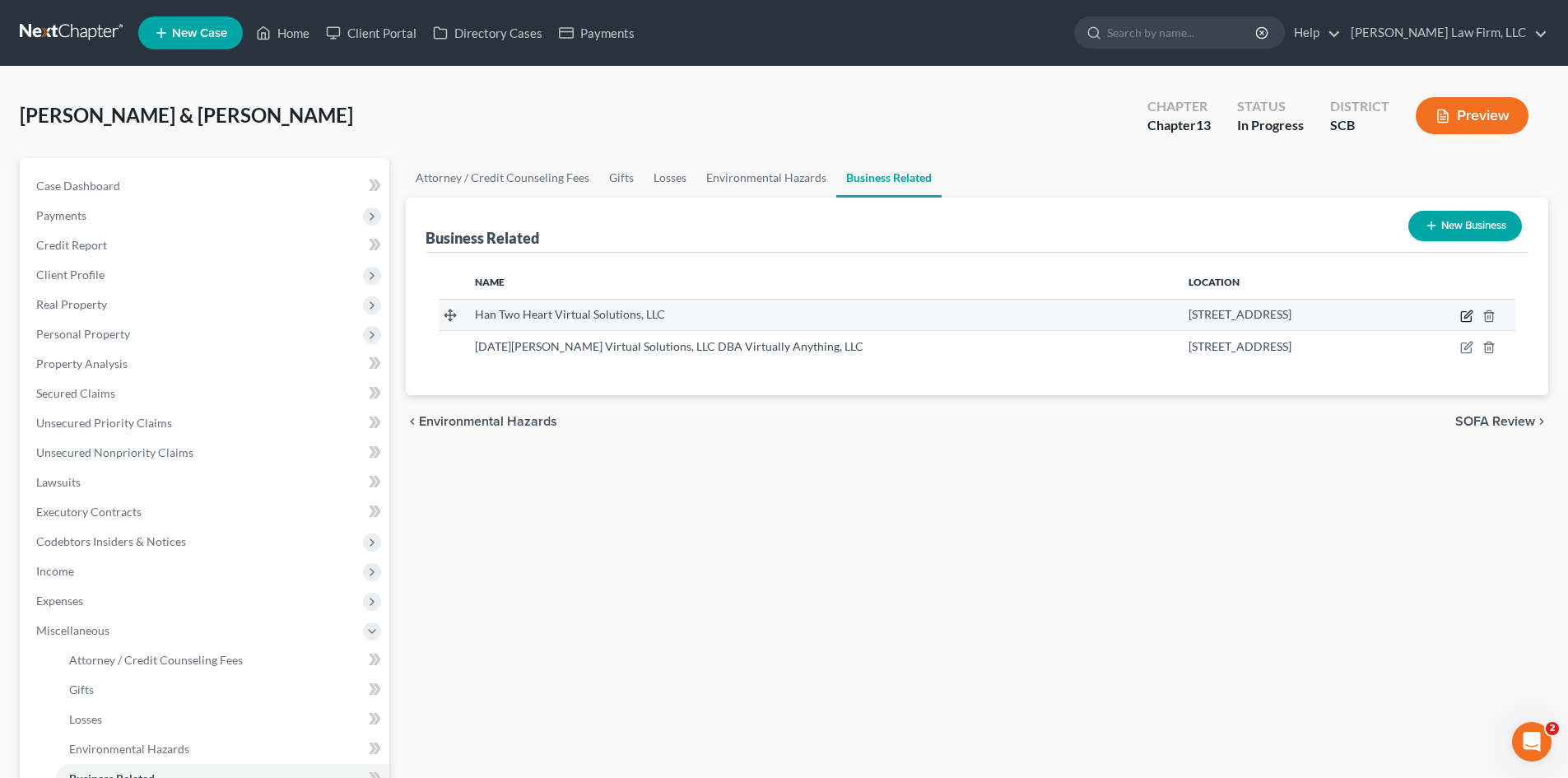
click at [1472, 313] on icon "button" at bounding box center [1468, 314] width 8 height 8
select select "member"
select select "42"
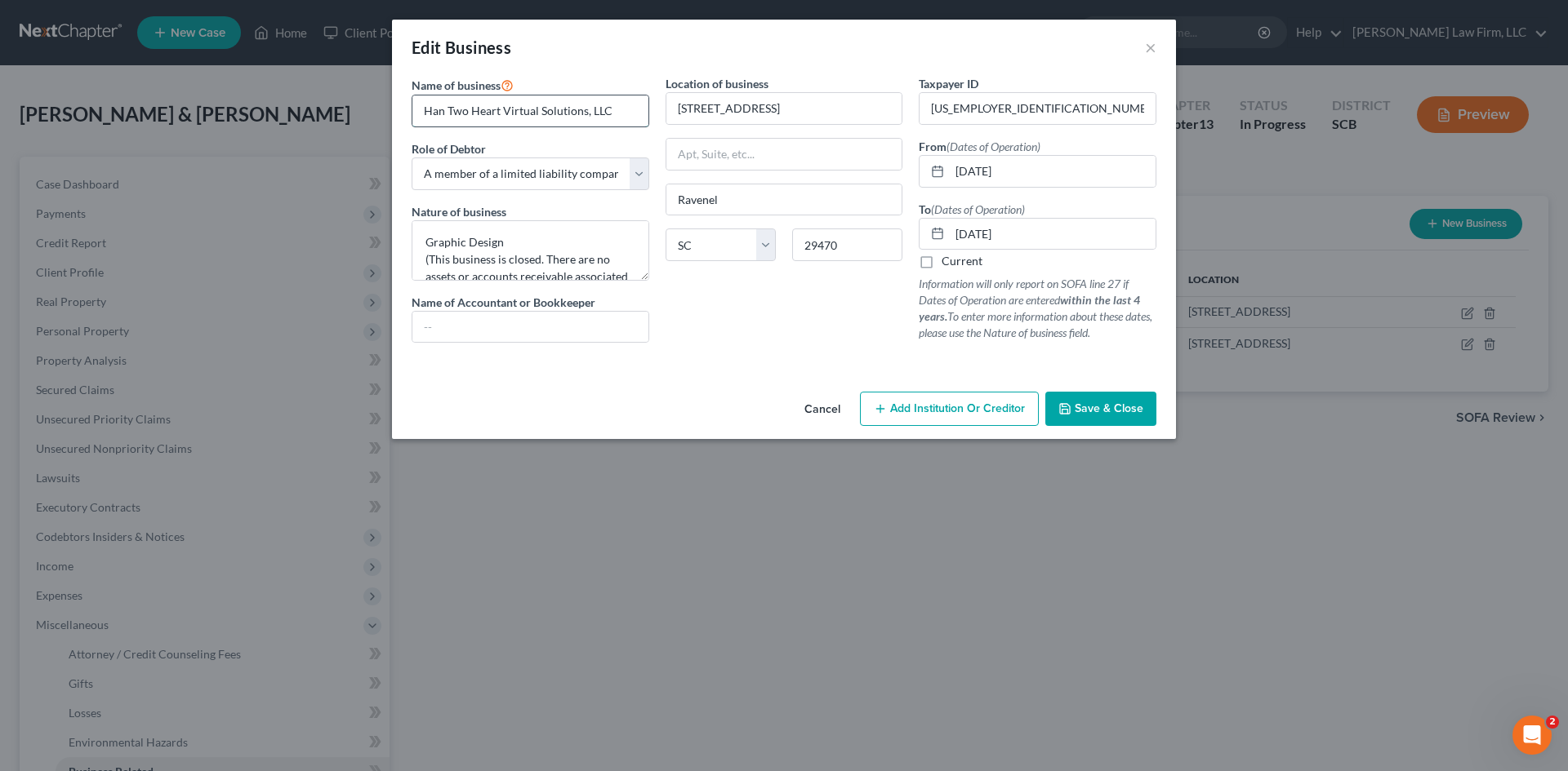
click at [450, 114] on input "Han Two Heart Virtual Solutions, LLC" at bounding box center [530, 111] width 236 height 31
type input "Hand Two Heart Virtual Solutions, LLC"
click at [1108, 406] on span "Save & Close" at bounding box center [1108, 409] width 68 height 14
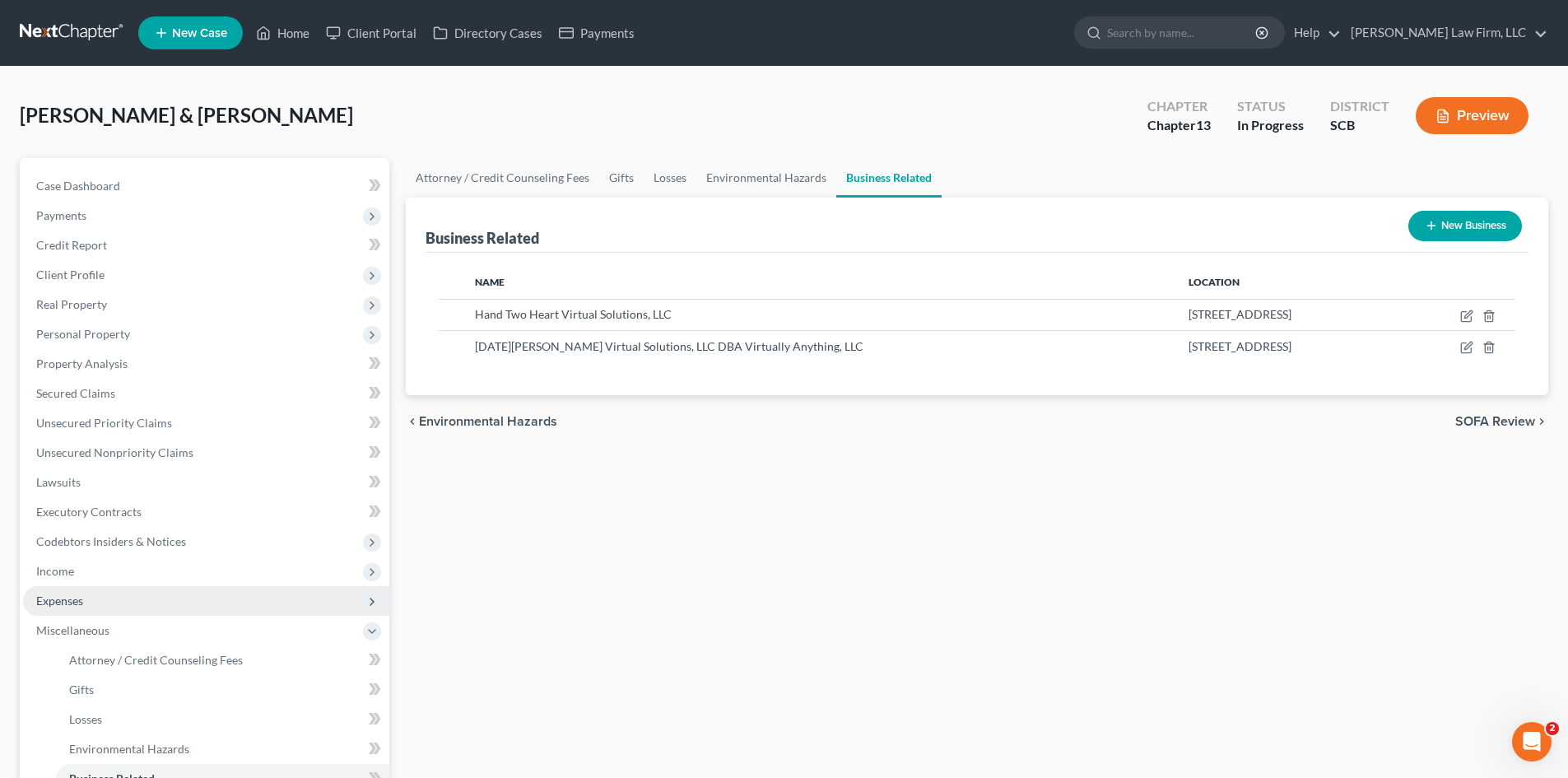
click at [104, 598] on span "Expenses" at bounding box center [205, 601] width 366 height 30
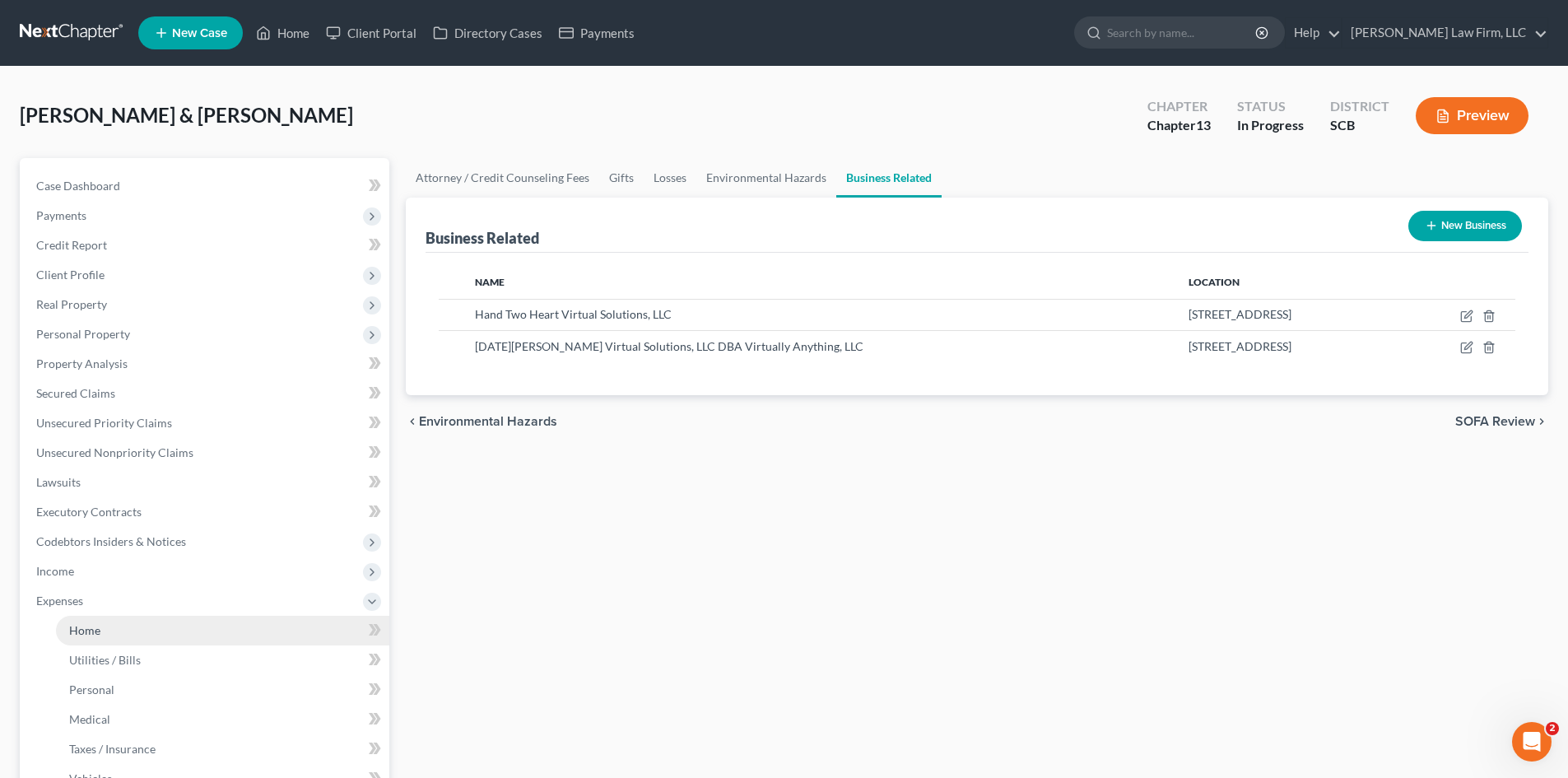
click at [148, 621] on link "Home" at bounding box center [222, 631] width 333 height 30
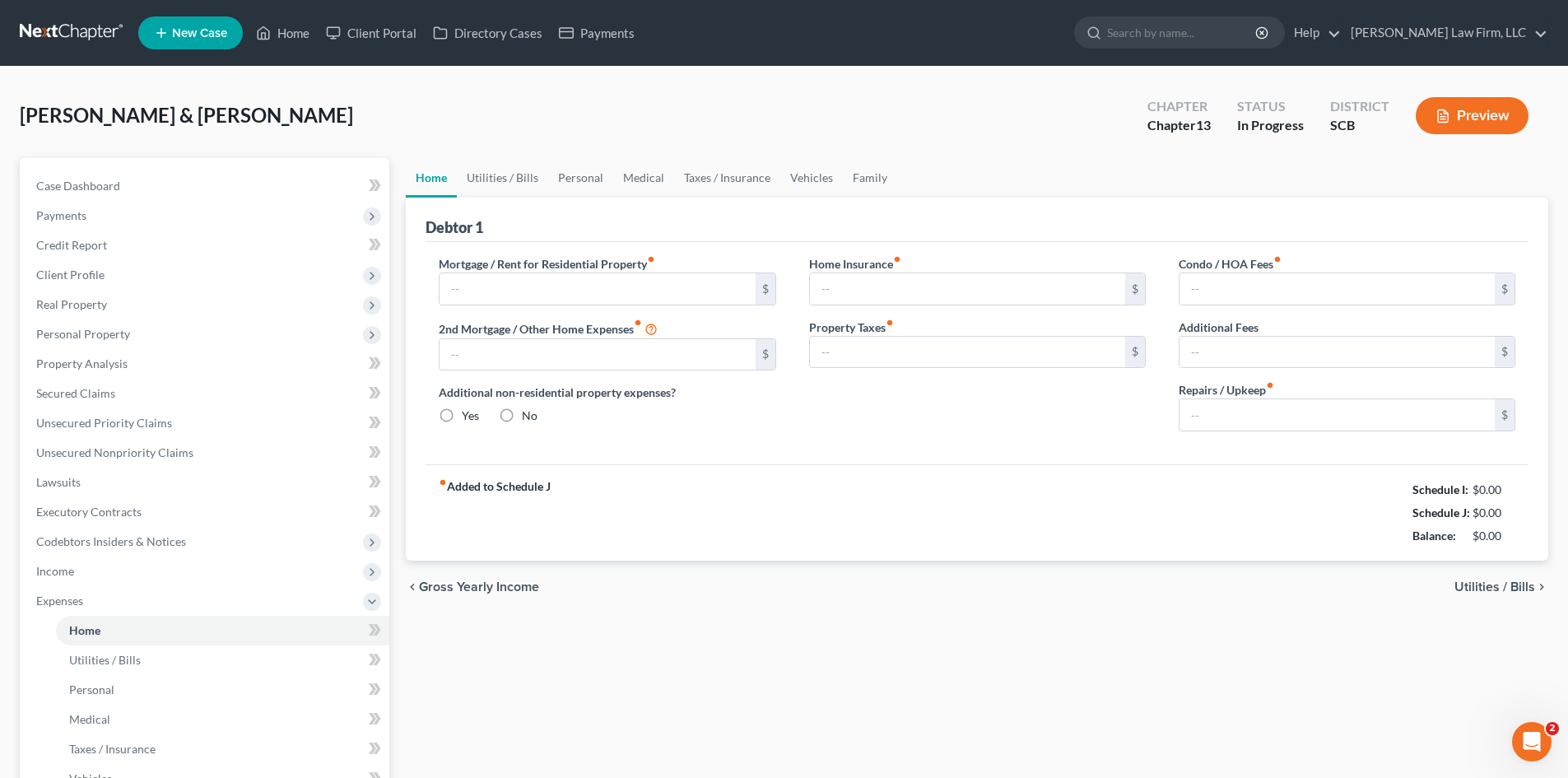
type input "0.00"
radio input "true"
type input "0.00"
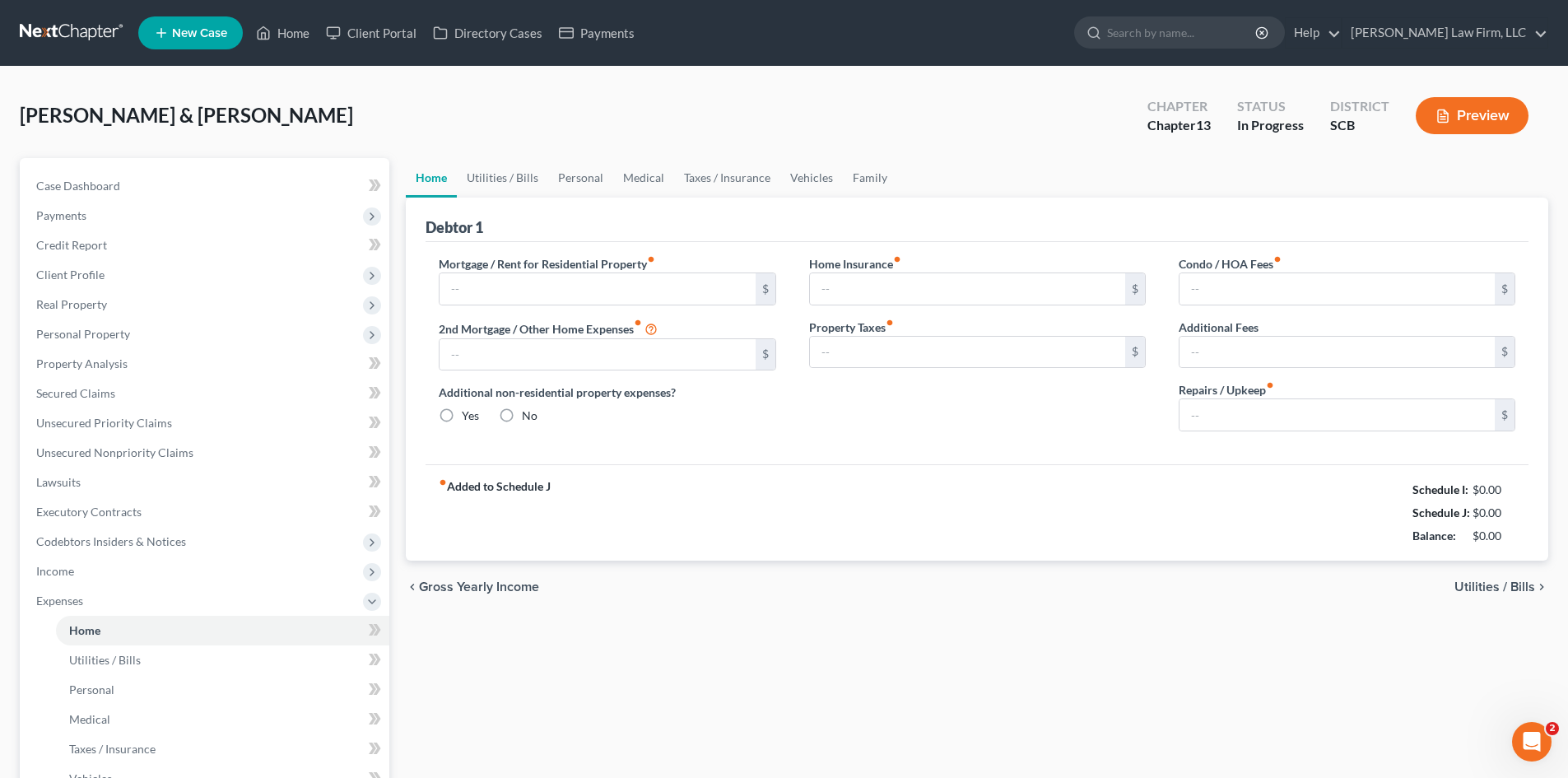
type input "0.00"
click at [586, 283] on input "text" at bounding box center [597, 289] width 315 height 31
type input "2,403.52"
drag, startPoint x: 1252, startPoint y: 295, endPoint x: 1245, endPoint y: 285, distance: 12.2
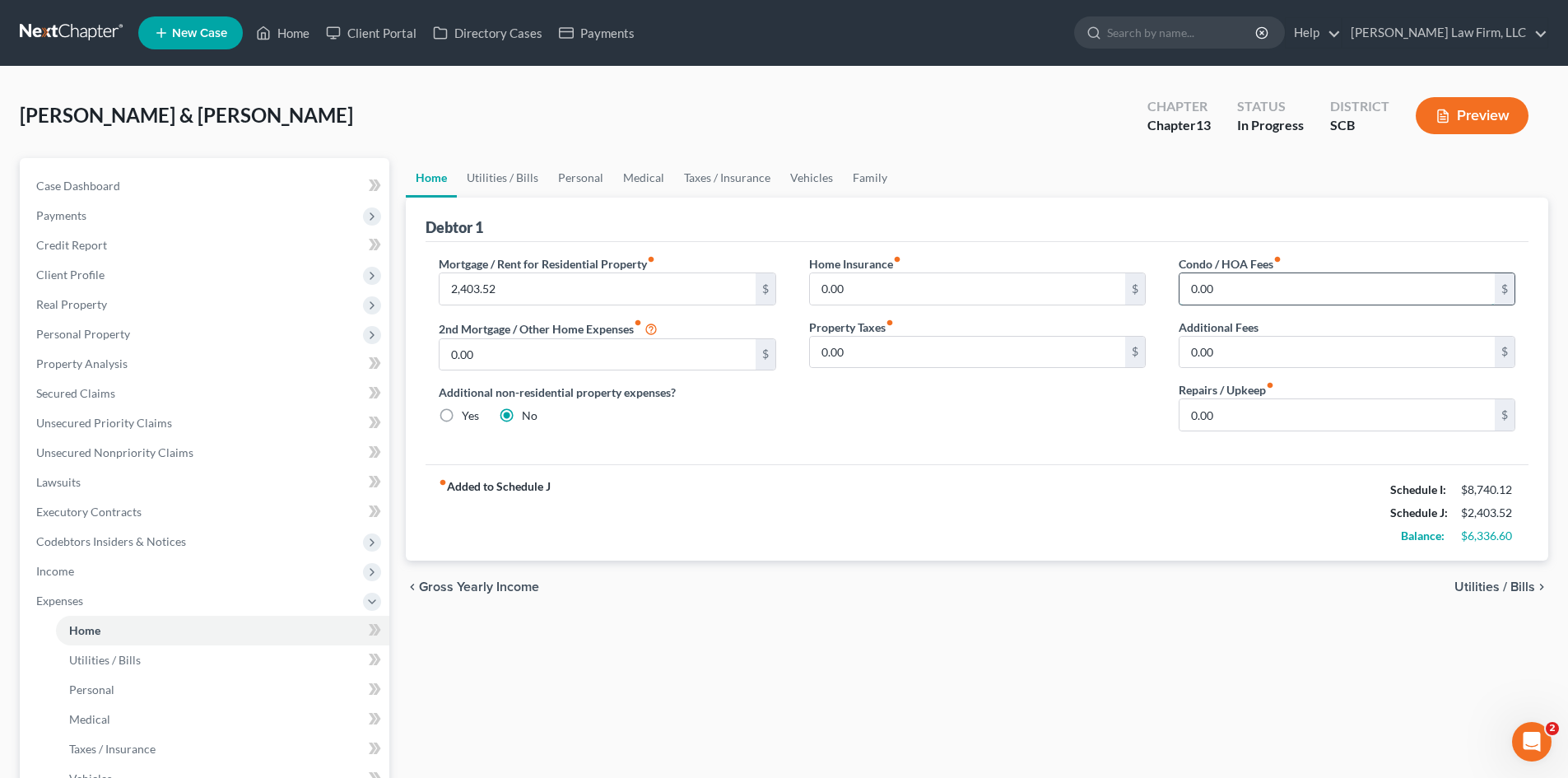
click at [1252, 295] on input "0.00" at bounding box center [1337, 289] width 315 height 31
type input "75"
click at [674, 354] on input "0.00" at bounding box center [597, 355] width 315 height 31
click at [1250, 428] on input "0.00" at bounding box center [1337, 415] width 315 height 31
type input "200"
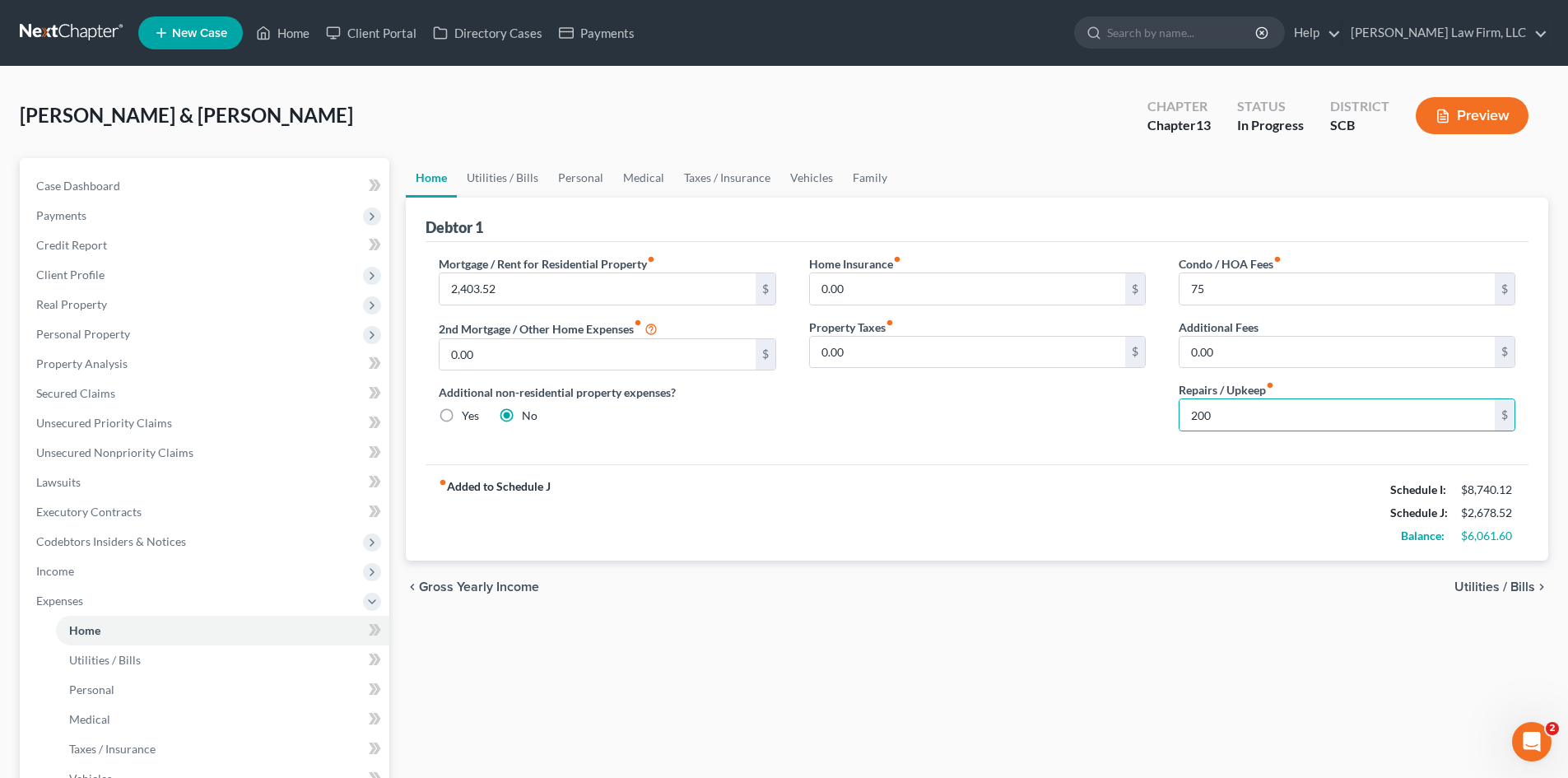
click at [881, 373] on div "Home Insurance fiber_manual_record 0.00 $ Property Taxes fiber_manual_record 0.…" at bounding box center [977, 350] width 370 height 190
click at [881, 356] on input "0.00" at bounding box center [968, 352] width 315 height 31
click at [865, 362] on input "0.00" at bounding box center [968, 352] width 315 height 31
drag, startPoint x: 858, startPoint y: 357, endPoint x: 770, endPoint y: 366, distance: 88.5
click at [773, 369] on div "Mortgage / Rent for Residential Property fiber_manual_record 2,403.52 $ 2nd Mor…" at bounding box center [976, 350] width 1109 height 190
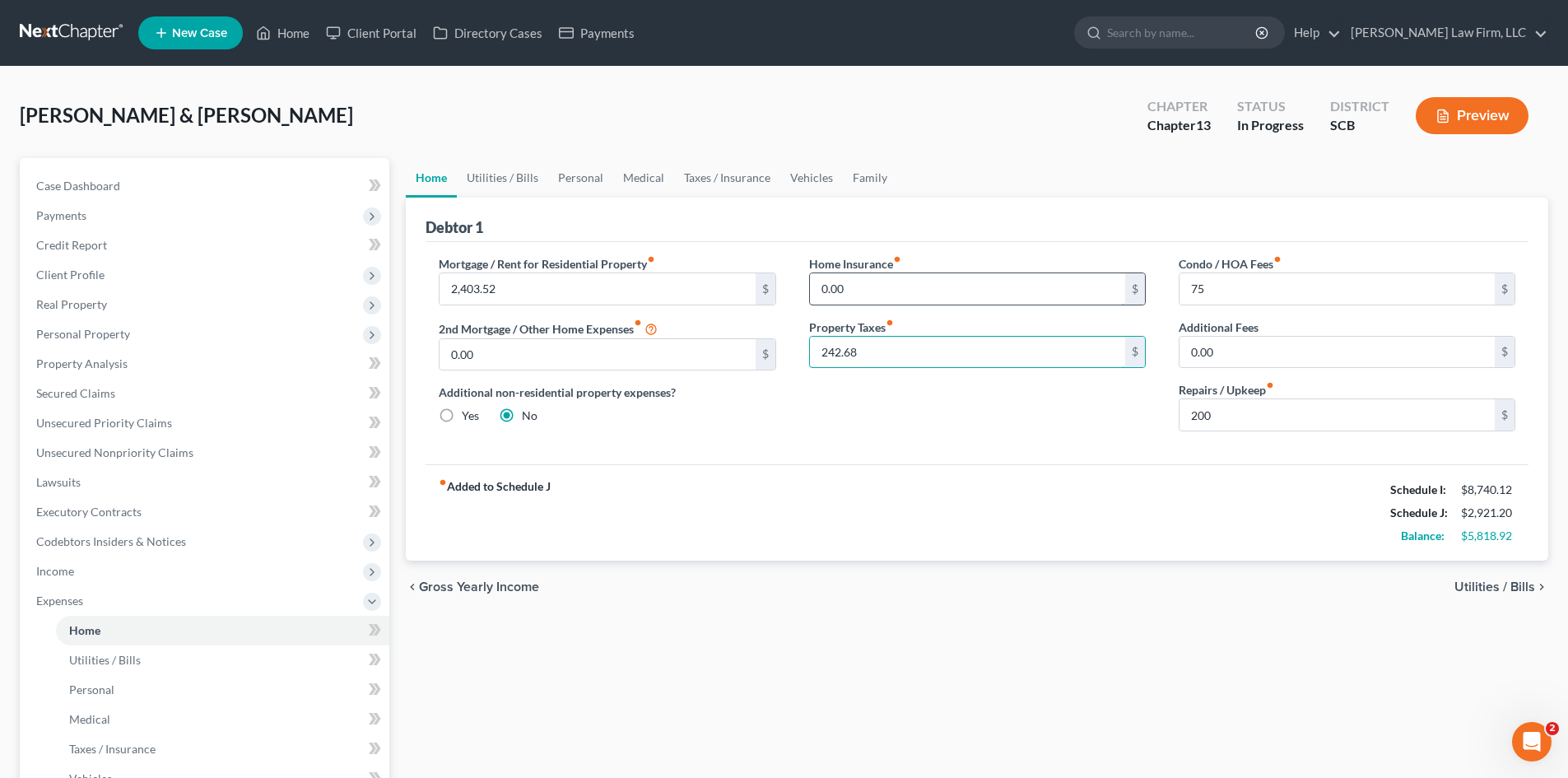
type input "242.68"
click at [971, 292] on input "0.00" at bounding box center [968, 289] width 315 height 31
type input "291.24"
click at [994, 402] on div "Home Insurance fiber_manual_record 291.24 $ Property Taxes fiber_manual_record …" at bounding box center [977, 350] width 370 height 190
click at [943, 431] on div "Home Insurance fiber_manual_record 291.24 $ Property Taxes fiber_manual_record …" at bounding box center [977, 350] width 370 height 190
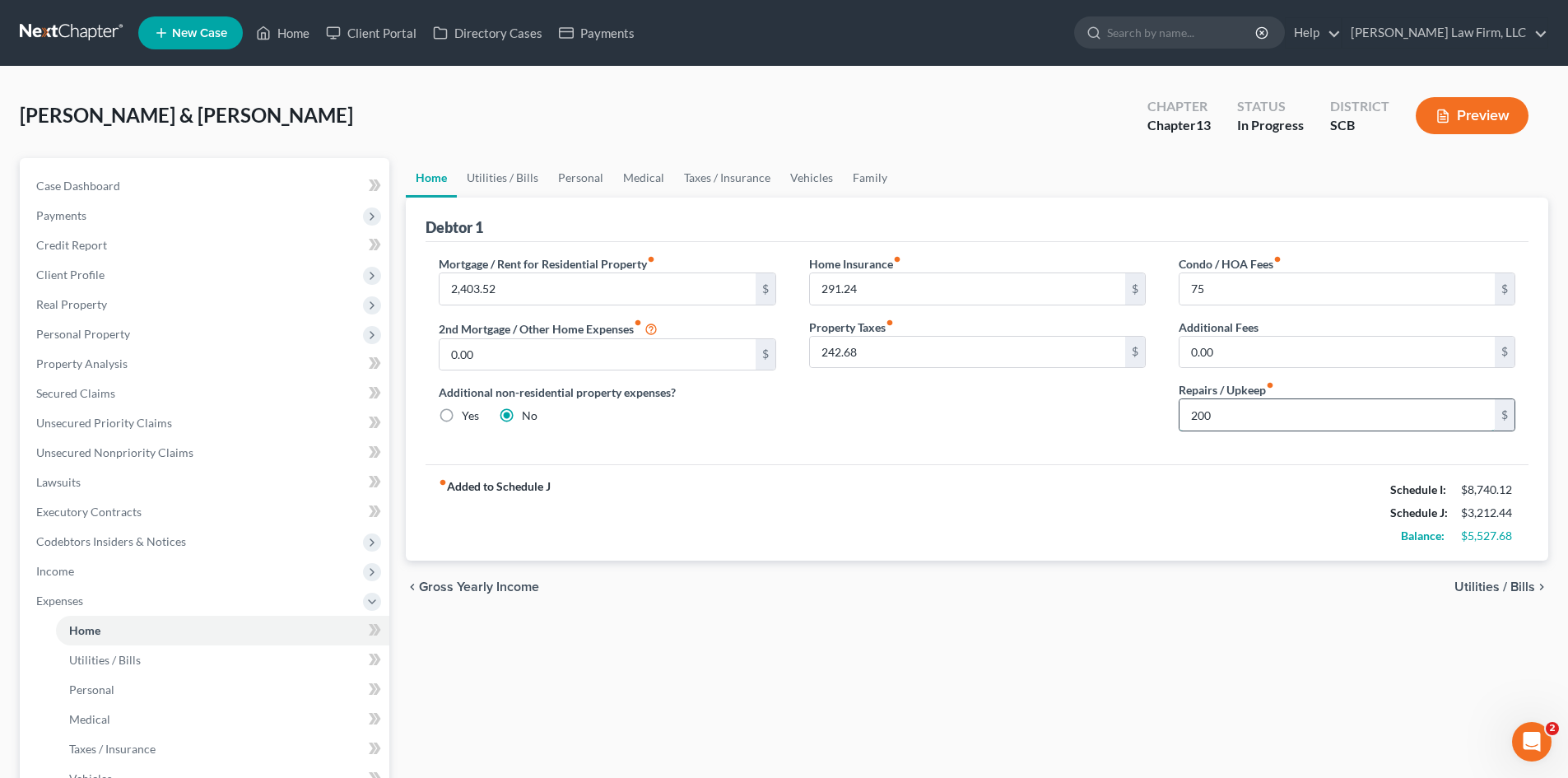
click at [1302, 418] on input "200" at bounding box center [1337, 415] width 315 height 31
type input "200.00"
click at [528, 171] on link "Utilities / Bills" at bounding box center [502, 178] width 91 height 39
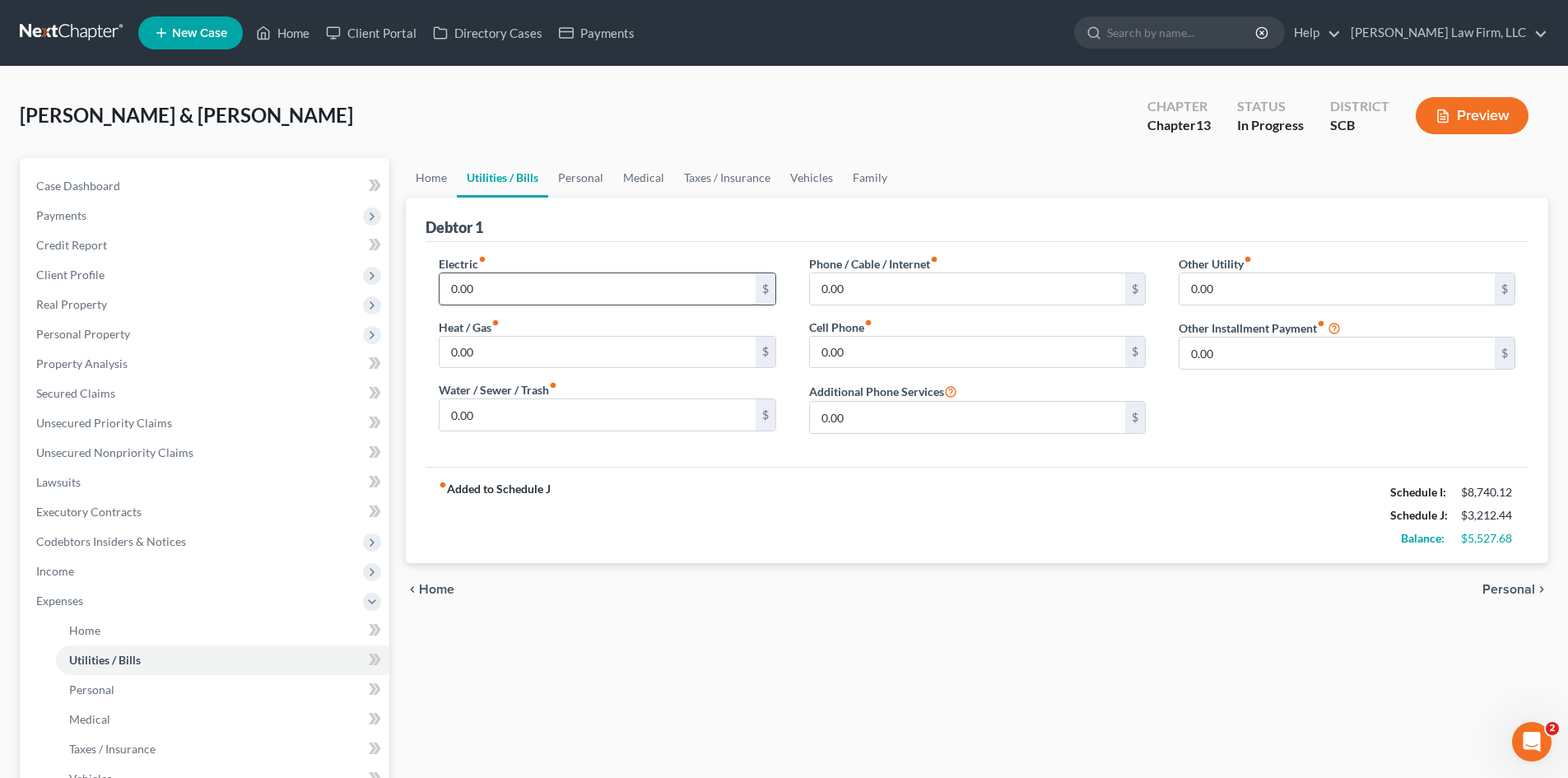
click at [521, 282] on input "0.00" at bounding box center [597, 289] width 315 height 31
type input "350"
type input "100"
click at [835, 358] on input "150" at bounding box center [968, 352] width 315 height 31
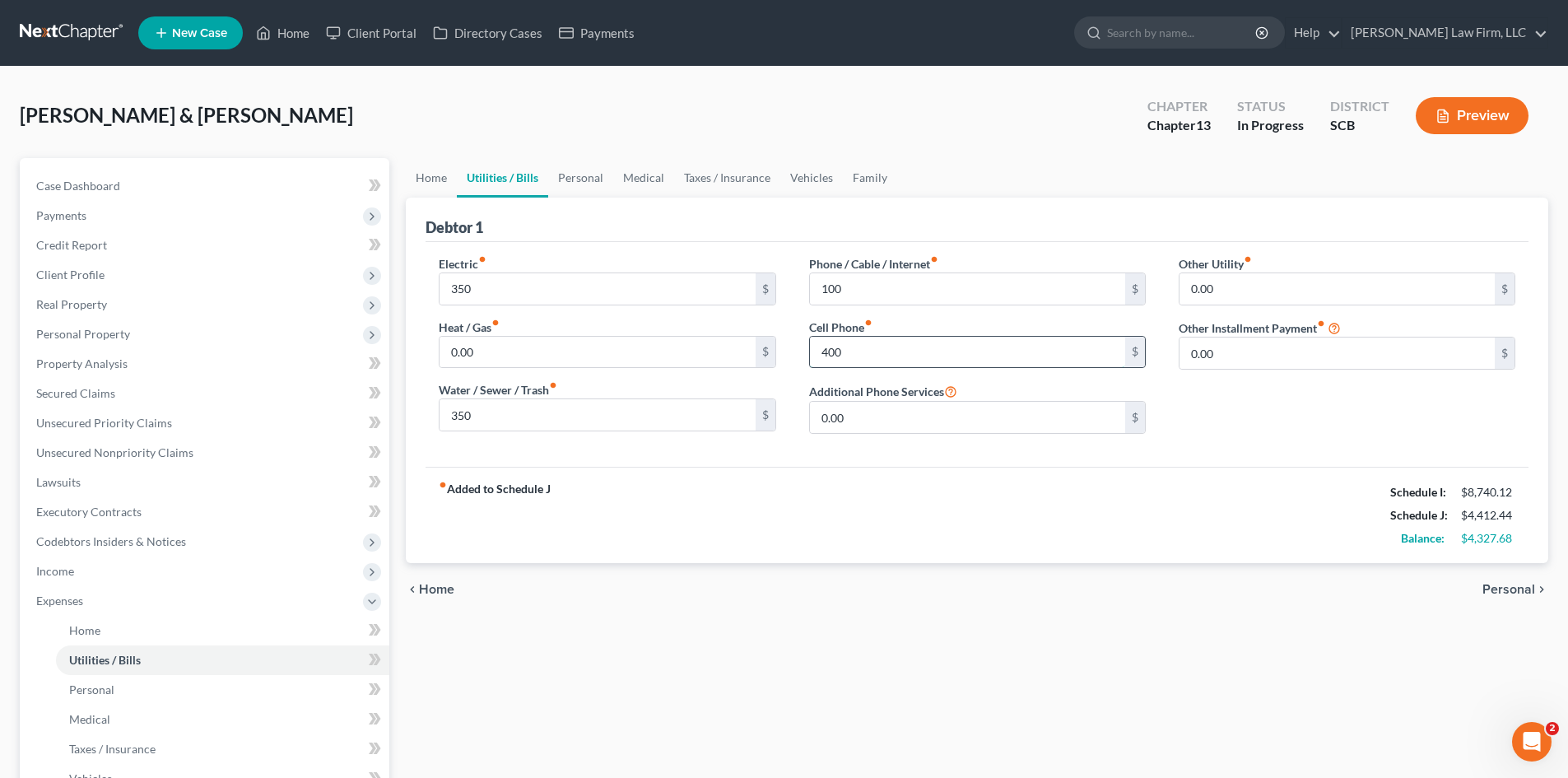
type input "400"
click at [586, 179] on link "Personal" at bounding box center [580, 178] width 65 height 39
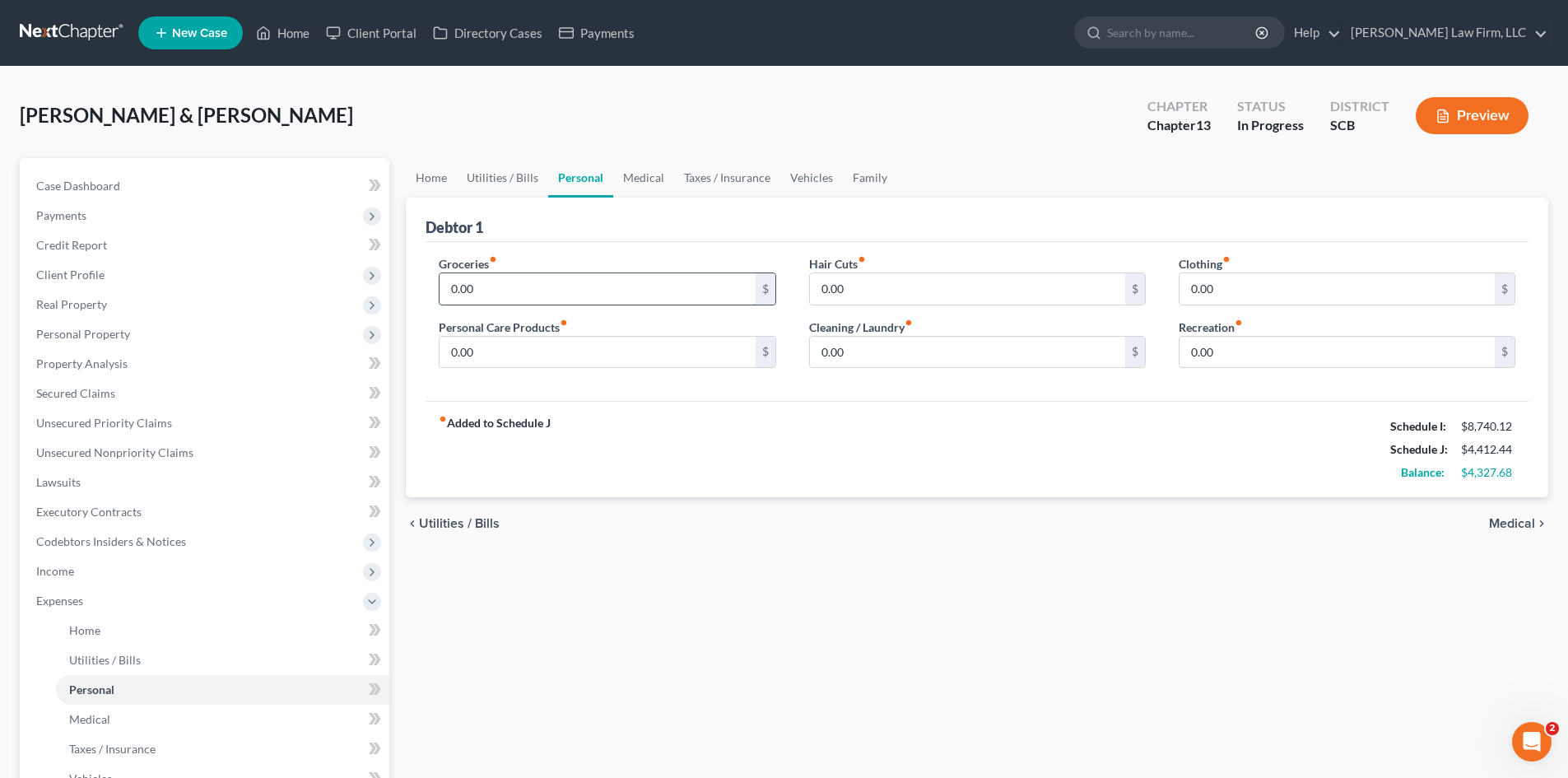
drag, startPoint x: 552, startPoint y: 291, endPoint x: 571, endPoint y: 285, distance: 19.9
click at [552, 291] on input "0.00" at bounding box center [597, 289] width 315 height 31
type input "1,800"
type input "100"
type input "50"
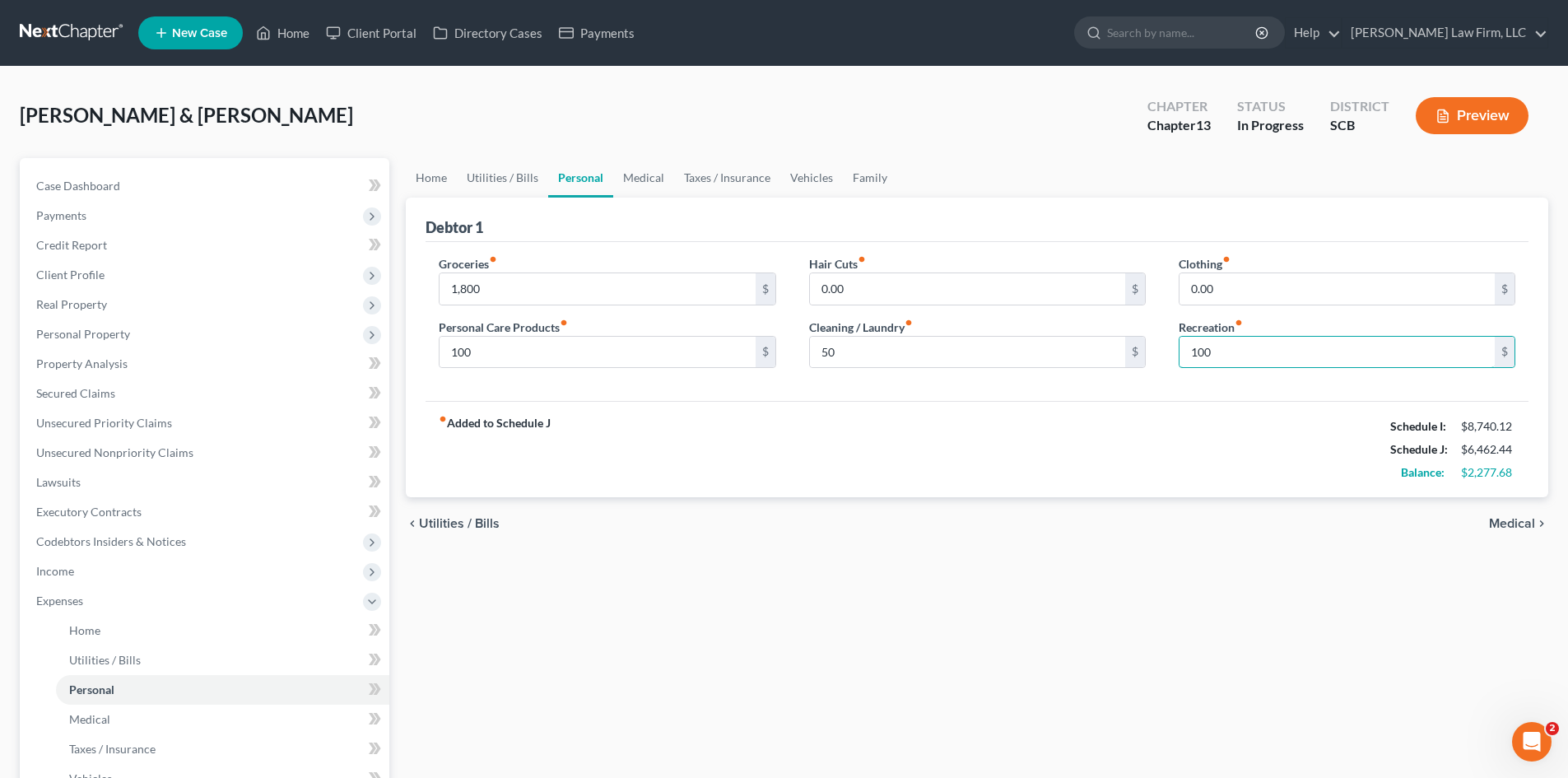
type input "100"
click at [641, 184] on link "Medical" at bounding box center [644, 178] width 61 height 39
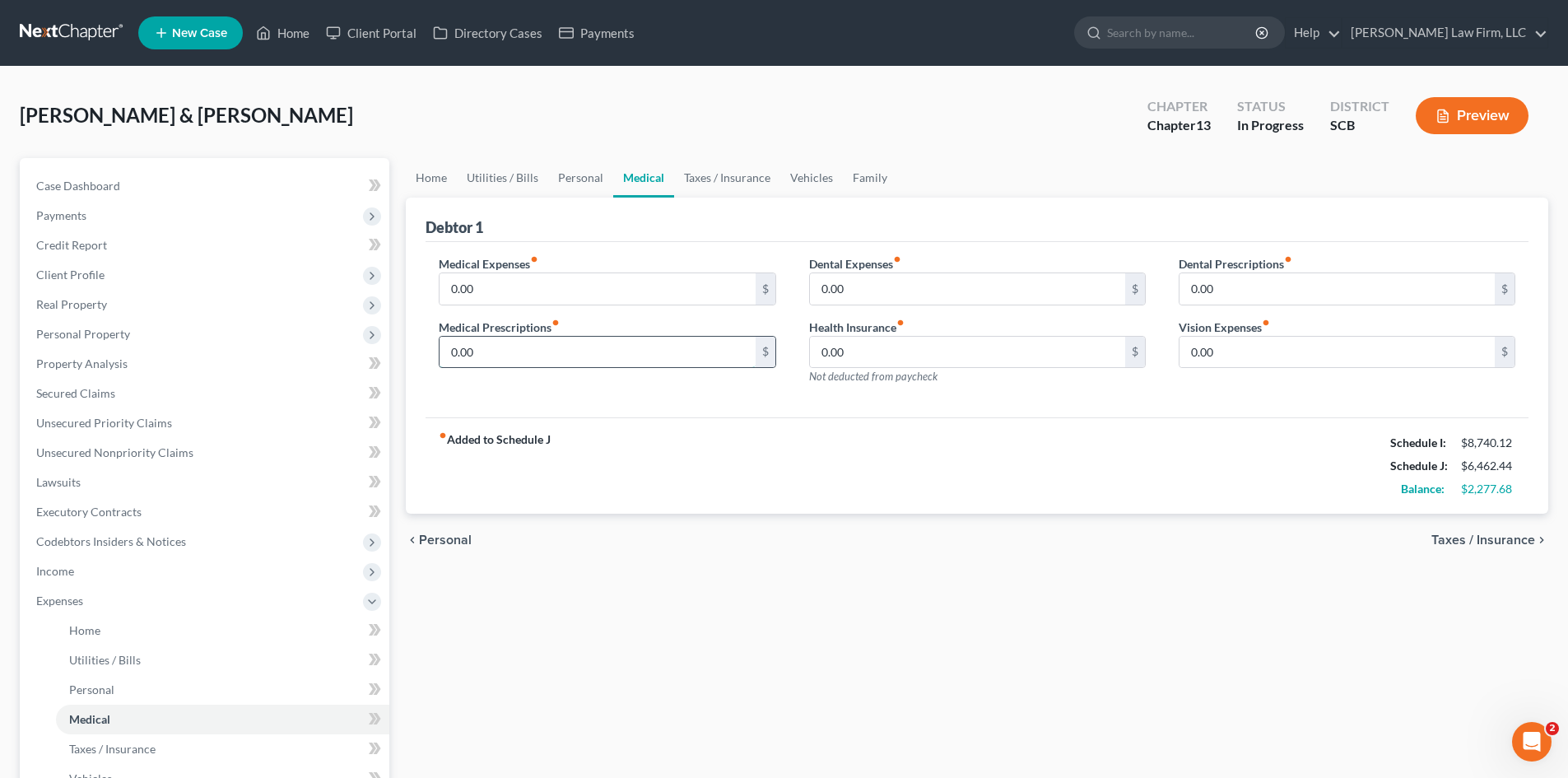
click at [700, 361] on input "0.00" at bounding box center [597, 352] width 315 height 31
type input "350"
click at [1124, 396] on div "Dental Expenses fiber_manual_record 0.00 $ Health Insurance fiber_manual_record…" at bounding box center [977, 326] width 370 height 144
click at [1285, 349] on input "0.00" at bounding box center [1337, 352] width 315 height 31
type input "29.16"
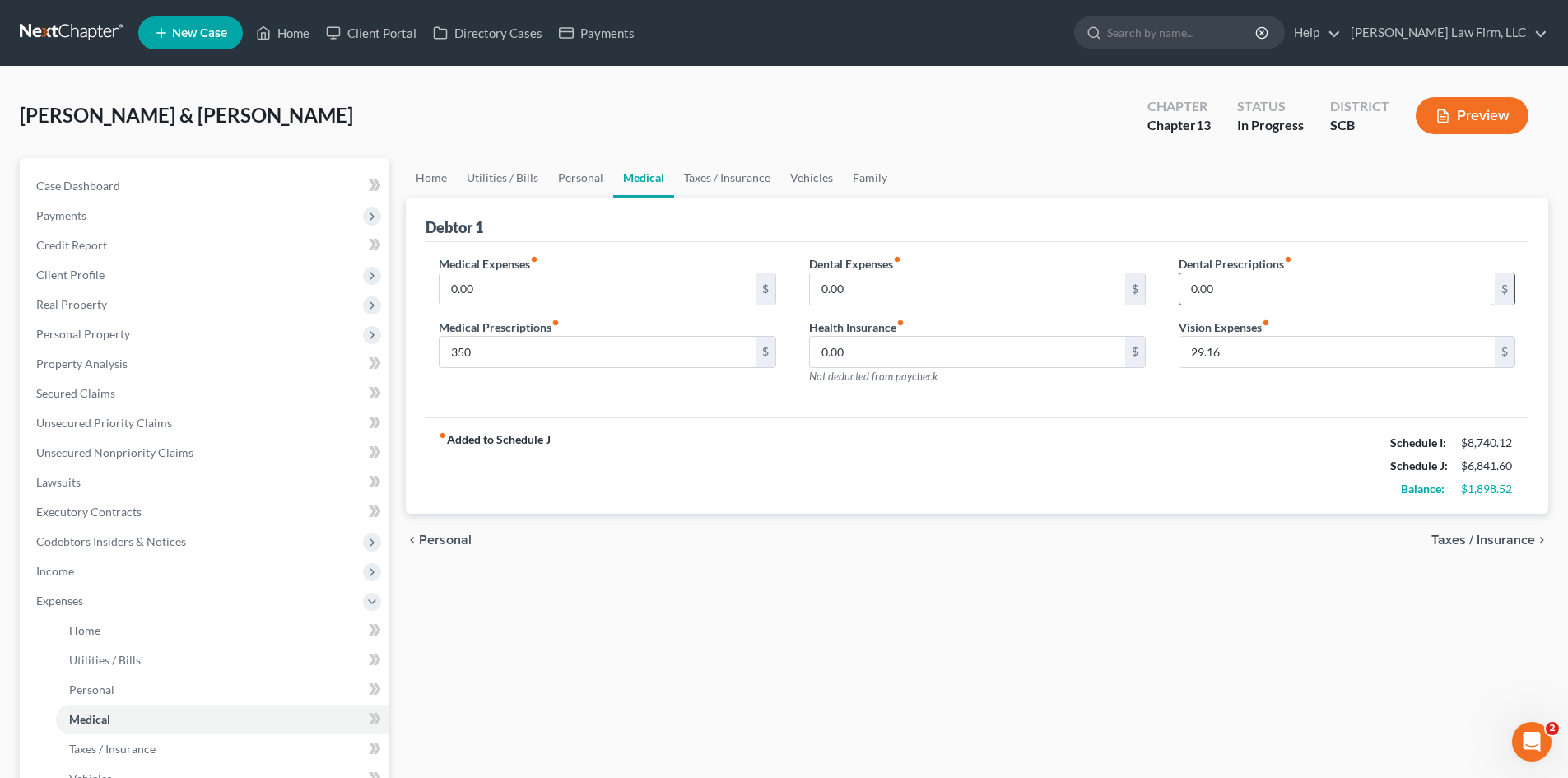
click at [1223, 285] on input "0.00" at bounding box center [1337, 289] width 315 height 31
type input "133.33"
click at [503, 290] on input "0.00" at bounding box center [597, 289] width 315 height 31
type input "175"
click at [1149, 436] on div "fiber_manual_record Added to Schedule J Schedule I: $8,740.12 Schedule J: $7,14…" at bounding box center [977, 466] width 1103 height 97
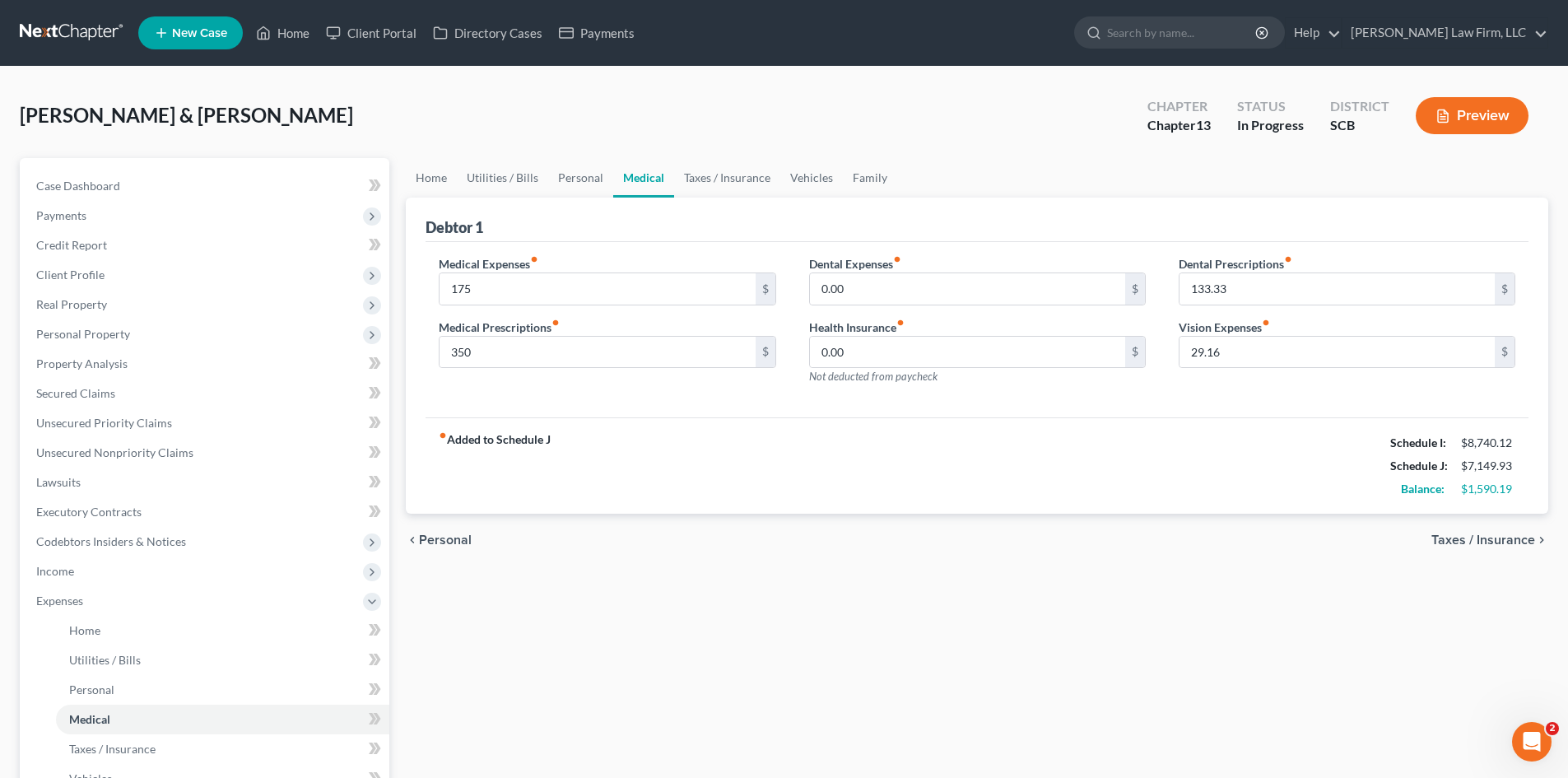
click at [1149, 428] on div "fiber_manual_record Added to Schedule J Schedule I: $8,740.12 Schedule J: $7,14…" at bounding box center [977, 466] width 1103 height 97
click at [754, 173] on link "Taxes / Insurance" at bounding box center [727, 178] width 106 height 39
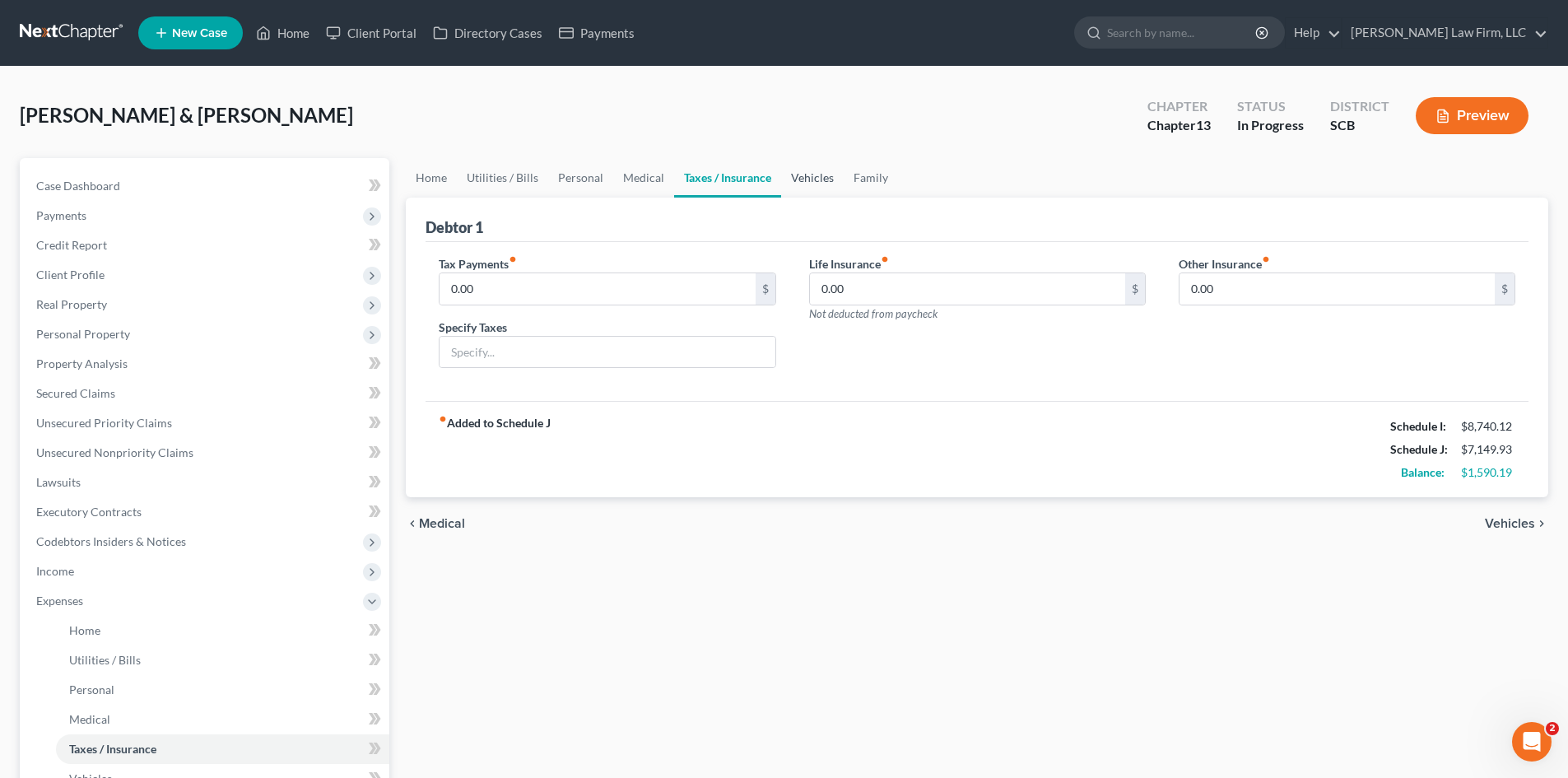
click at [824, 173] on link "Vehicles" at bounding box center [813, 178] width 63 height 39
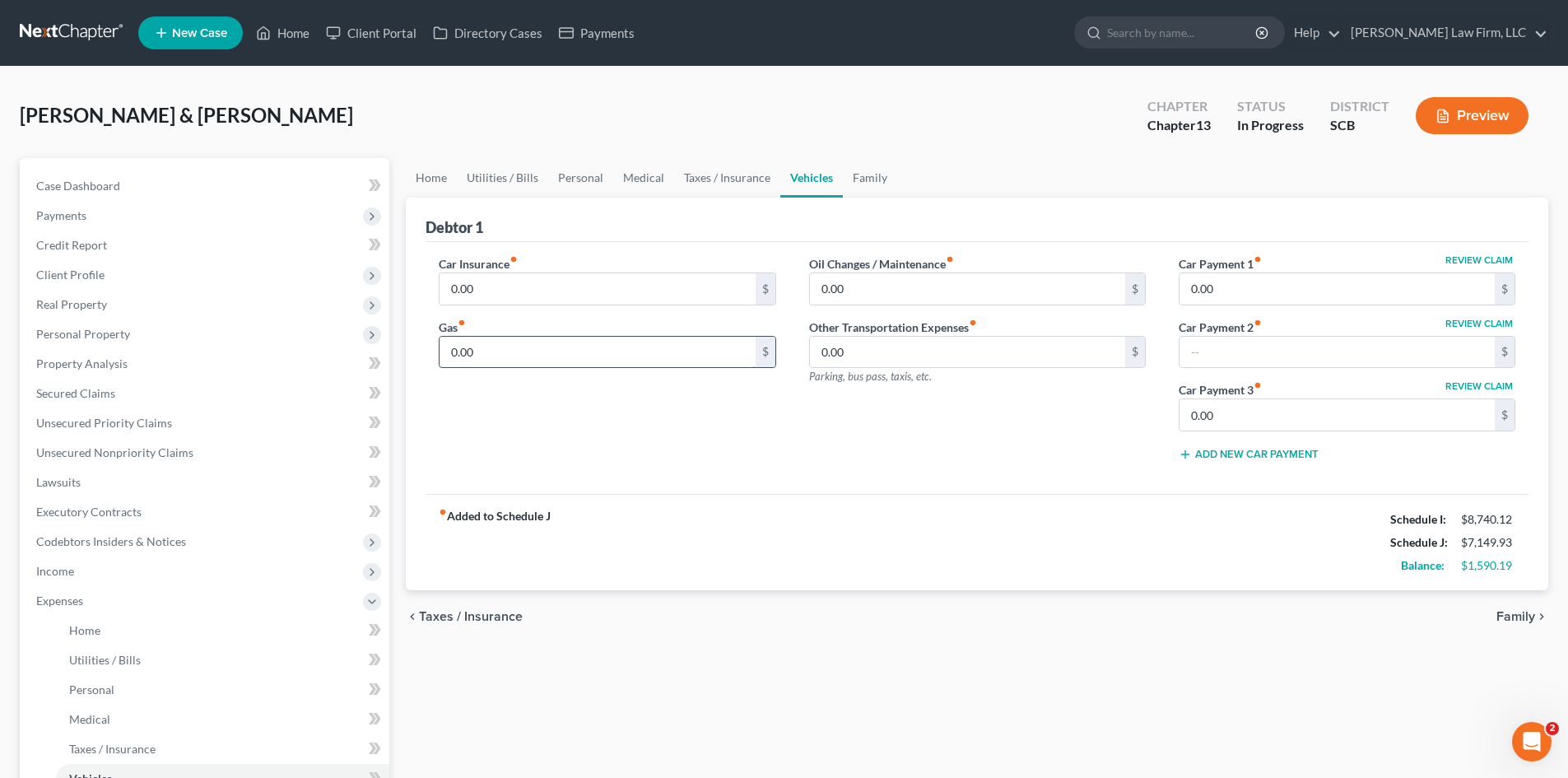
click at [575, 355] on input "0.00" at bounding box center [597, 352] width 315 height 31
type input "200"
click at [860, 185] on link "Family" at bounding box center [870, 178] width 54 height 39
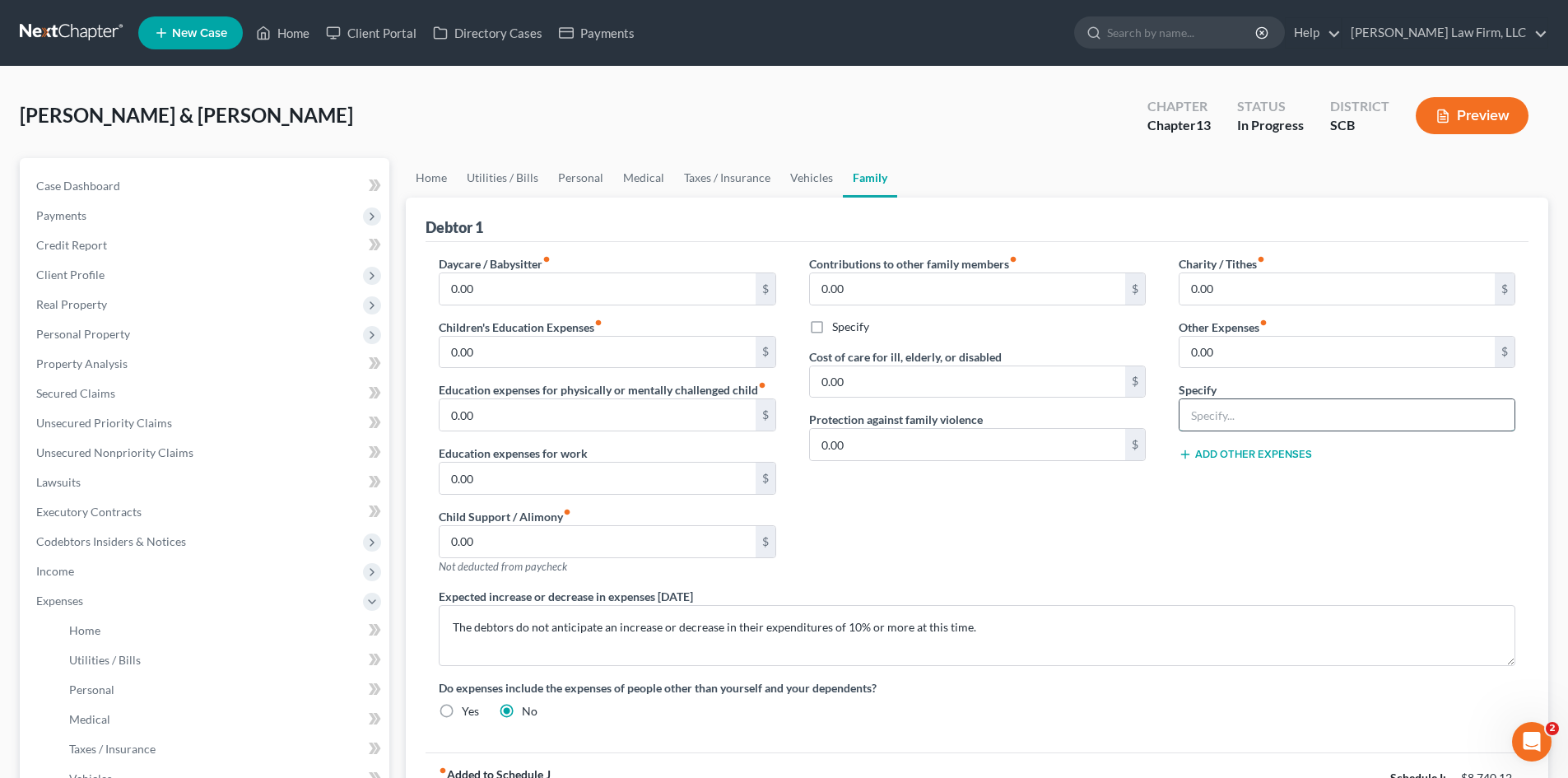
click at [1223, 427] on input "text" at bounding box center [1347, 415] width 335 height 31
type input "Streaming"
type input "150"
click at [553, 176] on link "Personal" at bounding box center [580, 178] width 65 height 39
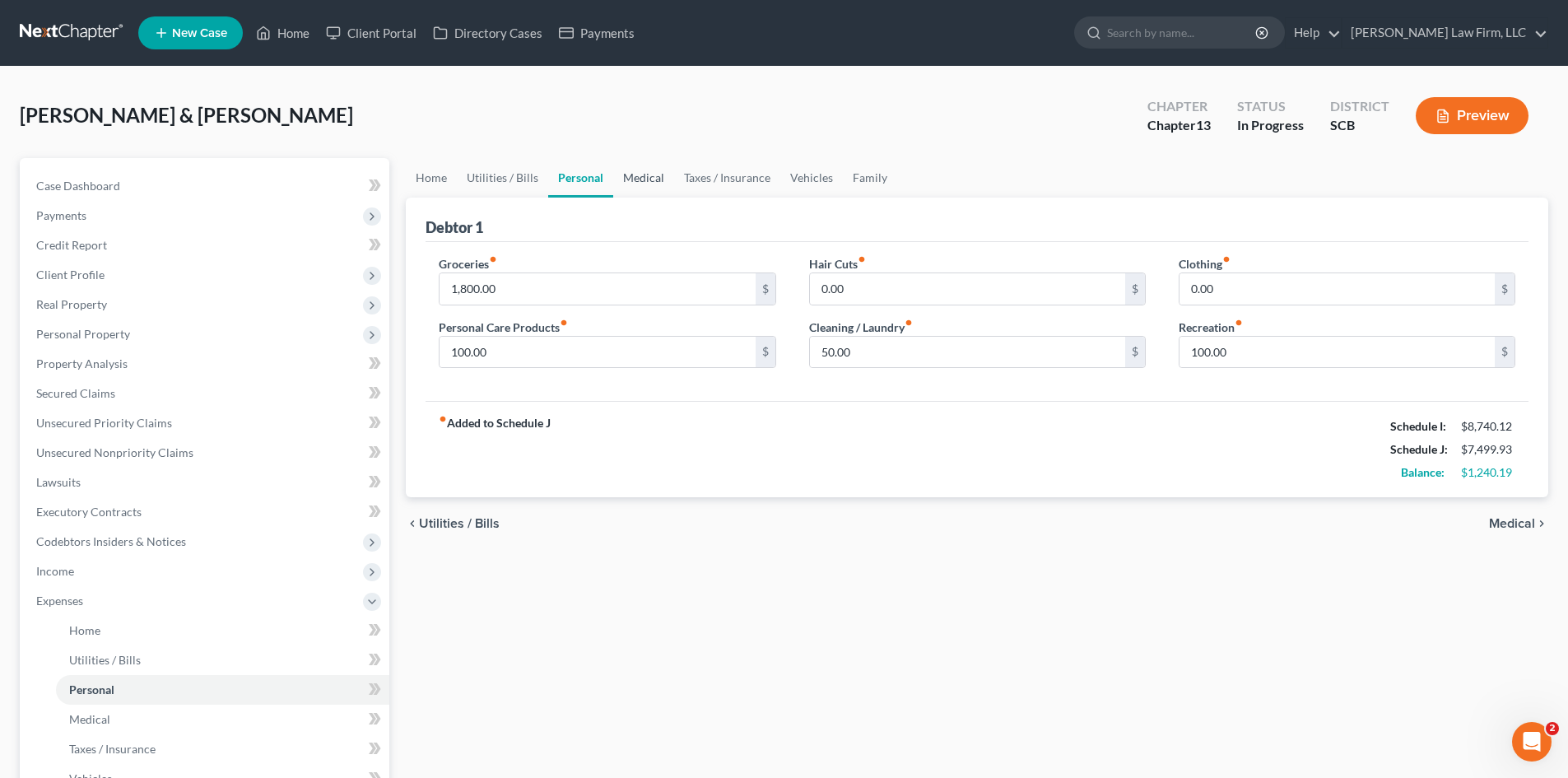
click at [649, 181] on link "Medical" at bounding box center [644, 178] width 61 height 39
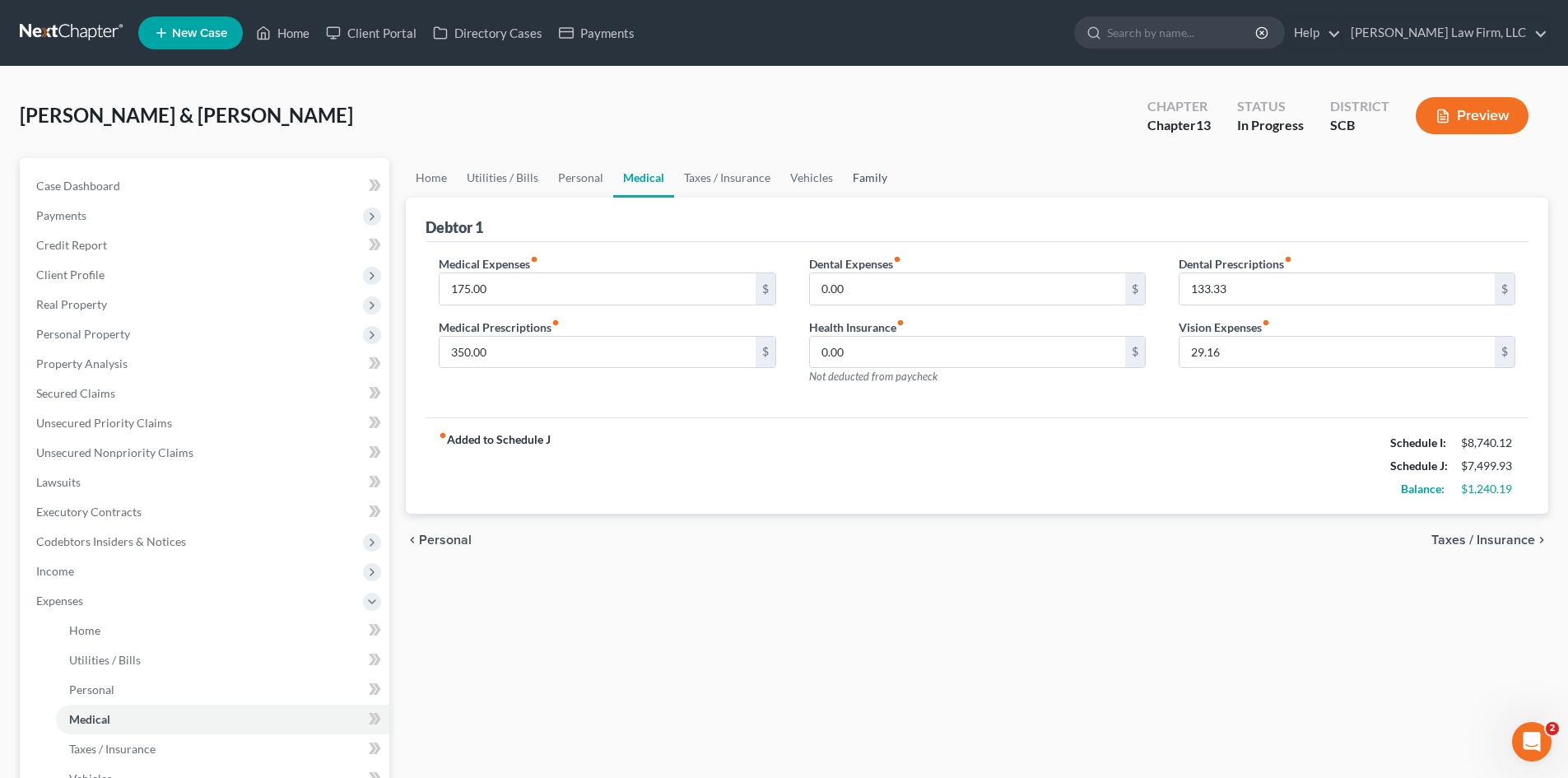
click at [874, 176] on link "Family" at bounding box center [870, 178] width 54 height 39
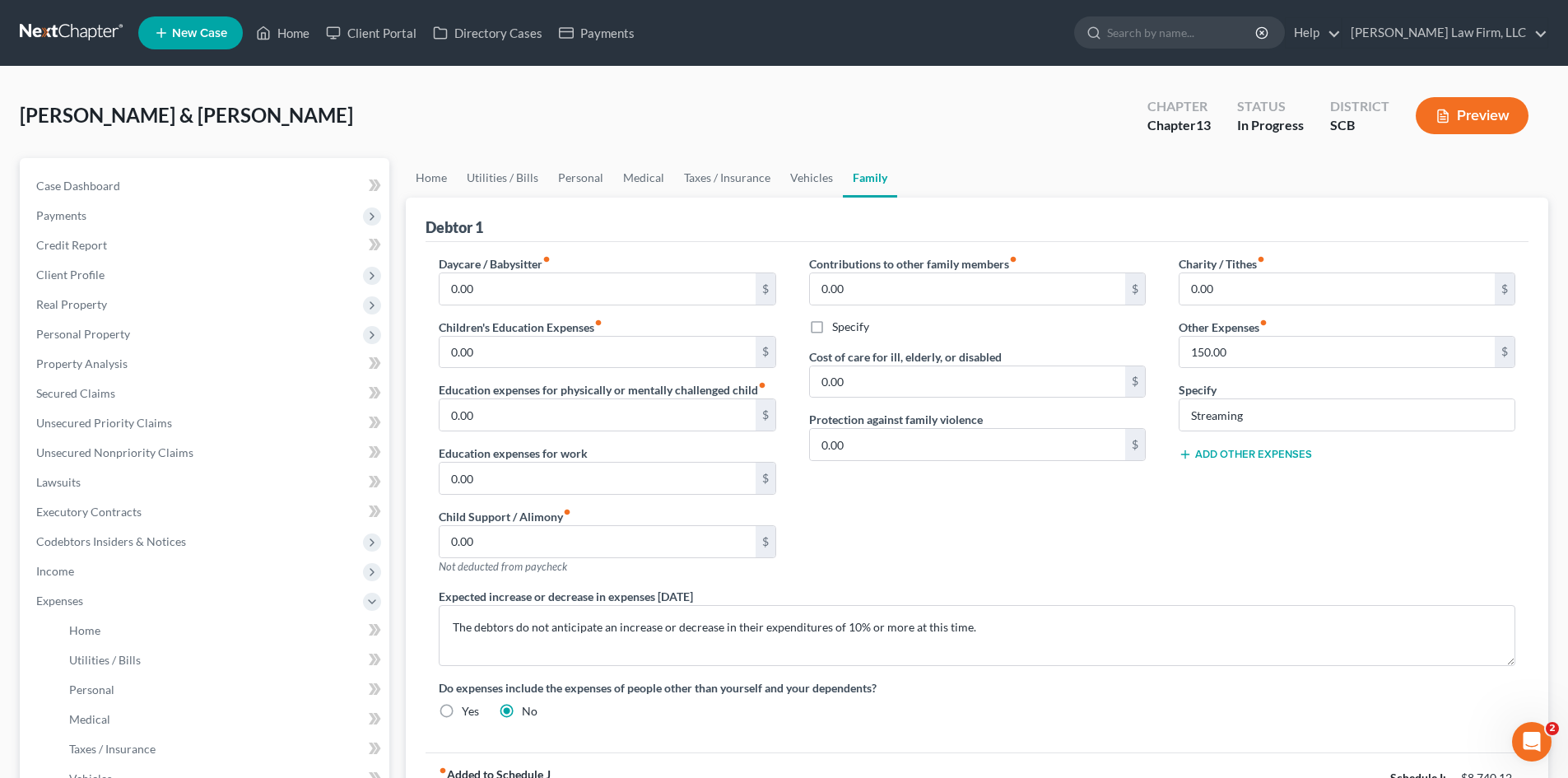
click at [1277, 455] on button "Add Other Expenses" at bounding box center [1245, 454] width 133 height 13
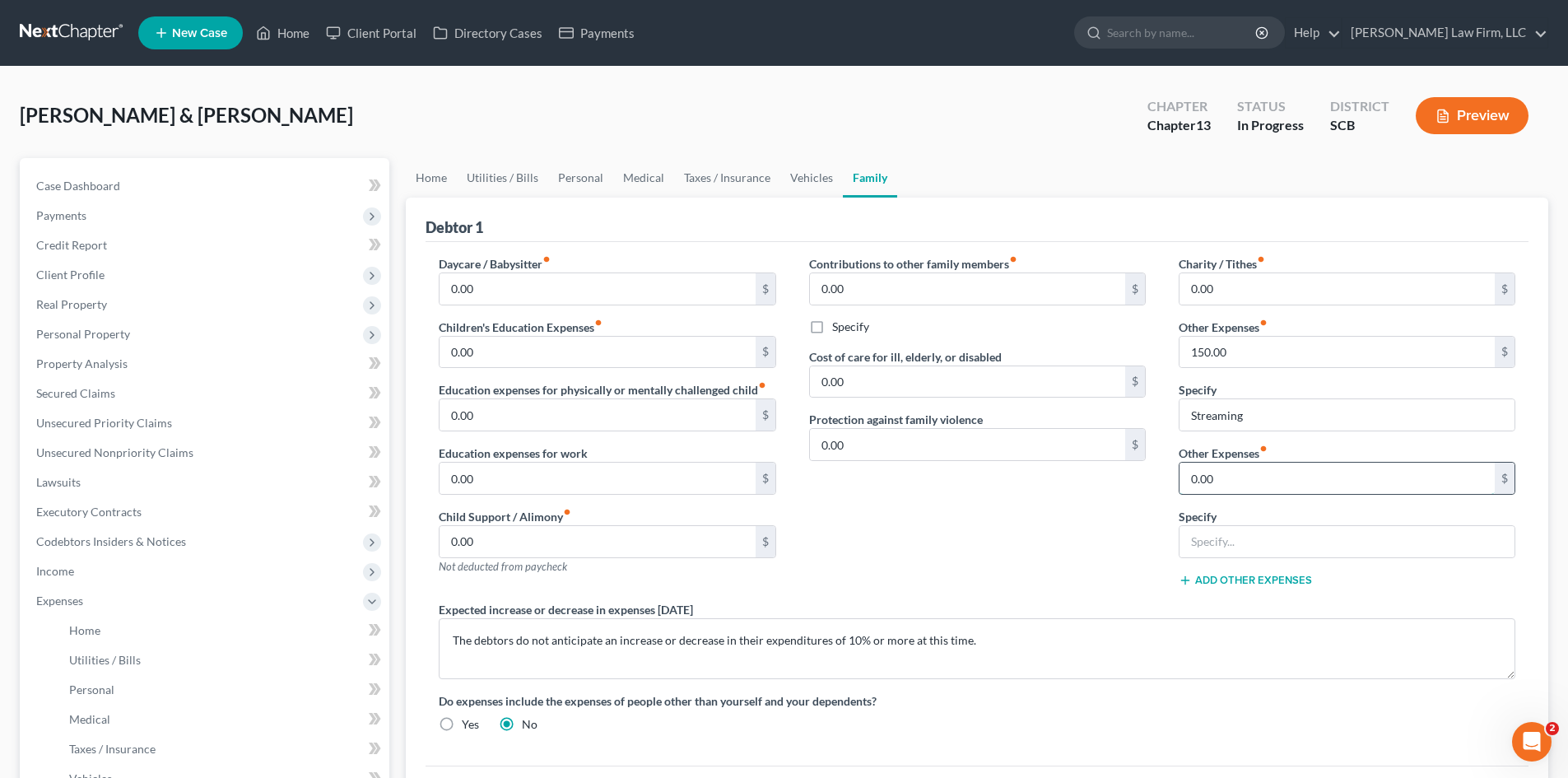
click at [1264, 481] on input "0.00" at bounding box center [1337, 479] width 315 height 31
type input "200"
click at [1253, 553] on input "text" at bounding box center [1347, 542] width 335 height 31
type input "Pet Expenses"
click at [439, 183] on link "Home" at bounding box center [431, 178] width 51 height 39
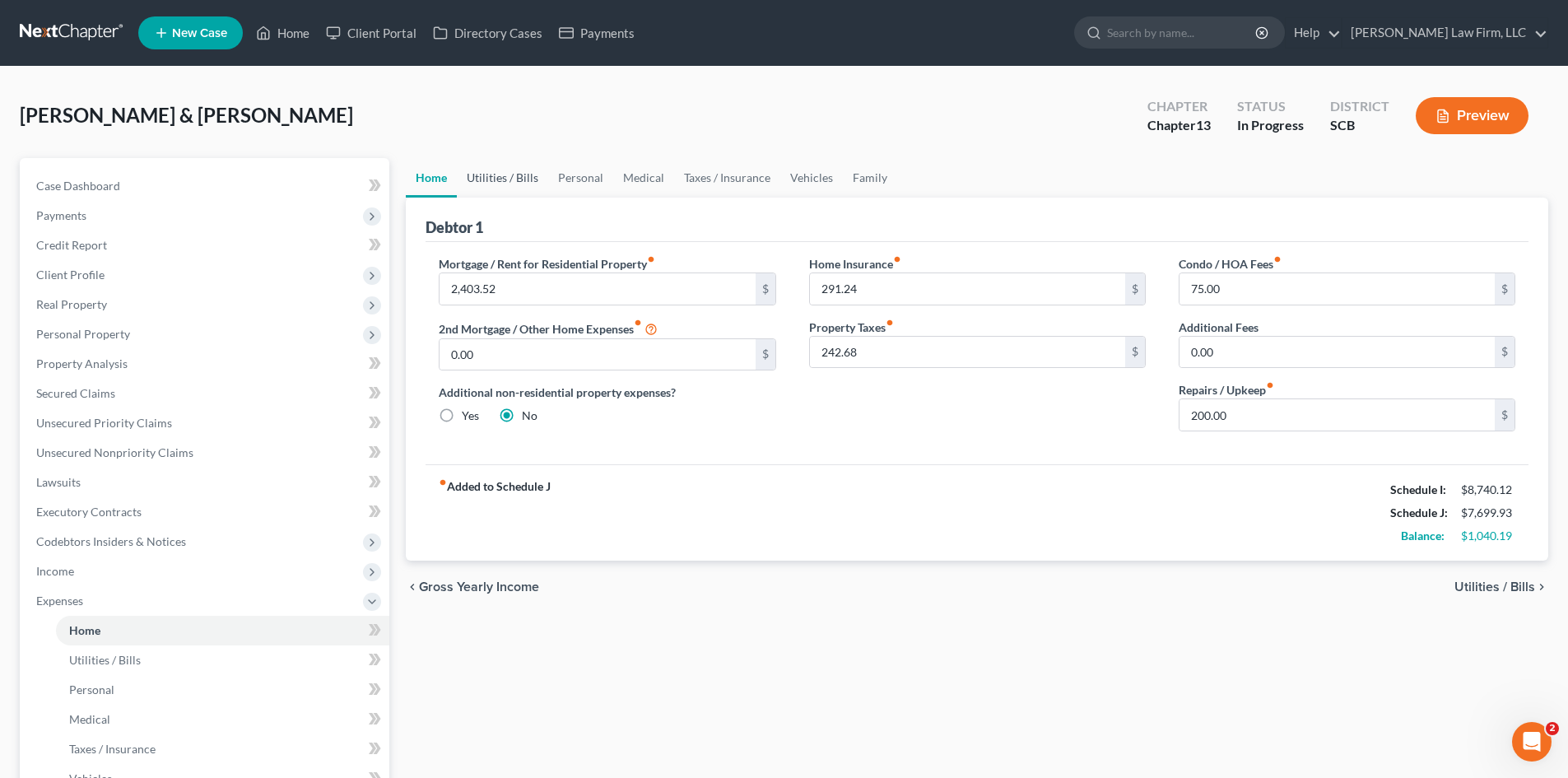
click at [491, 188] on link "Utilities / Bills" at bounding box center [502, 178] width 91 height 39
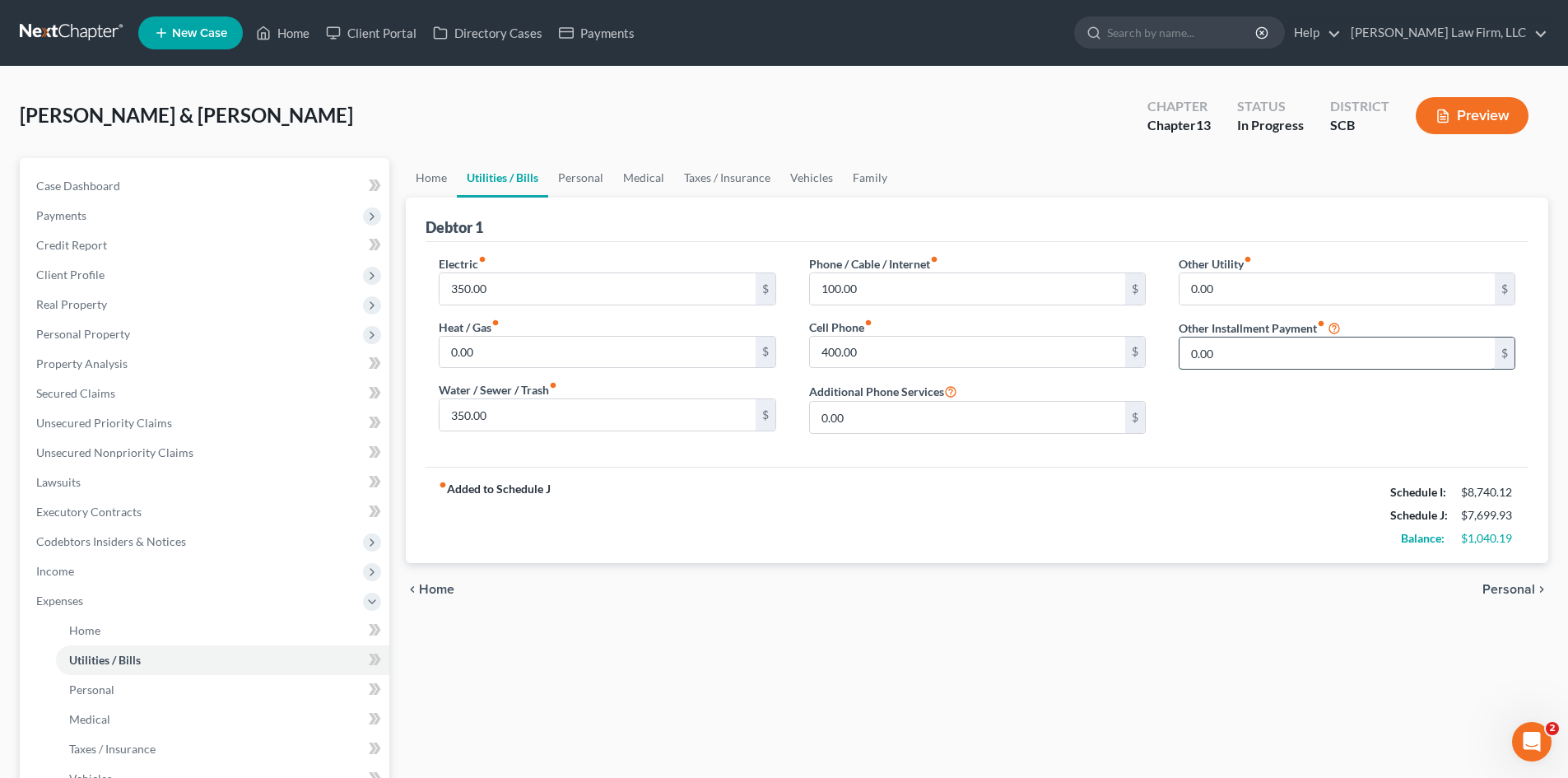
click at [1237, 362] on input "0.00" at bounding box center [1337, 353] width 315 height 31
type input "281.86"
click at [1254, 403] on input "text" at bounding box center [1347, 399] width 335 height 31
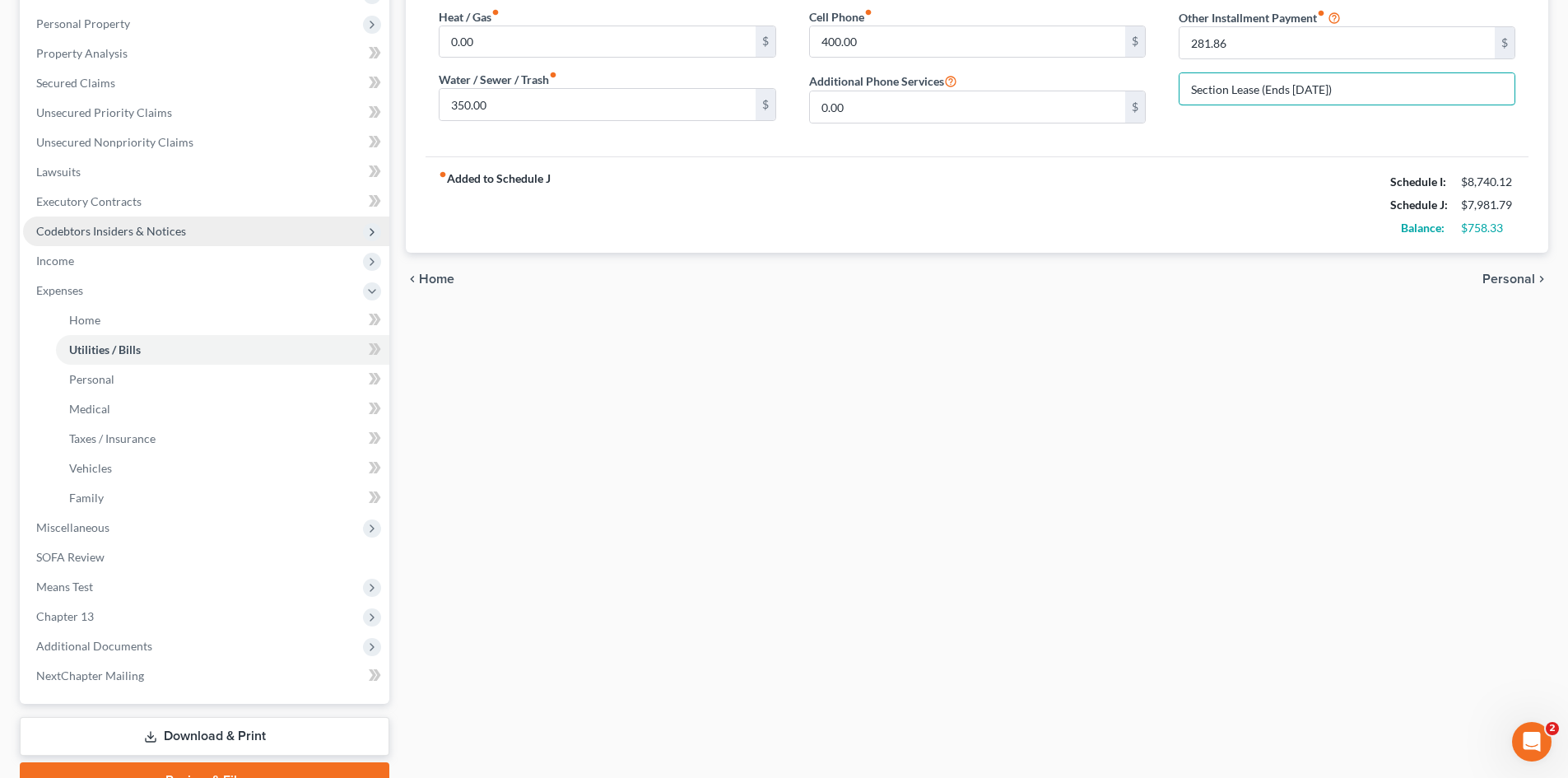
scroll to position [329, 0]
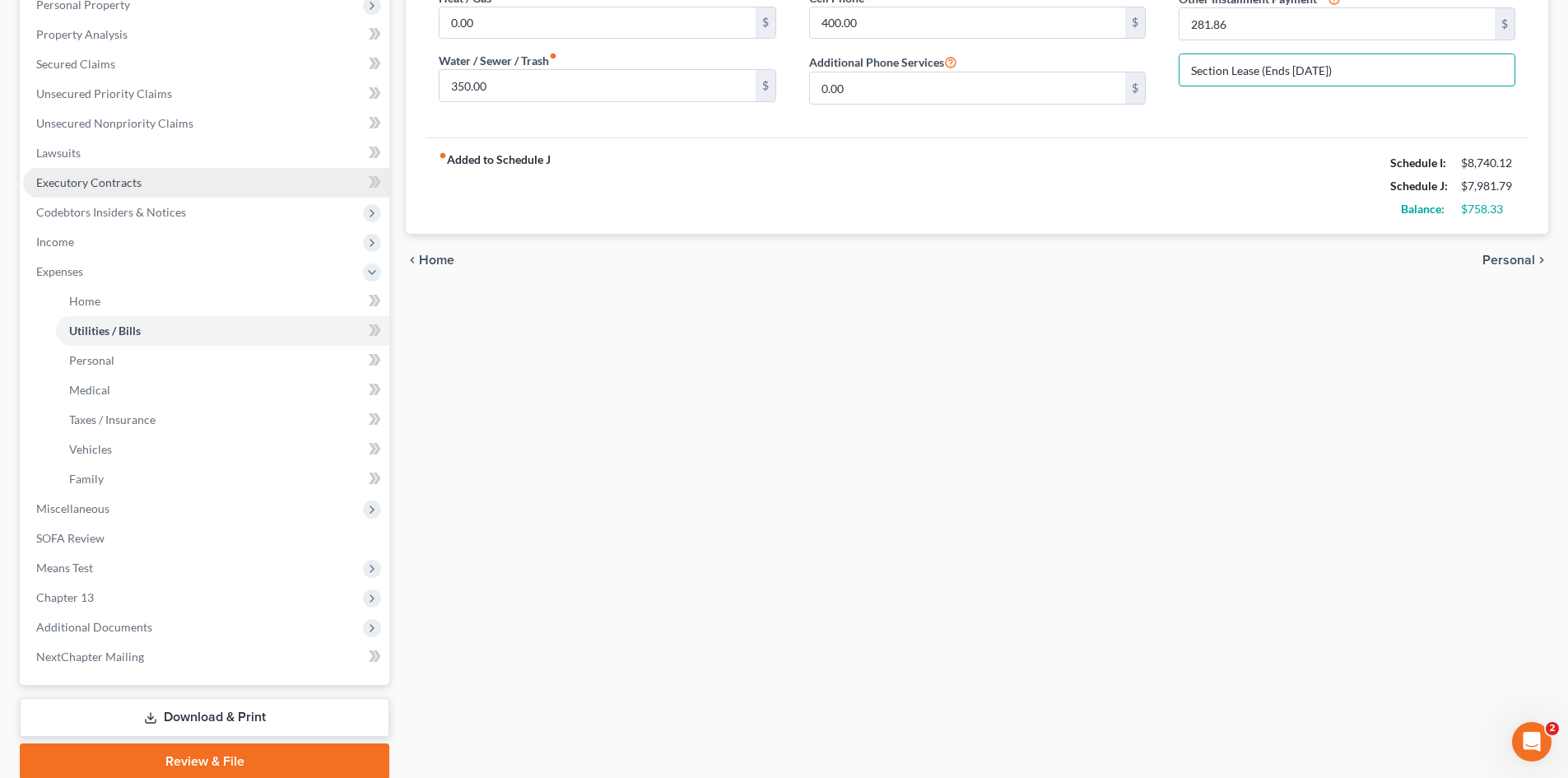
type input "Section Lease (Ends October 2025)"
click at [104, 189] on span "Executory Contracts" at bounding box center [89, 183] width 105 height 14
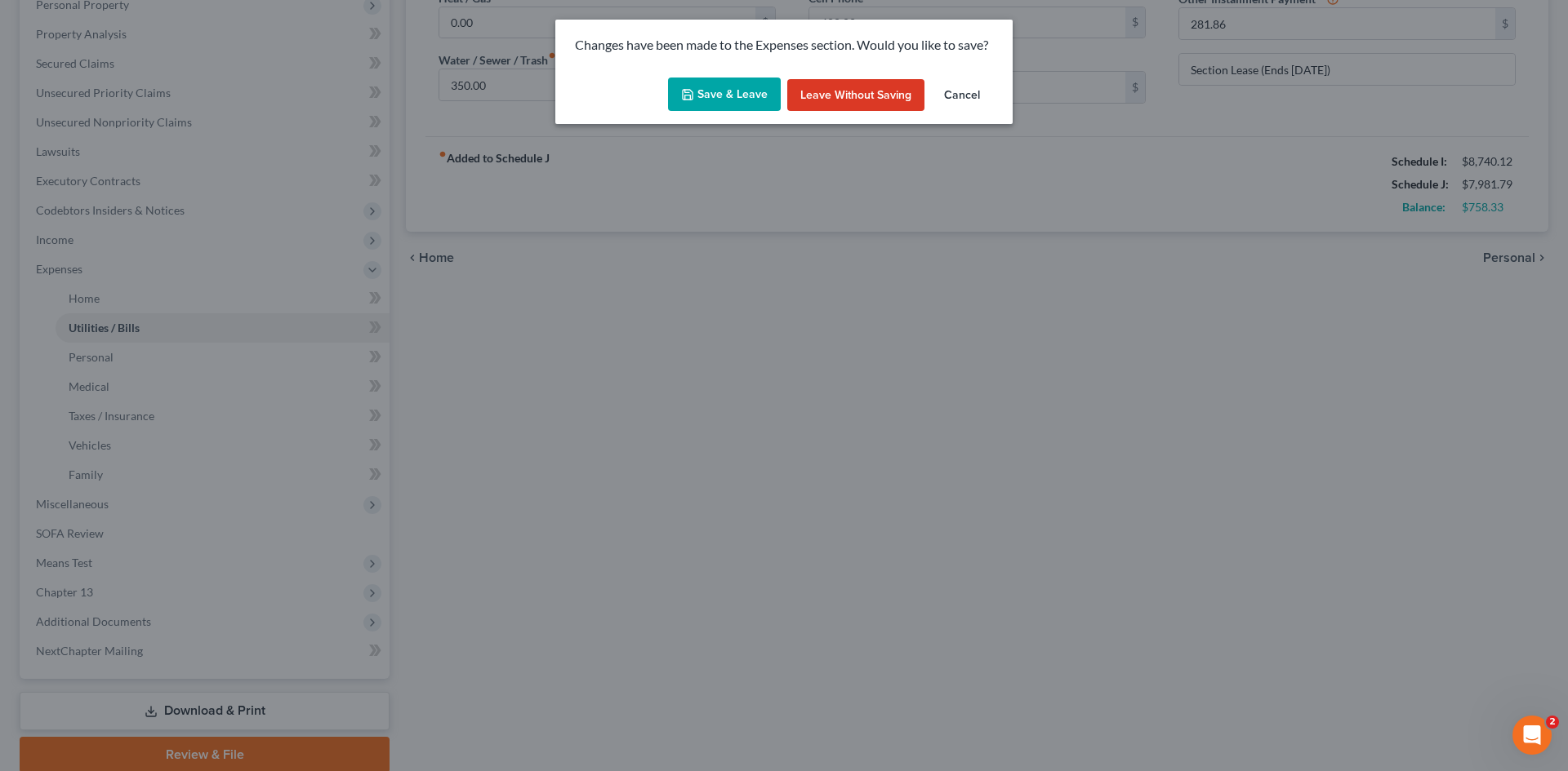
click at [767, 105] on button "Save & Leave" at bounding box center [724, 95] width 113 height 34
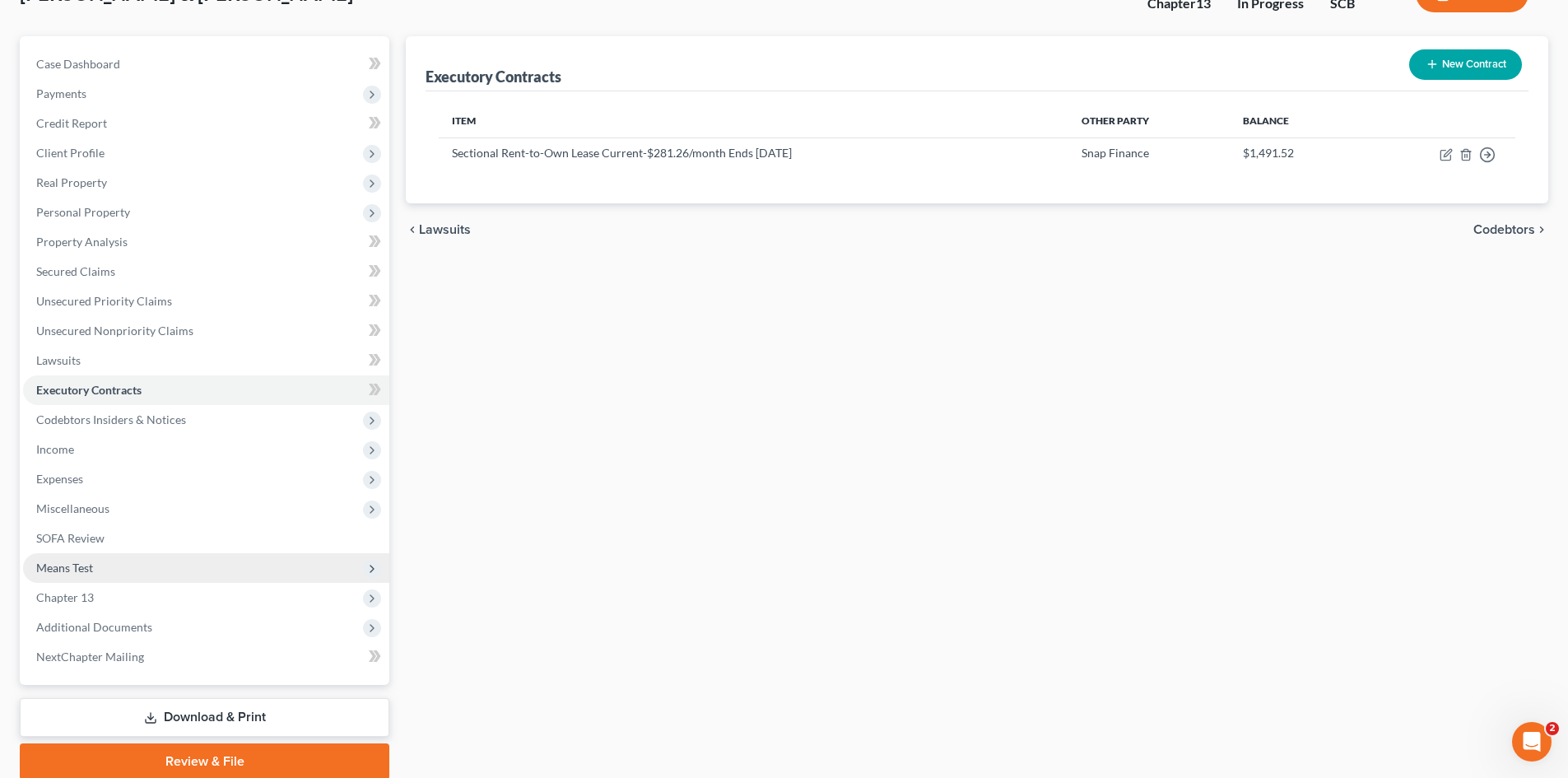
scroll to position [164, 0]
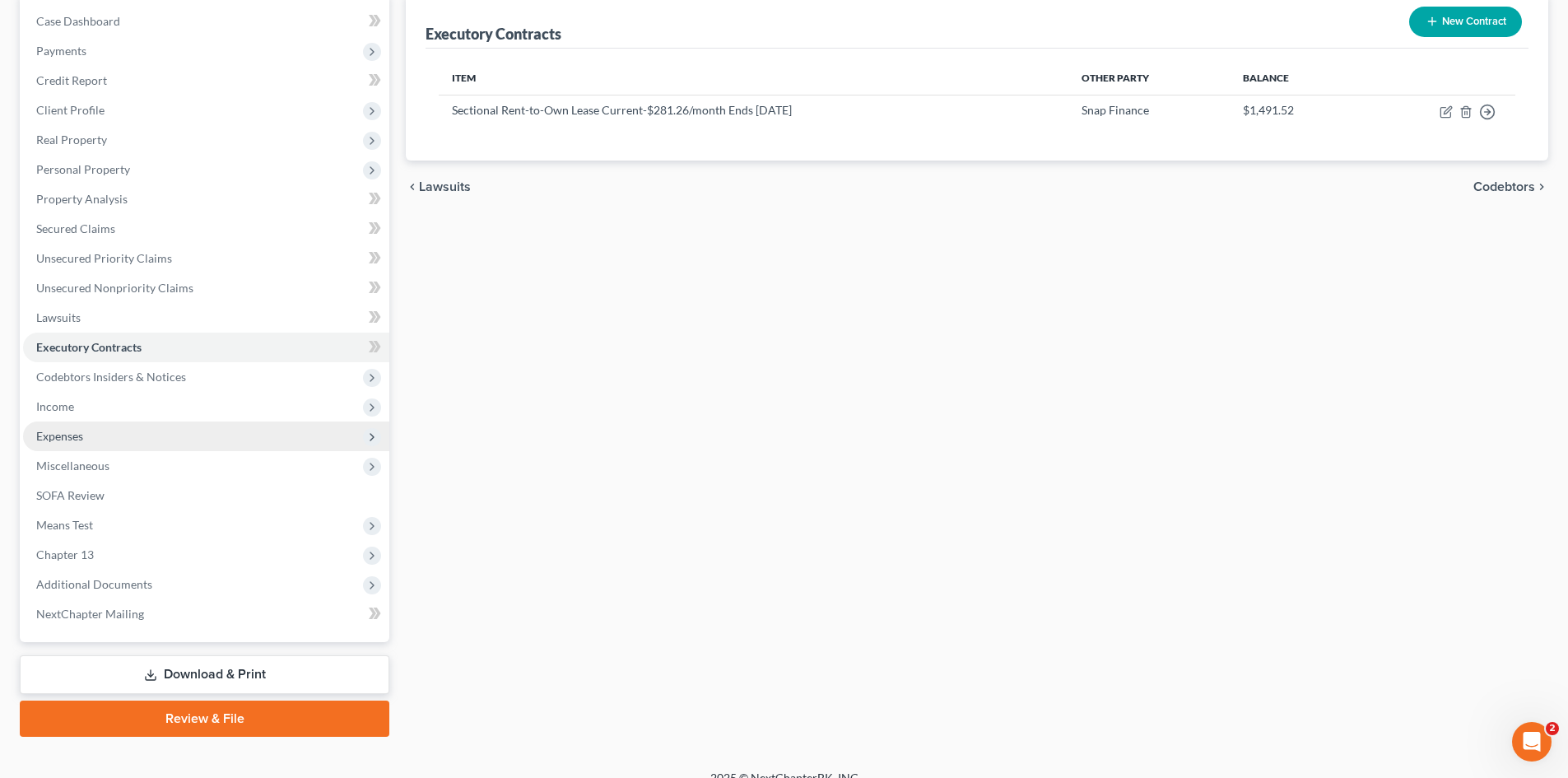
click at [82, 441] on span "Expenses" at bounding box center [60, 436] width 47 height 14
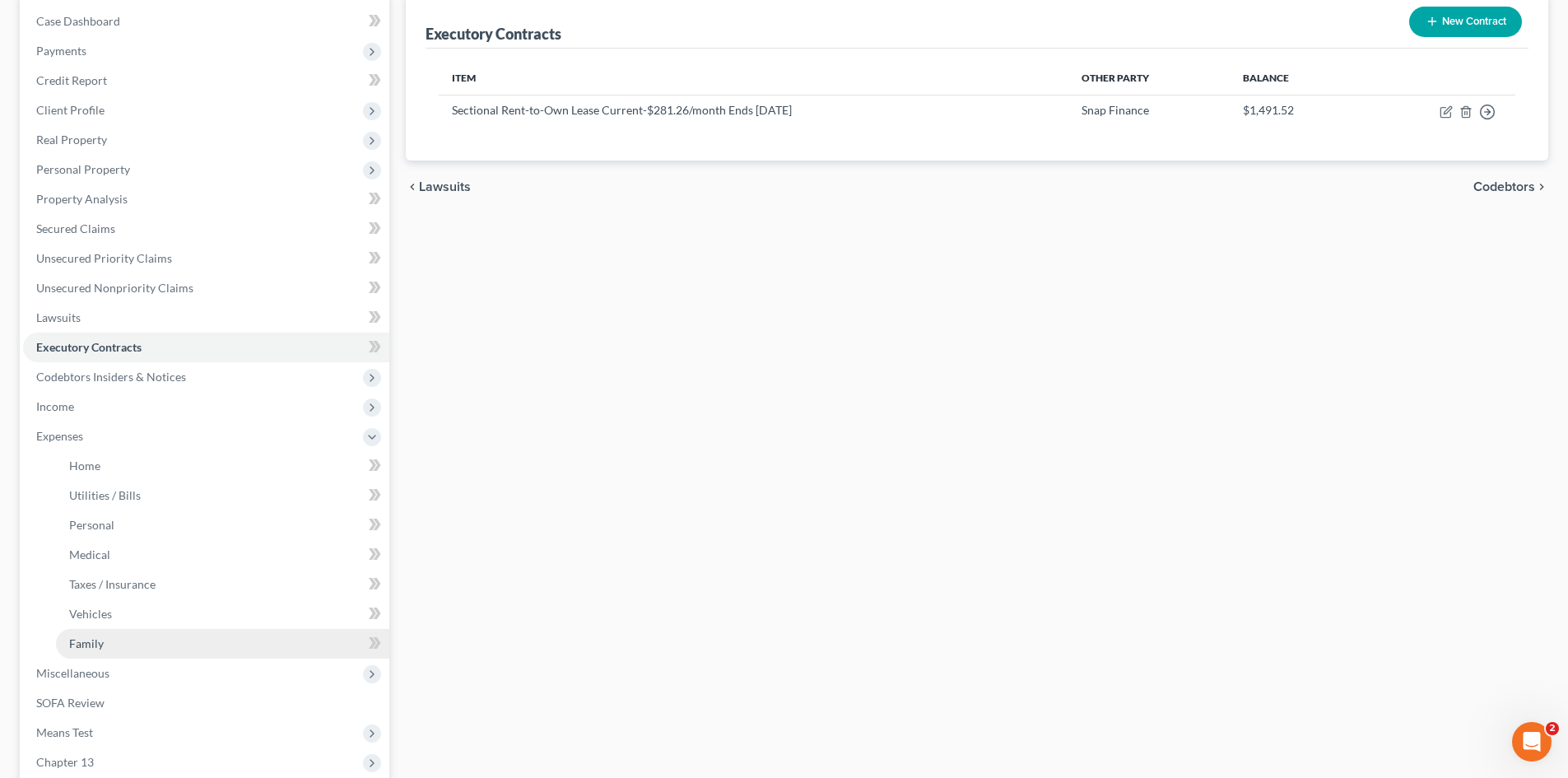
click at [104, 636] on link "Family" at bounding box center [222, 644] width 333 height 30
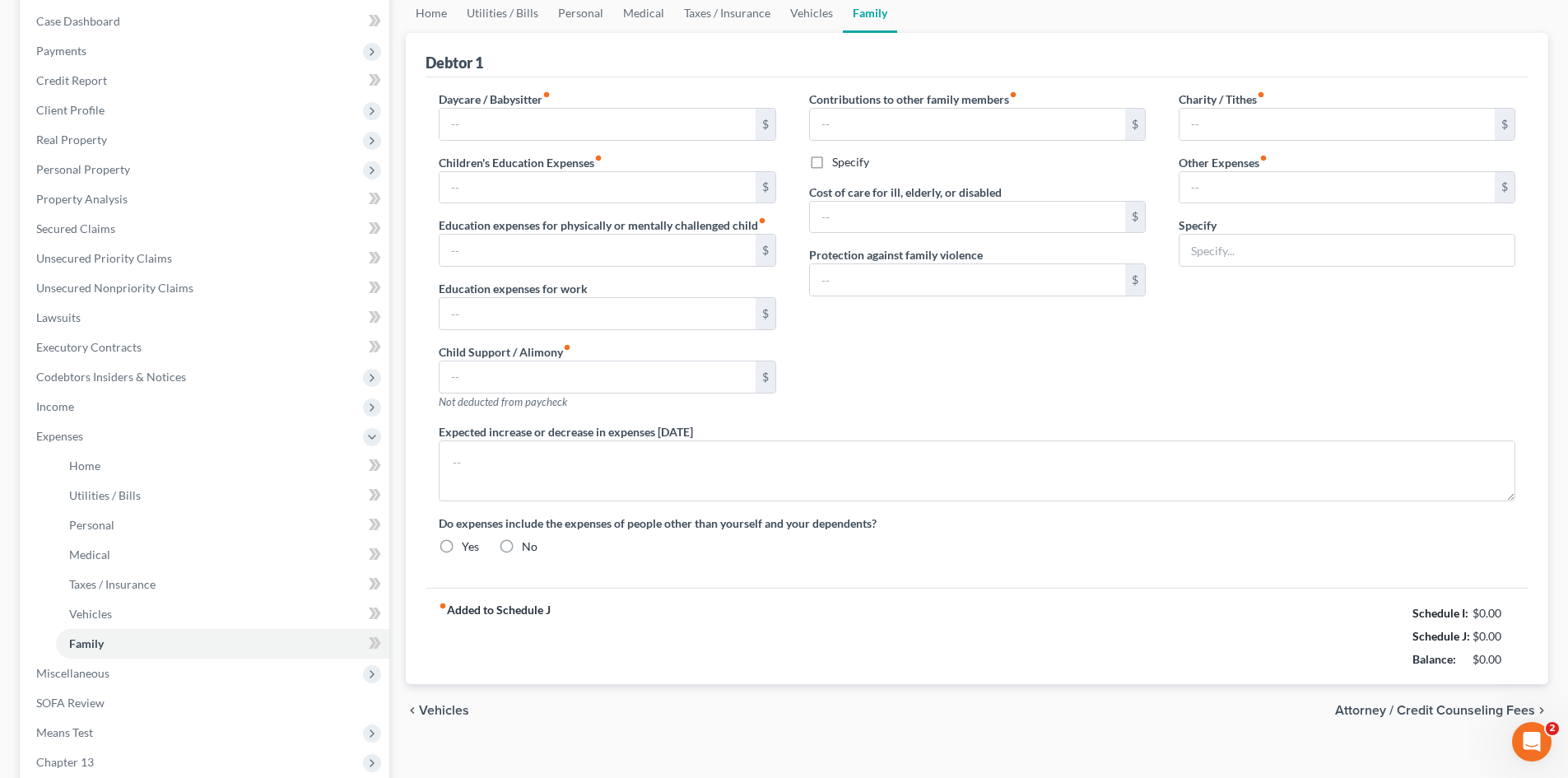
scroll to position [23, 0]
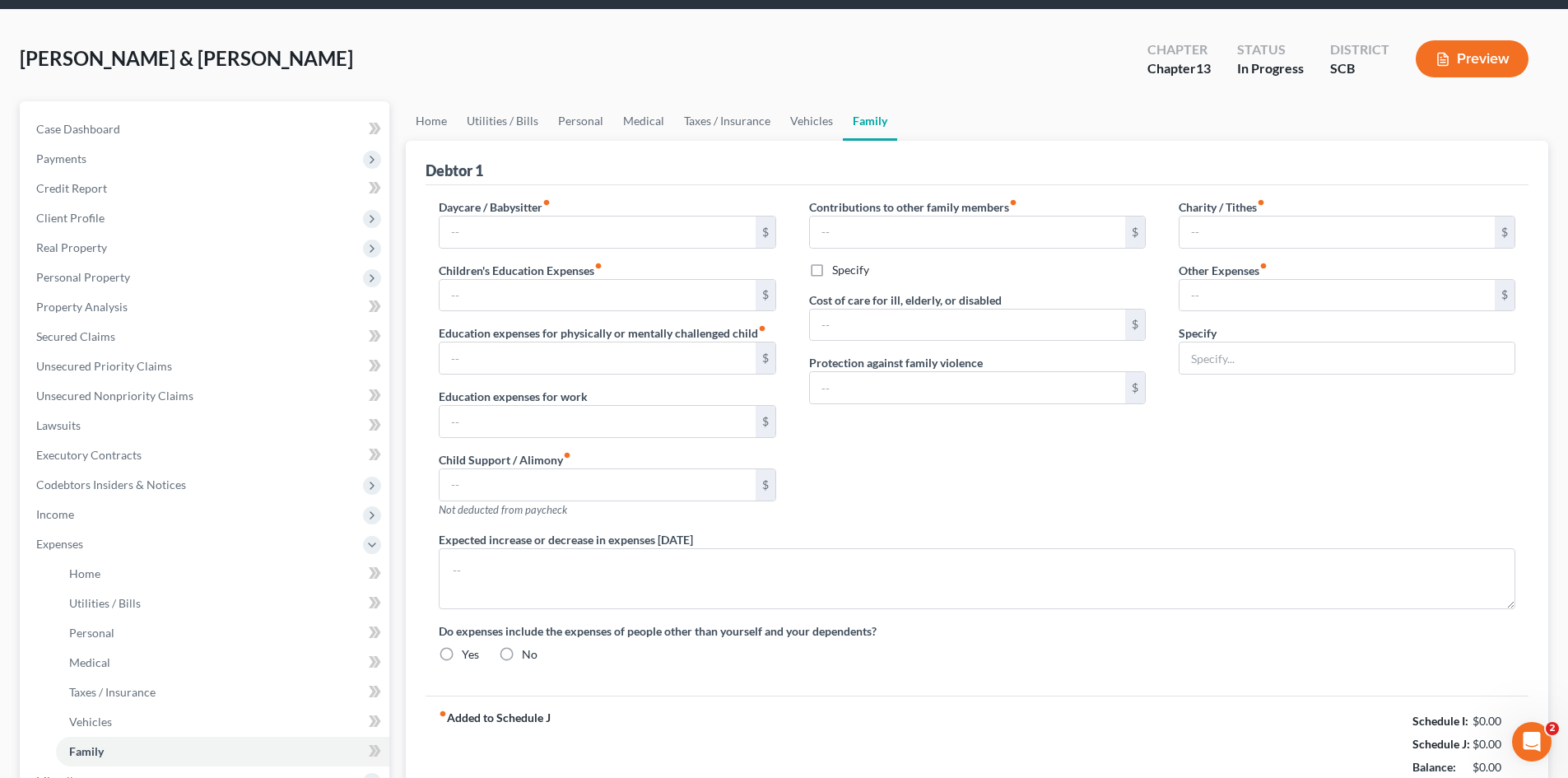
type input "0.00"
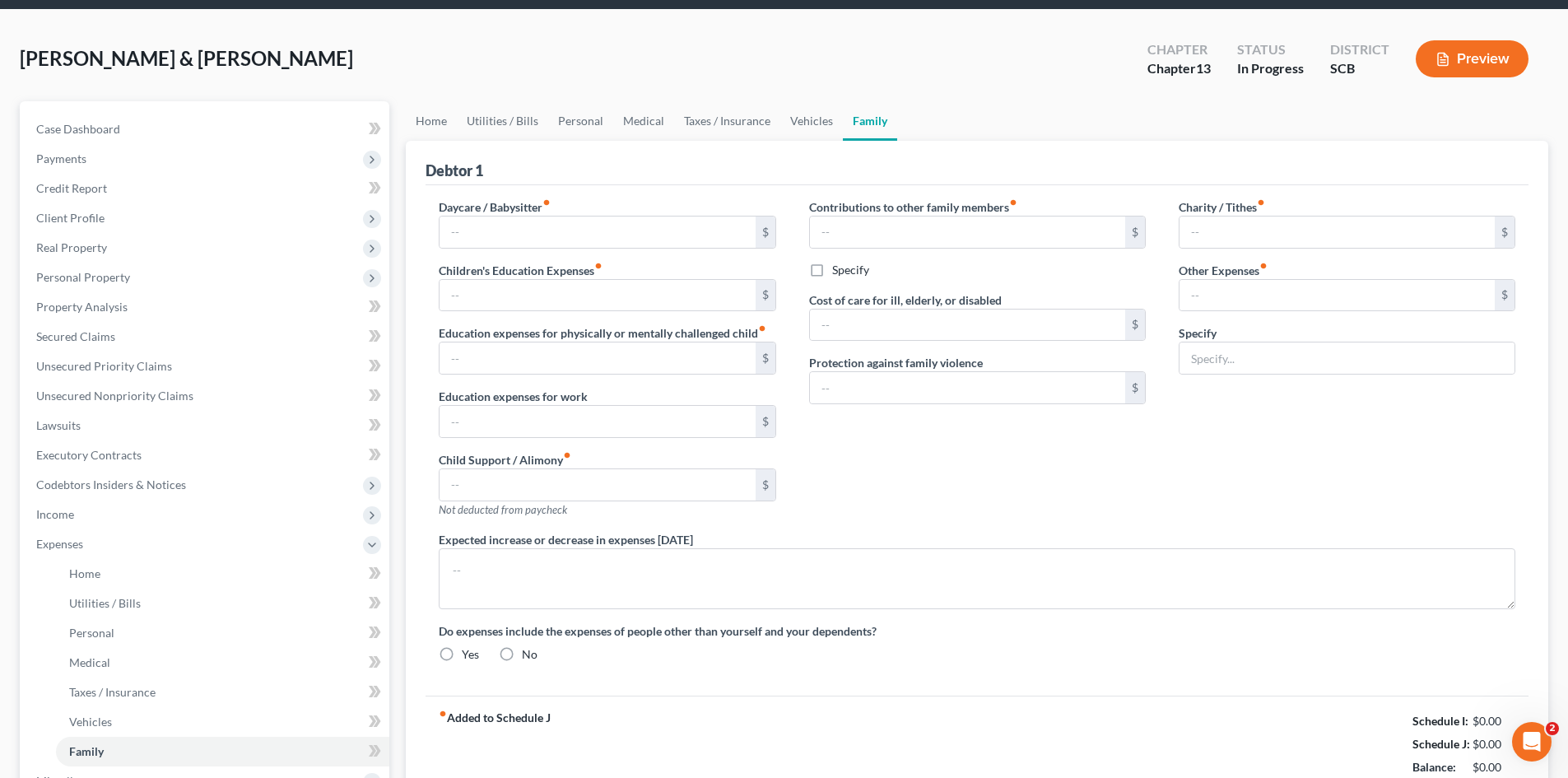
type input "0.00"
type input "150.00"
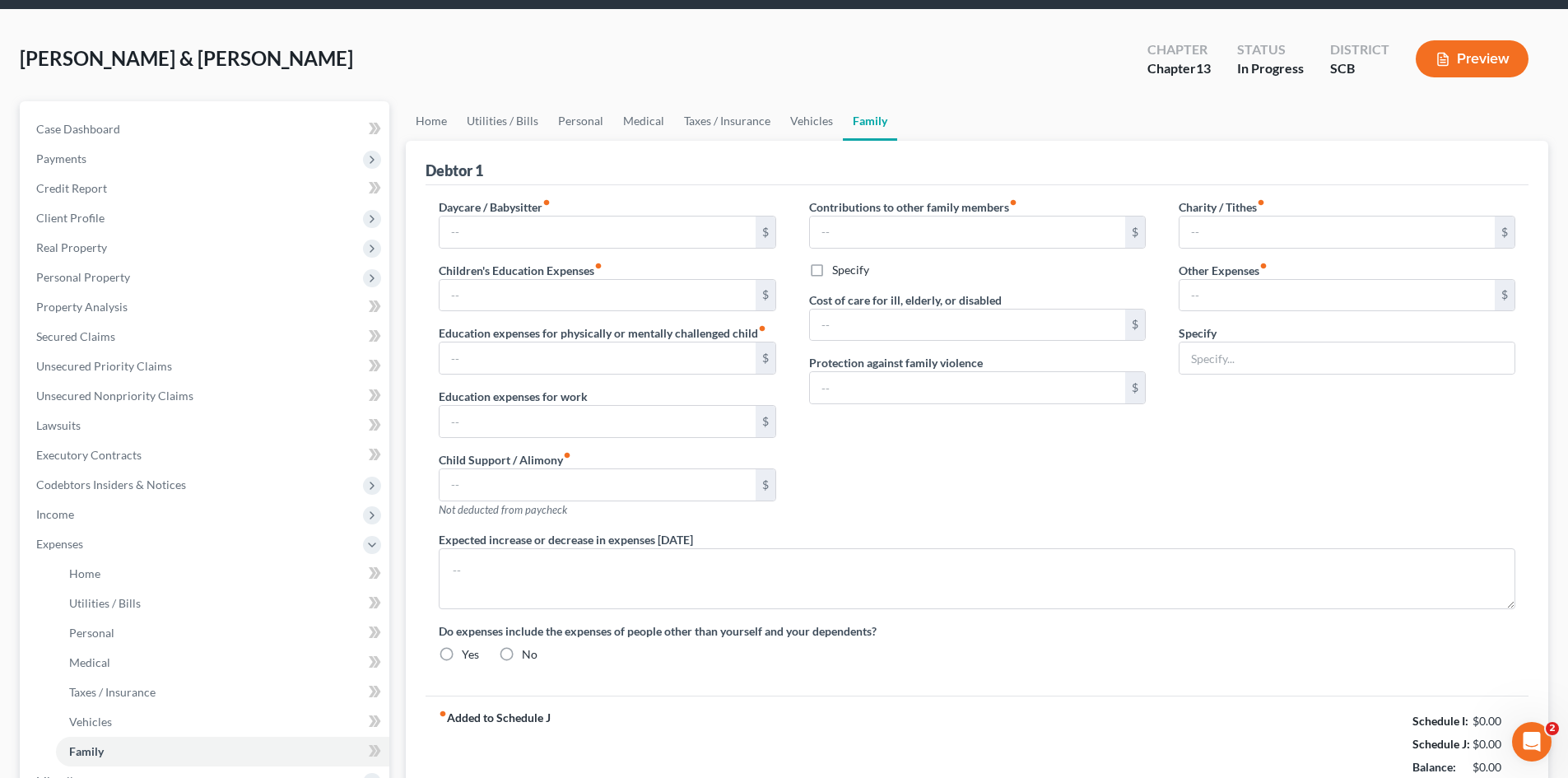
type input "Streaming"
type textarea "The debtors do not anticipate an increase or decrease in their expenditures of …"
radio input "true"
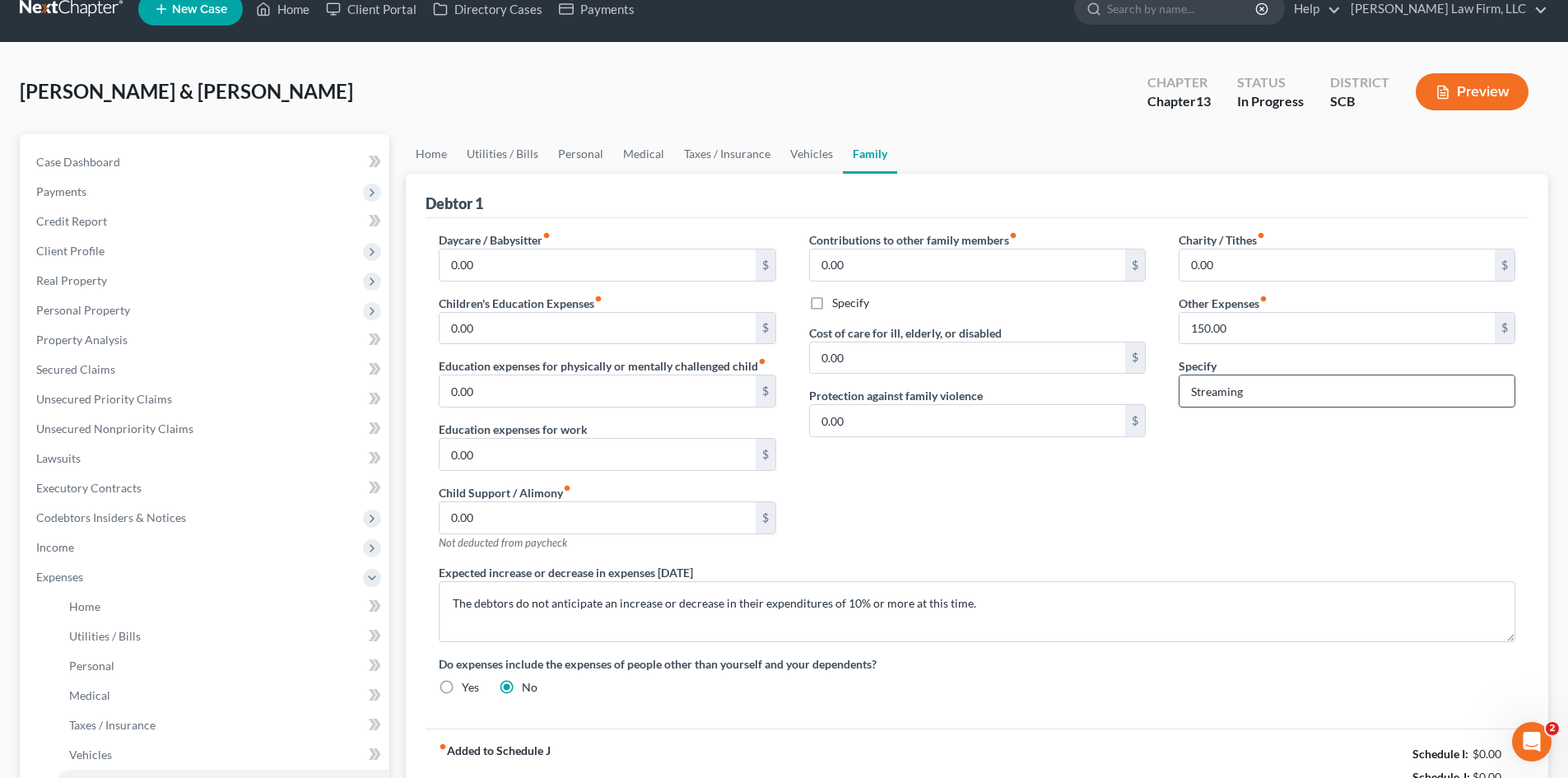
scroll to position [0, 0]
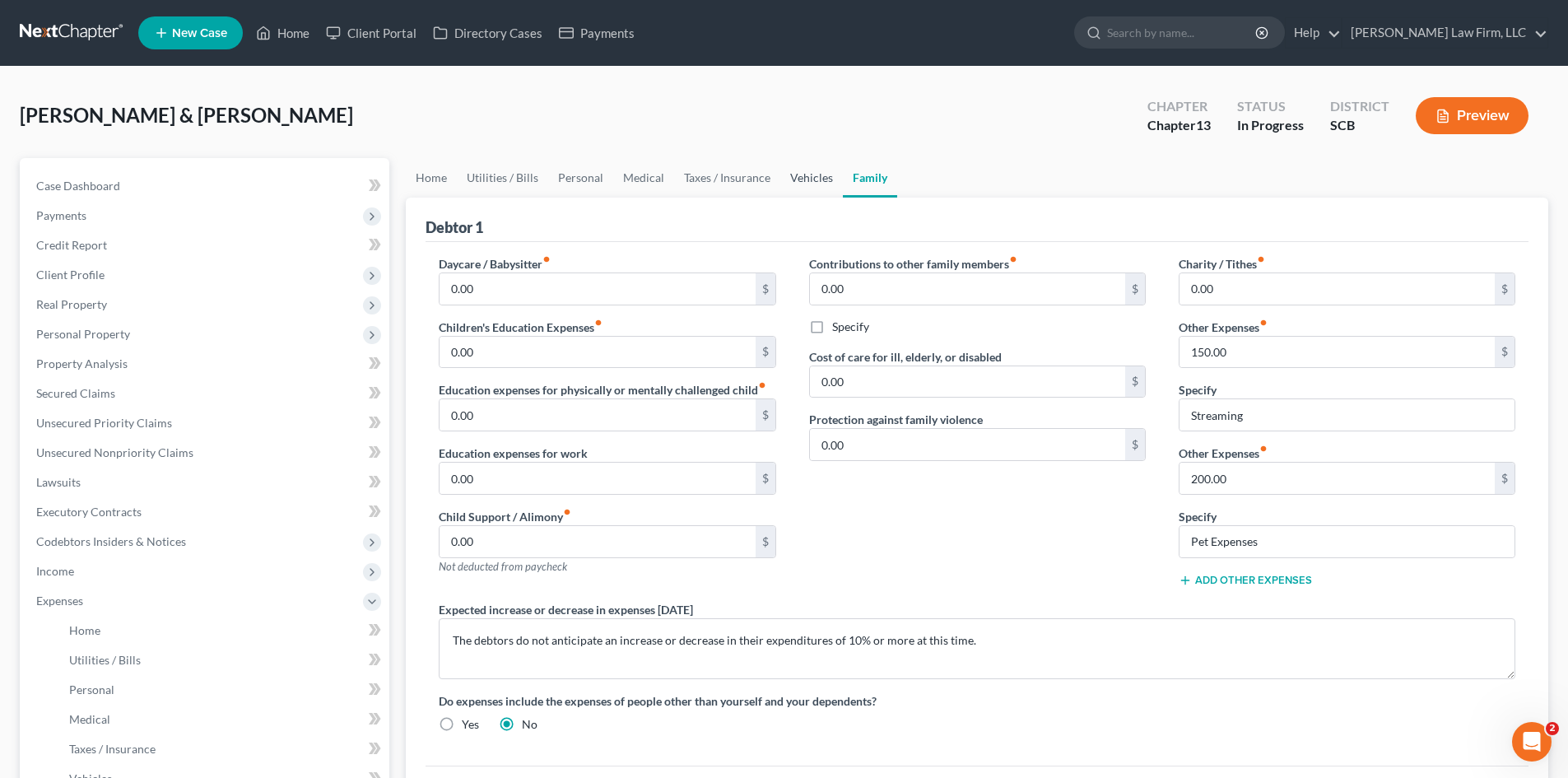
click at [785, 181] on link "Vehicles" at bounding box center [812, 178] width 63 height 39
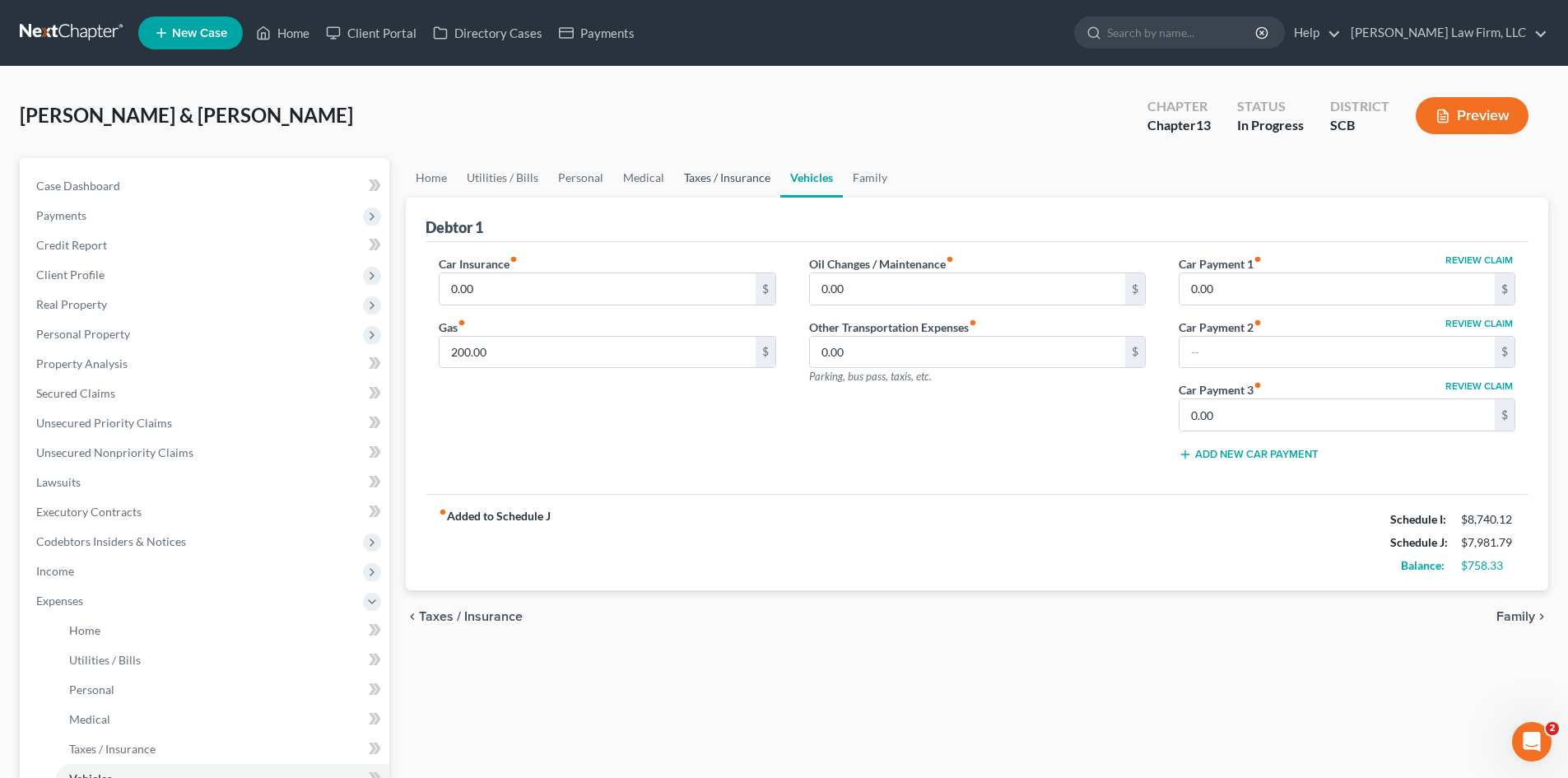
click at [722, 174] on link "Taxes / Insurance" at bounding box center [727, 178] width 106 height 39
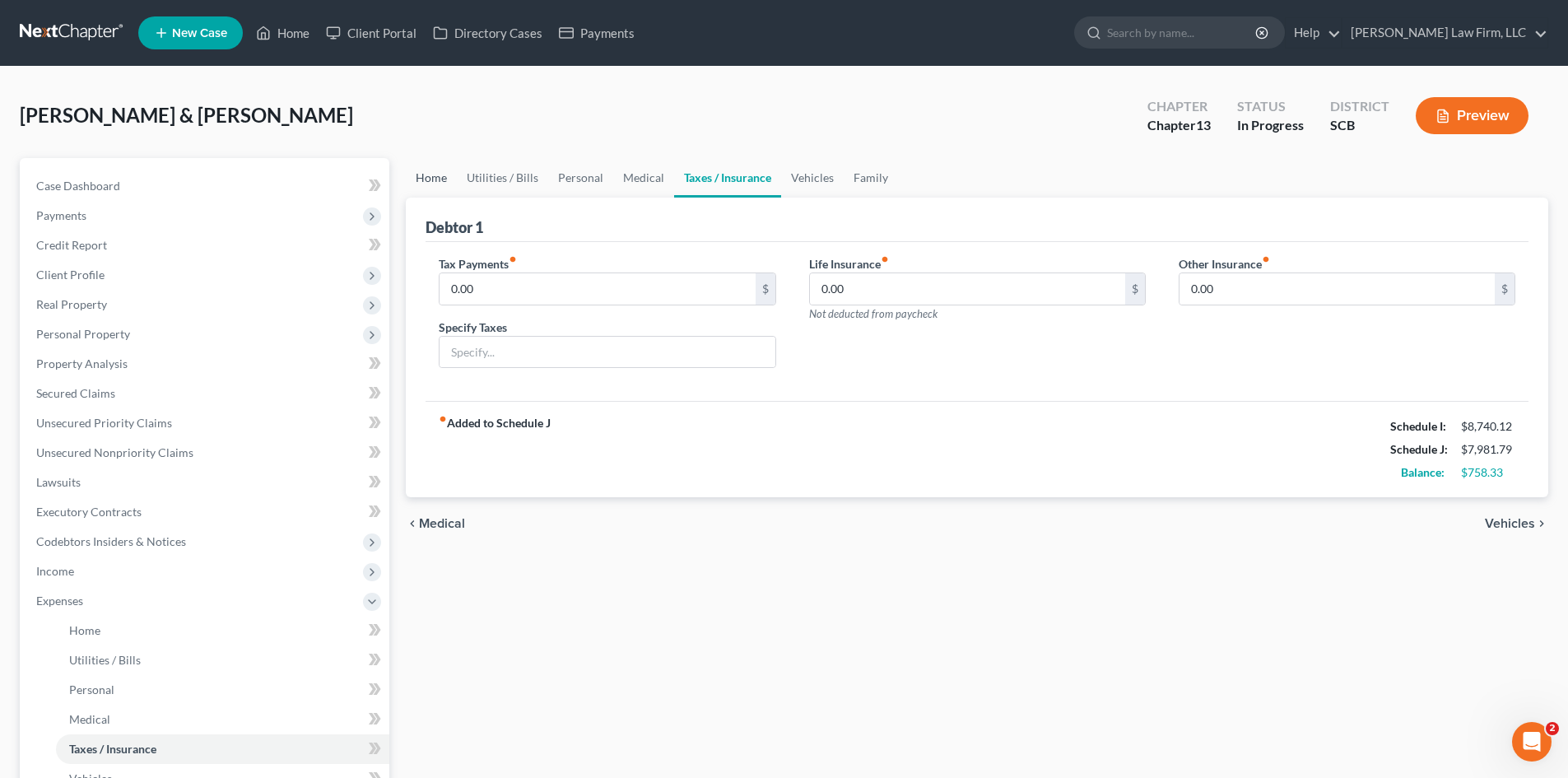
click at [425, 184] on link "Home" at bounding box center [431, 178] width 51 height 39
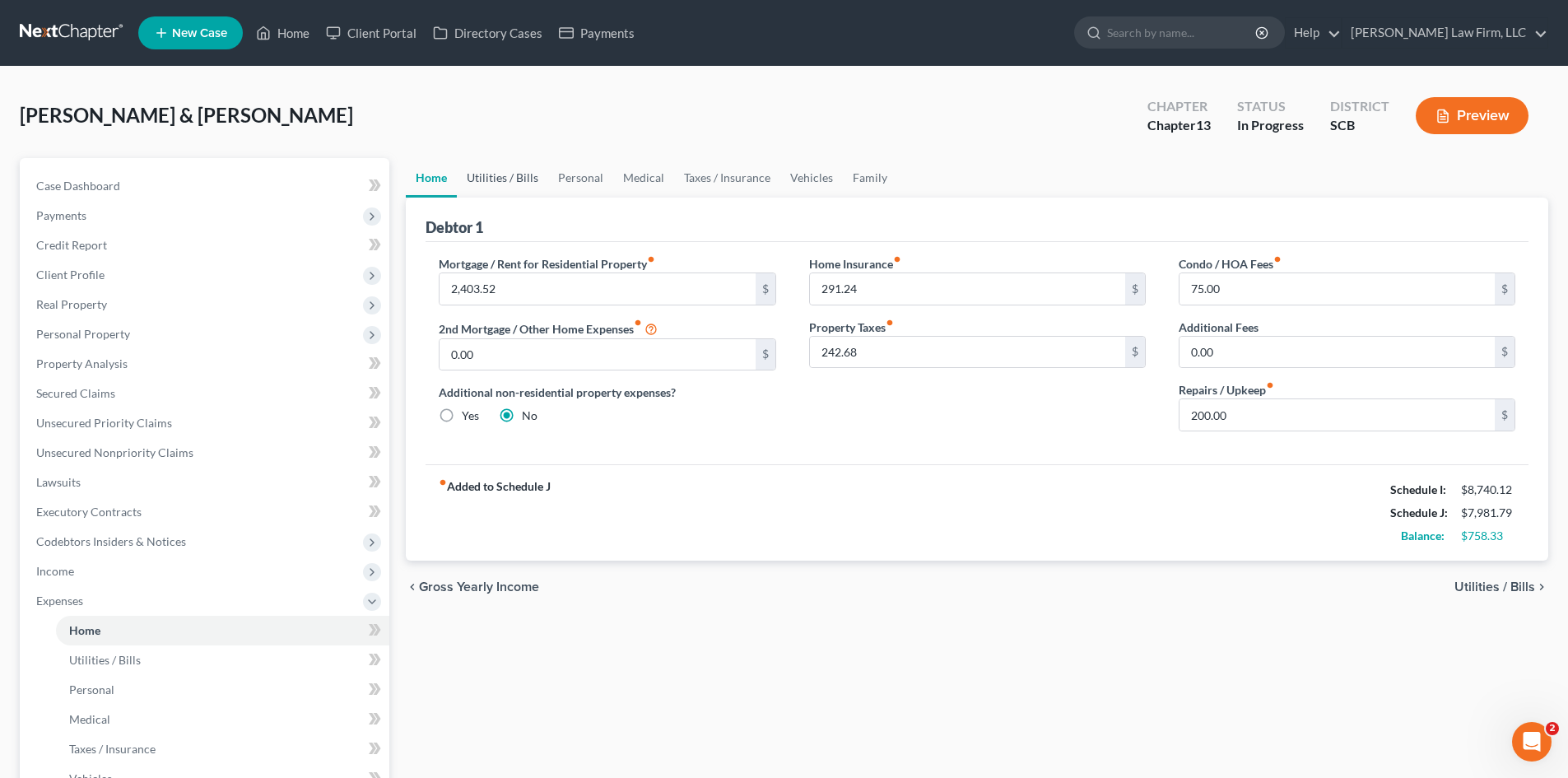
click at [474, 169] on link "Utilities / Bills" at bounding box center [502, 178] width 91 height 39
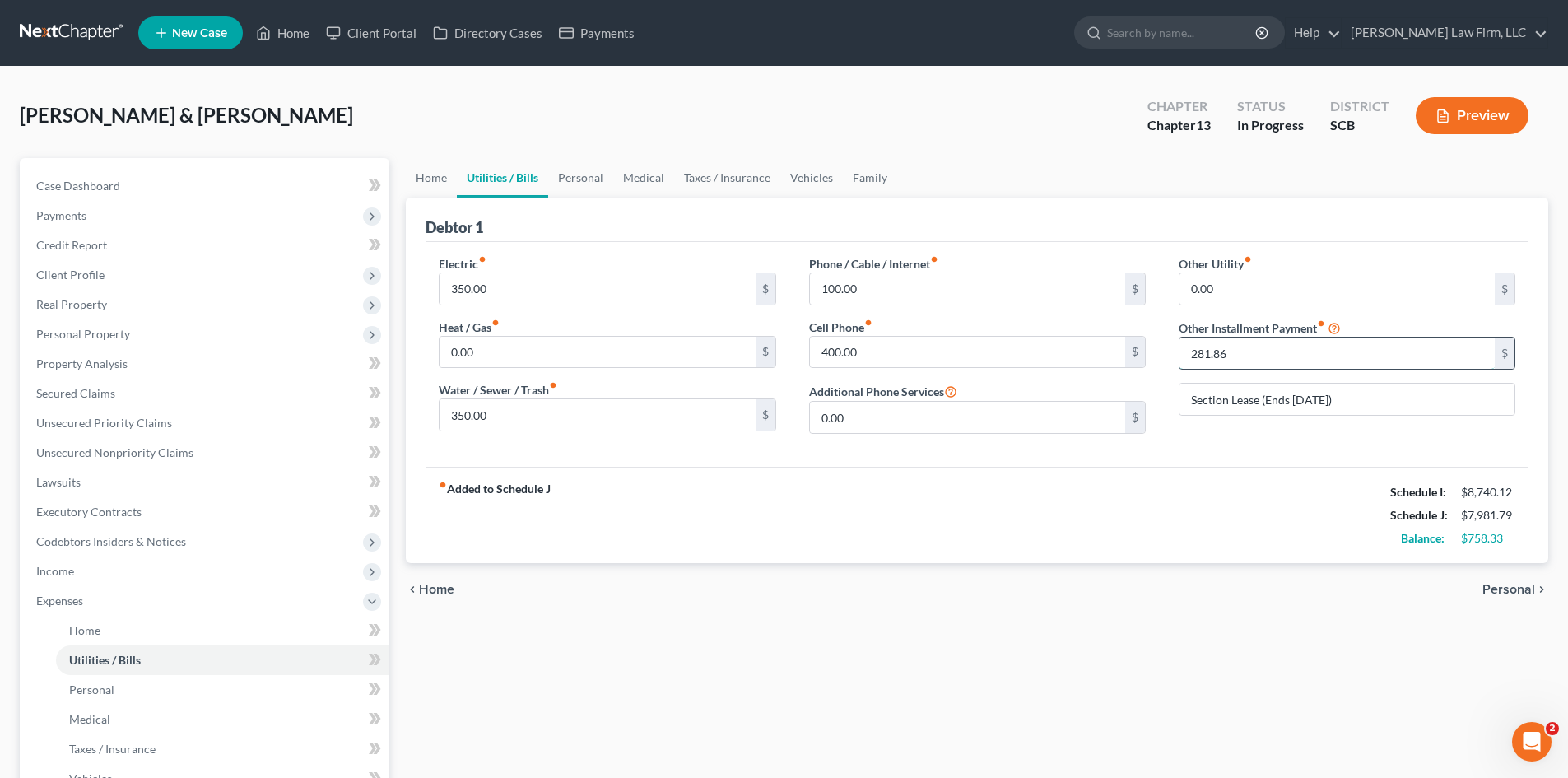
click at [1236, 353] on input "281.86" at bounding box center [1337, 353] width 315 height 31
drag, startPoint x: 1216, startPoint y: 358, endPoint x: 1260, endPoint y: 371, distance: 45.9
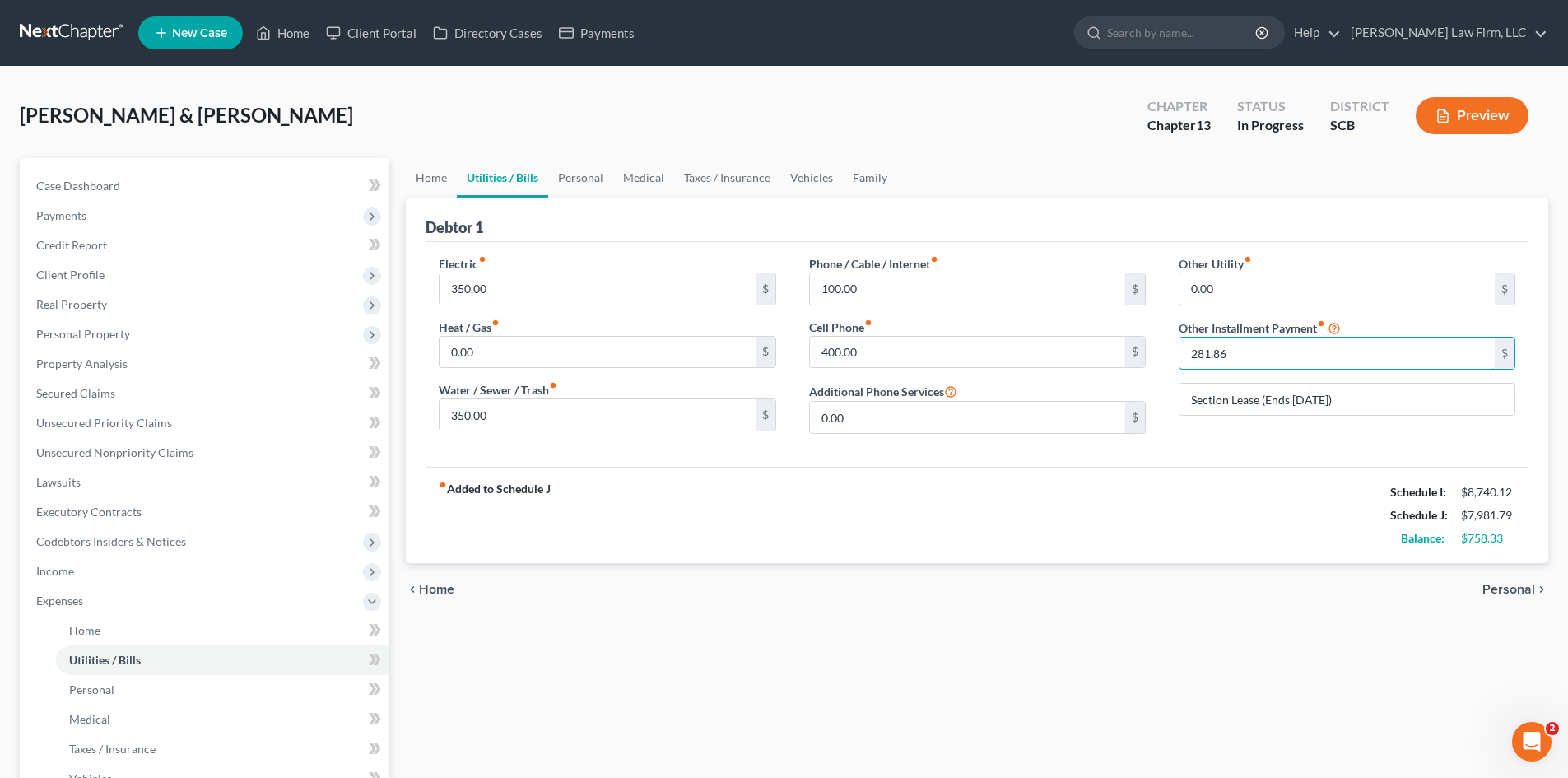
click at [1260, 371] on div "Other Utility fiber_manual_record 0.00 $ Other Installment Payment fiber_manual…" at bounding box center [1347, 351] width 370 height 191
type input "281.26"
click at [597, 188] on link "Personal" at bounding box center [580, 178] width 65 height 39
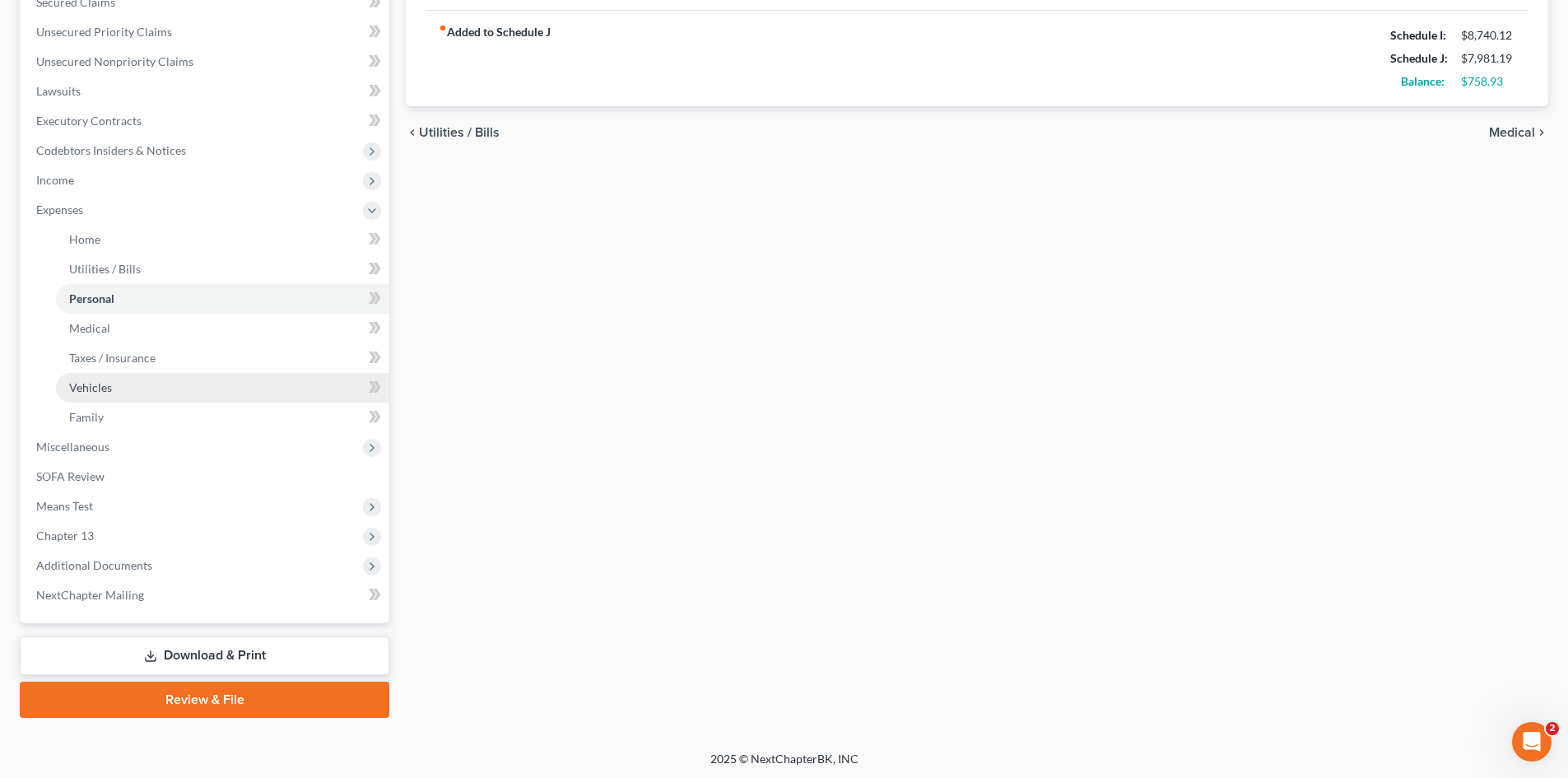
scroll to position [393, 0]
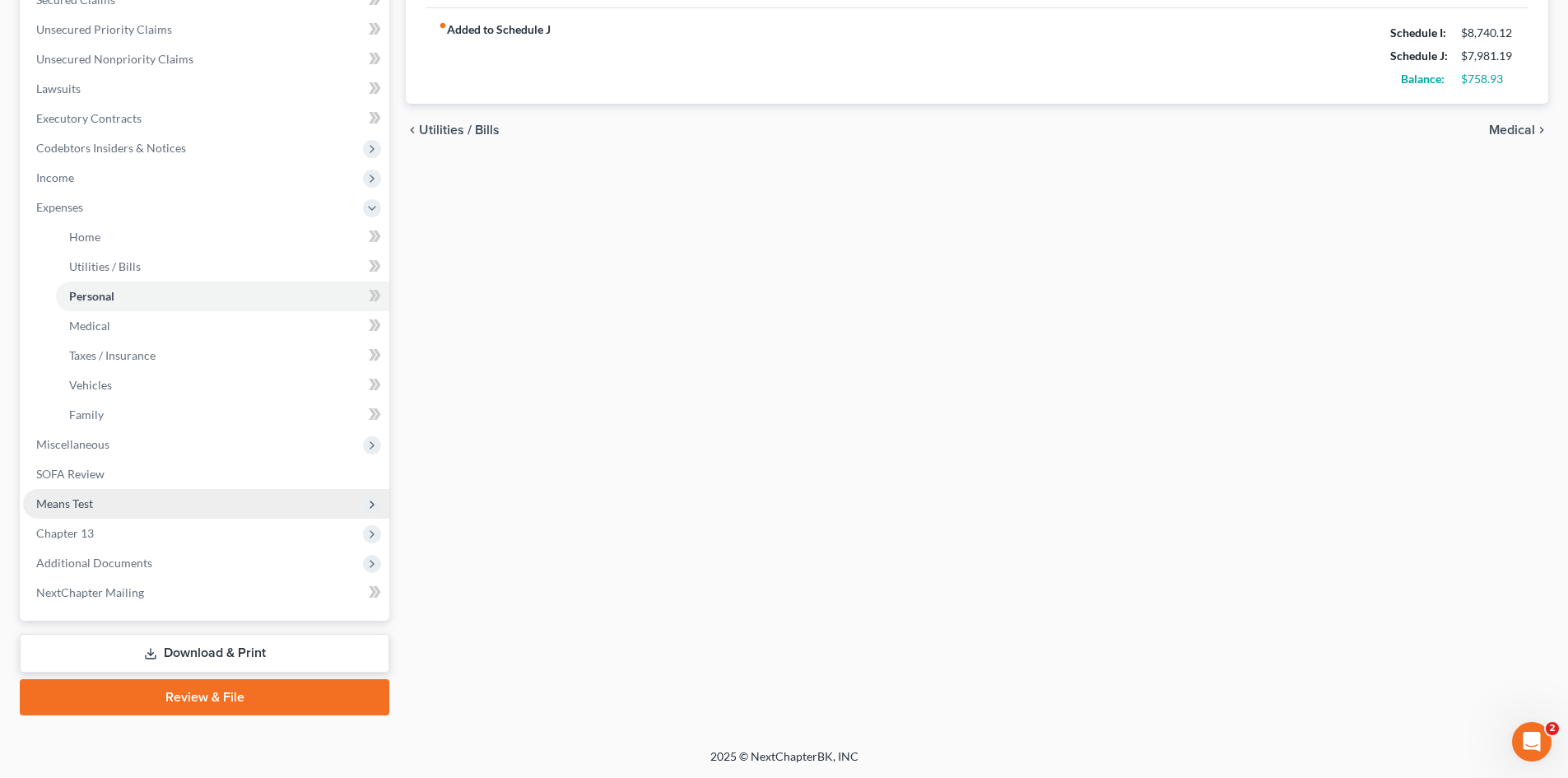
click at [104, 504] on span "Means Test" at bounding box center [205, 504] width 366 height 30
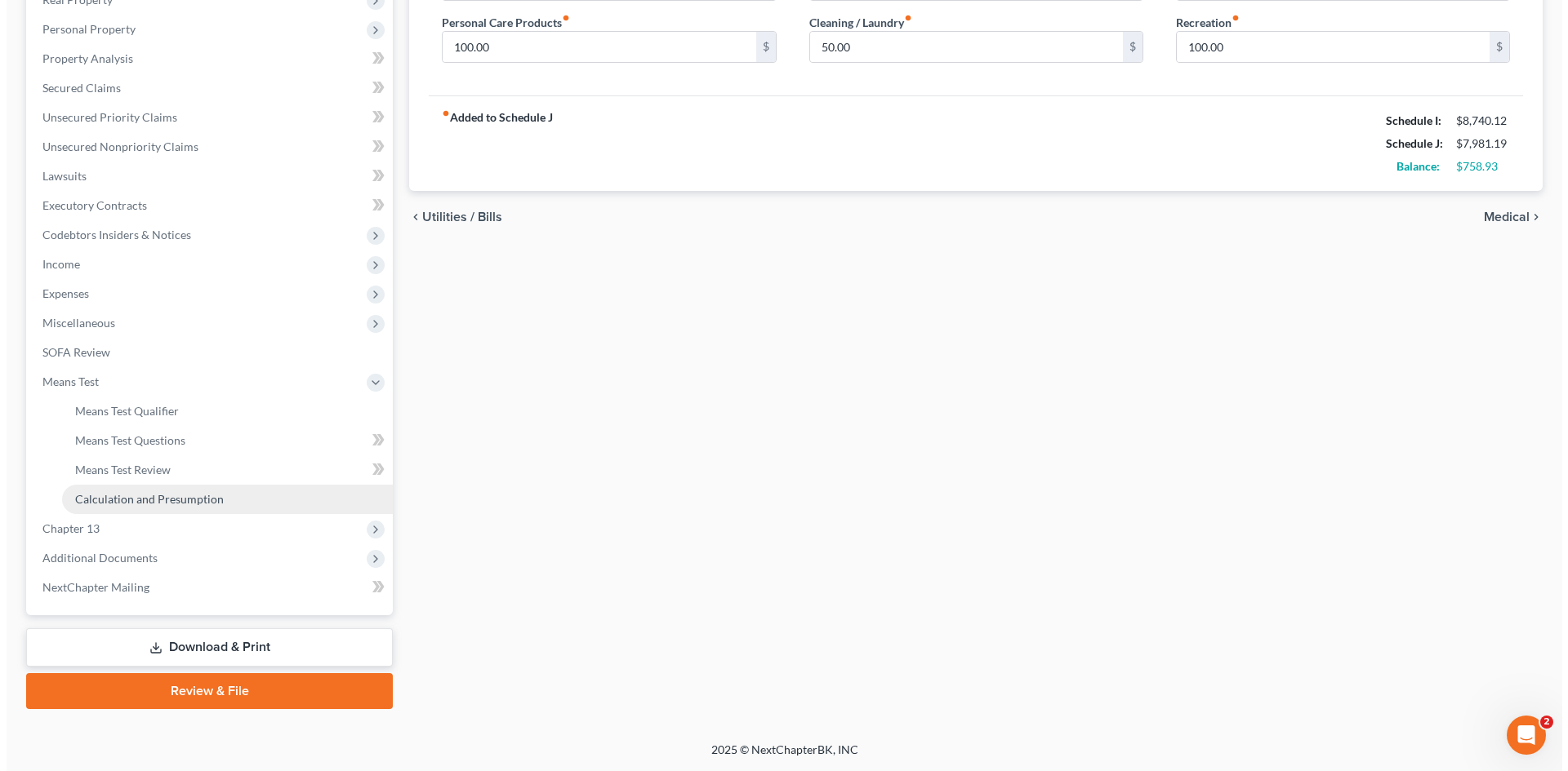
scroll to position [302, 0]
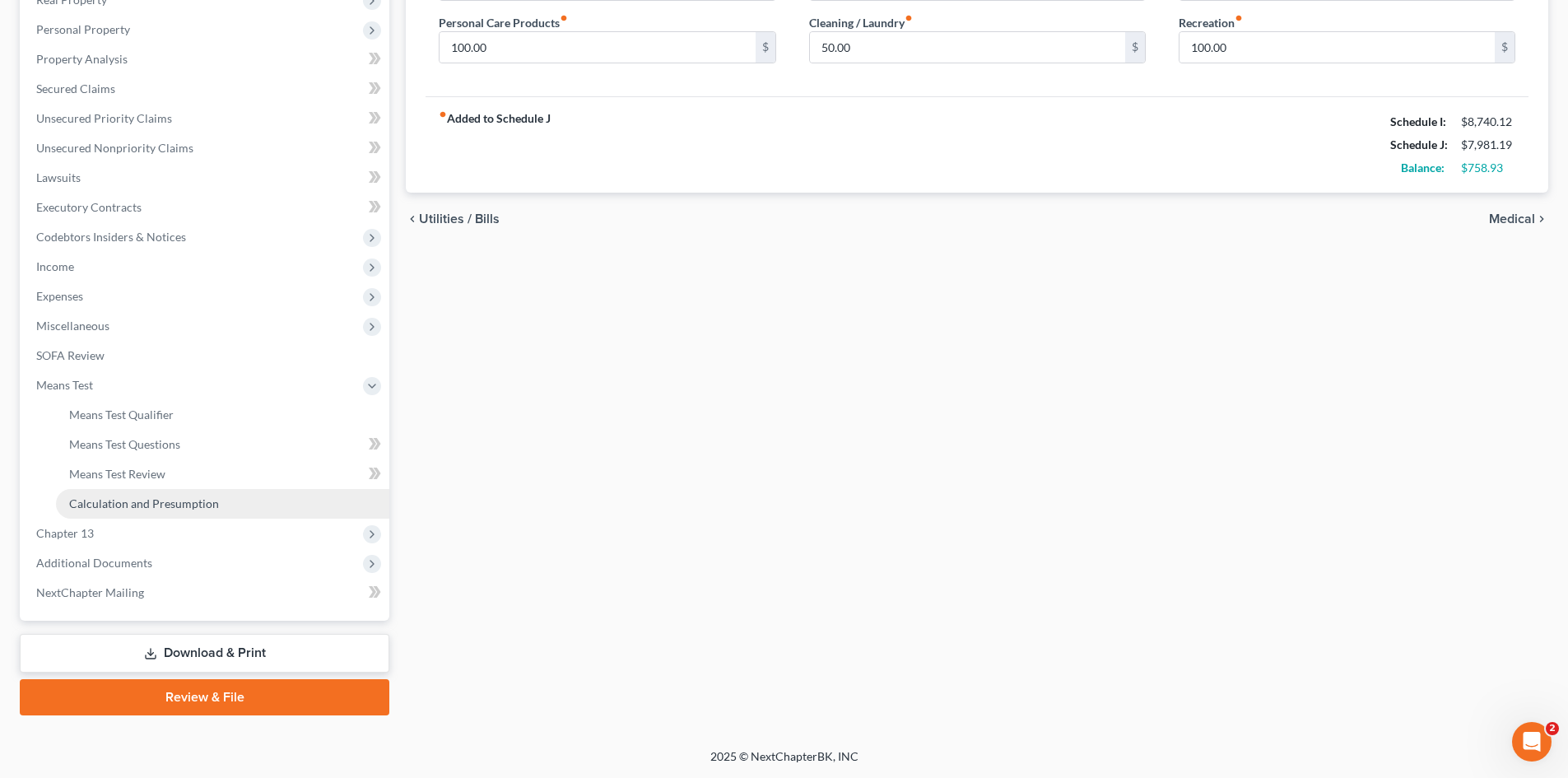
click at [151, 502] on span "Calculation and Presumption" at bounding box center [144, 504] width 150 height 14
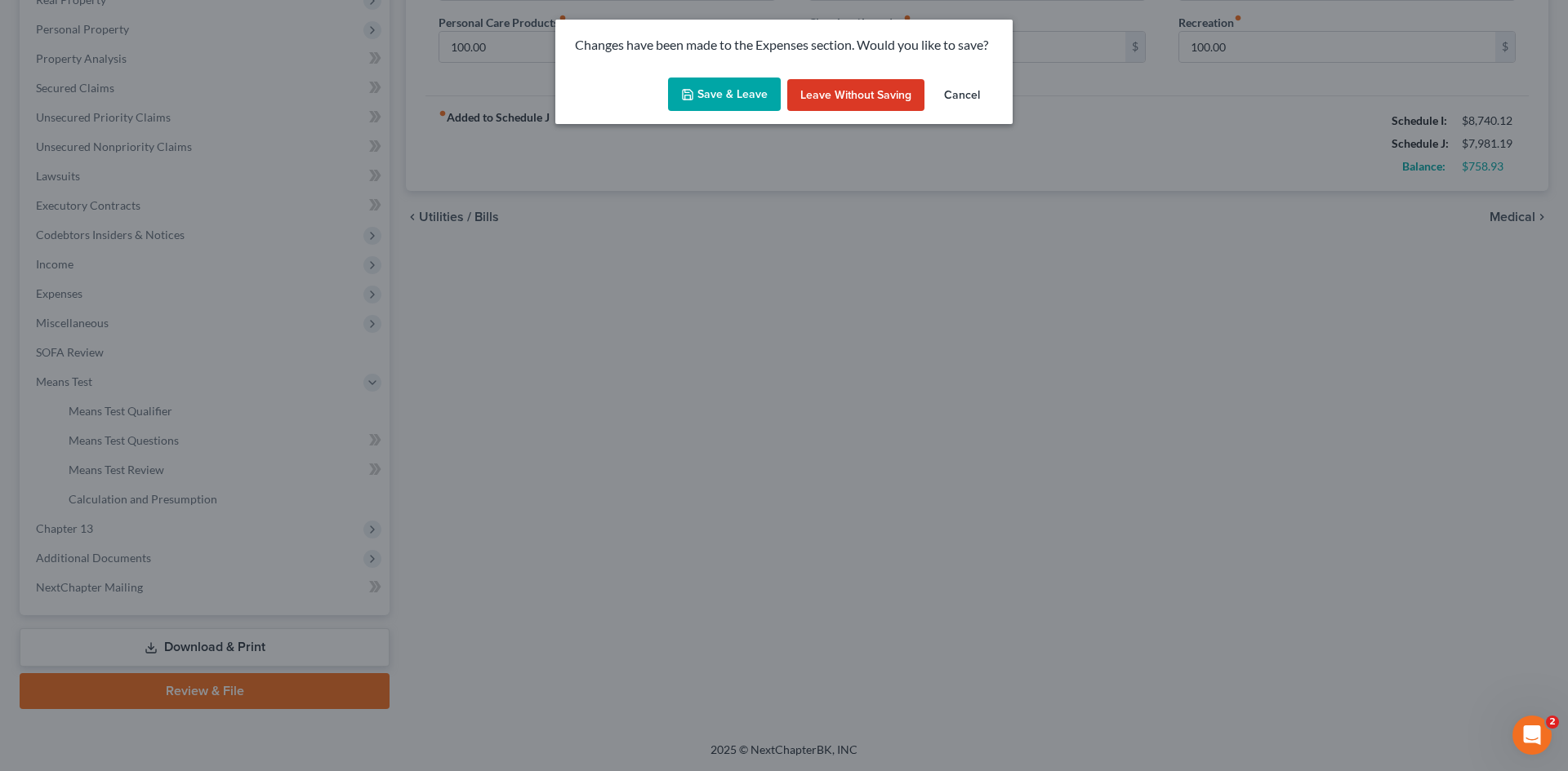
click at [733, 97] on button "Save & Leave" at bounding box center [724, 95] width 113 height 34
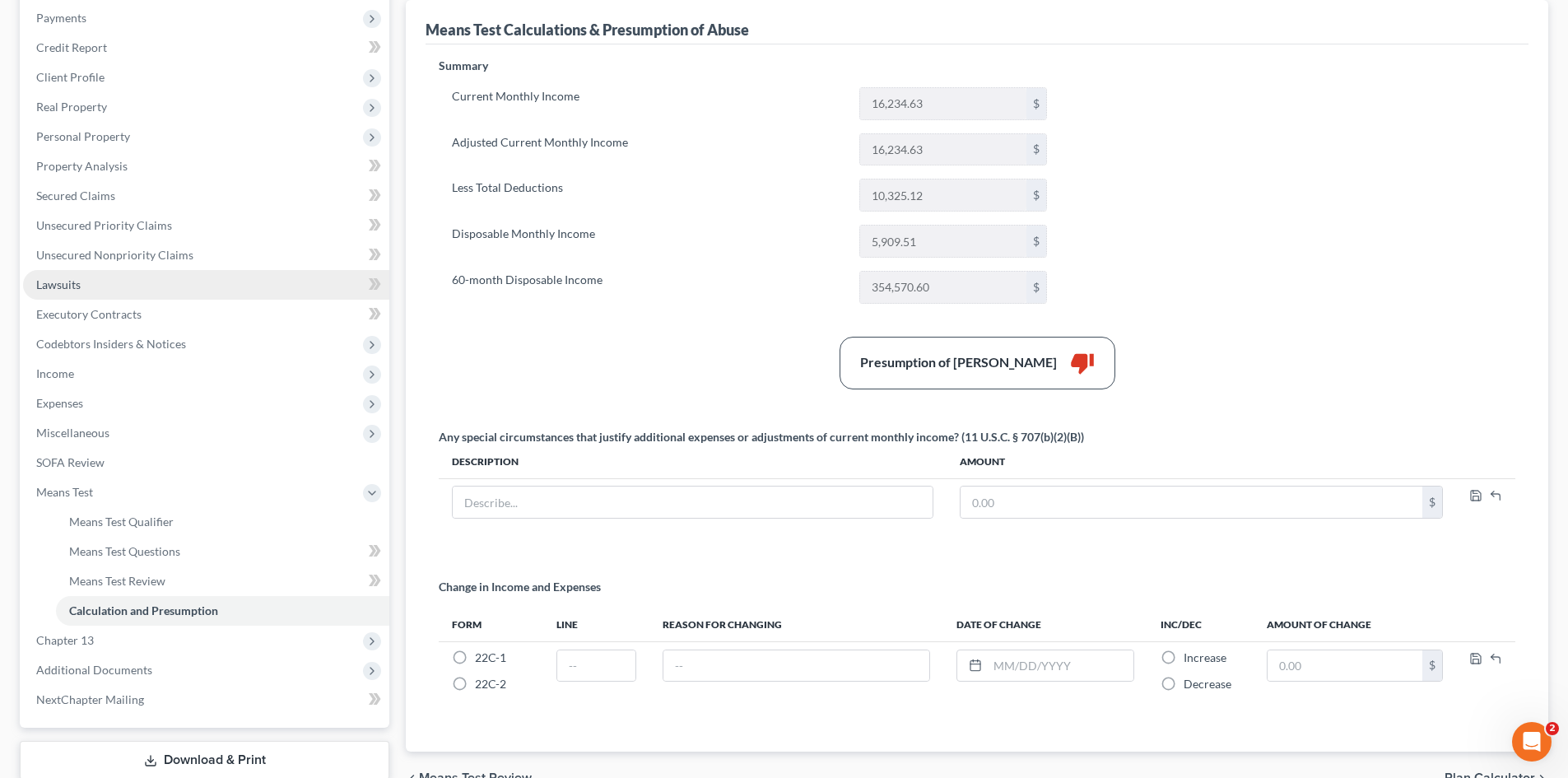
scroll to position [247, 0]
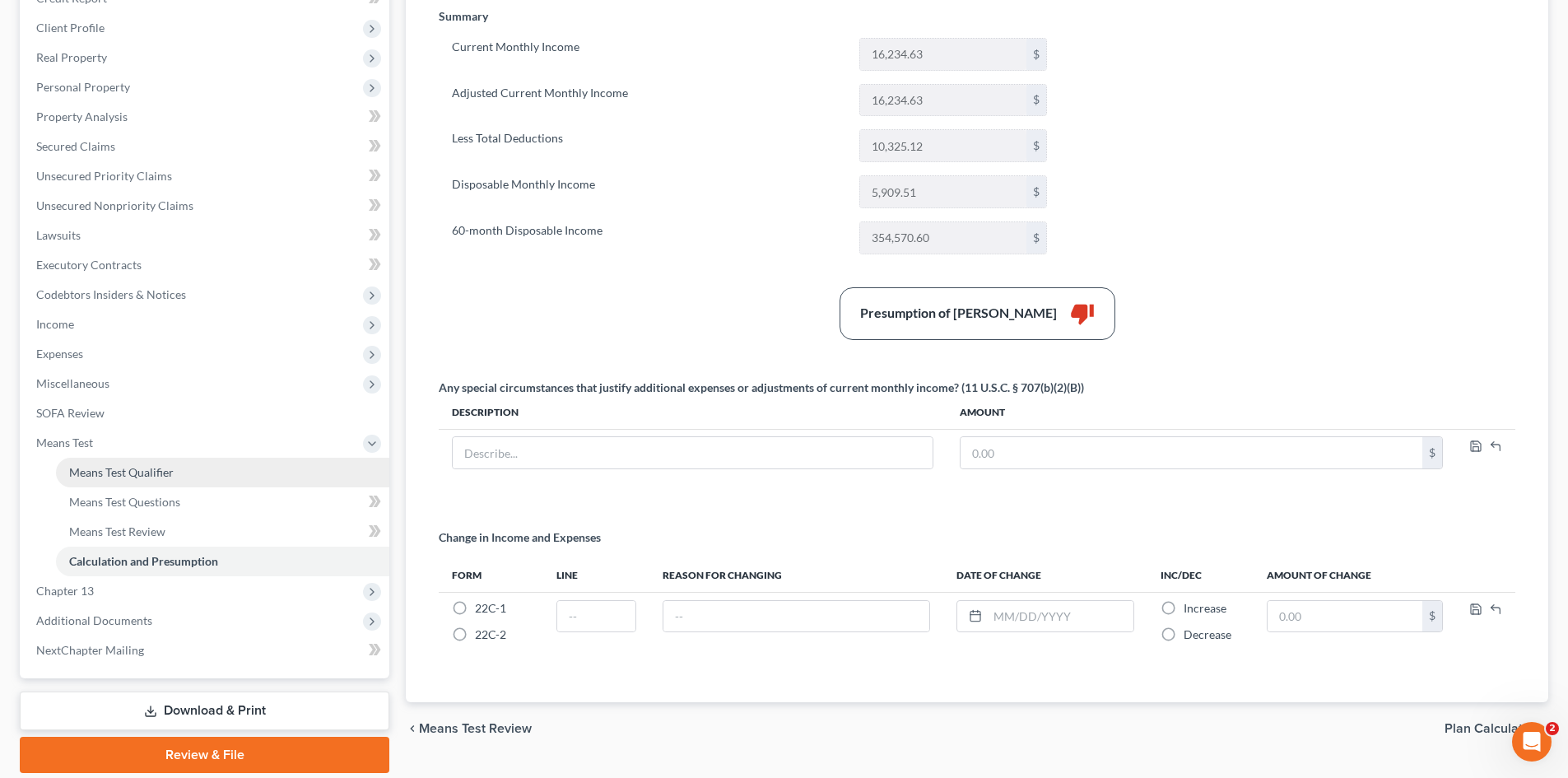
click at [121, 476] on span "Means Test Qualifier" at bounding box center [121, 473] width 104 height 14
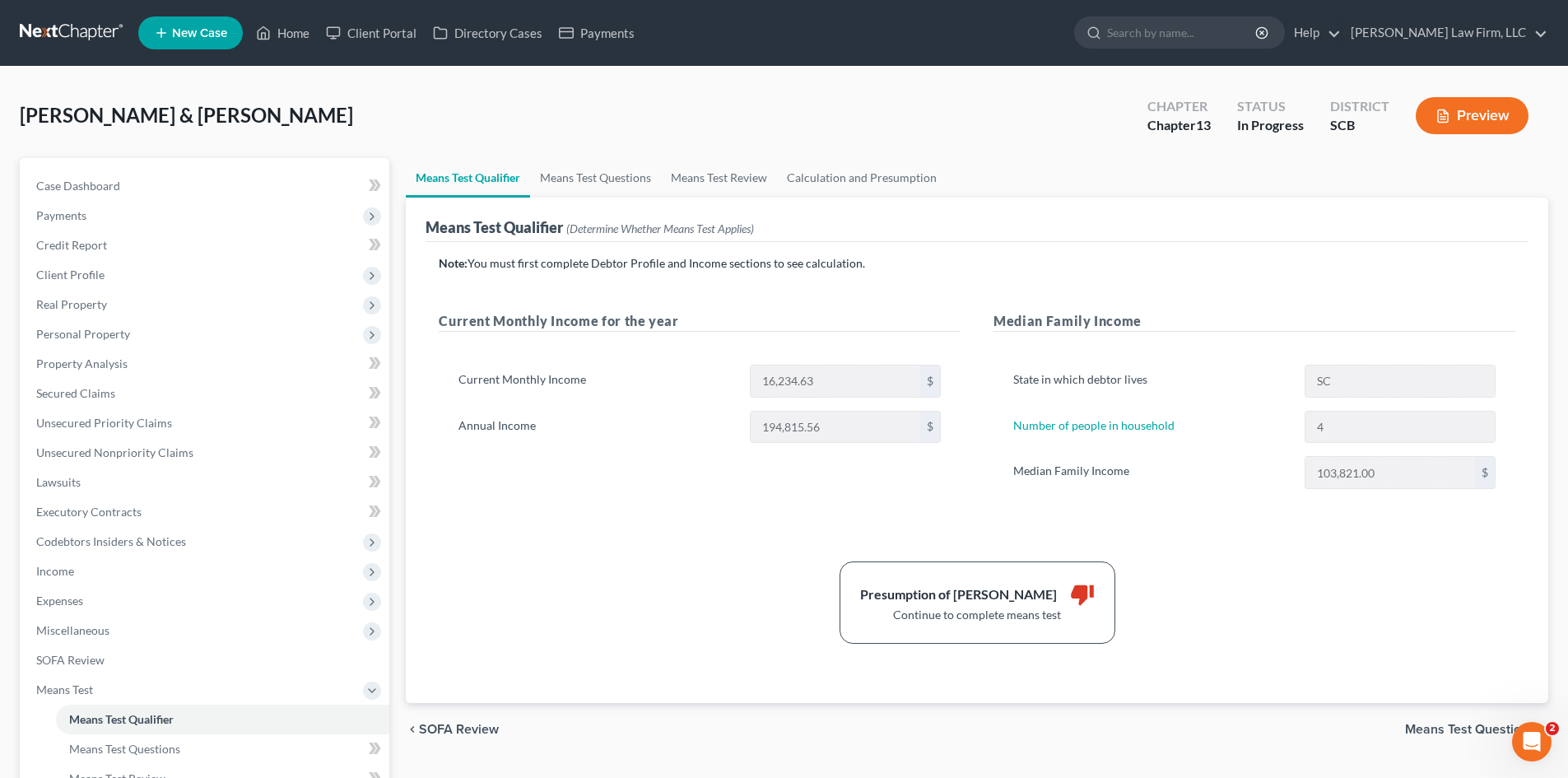
click at [1469, 124] on button "Preview" at bounding box center [1472, 116] width 113 height 37
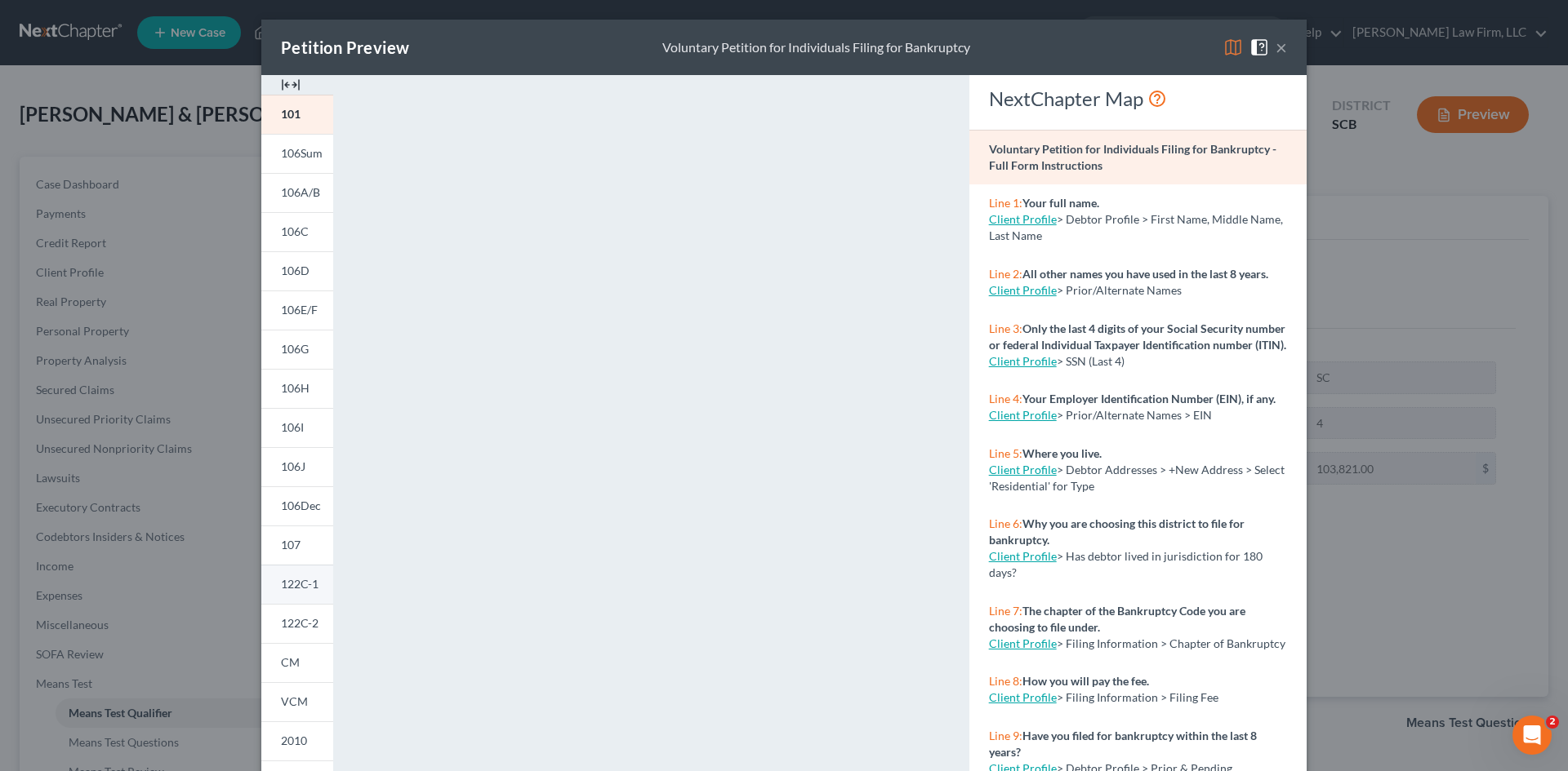
click at [296, 579] on span "122C-1" at bounding box center [299, 584] width 38 height 14
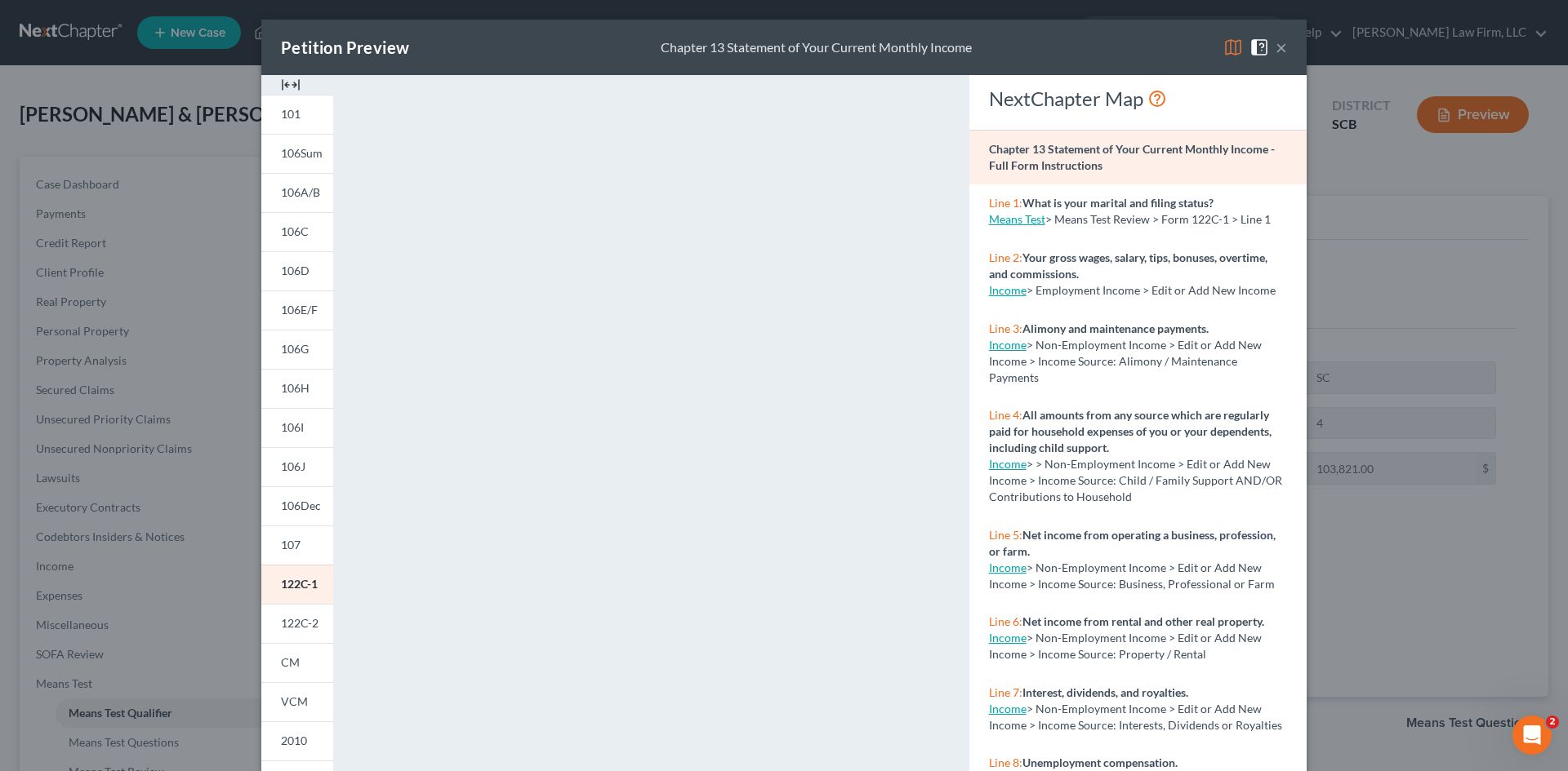
drag, startPoint x: 1279, startPoint y: 51, endPoint x: 1256, endPoint y: 56, distance: 23.5
click at [1279, 52] on button "×" at bounding box center [1281, 47] width 11 height 20
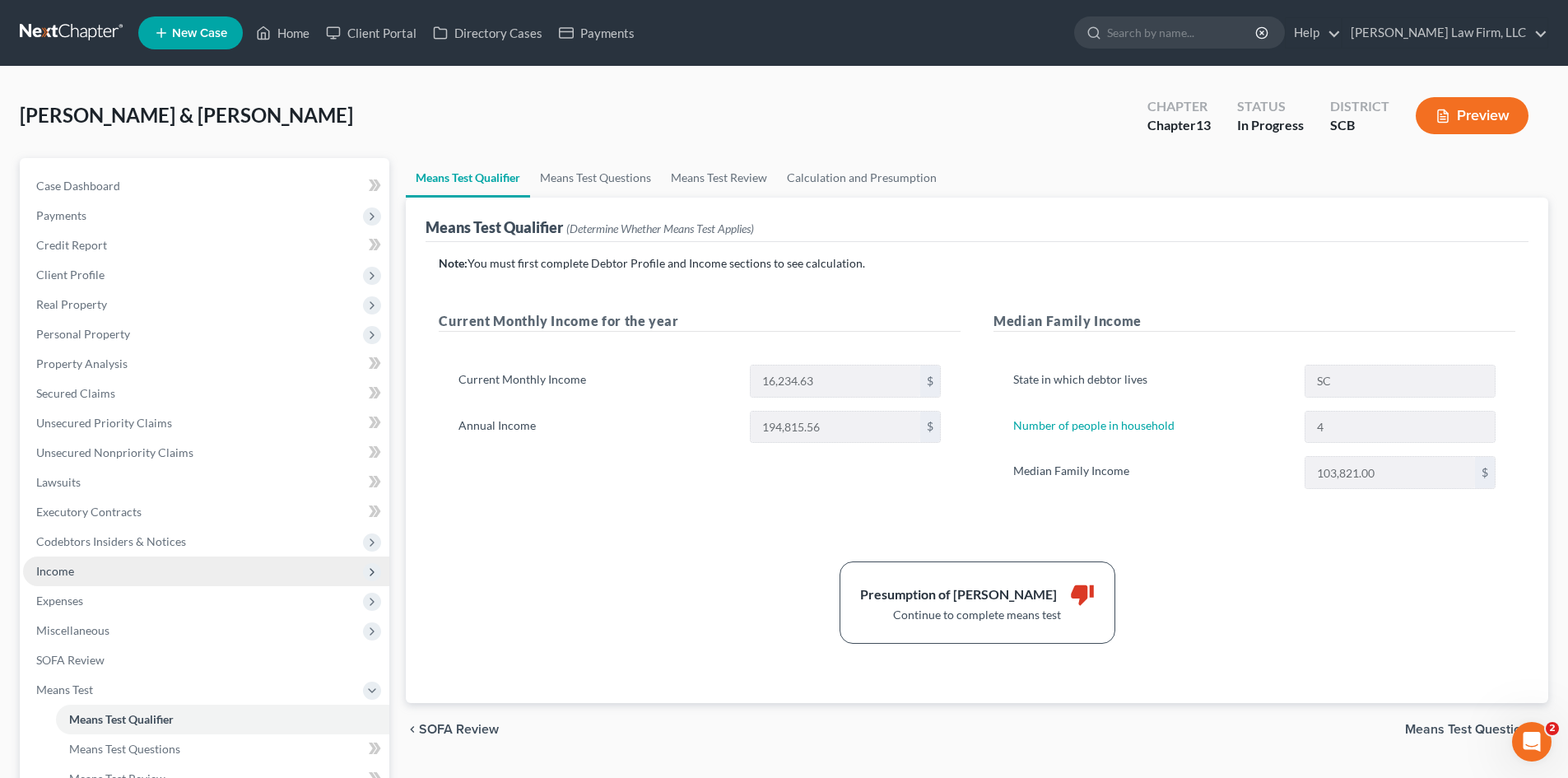
click at [46, 573] on span "Income" at bounding box center [56, 571] width 38 height 14
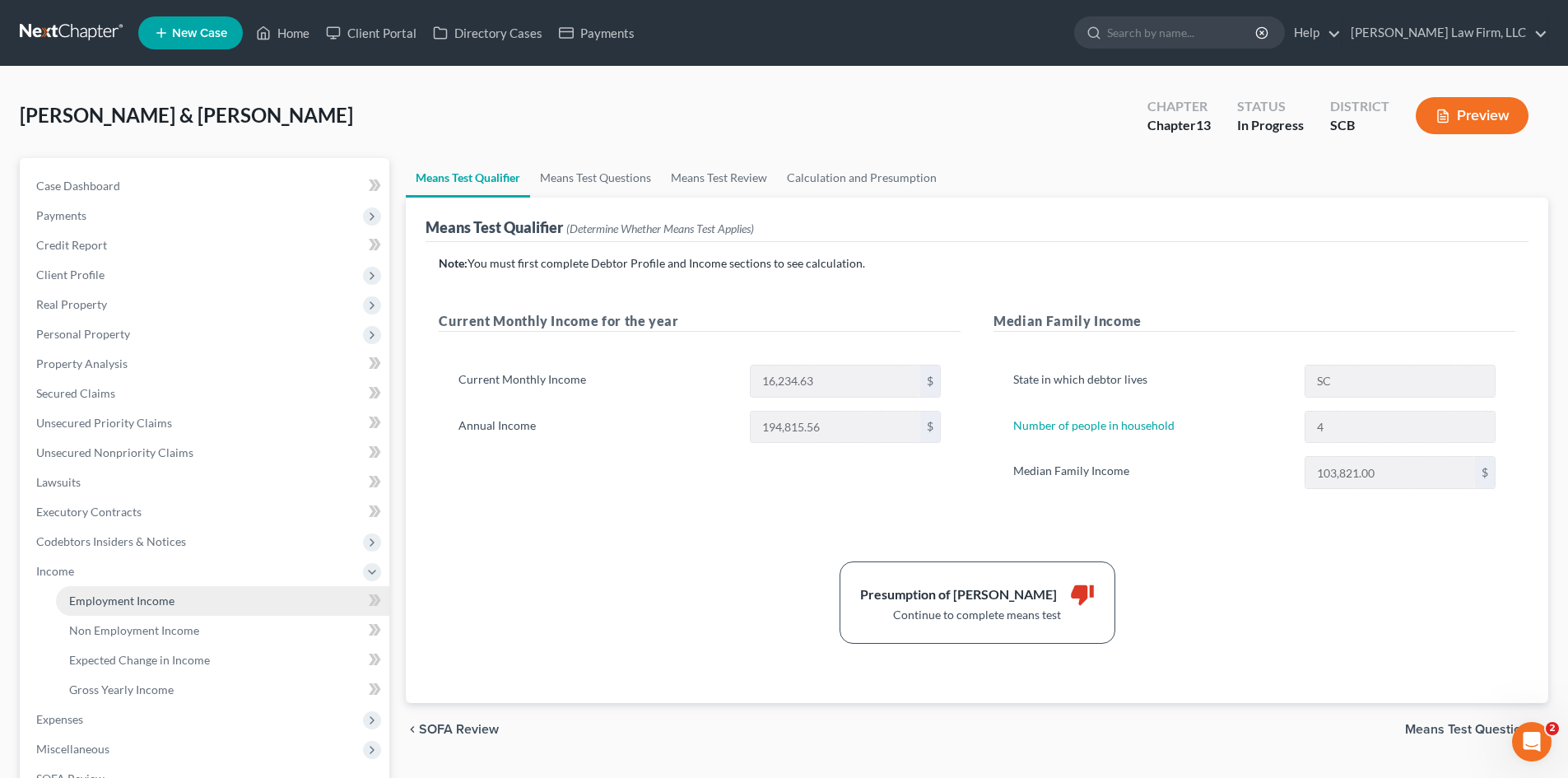
click at [112, 600] on span "Employment Income" at bounding box center [121, 600] width 105 height 14
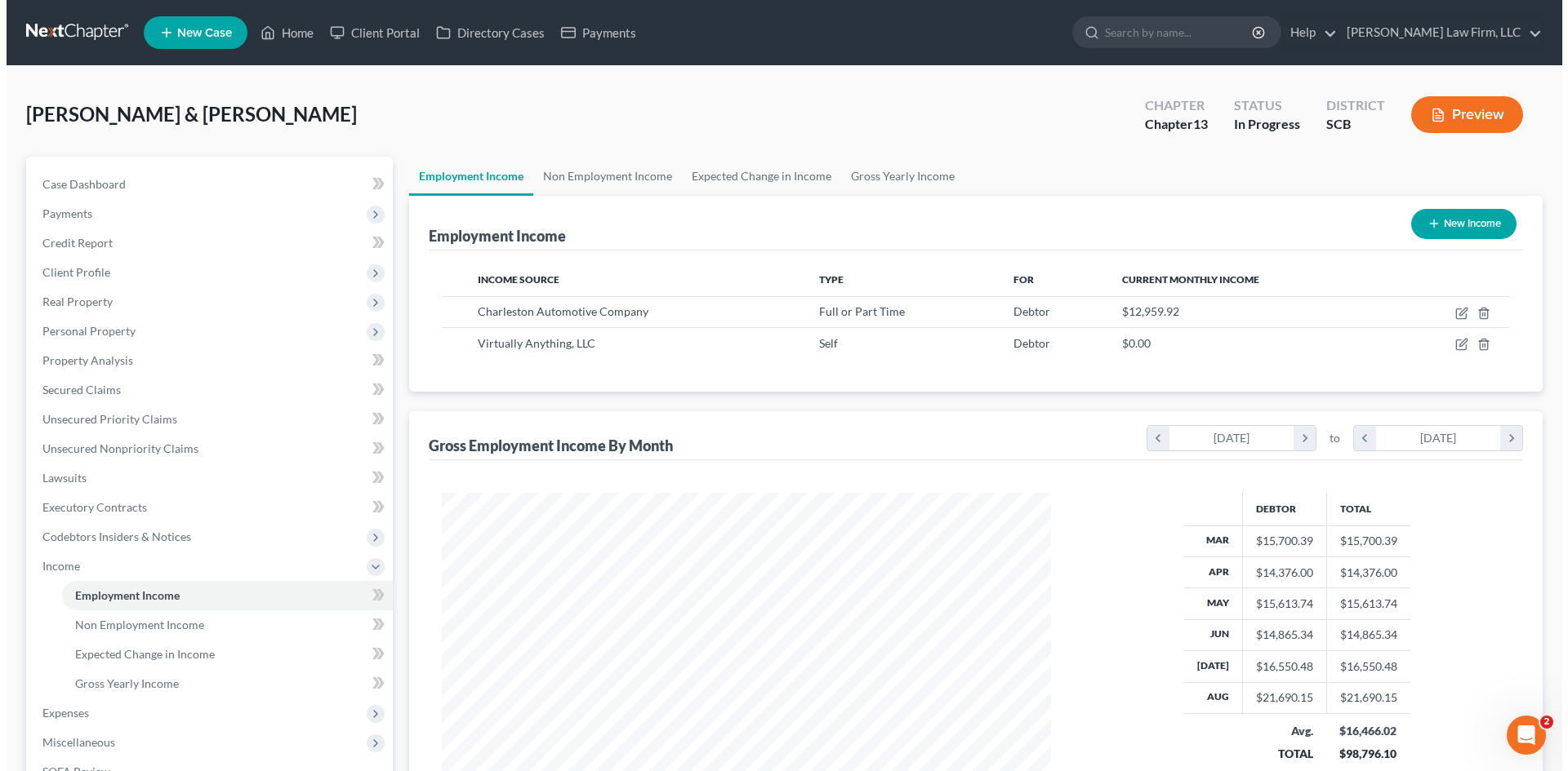
scroll to position [304, 642]
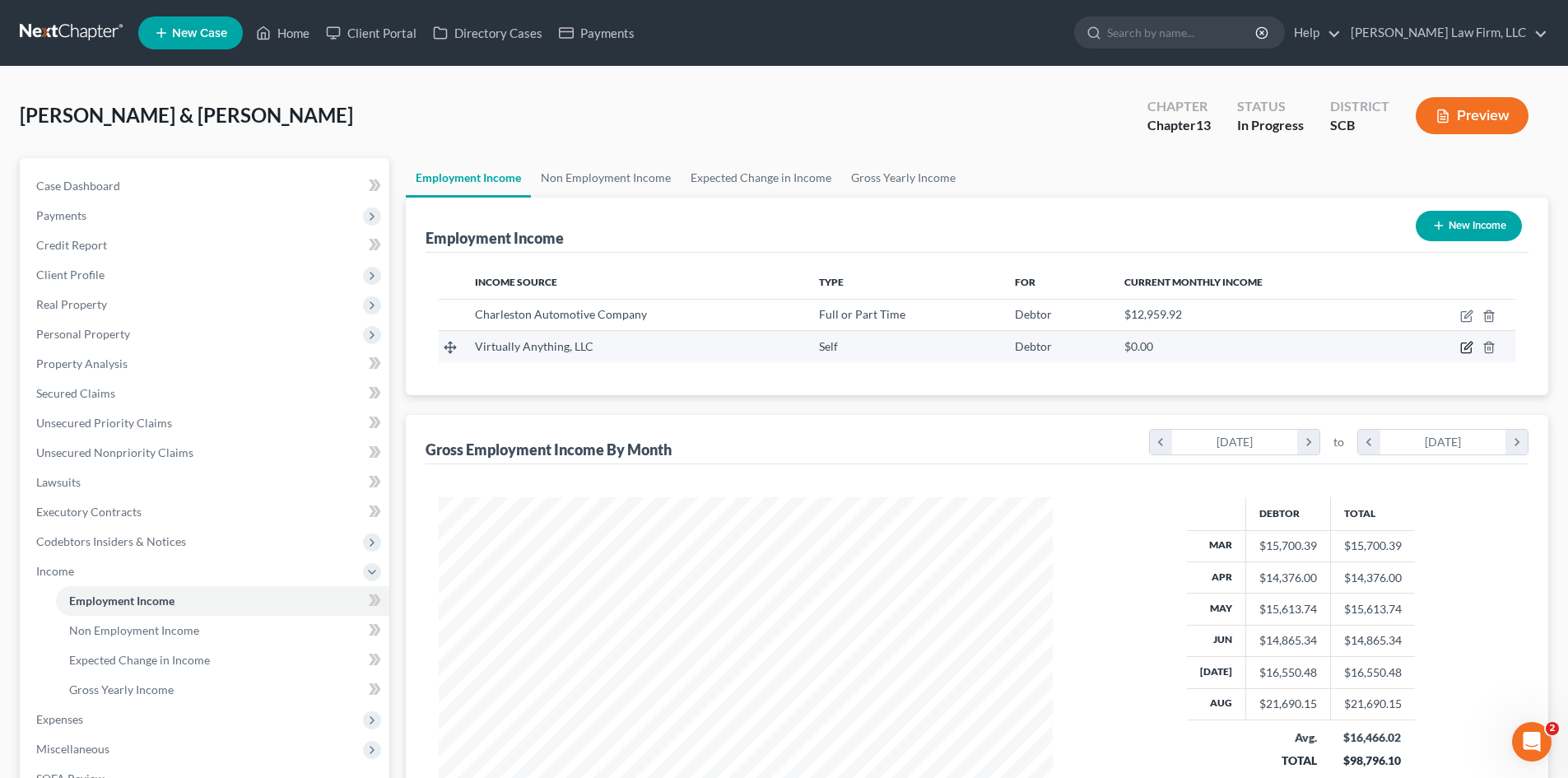
click at [1470, 352] on icon "button" at bounding box center [1467, 347] width 13 height 13
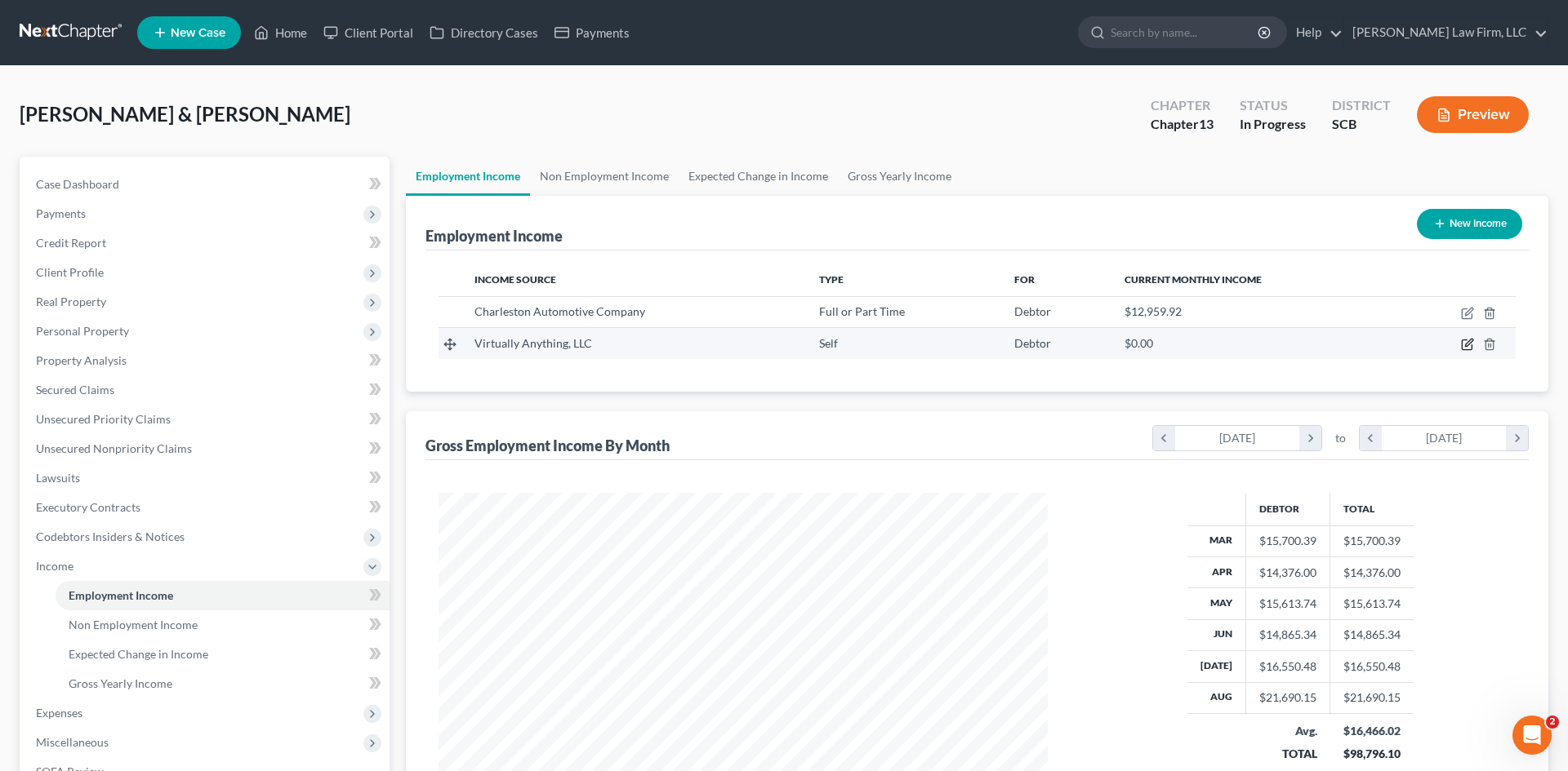
select select "1"
select select "42"
select select "0"
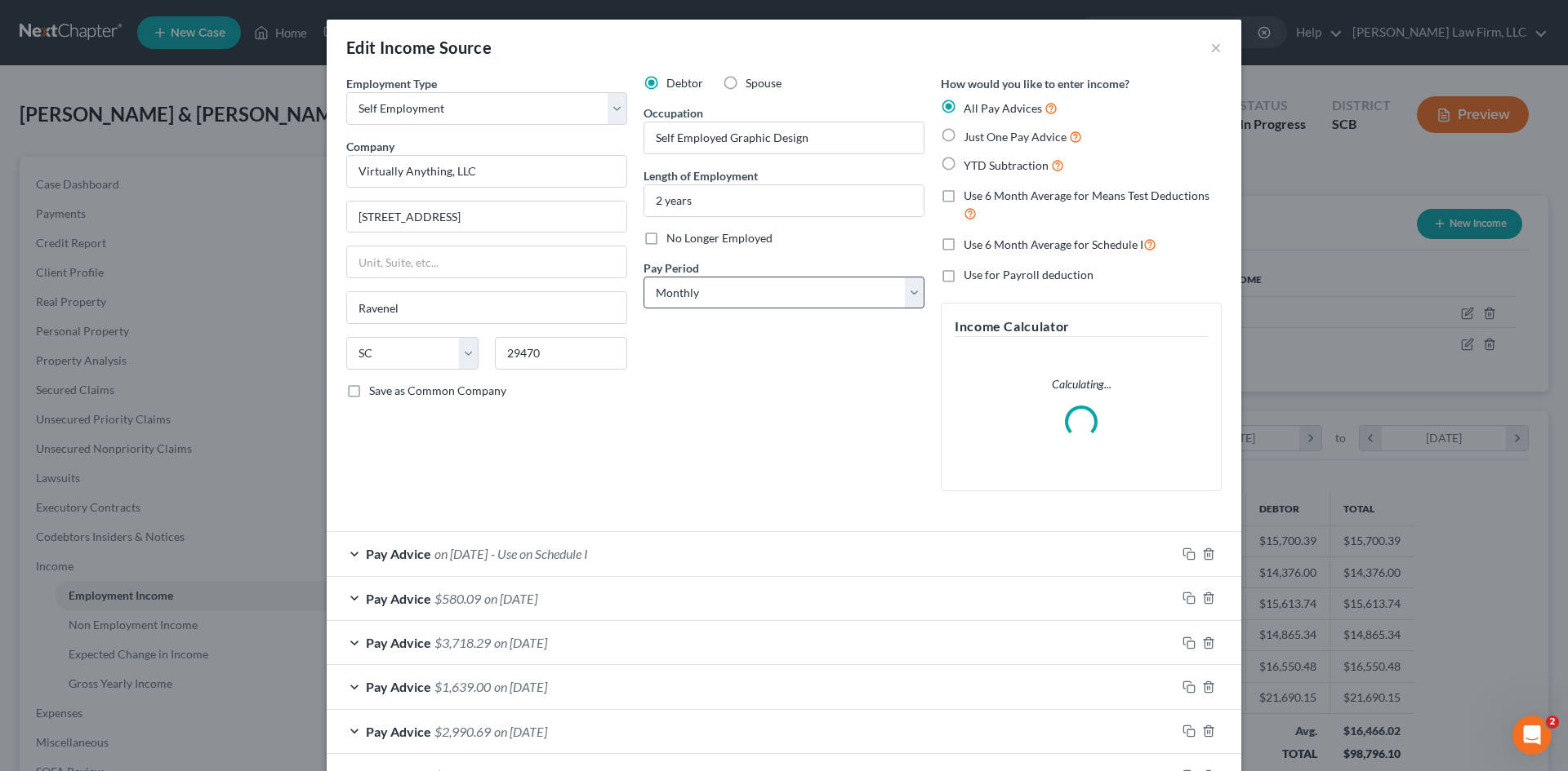
scroll to position [307, 647]
click at [746, 84] on label "Spouse" at bounding box center [764, 83] width 36 height 16
click at [752, 84] on input "Spouse" at bounding box center [757, 80] width 10 height 10
radio input "true"
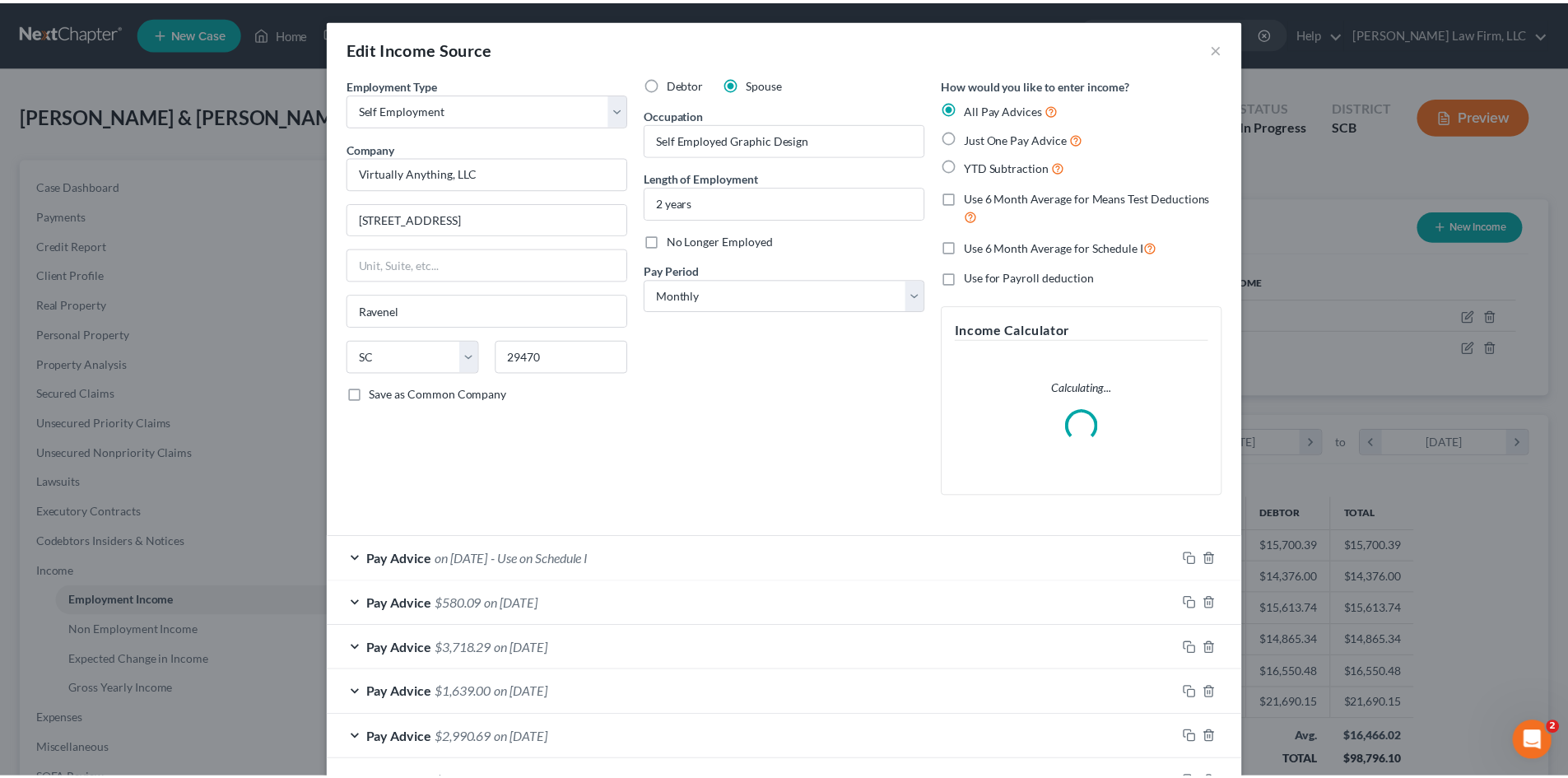
scroll to position [162, 0]
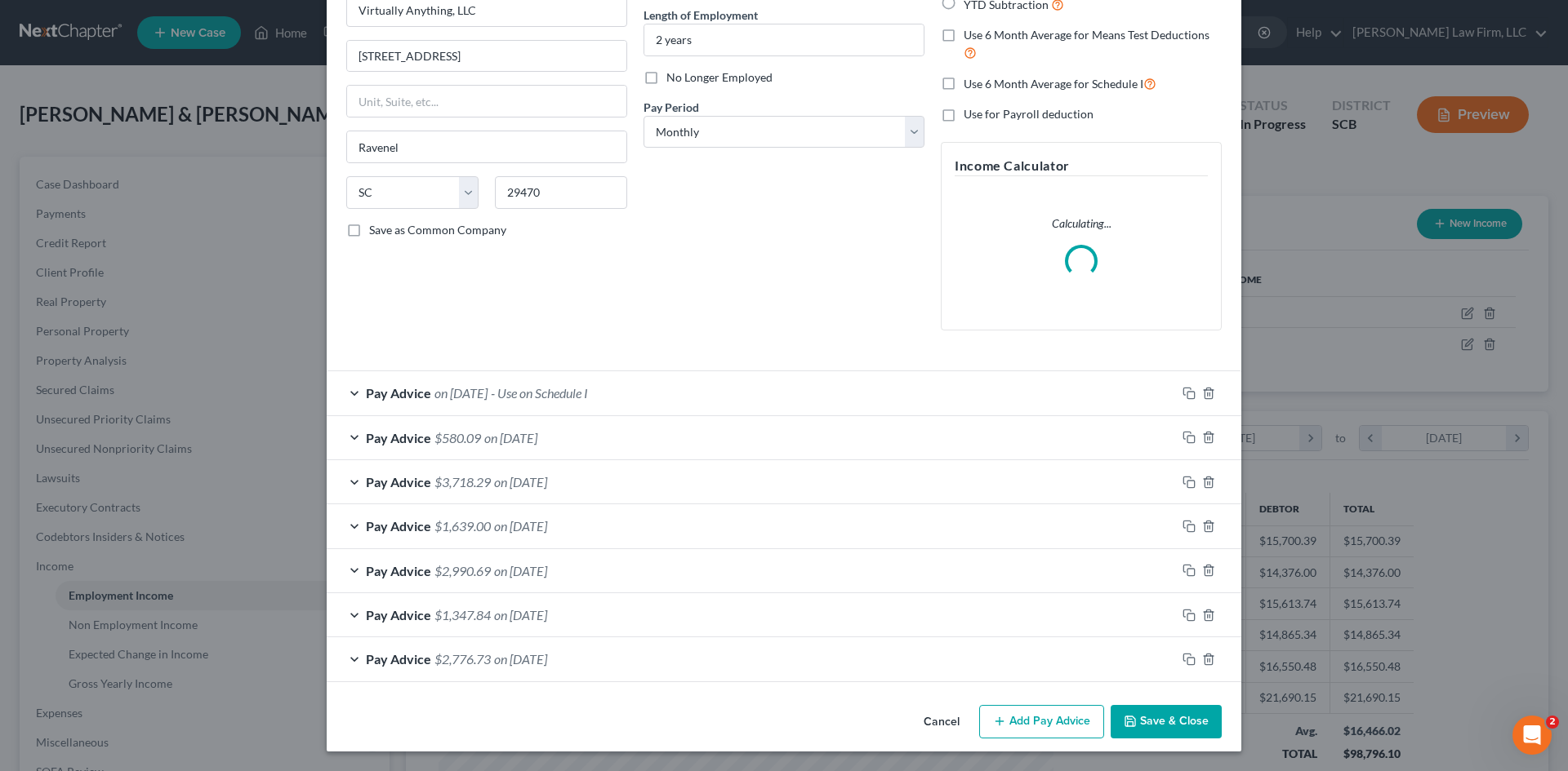
click at [1183, 723] on button "Save & Close" at bounding box center [1166, 723] width 111 height 34
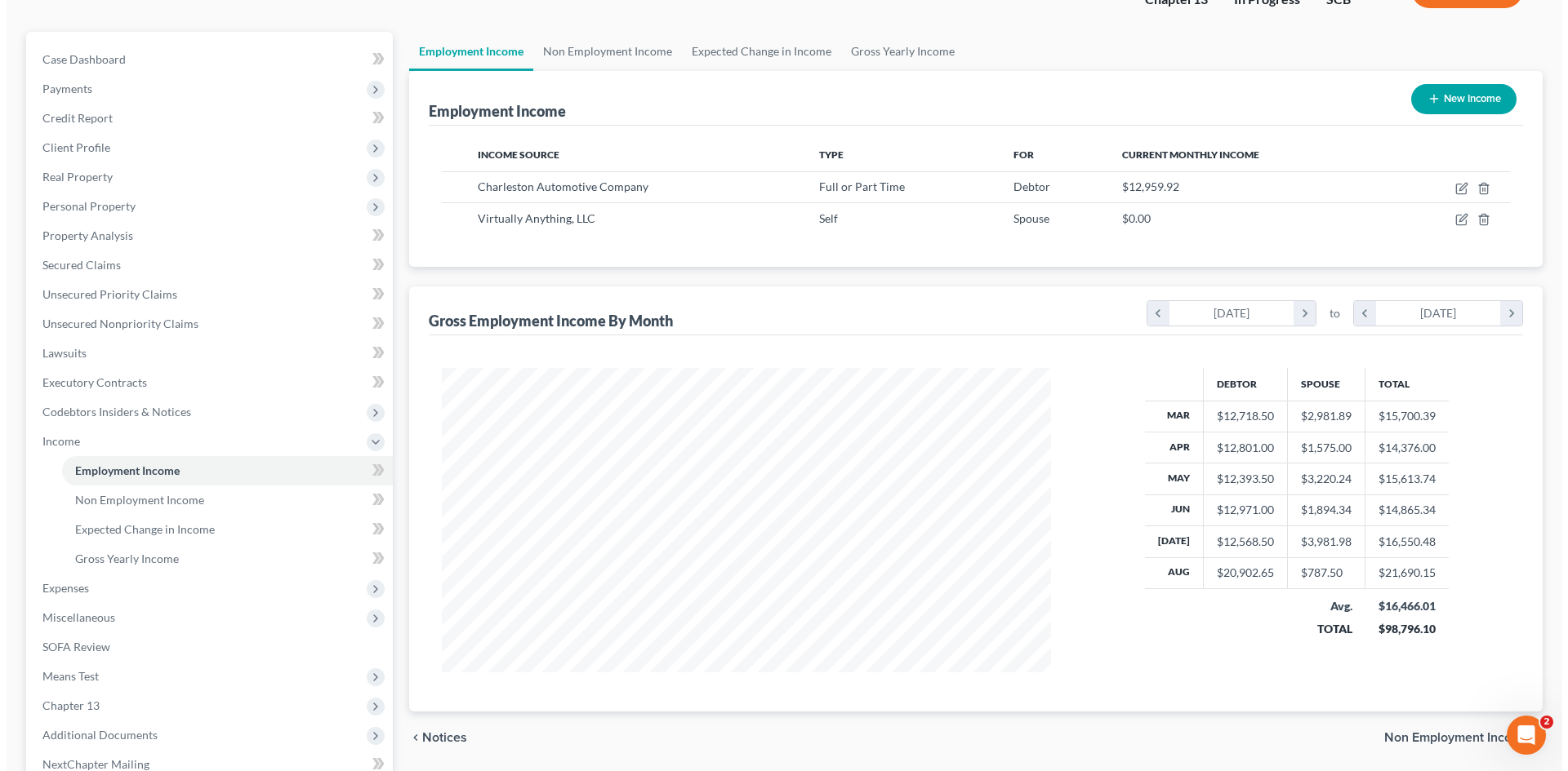
scroll to position [0, 0]
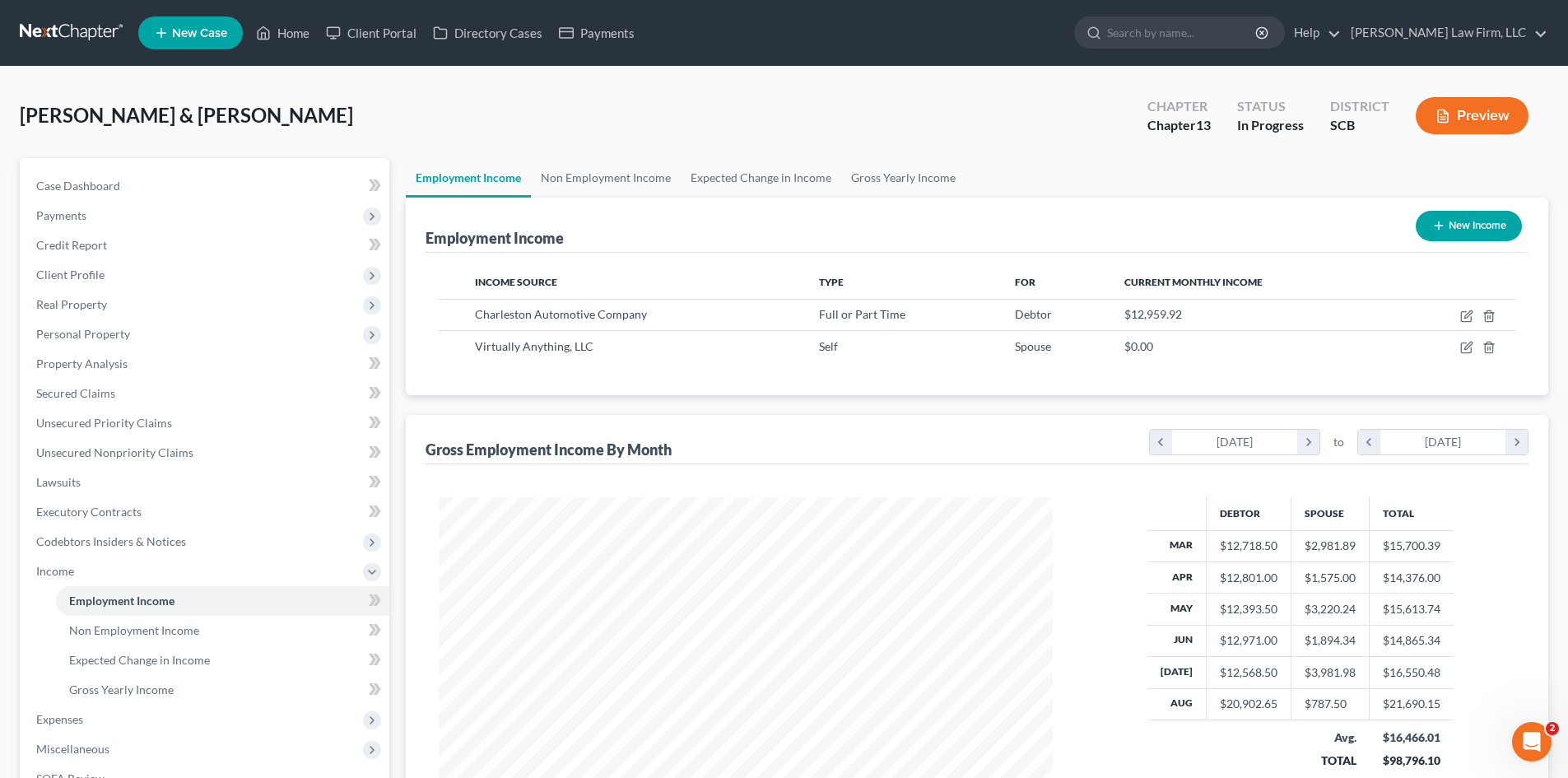
drag, startPoint x: 1507, startPoint y: 135, endPoint x: 1504, endPoint y: 126, distance: 9.5
click at [1506, 133] on div "Preview" at bounding box center [1475, 117] width 145 height 49
click at [1501, 123] on button "Preview" at bounding box center [1472, 116] width 113 height 37
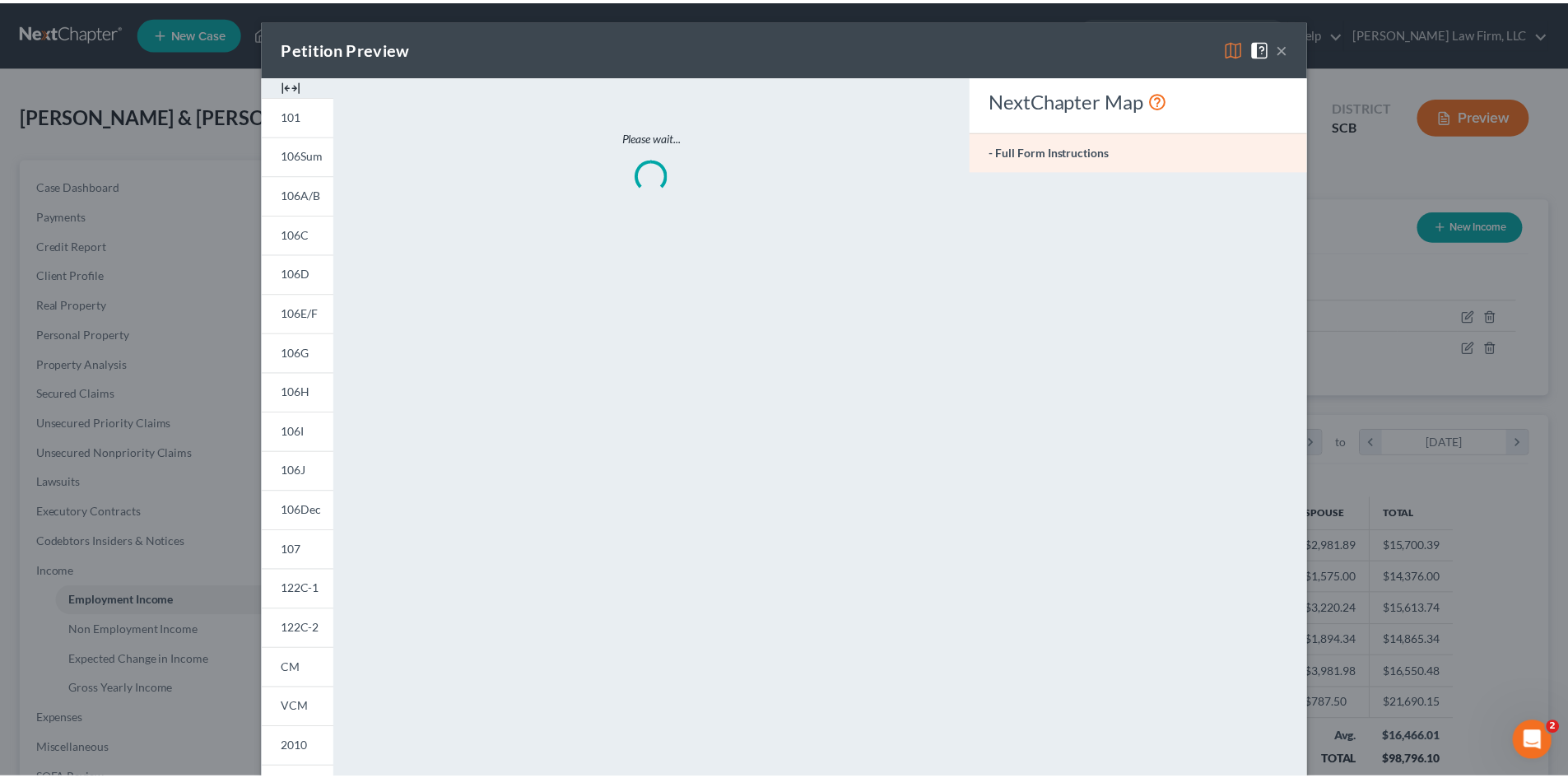
scroll to position [310, 653]
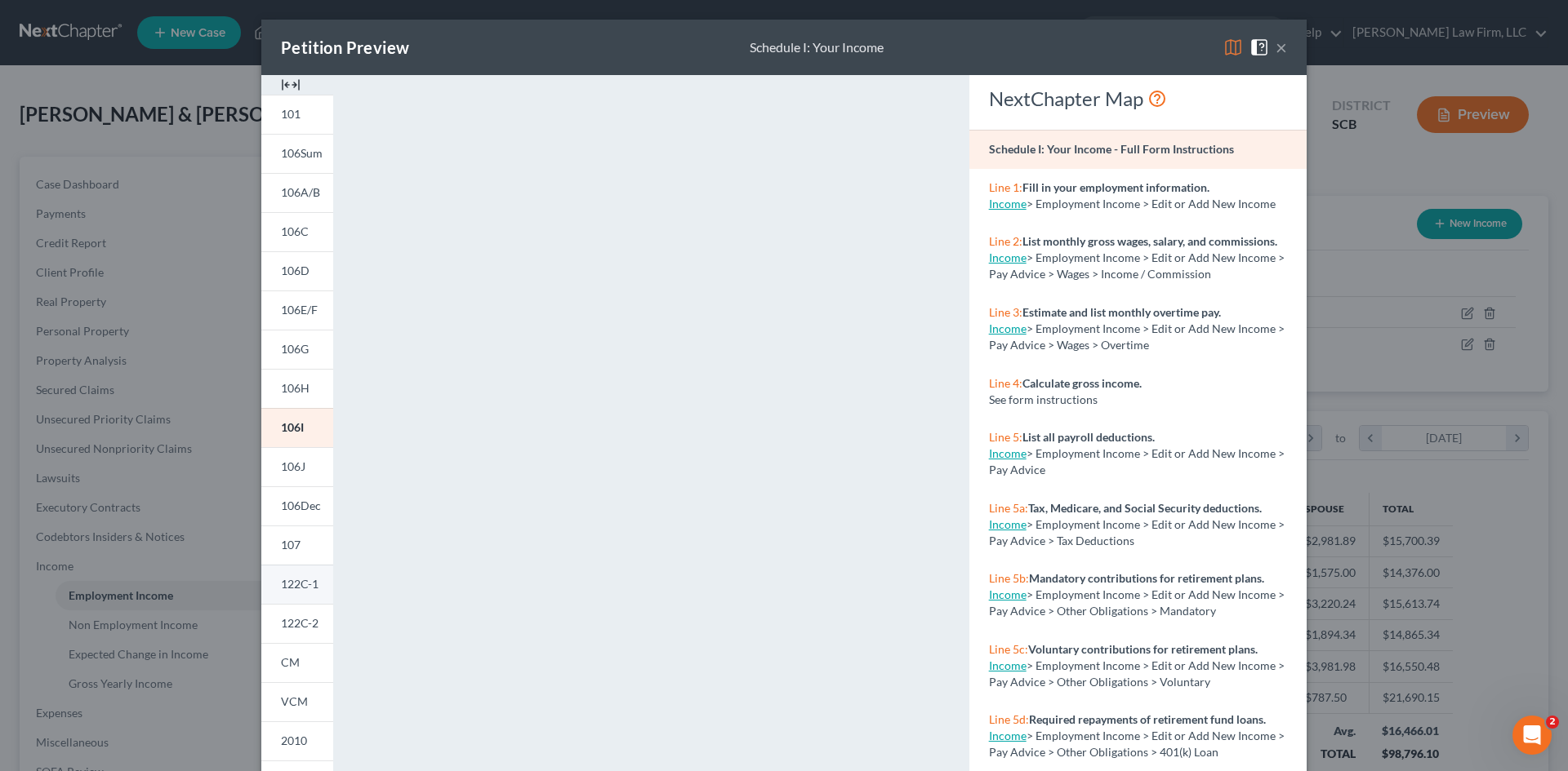
click at [280, 583] on span "122C-1" at bounding box center [299, 584] width 38 height 14
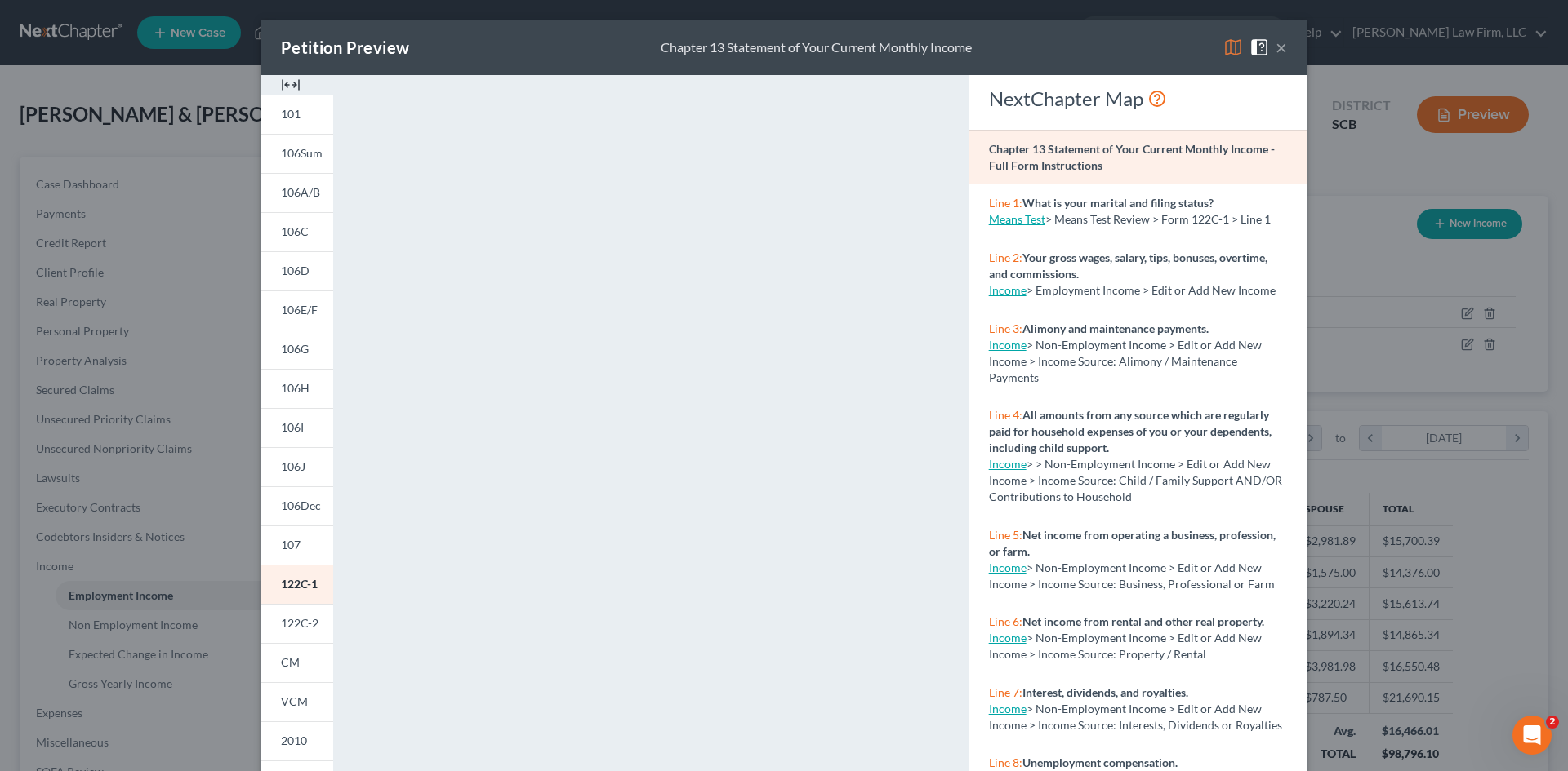
click at [1279, 48] on button "×" at bounding box center [1281, 47] width 11 height 20
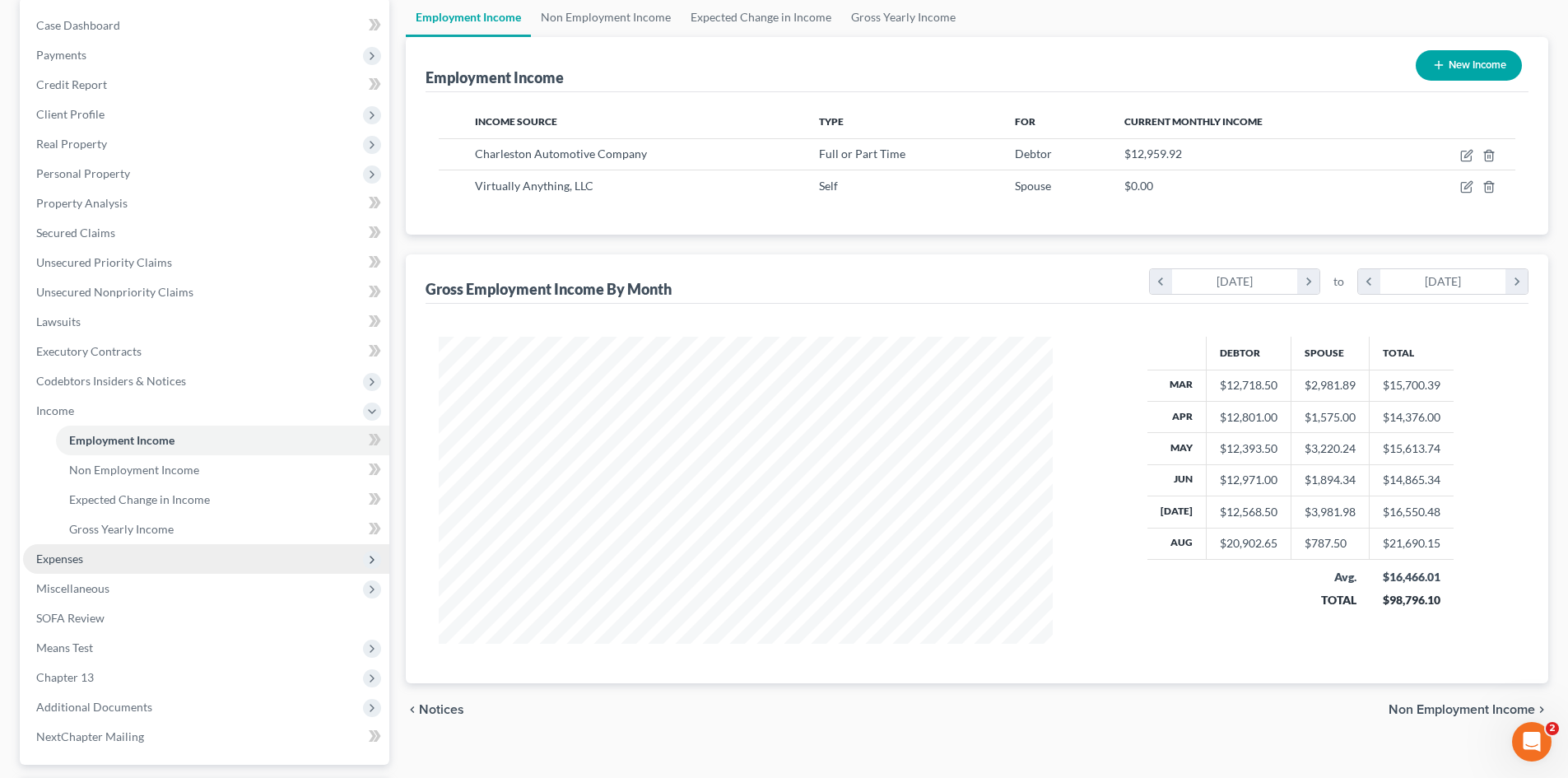
scroll to position [164, 0]
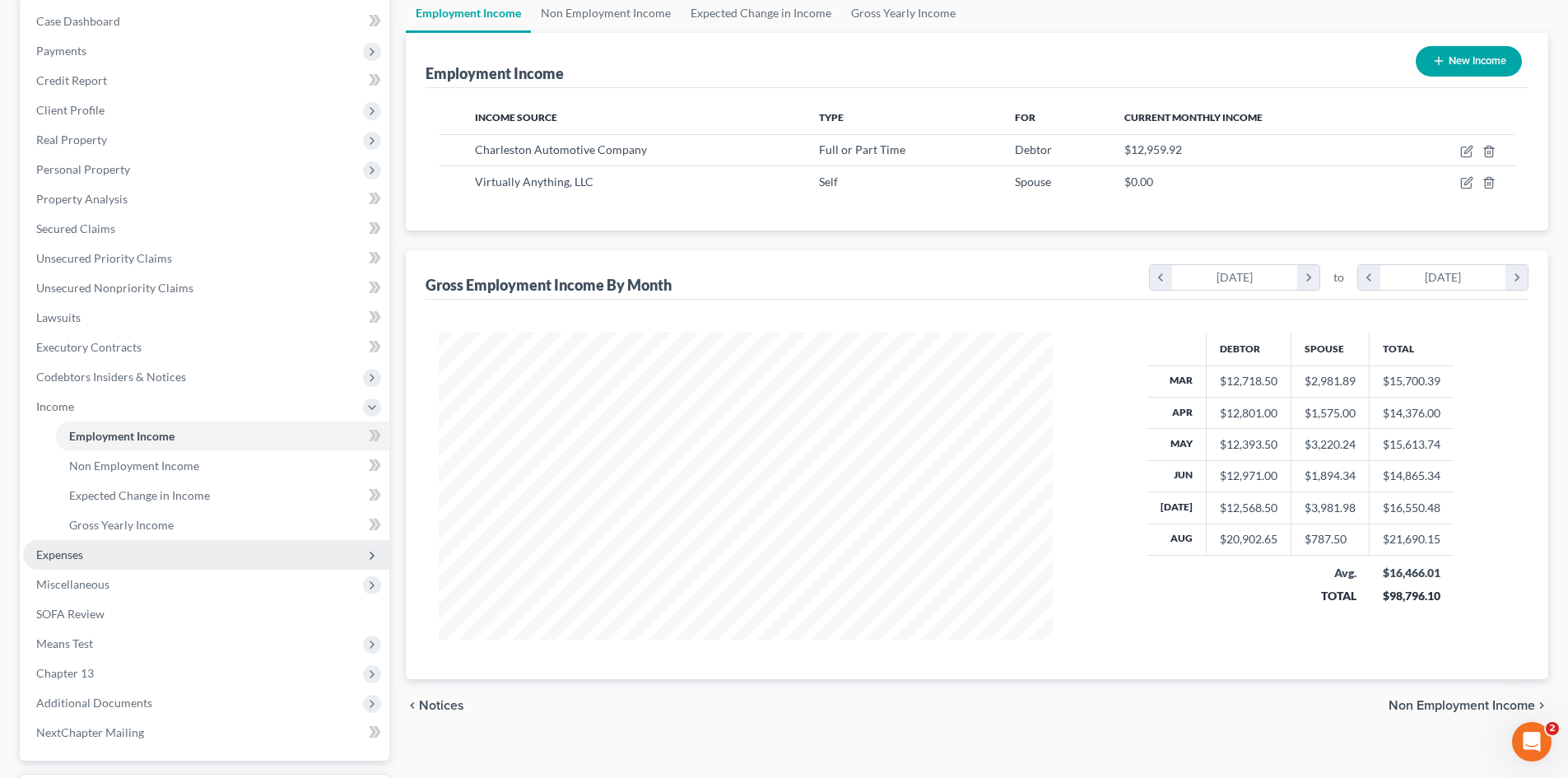
click at [85, 558] on span "Expenses" at bounding box center [205, 555] width 366 height 30
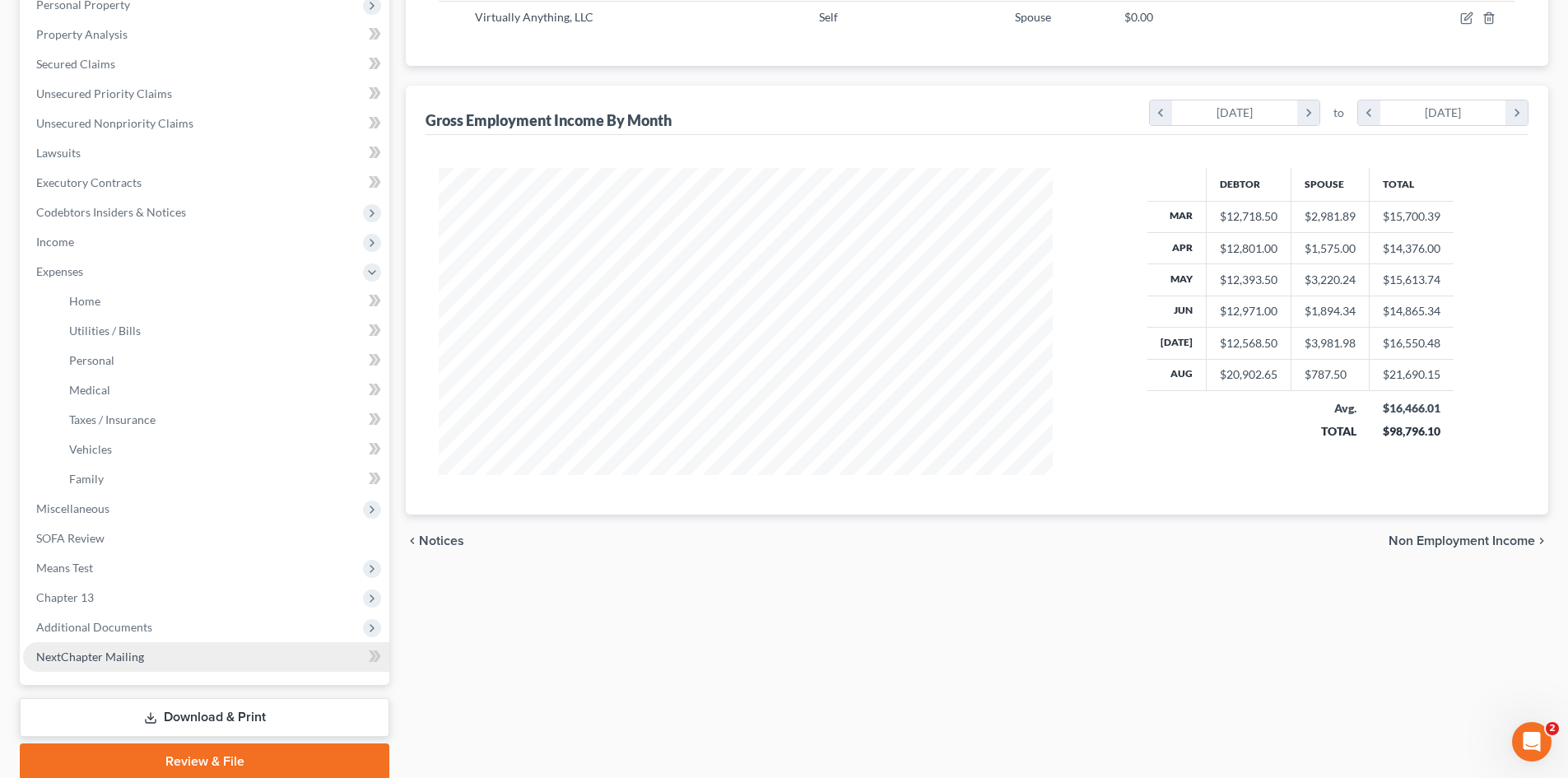
scroll to position [393, 0]
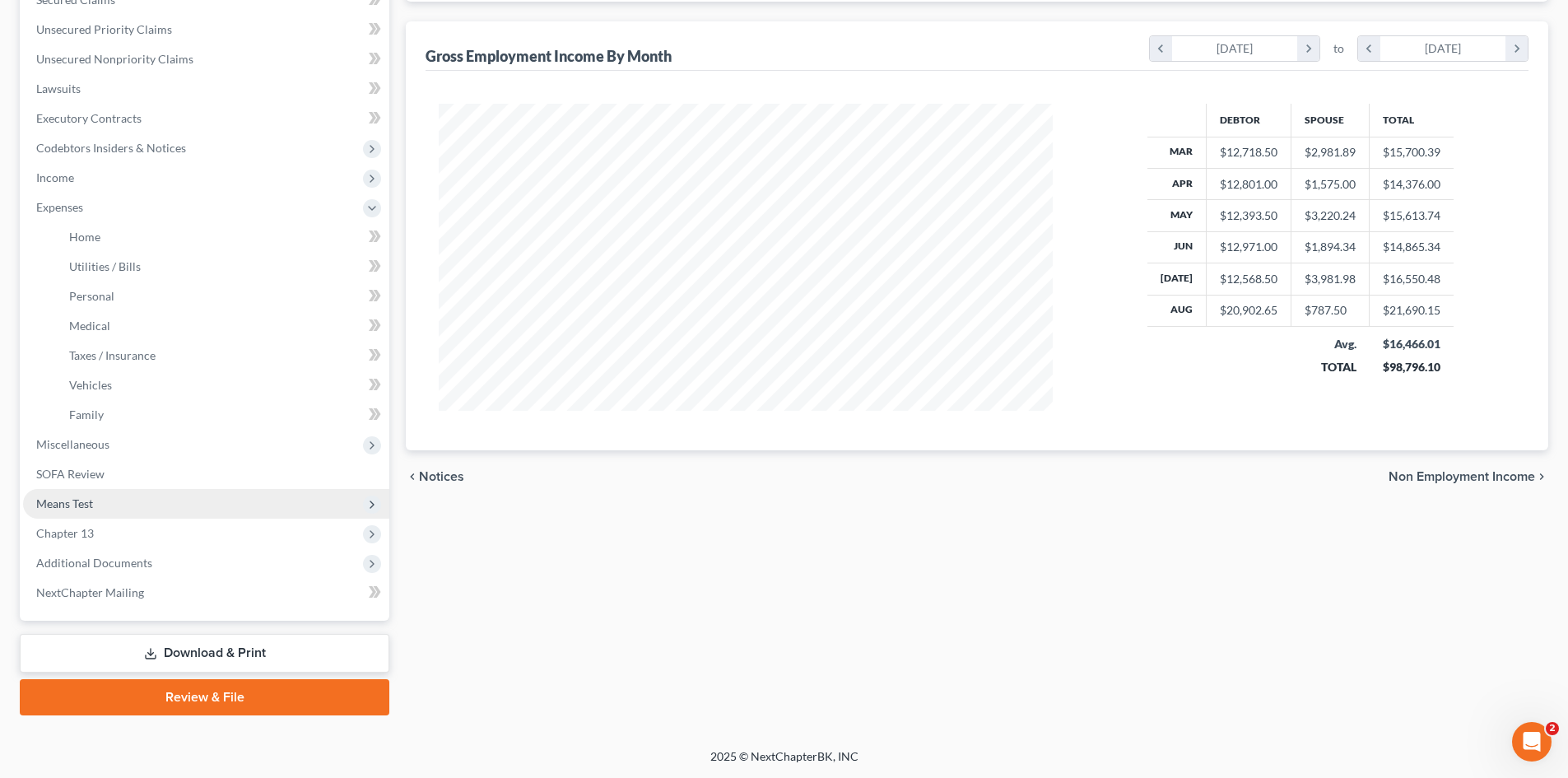
click at [124, 508] on span "Means Test" at bounding box center [205, 504] width 366 height 30
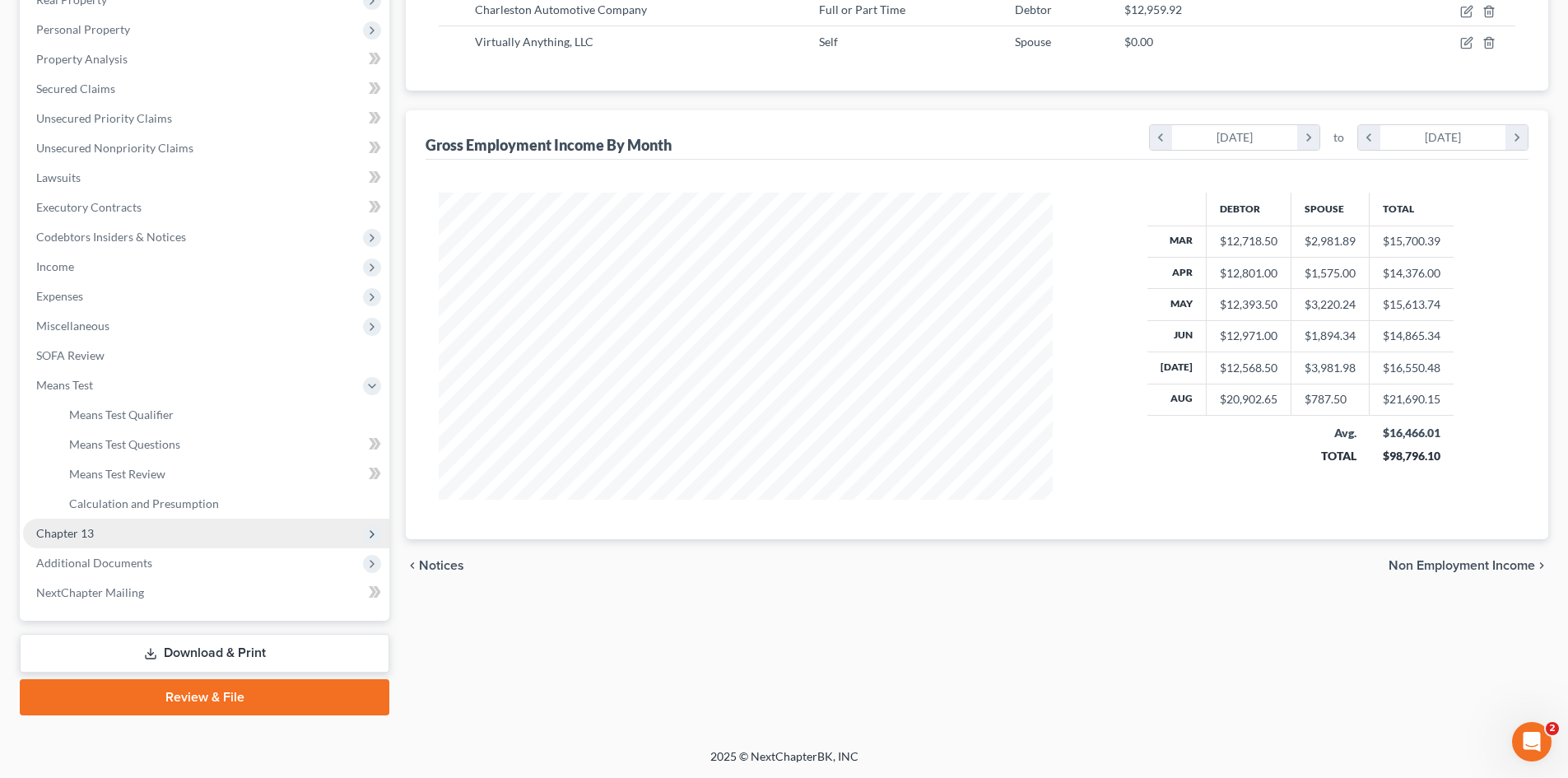
scroll to position [305, 0]
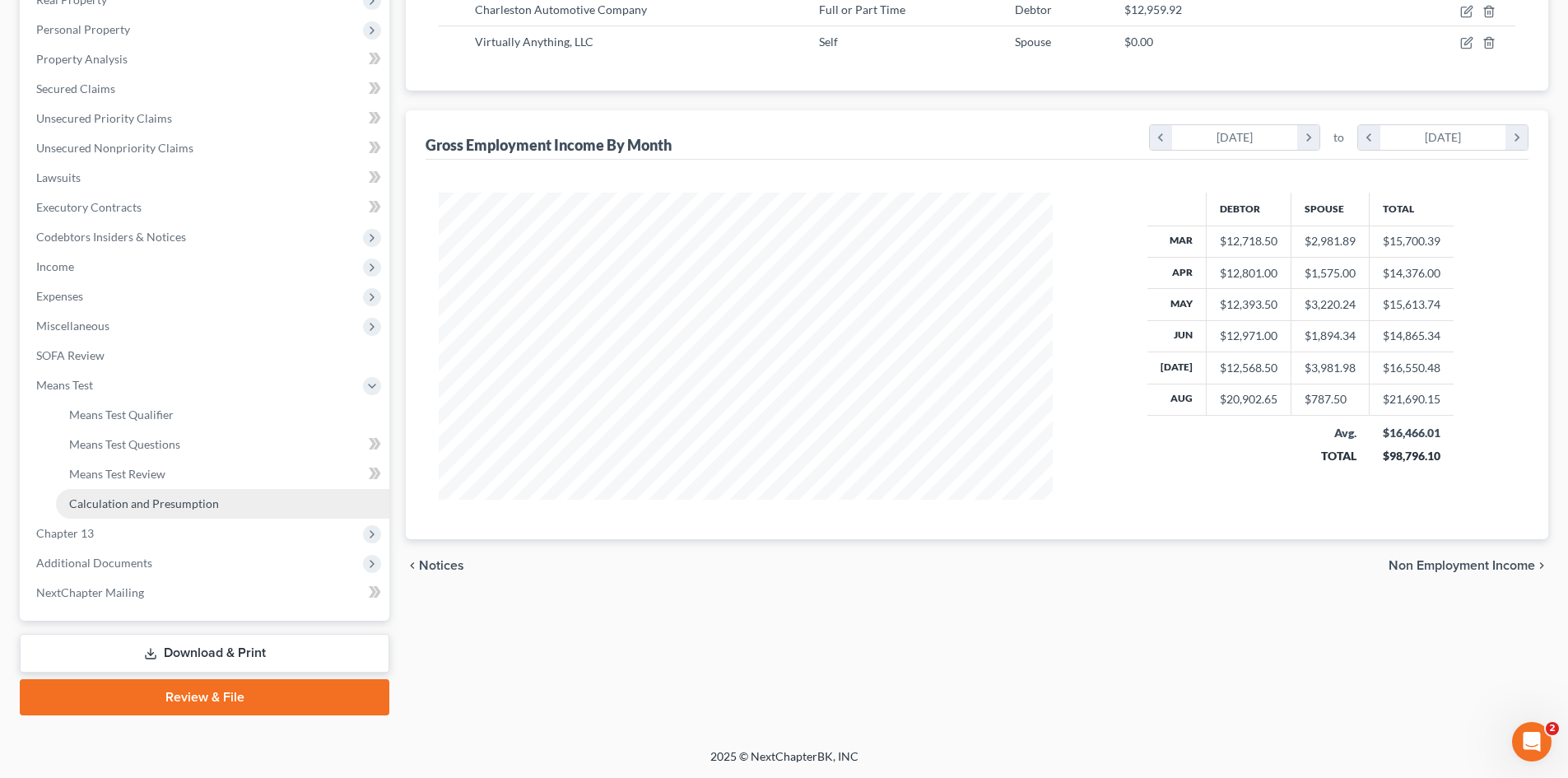
click at [137, 513] on link "Calculation and Presumption" at bounding box center [222, 504] width 333 height 30
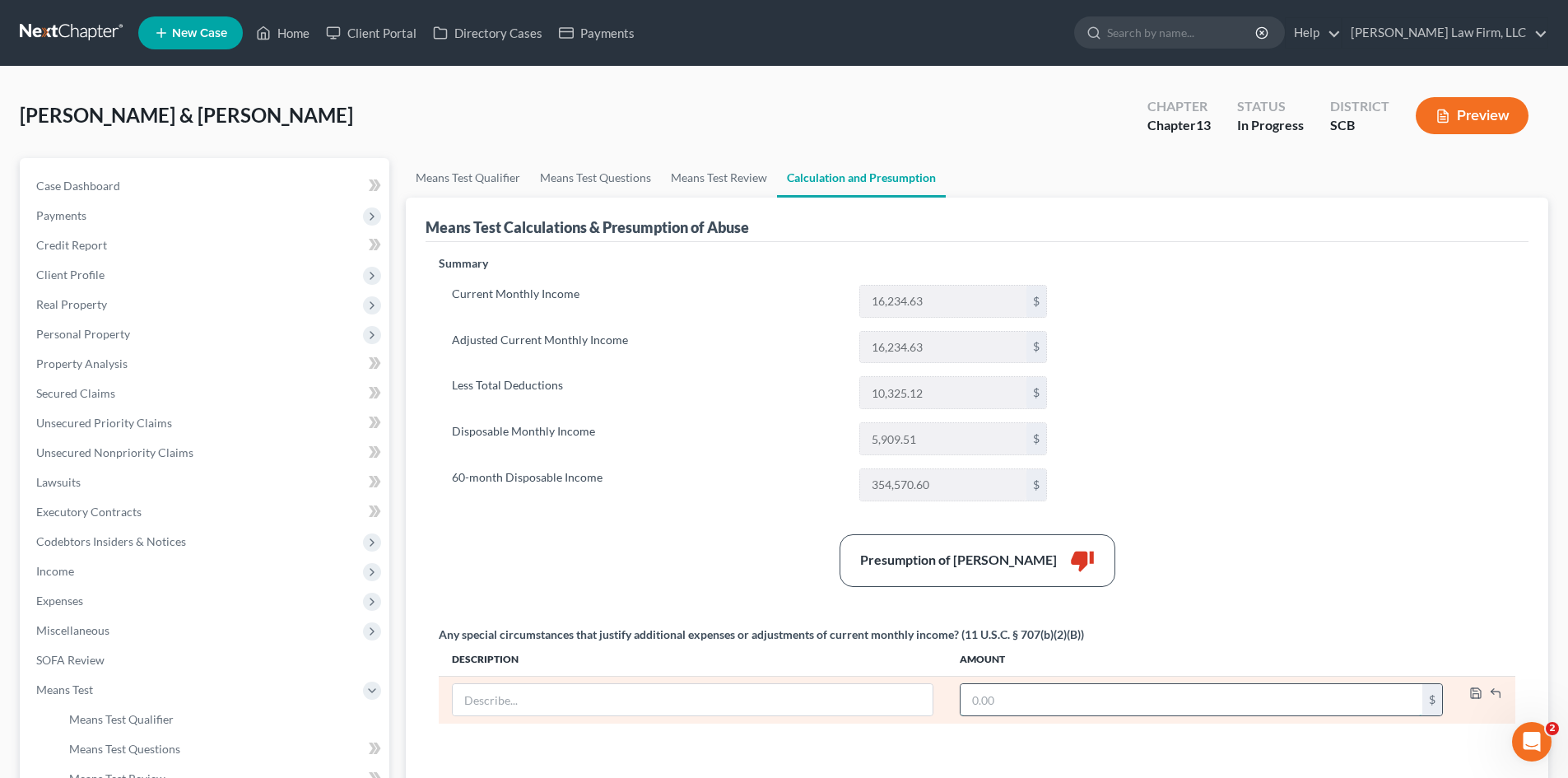
click at [987, 702] on input "text" at bounding box center [1191, 700] width 462 height 31
type input "2,175.44"
click at [812, 690] on input "text" at bounding box center [693, 700] width 480 height 31
type input "Loss of [PERSON_NAME] Business Income"
click at [1479, 694] on polyline "button" at bounding box center [1477, 695] width 6 height 4
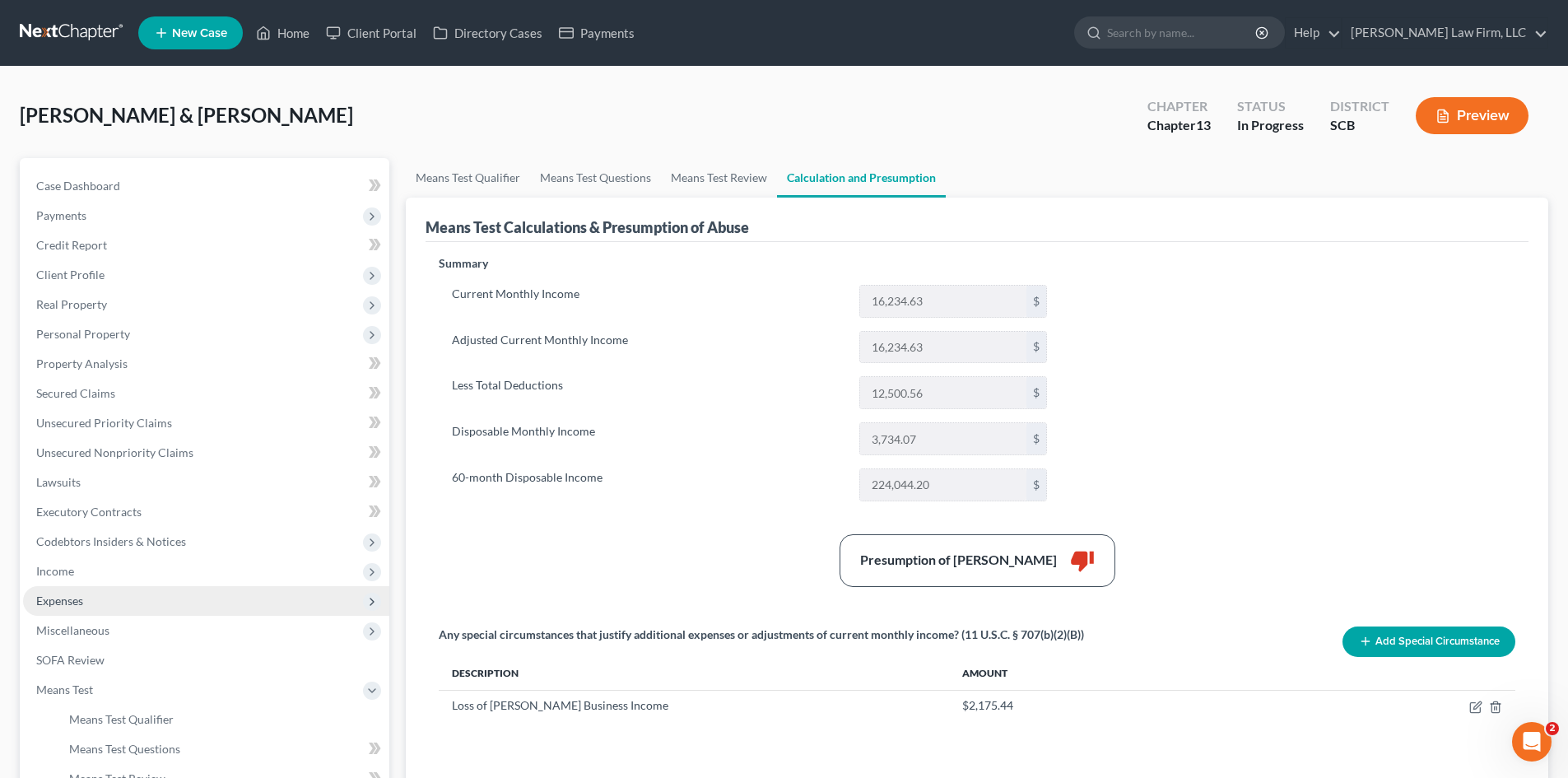
click at [77, 607] on span "Expenses" at bounding box center [205, 601] width 366 height 30
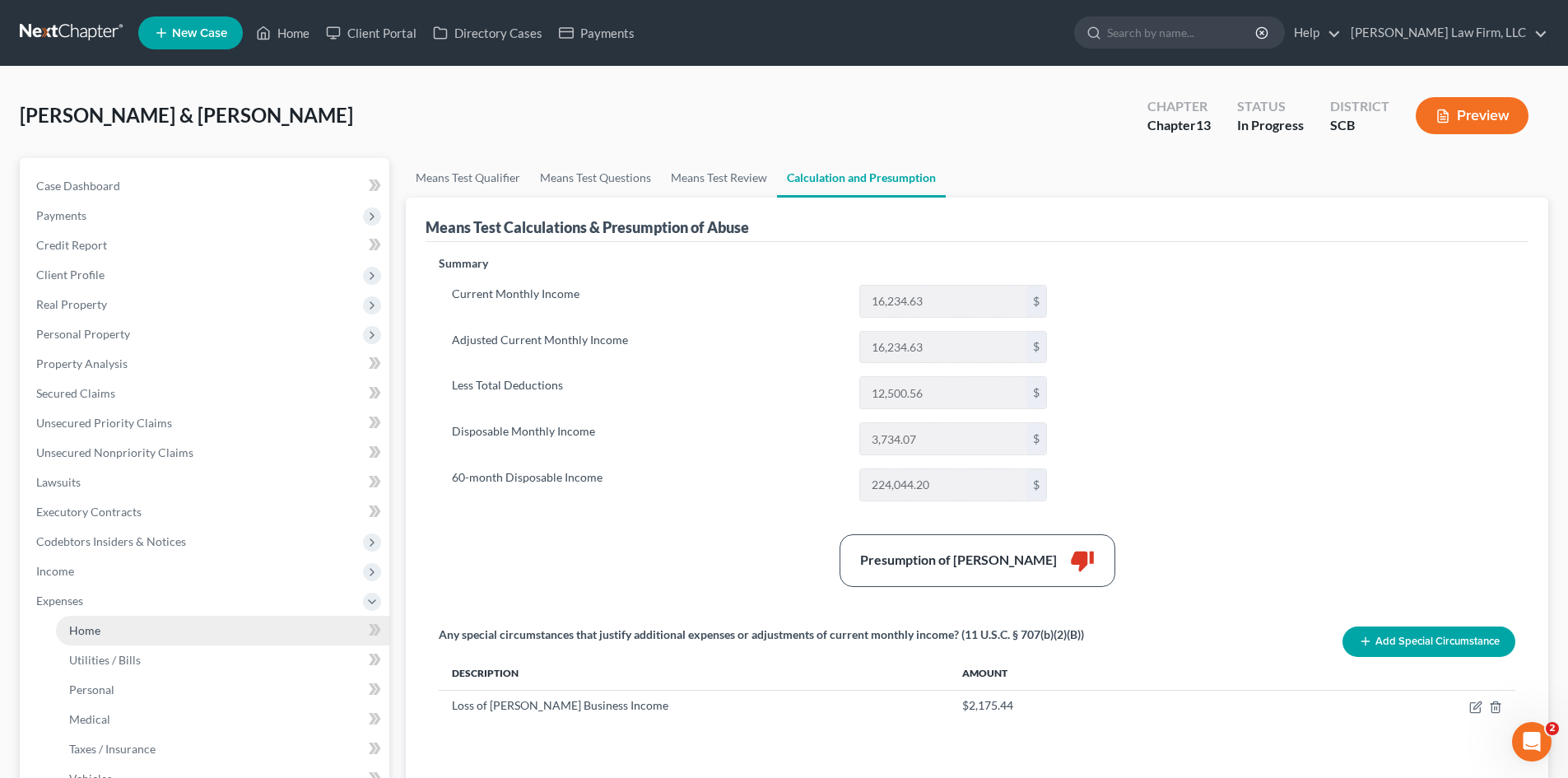
click at [83, 627] on span "Home" at bounding box center [84, 630] width 31 height 14
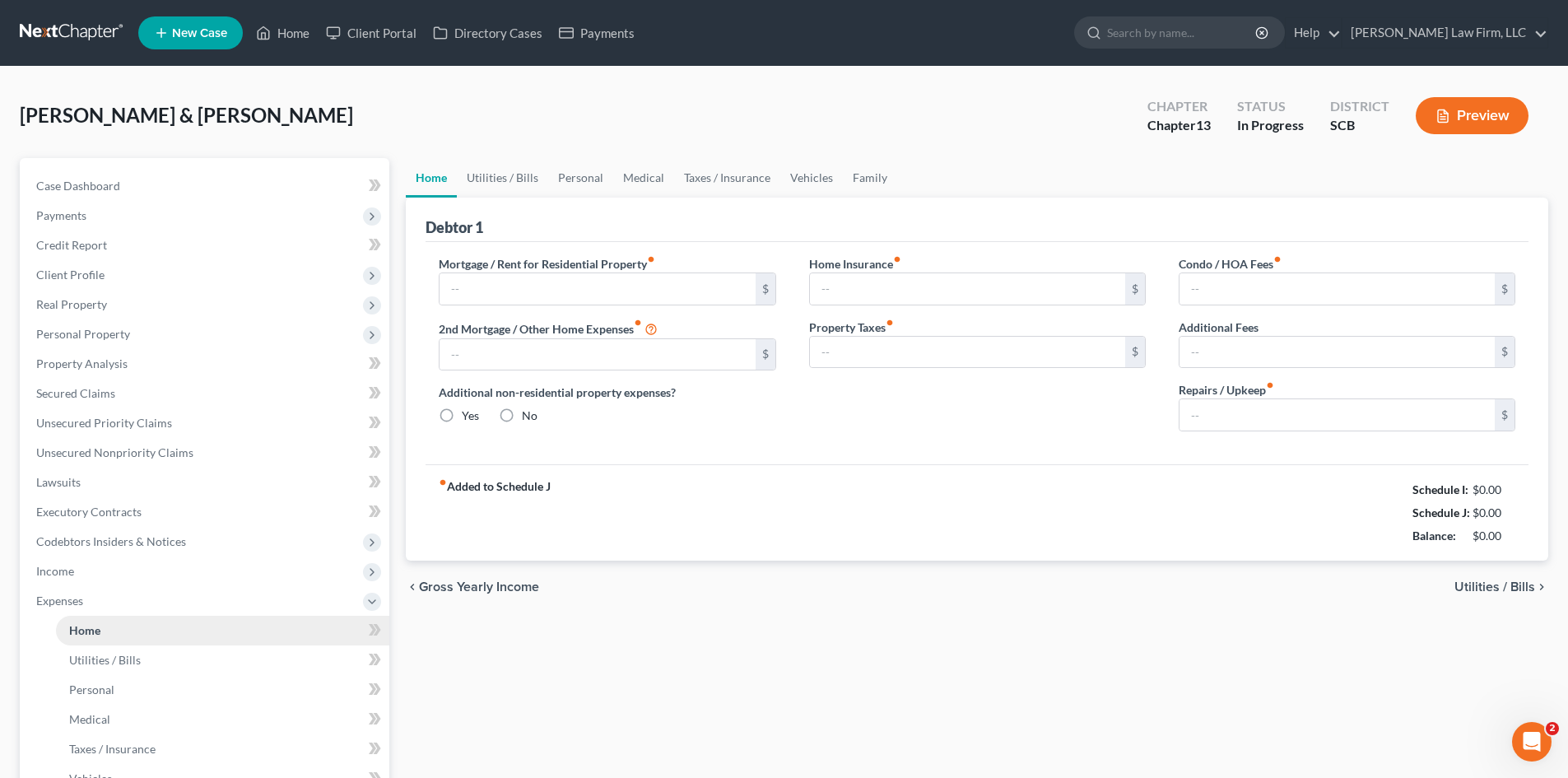
type input "2,403.52"
type input "0.00"
radio input "true"
type input "291.24"
type input "242.68"
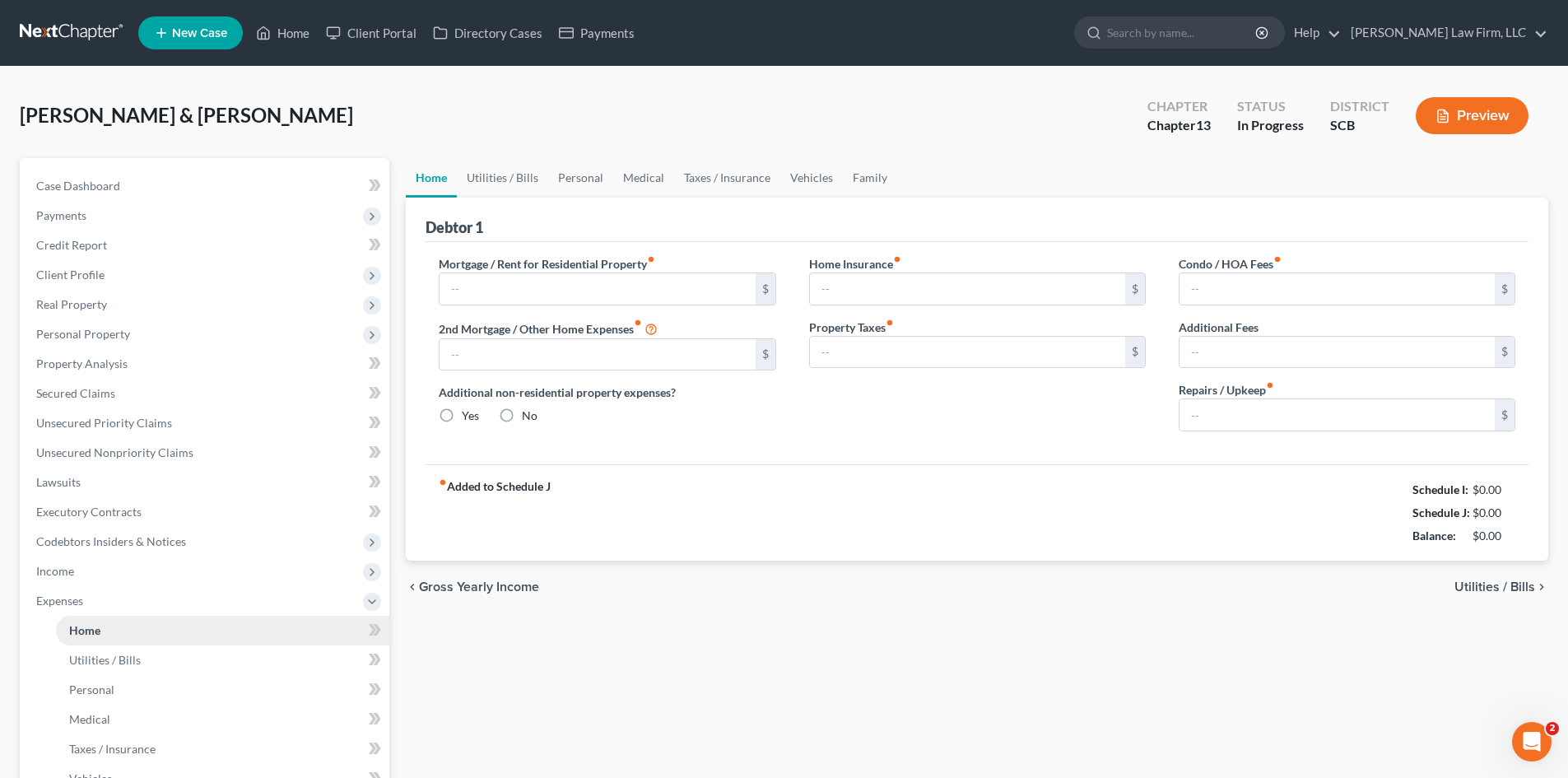
type input "75.00"
type input "0.00"
type input "200.00"
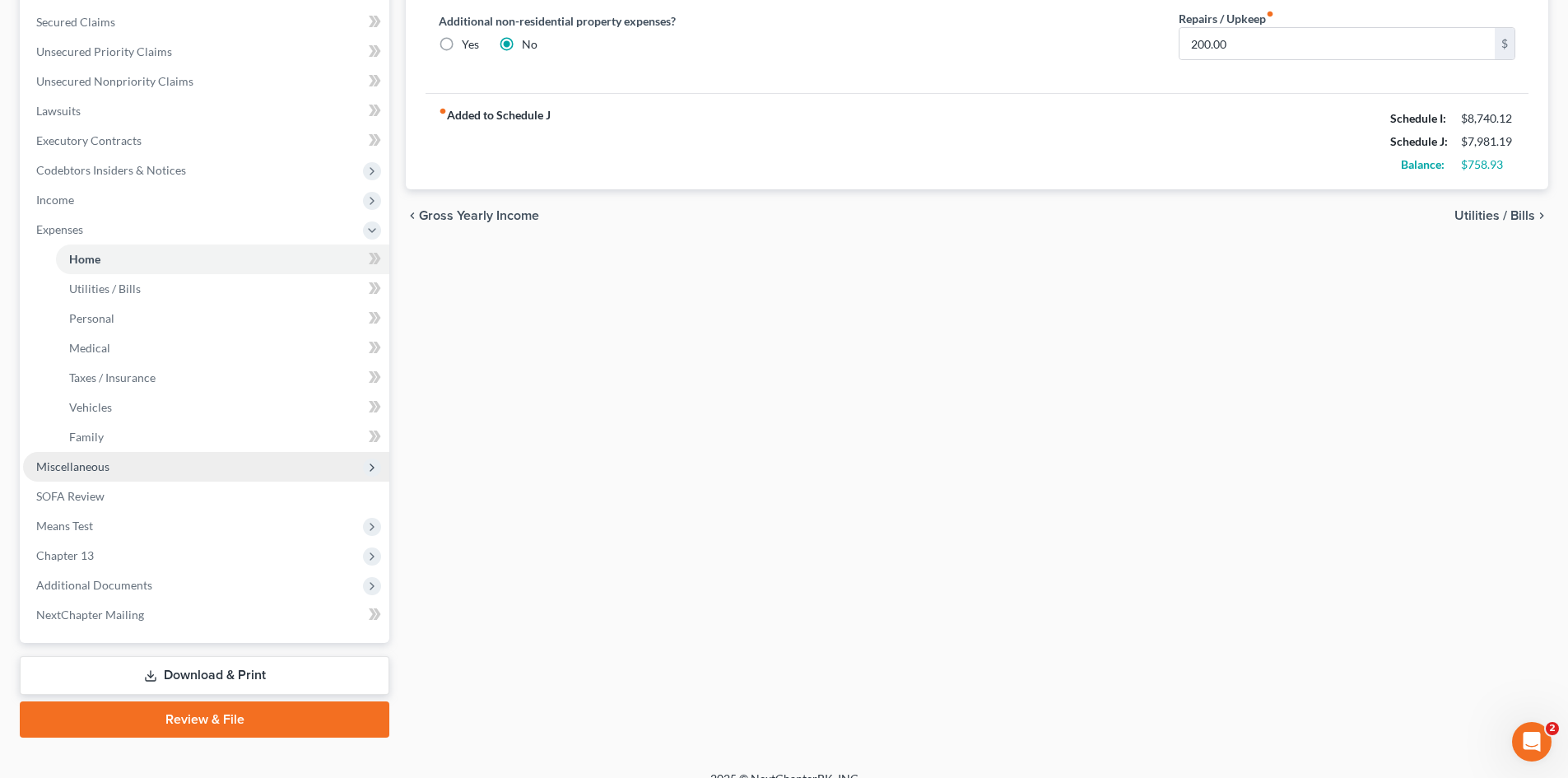
scroll to position [393, 0]
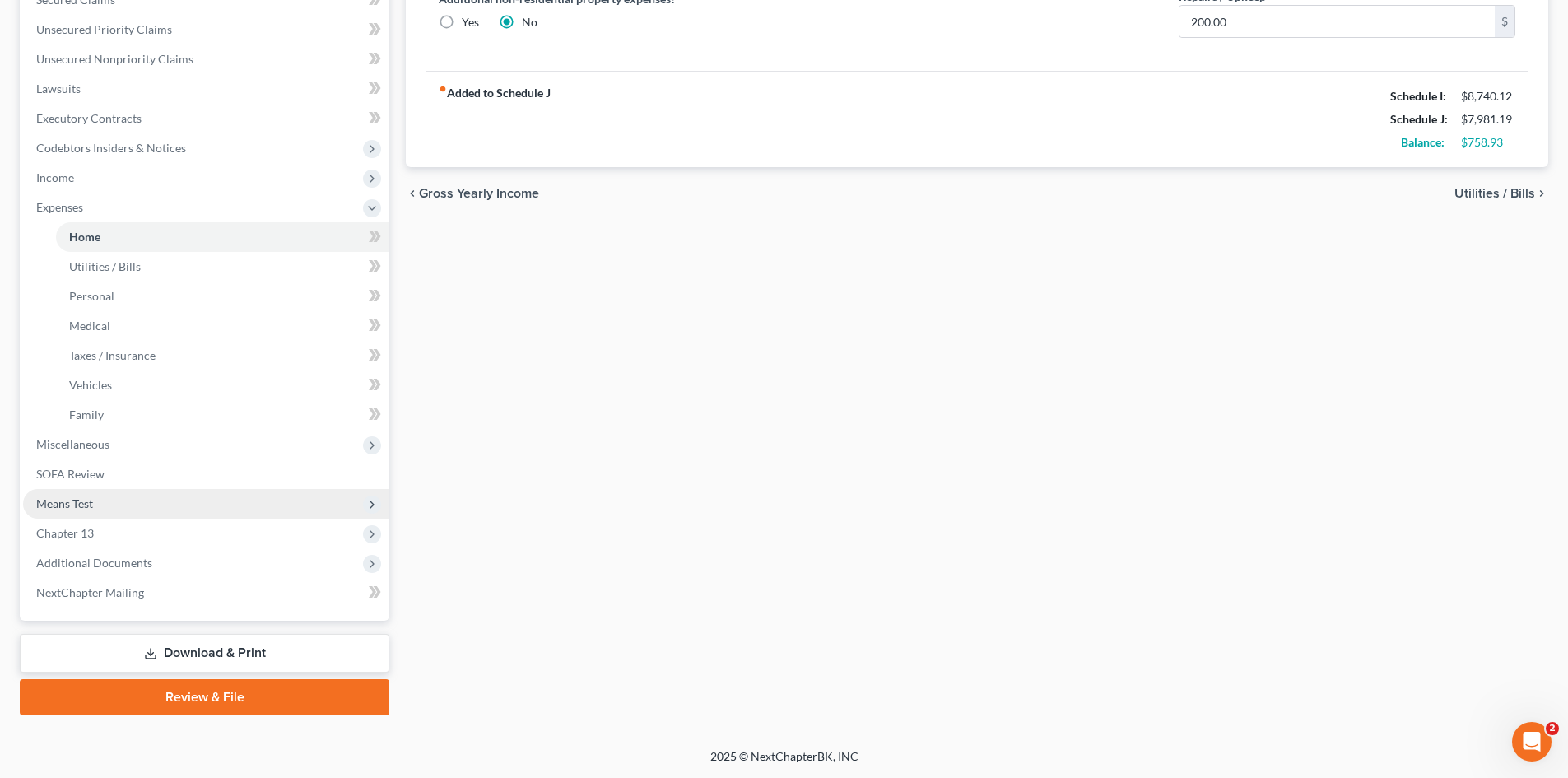
click at [82, 506] on span "Means Test" at bounding box center [64, 504] width 57 height 14
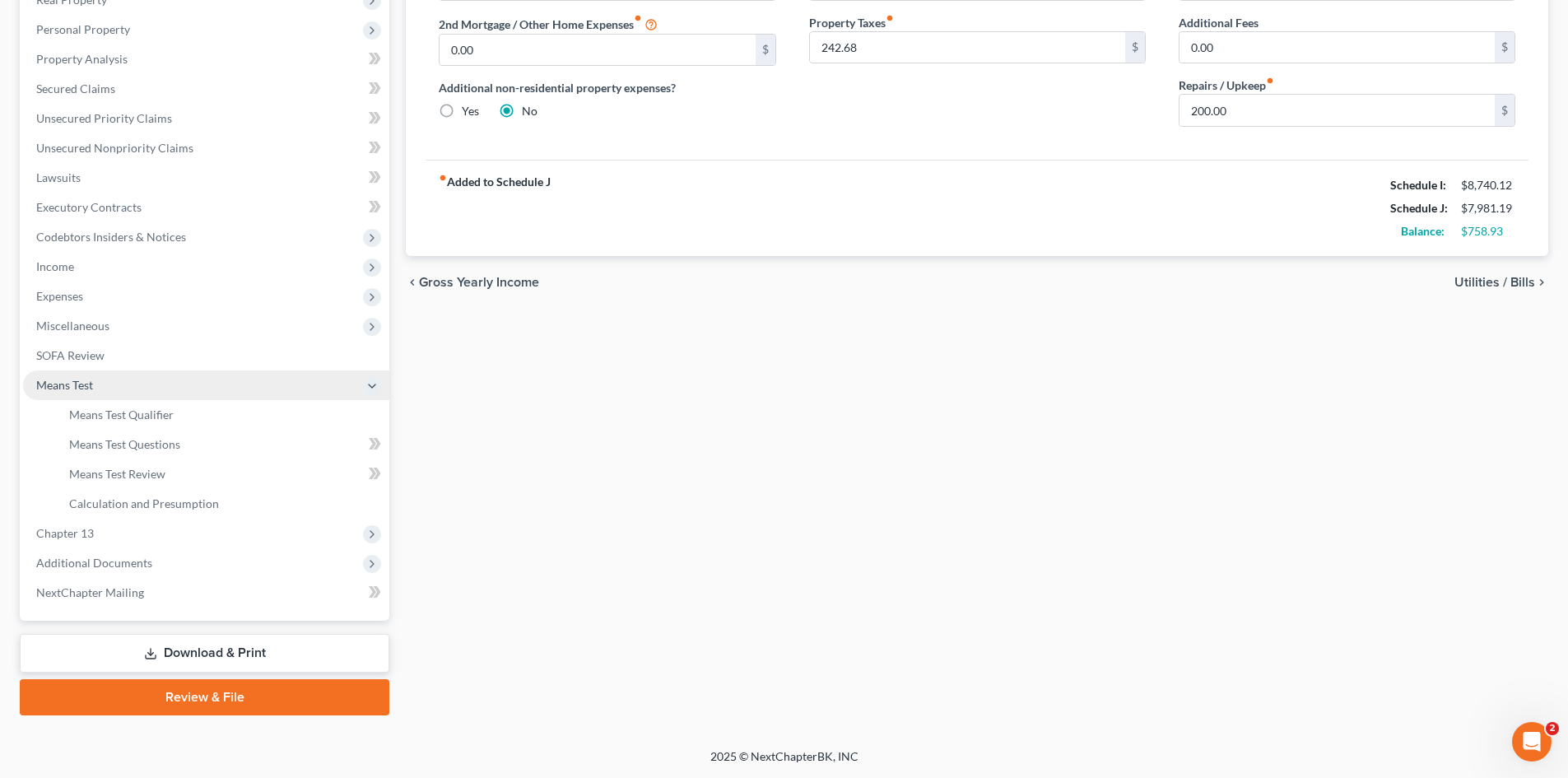
scroll to position [305, 0]
click at [102, 421] on link "Means Test Qualifier" at bounding box center [222, 415] width 333 height 30
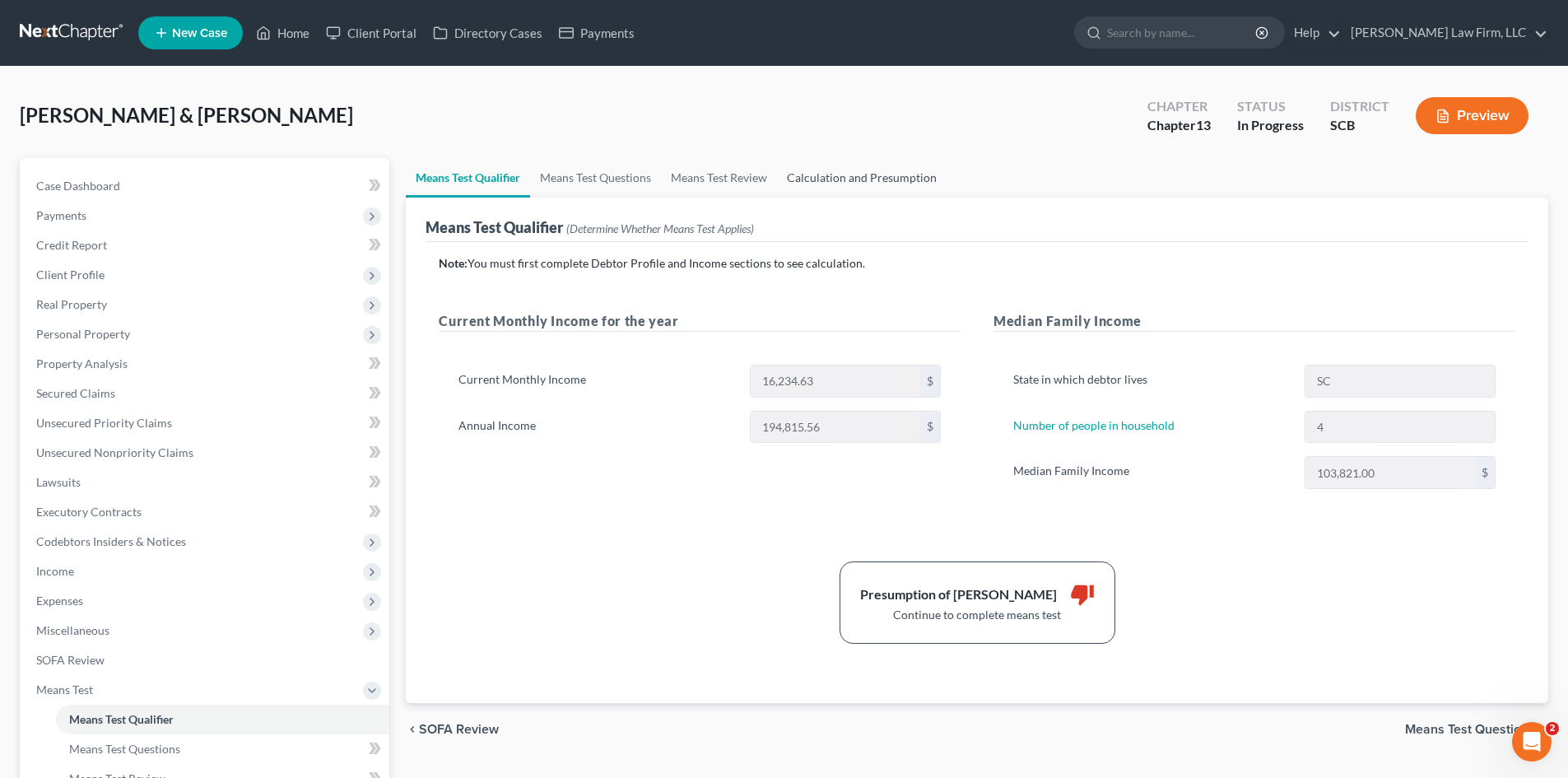
click at [816, 173] on link "Calculation and Presumption" at bounding box center [861, 178] width 170 height 39
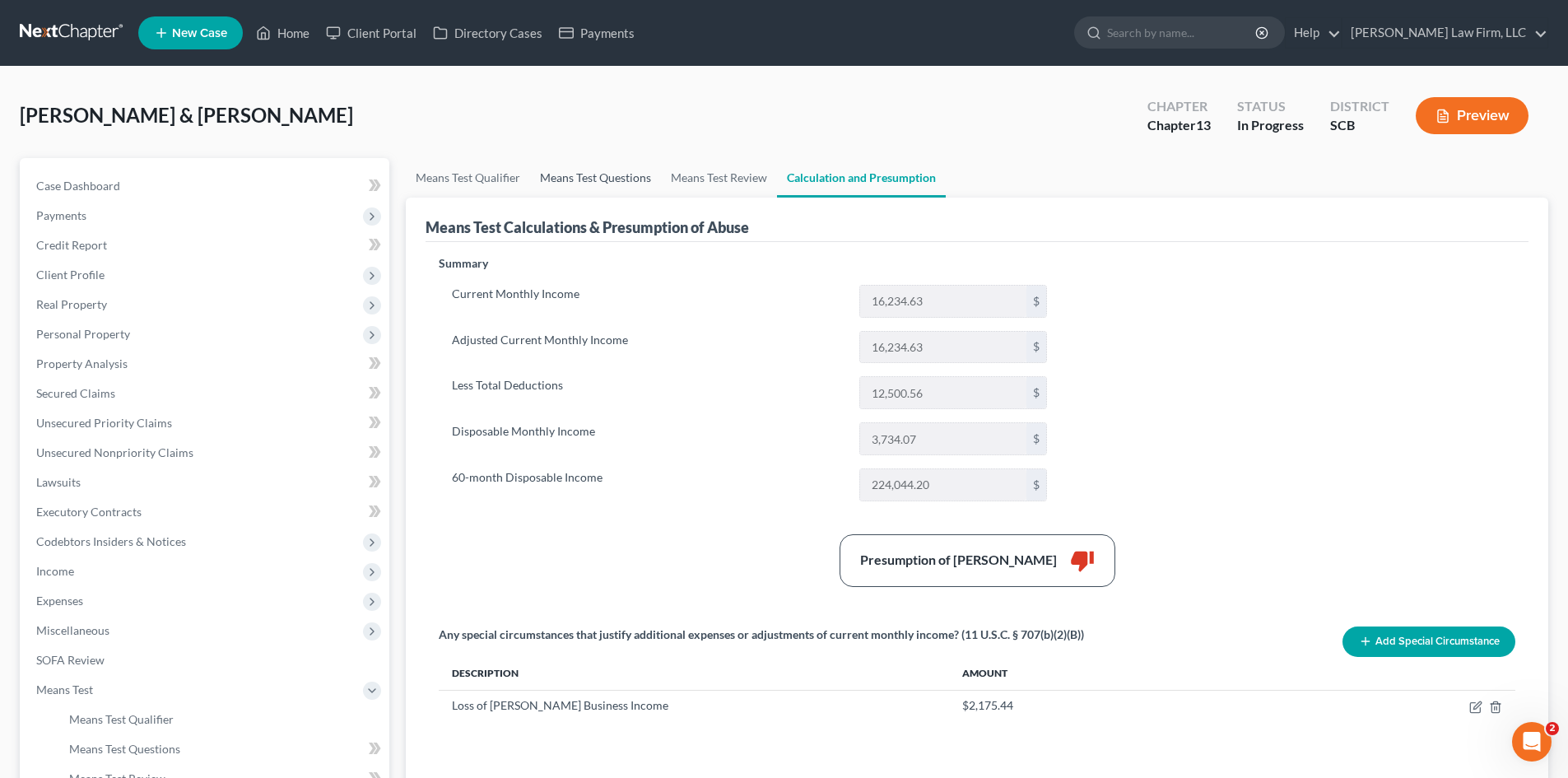
click at [634, 182] on link "Means Test Questions" at bounding box center [595, 178] width 131 height 39
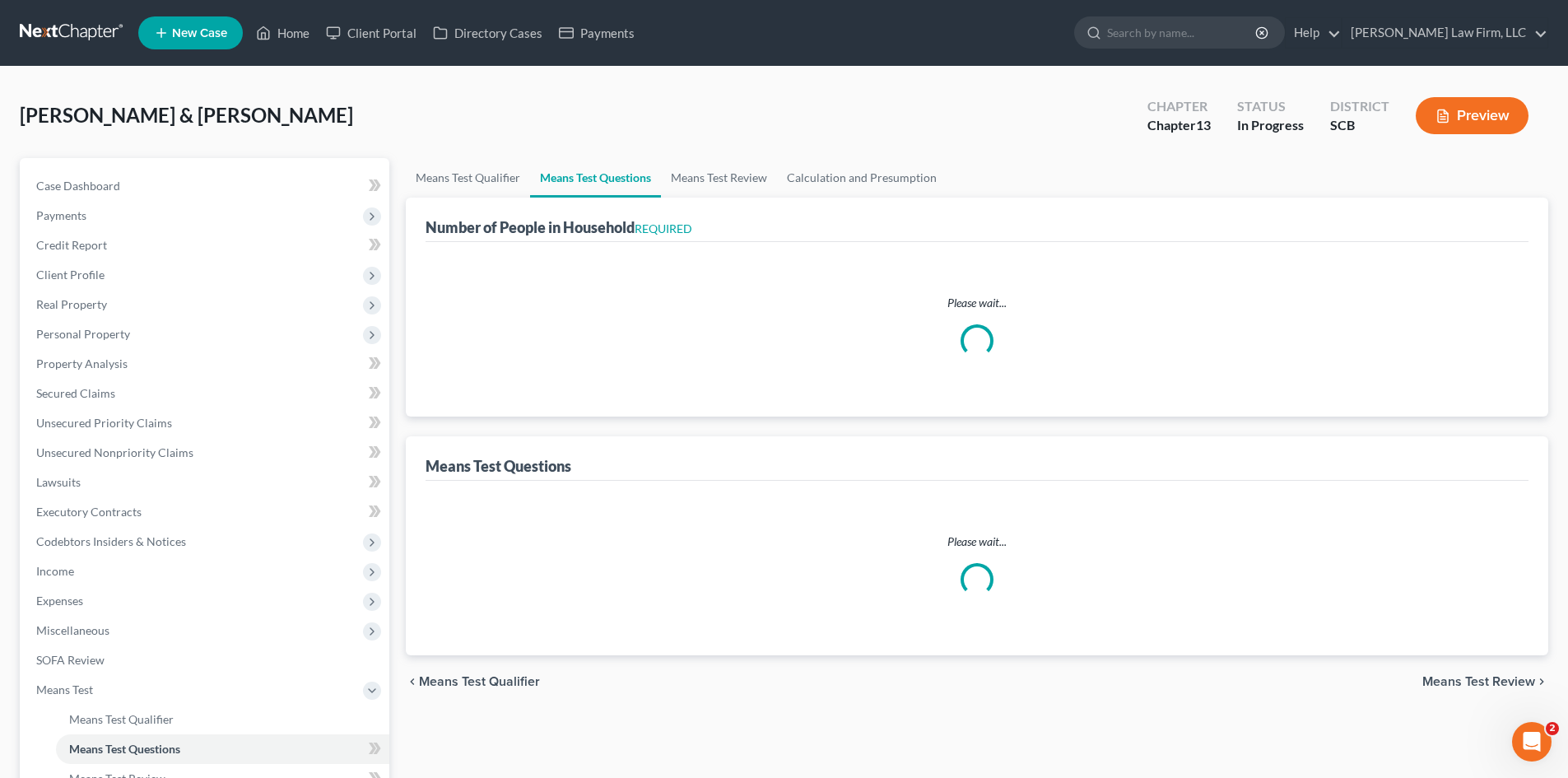
select select "0"
select select "60"
select select "1"
select select "60"
select select "1"
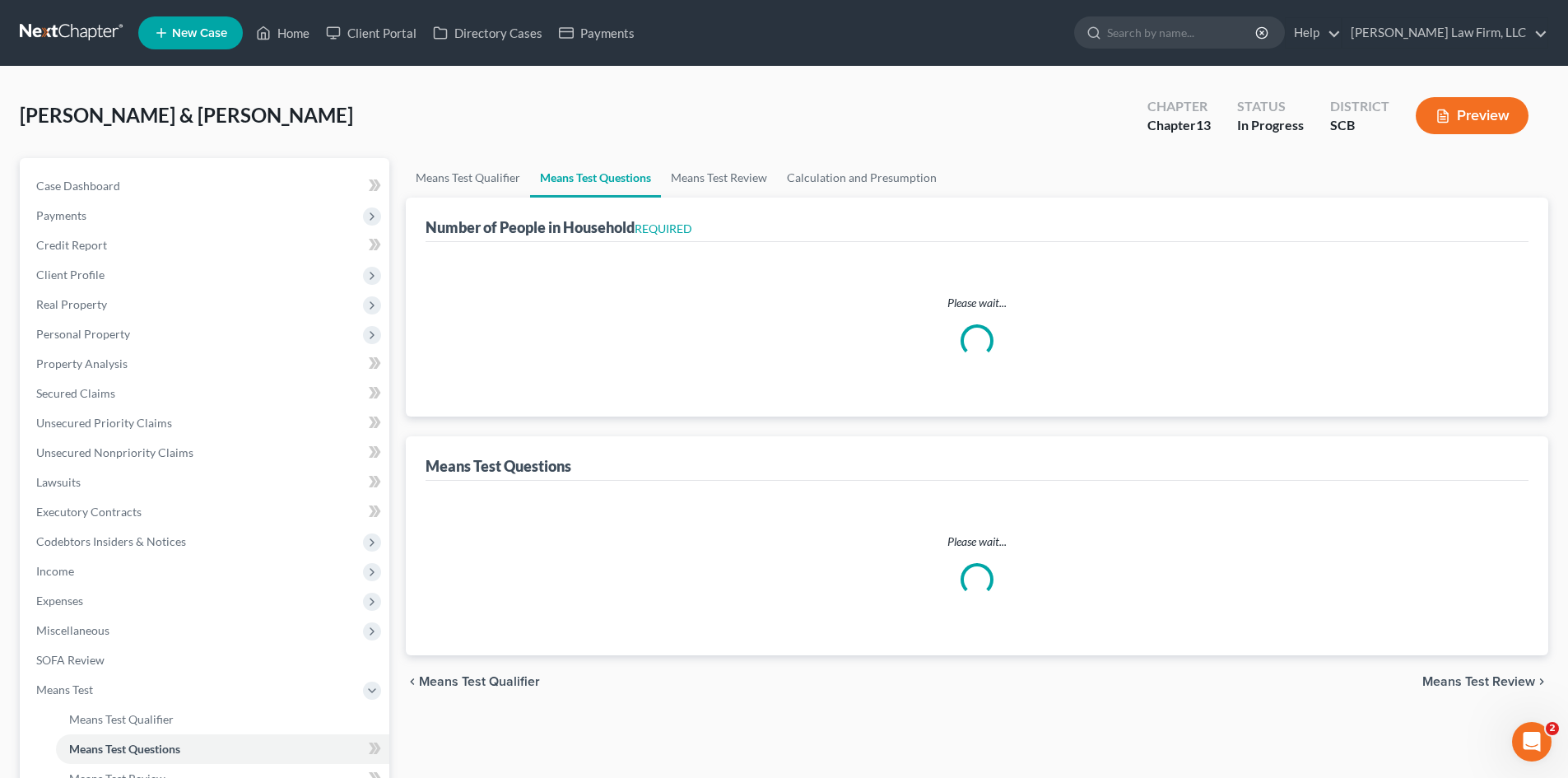
select select "60"
select select "1"
select select "60"
select select "0"
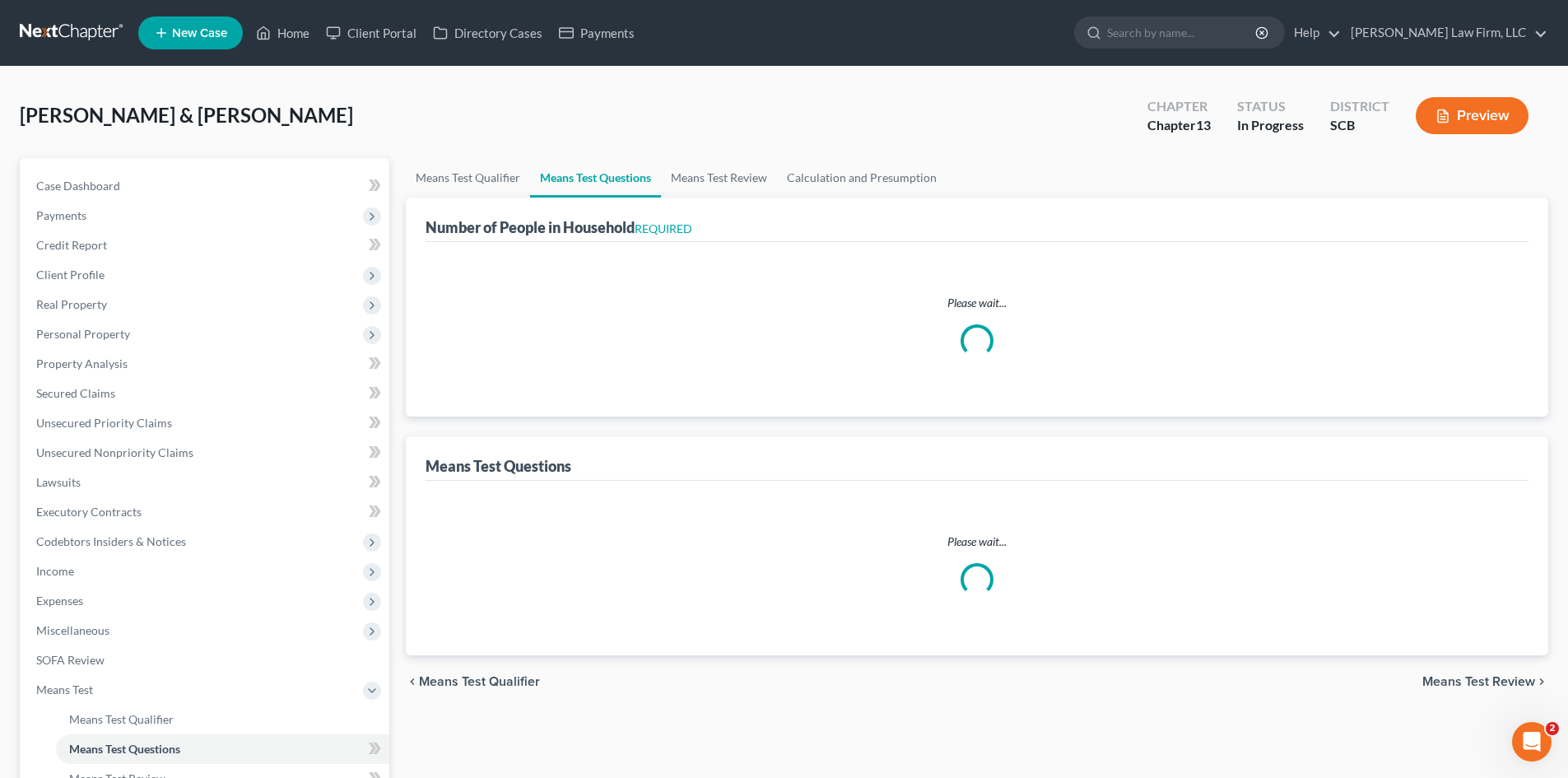
select select "60"
select select "0"
select select "60"
select select "3"
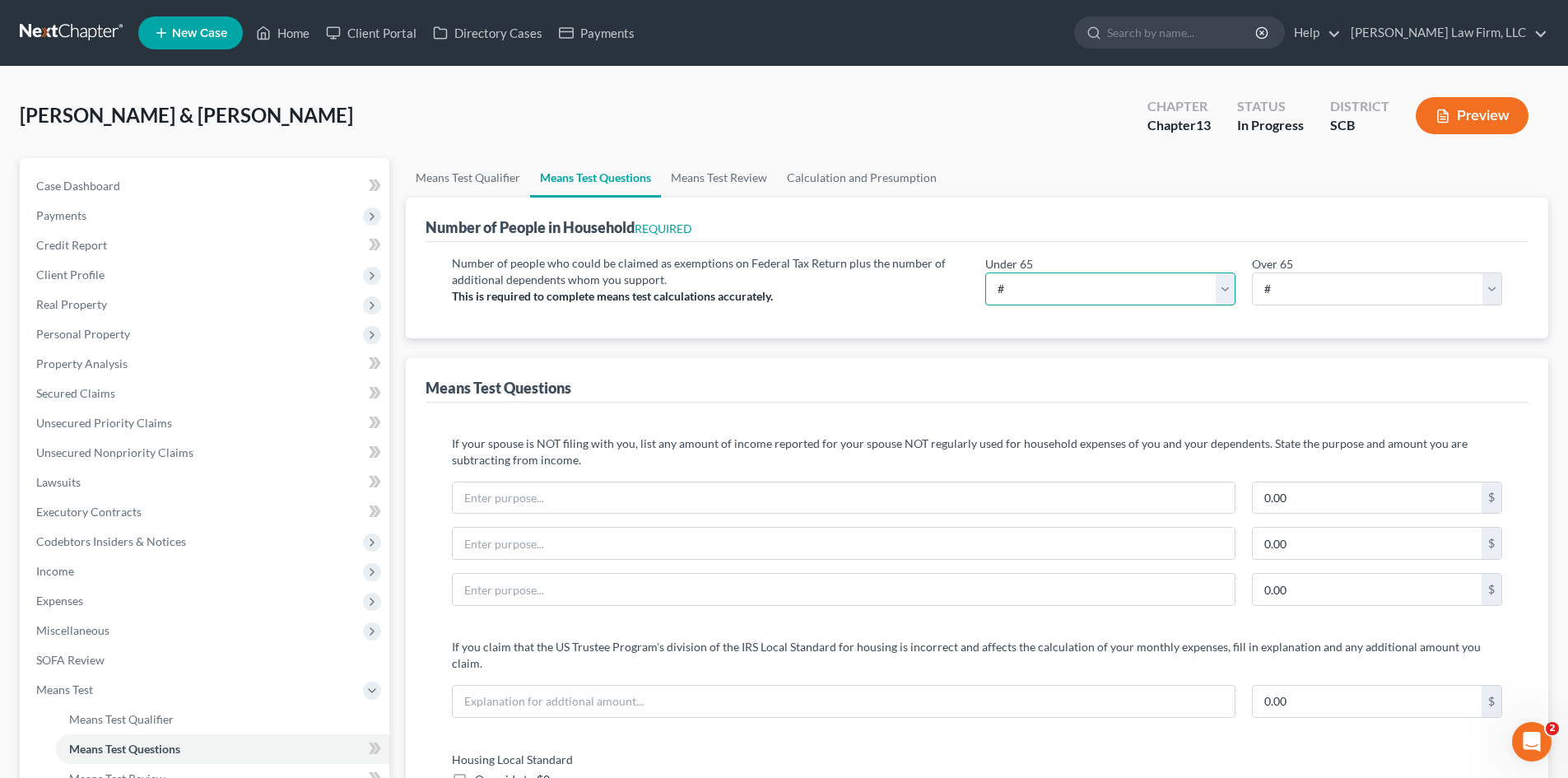
click at [1114, 288] on select "# 0 1 2 3 4 5 6 7 8 9 10" at bounding box center [1111, 289] width 251 height 33
select select "4"
click at [986, 272] on select "# 0 1 2 3 4 5 6 7 8 9 10" at bounding box center [1111, 289] width 251 height 33
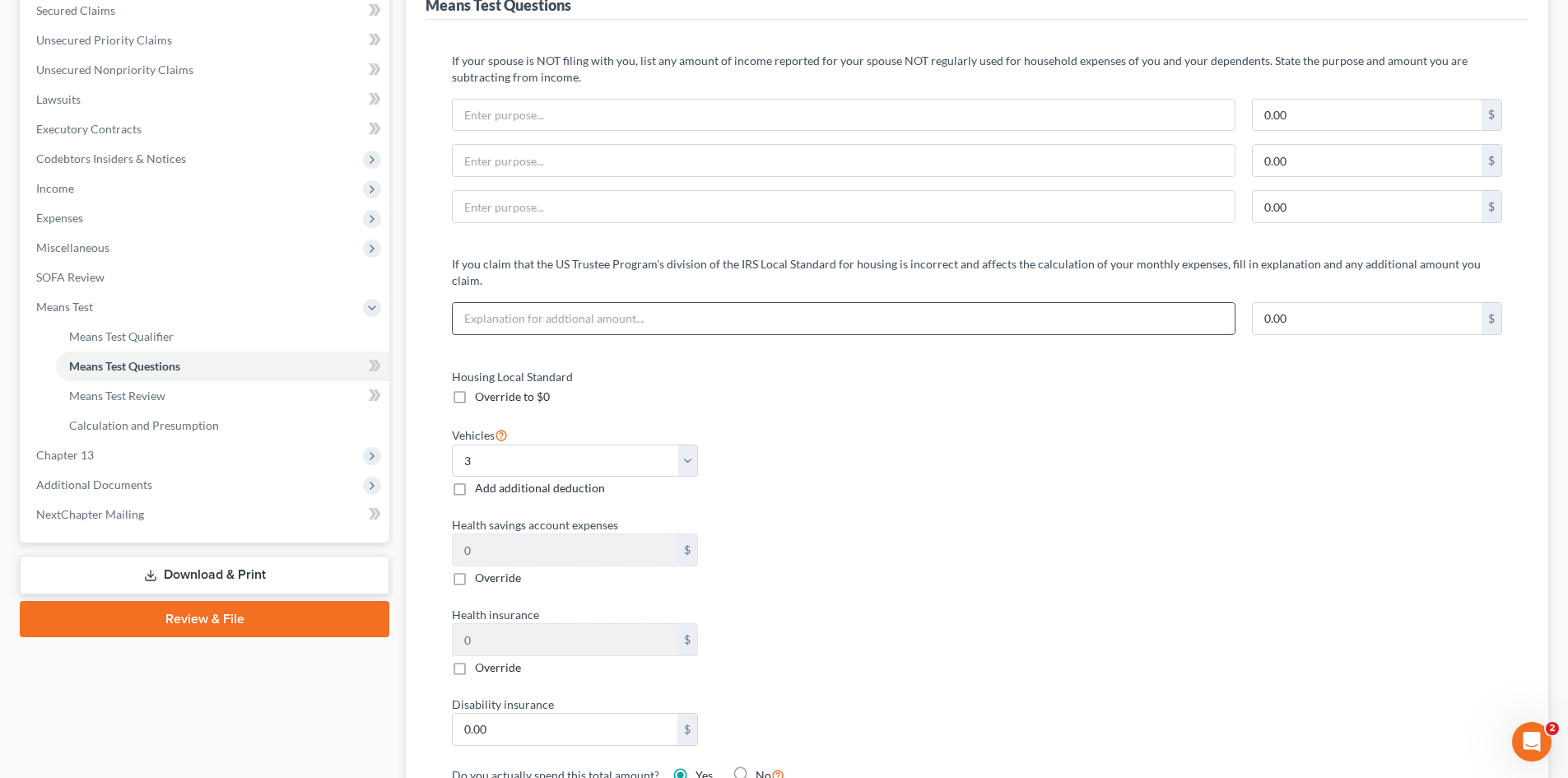
scroll to position [412, 0]
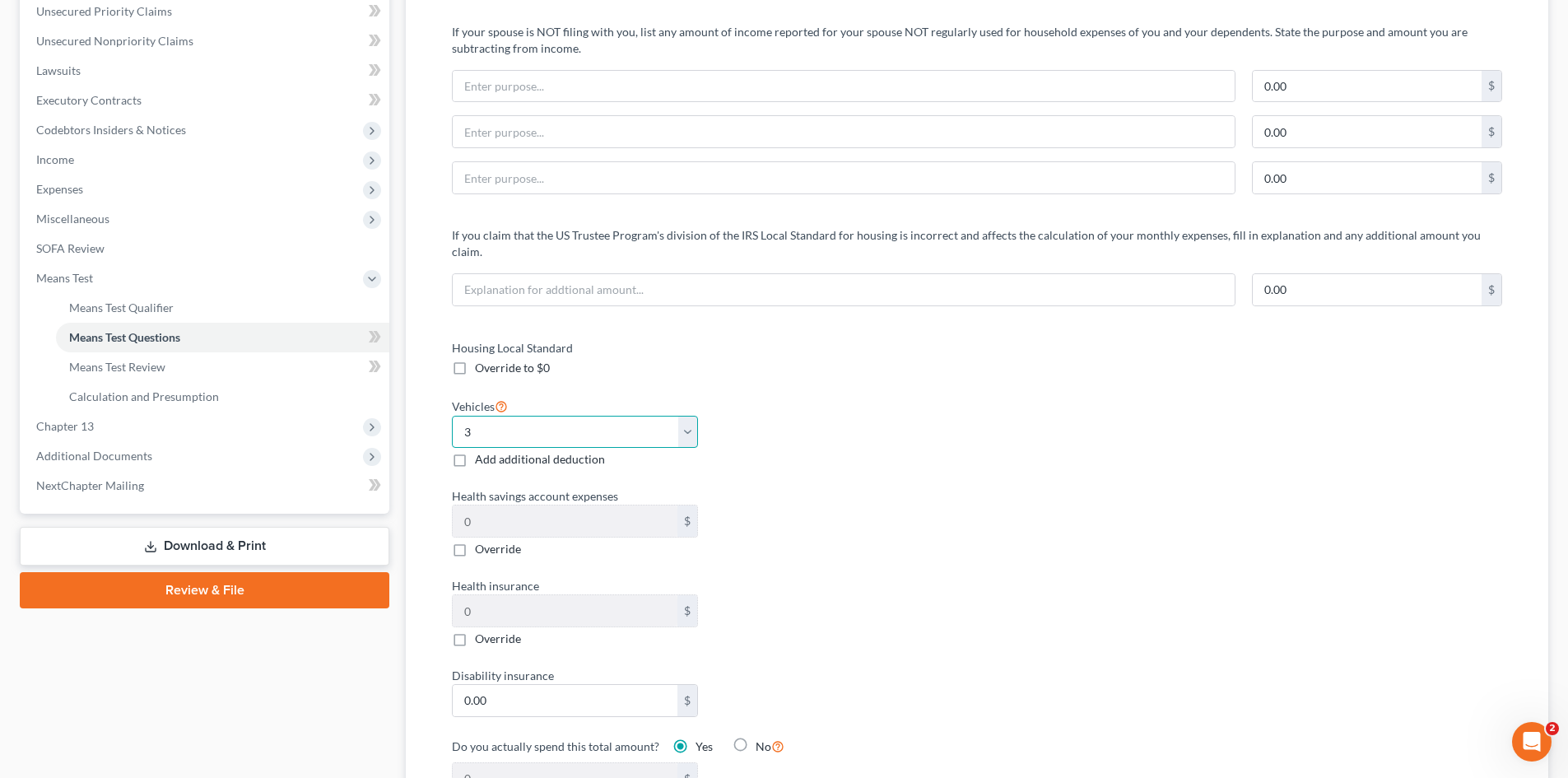
click at [657, 416] on select "Select 0 1 2 3 4 5" at bounding box center [574, 433] width 246 height 33
select select "2"
click at [452, 416] on select "Select 0 1 2 3 4 5" at bounding box center [574, 433] width 246 height 33
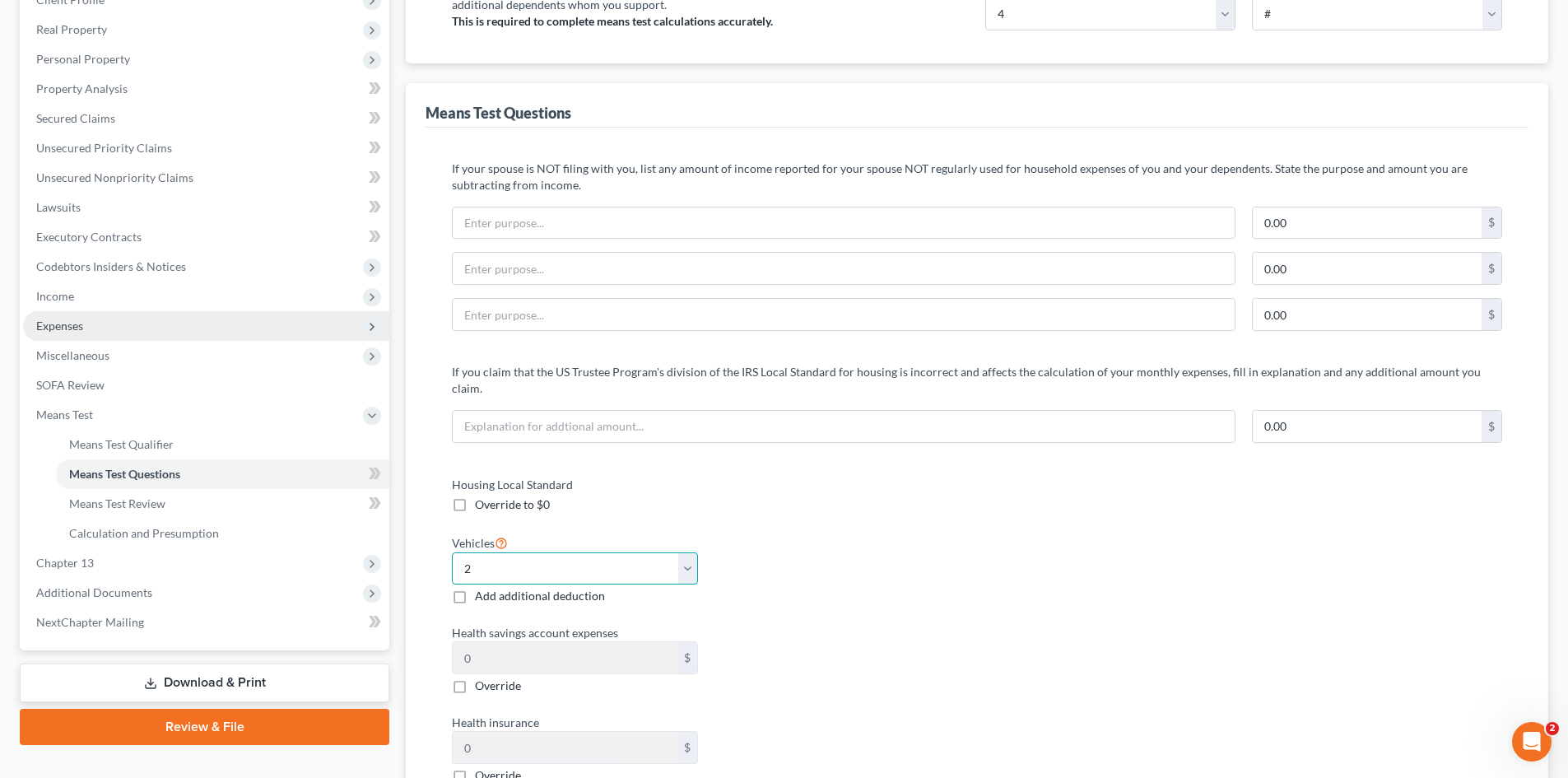
scroll to position [247, 0]
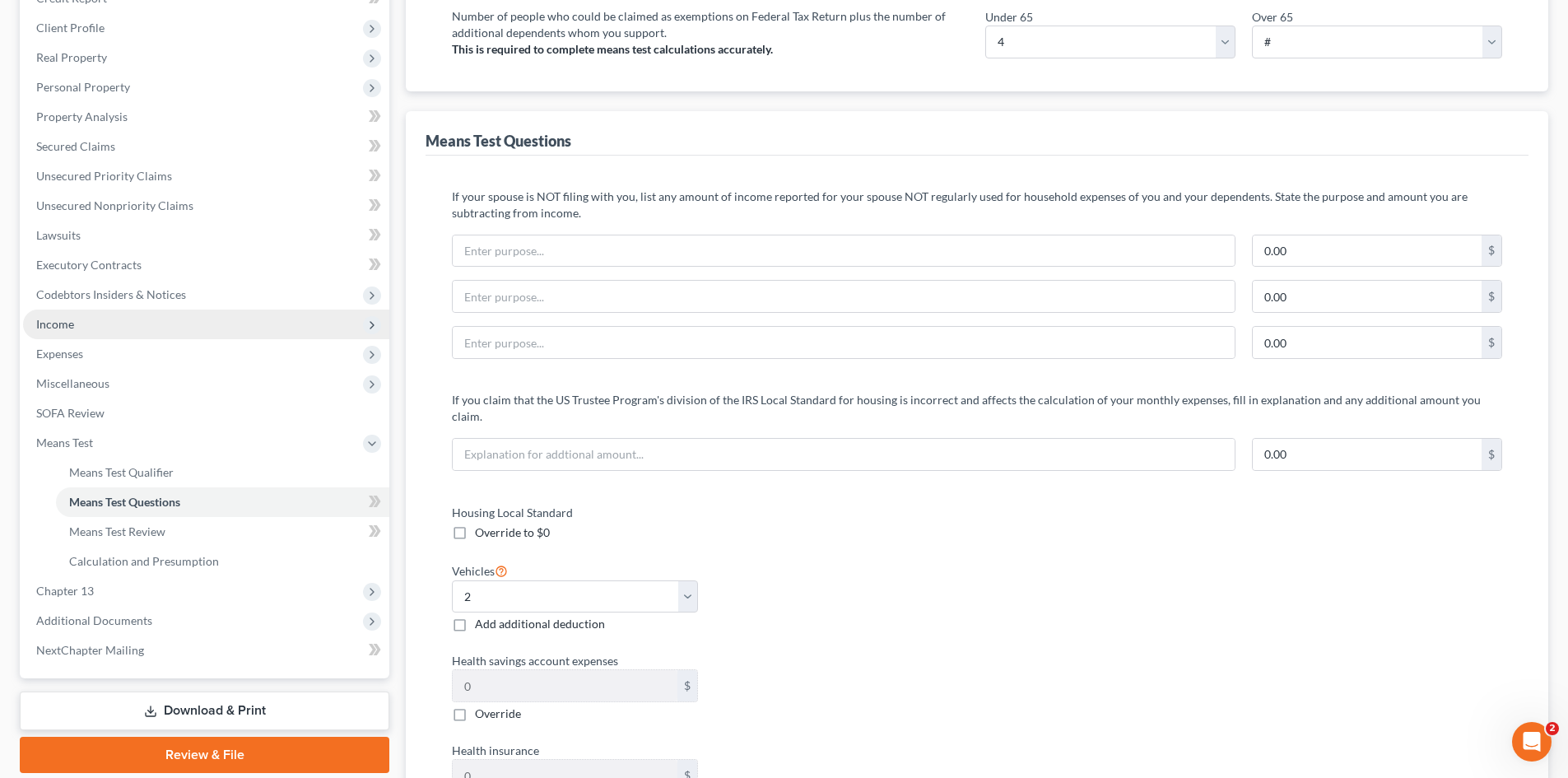
click at [49, 328] on span "Income" at bounding box center [56, 324] width 38 height 14
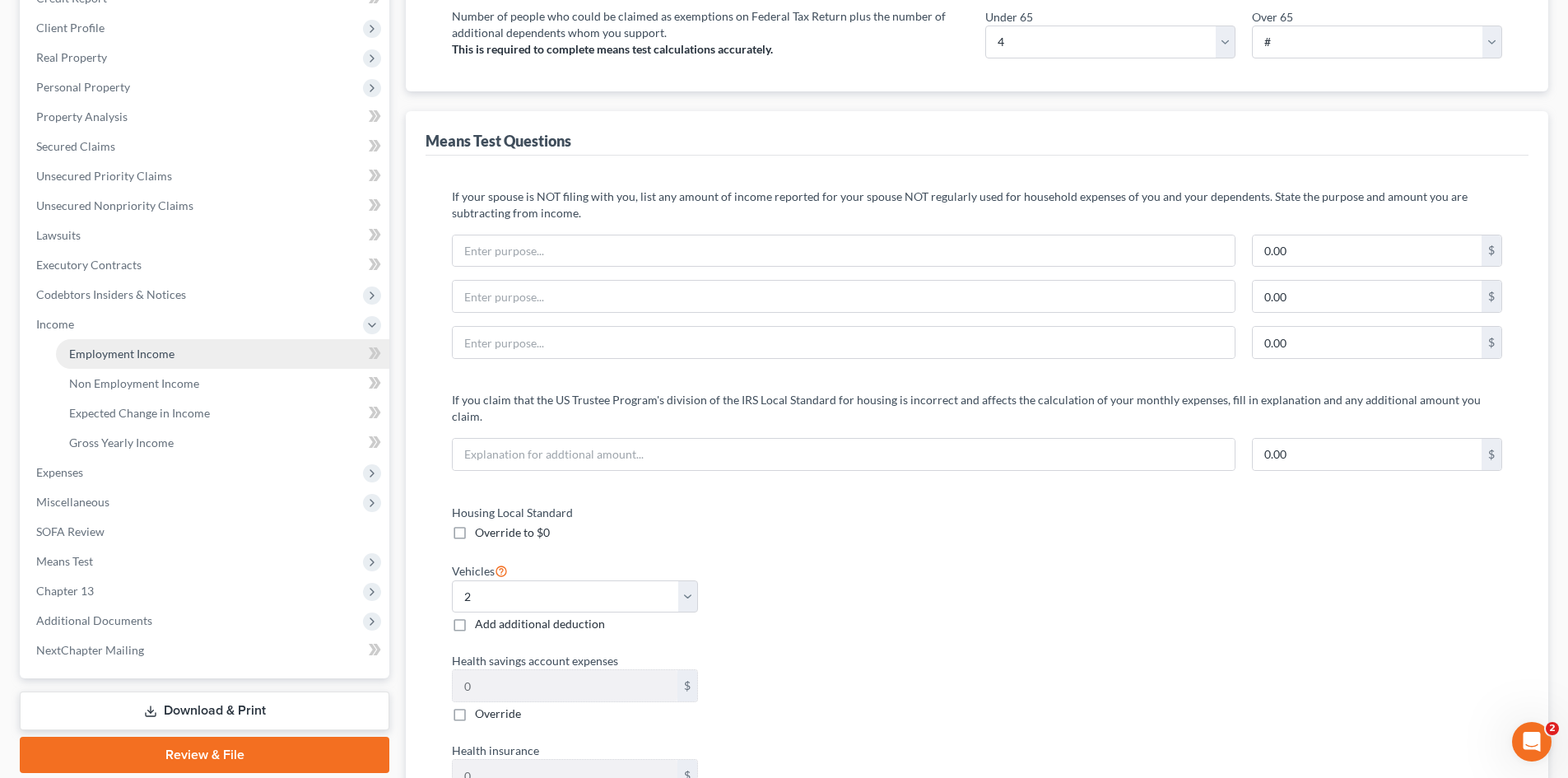
click at [79, 349] on span "Employment Income" at bounding box center [121, 353] width 105 height 14
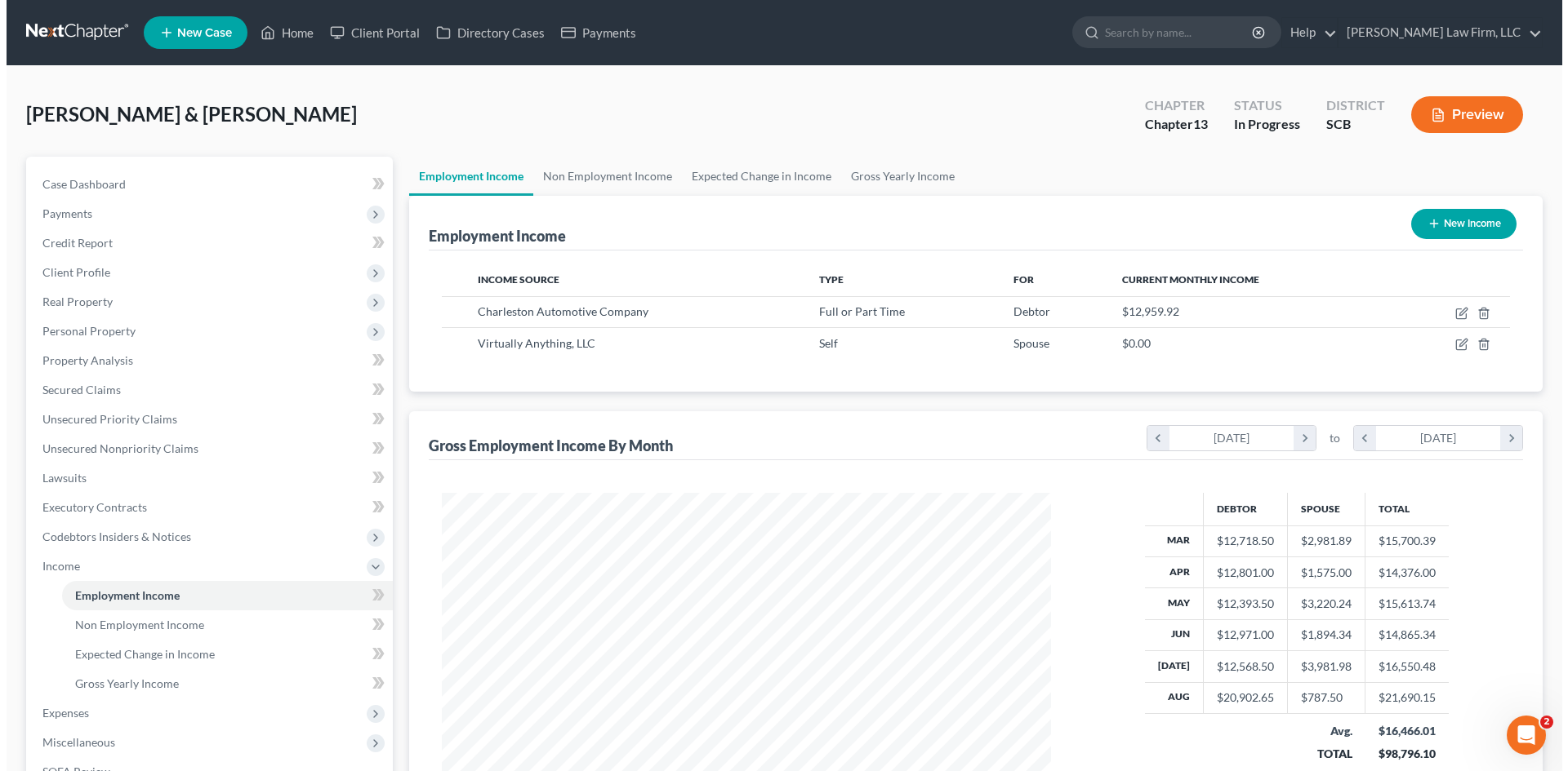
scroll to position [304, 642]
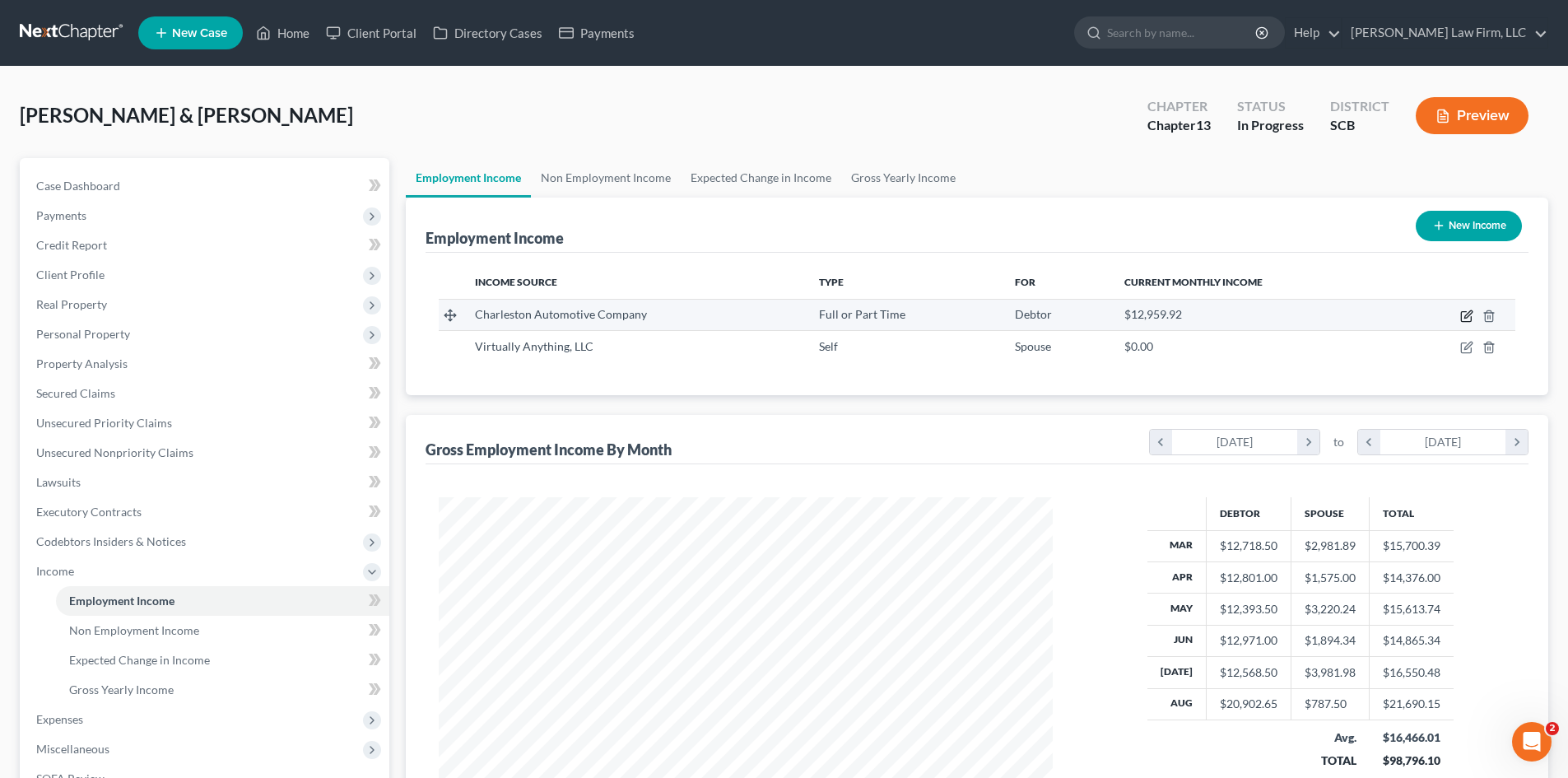
click at [1470, 320] on icon "button" at bounding box center [1467, 316] width 13 height 13
select select "0"
select select "28"
select select "2"
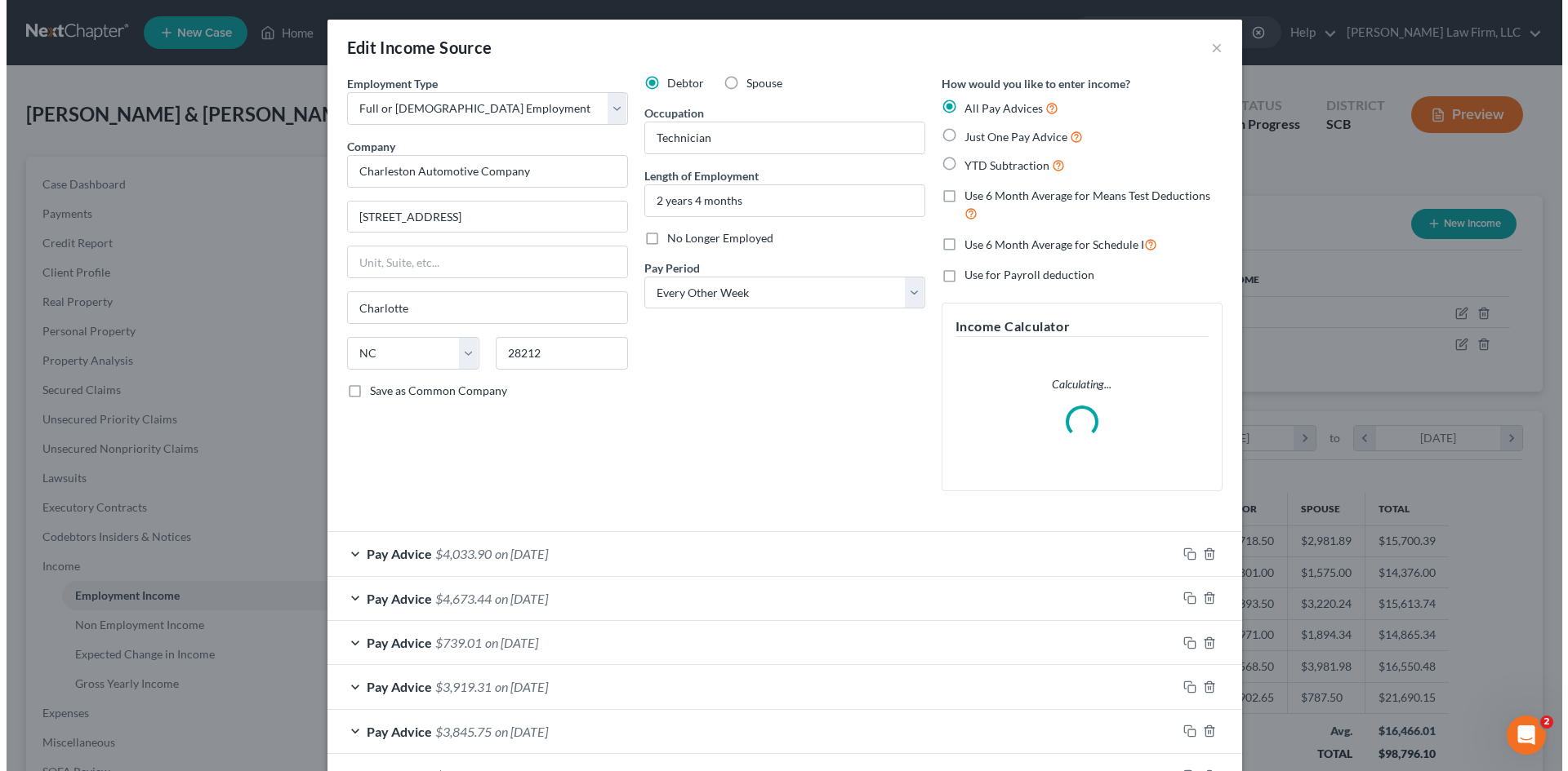
scroll to position [307, 647]
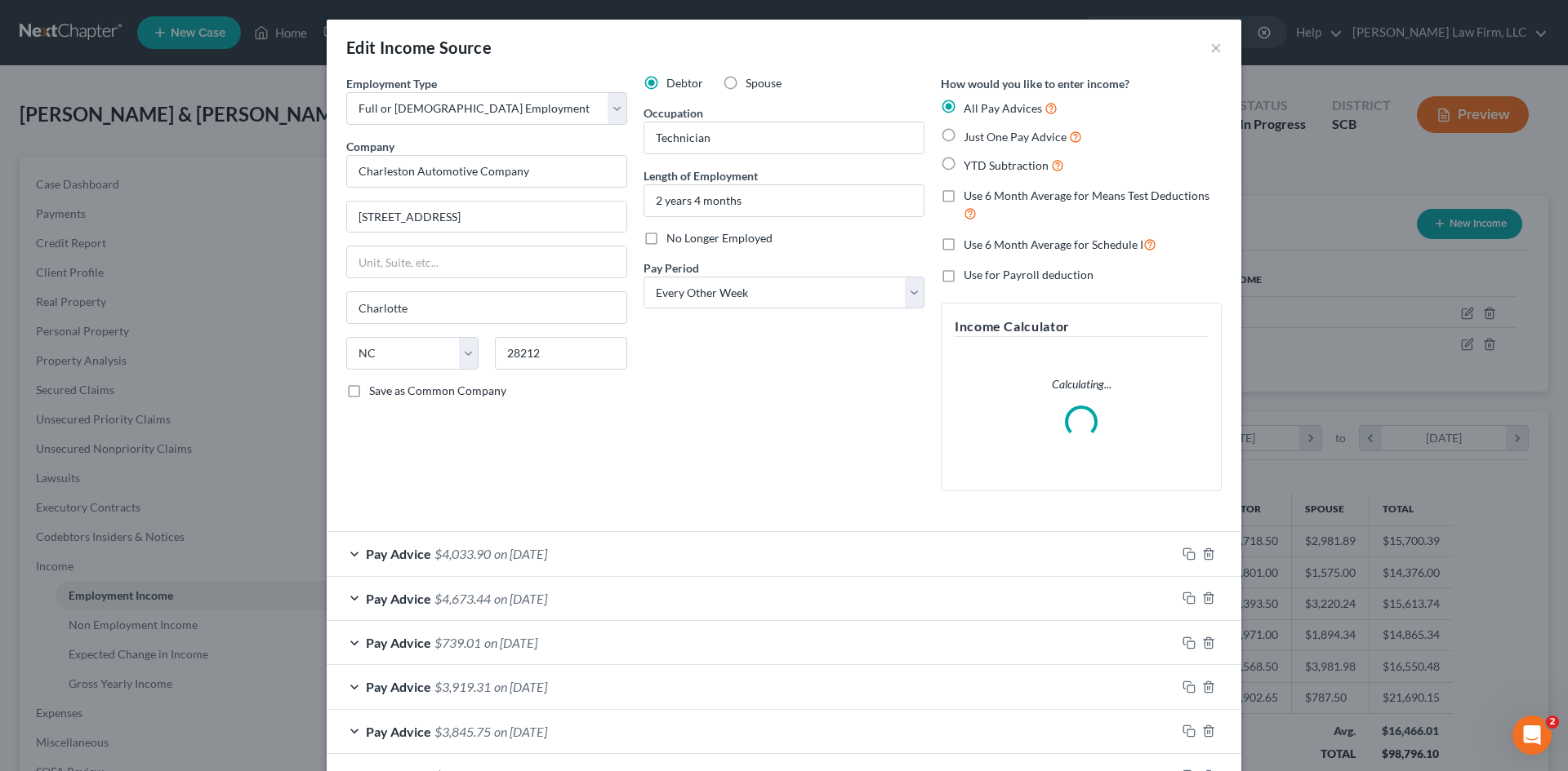
click at [521, 561] on span "on [DATE]" at bounding box center [520, 554] width 54 height 16
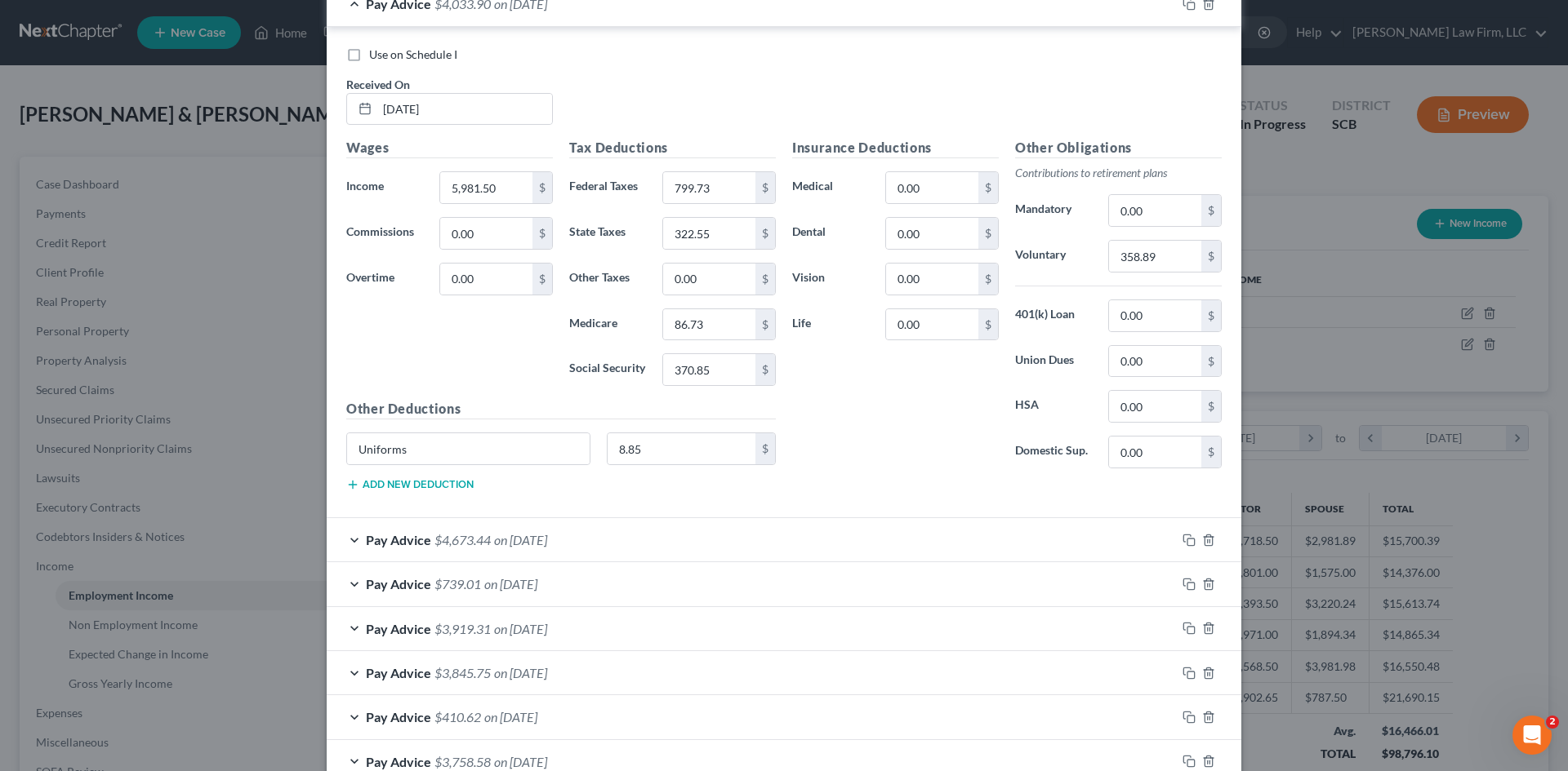
scroll to position [653, 0]
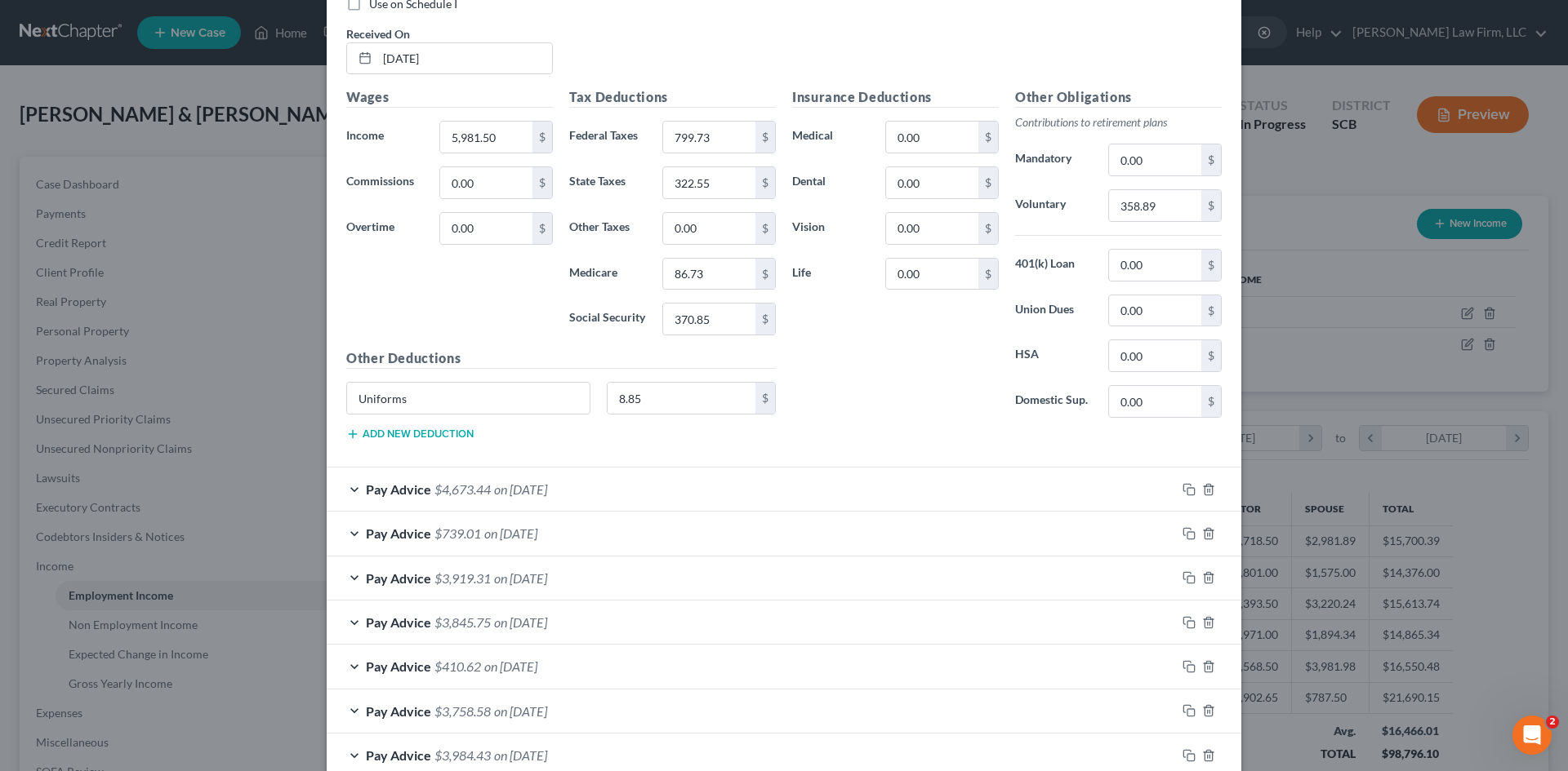
click at [853, 504] on div "Pay Advice $4,673.44 on [DATE]" at bounding box center [751, 489] width 849 height 43
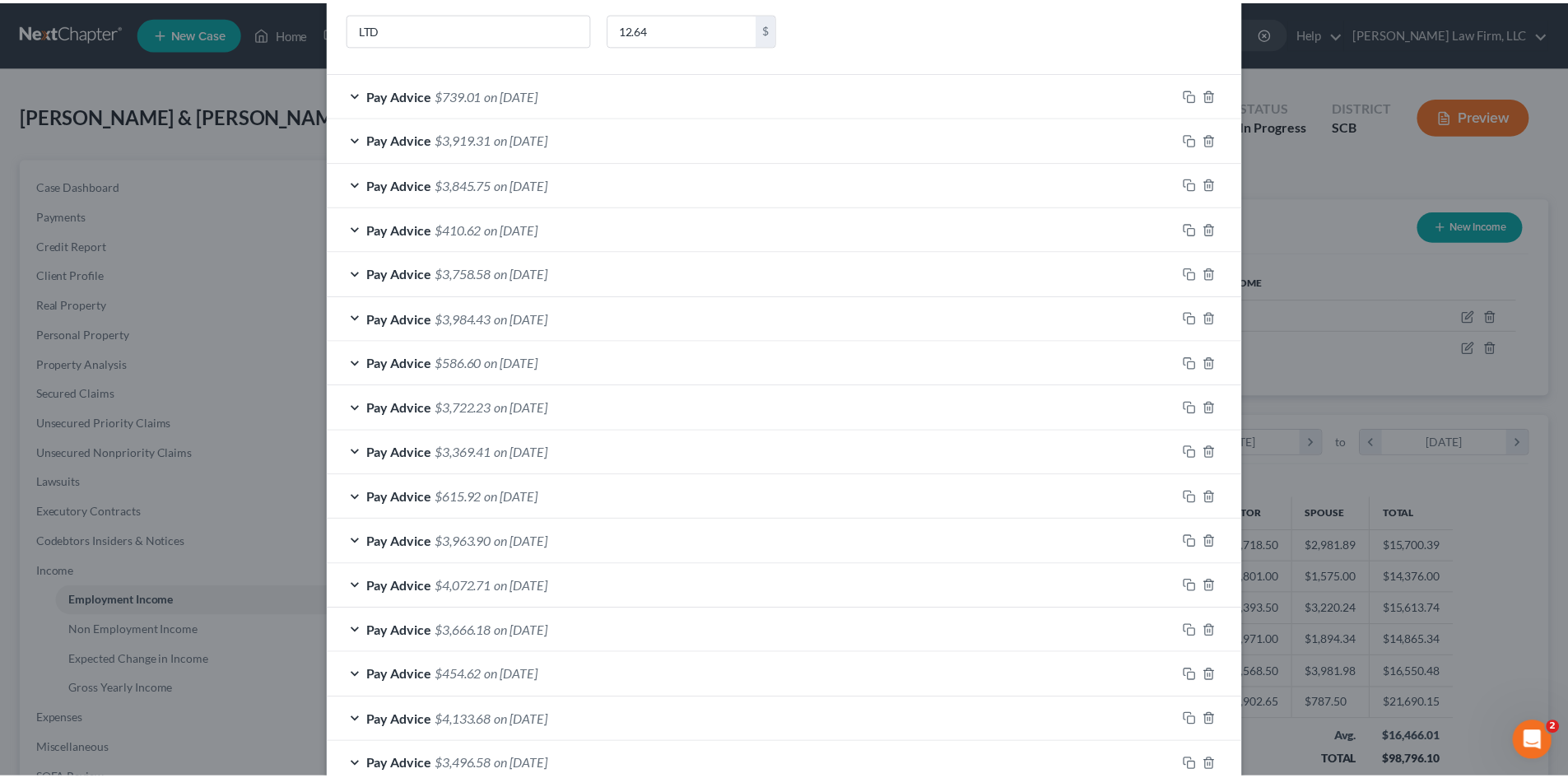
scroll to position [1855, 0]
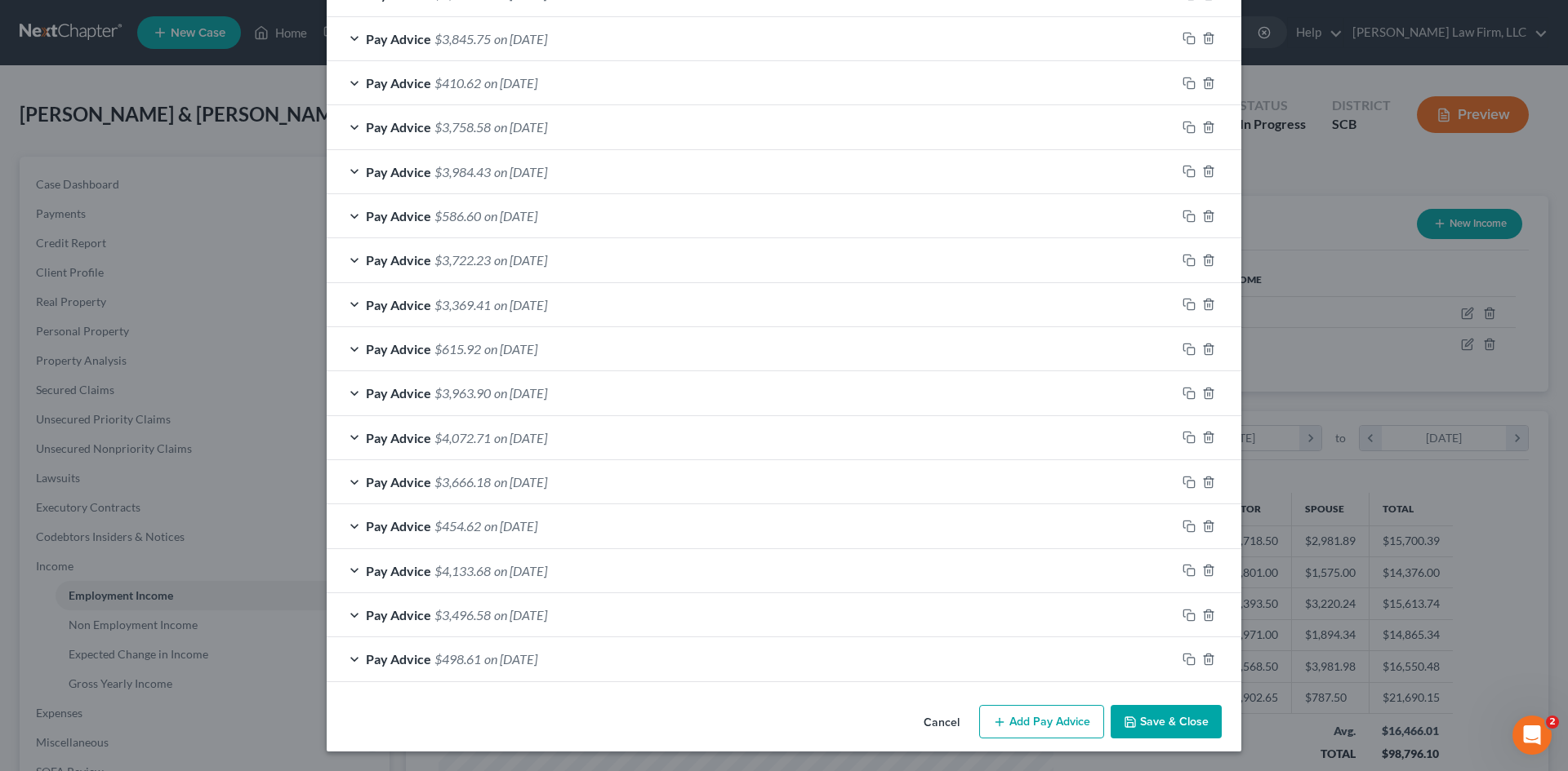
drag, startPoint x: 1162, startPoint y: 720, endPoint x: 1172, endPoint y: 705, distance: 18.0
click at [1164, 720] on button "Save & Close" at bounding box center [1166, 723] width 111 height 34
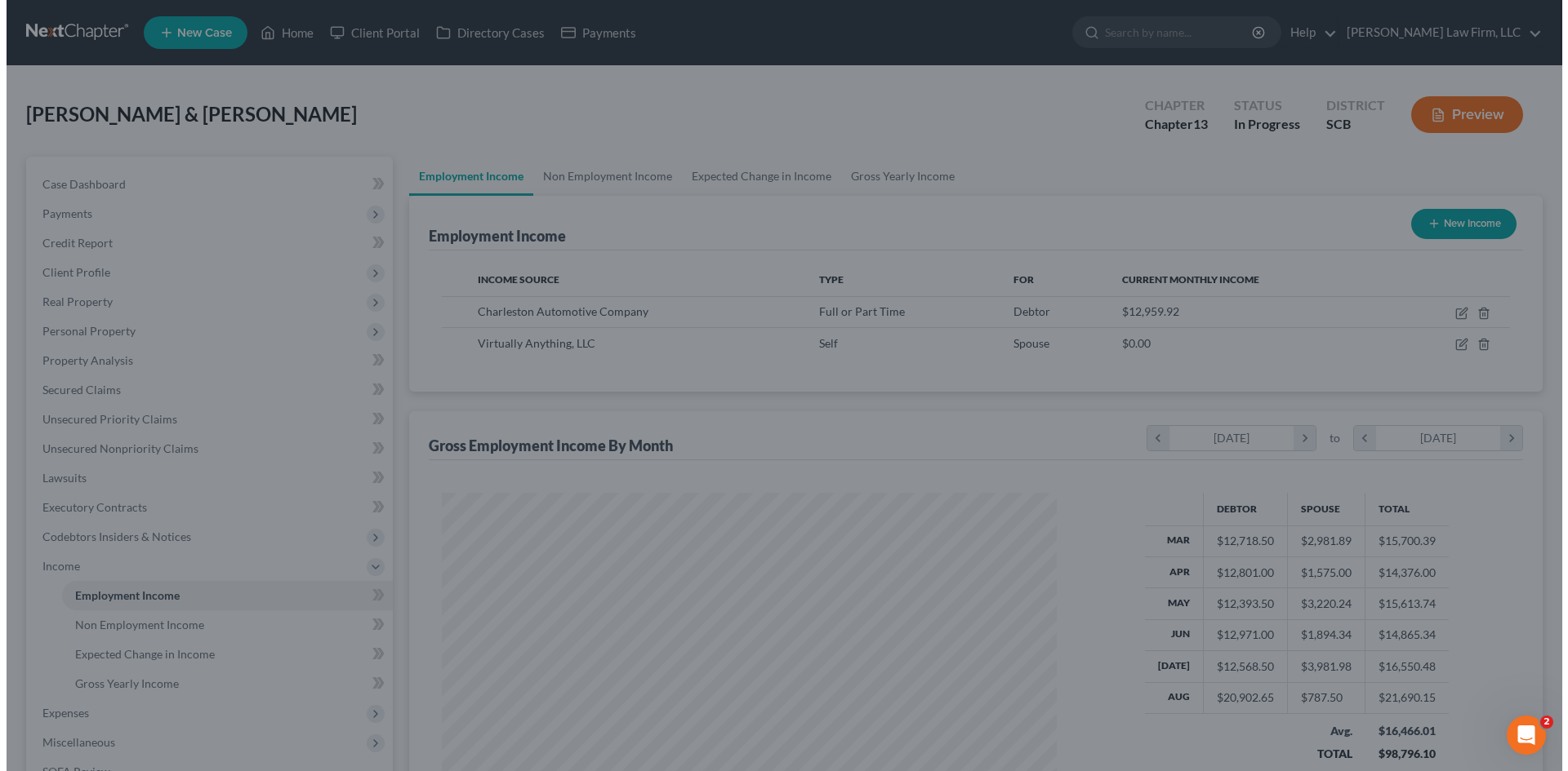
scroll to position [815698, 815876]
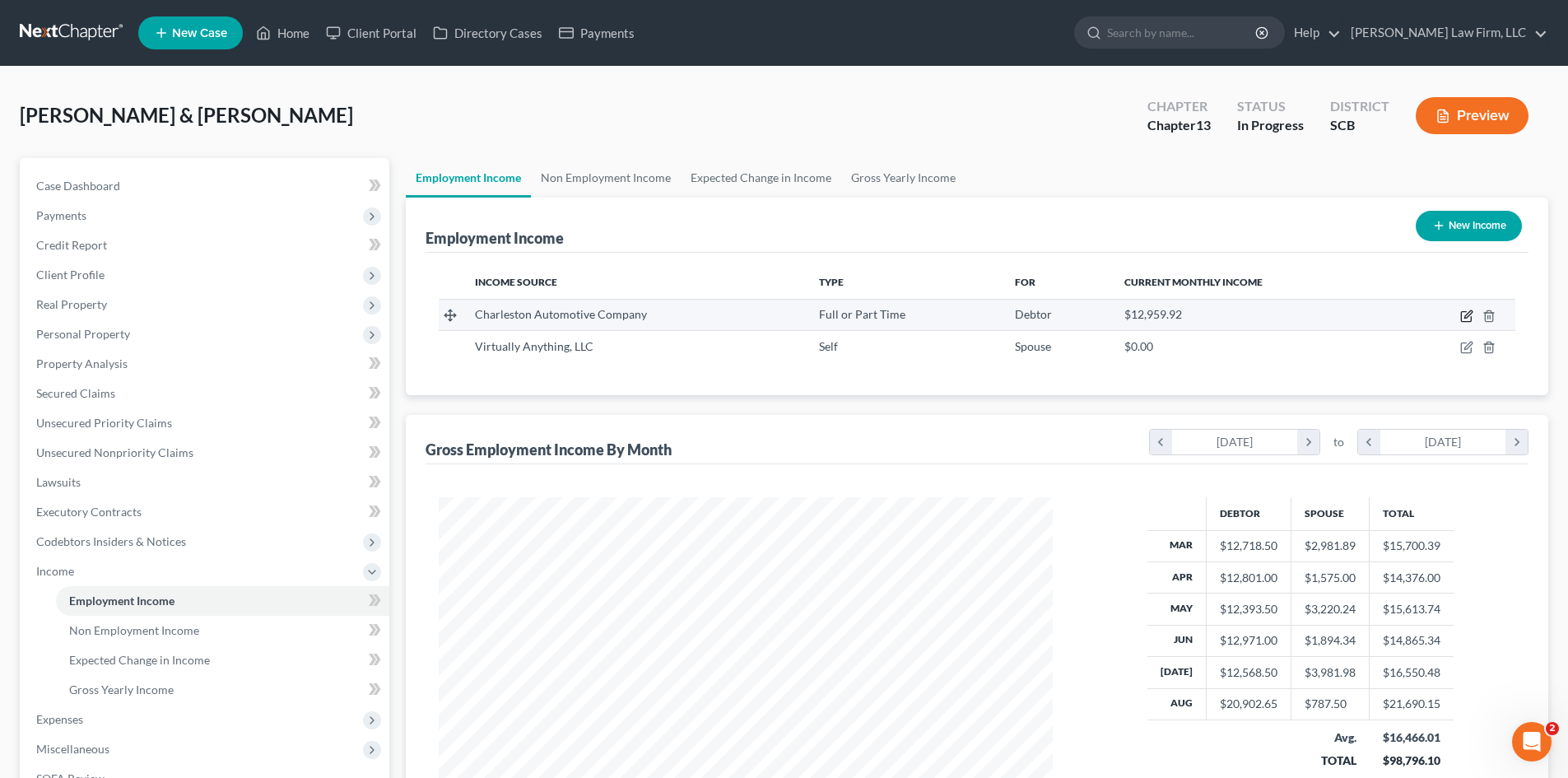
click at [1466, 320] on icon "button" at bounding box center [1467, 316] width 13 height 13
select select "0"
select select "28"
select select "2"
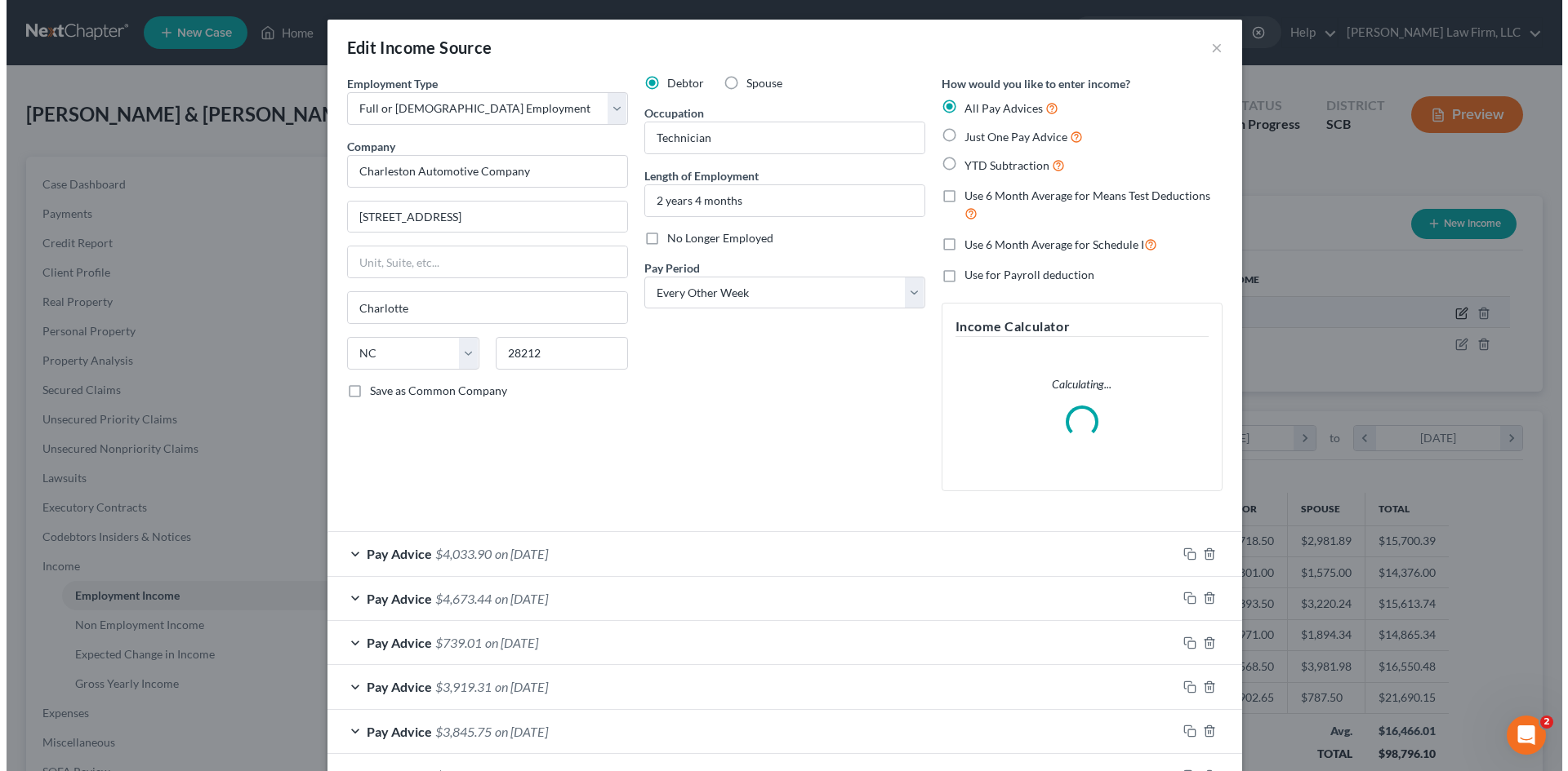
scroll to position [307, 647]
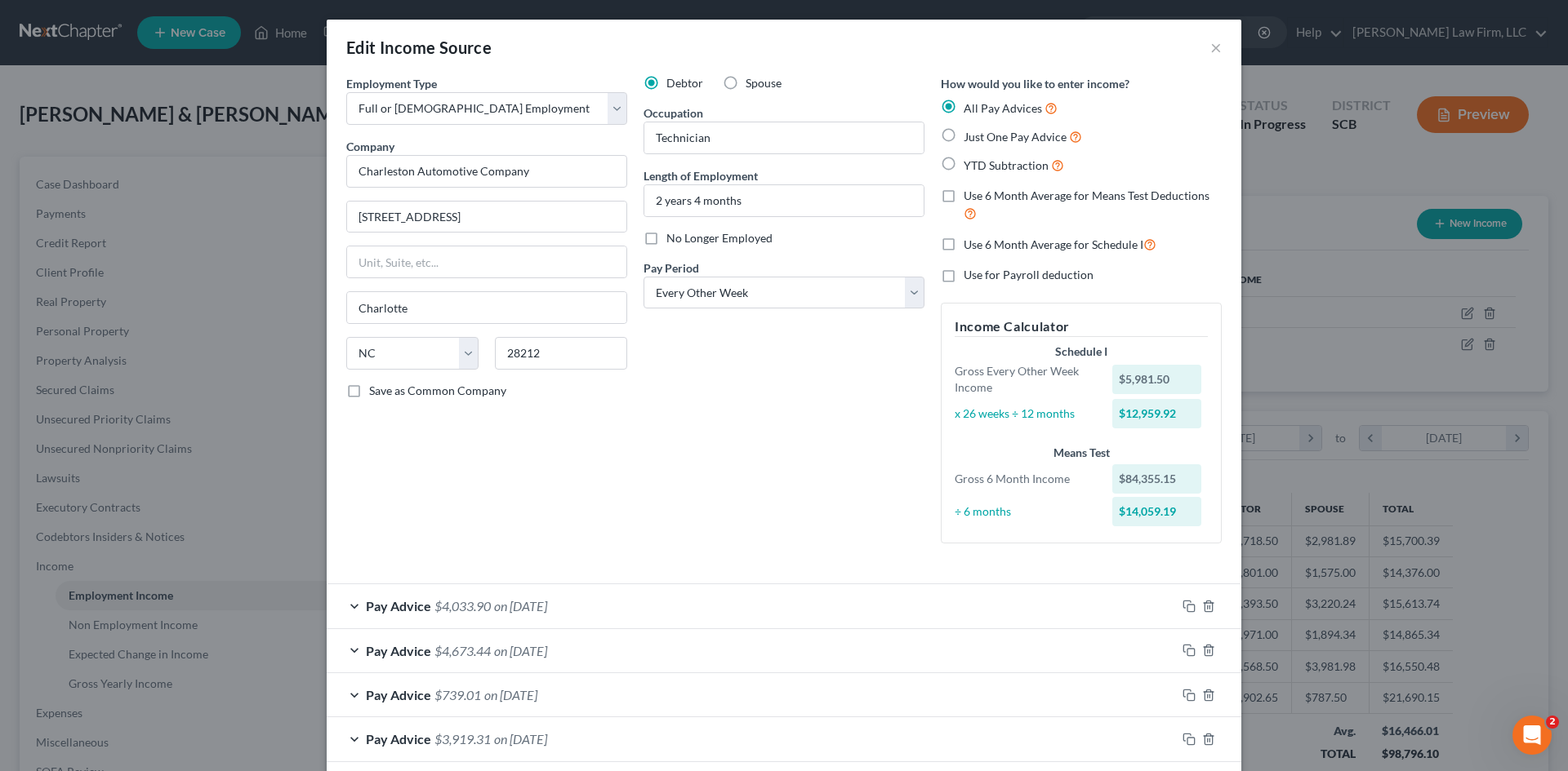
click at [963, 197] on label "Use 6 Month Average for Means Test Deductions" at bounding box center [1092, 205] width 258 height 35
click at [970, 197] on input "Use 6 Month Average for Means Test Deductions" at bounding box center [975, 193] width 10 height 10
checkbox input "true"
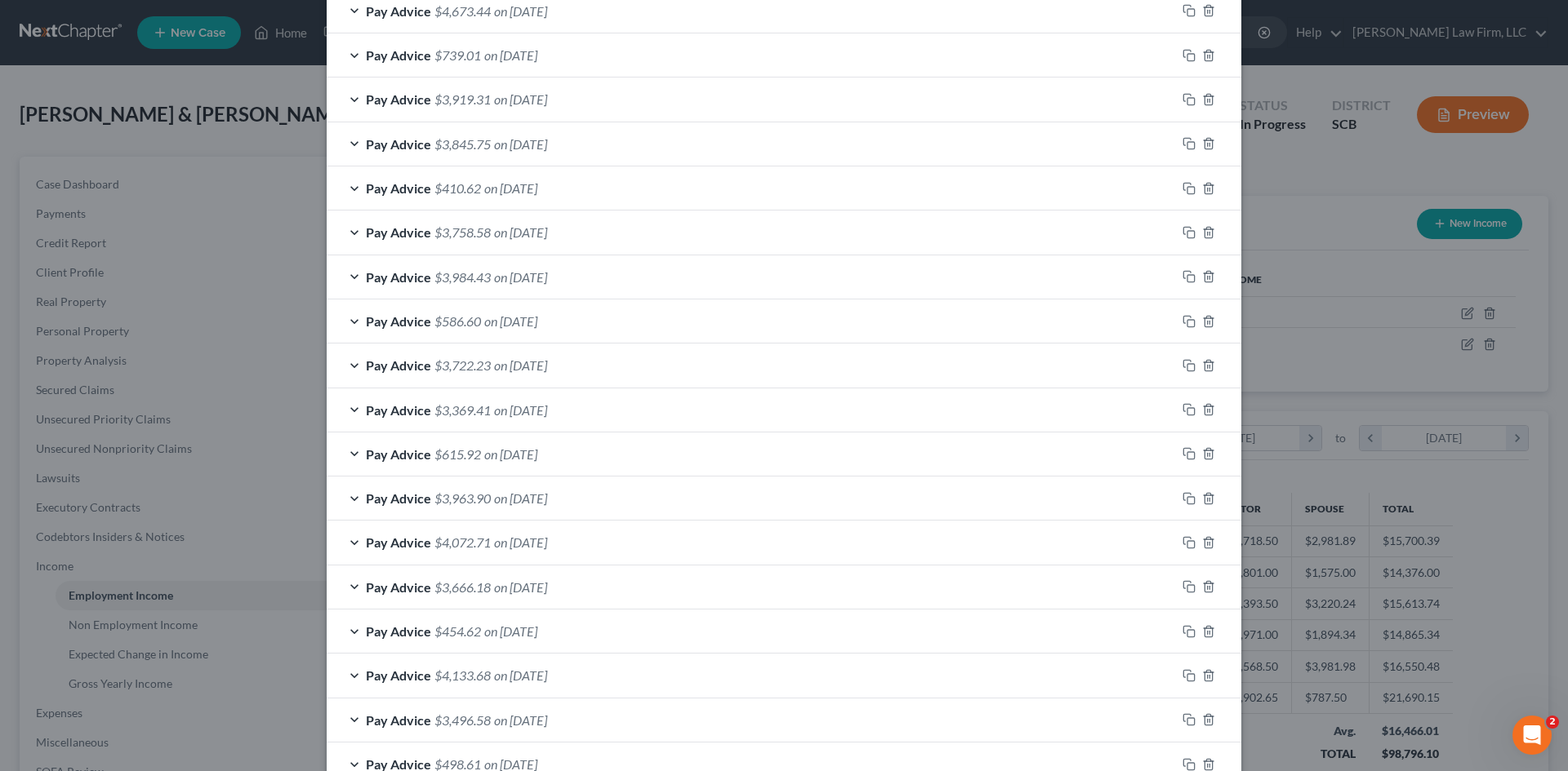
scroll to position [745, 0]
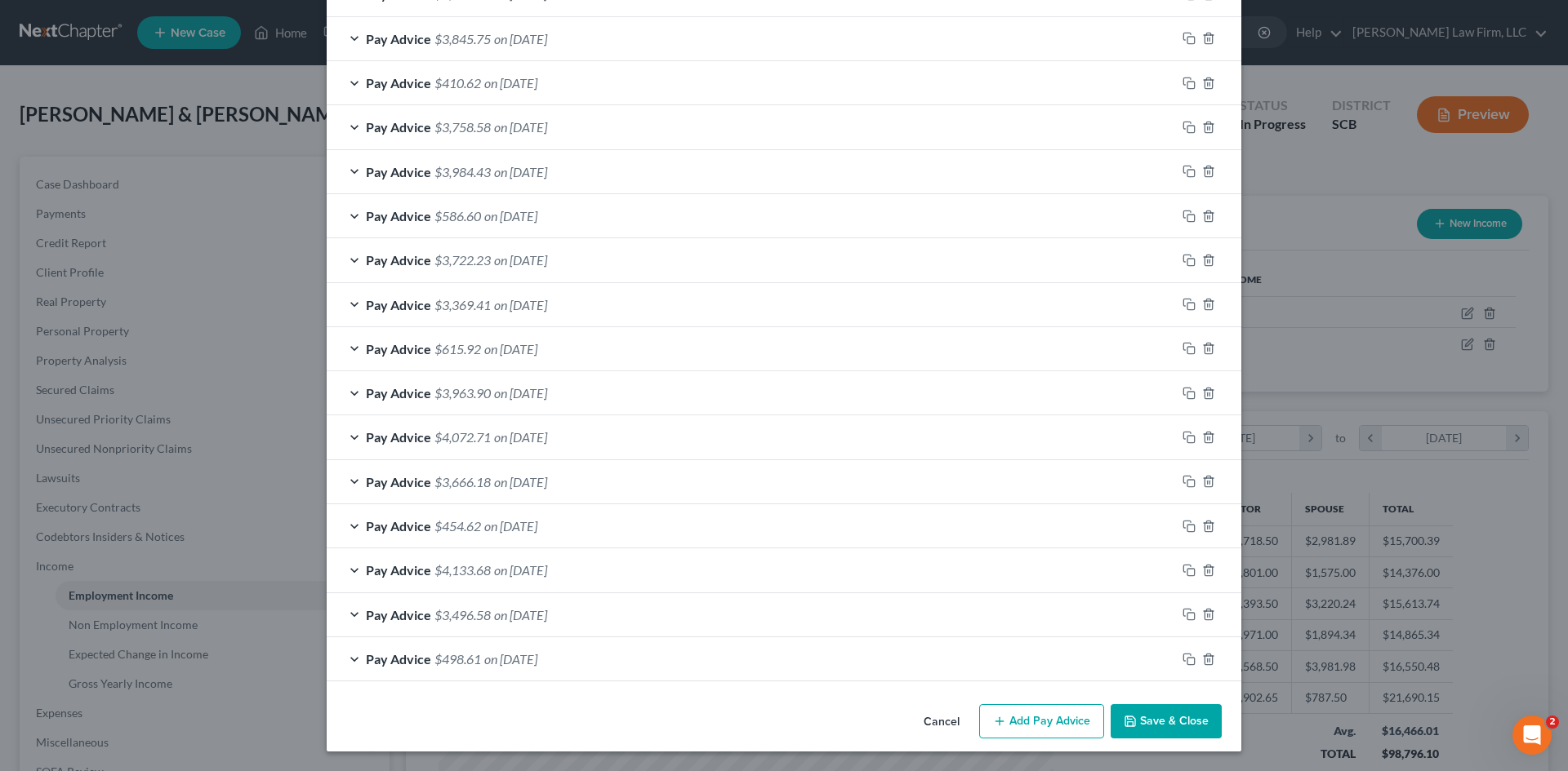
click at [1157, 716] on button "Save & Close" at bounding box center [1166, 722] width 111 height 34
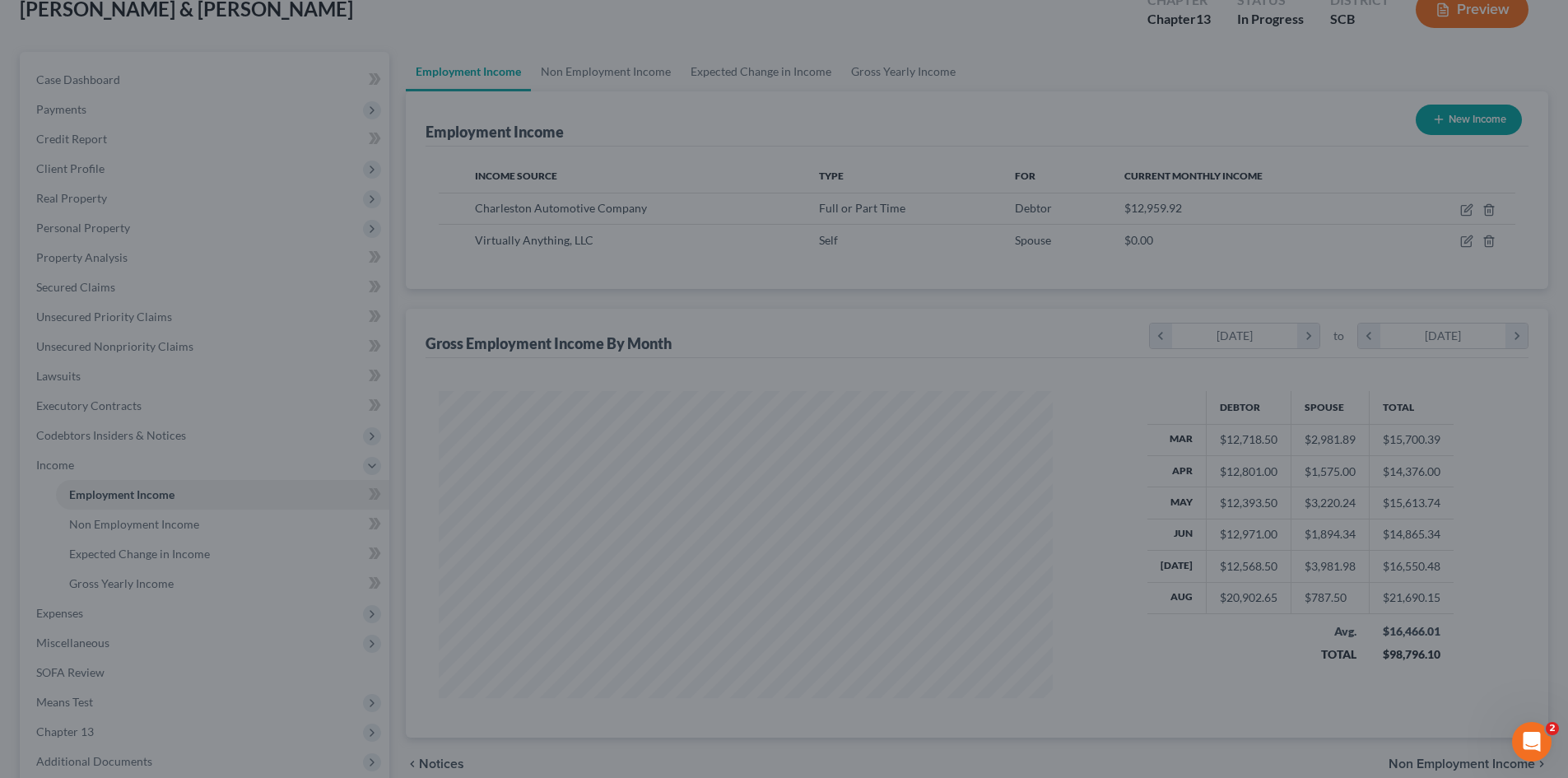
scroll to position [305, 0]
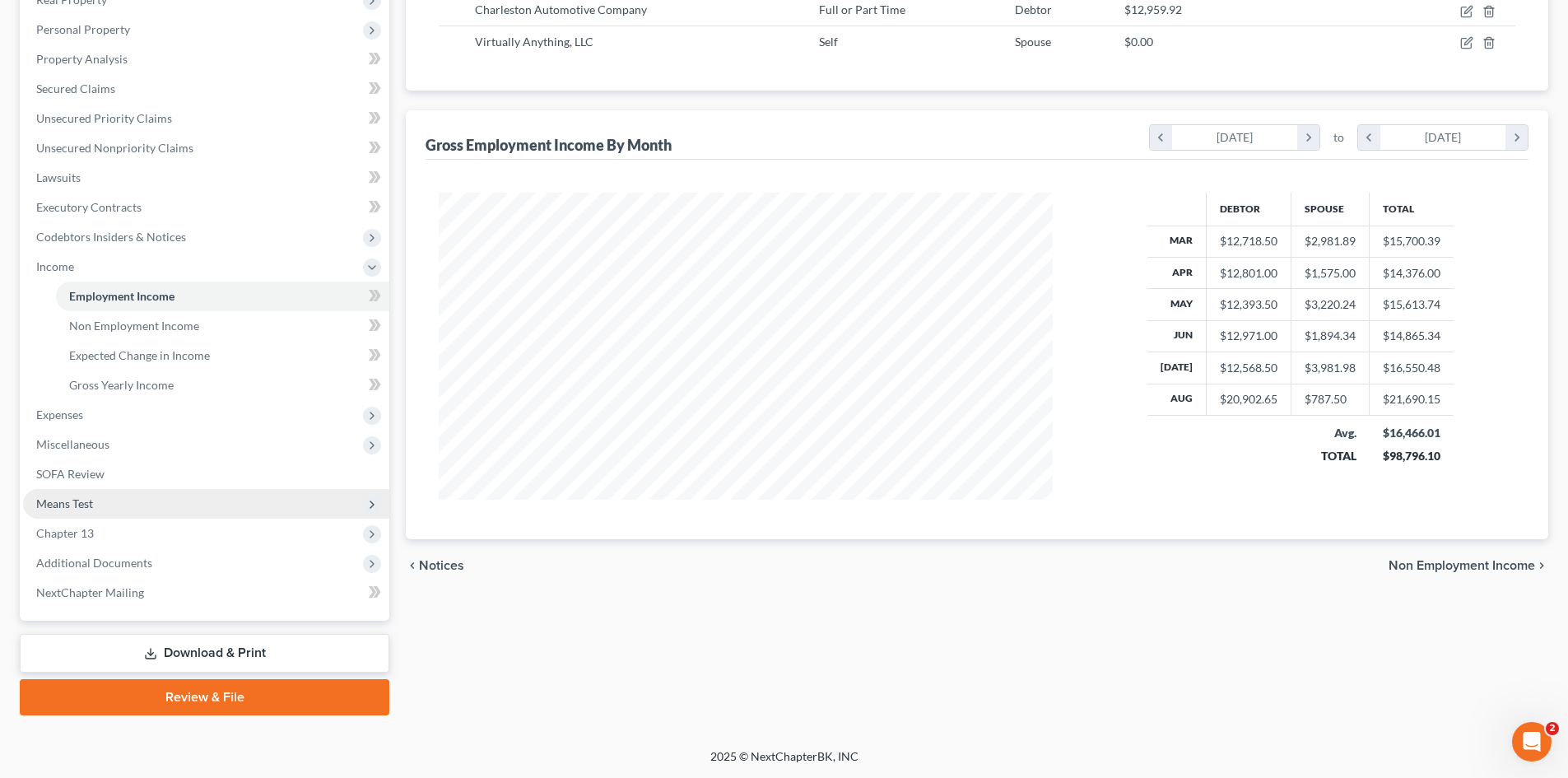
click at [59, 507] on span "Means Test" at bounding box center [64, 504] width 57 height 14
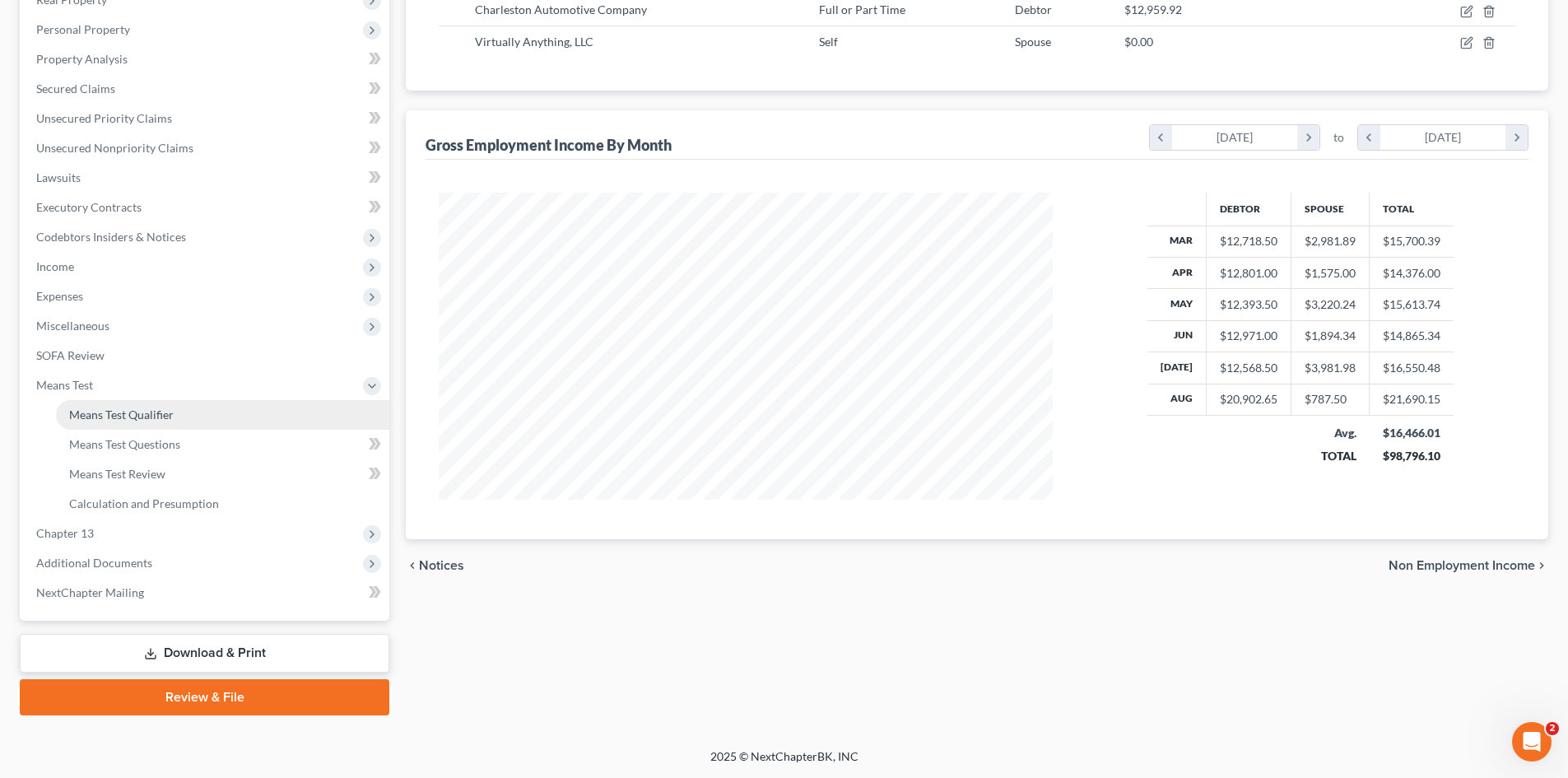
click at [92, 407] on span "Means Test Qualifier" at bounding box center [121, 414] width 104 height 14
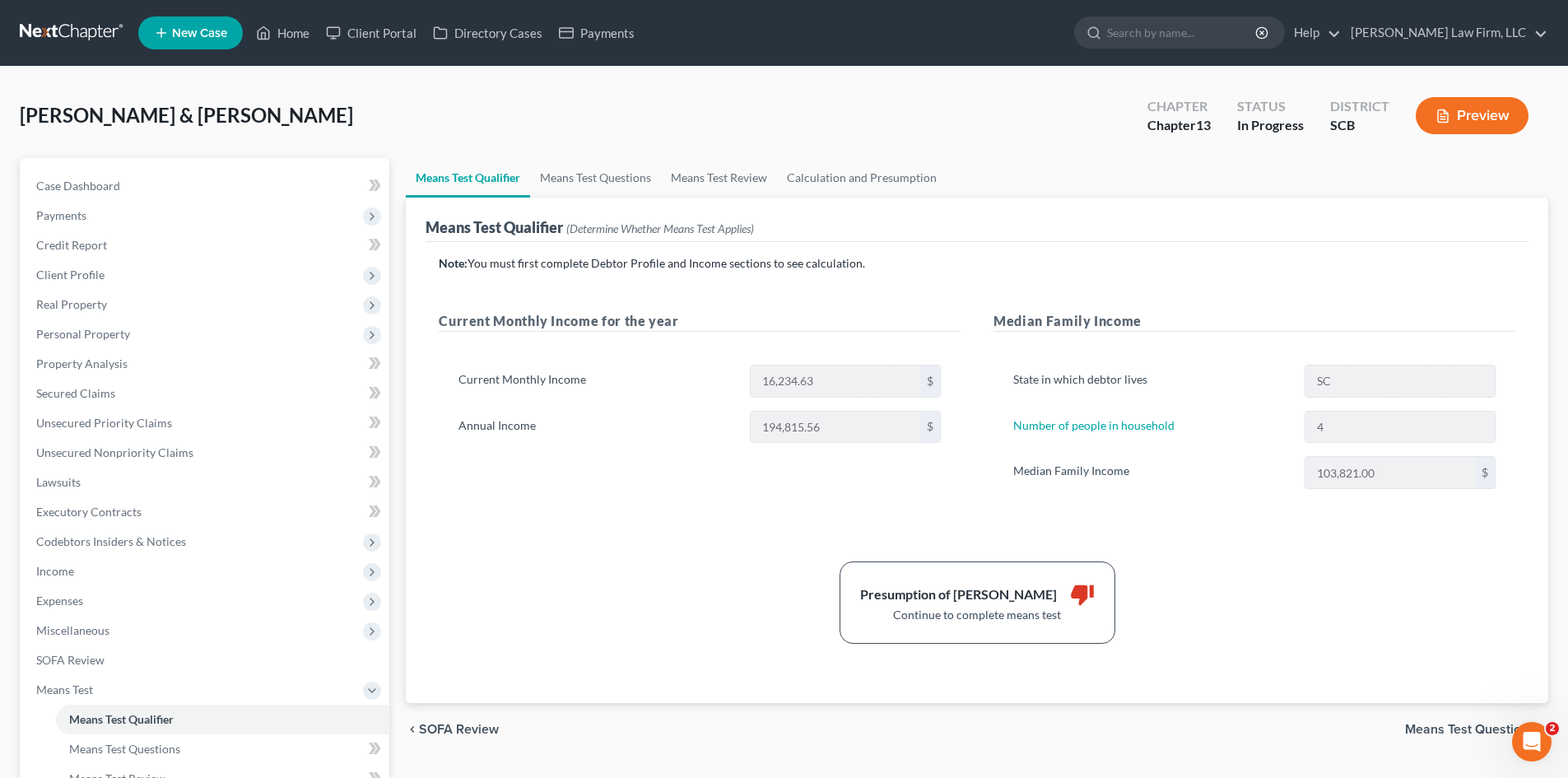
click at [829, 199] on div "Means Test Qualifier (Determine Whether Means Test Applies)" at bounding box center [977, 219] width 1103 height 44
click at [834, 185] on link "Calculation and Presumption" at bounding box center [861, 178] width 170 height 39
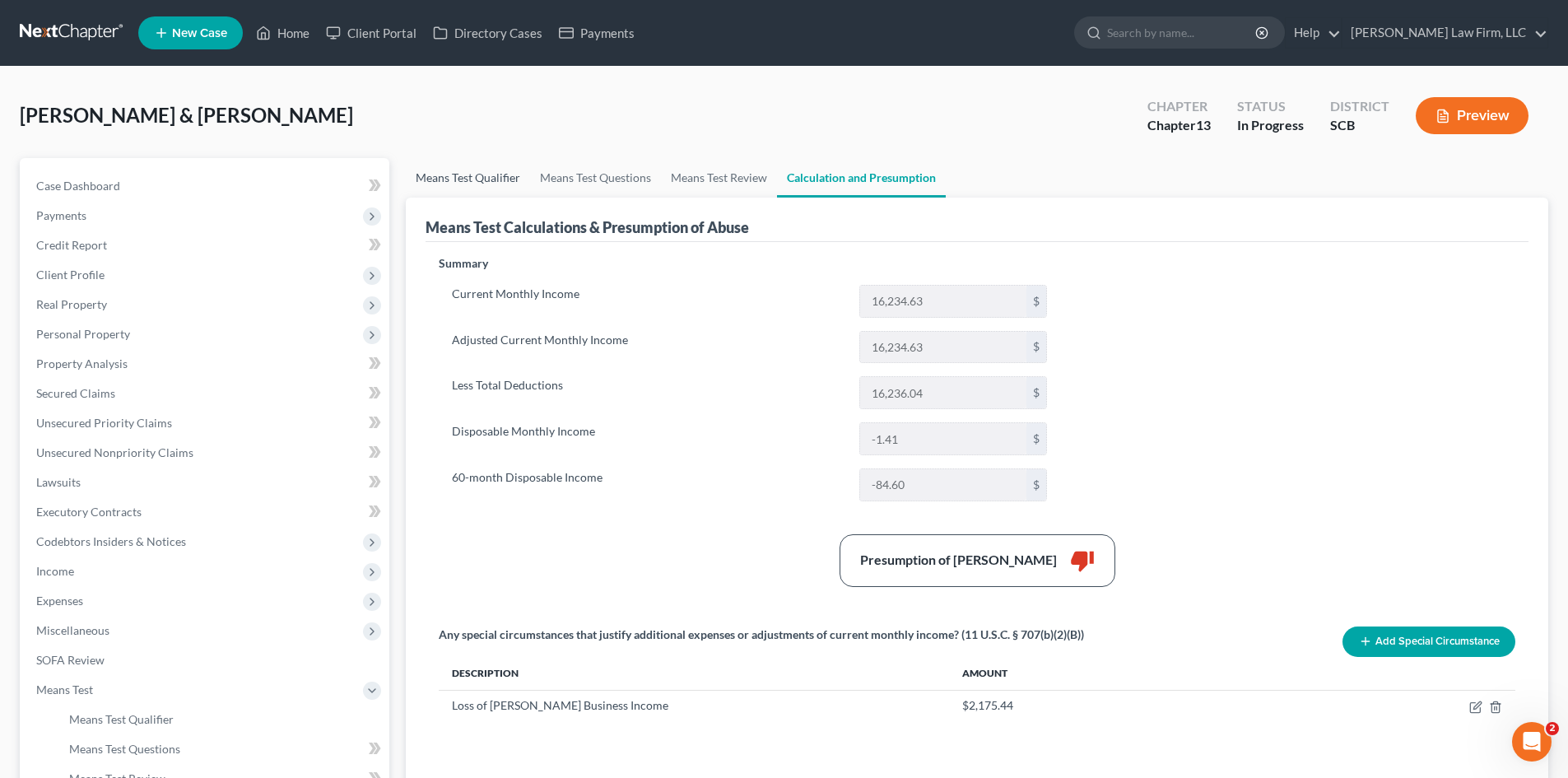
click at [478, 187] on link "Means Test Qualifier" at bounding box center [467, 178] width 124 height 39
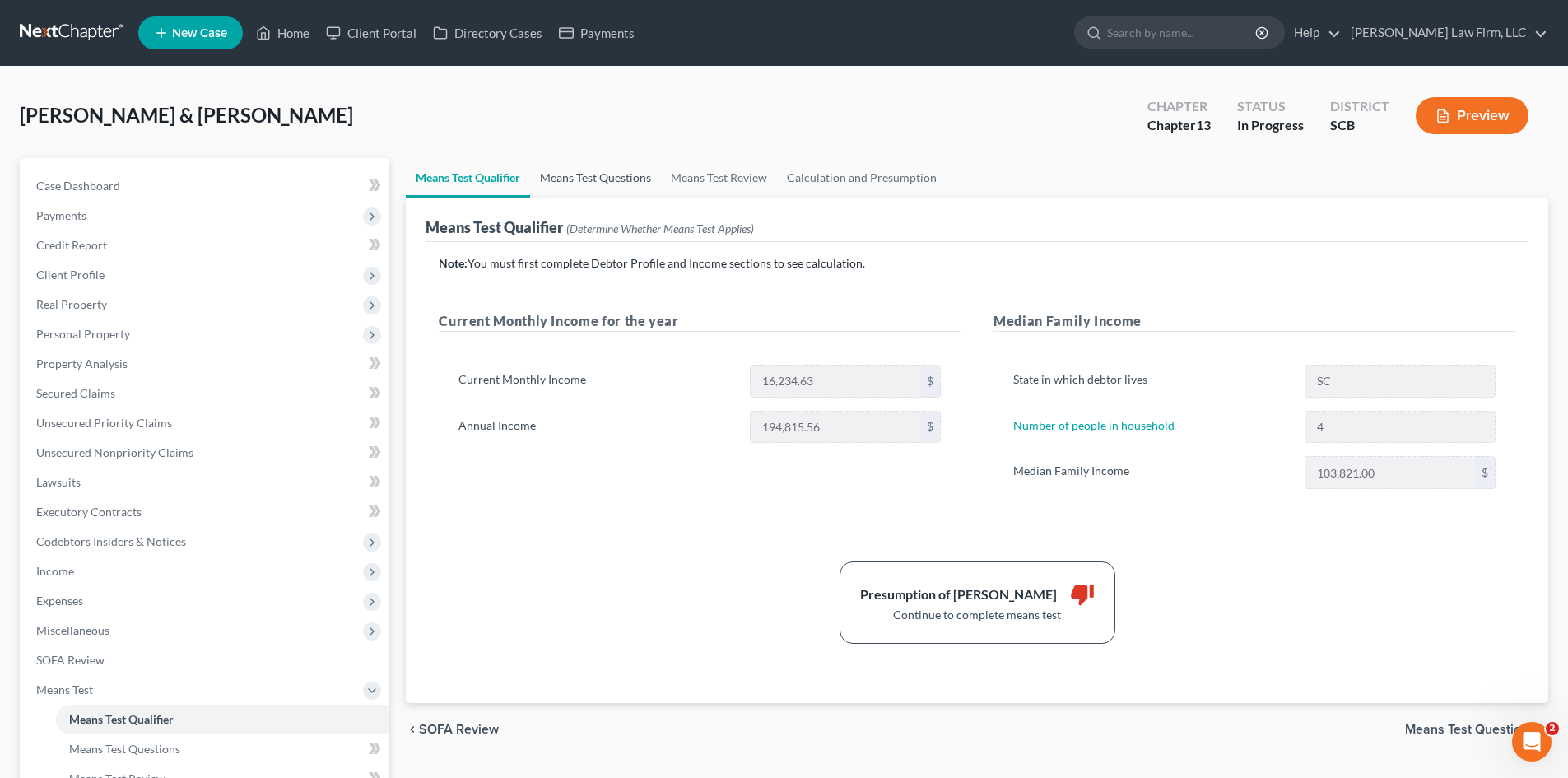
click at [588, 161] on link "Means Test Questions" at bounding box center [595, 178] width 131 height 39
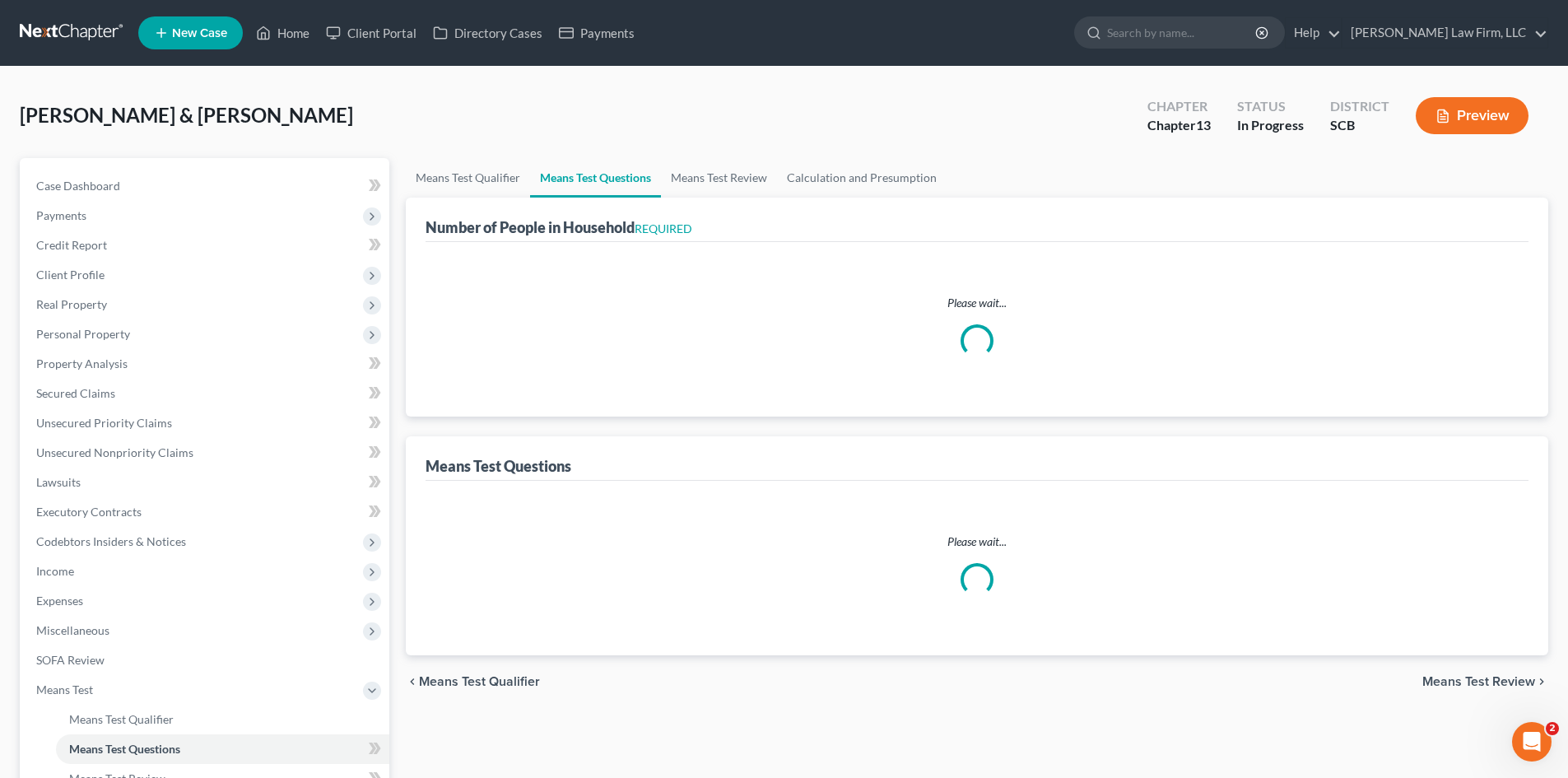
select select "0"
select select "60"
select select "1"
select select "60"
select select "1"
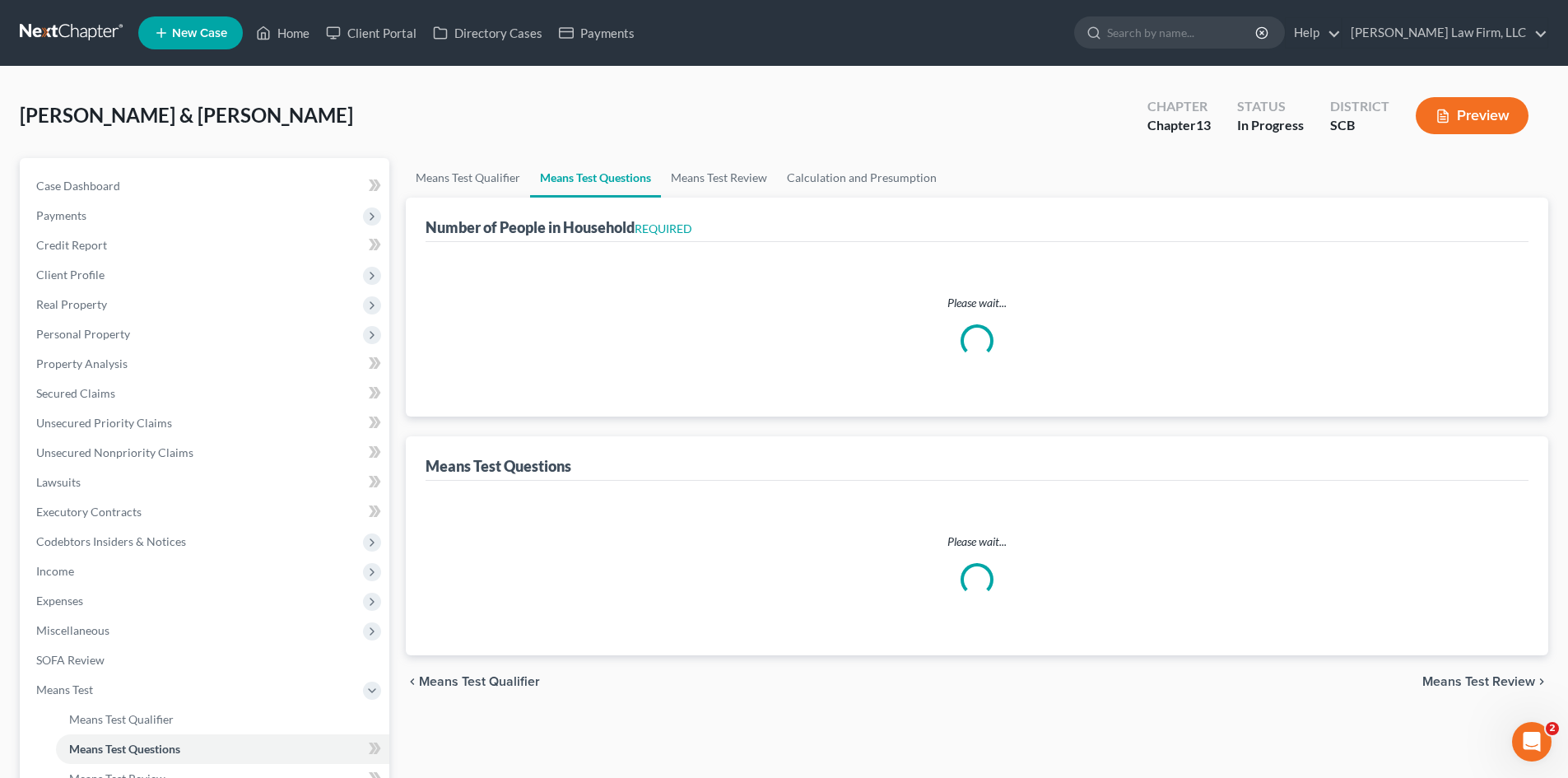
select select "60"
select select "1"
select select "60"
select select "0"
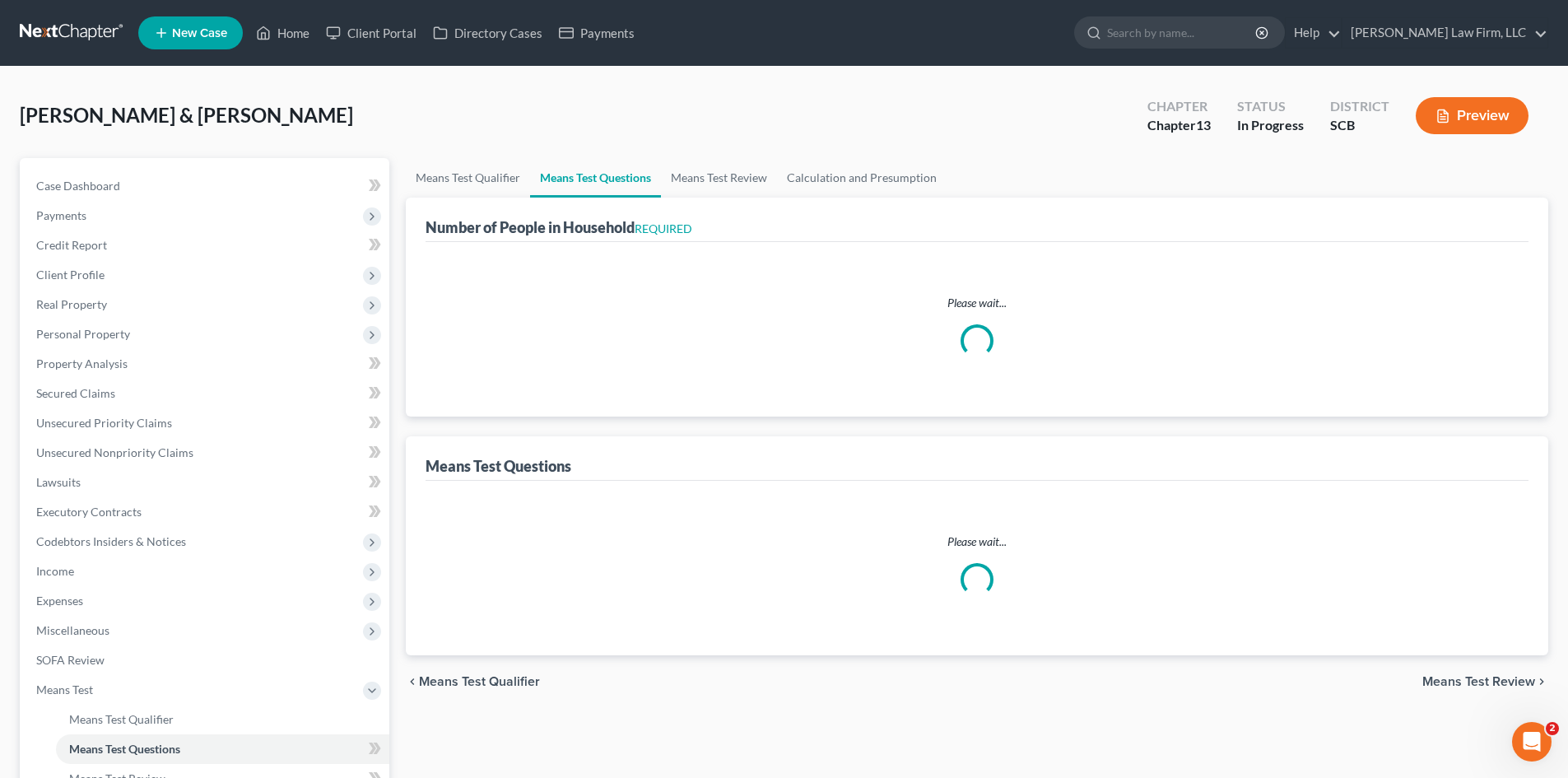
select select "60"
select select "0"
select select "60"
select select "4"
select select "2"
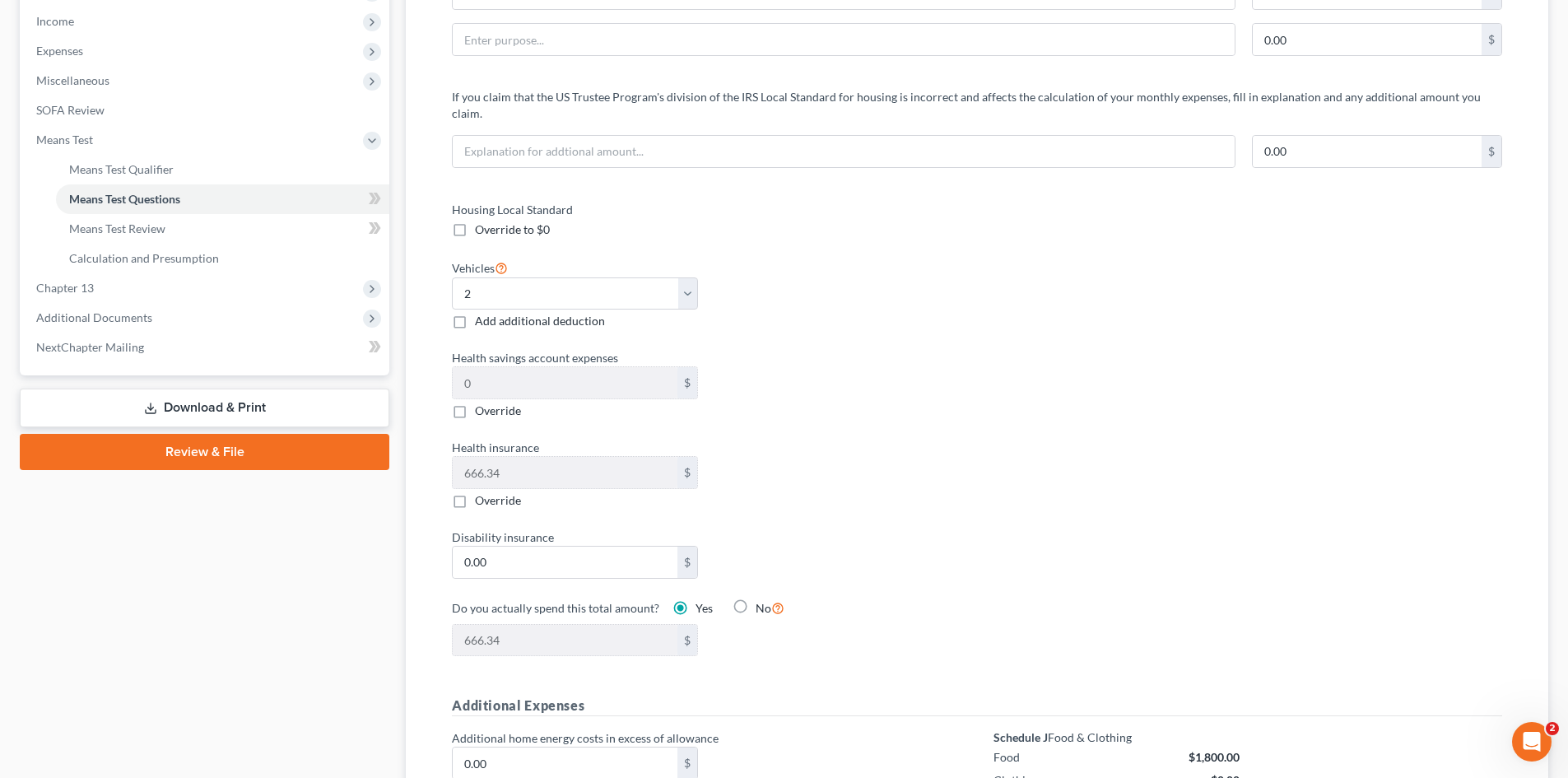
scroll to position [576, 0]
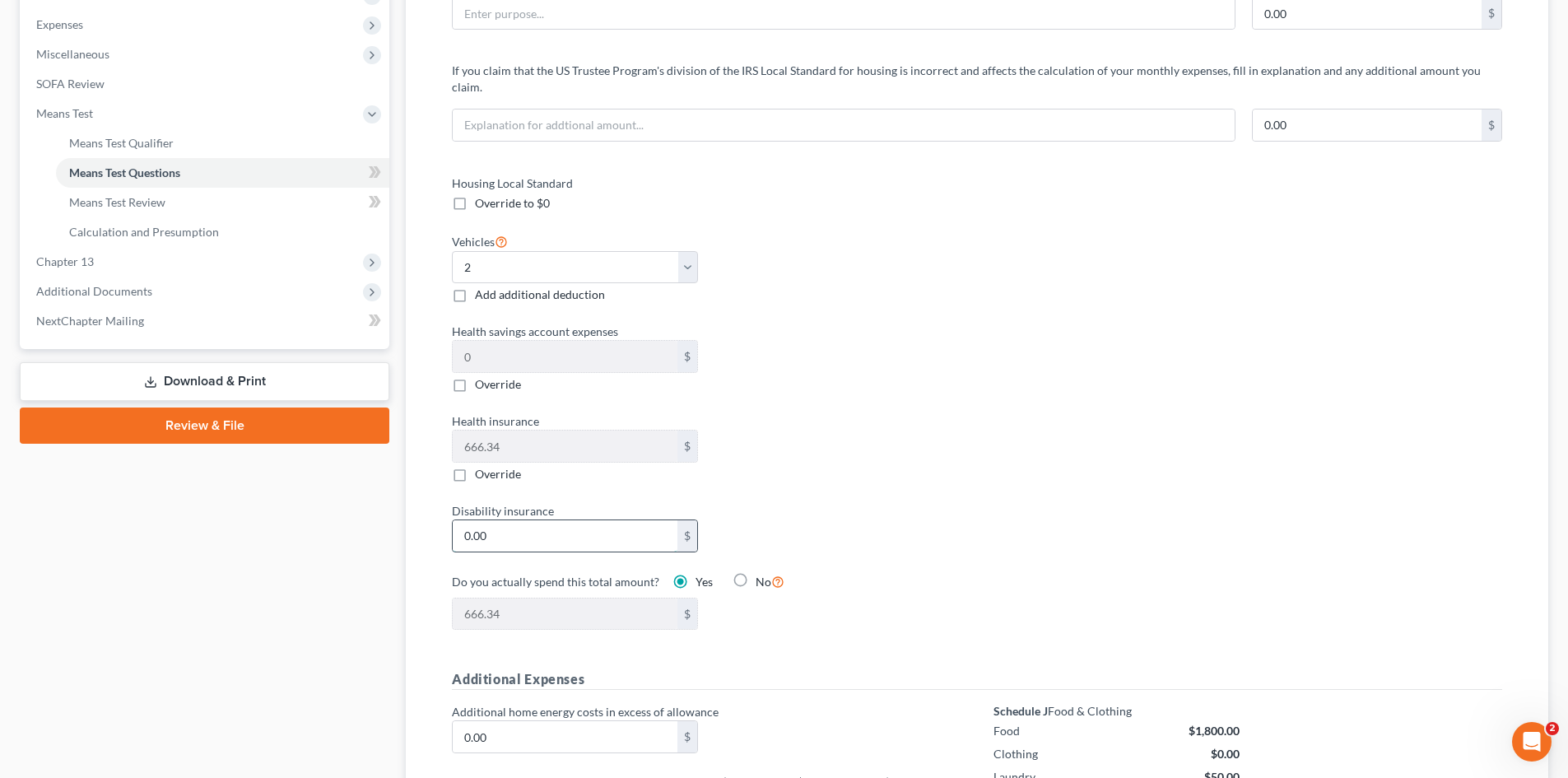
click at [532, 520] on input "0.00" at bounding box center [565, 536] width 224 height 31
type input "3"
type input "669.34"
type input "33"
type input "699.34"
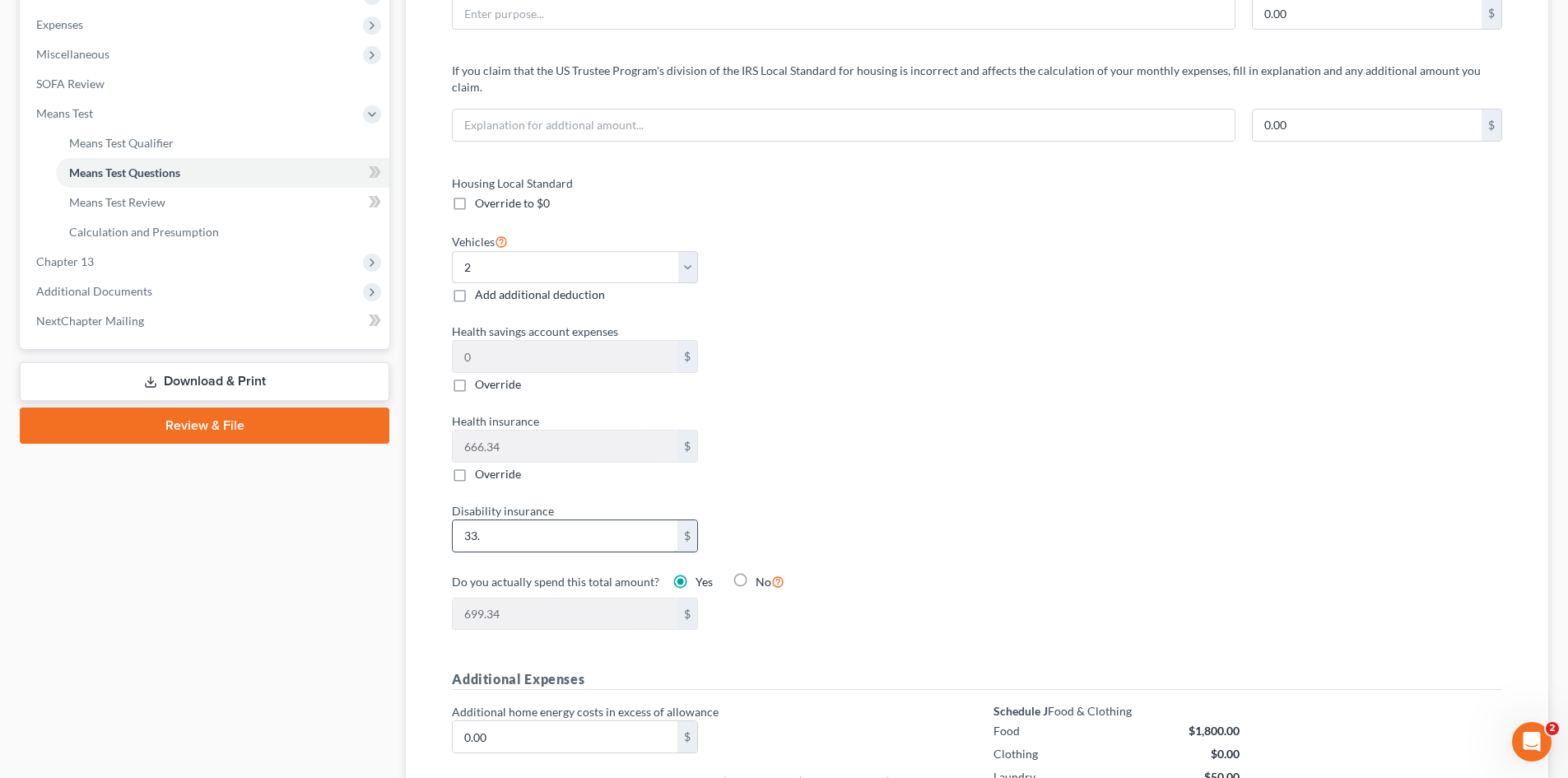
type input "33.2"
type input "699.54"
type input "33.28"
type input "699.62"
type input "33.28"
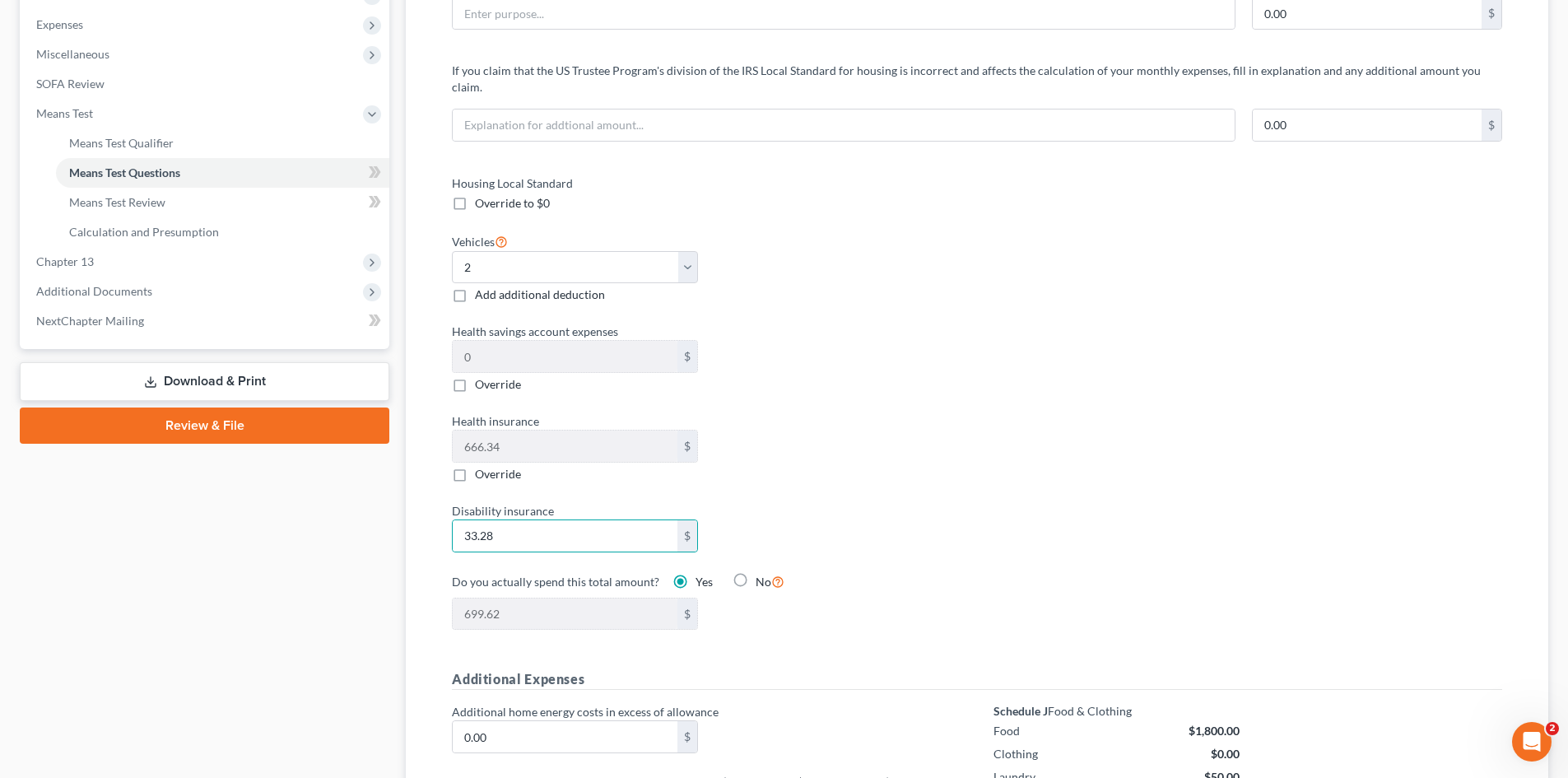
click at [899, 533] on div "Disability insurance 33.28 $" at bounding box center [707, 527] width 526 height 50
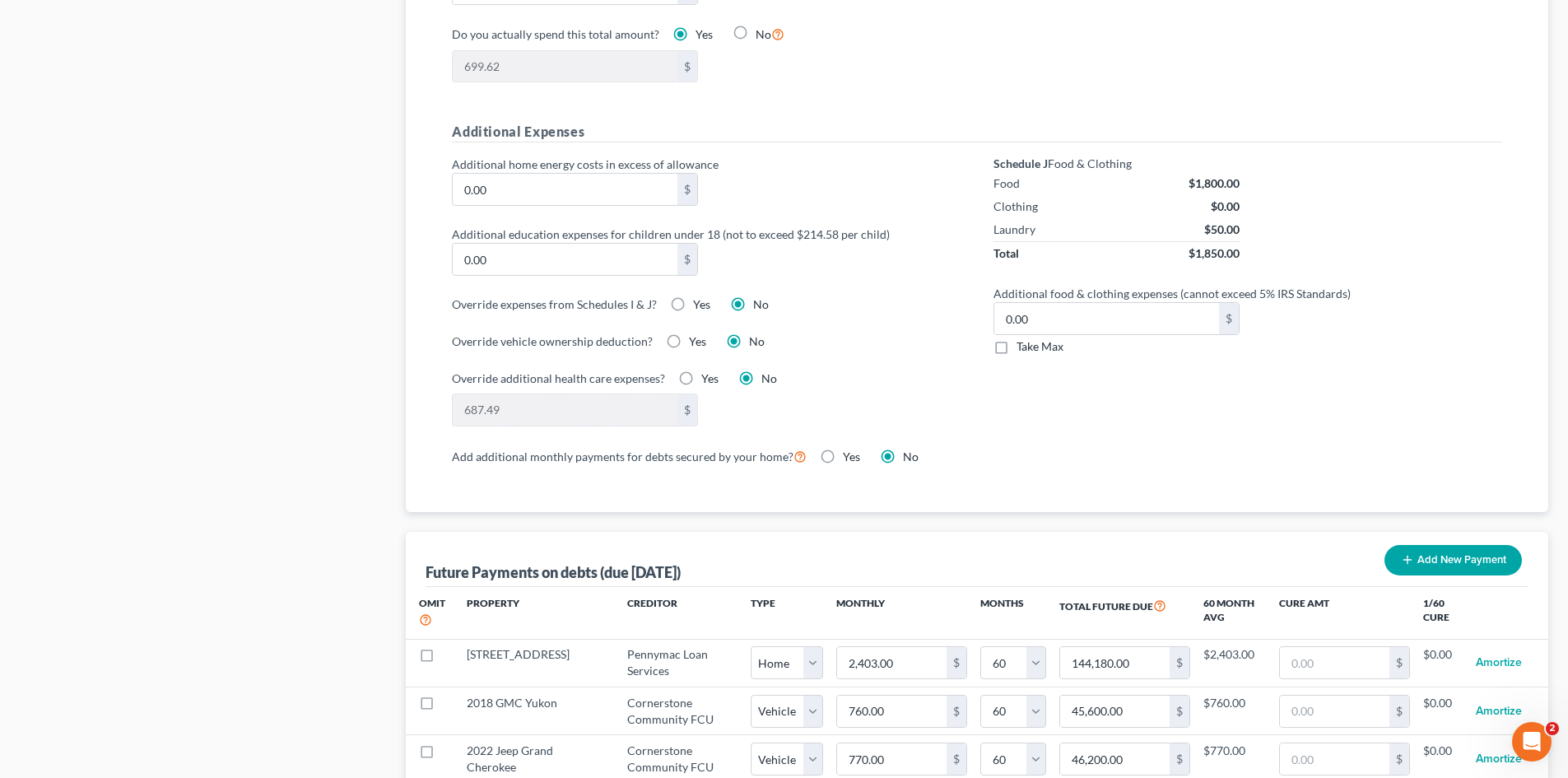
scroll to position [1153, 0]
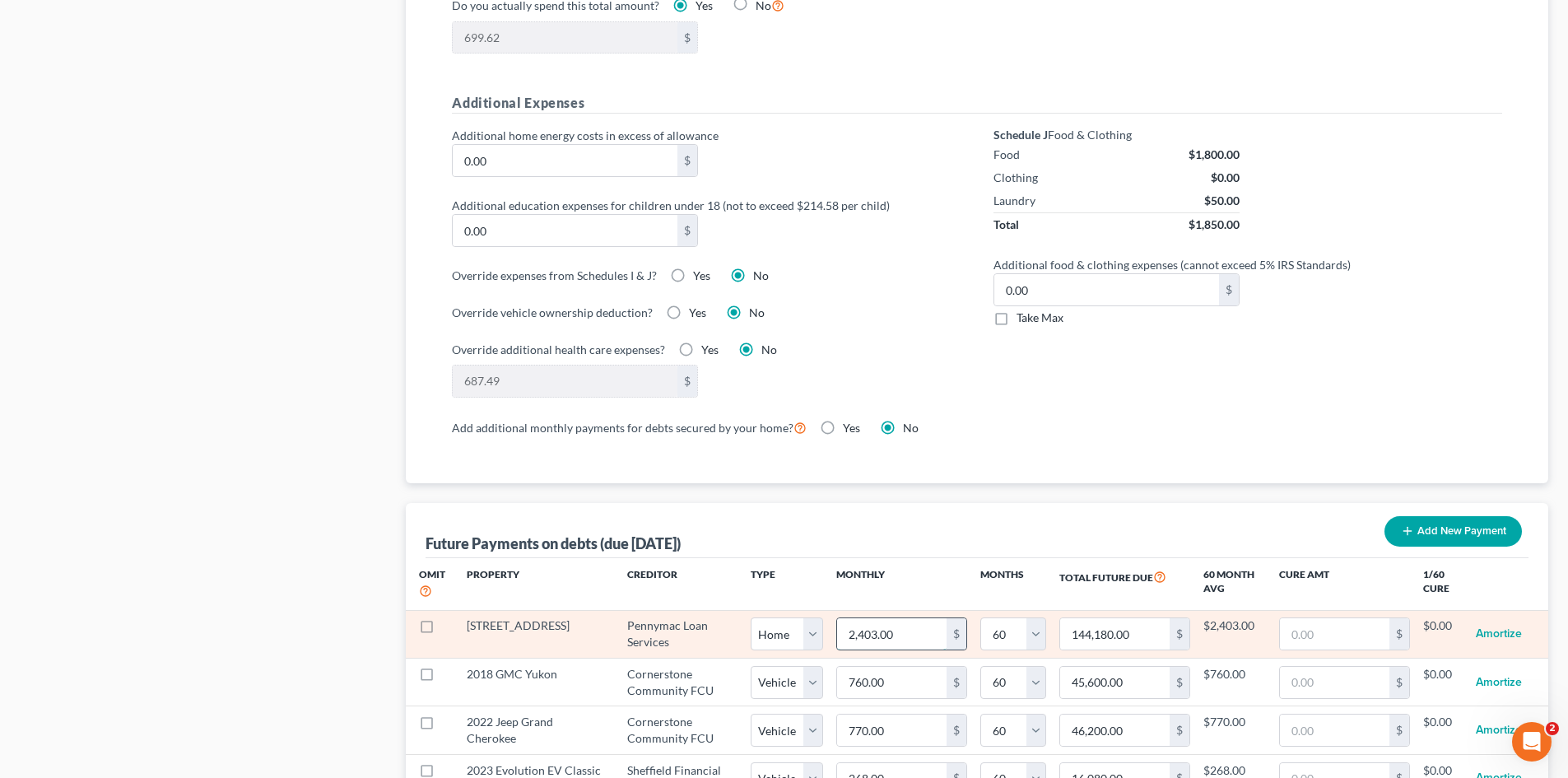
click at [883, 619] on input "2,403.00" at bounding box center [892, 634] width 110 height 31
click at [890, 619] on input "2,403.00" at bounding box center [892, 634] width 110 height 31
type input "2,403."
select select "0"
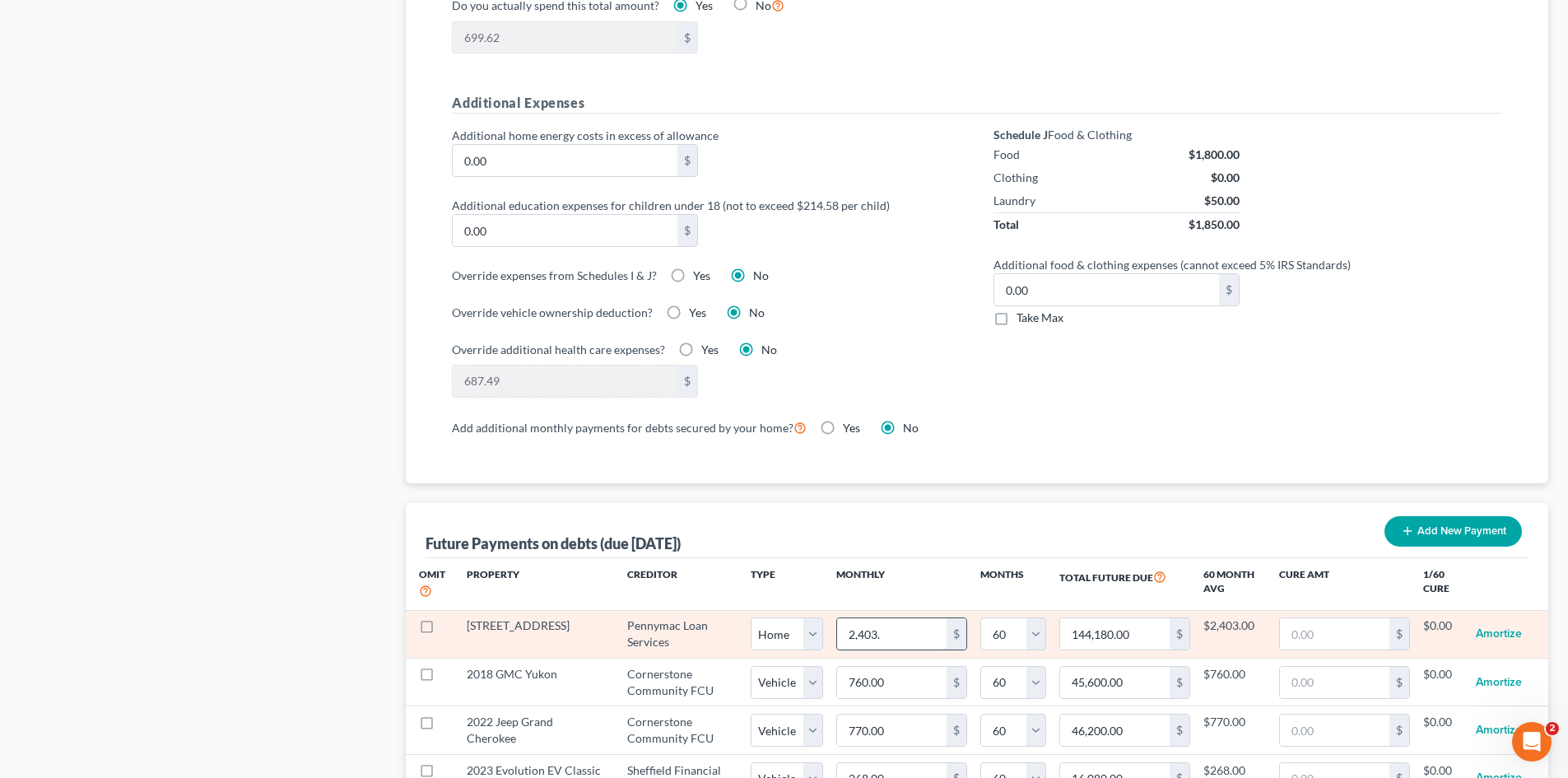
select select "60"
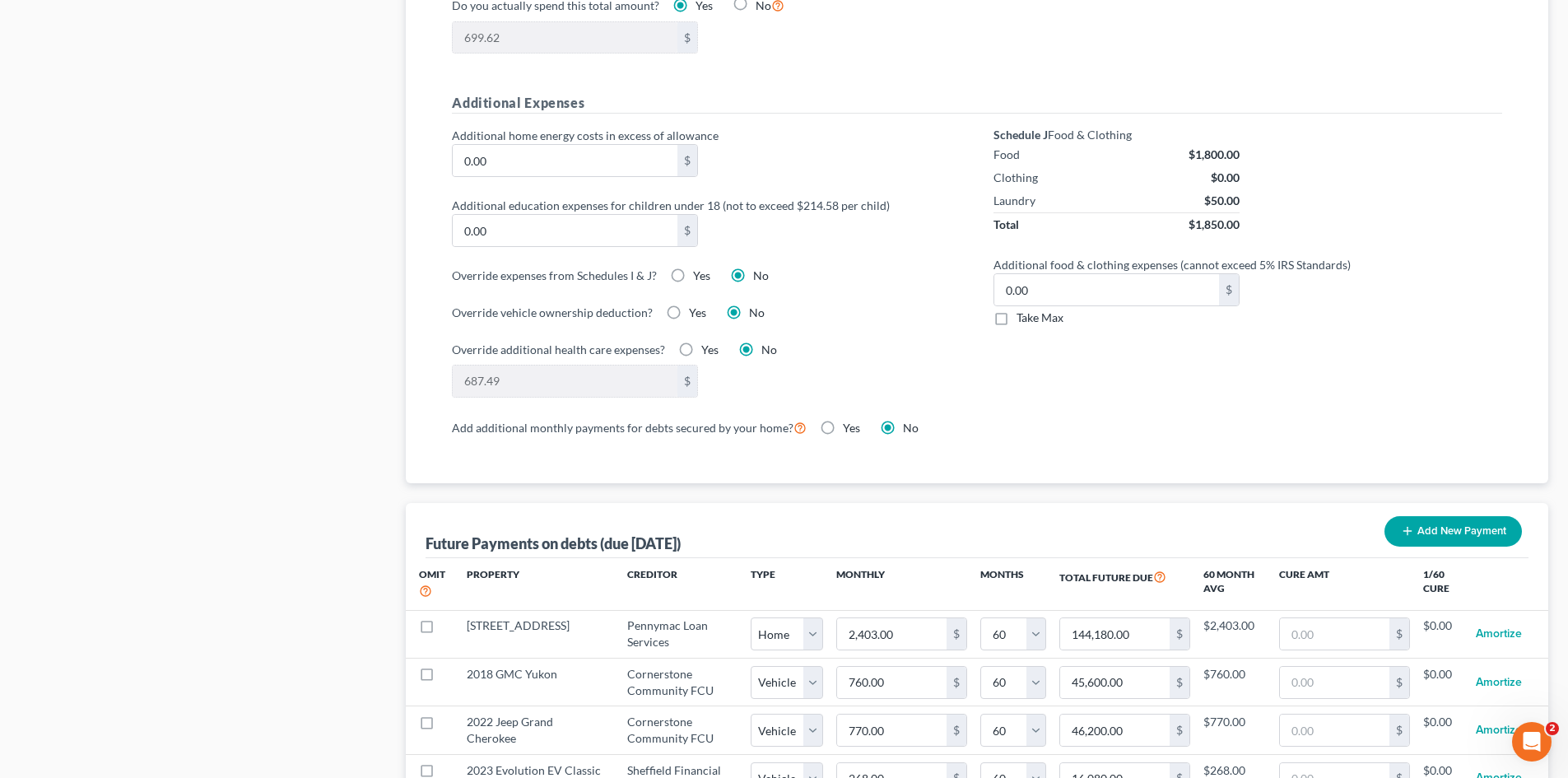
select select "0"
select select "60"
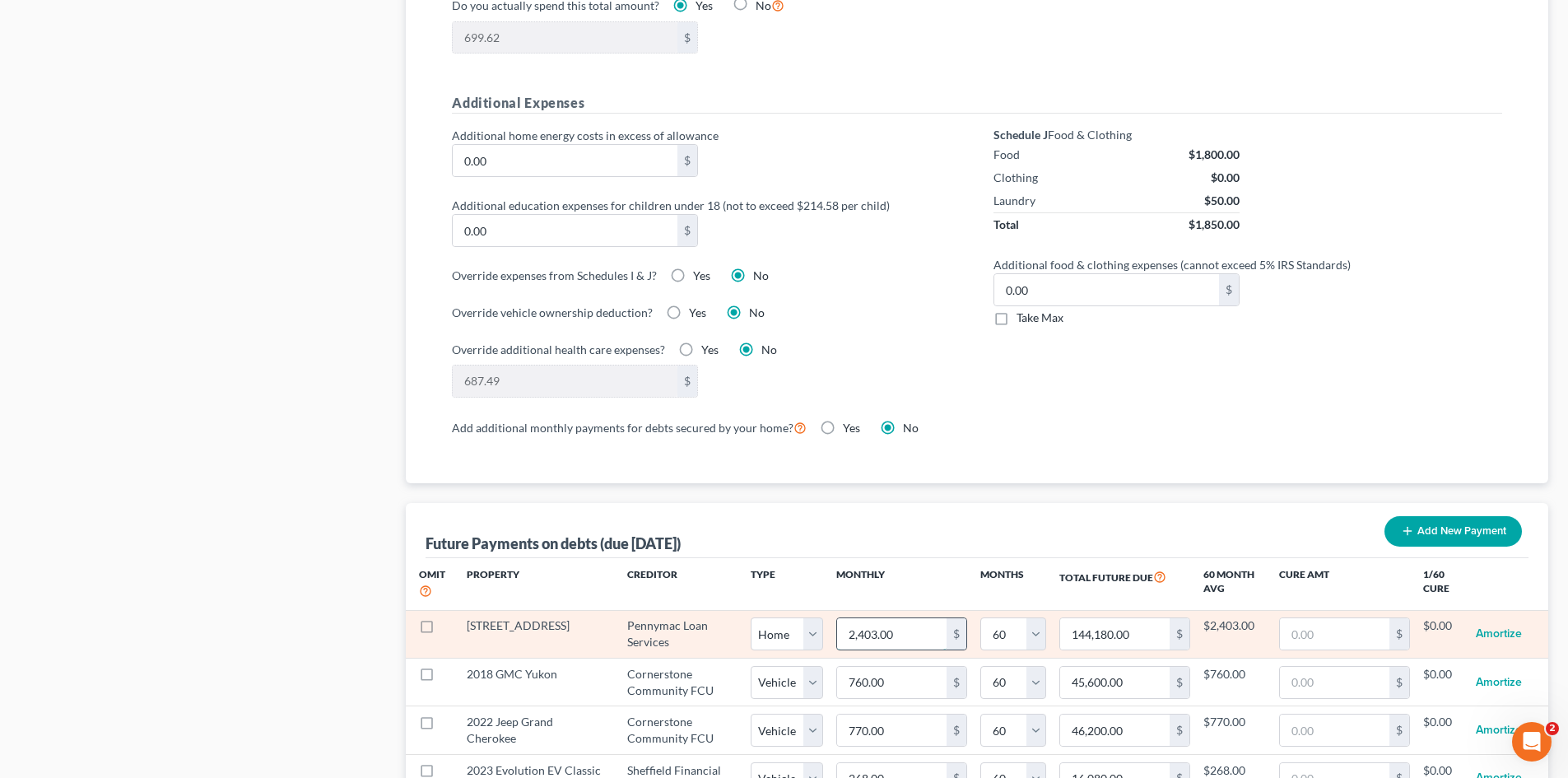
type input "2"
type input "120.00"
type input "24"
type input "1,440.00"
type input "240"
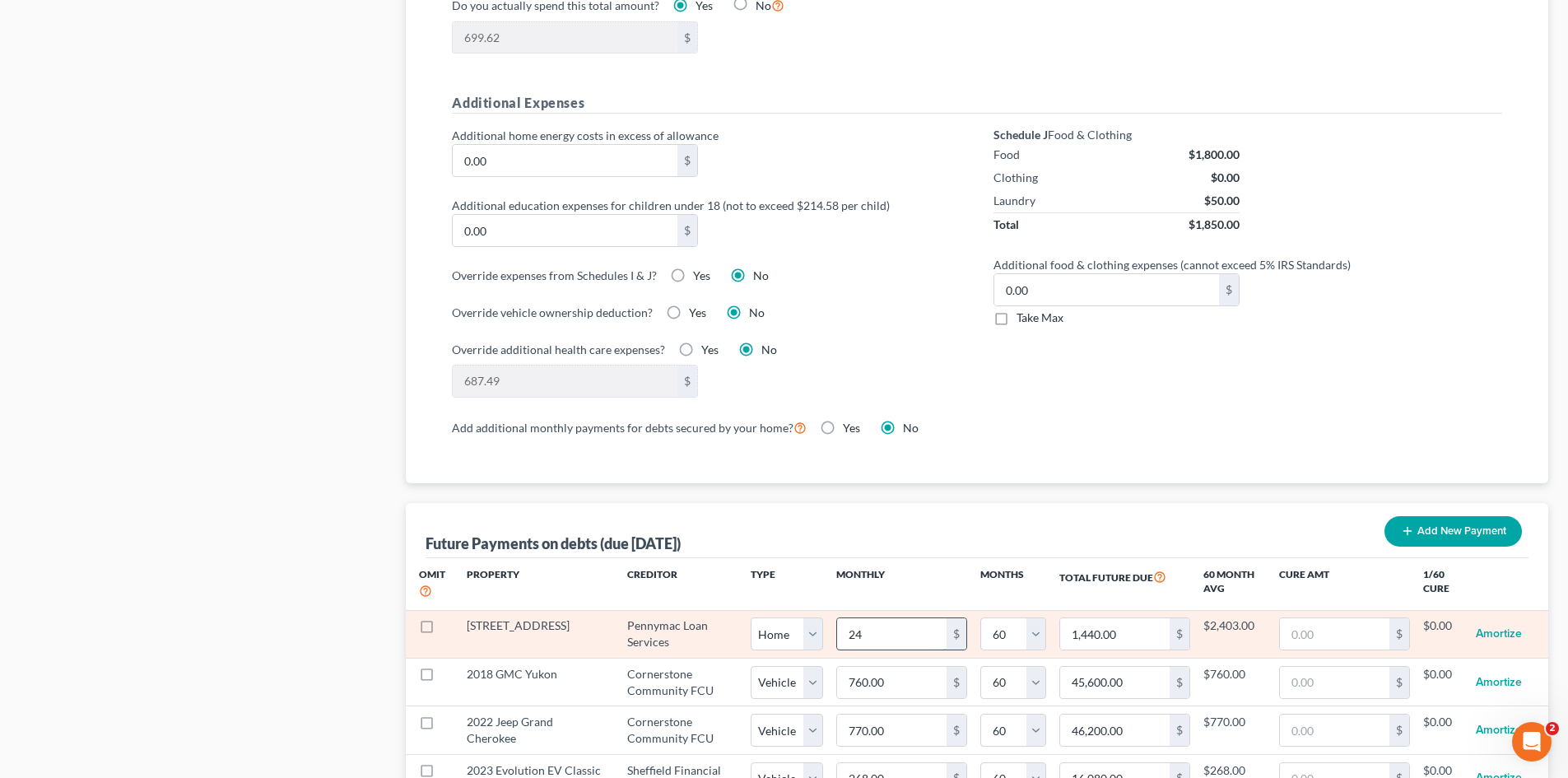
type input "14,400.00"
type input "2403"
type input "144,180.00"
type input "2,403."
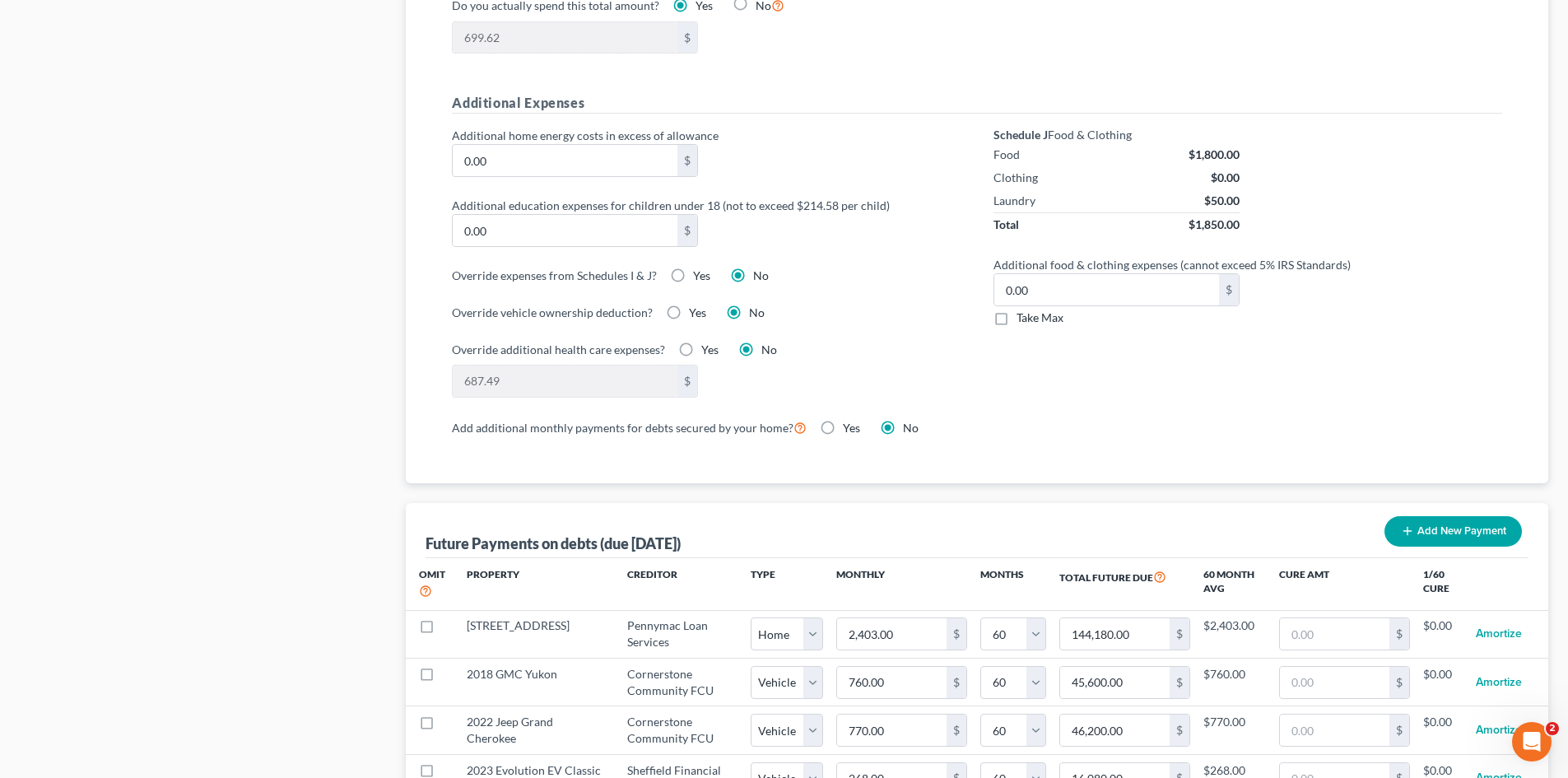
select select "0"
select select "60"
select select "0"
select select "60"
select select "0"
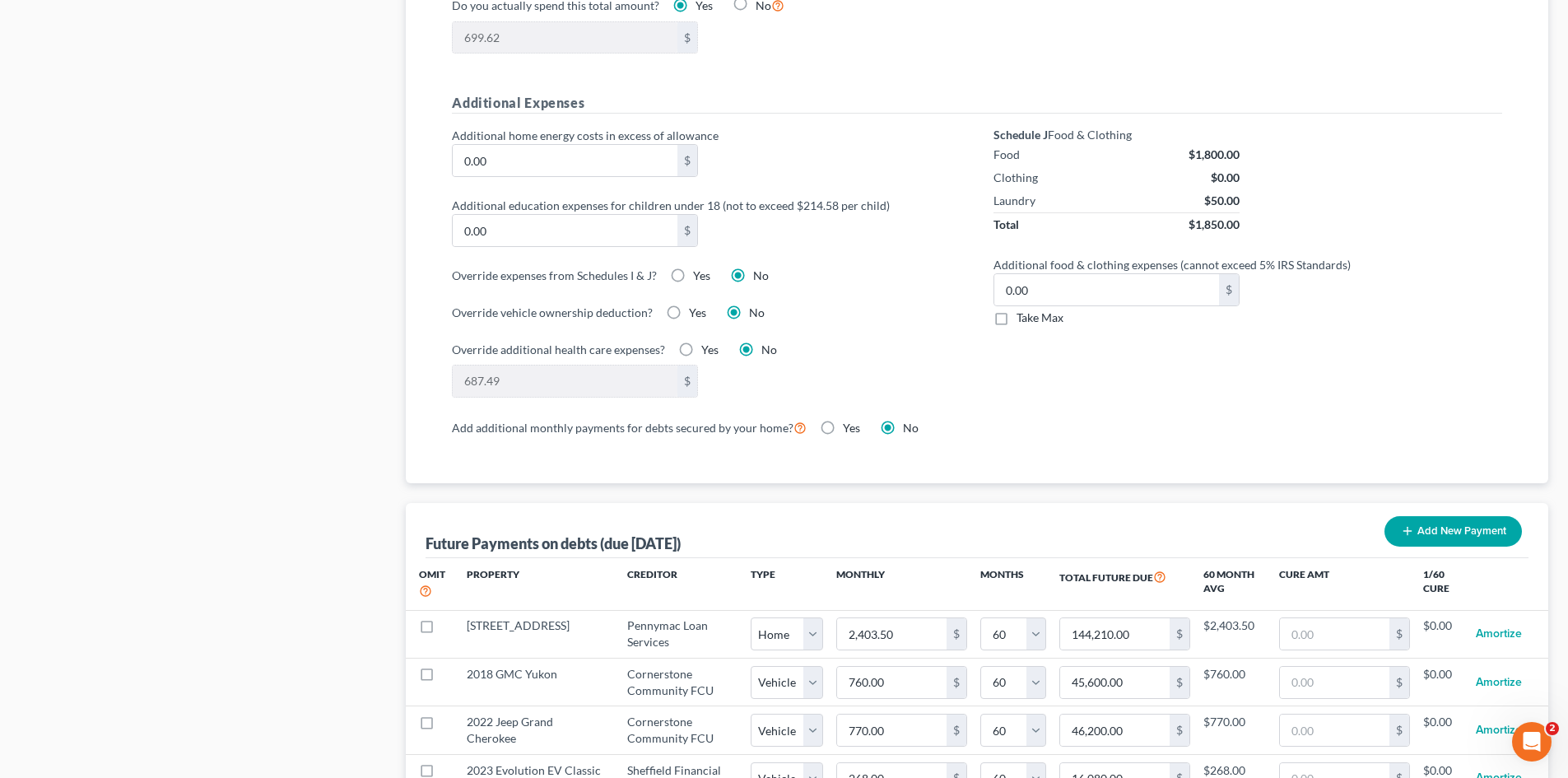
select select "60"
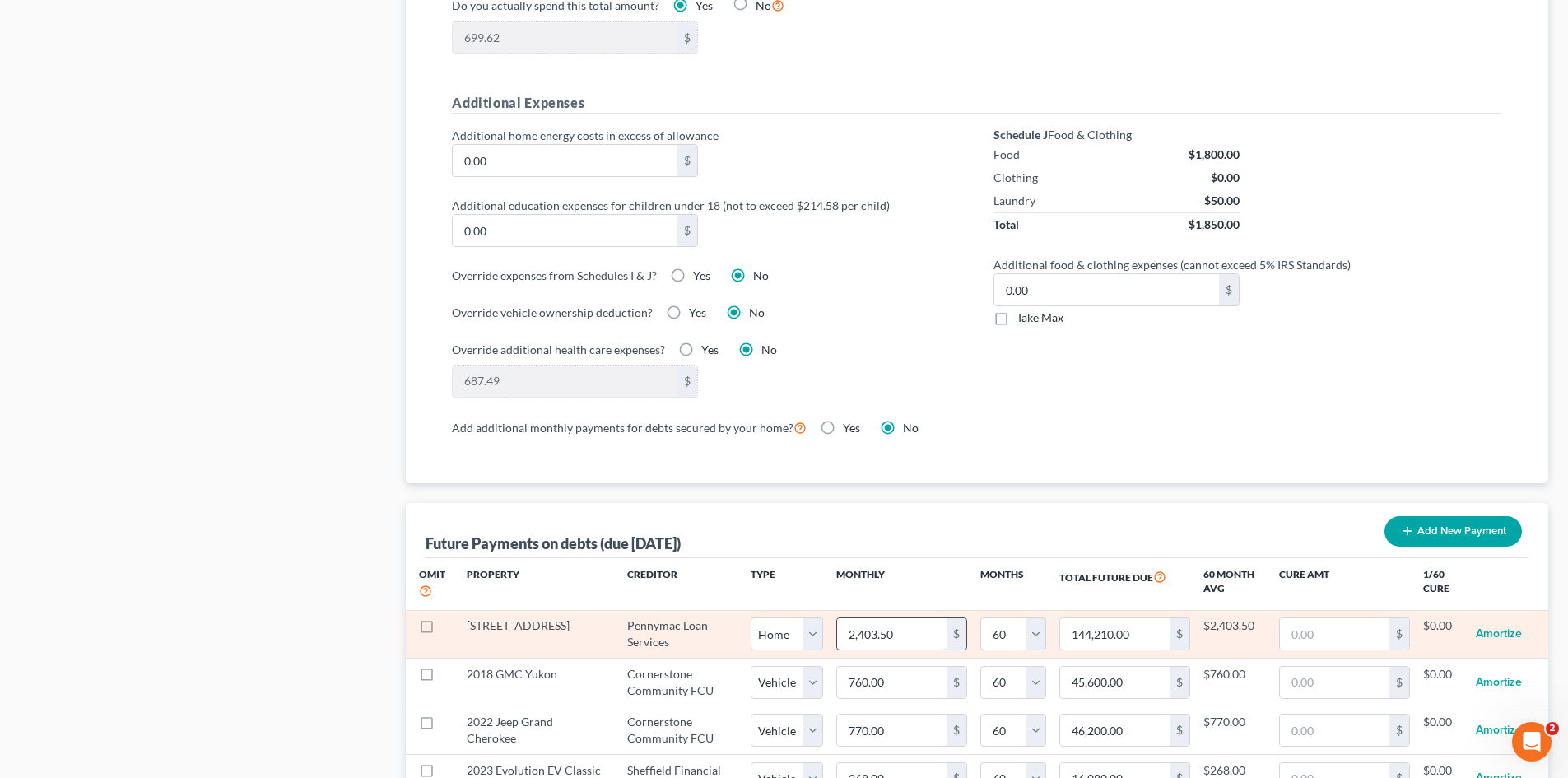
click at [901, 628] on input "2,403.50" at bounding box center [892, 634] width 110 height 31
type input "2,403.52"
type input "144,211.20"
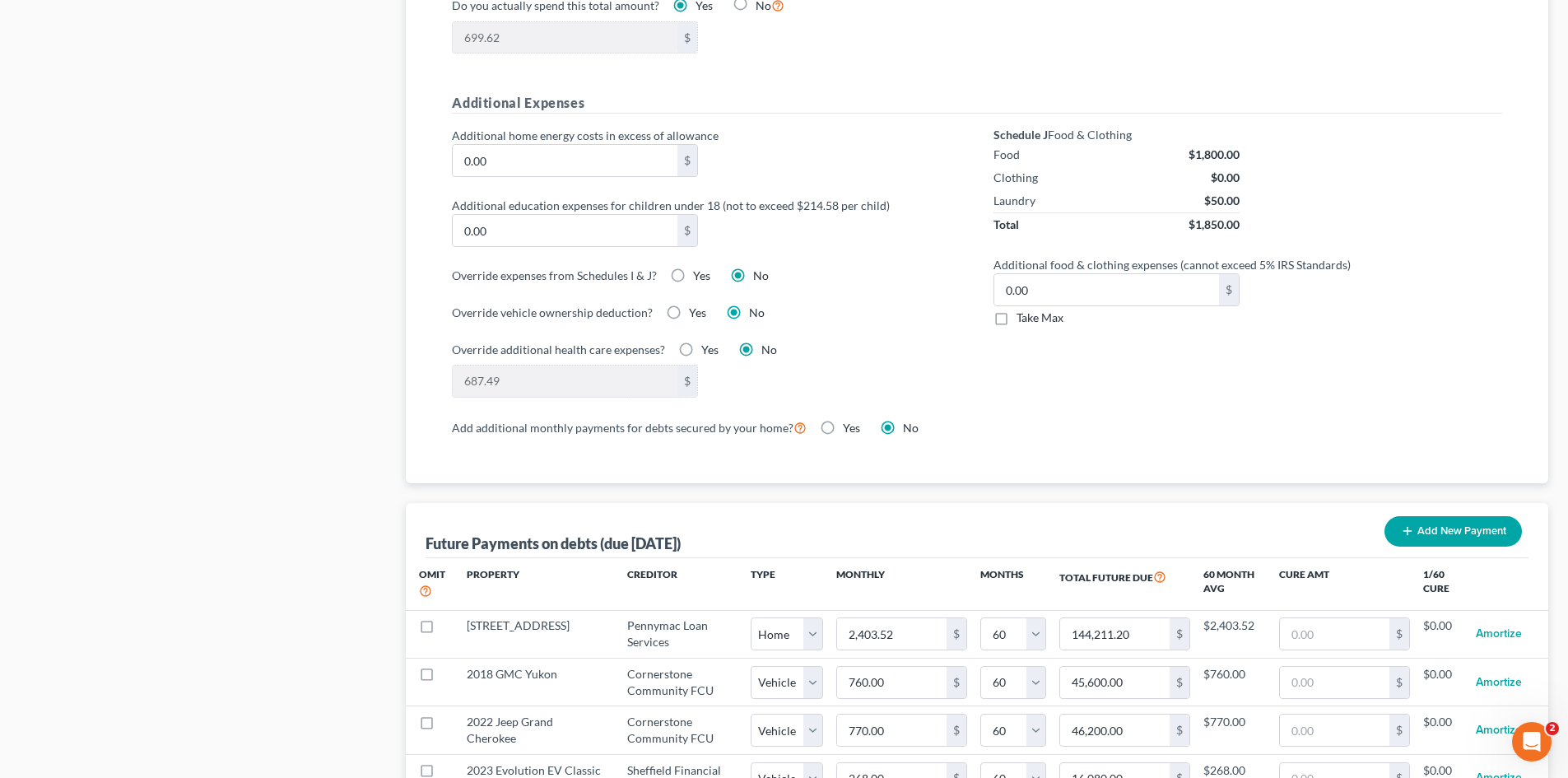
select select "0"
select select "60"
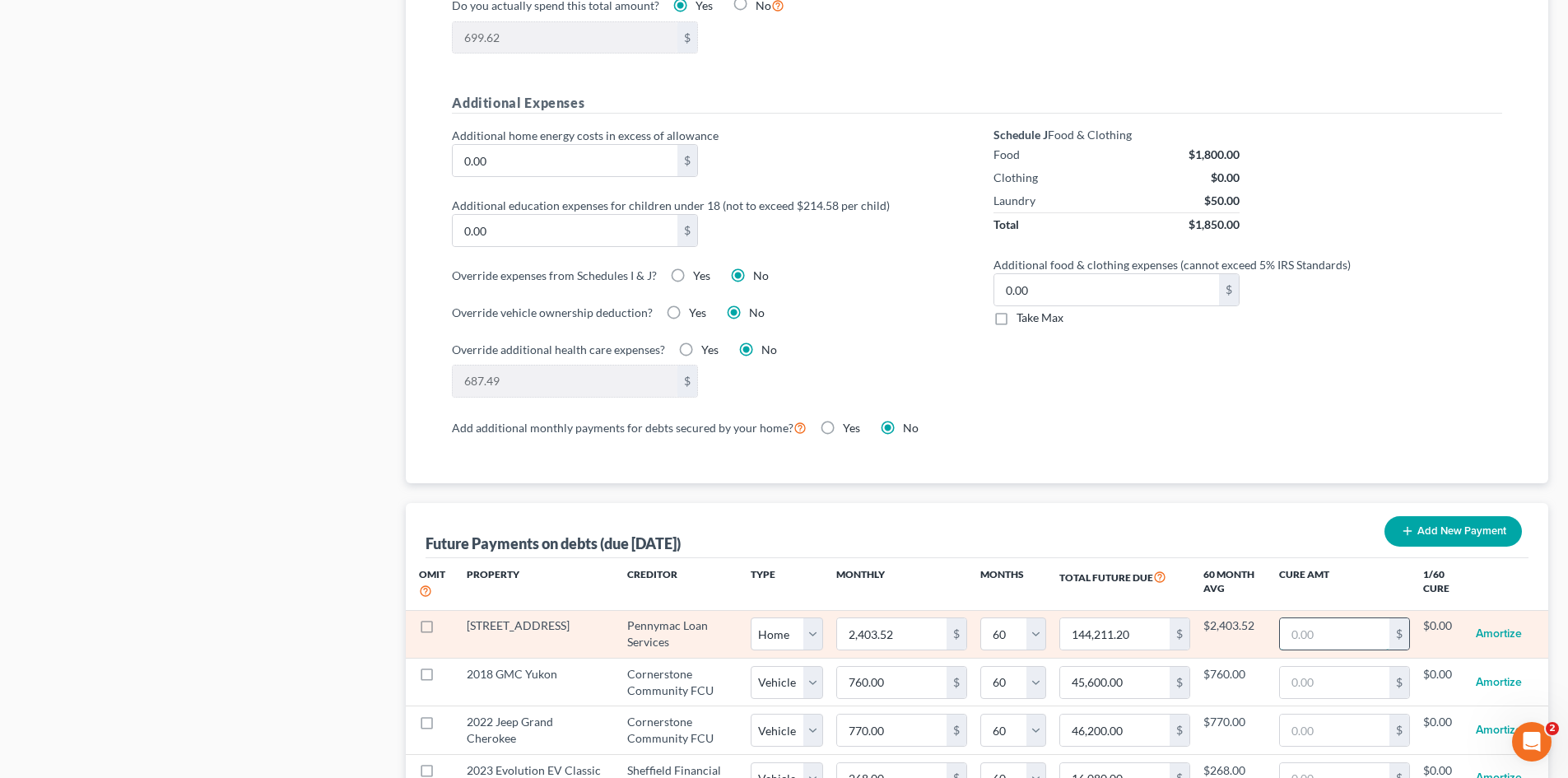
click at [1327, 625] on input "text" at bounding box center [1335, 634] width 110 height 31
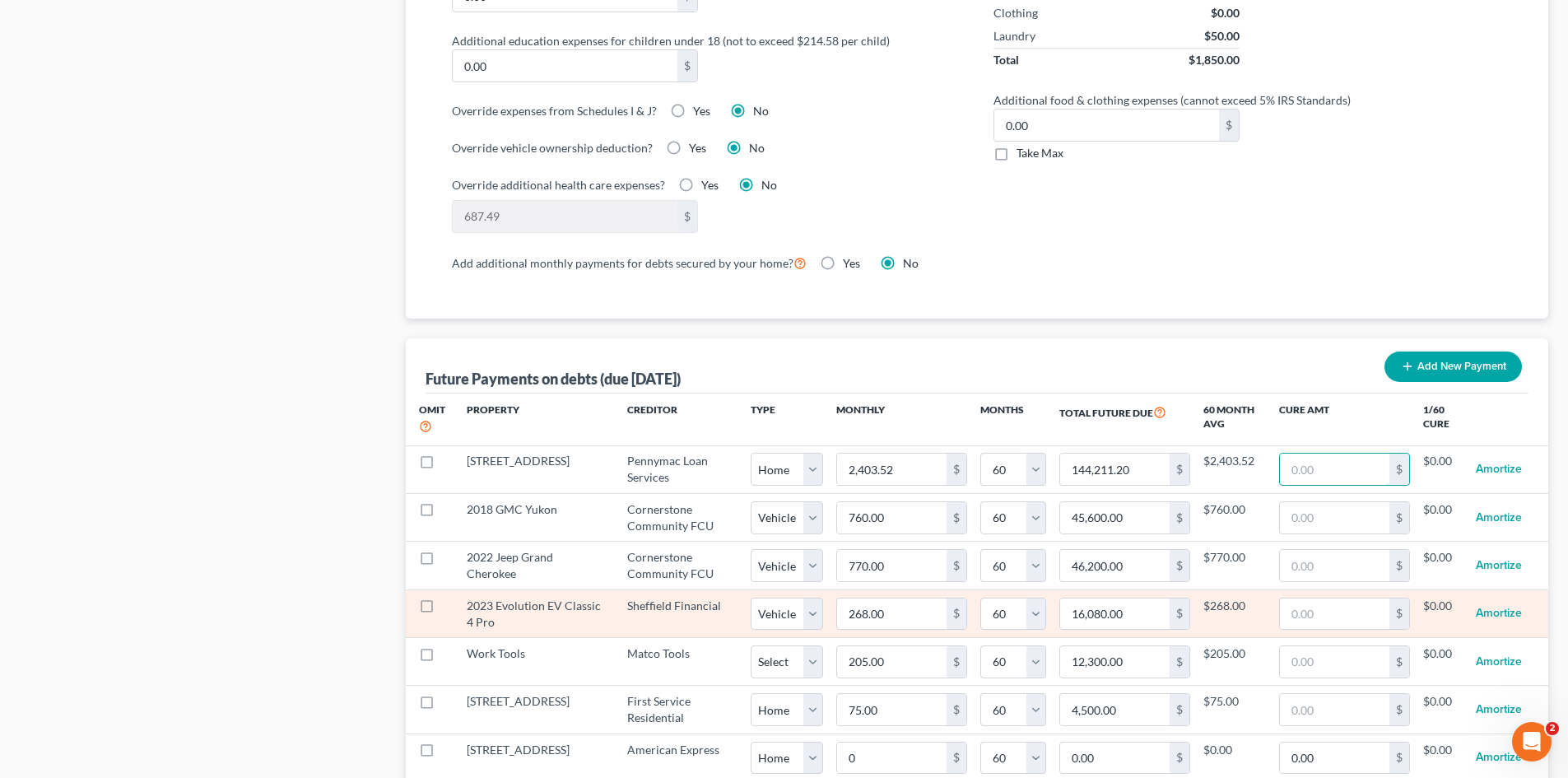
scroll to position [1400, 0]
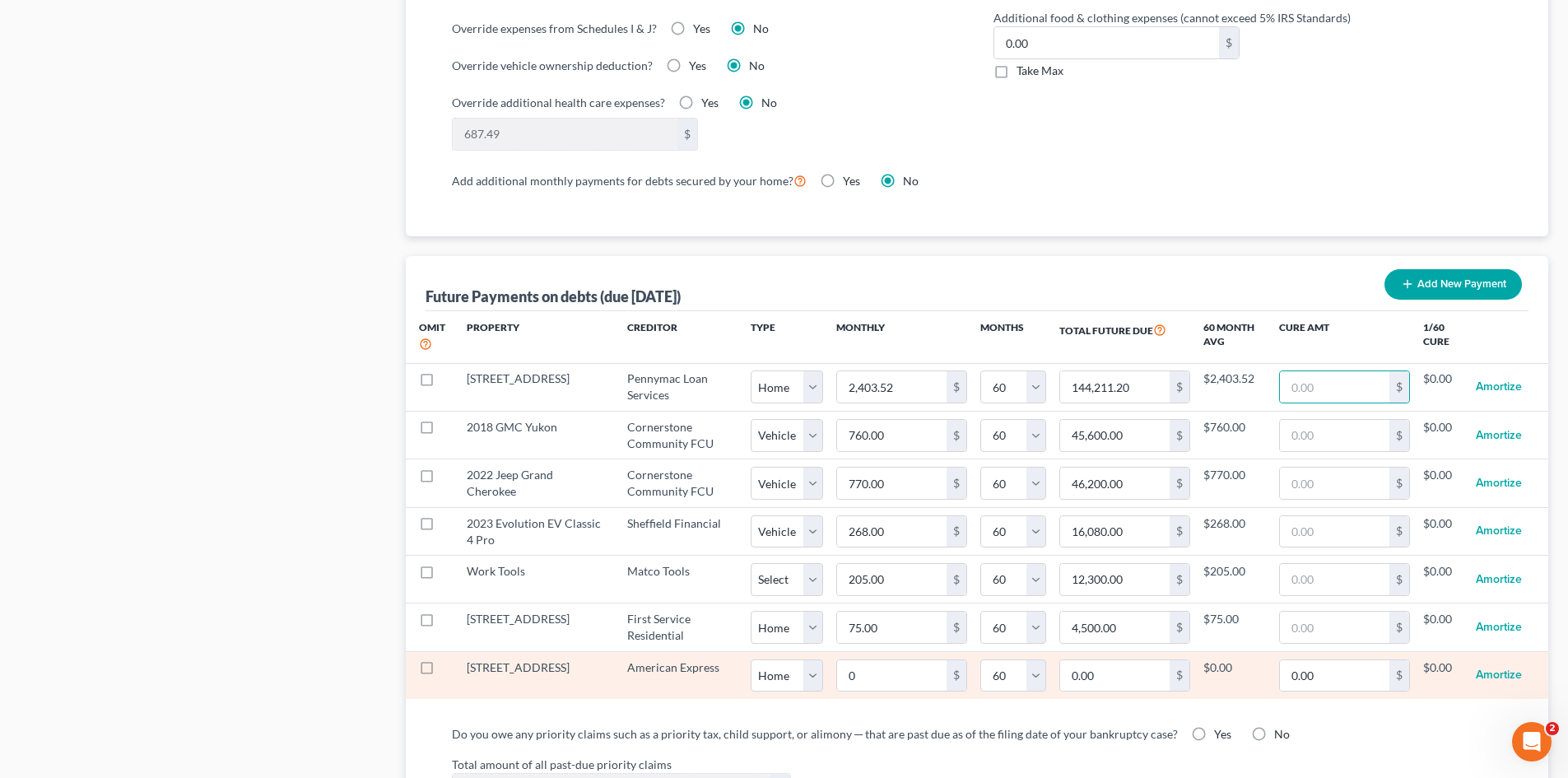
click at [442, 672] on label at bounding box center [442, 672] width 0 height 0
click at [449, 660] on input "checkbox" at bounding box center [454, 665] width 10 height 10
checkbox input "true"
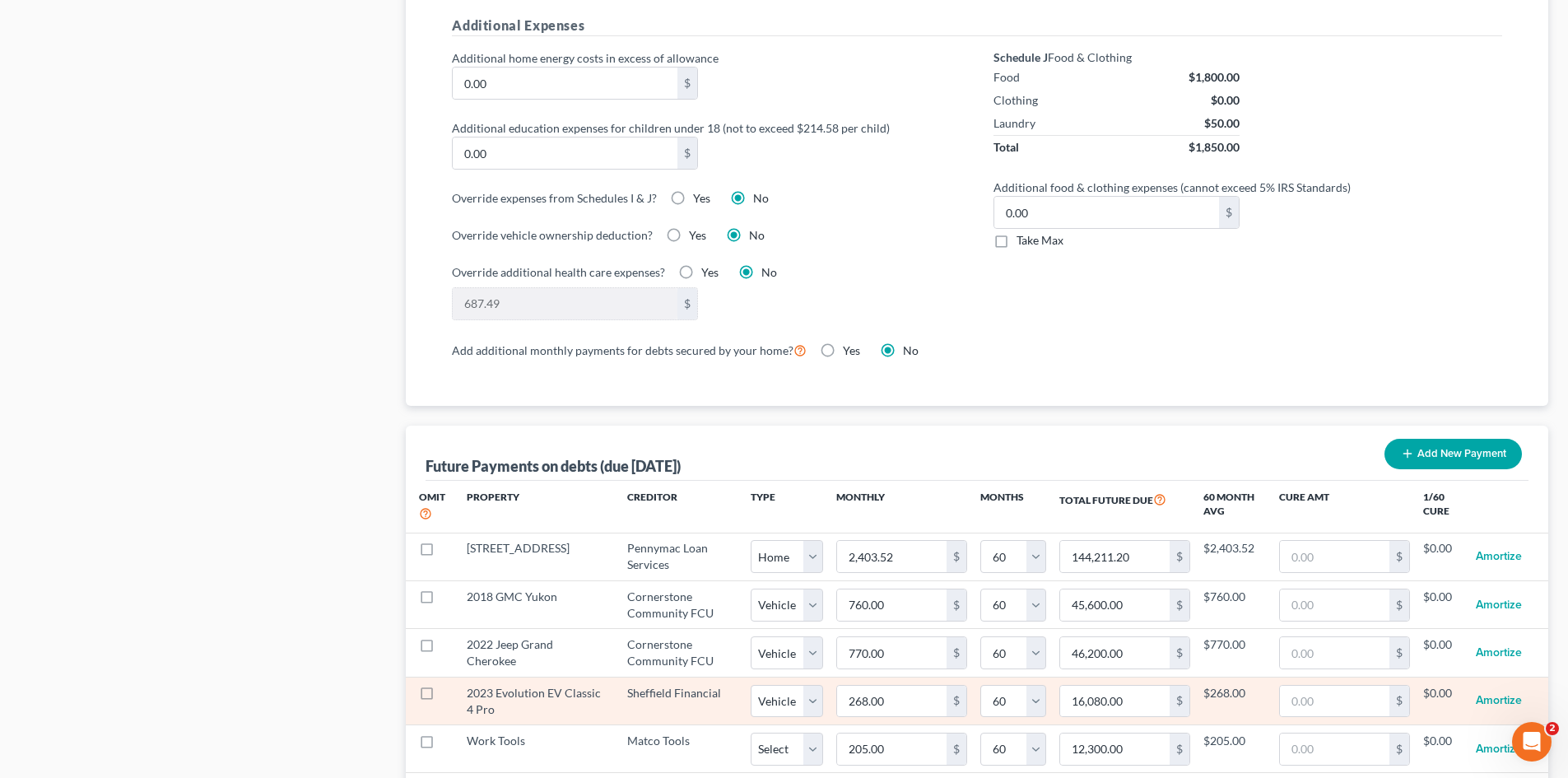
select select "0"
select select "60"
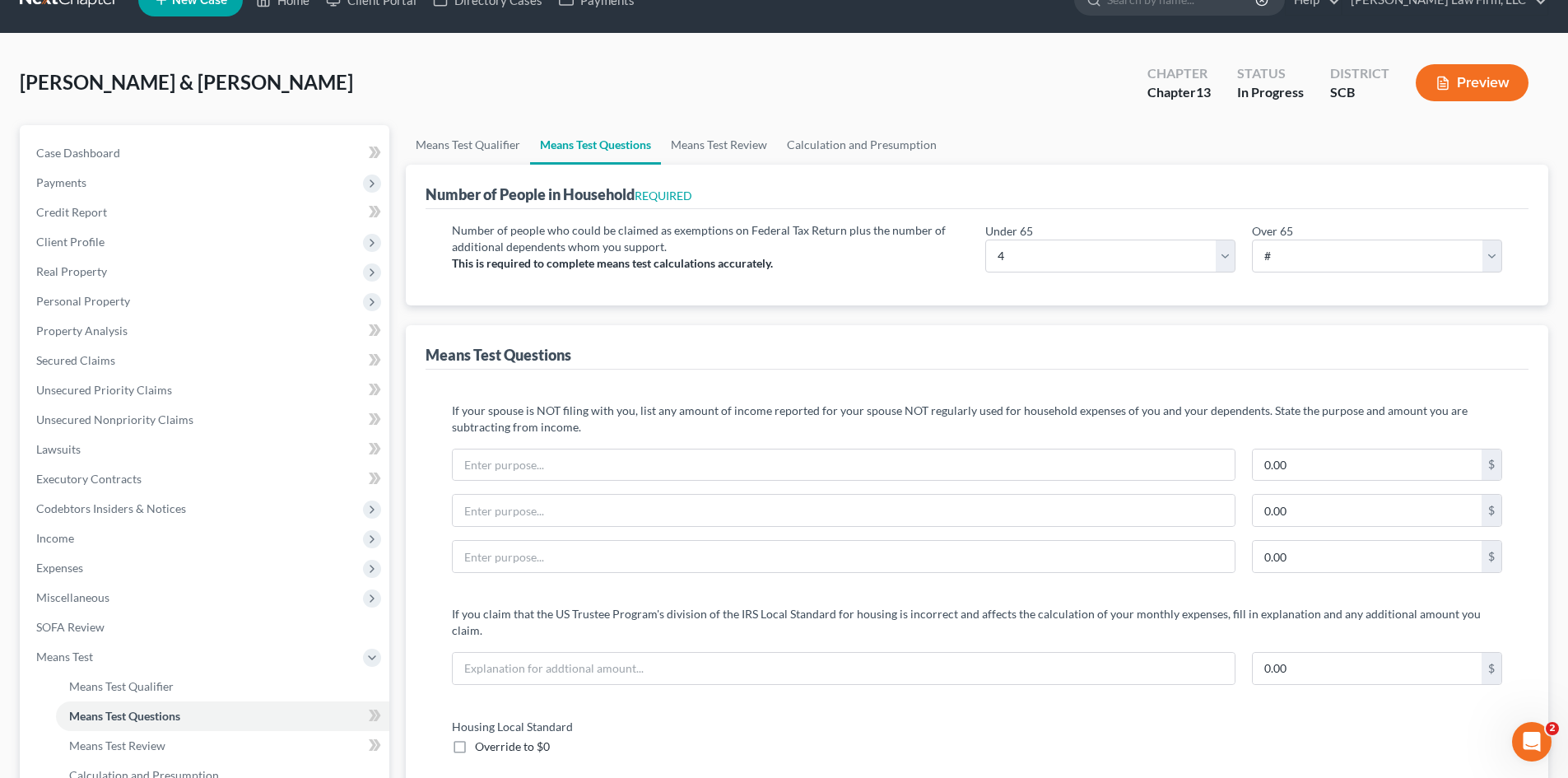
scroll to position [0, 0]
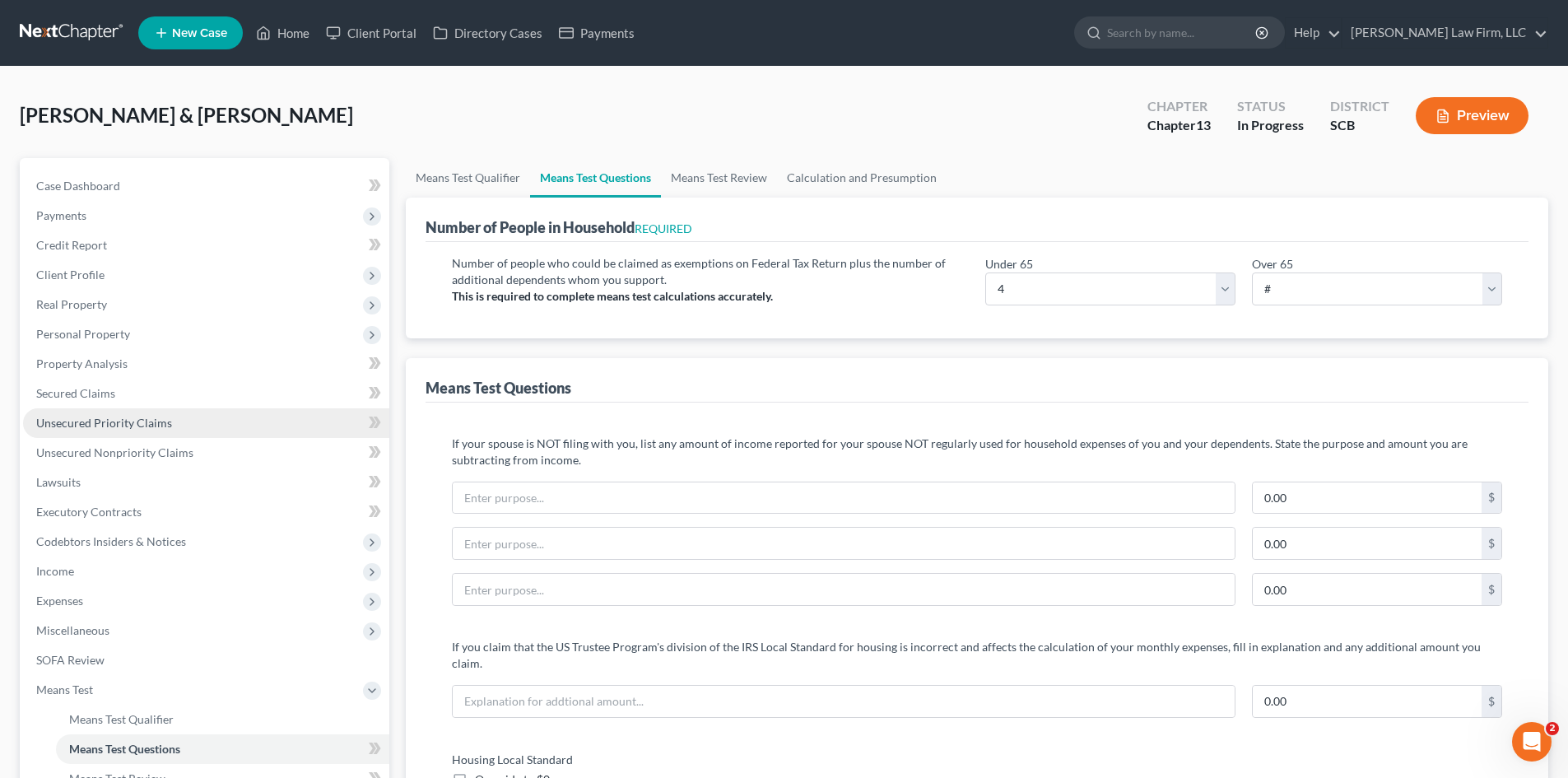
click at [106, 422] on span "Unsecured Priority Claims" at bounding box center [104, 423] width 136 height 14
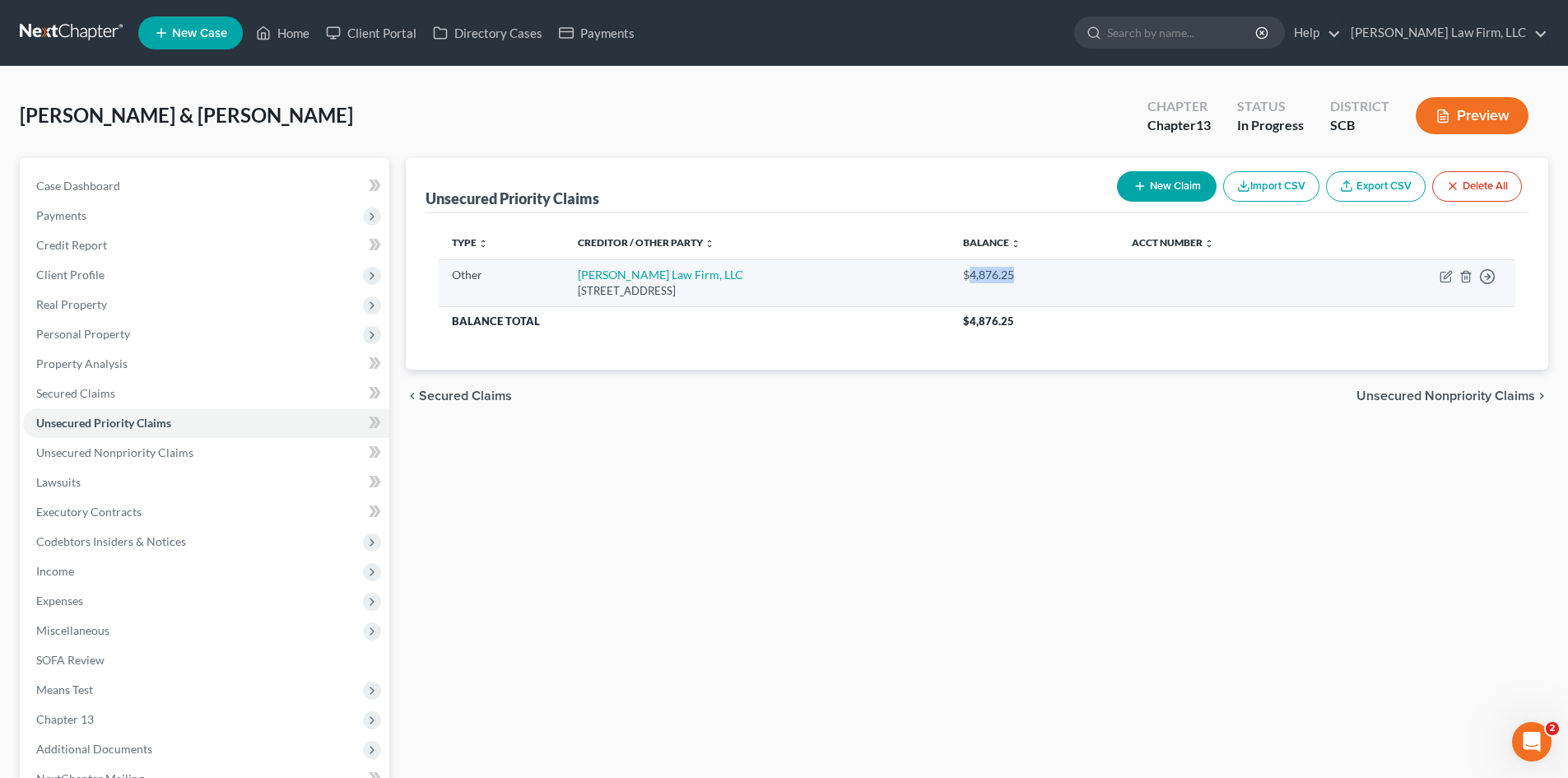
drag, startPoint x: 1129, startPoint y: 277, endPoint x: 1082, endPoint y: 277, distance: 47.0
click at [1082, 277] on div "$4,876.25" at bounding box center [1035, 275] width 143 height 17
copy div "4,876.25"
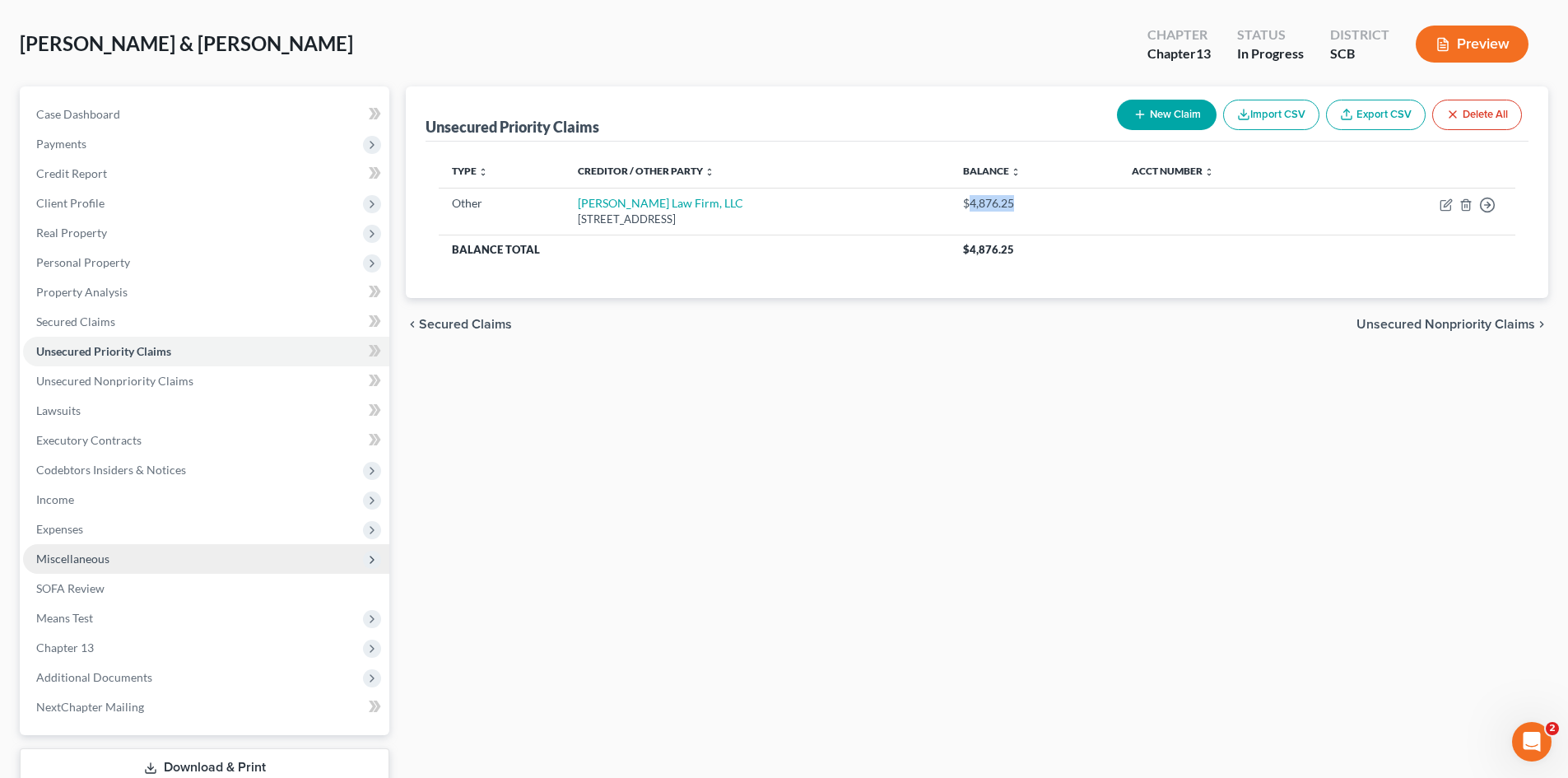
scroll to position [186, 0]
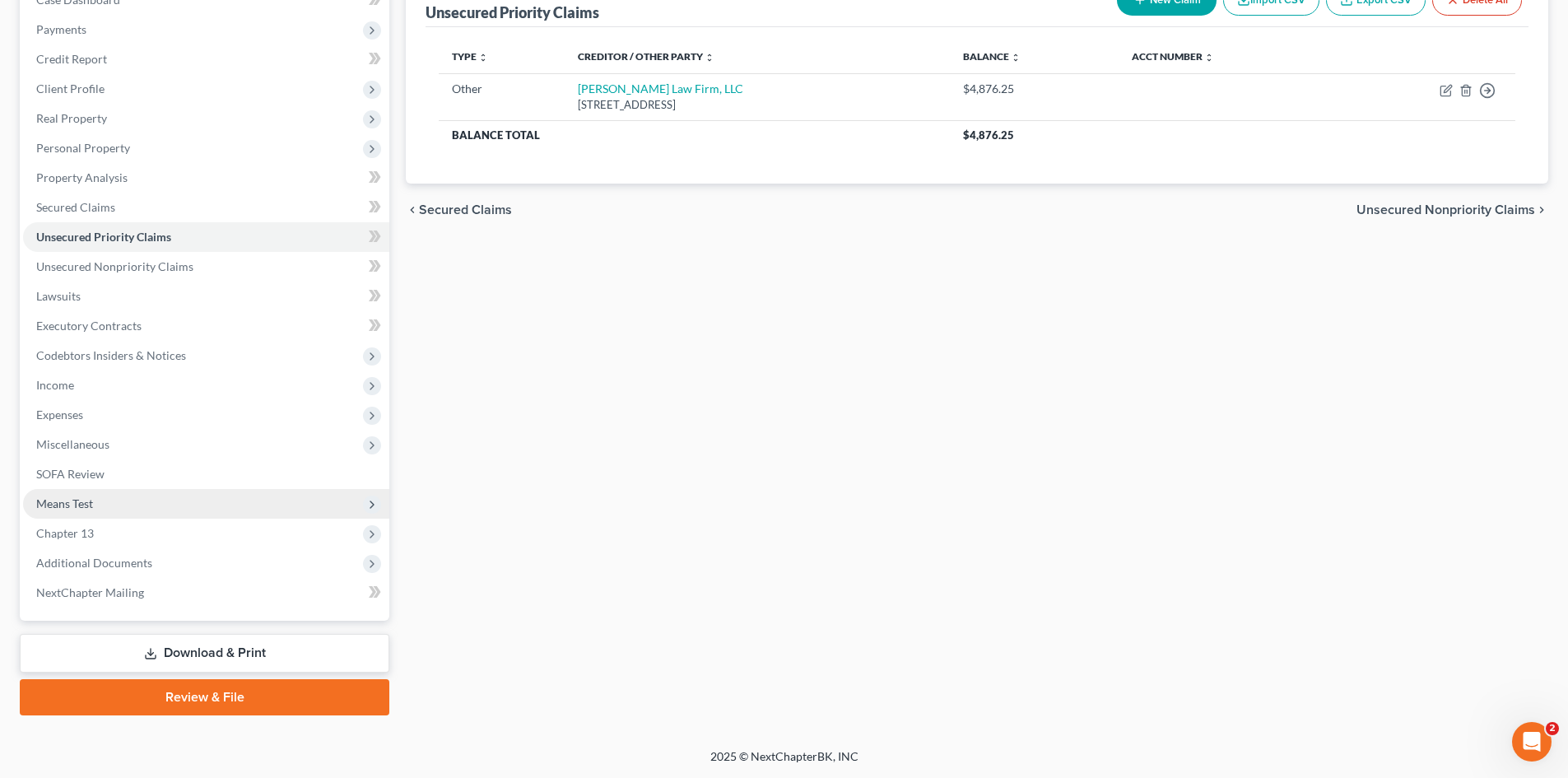
click at [94, 497] on span "Means Test" at bounding box center [205, 504] width 366 height 30
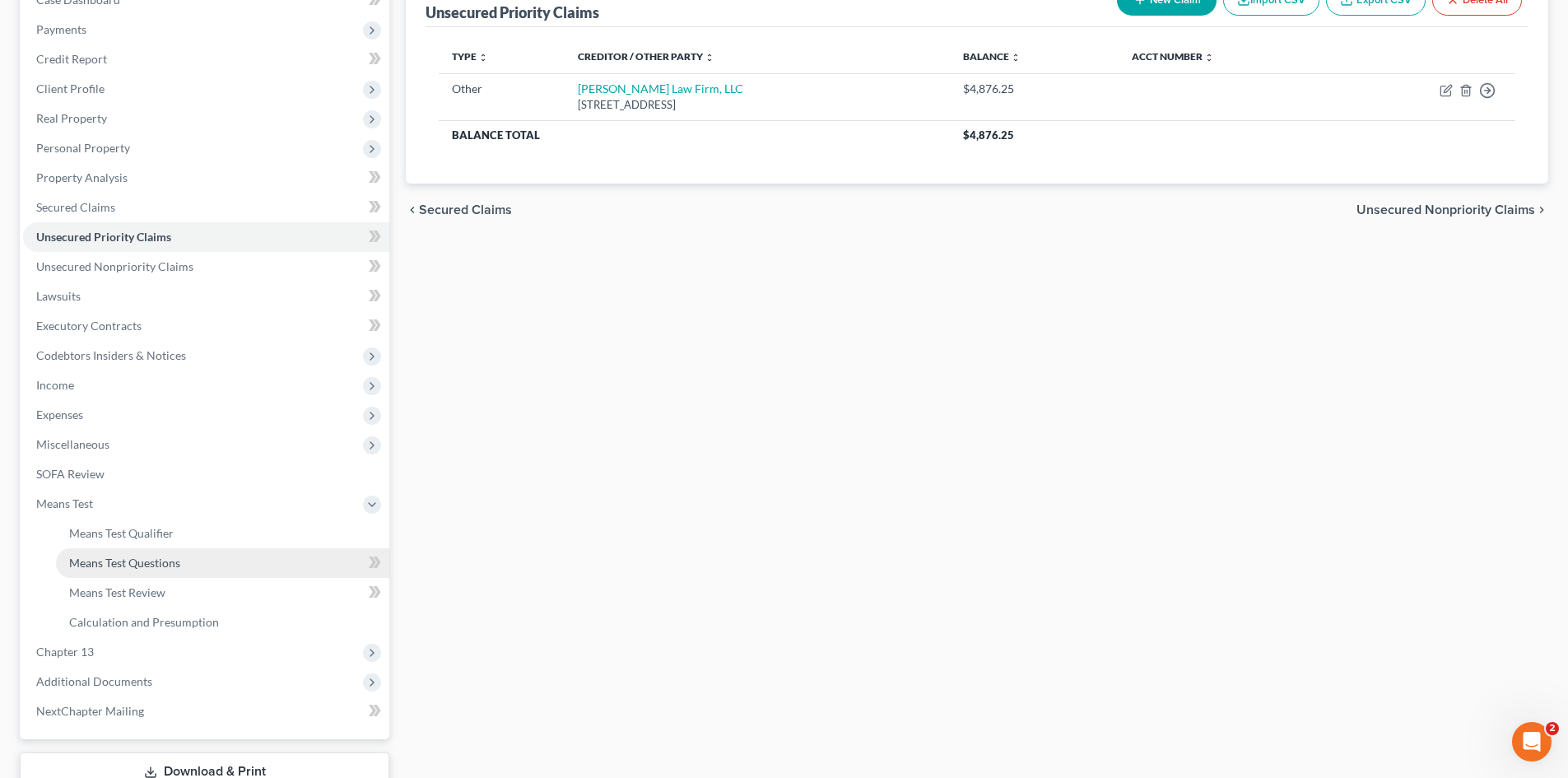
click at [104, 560] on span "Means Test Questions" at bounding box center [124, 563] width 111 height 14
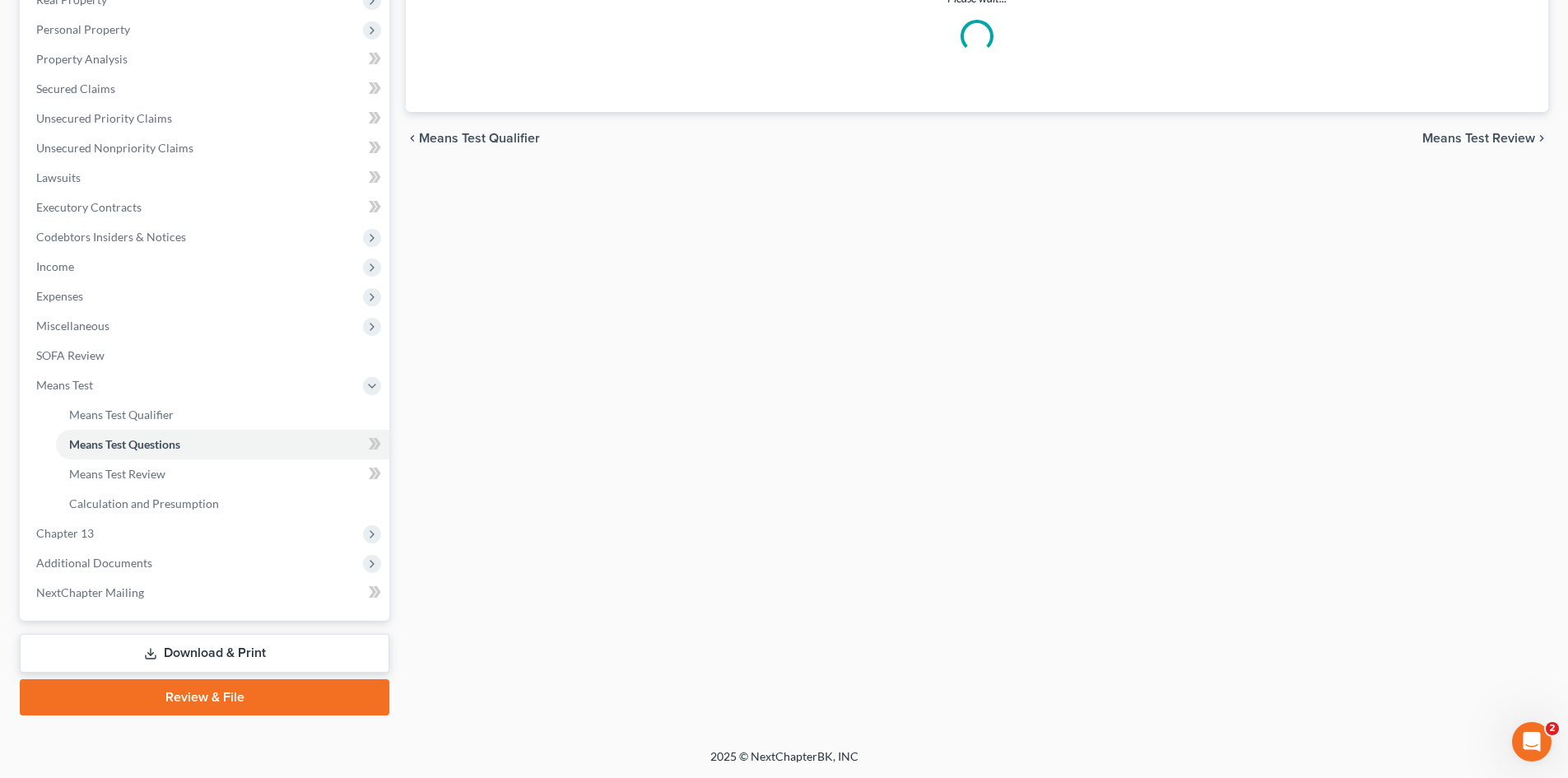
select select "4"
select select "0"
select select "60"
select select "1"
select select "60"
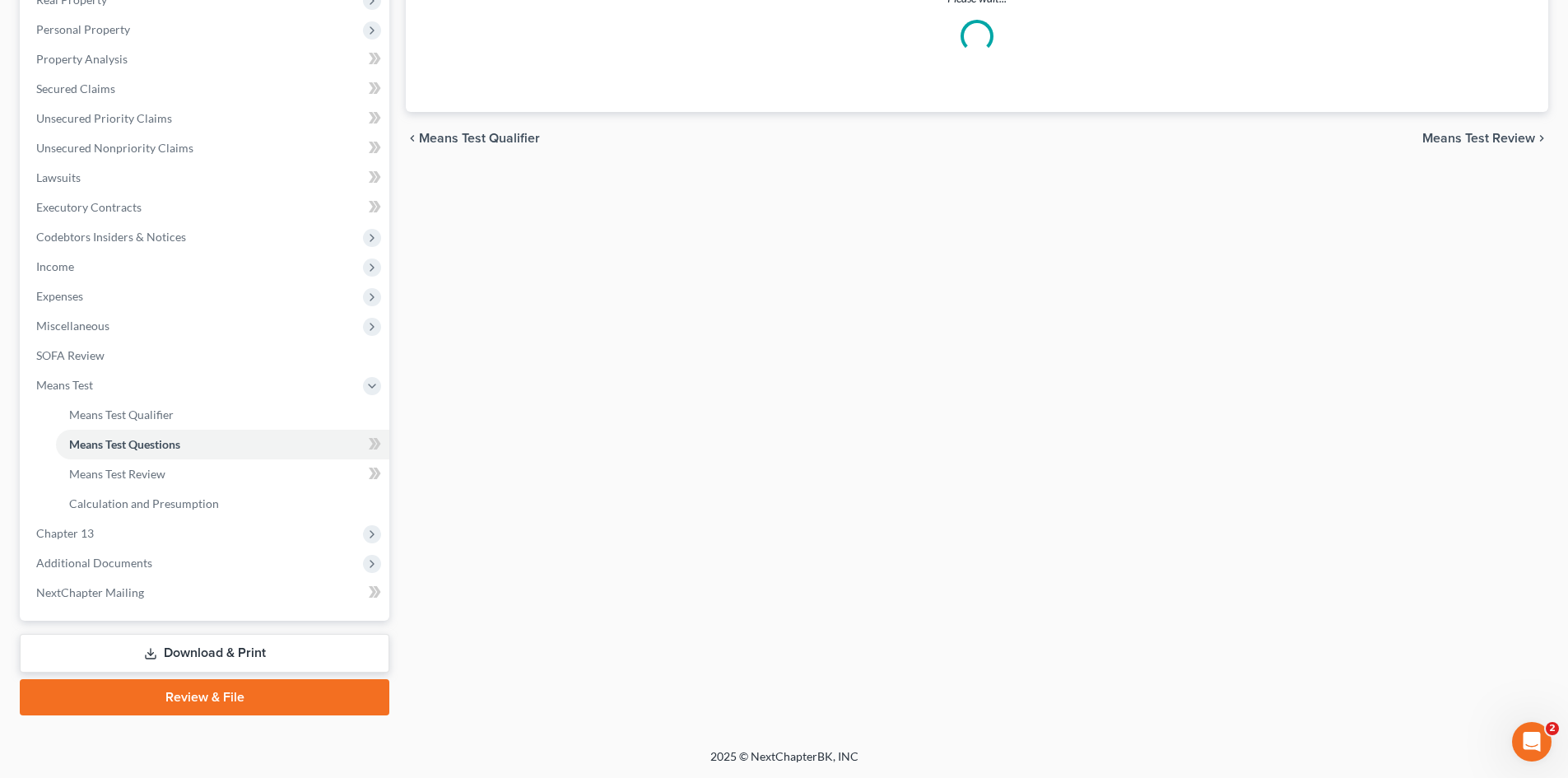
select select "1"
select select "60"
select select "1"
select select "60"
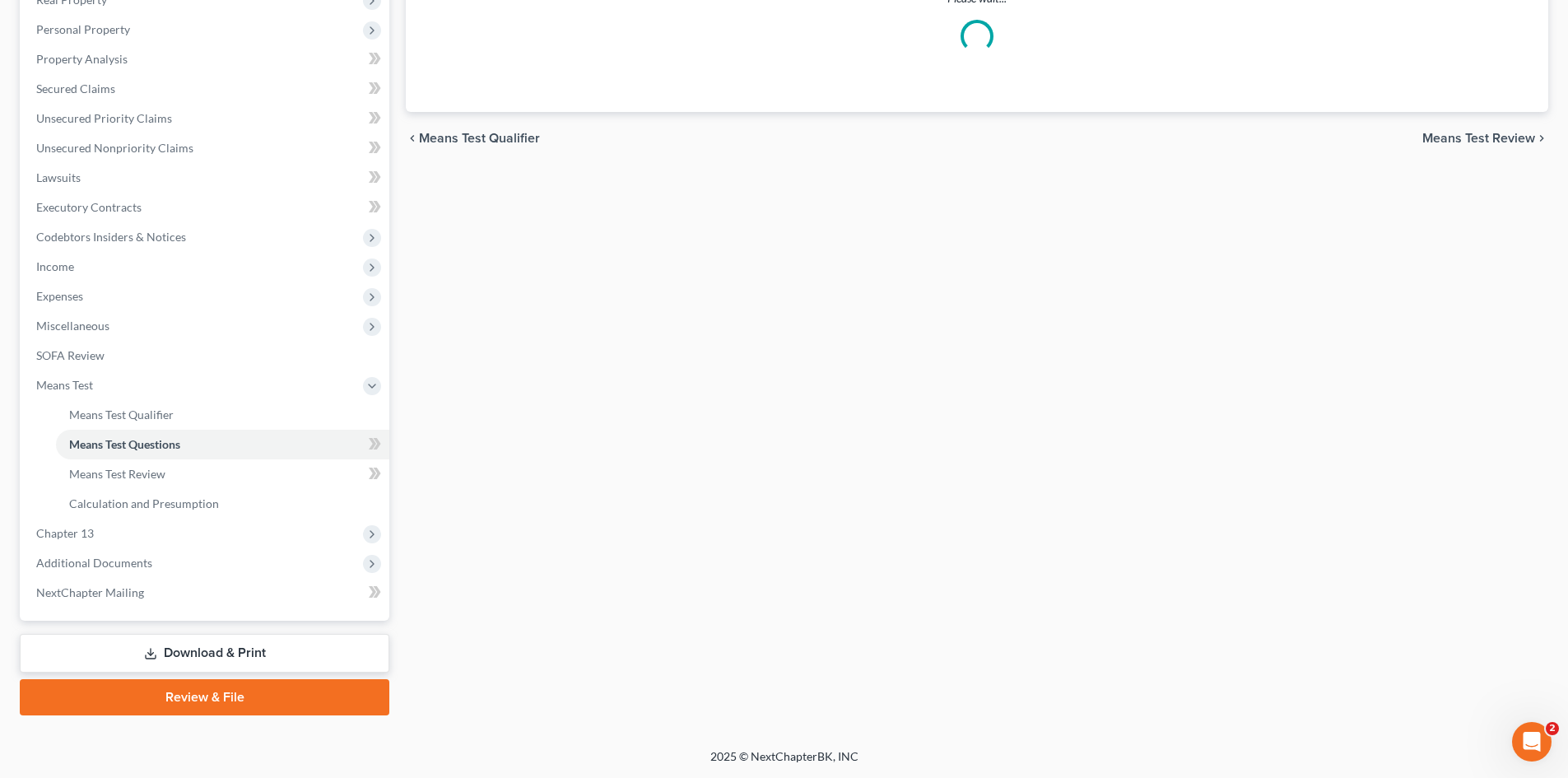
select select "0"
select select "60"
select select "0"
select select "60"
select select "2"
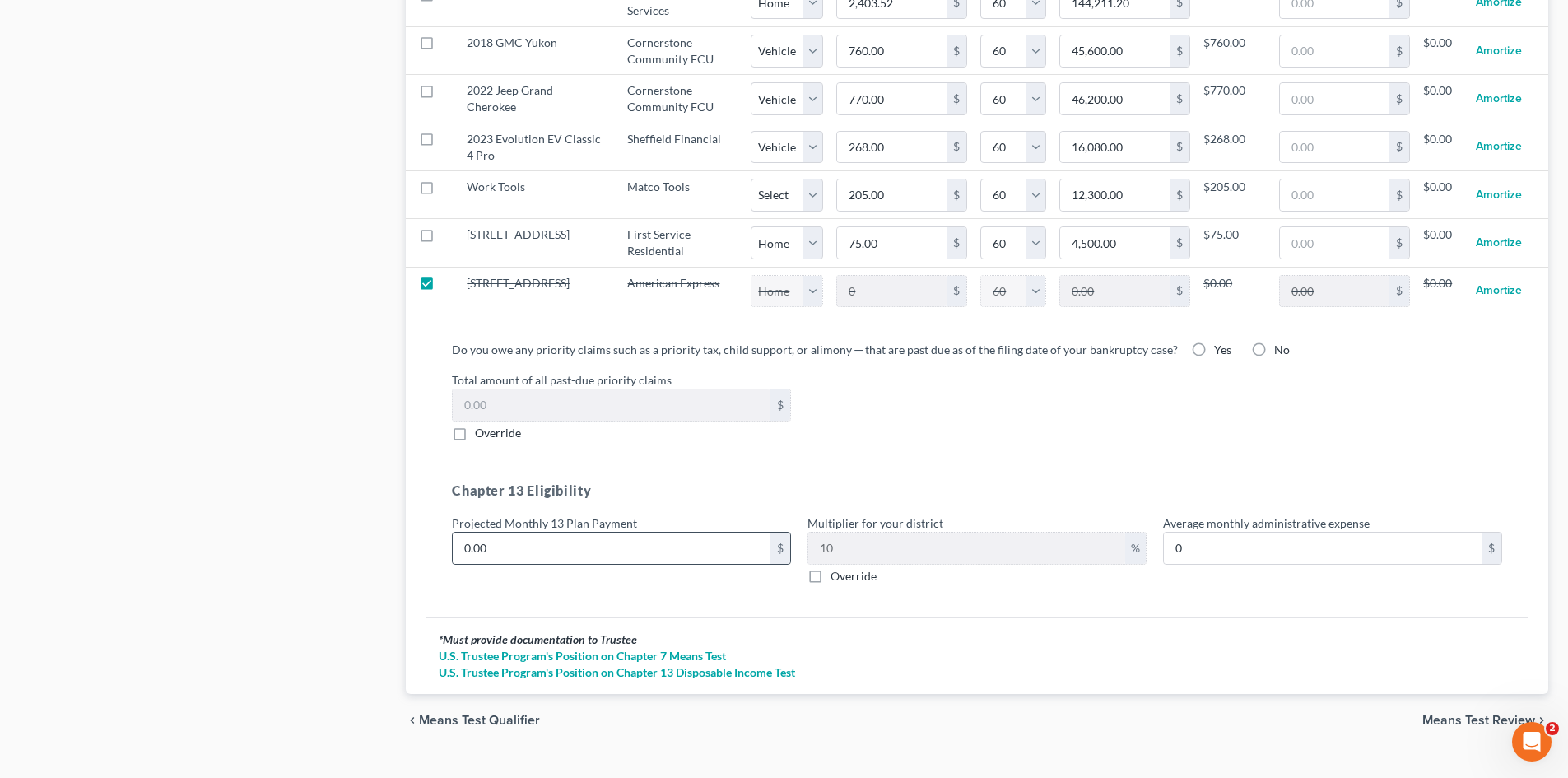
scroll to position [1787, 0]
click at [475, 422] on label "Override" at bounding box center [498, 430] width 46 height 17
click at [482, 422] on input "Override" at bounding box center [487, 427] width 10 height 10
checkbox input "true"
click at [511, 390] on input "0.00" at bounding box center [611, 403] width 318 height 31
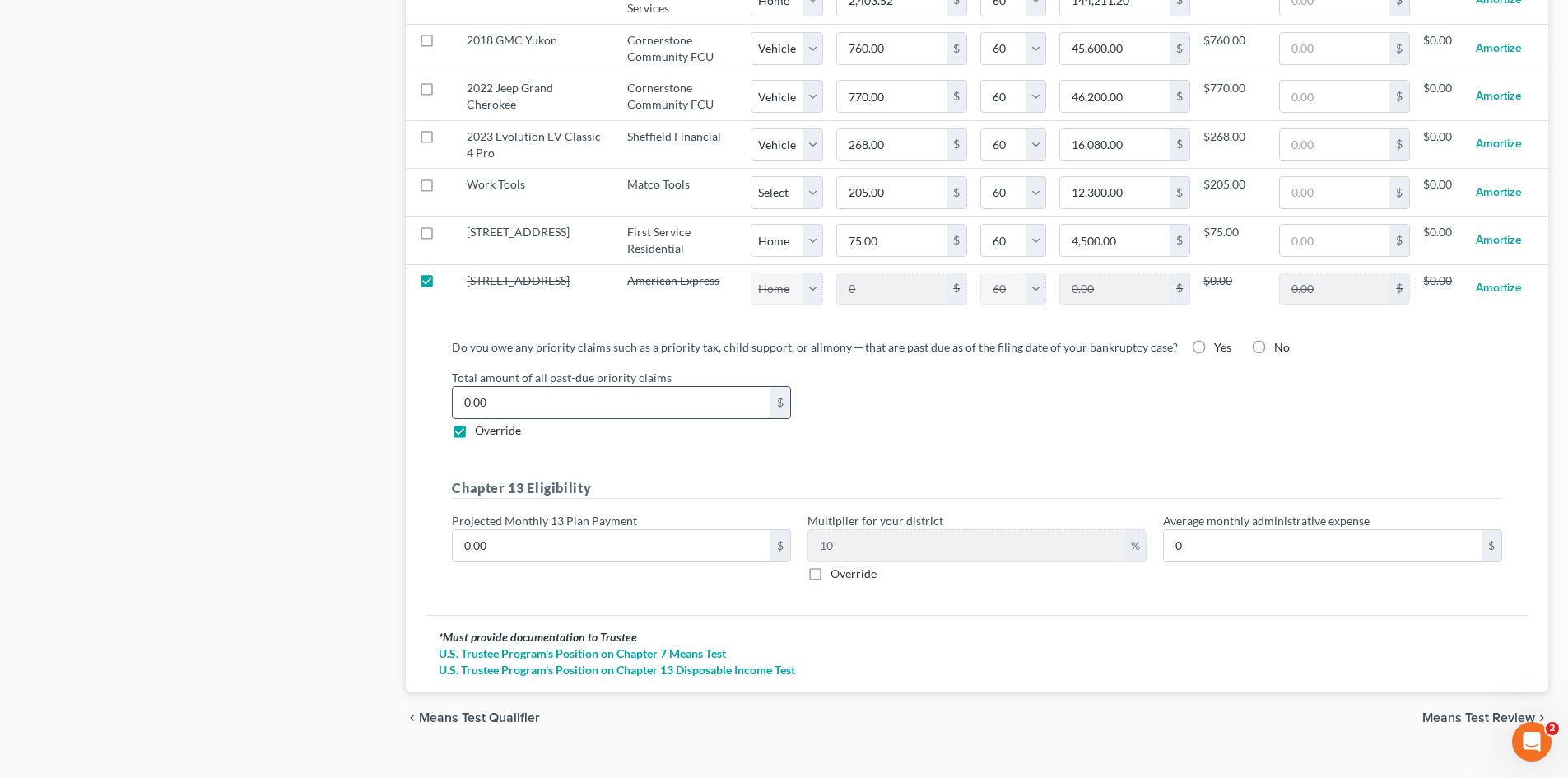
paste input "4,876.25"
type input "4,876.25"
click at [1215, 339] on label "Yes" at bounding box center [1223, 347] width 17 height 17
click at [1221, 339] on input "Yes" at bounding box center [1226, 345] width 10 height 10
radio input "true"
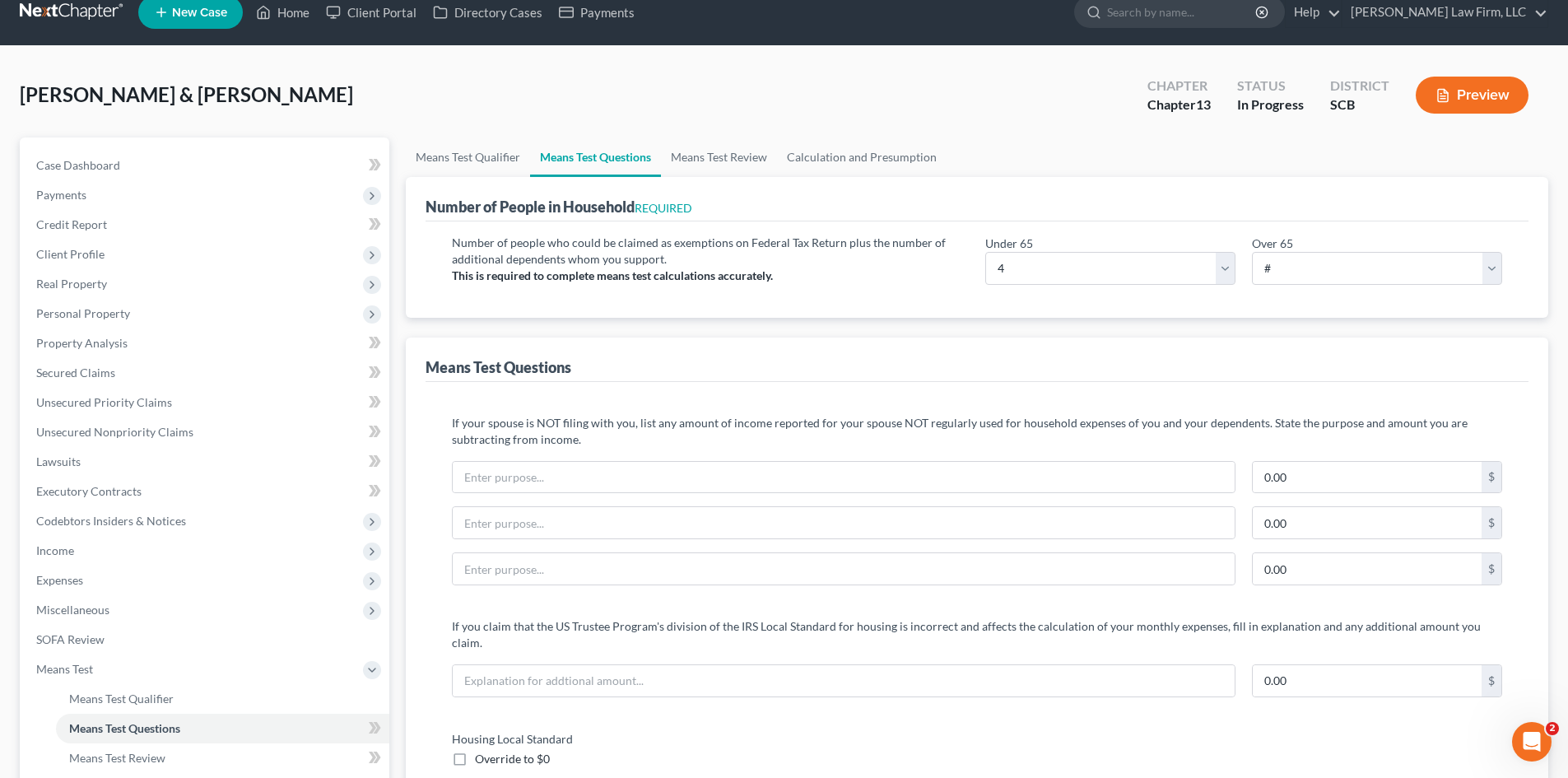
scroll to position [0, 0]
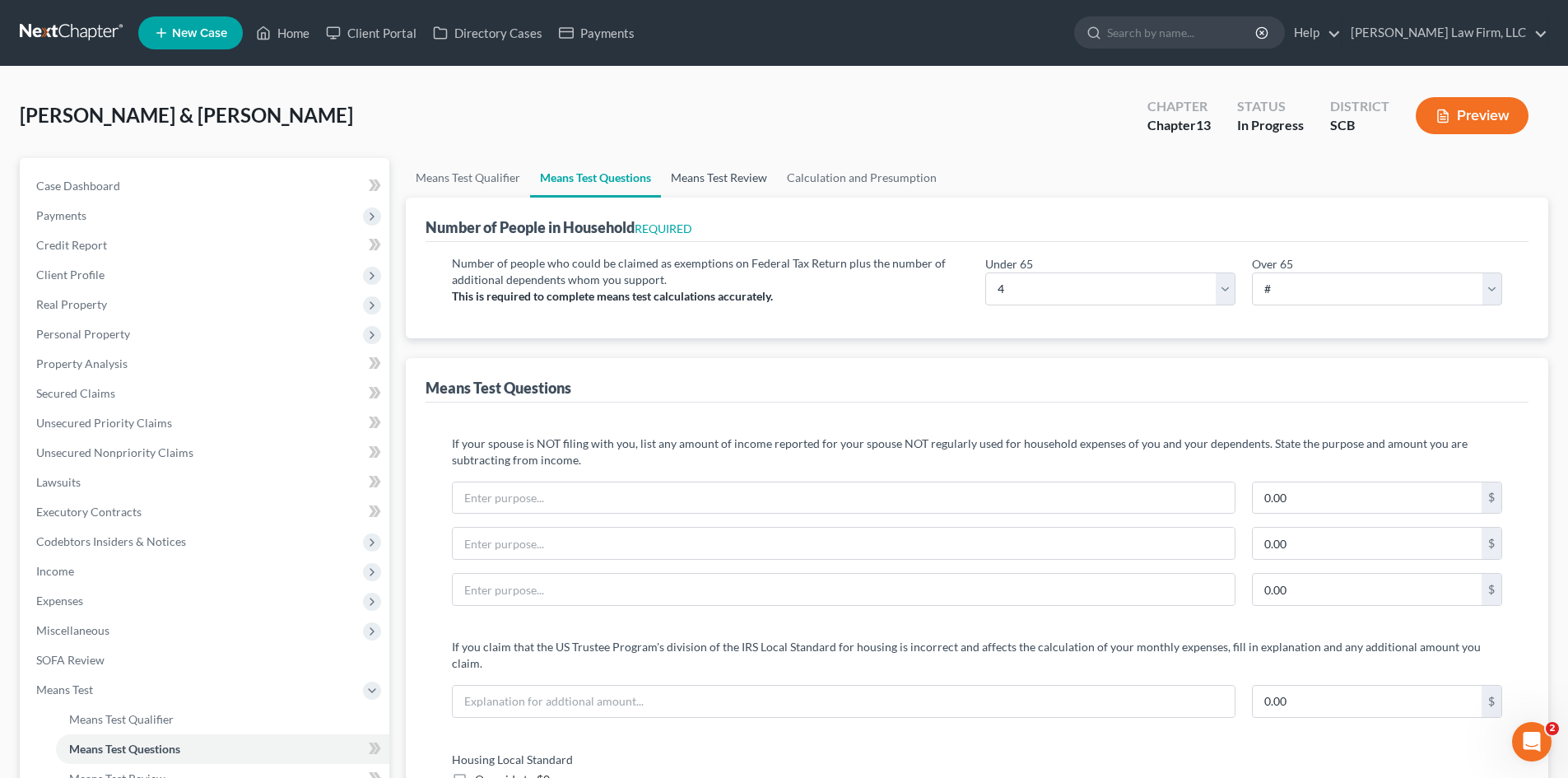
click at [728, 182] on link "Means Test Review" at bounding box center [719, 178] width 116 height 39
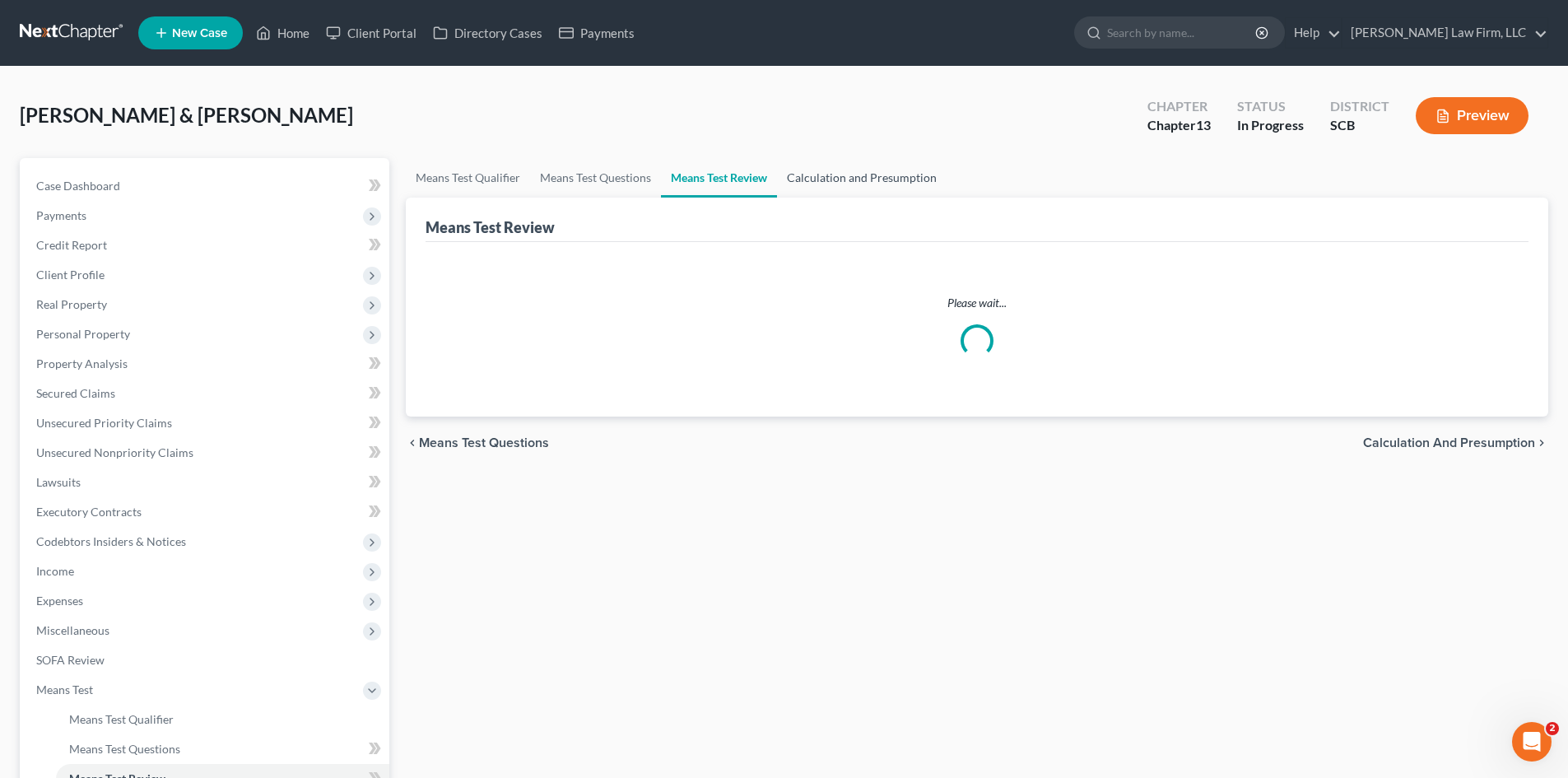
click at [811, 178] on link "Calculation and Presumption" at bounding box center [861, 178] width 170 height 39
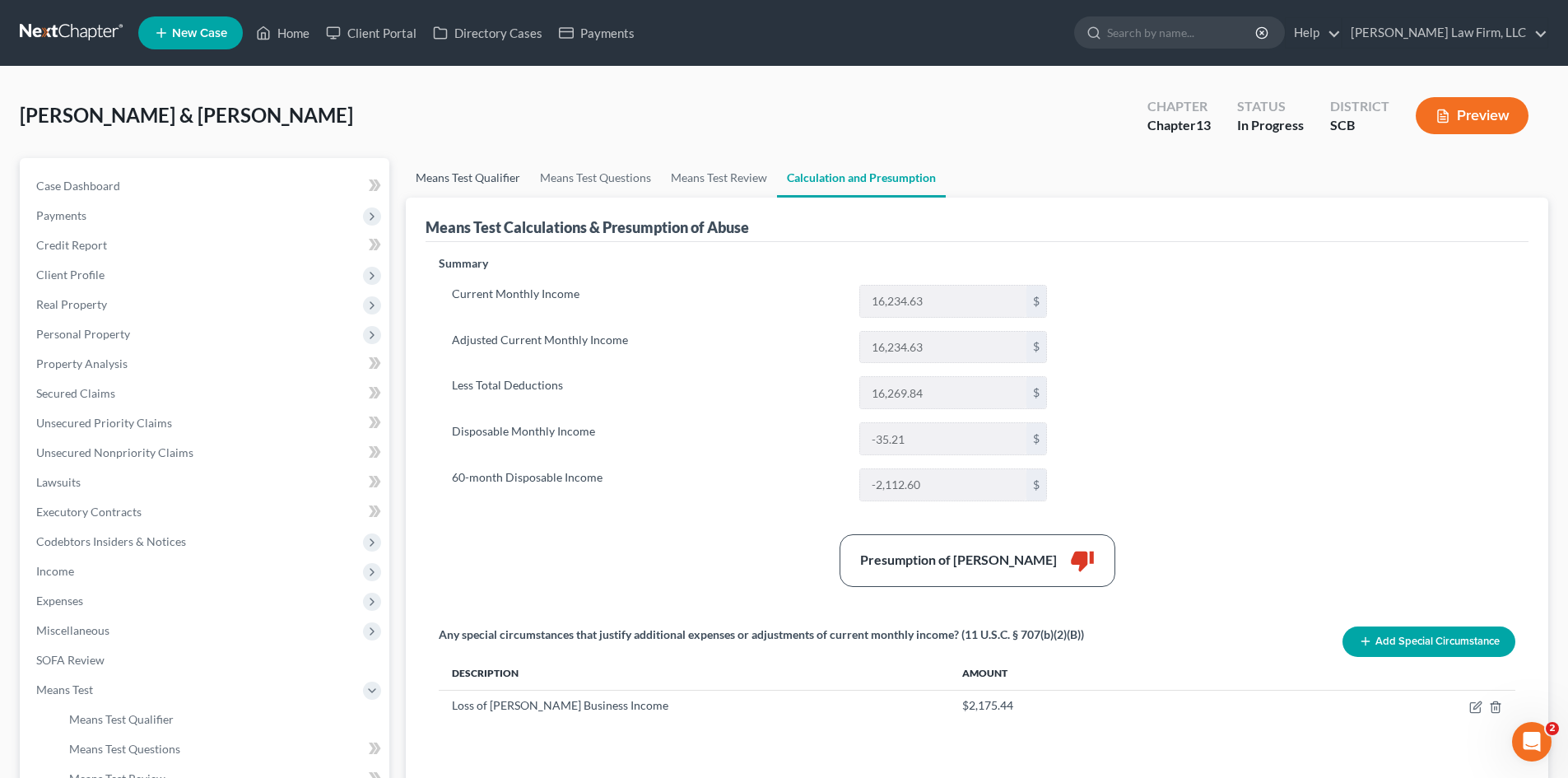
click at [452, 186] on link "Means Test Qualifier" at bounding box center [467, 178] width 124 height 39
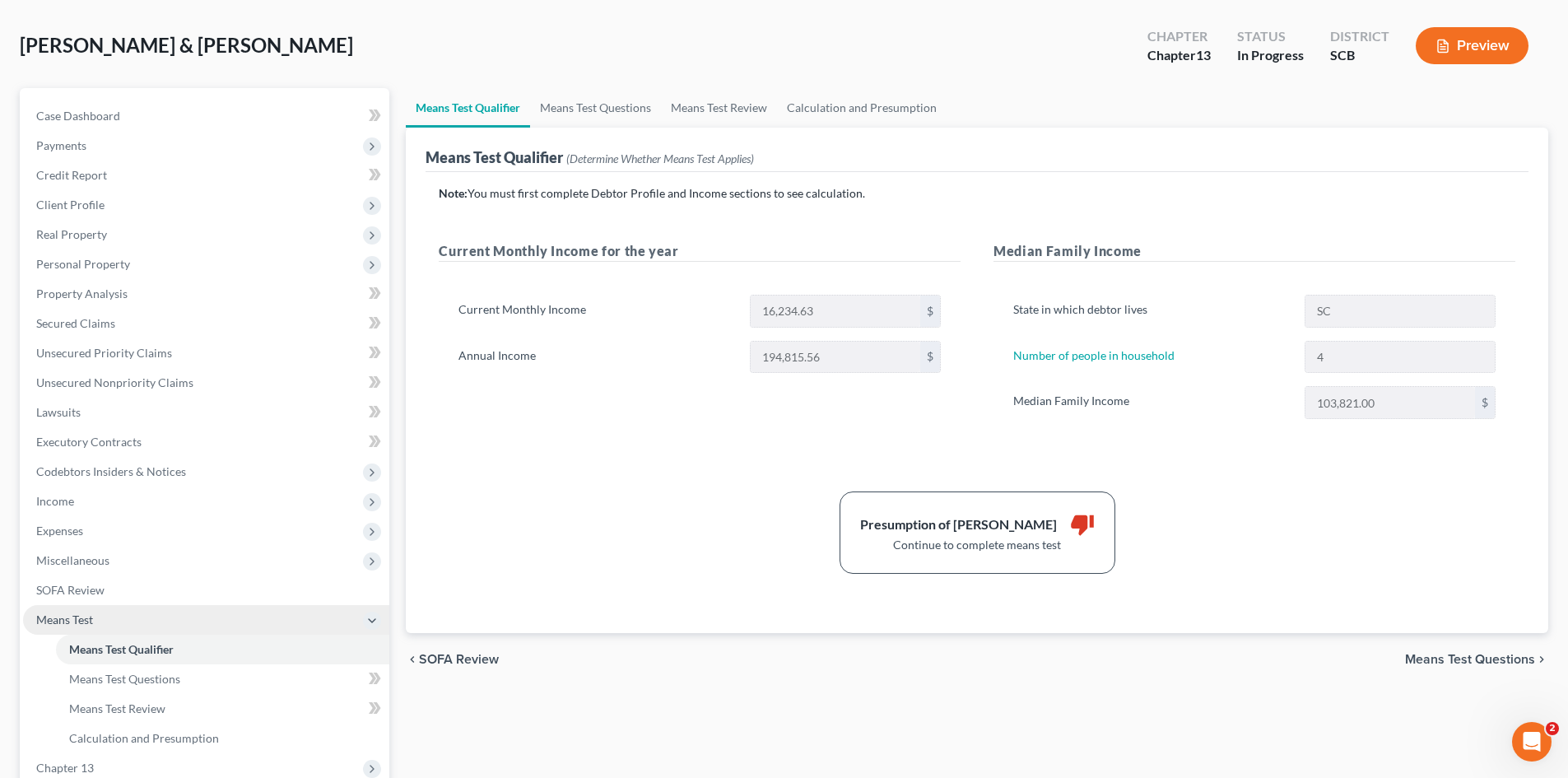
scroll to position [305, 0]
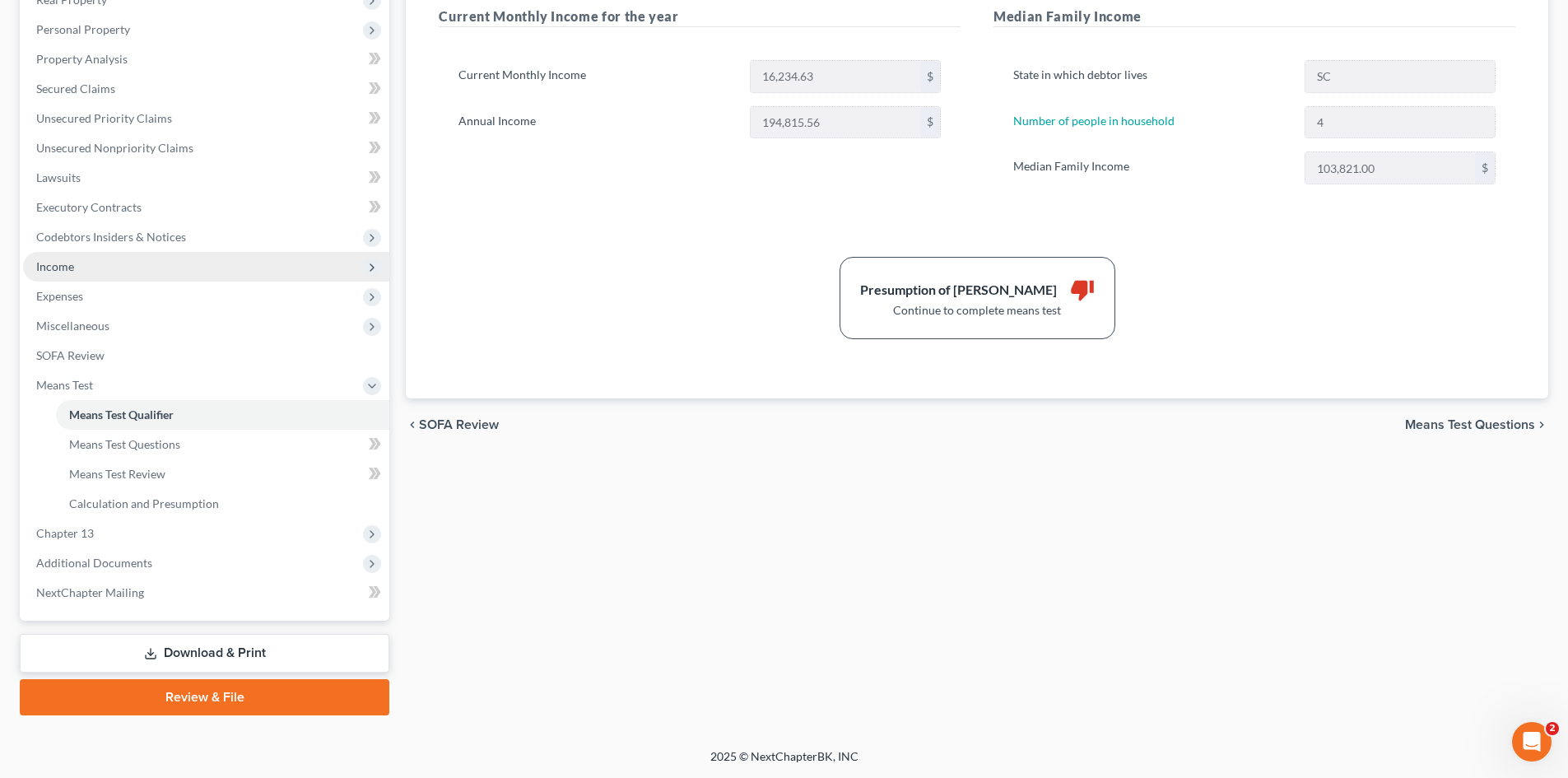
click at [67, 273] on span "Income" at bounding box center [205, 267] width 366 height 30
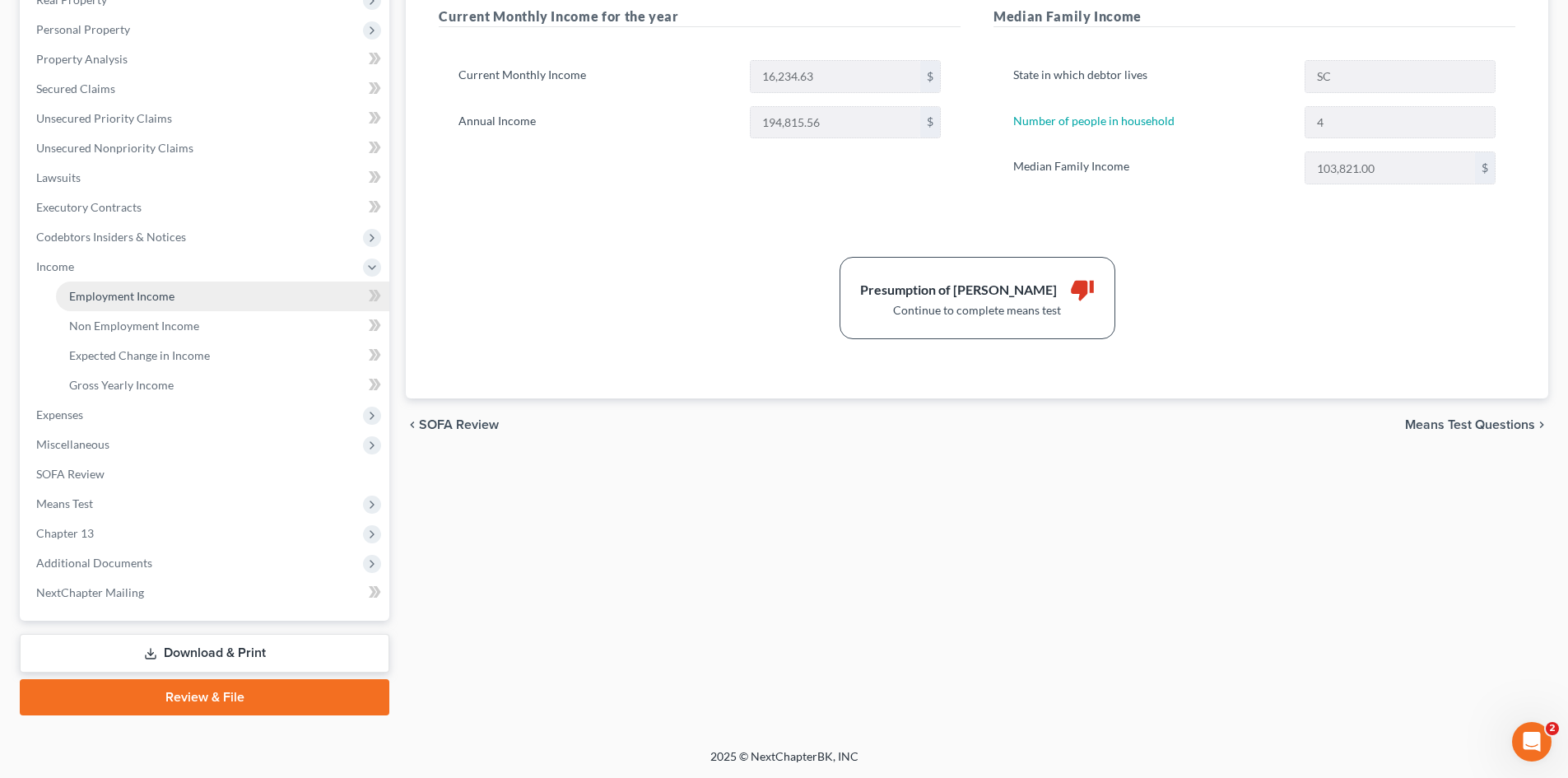
click at [84, 292] on span "Employment Income" at bounding box center [121, 296] width 105 height 14
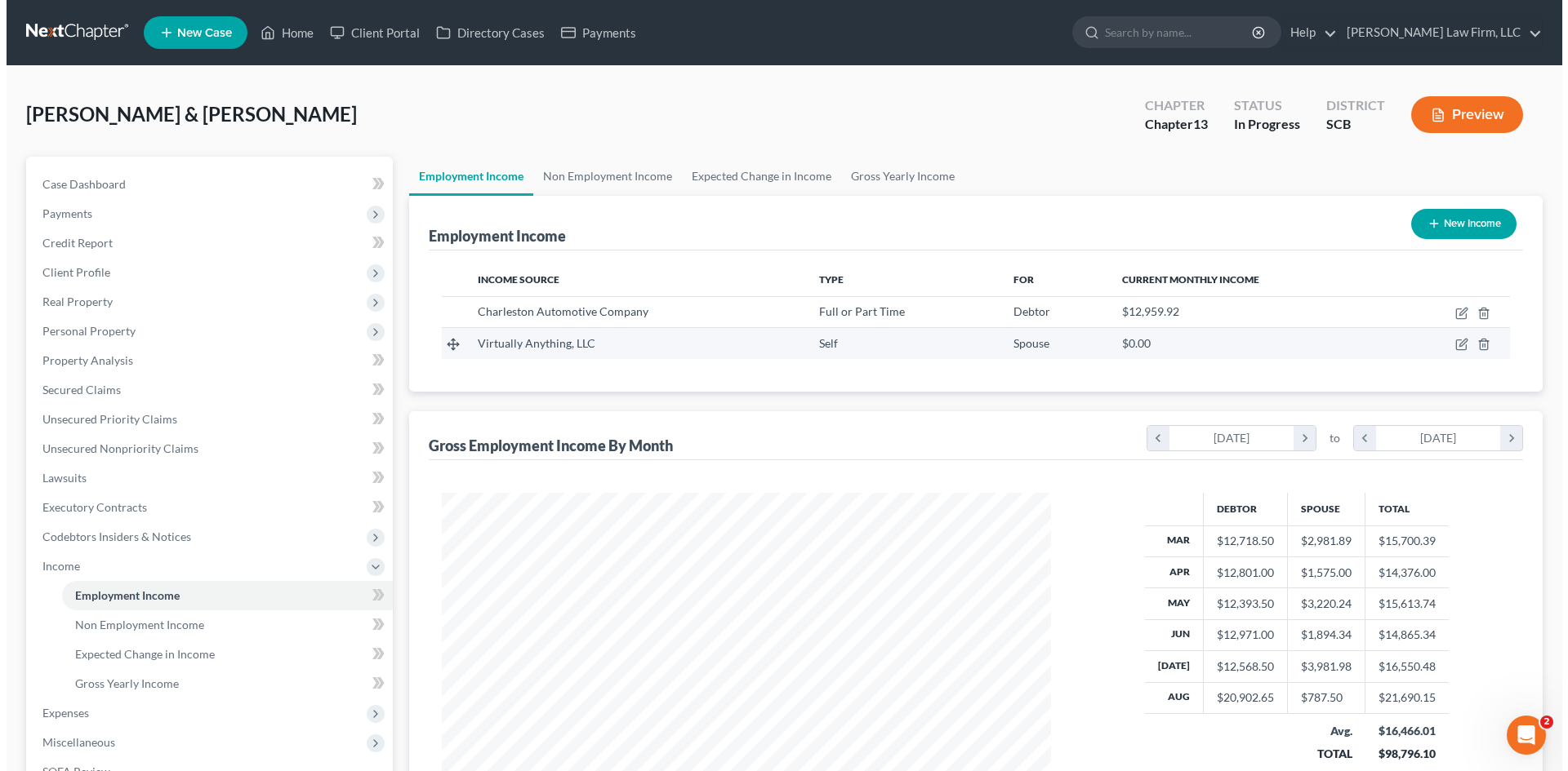
scroll to position [304, 642]
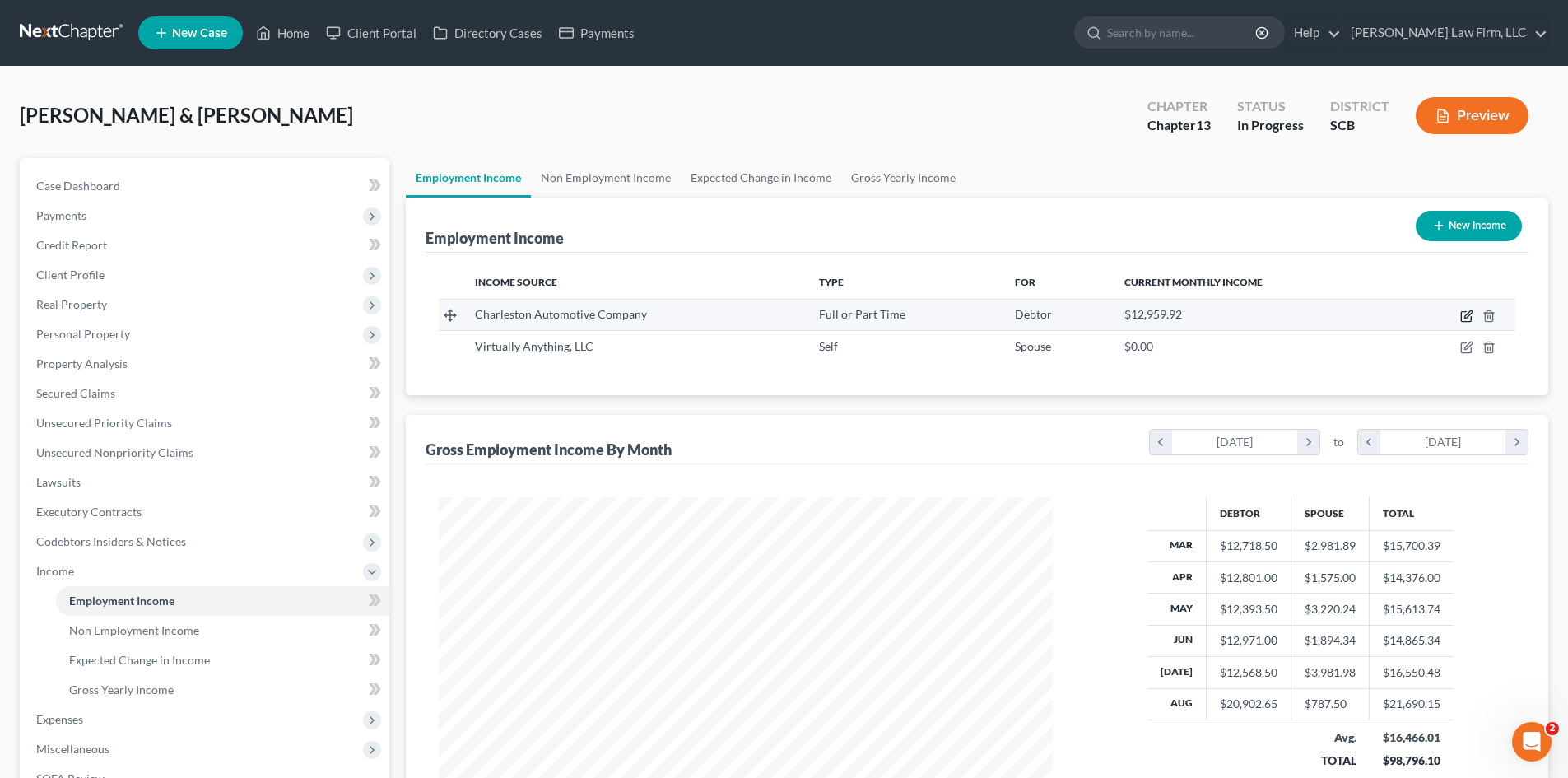
click at [1468, 321] on icon "button" at bounding box center [1465, 317] width 10 height 10
select select "0"
select select "28"
select select "2"
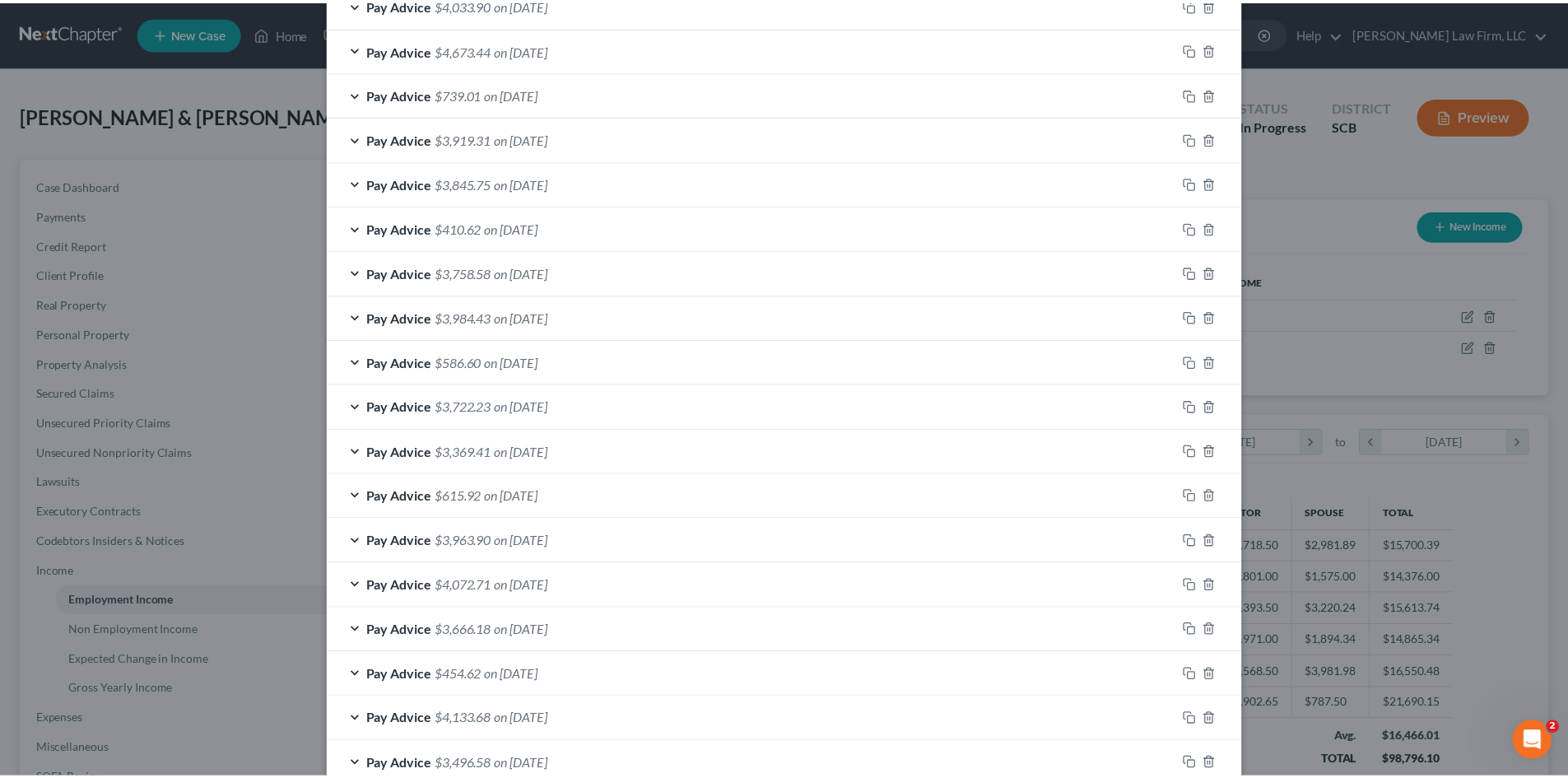
scroll to position [752, 0]
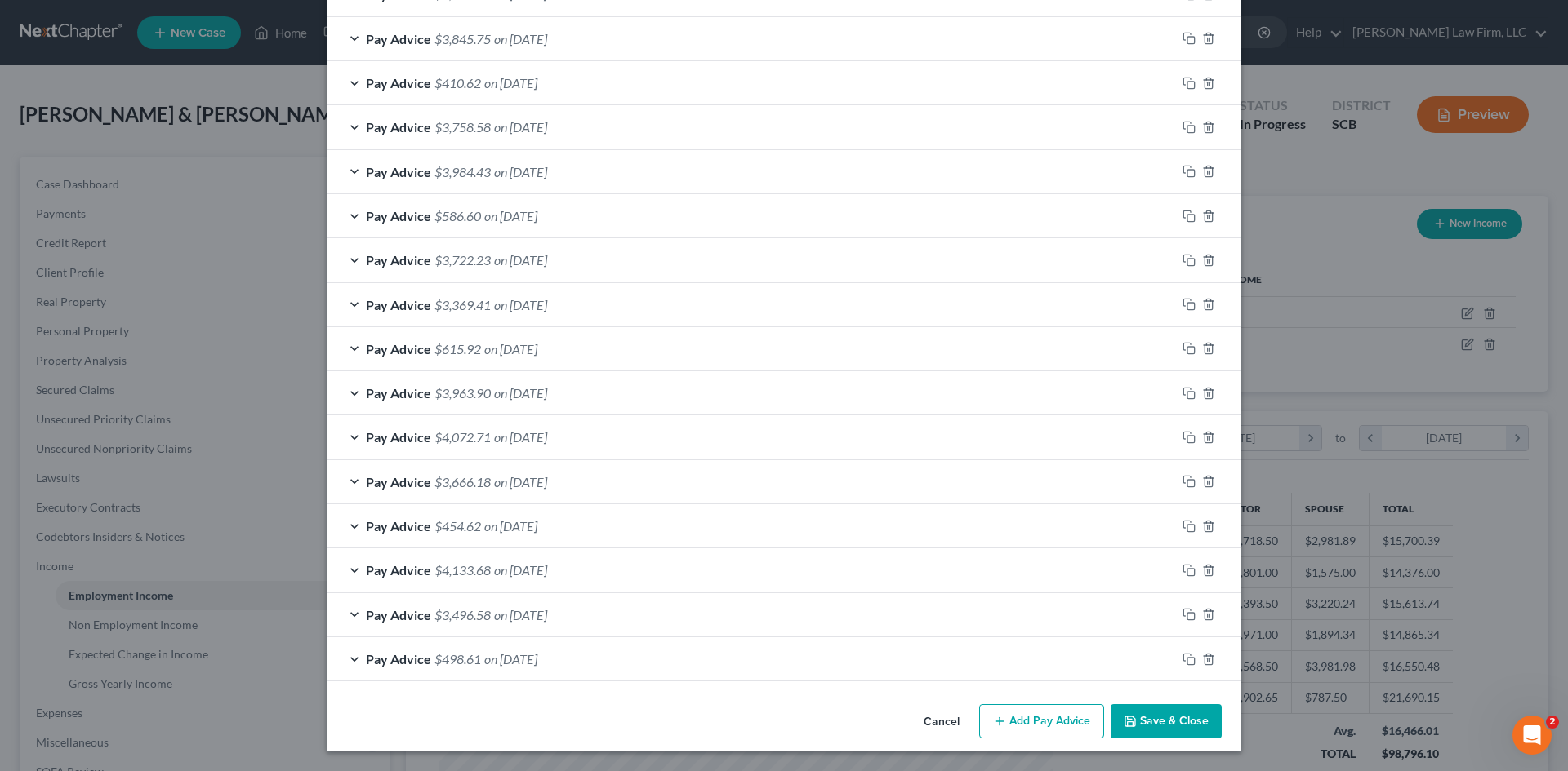
click at [1129, 718] on icon "button" at bounding box center [1130, 721] width 9 height 9
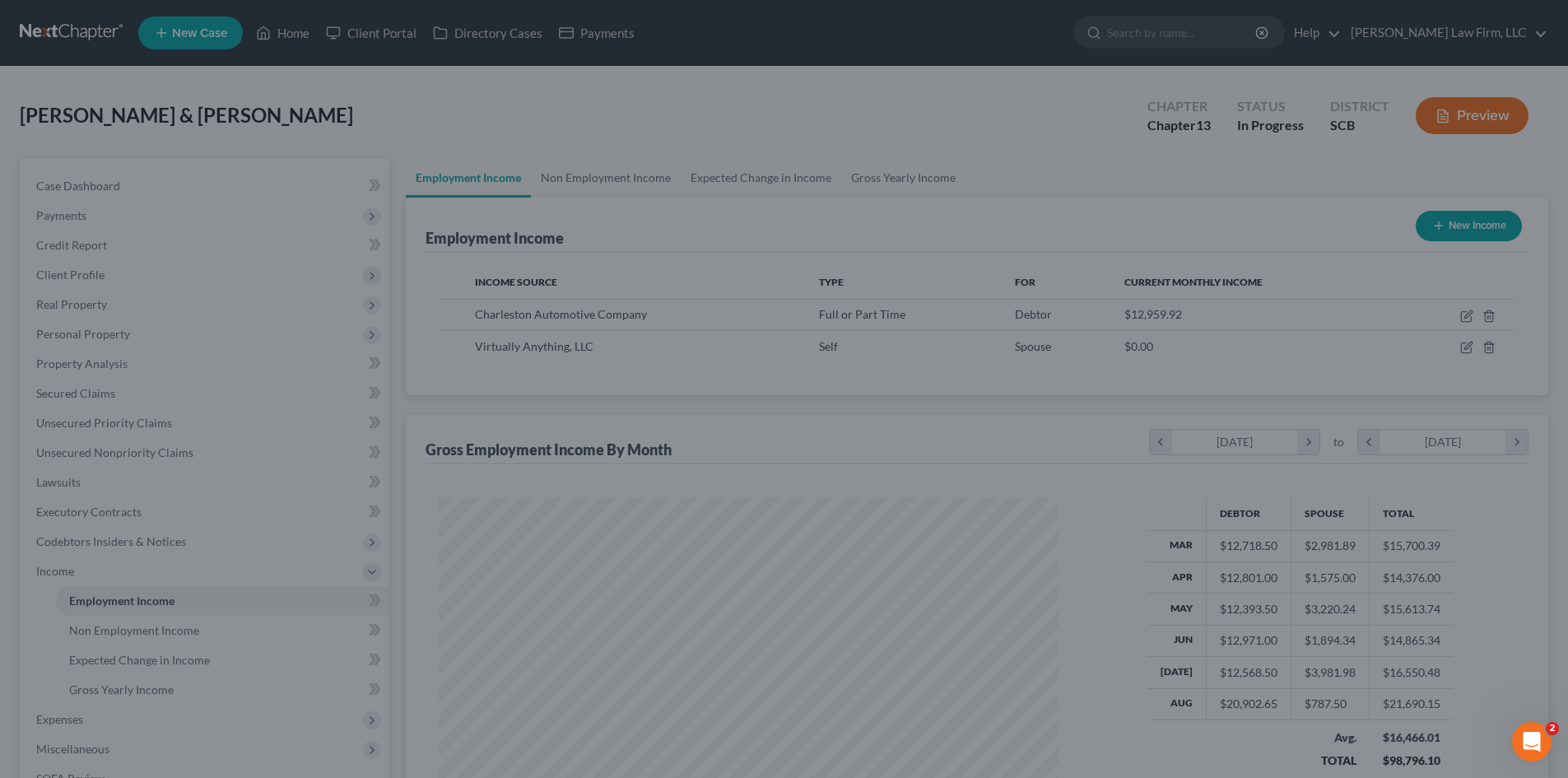
scroll to position [823104, 822667]
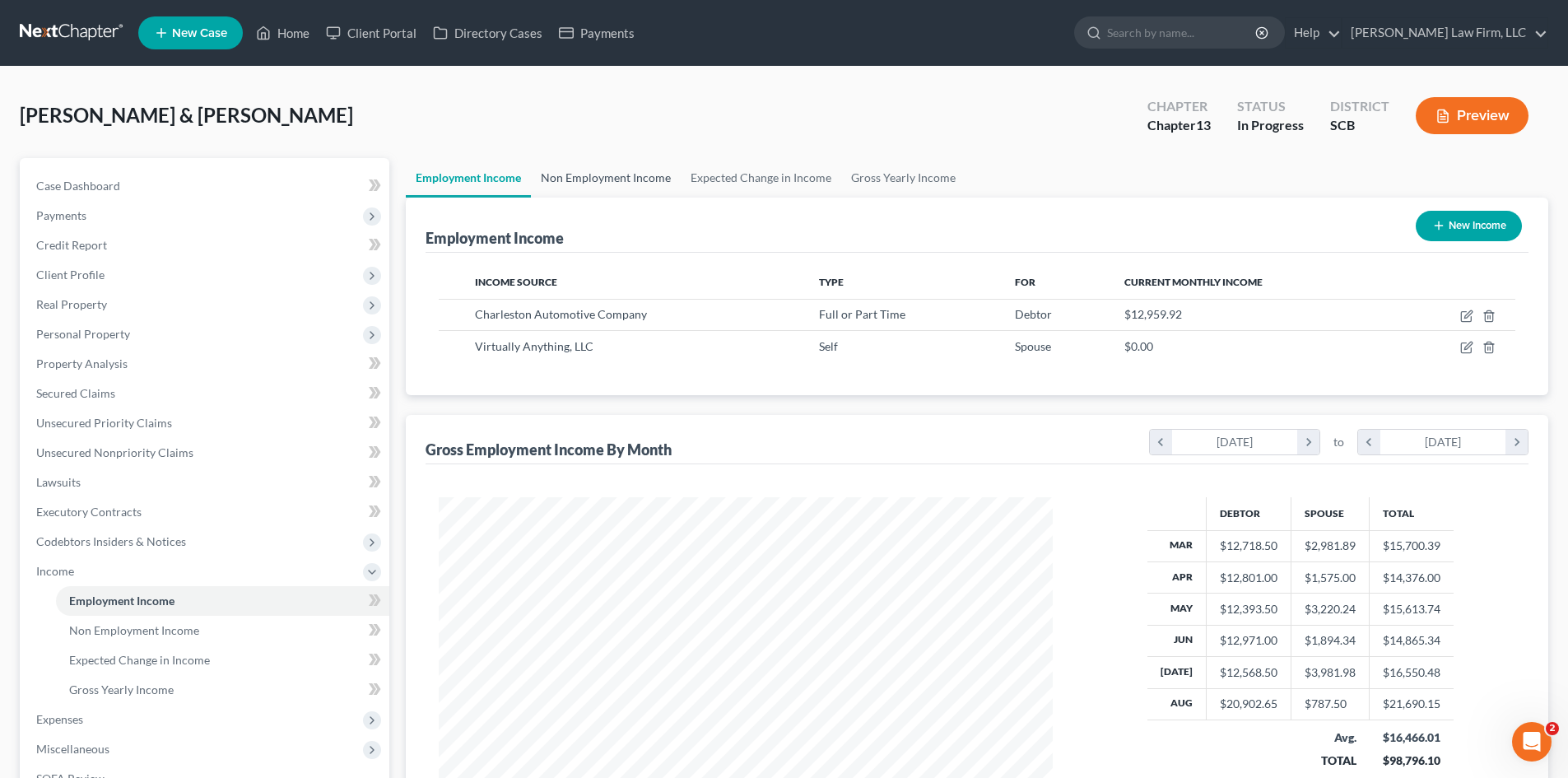
click at [581, 170] on link "Non Employment Income" at bounding box center [606, 178] width 150 height 39
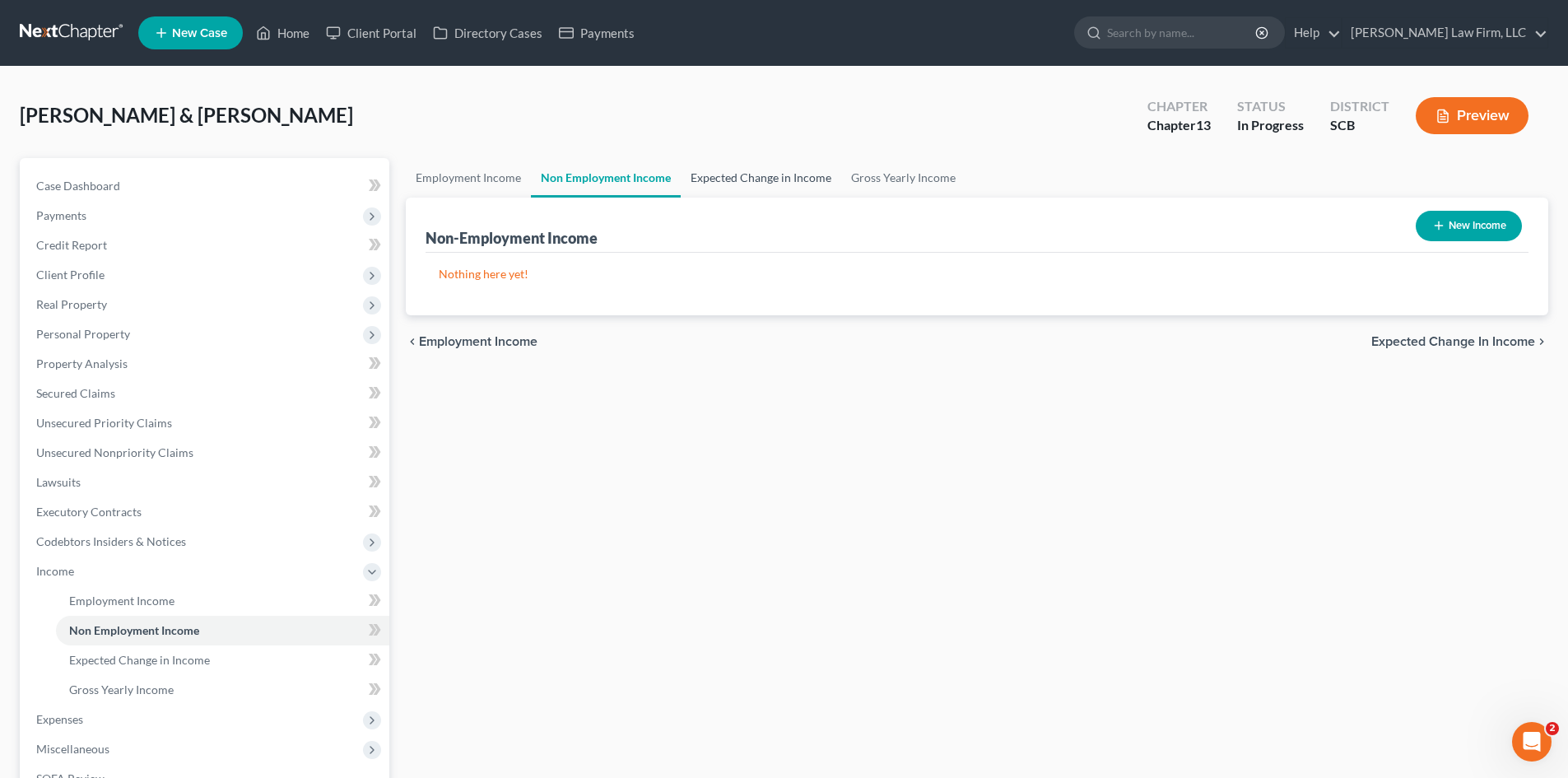
click at [761, 172] on link "Expected Change in Income" at bounding box center [761, 178] width 161 height 39
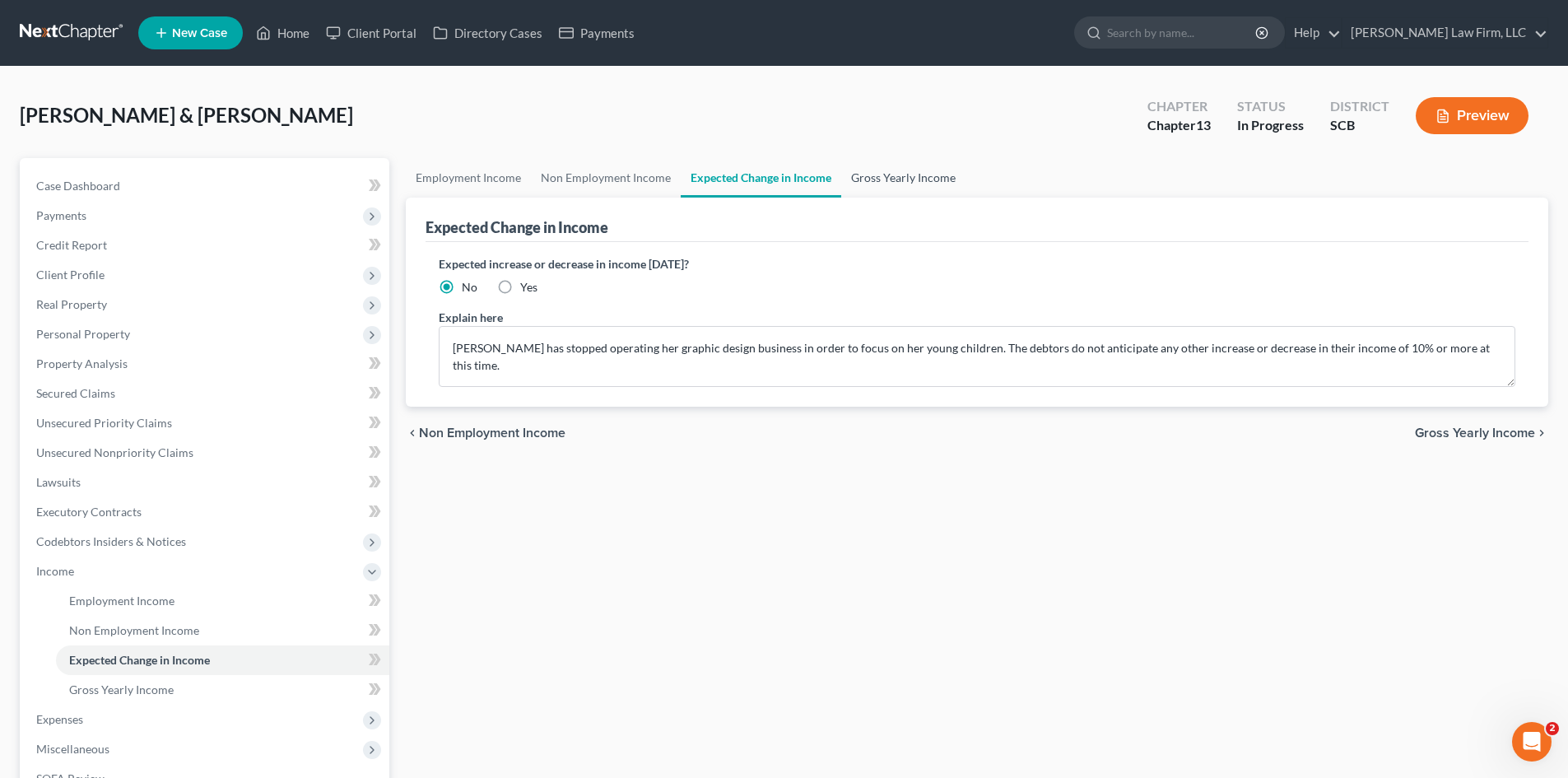
click at [895, 175] on link "Gross Yearly Income" at bounding box center [903, 178] width 124 height 39
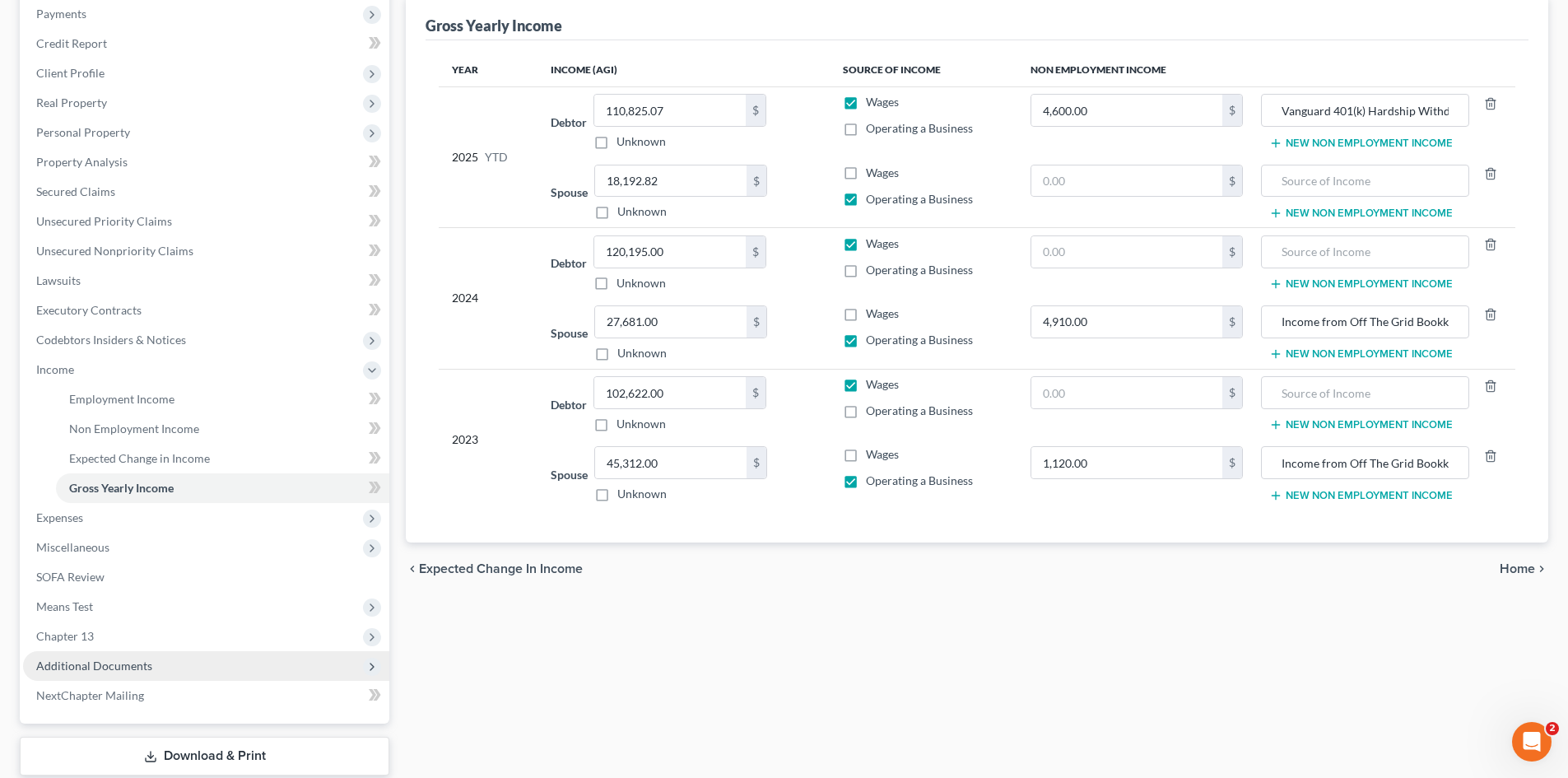
scroll to position [247, 0]
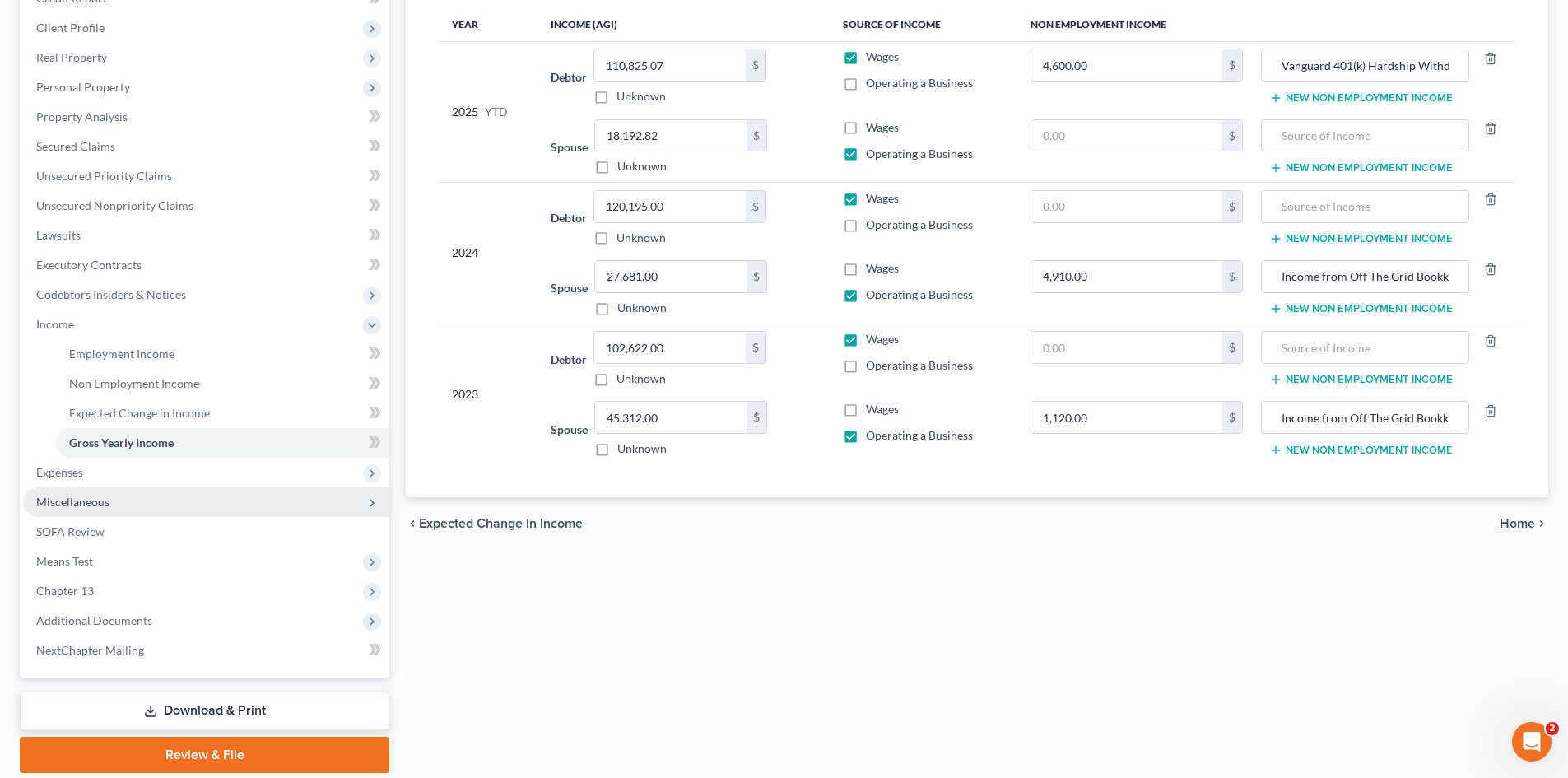
click at [54, 506] on span "Miscellaneous" at bounding box center [73, 502] width 73 height 14
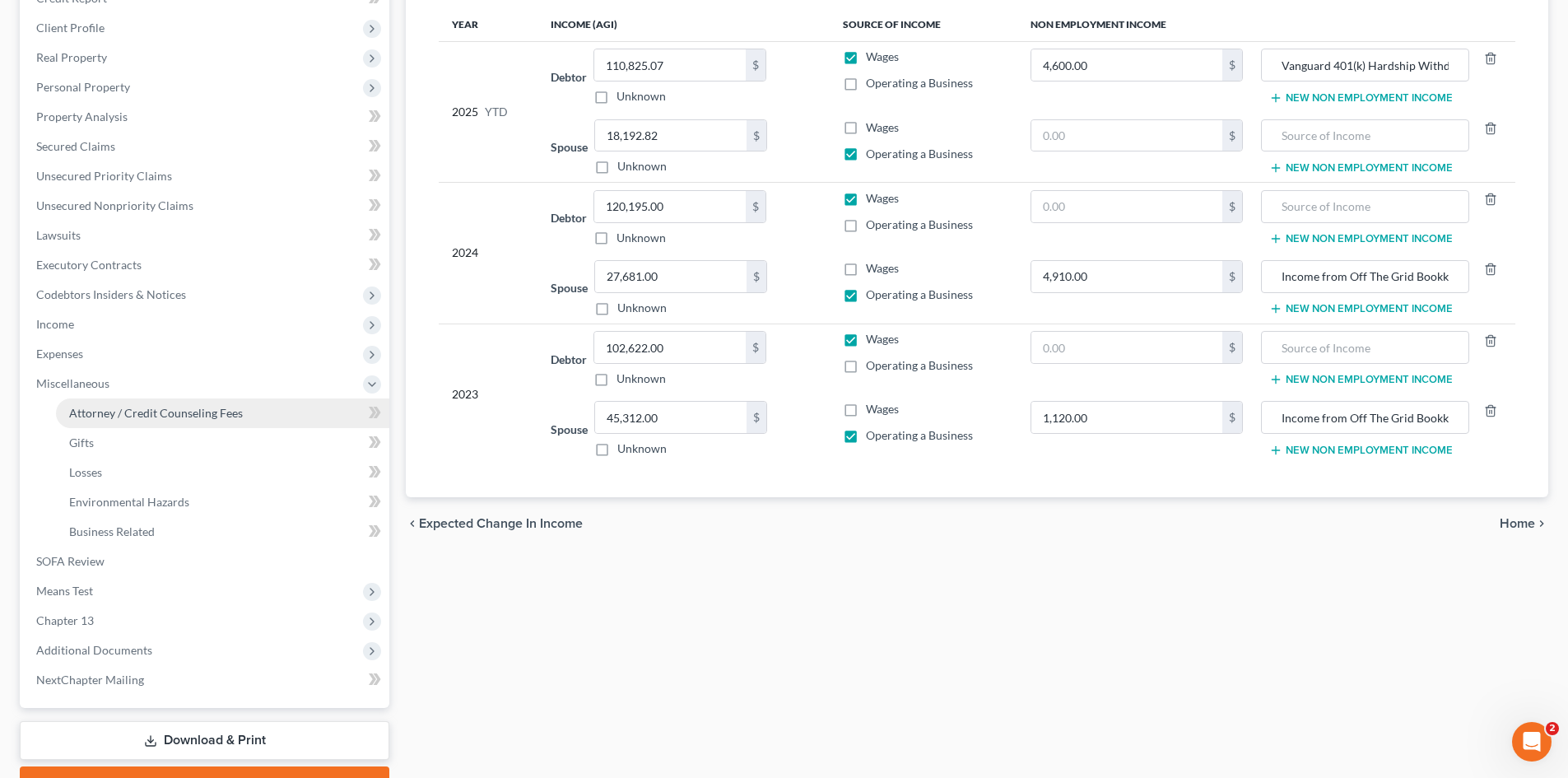
click at [124, 414] on span "Attorney / Credit Counseling Fees" at bounding box center [156, 412] width 174 height 14
select select "0"
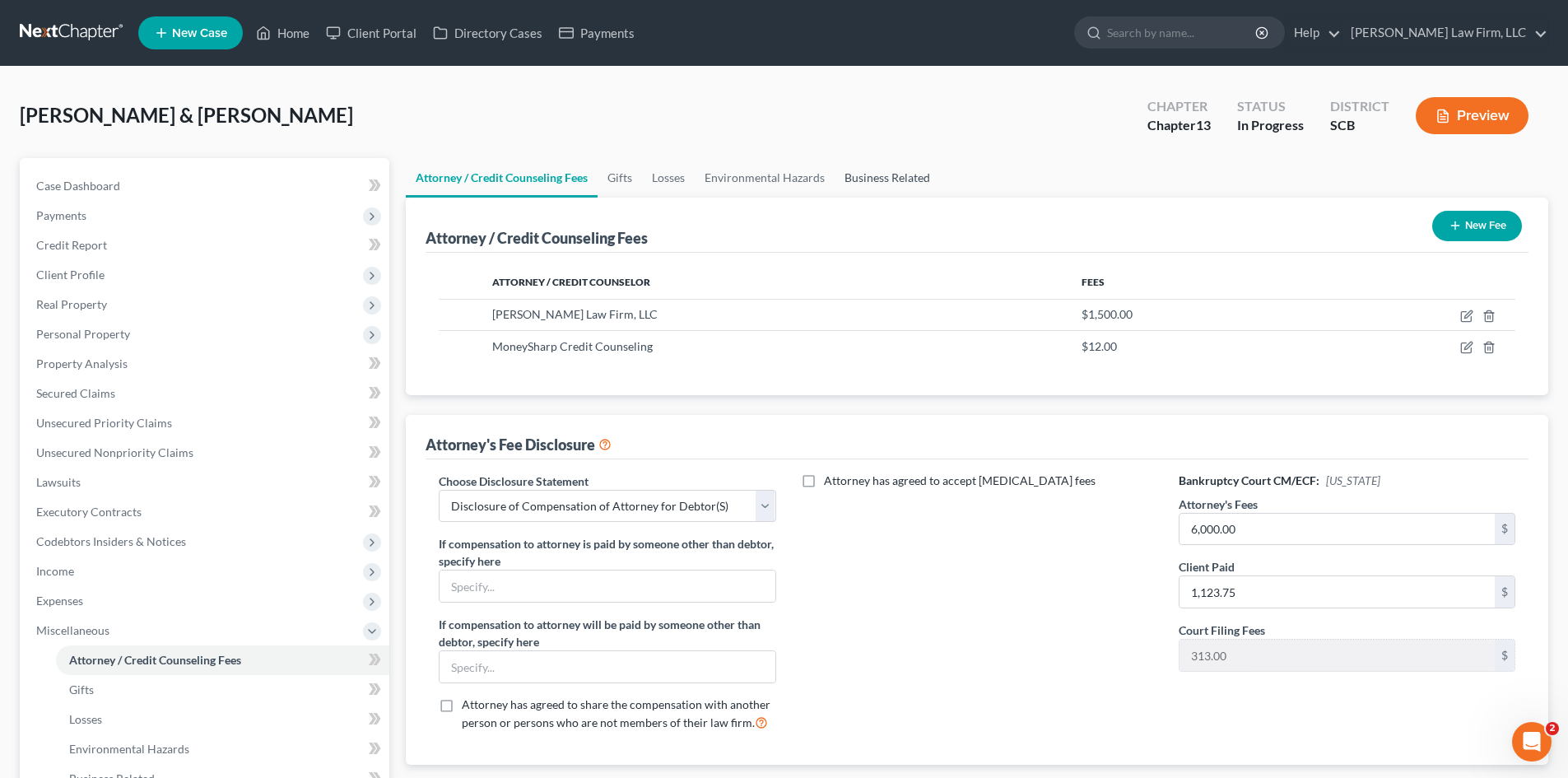
click at [871, 178] on link "Business Related" at bounding box center [887, 178] width 105 height 39
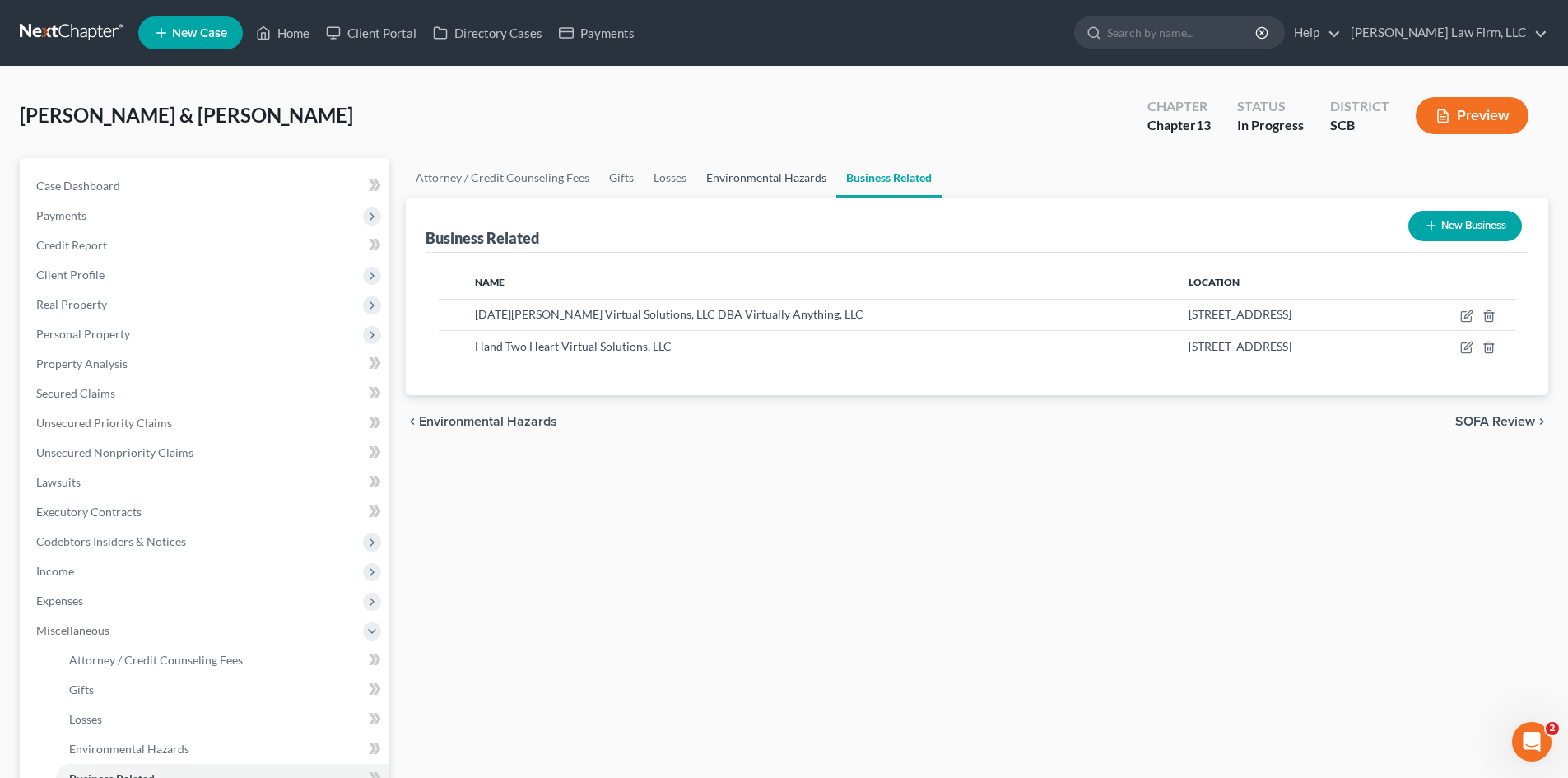
click at [793, 181] on link "Environmental Hazards" at bounding box center [766, 178] width 140 height 39
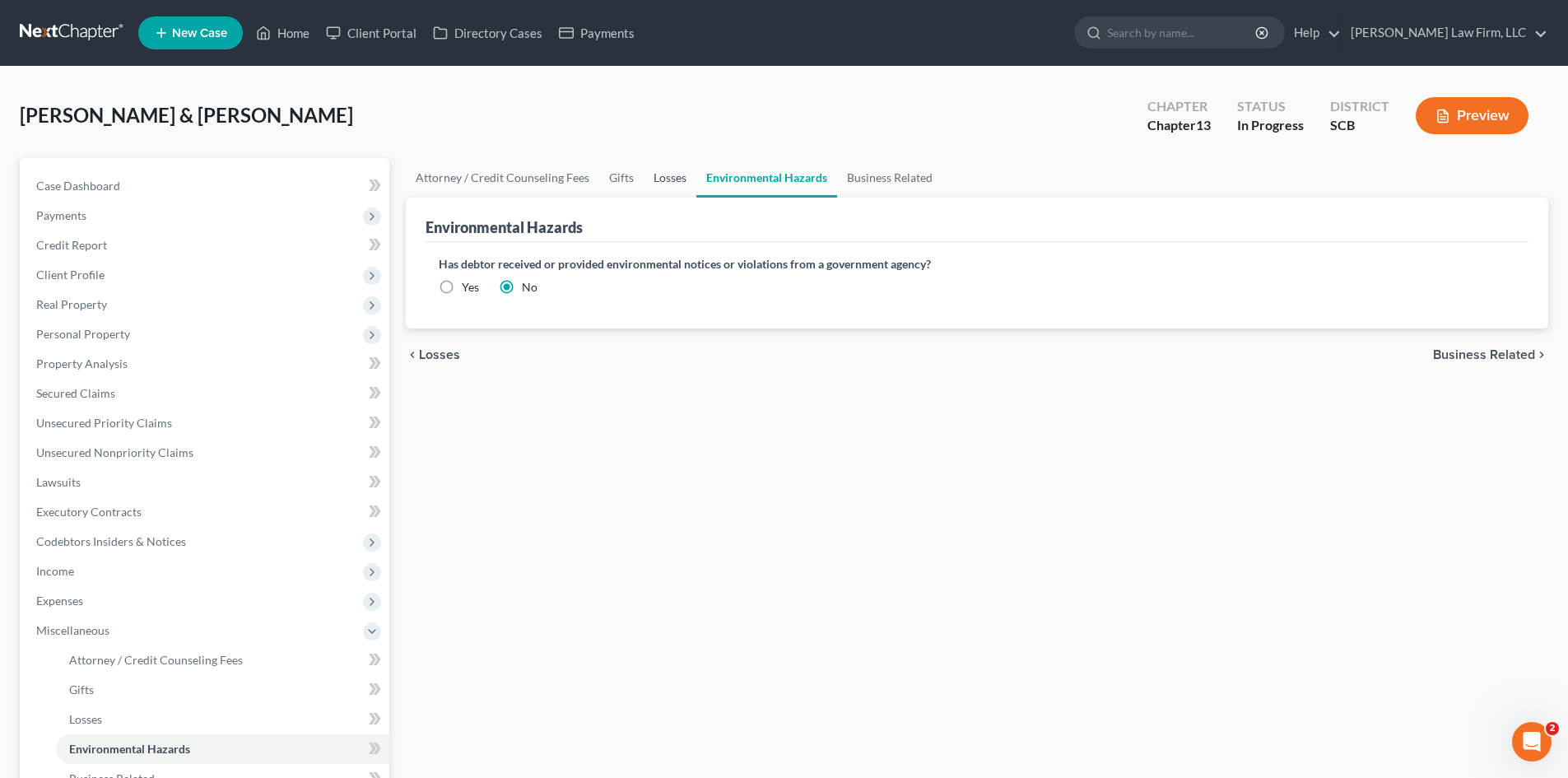
click at [652, 178] on link "Losses" at bounding box center [670, 178] width 53 height 39
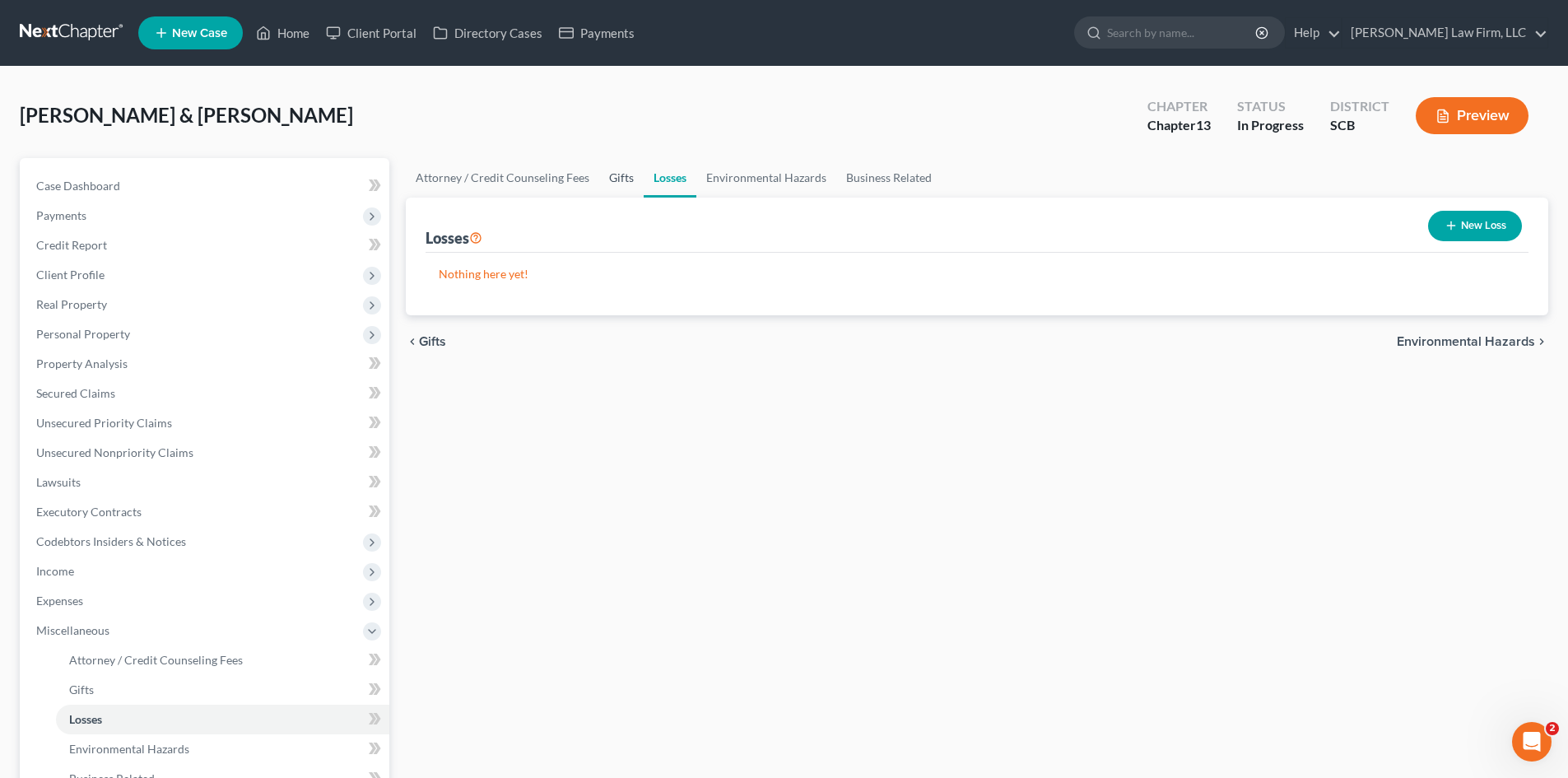
click at [614, 175] on link "Gifts" at bounding box center [621, 178] width 44 height 39
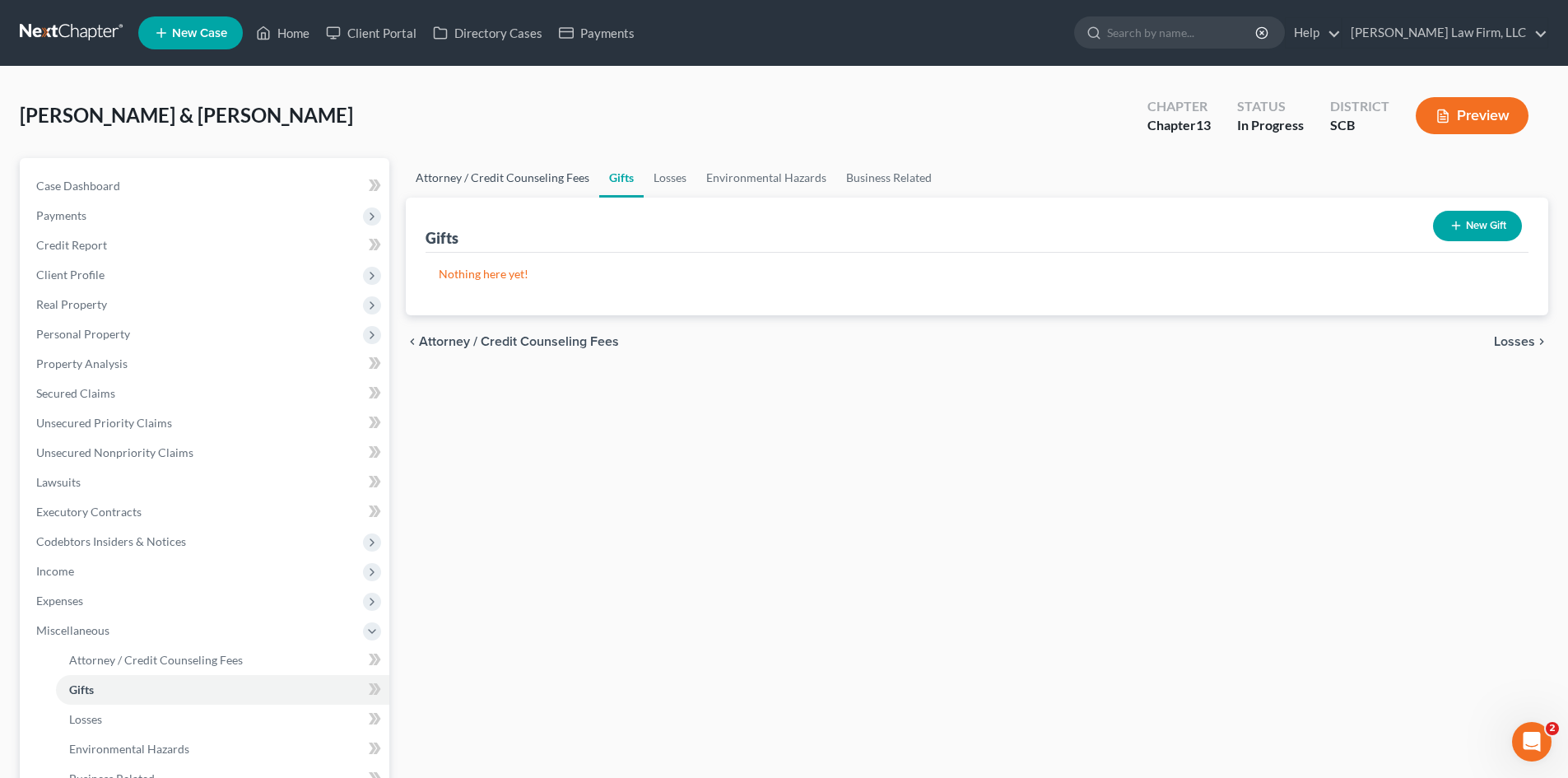
click at [490, 181] on link "Attorney / Credit Counseling Fees" at bounding box center [502, 178] width 193 height 39
select select "0"
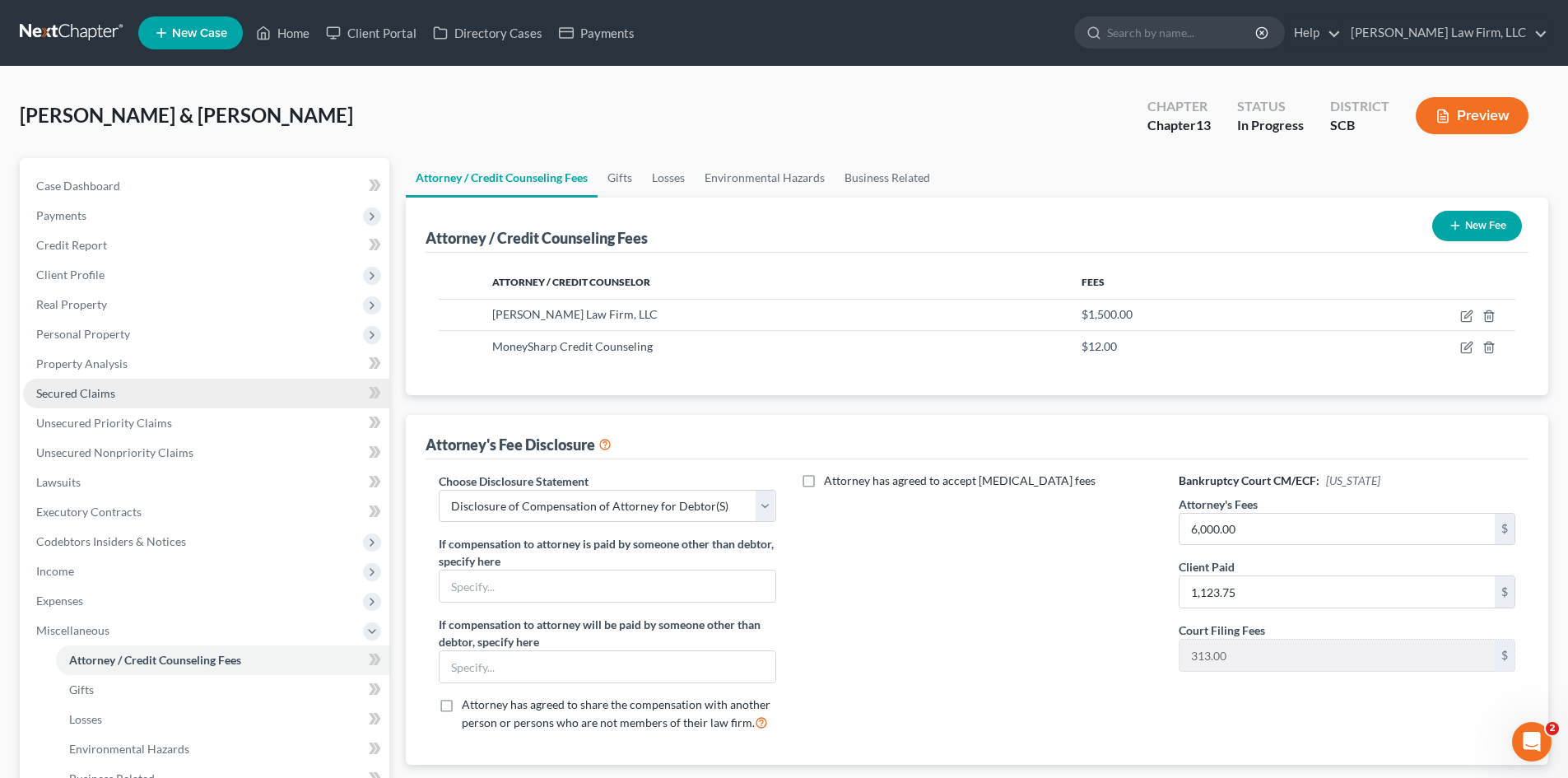
click at [76, 393] on span "Secured Claims" at bounding box center [76, 393] width 79 height 14
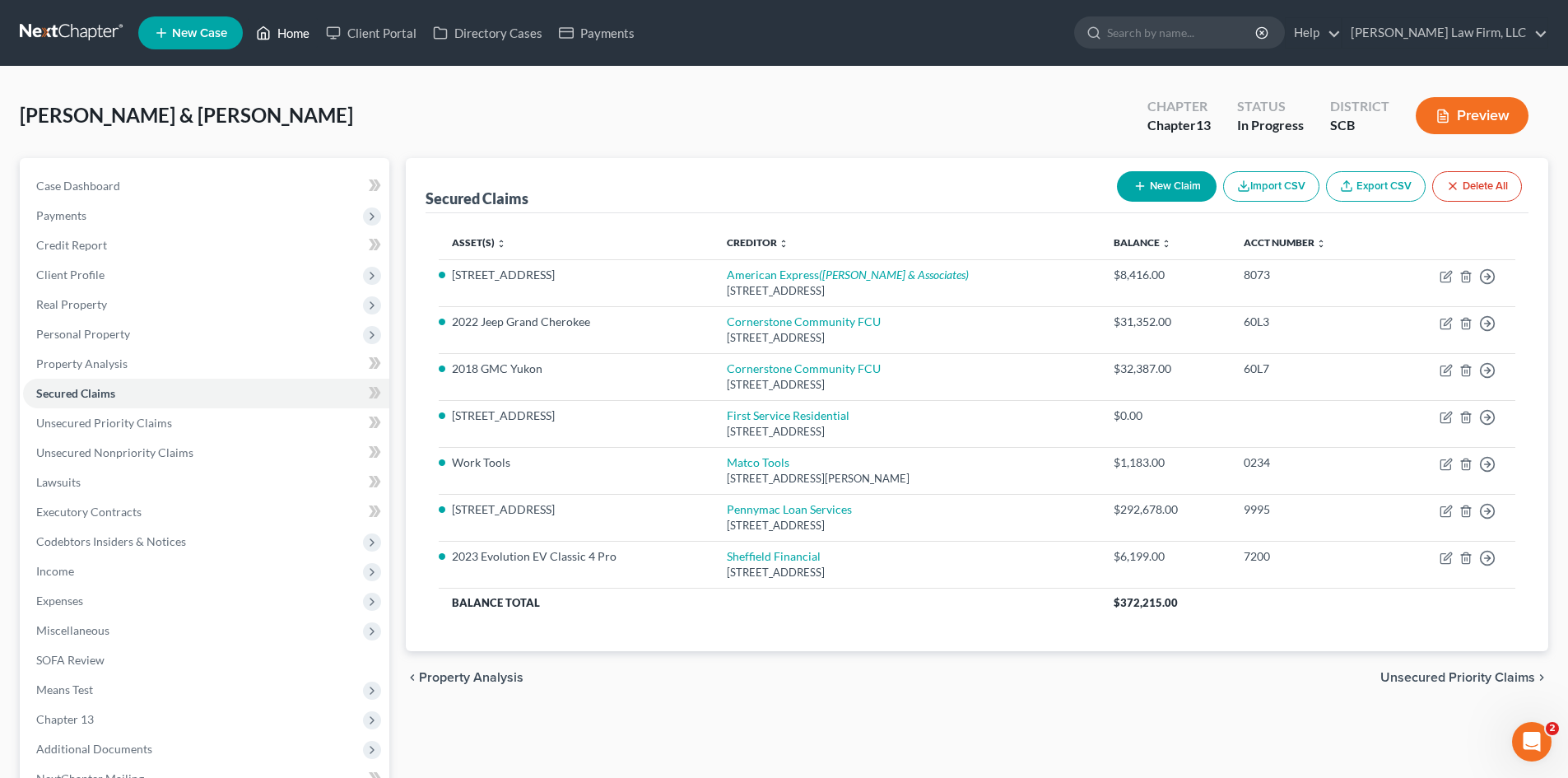
click at [288, 29] on link "Home" at bounding box center [283, 33] width 70 height 30
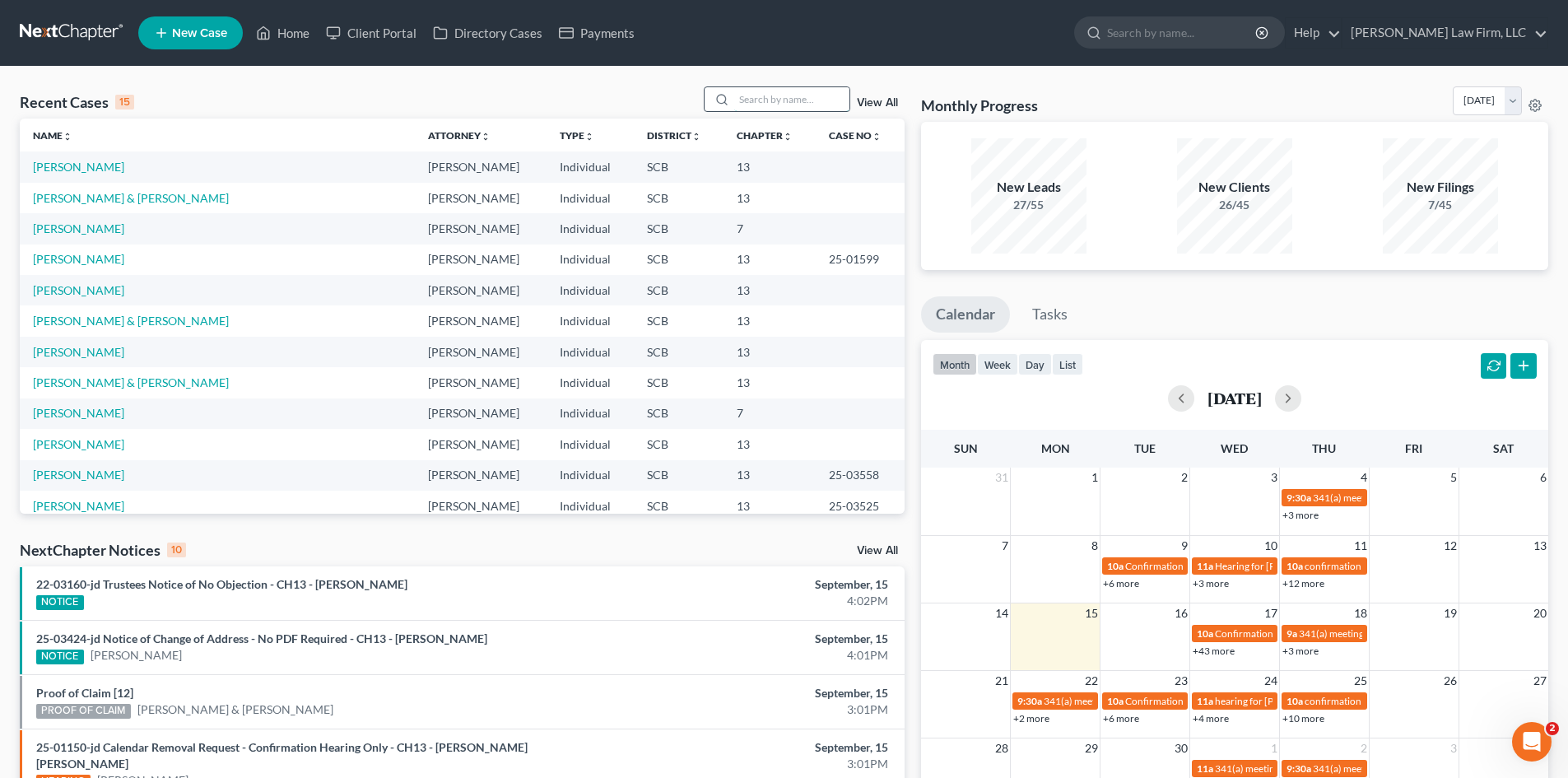
click at [787, 99] on input "search" at bounding box center [792, 98] width 115 height 23
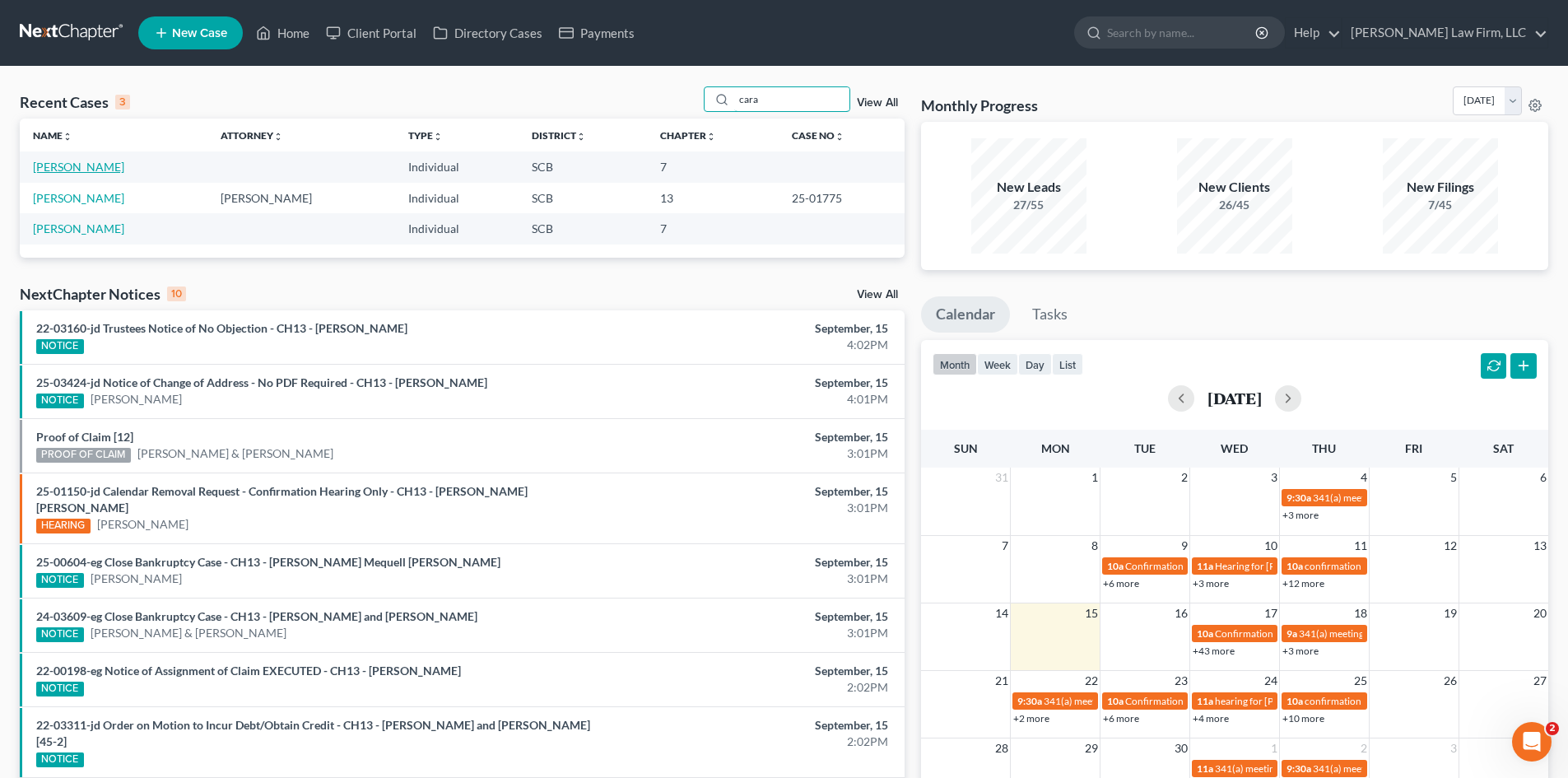
type input "cara"
click at [107, 174] on link "[PERSON_NAME]" at bounding box center [78, 167] width 91 height 14
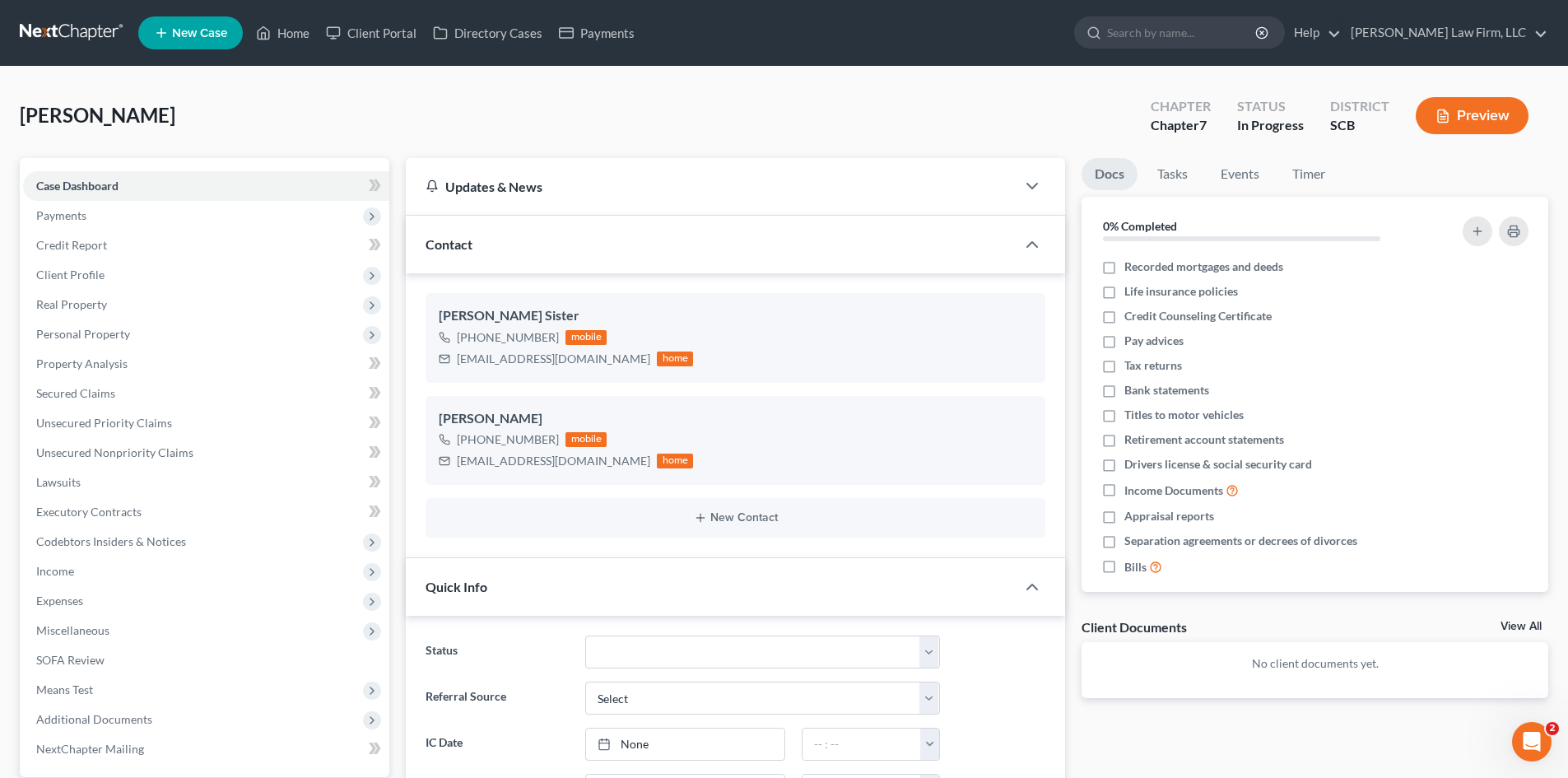
select select "0"
